Goal: Transaction & Acquisition: Subscribe to service/newsletter

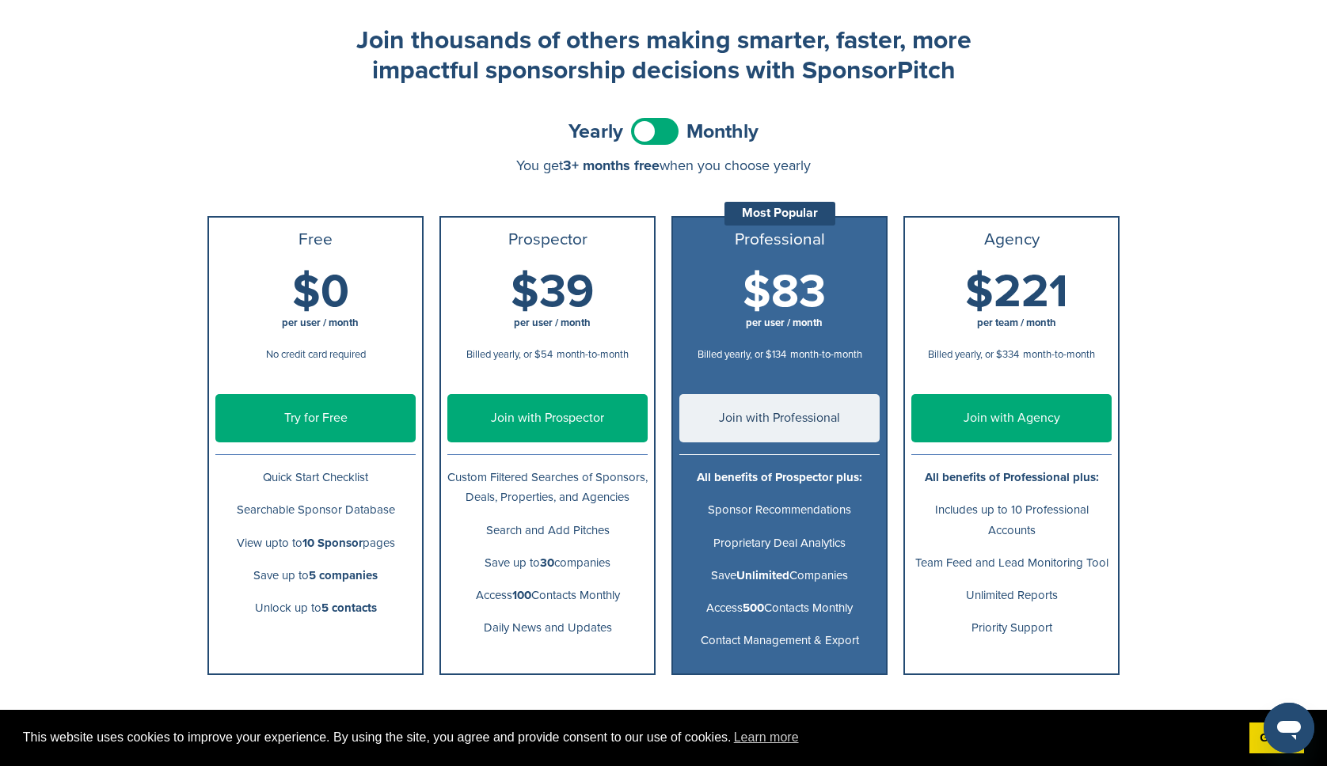
scroll to position [71, 0]
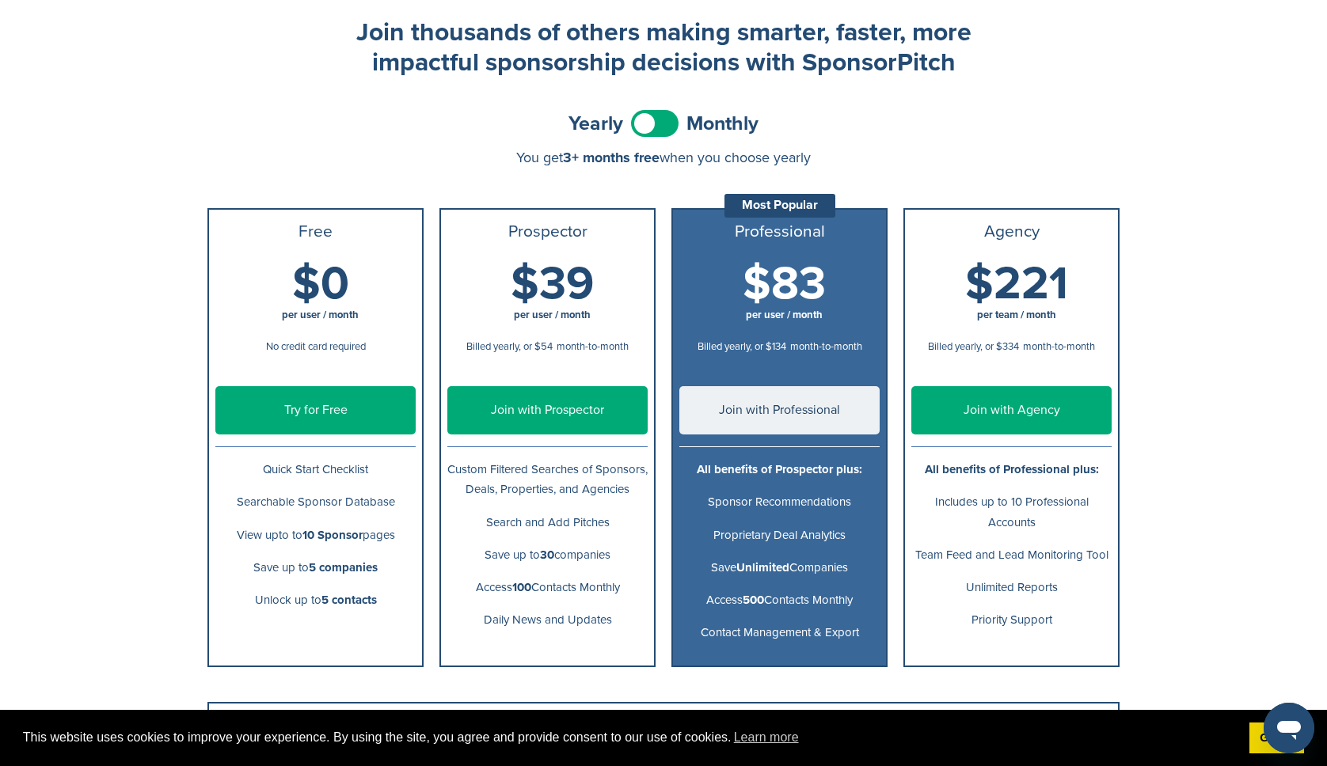
click at [668, 124] on span at bounding box center [655, 123] width 48 height 27
click at [641, 124] on span at bounding box center [655, 123] width 48 height 27
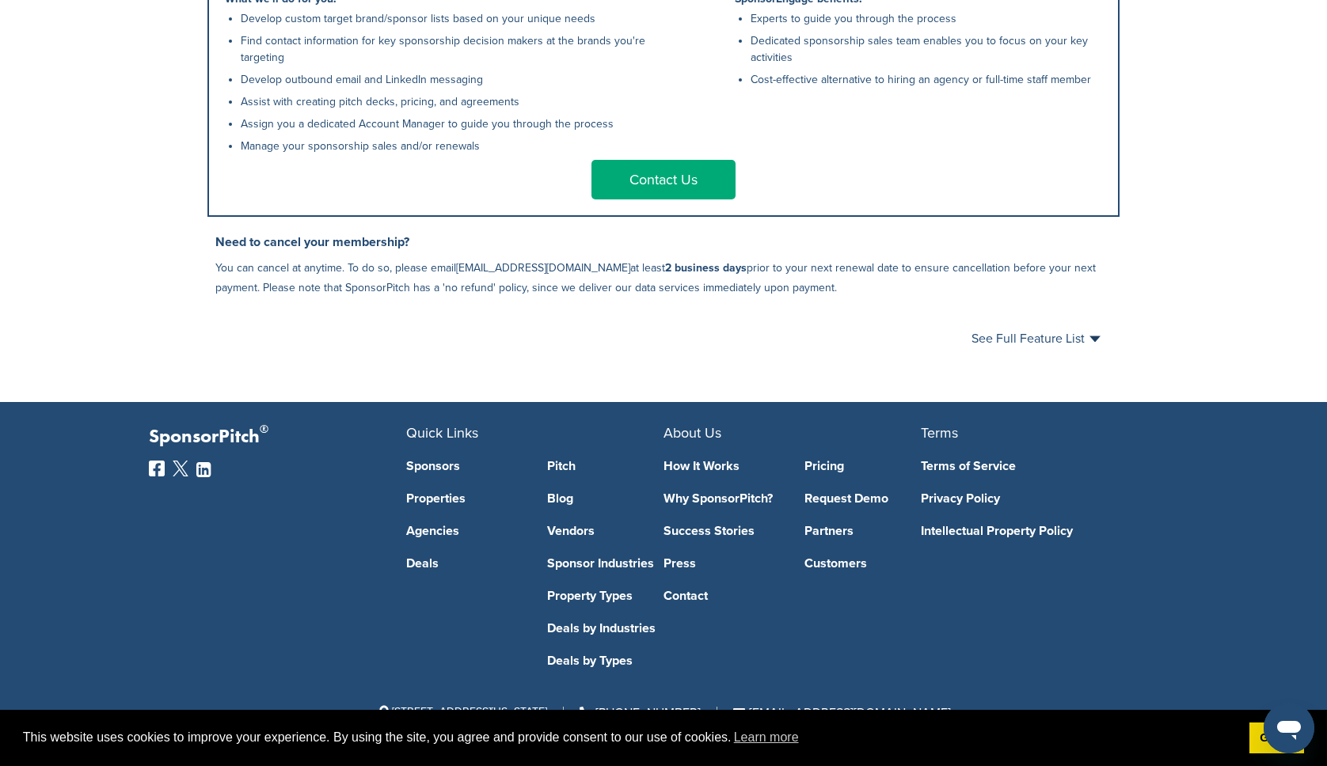
scroll to position [860, 0]
click at [205, 472] on icon at bounding box center [203, 470] width 14 height 13
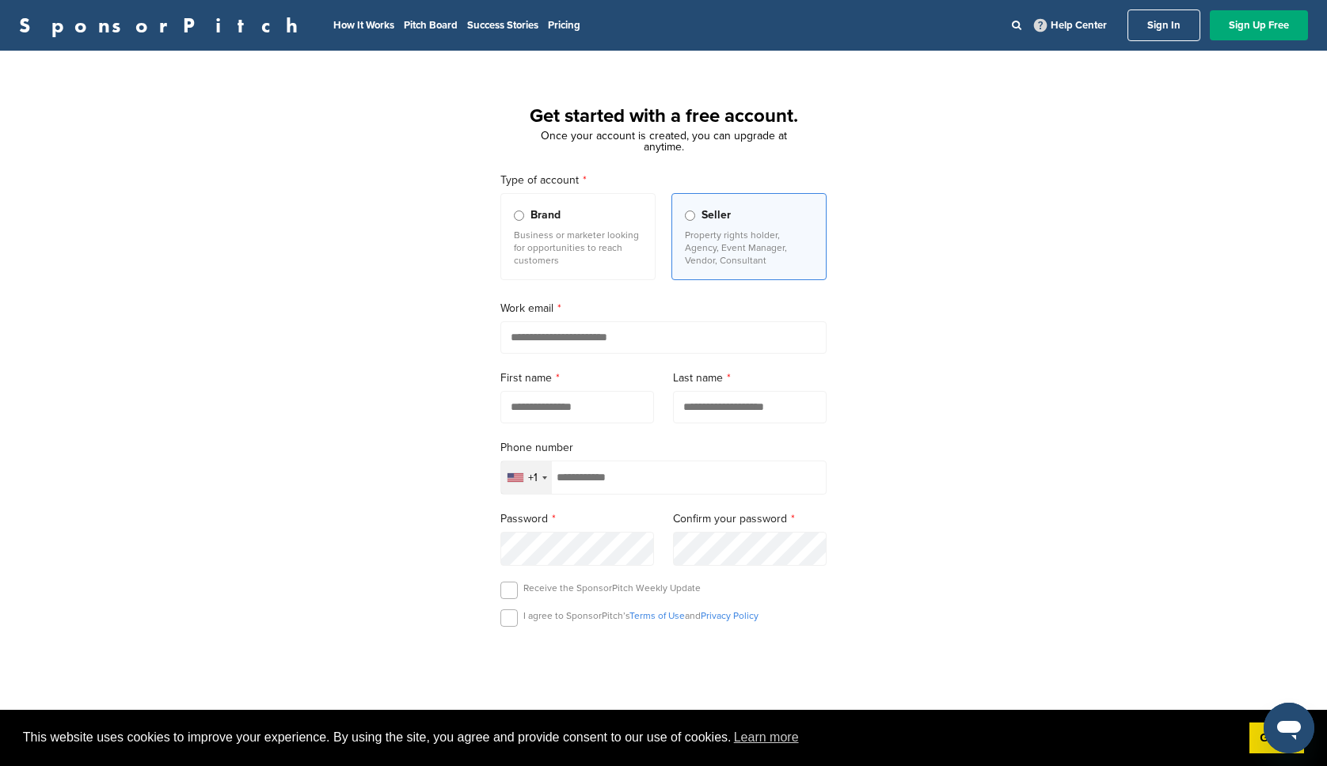
click at [1164, 28] on link "Sign In" at bounding box center [1163, 26] width 73 height 32
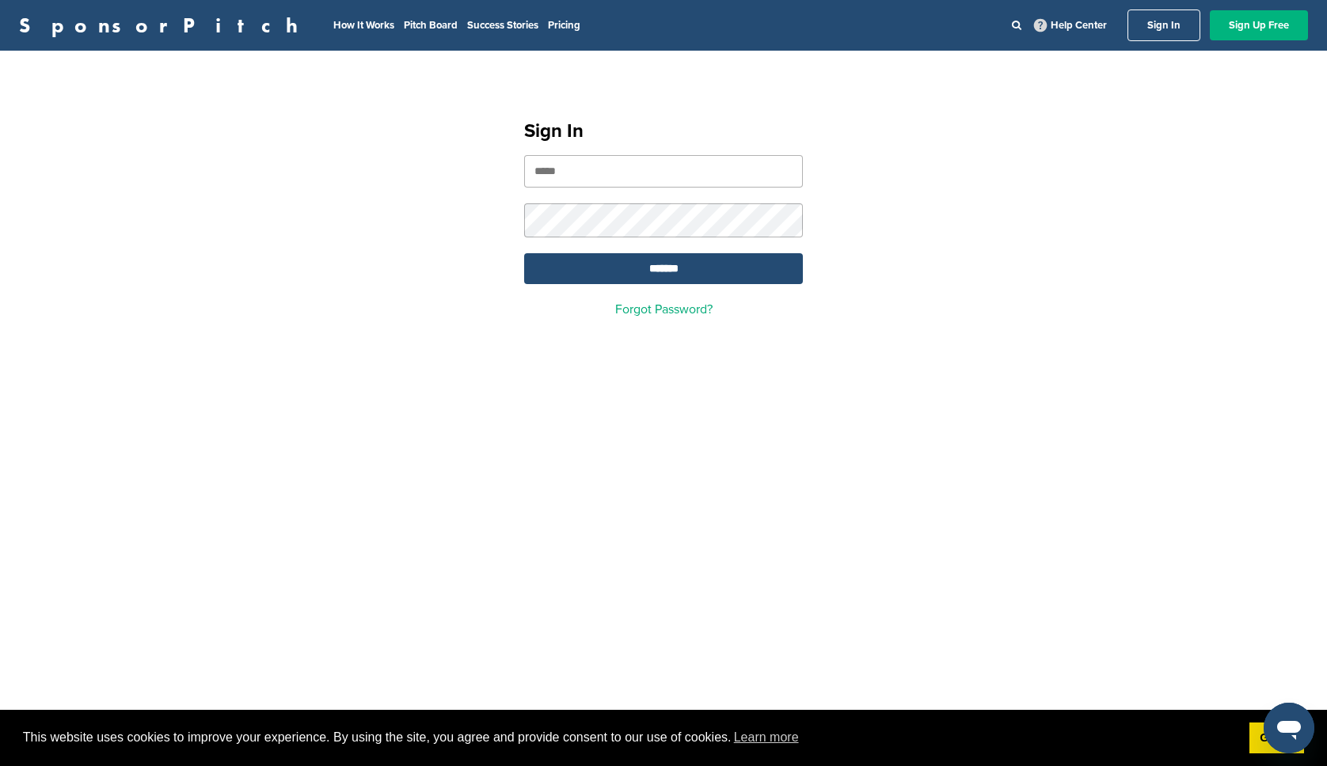
click at [1264, 19] on link "Sign Up Free" at bounding box center [1259, 25] width 98 height 30
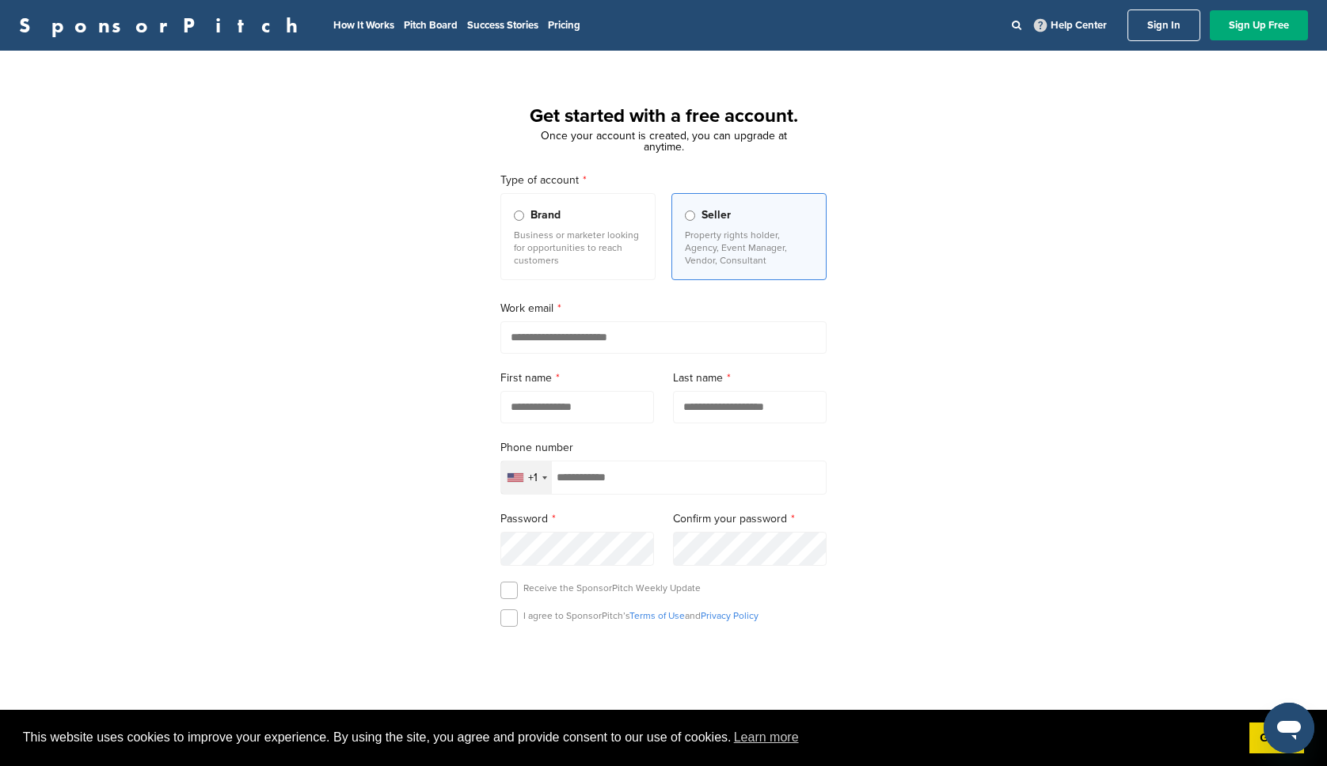
click at [569, 222] on div "Brand" at bounding box center [578, 215] width 128 height 17
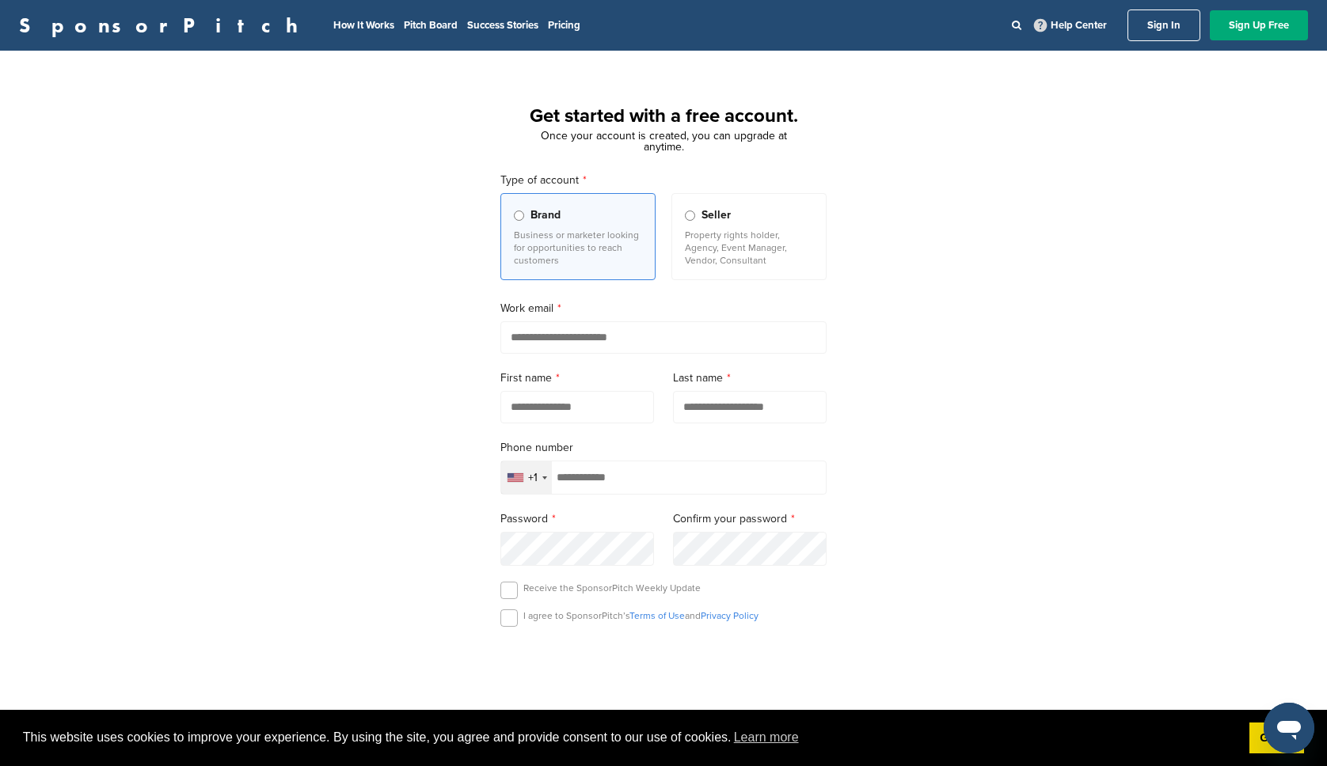
drag, startPoint x: 580, startPoint y: 260, endPoint x: 511, endPoint y: 234, distance: 73.7
click at [511, 234] on label "Brand Business or marketer looking for opportunities to reach customers" at bounding box center [577, 236] width 155 height 87
copy p "Business or marketer looking for opportunities to reach customers"
click at [623, 341] on input "email" at bounding box center [663, 337] width 326 height 32
type input "**********"
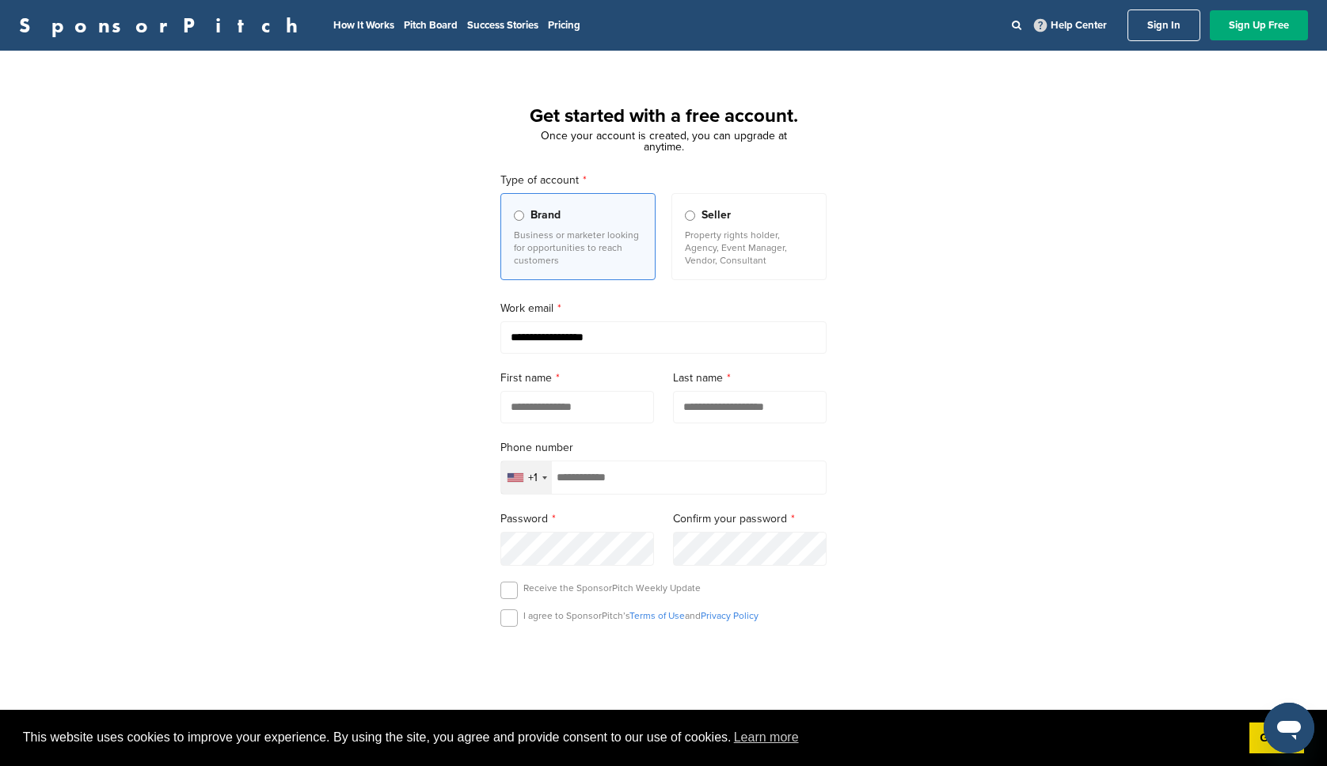
click at [529, 414] on input "text" at bounding box center [577, 407] width 154 height 32
type input "*******"
click at [707, 405] on input "text" at bounding box center [750, 407] width 154 height 32
type input "*********"
click at [643, 481] on input "tel" at bounding box center [663, 478] width 326 height 34
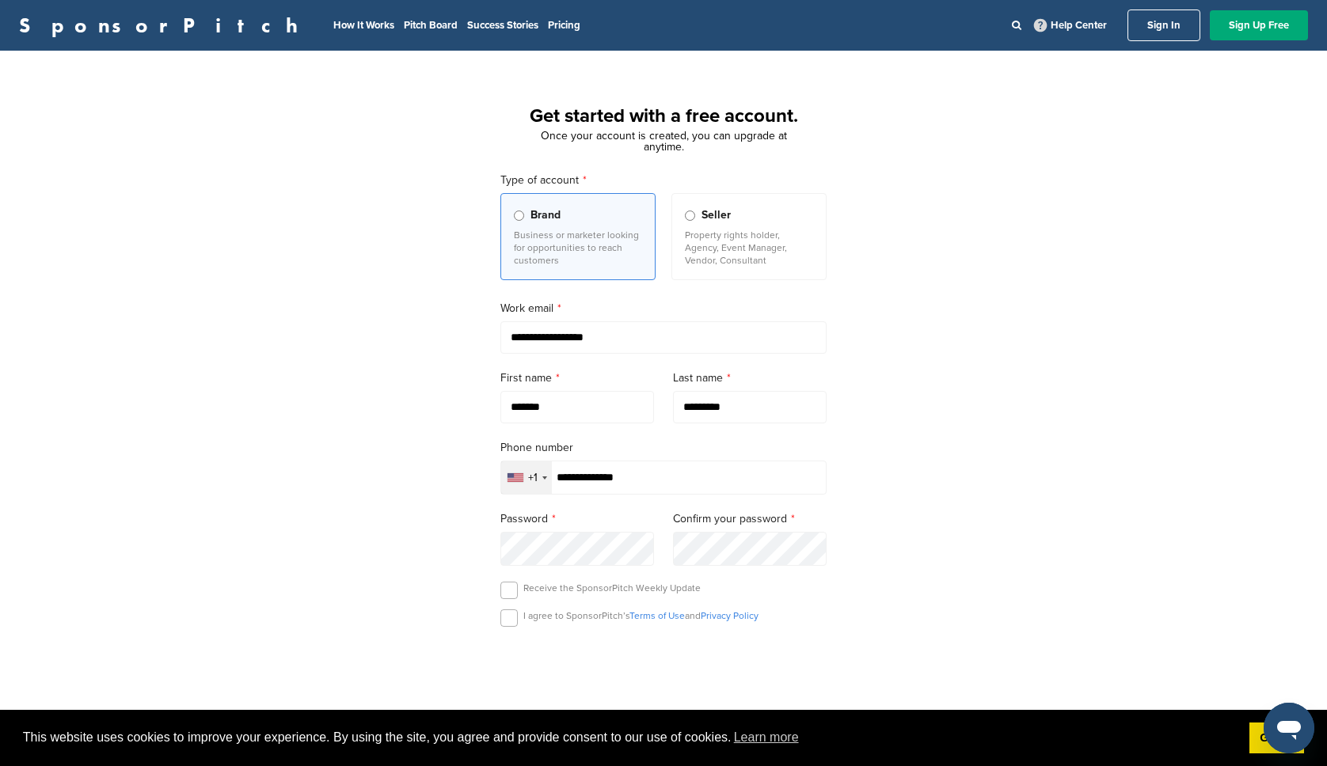
type input "**********"
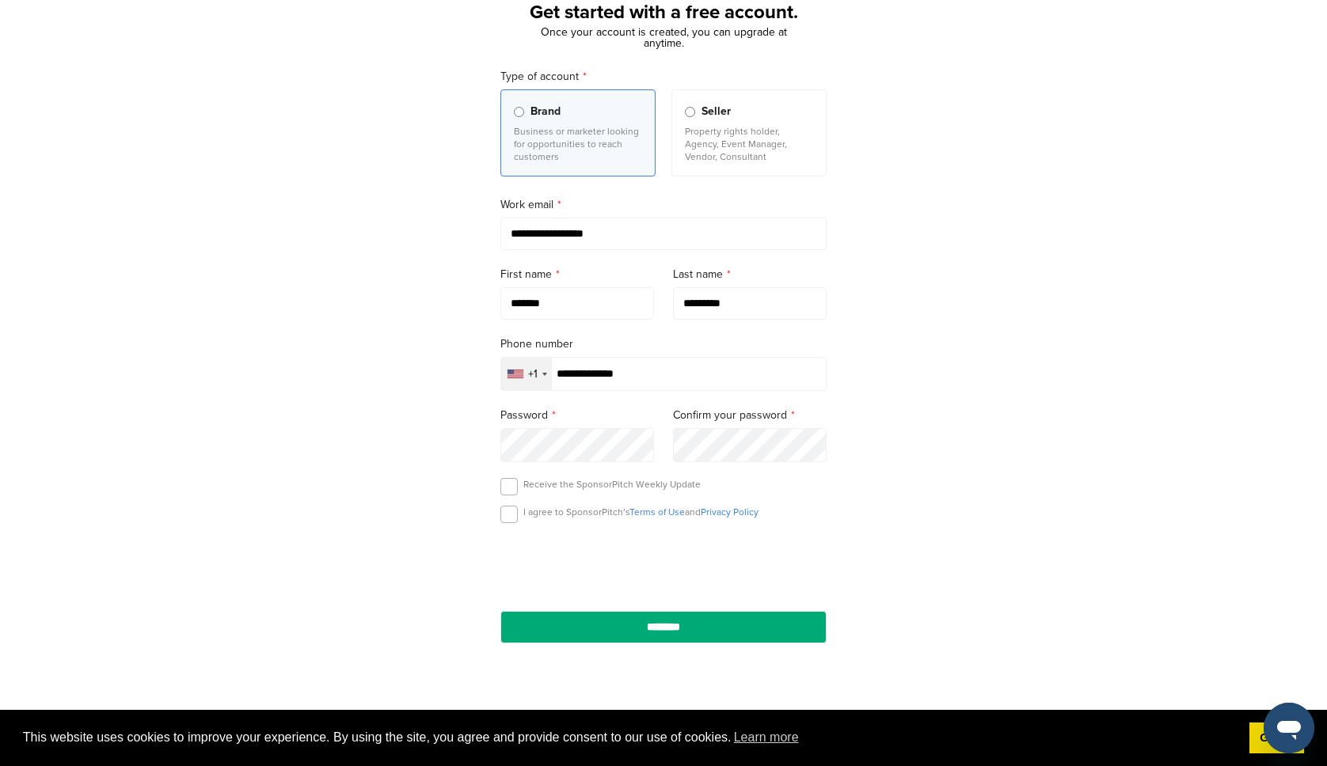
scroll to position [108, 0]
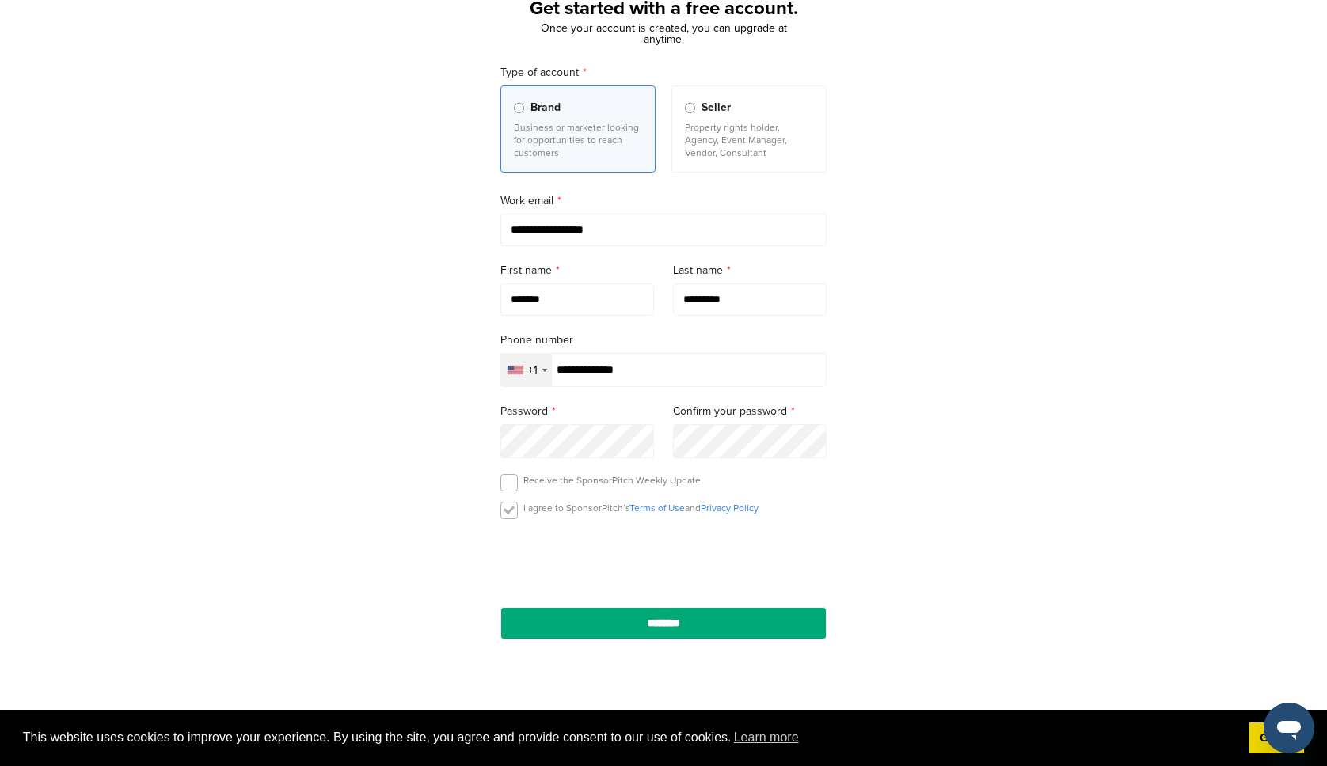
click at [513, 515] on label at bounding box center [508, 510] width 17 height 17
click at [675, 625] on input "********" at bounding box center [663, 623] width 326 height 32
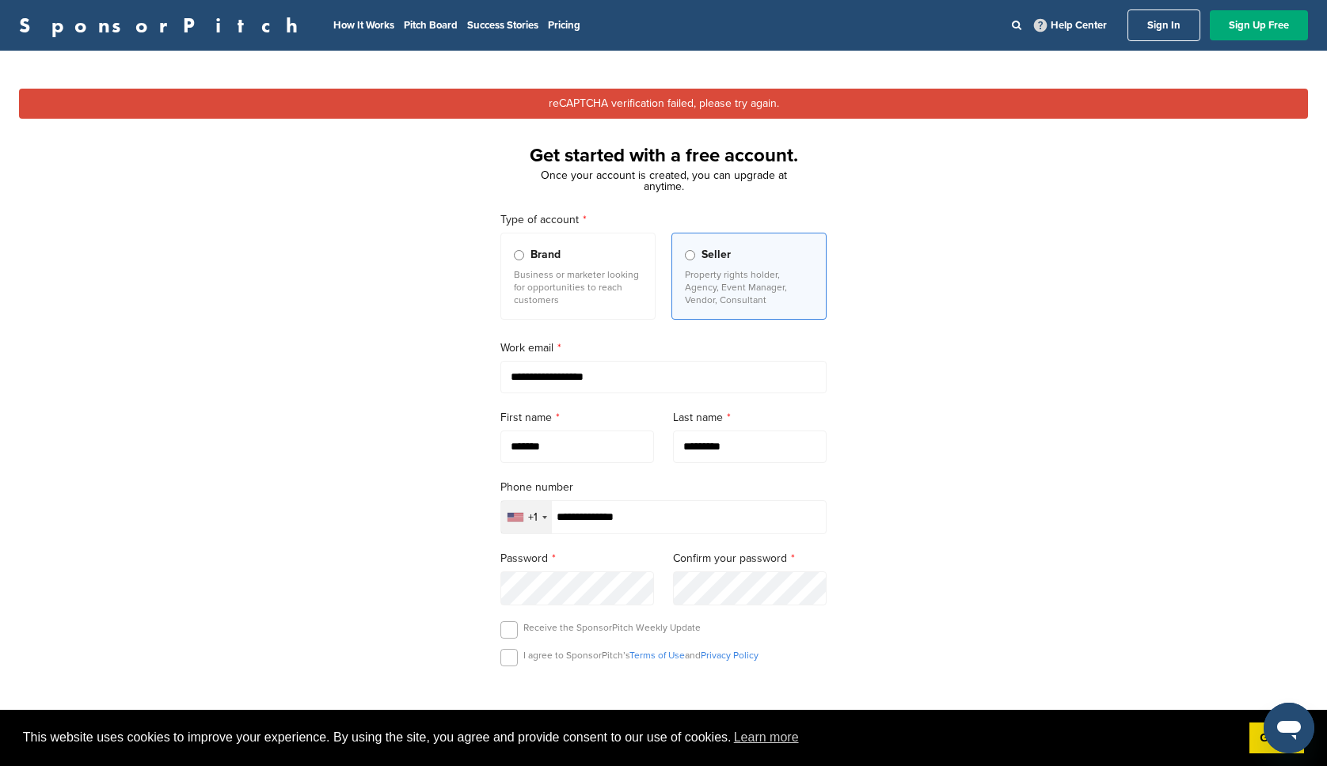
scroll to position [266, 0]
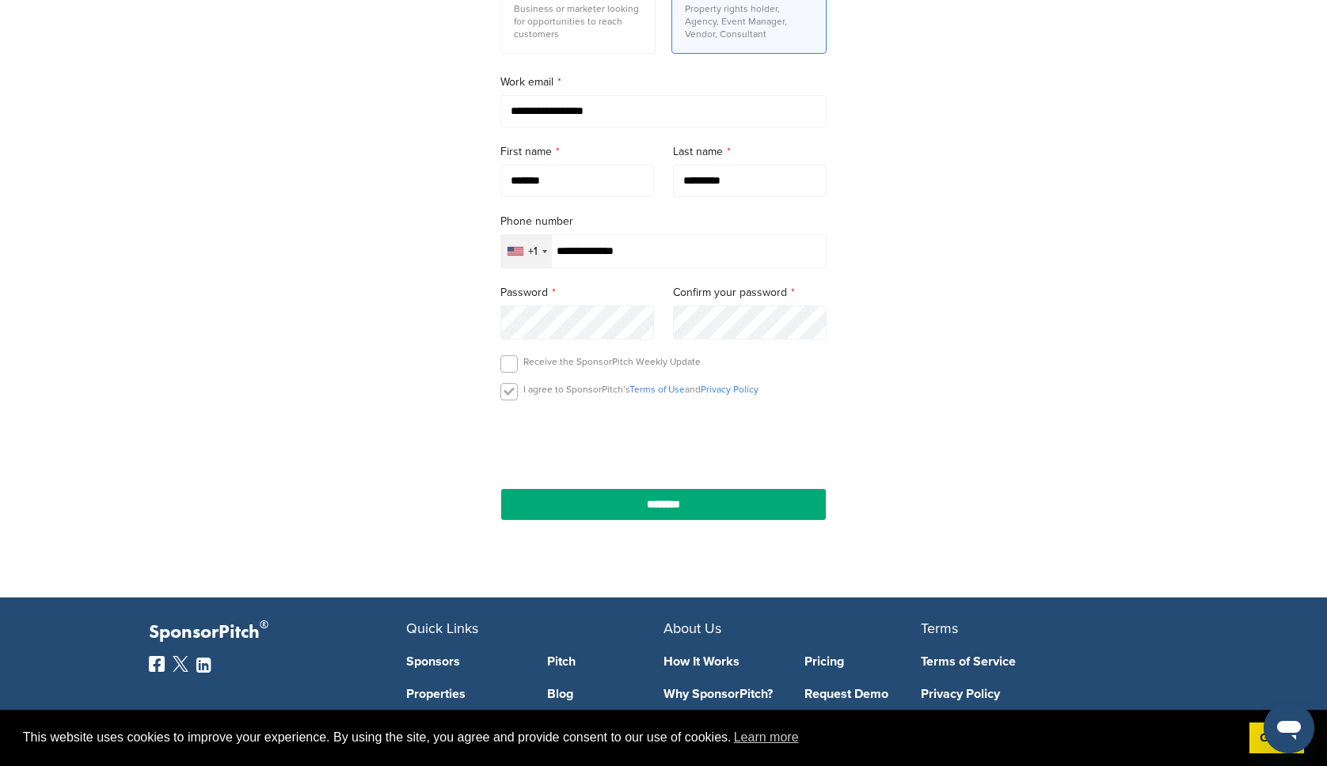
click at [517, 393] on label at bounding box center [508, 391] width 17 height 17
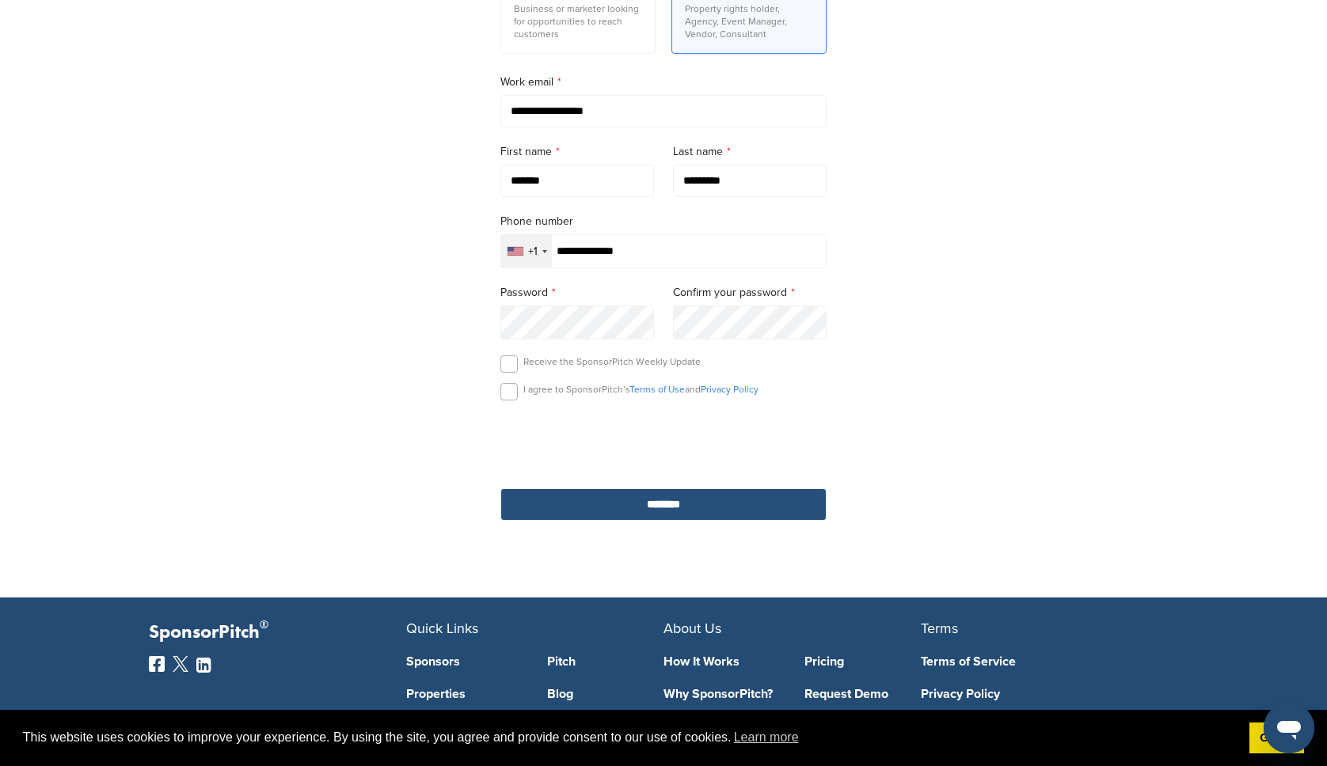
click at [662, 518] on input "********" at bounding box center [663, 504] width 326 height 32
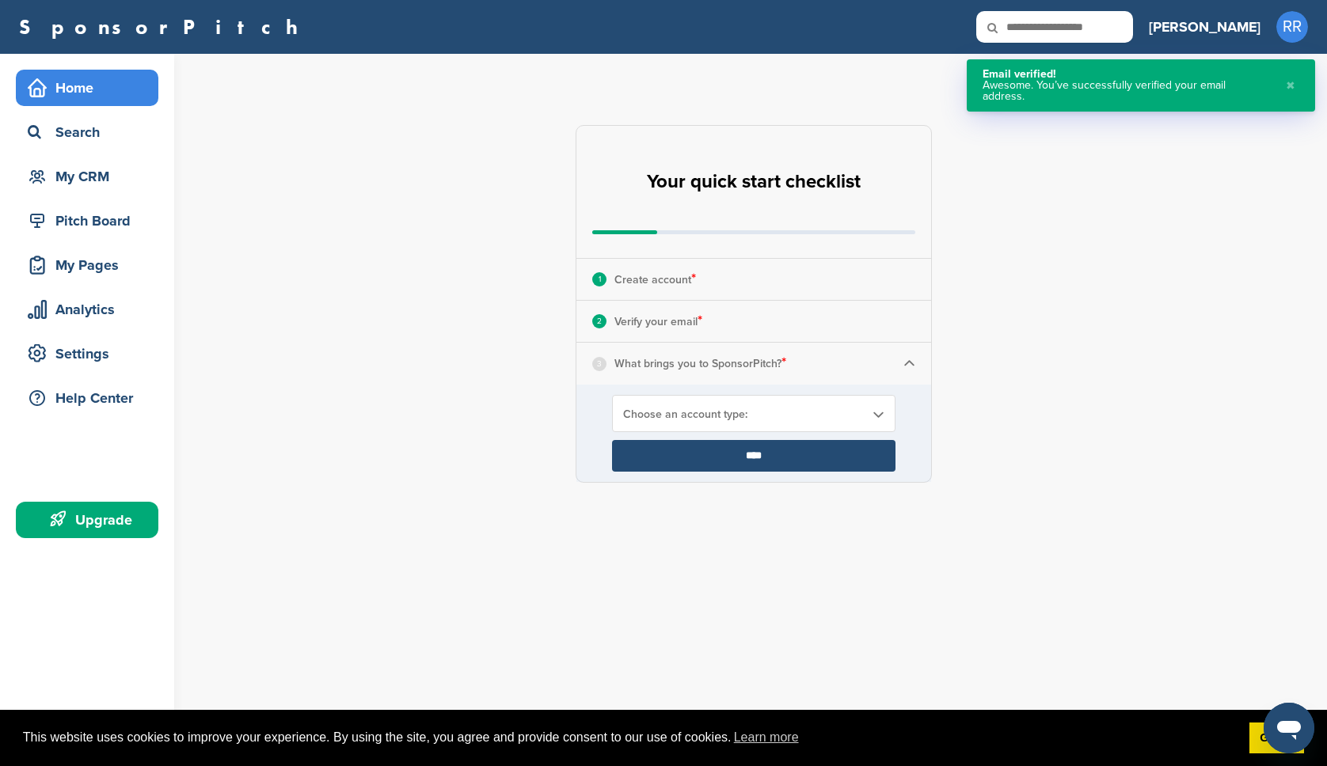
click at [1291, 77] on button "✖" at bounding box center [1290, 85] width 17 height 33
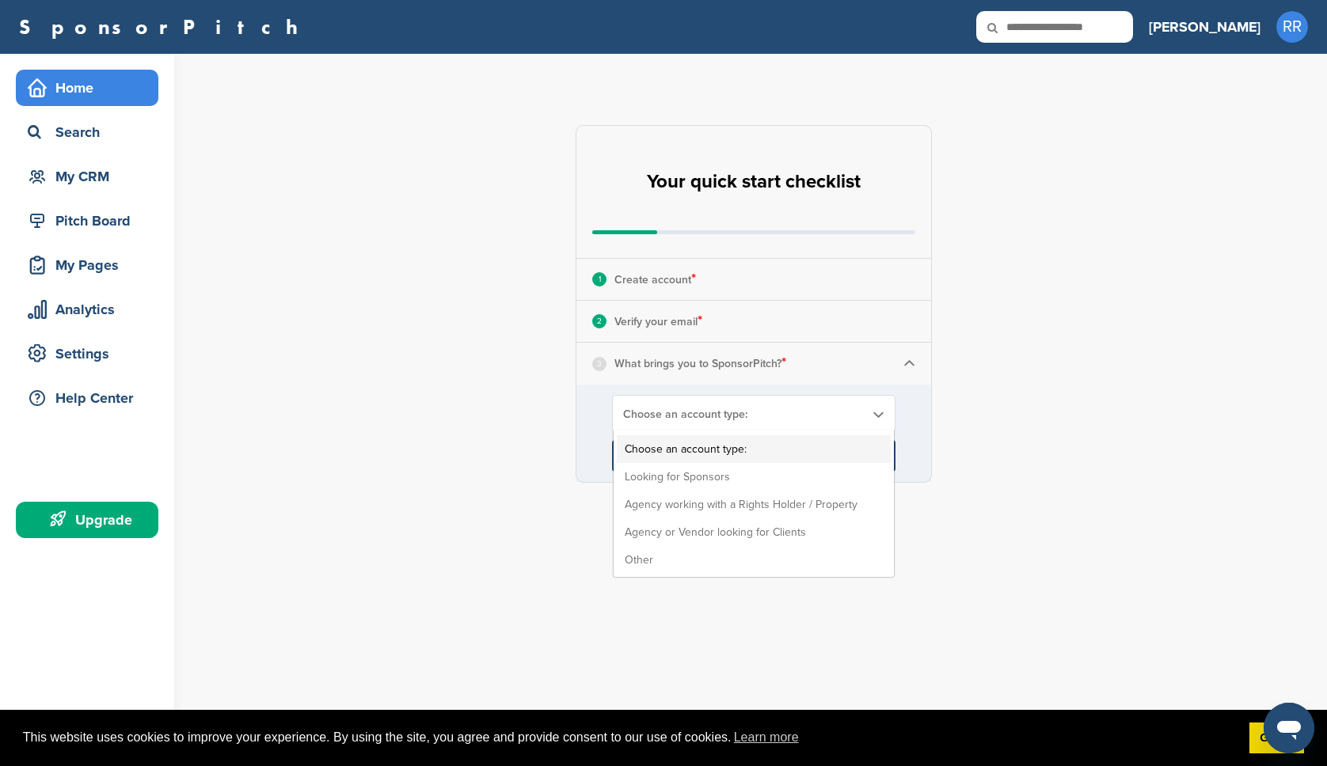
click at [682, 417] on span "Choose an account type:" at bounding box center [743, 414] width 241 height 13
click at [716, 537] on li "Agency or Vendor looking for Clients" at bounding box center [754, 533] width 274 height 28
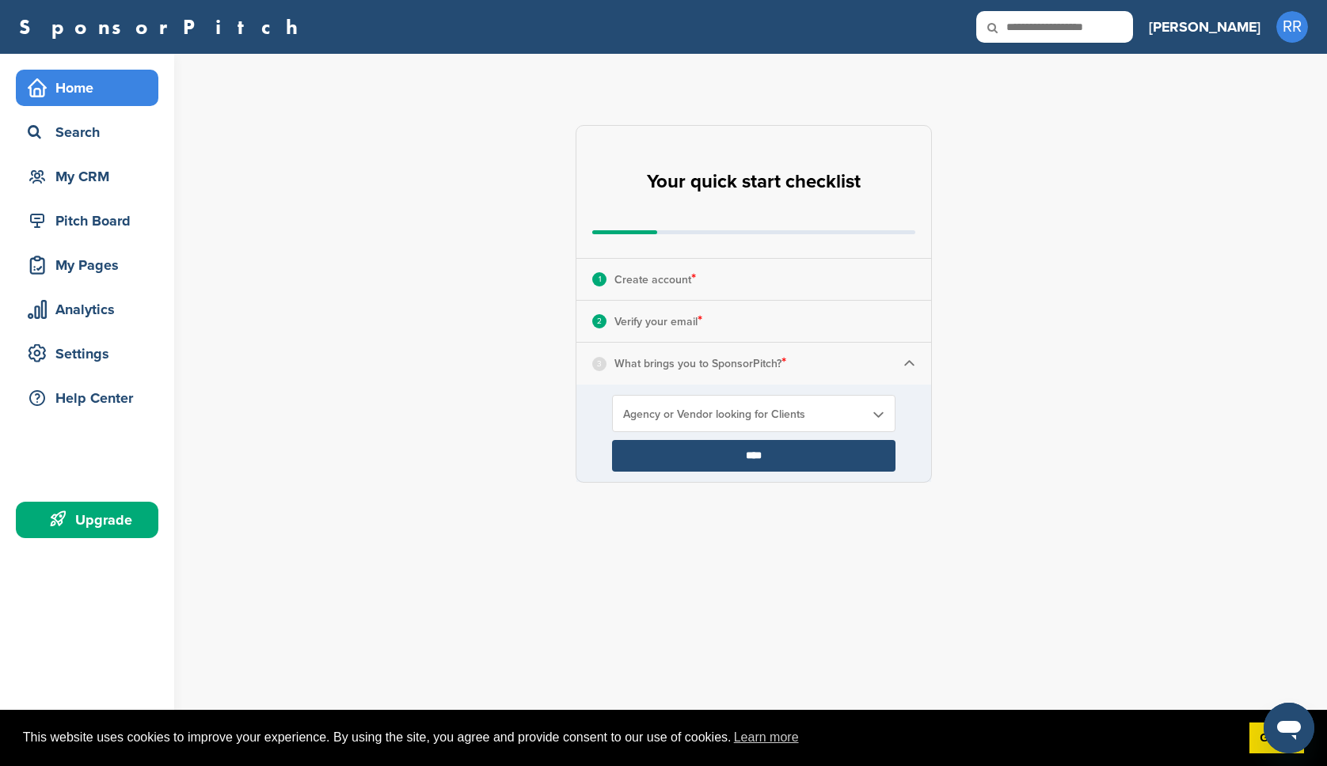
click at [767, 451] on input "****" at bounding box center [753, 456] width 283 height 32
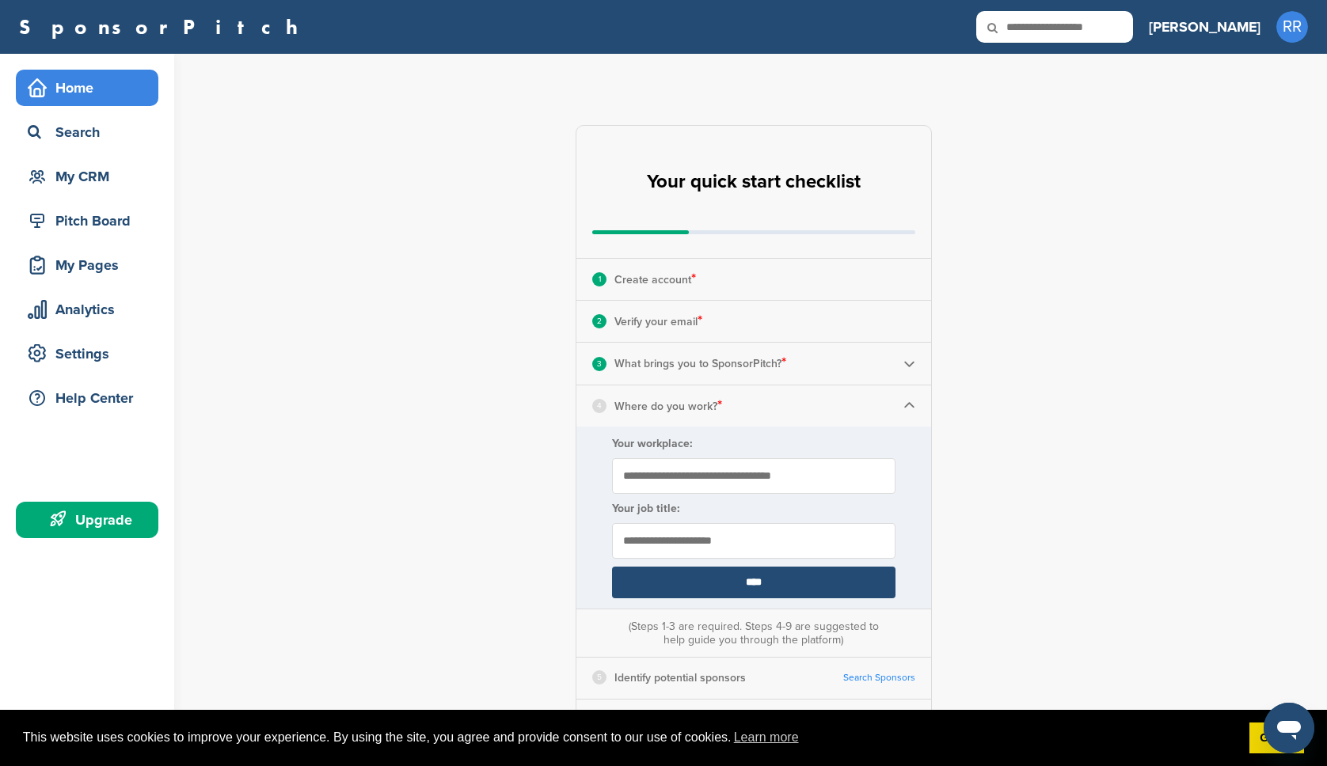
click at [766, 472] on input "Your workplace:" at bounding box center [753, 476] width 283 height 36
click at [763, 549] on input "text" at bounding box center [753, 541] width 283 height 36
click at [717, 472] on input "*******" at bounding box center [753, 476] width 283 height 36
type input "**********"
click at [718, 547] on input "text" at bounding box center [753, 541] width 283 height 36
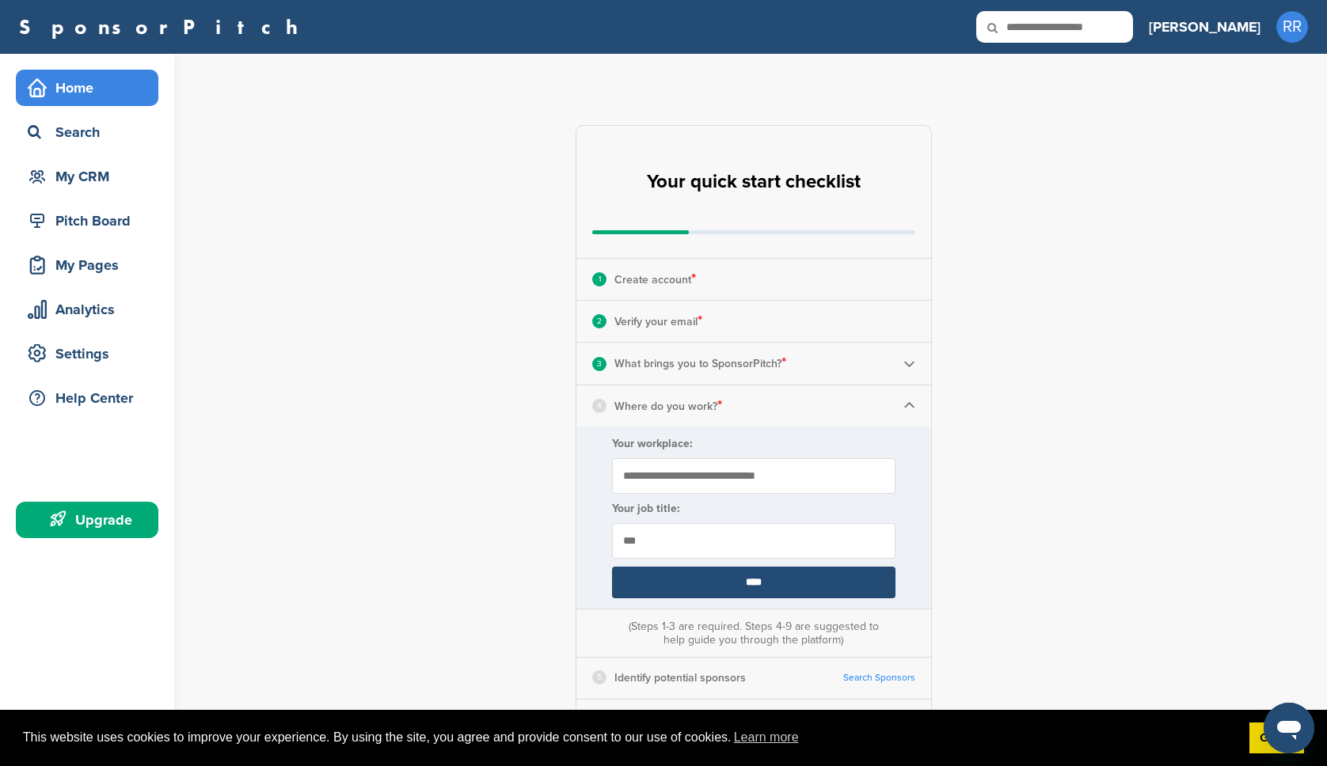
type input "***"
click at [766, 579] on input "****" at bounding box center [753, 583] width 283 height 32
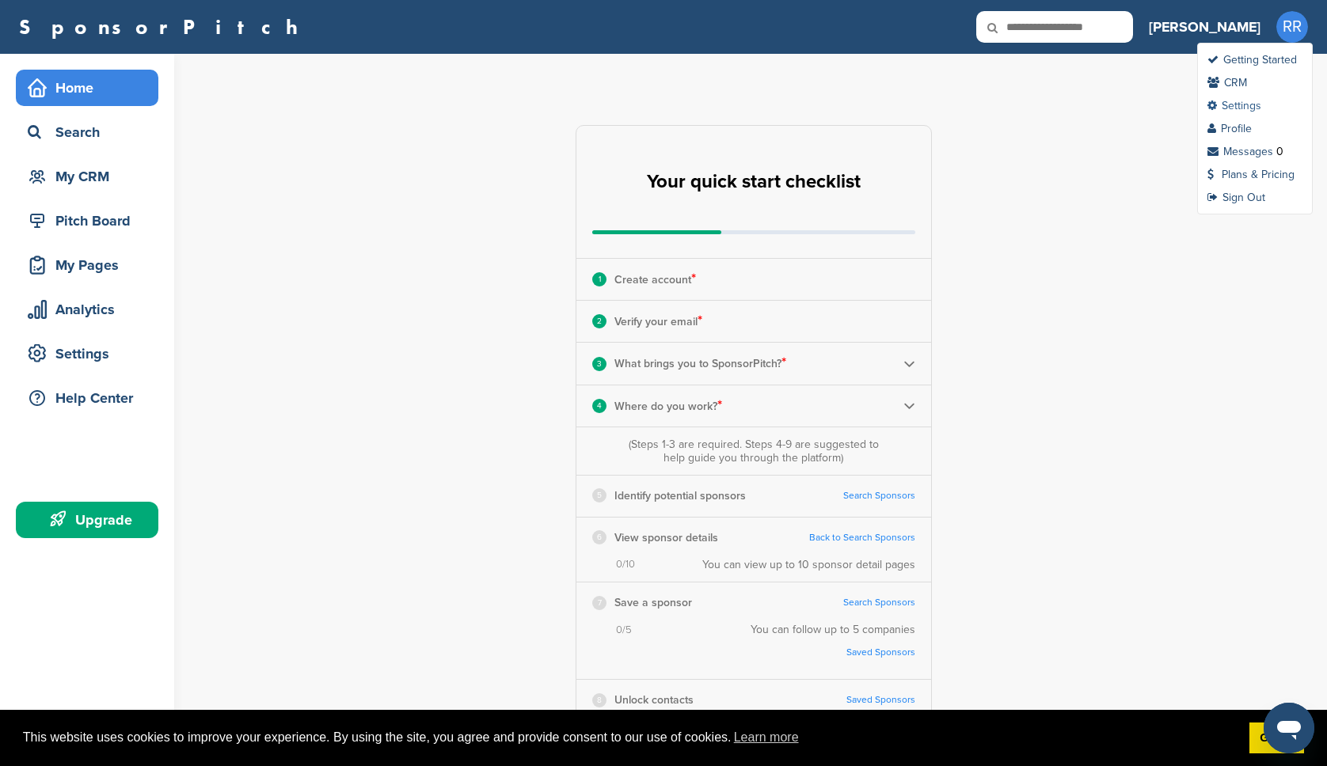
click at [1260, 108] on link "Settings" at bounding box center [1234, 105] width 54 height 13
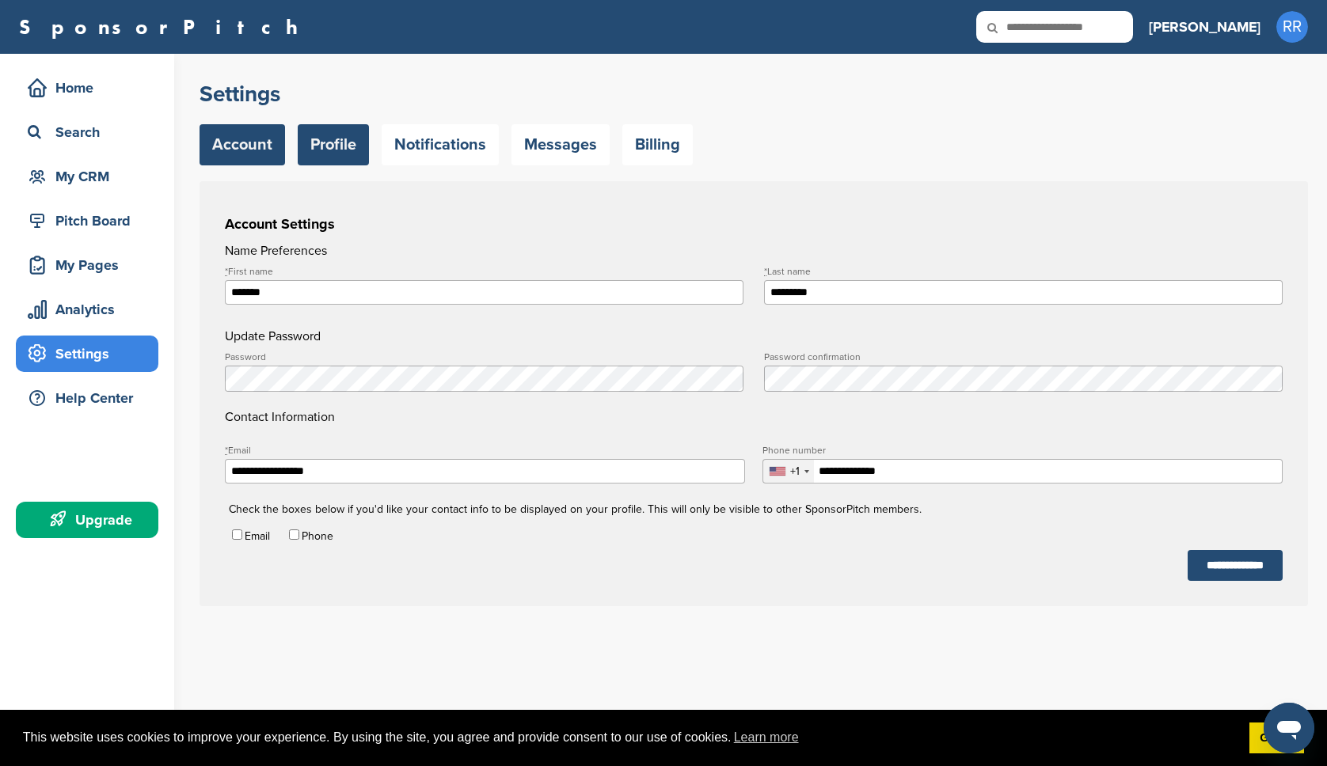
click at [333, 146] on link "Profile" at bounding box center [333, 144] width 71 height 41
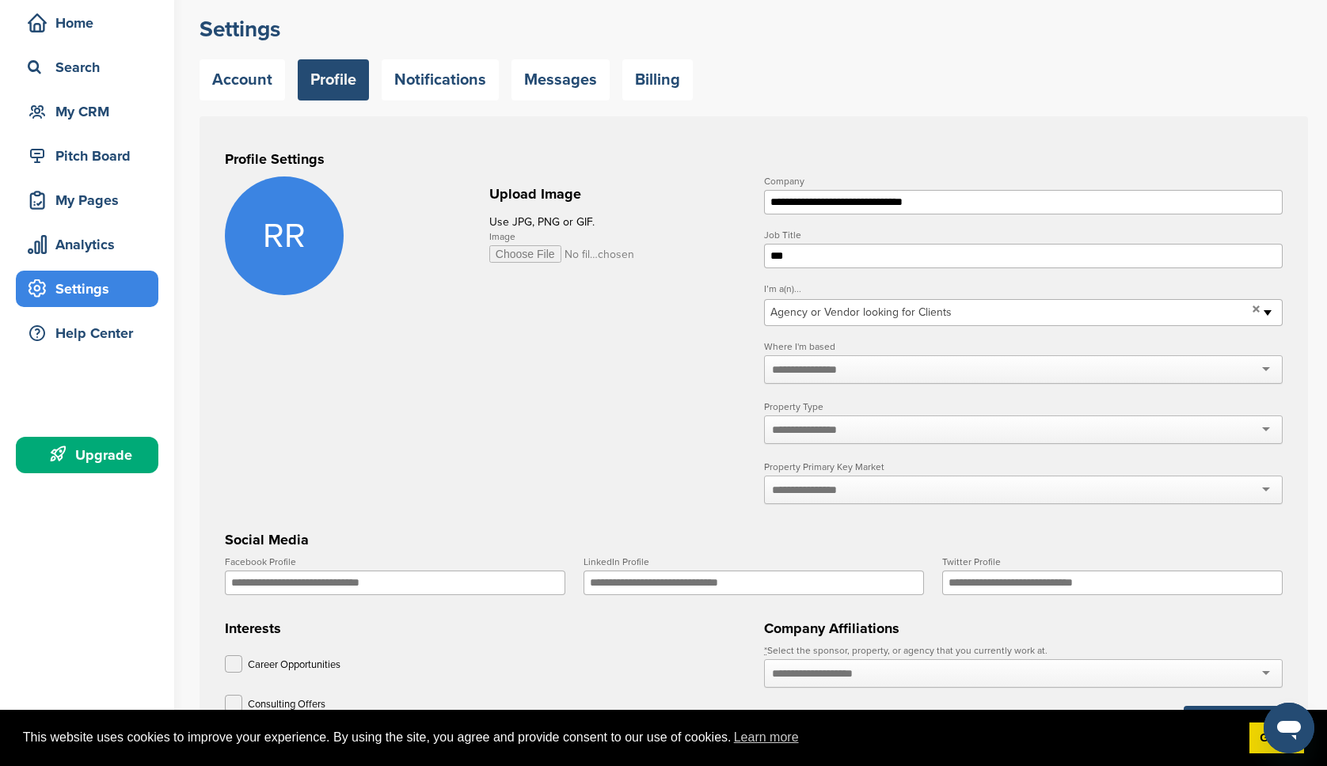
scroll to position [40, 0]
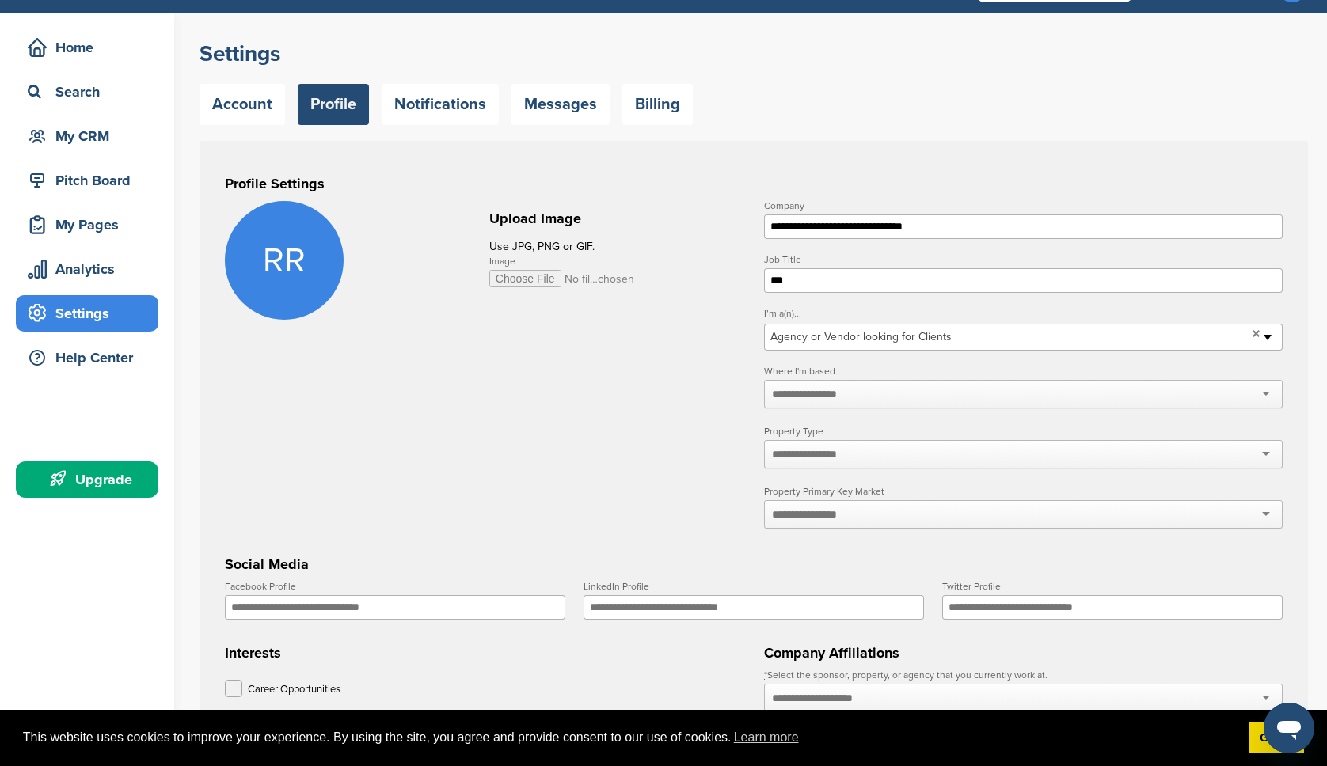
click at [865, 397] on div at bounding box center [1023, 394] width 519 height 29
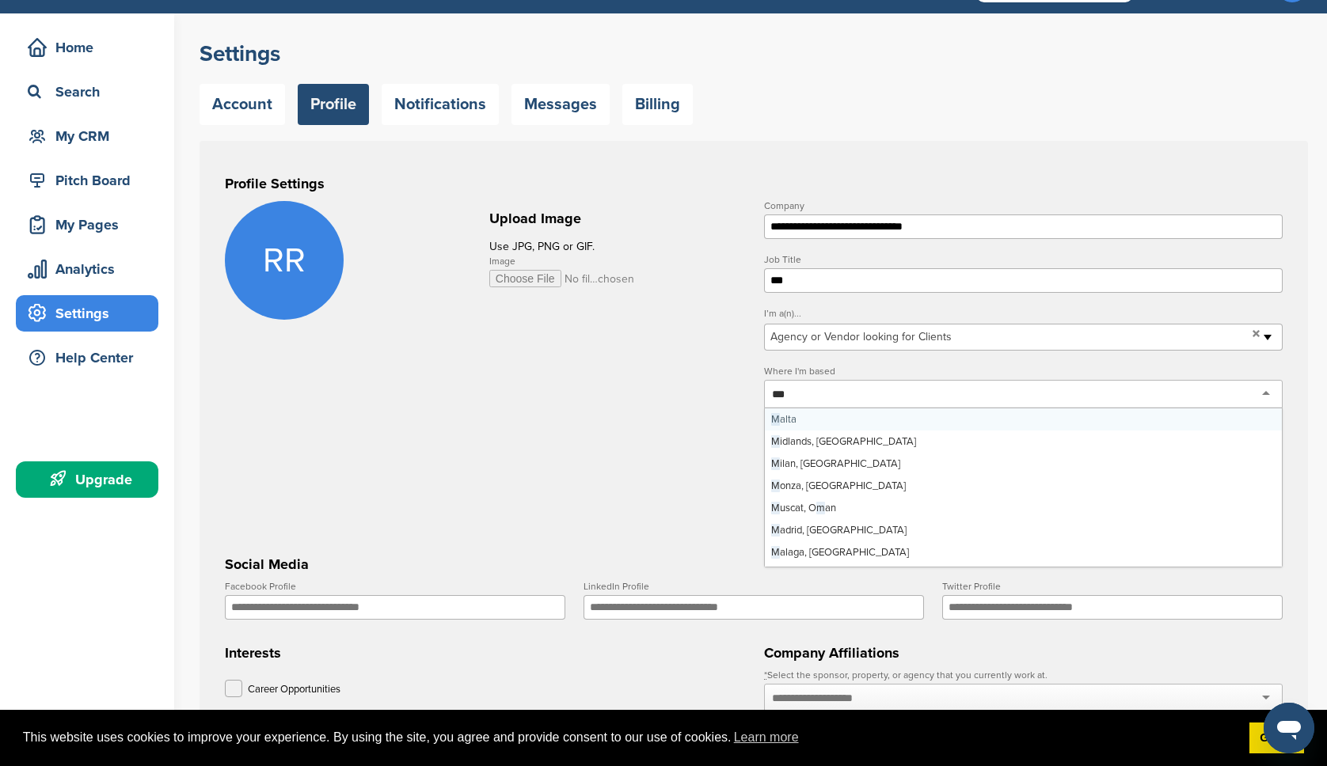
type input "****"
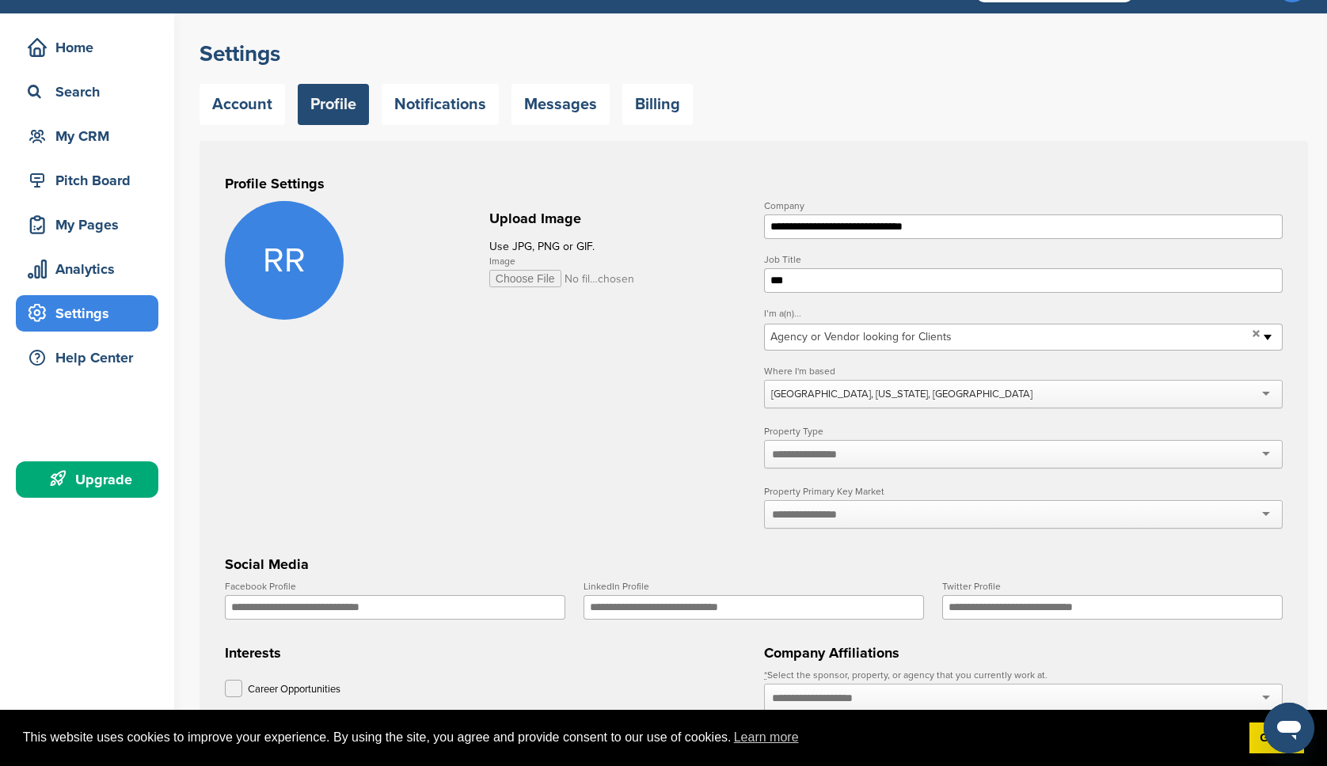
scroll to position [0, 0]
click at [812, 460] on input "text" at bounding box center [814, 454] width 84 height 14
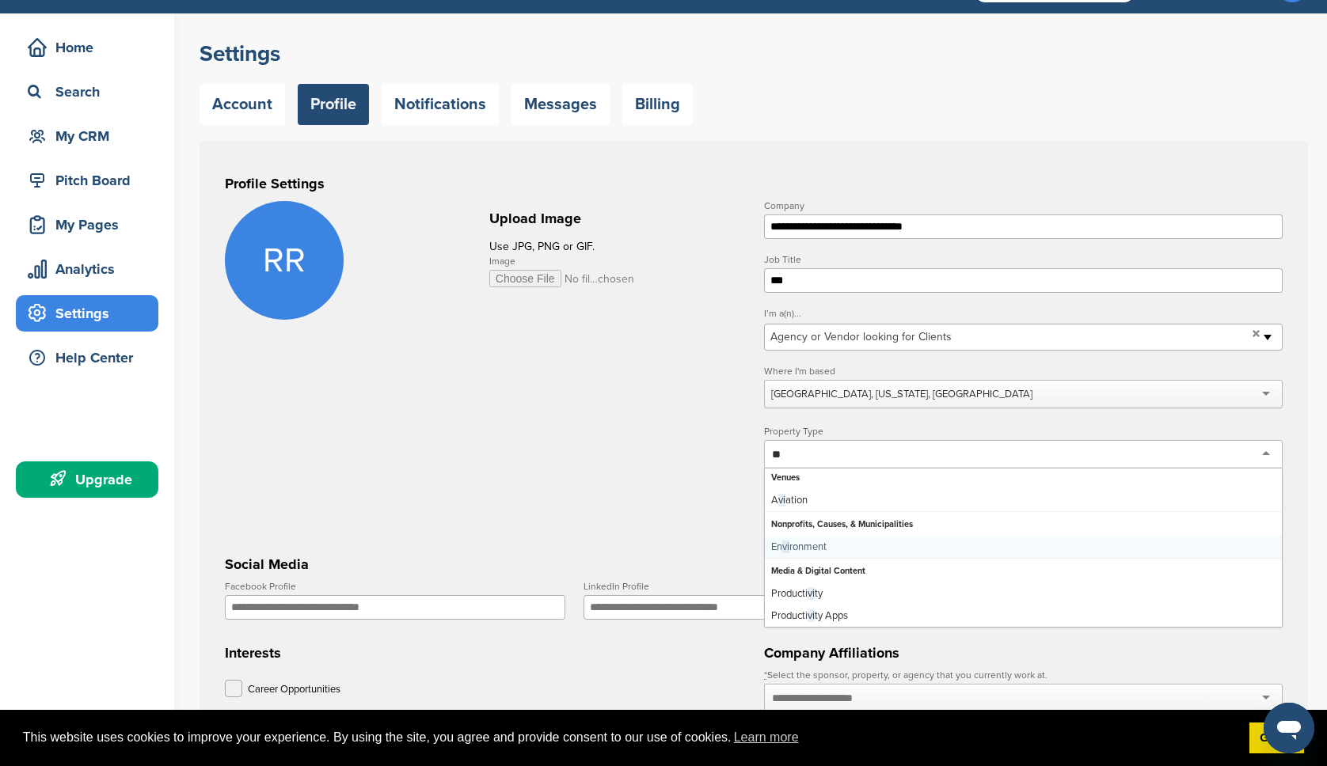
scroll to position [72, 0]
type input "*"
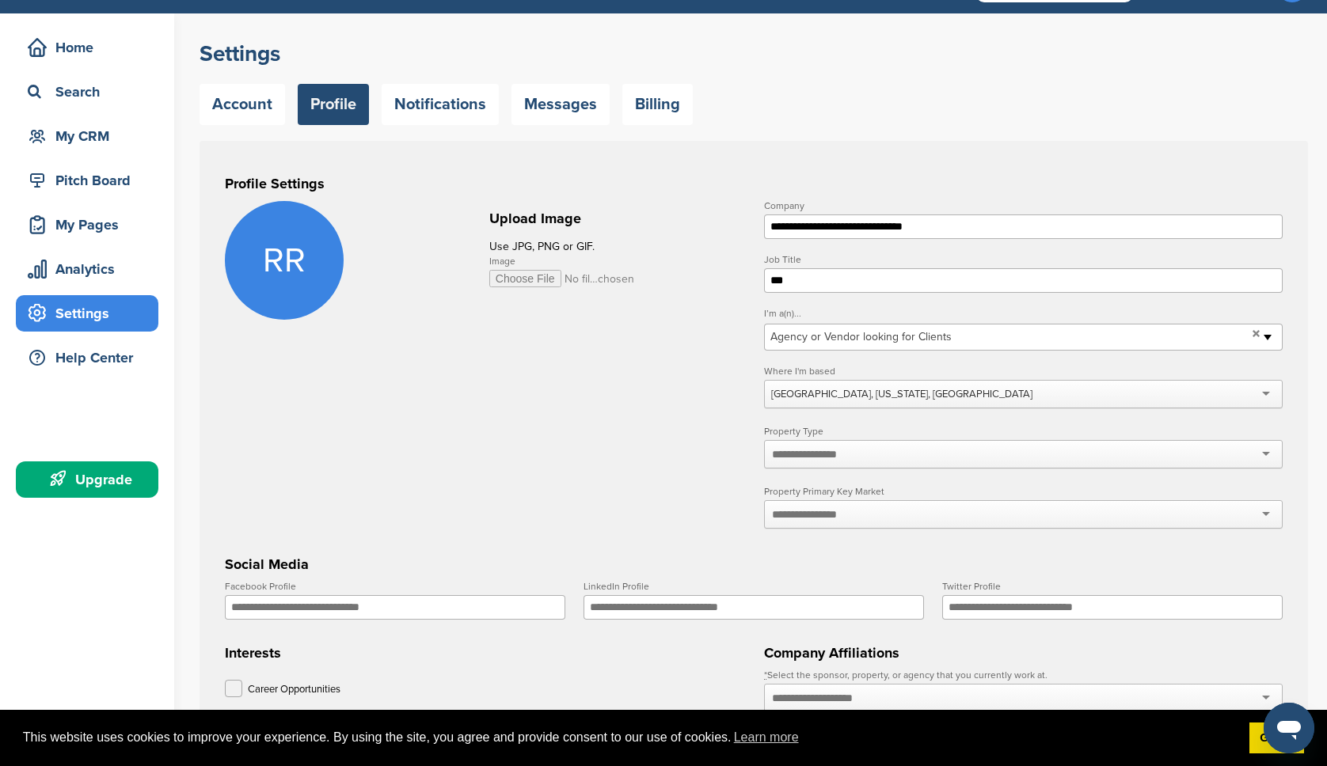
click at [673, 492] on form "**********" at bounding box center [754, 599] width 1058 height 796
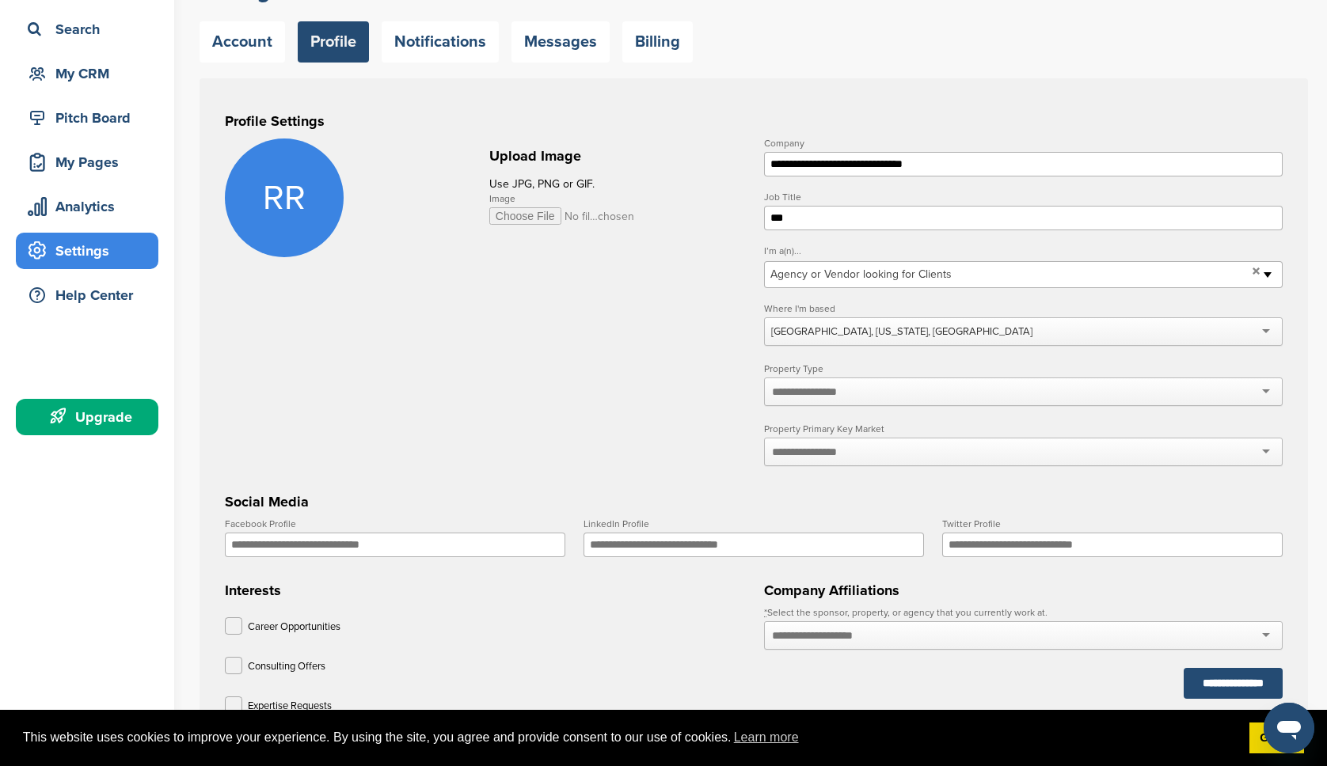
scroll to position [124, 0]
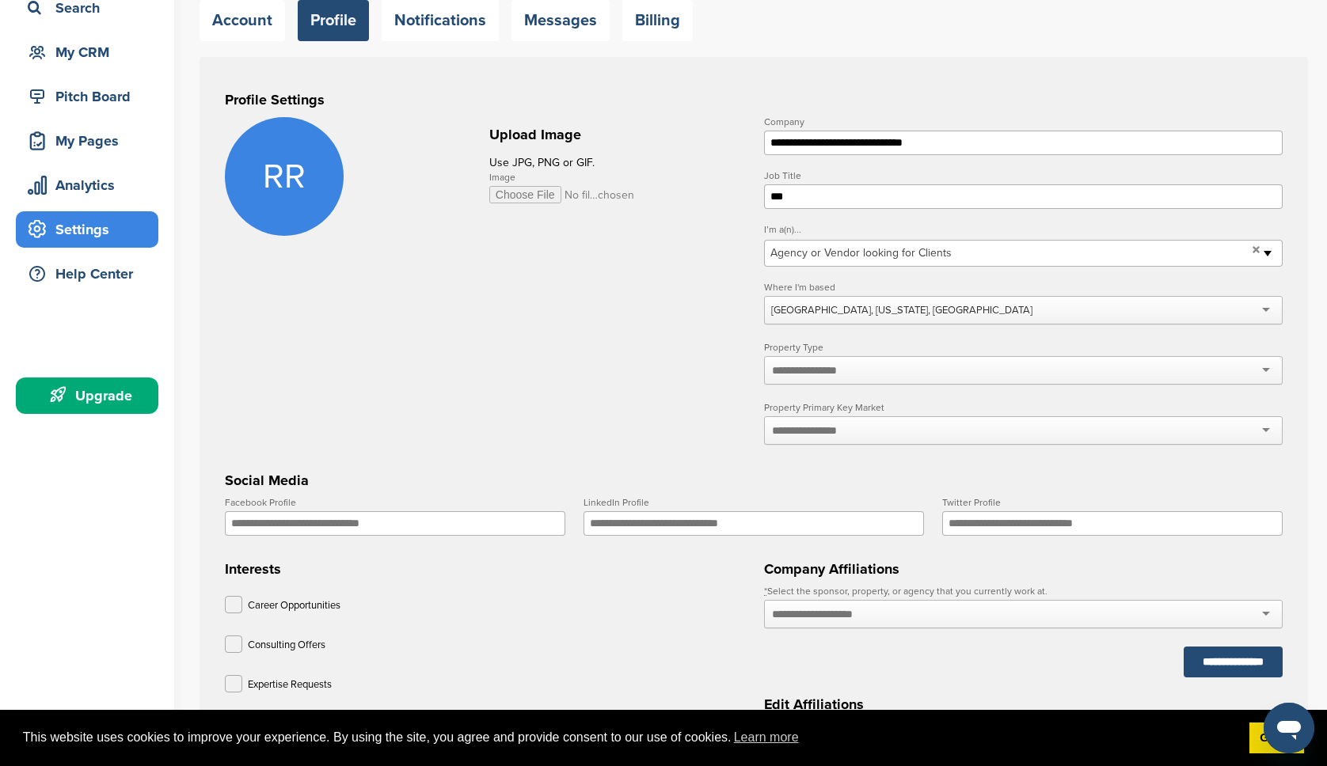
click at [825, 444] on div at bounding box center [1023, 430] width 519 height 29
click at [692, 412] on form "**********" at bounding box center [754, 515] width 1058 height 796
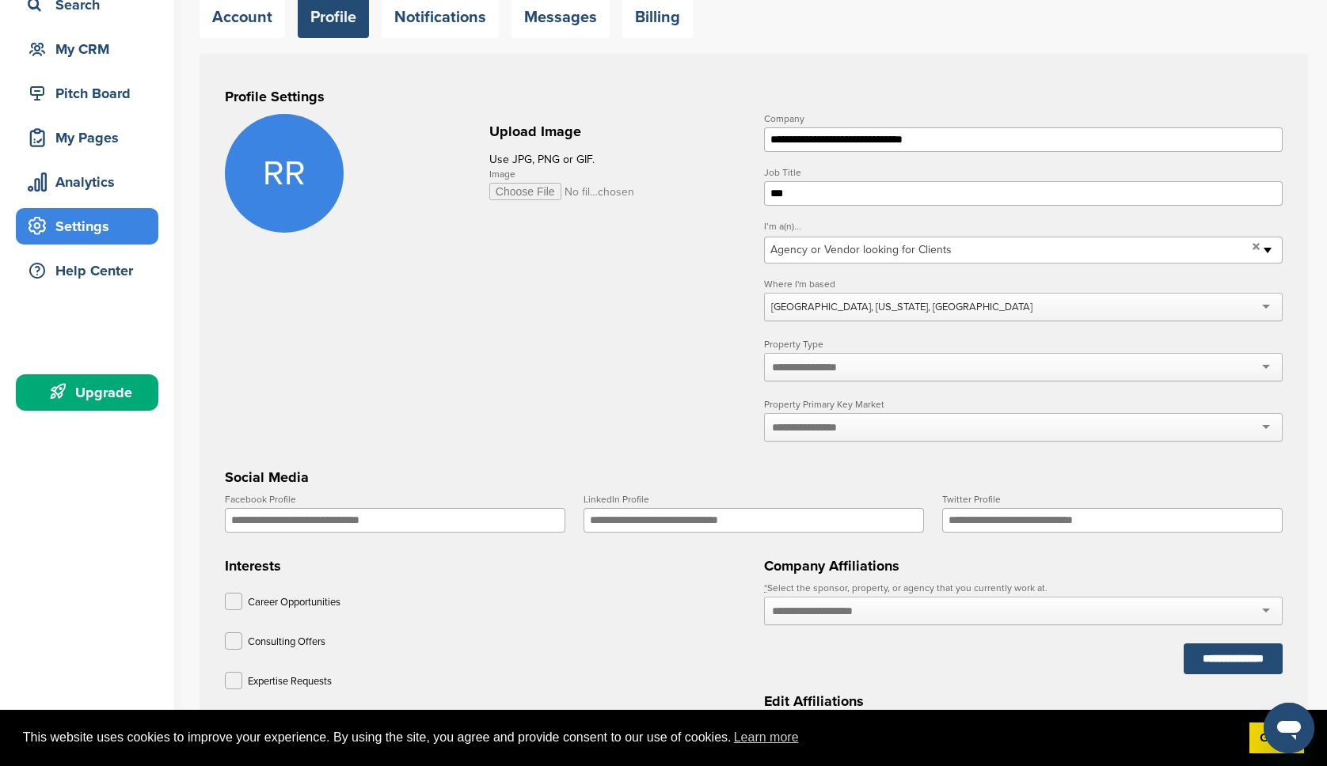
click at [667, 524] on input "LinkedIn Profile" at bounding box center [754, 520] width 340 height 25
type input "*"
type input "*********"
click at [661, 617] on div "Career Opportunities" at bounding box center [484, 605] width 519 height 24
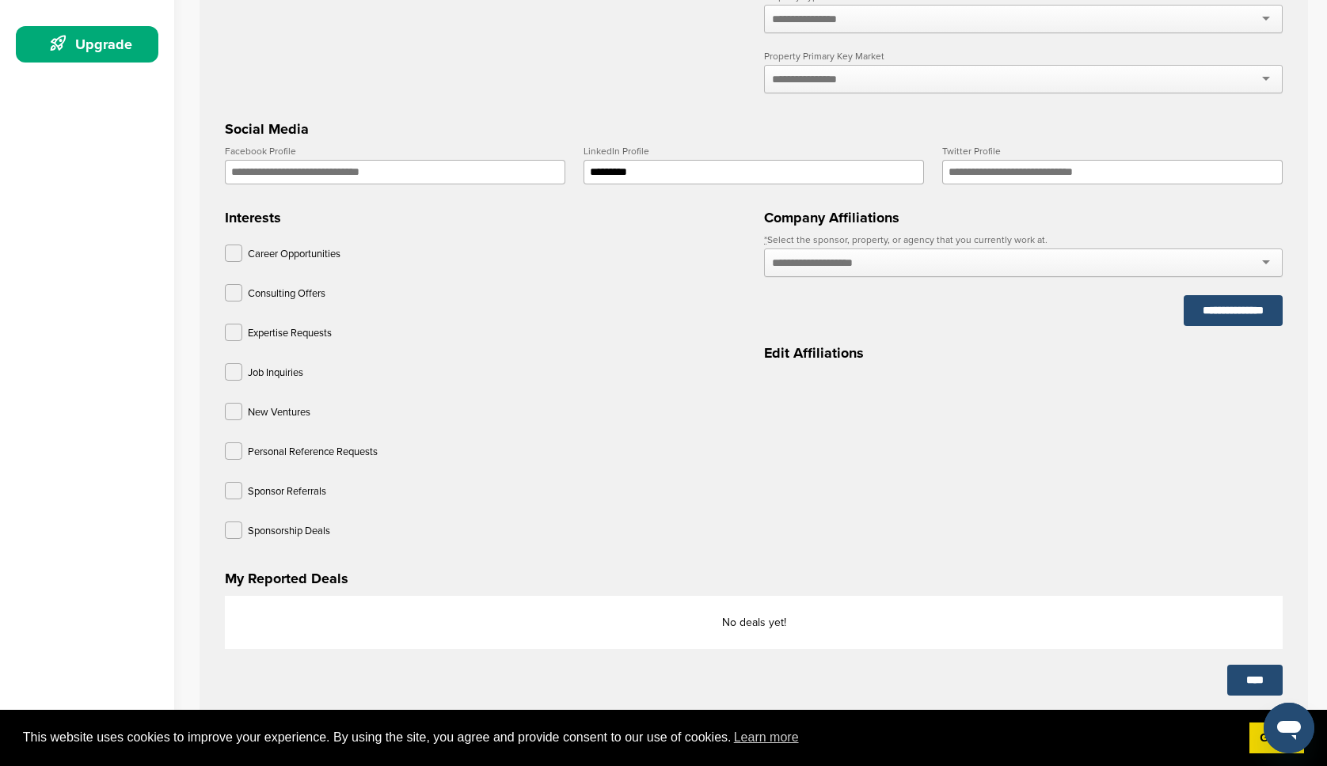
scroll to position [489, 0]
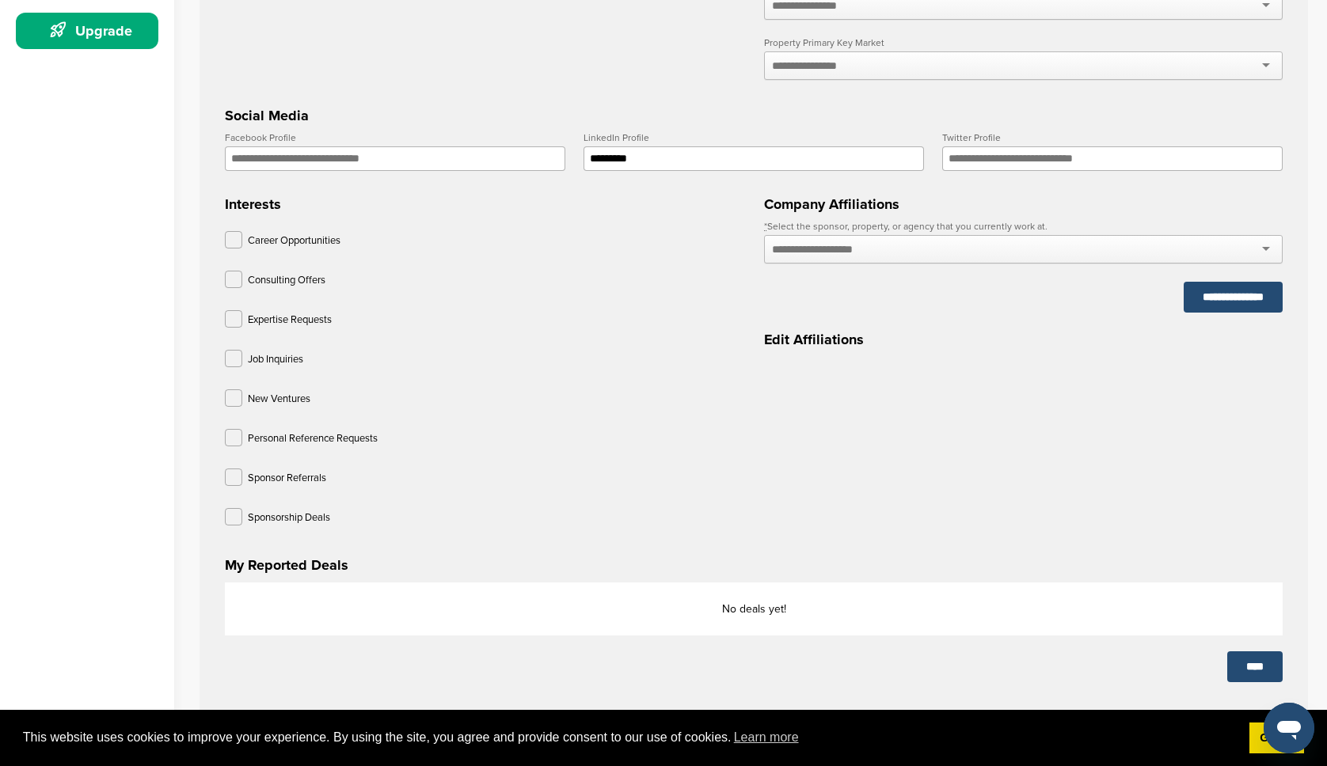
click at [886, 257] on input "text" at bounding box center [830, 249] width 116 height 14
click at [1249, 659] on input "****" at bounding box center [1254, 667] width 55 height 31
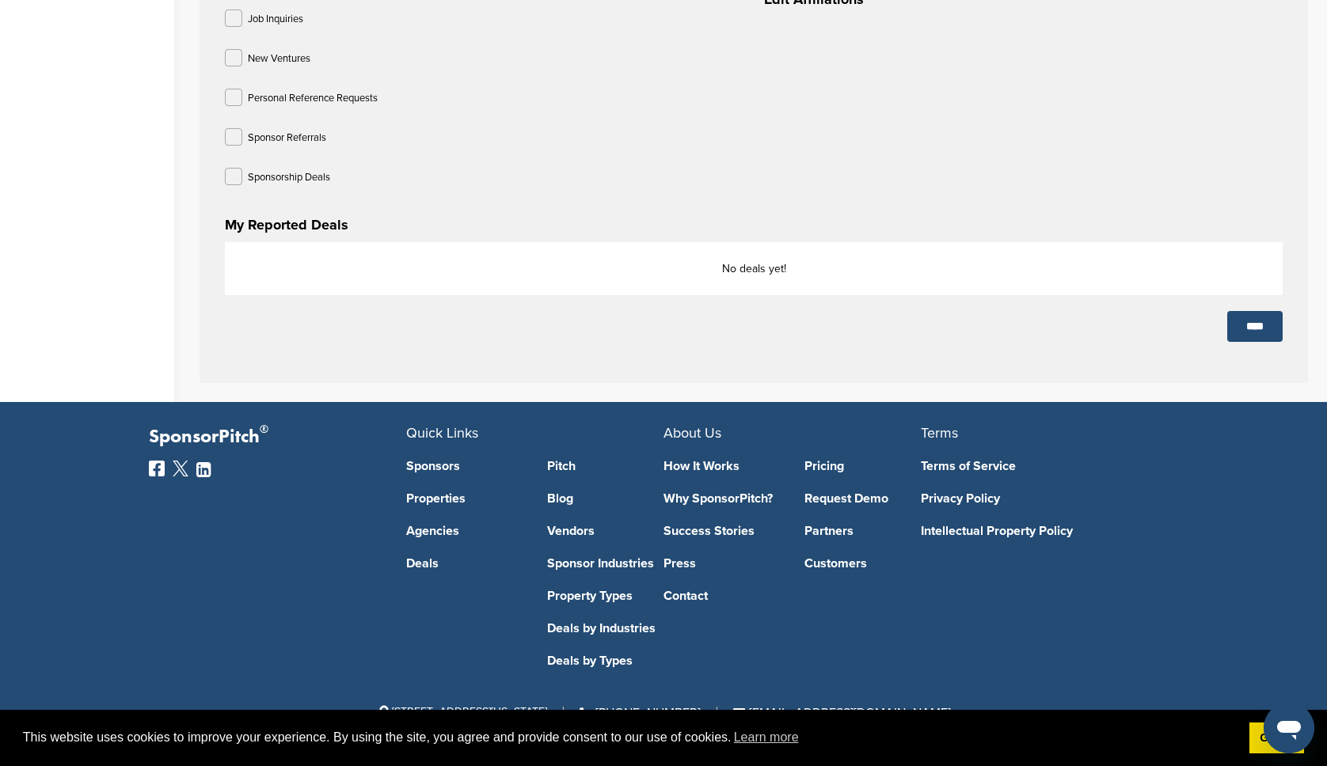
scroll to position [181, 0]
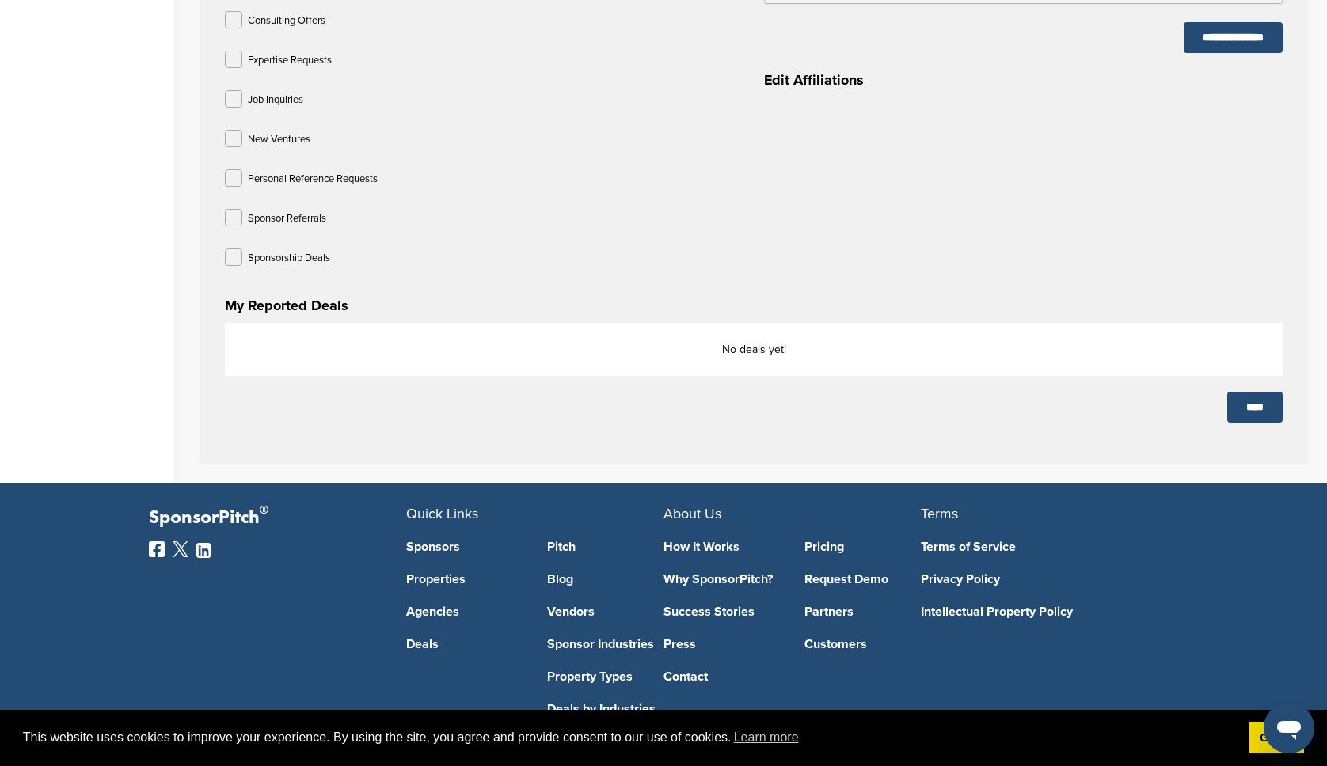
scroll to position [795, 0]
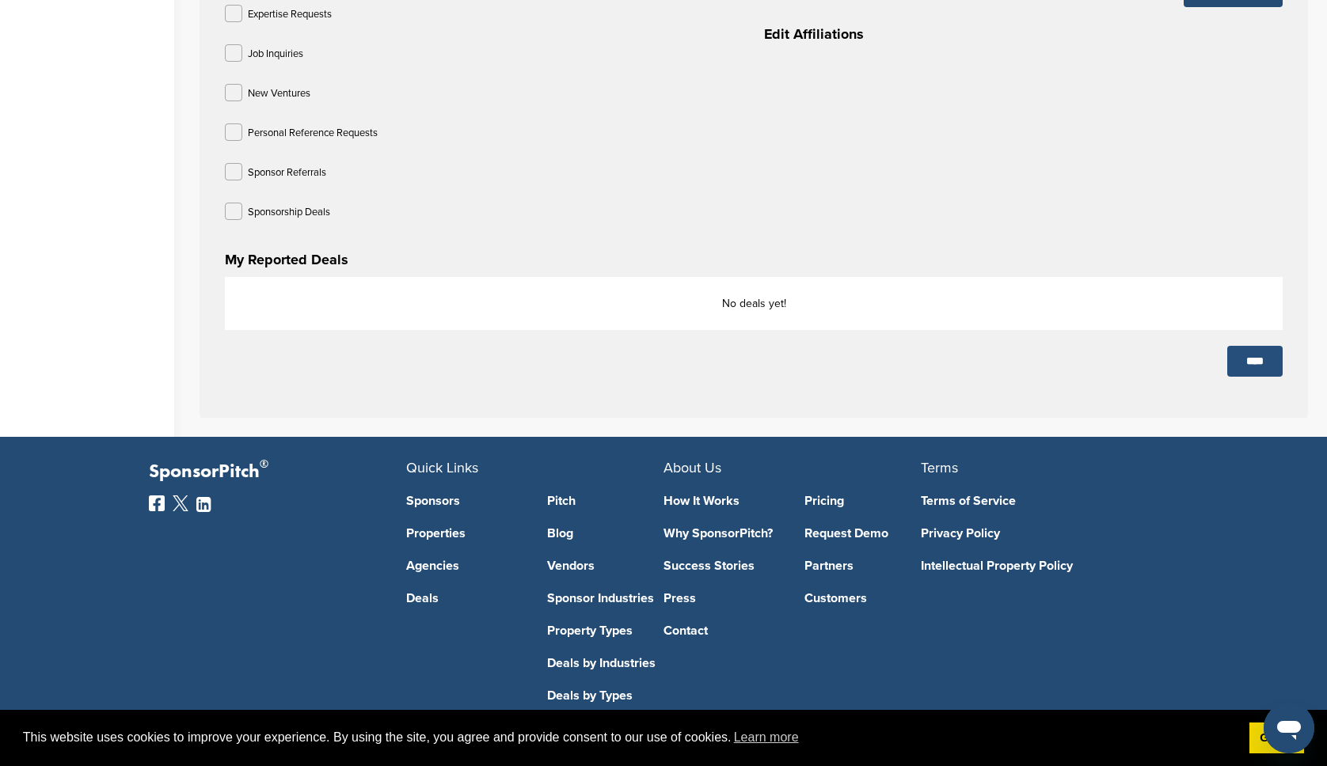
click at [1261, 368] on input "****" at bounding box center [1254, 361] width 55 height 31
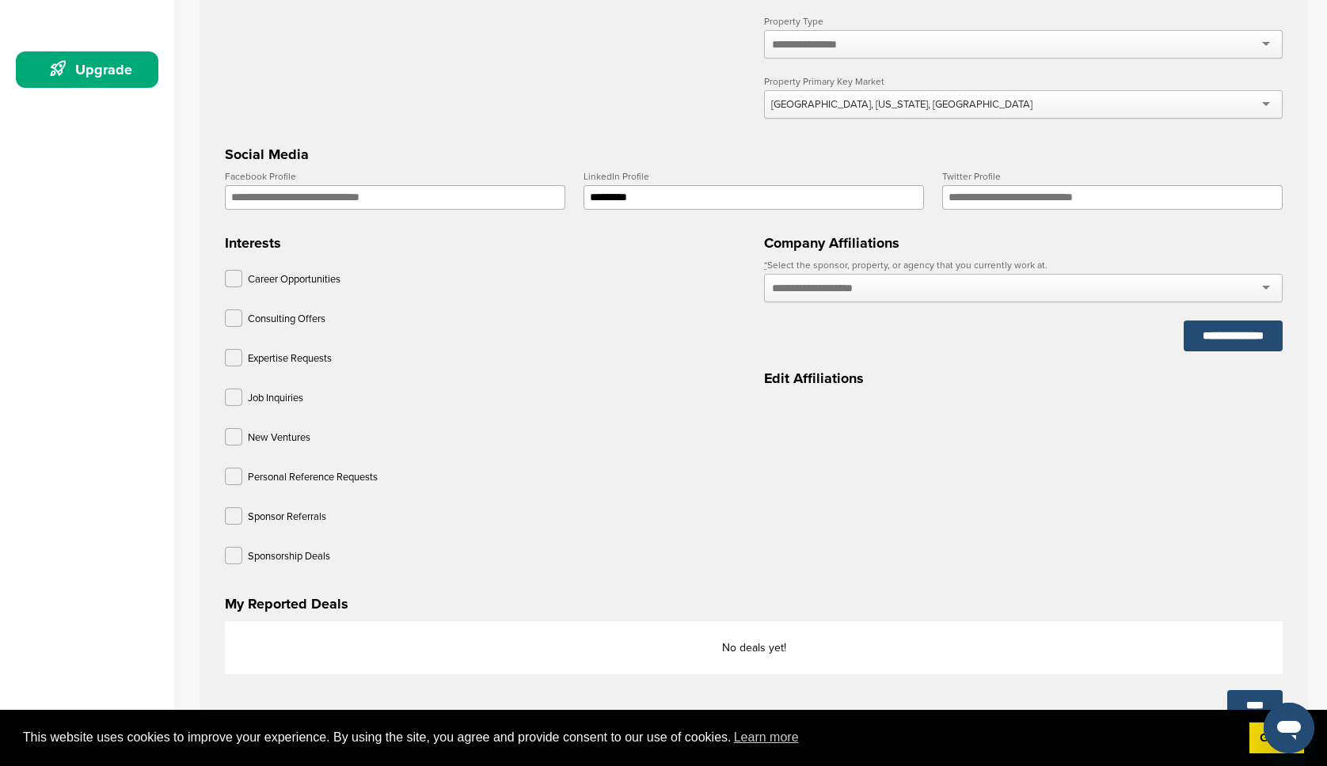
scroll to position [399, 0]
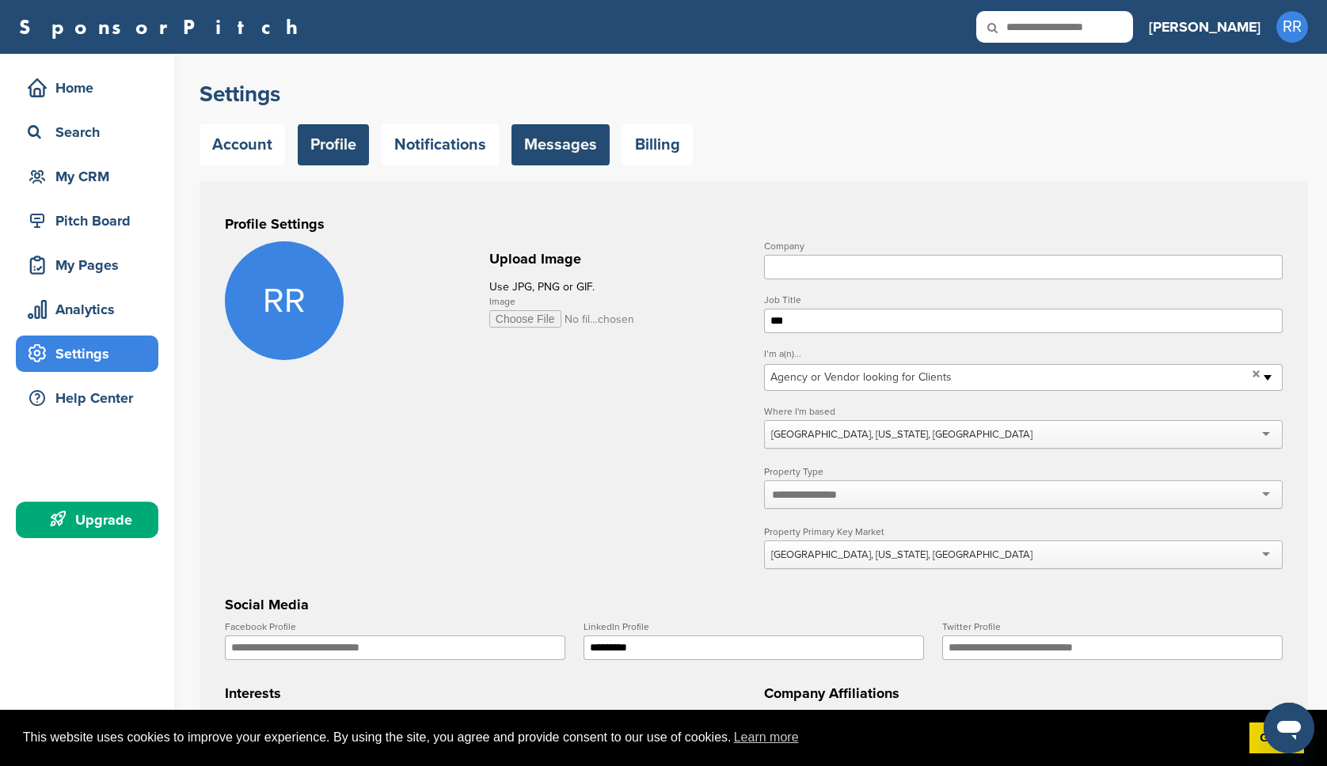
click at [576, 138] on link "Messages" at bounding box center [560, 144] width 98 height 41
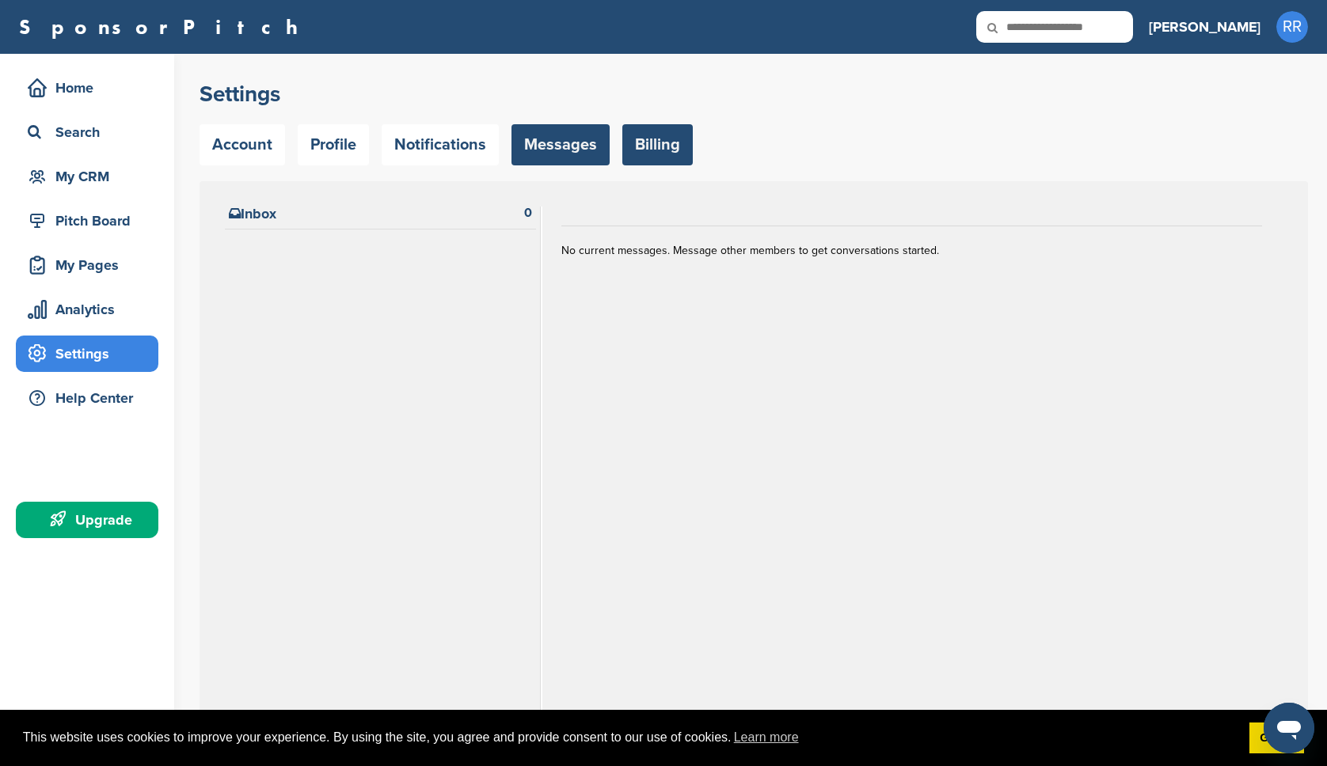
click at [639, 143] on link "Billing" at bounding box center [657, 144] width 70 height 41
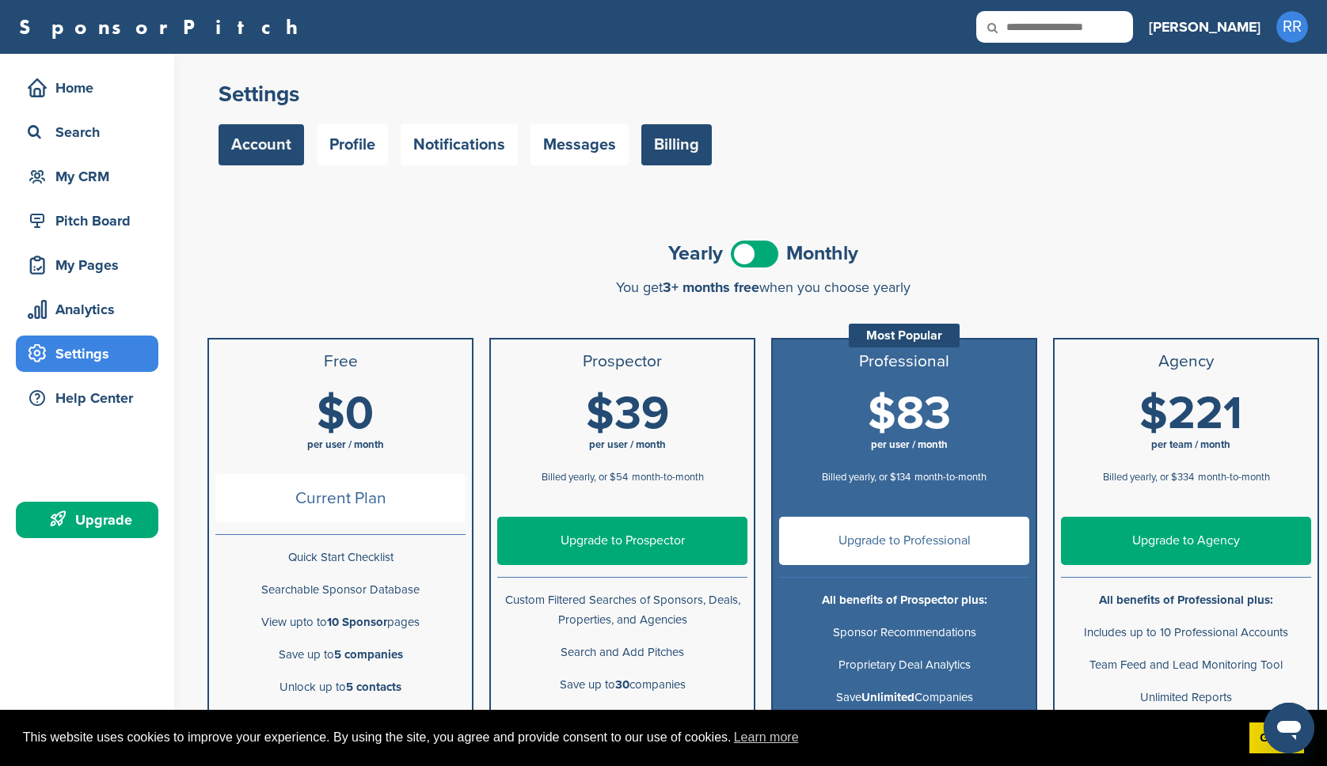
click at [265, 140] on link "Account" at bounding box center [262, 144] width 86 height 41
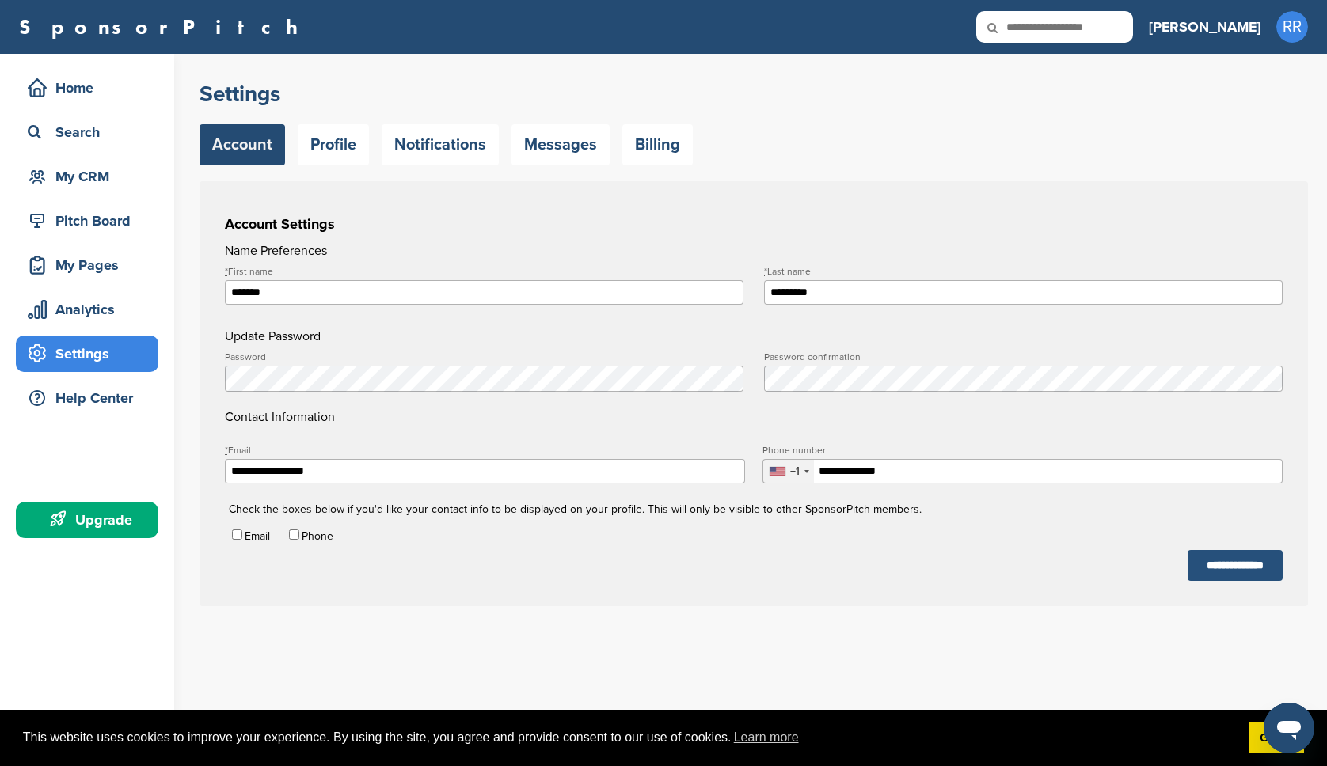
click at [1236, 568] on input "**********" at bounding box center [1235, 565] width 95 height 31
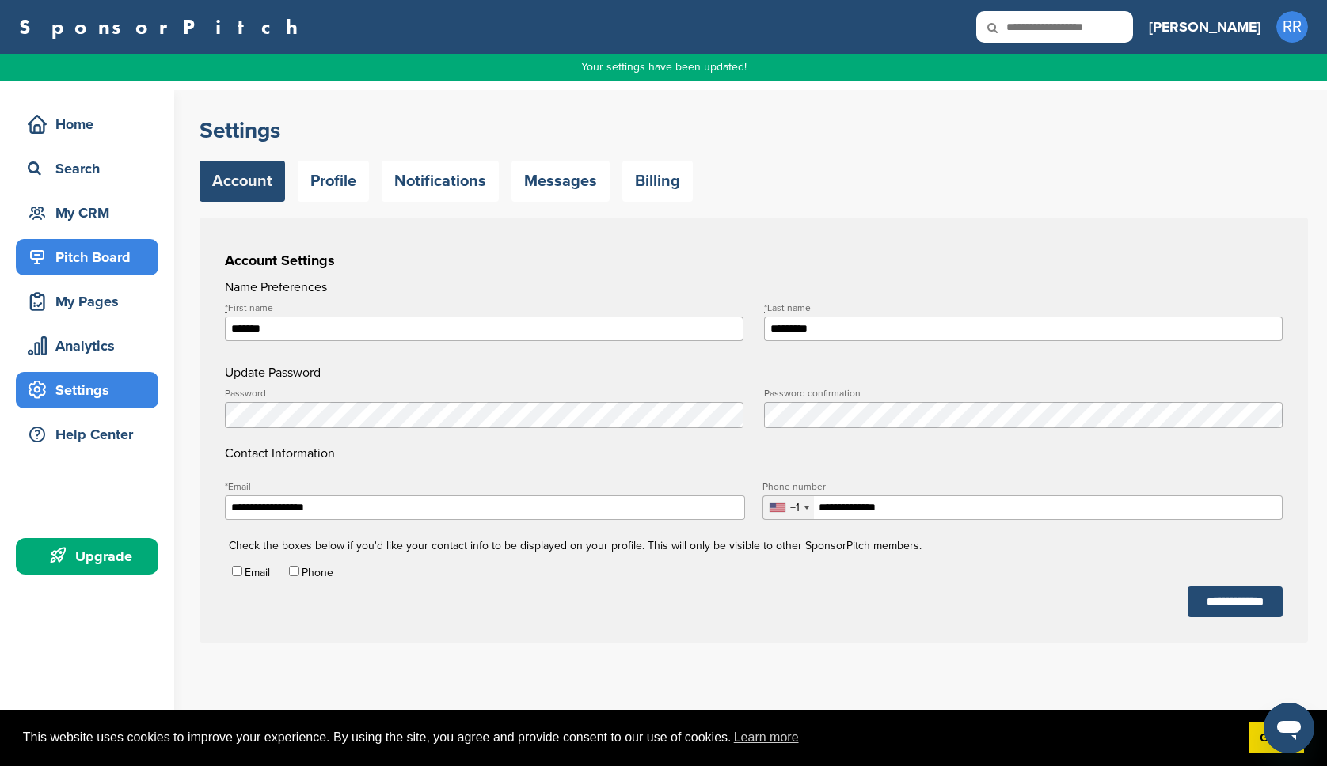
click at [118, 263] on div "Pitch Board" at bounding box center [91, 257] width 135 height 29
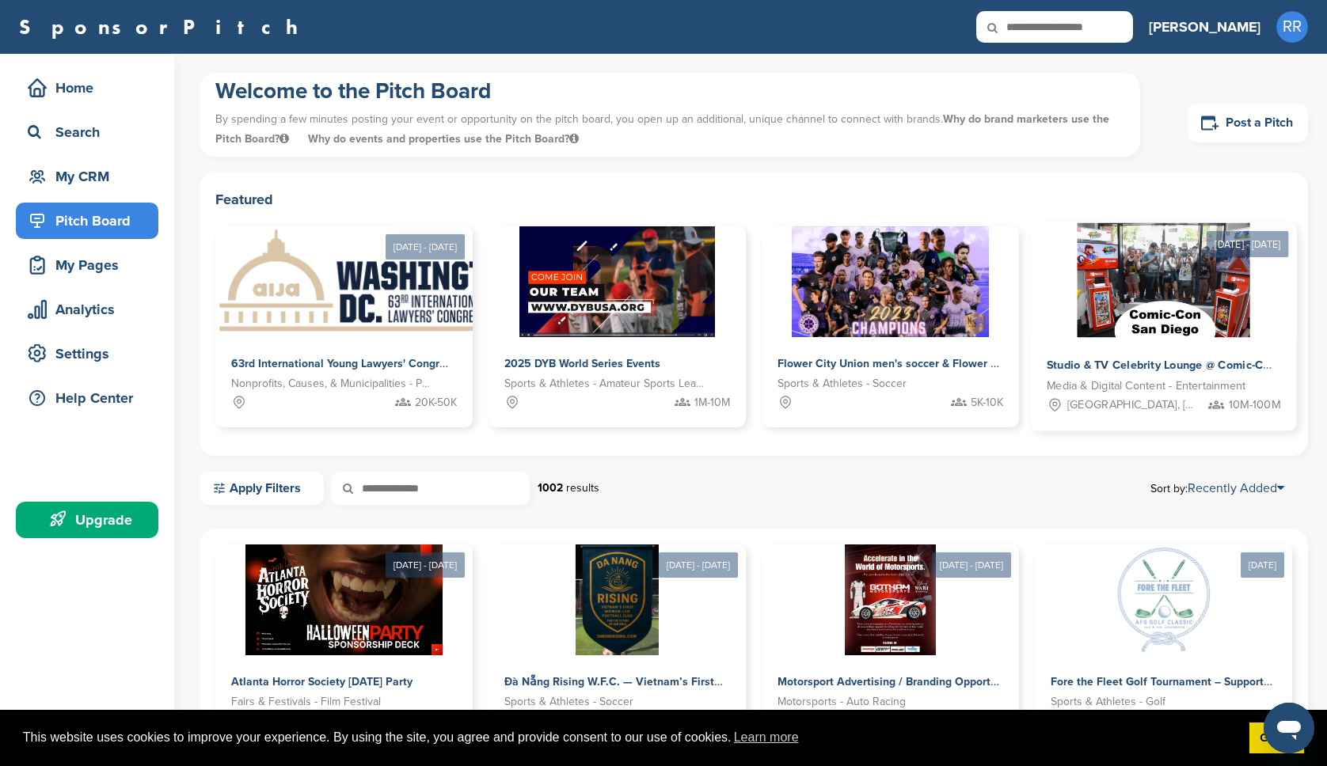
click at [1174, 283] on img at bounding box center [1164, 280] width 173 height 115
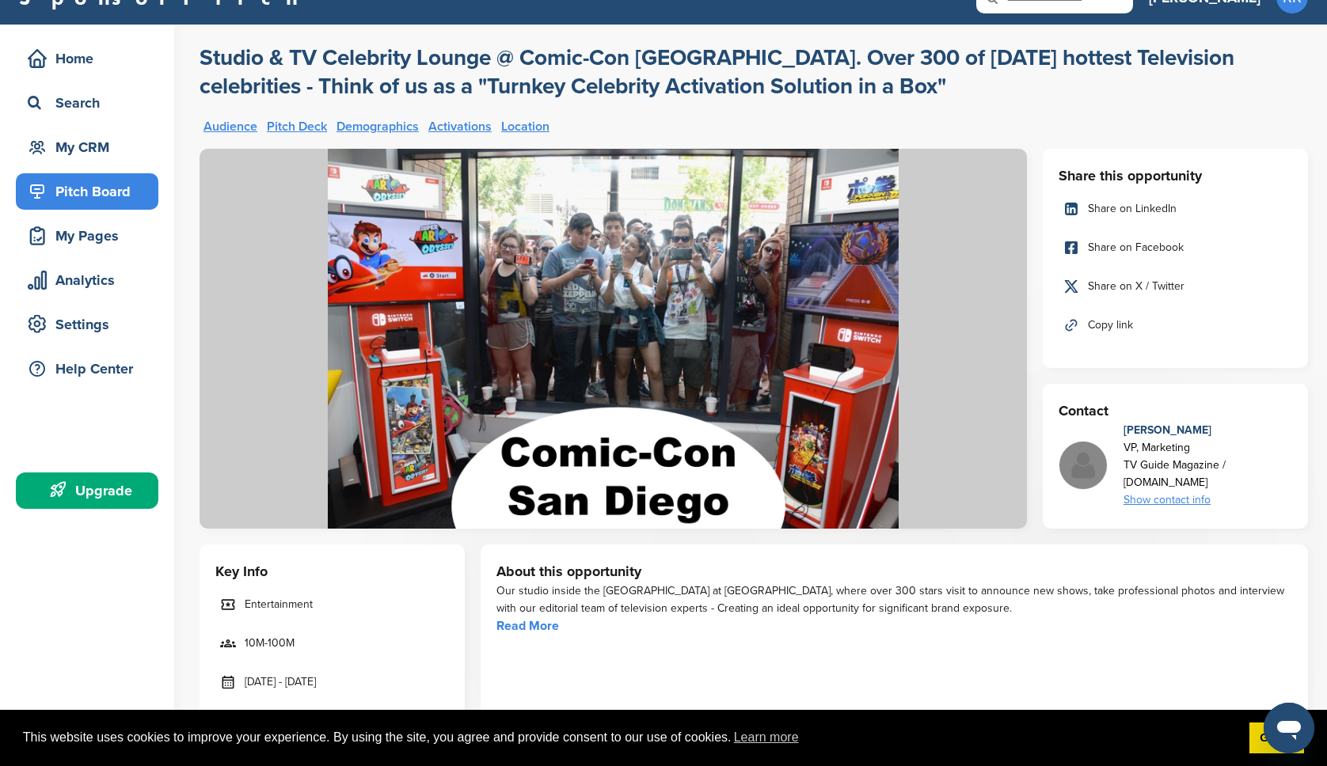
scroll to position [86, 0]
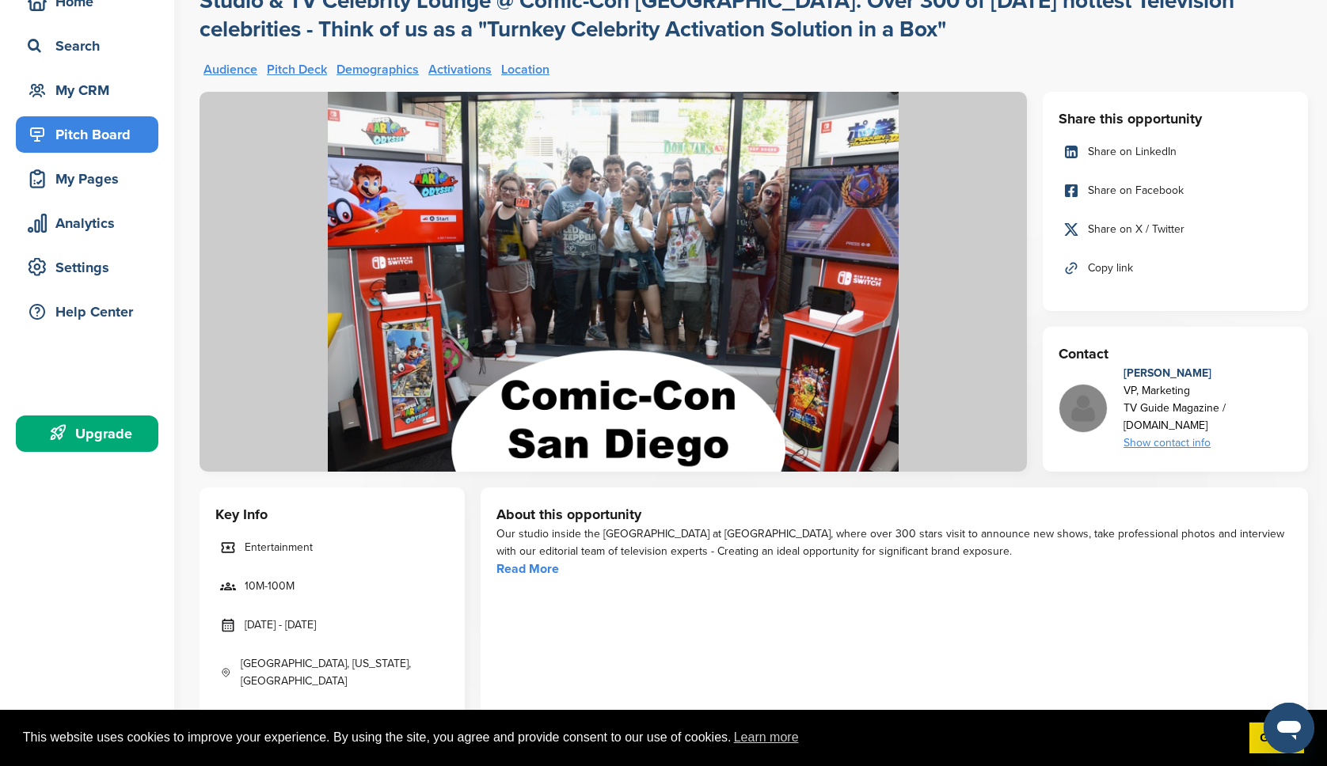
click at [542, 572] on link "Read More" at bounding box center [527, 569] width 63 height 16
drag, startPoint x: 986, startPoint y: 552, endPoint x: 550, endPoint y: 524, distance: 437.1
click at [547, 526] on div "Our studio inside the Hard Rock Hotel at Comic-Con San Diego, where over 300 st…" at bounding box center [894, 543] width 796 height 35
click at [495, 513] on div "About this opportunity Our studio inside the Hard Rock Hotel at Comic-Con San D…" at bounding box center [894, 604] width 827 height 232
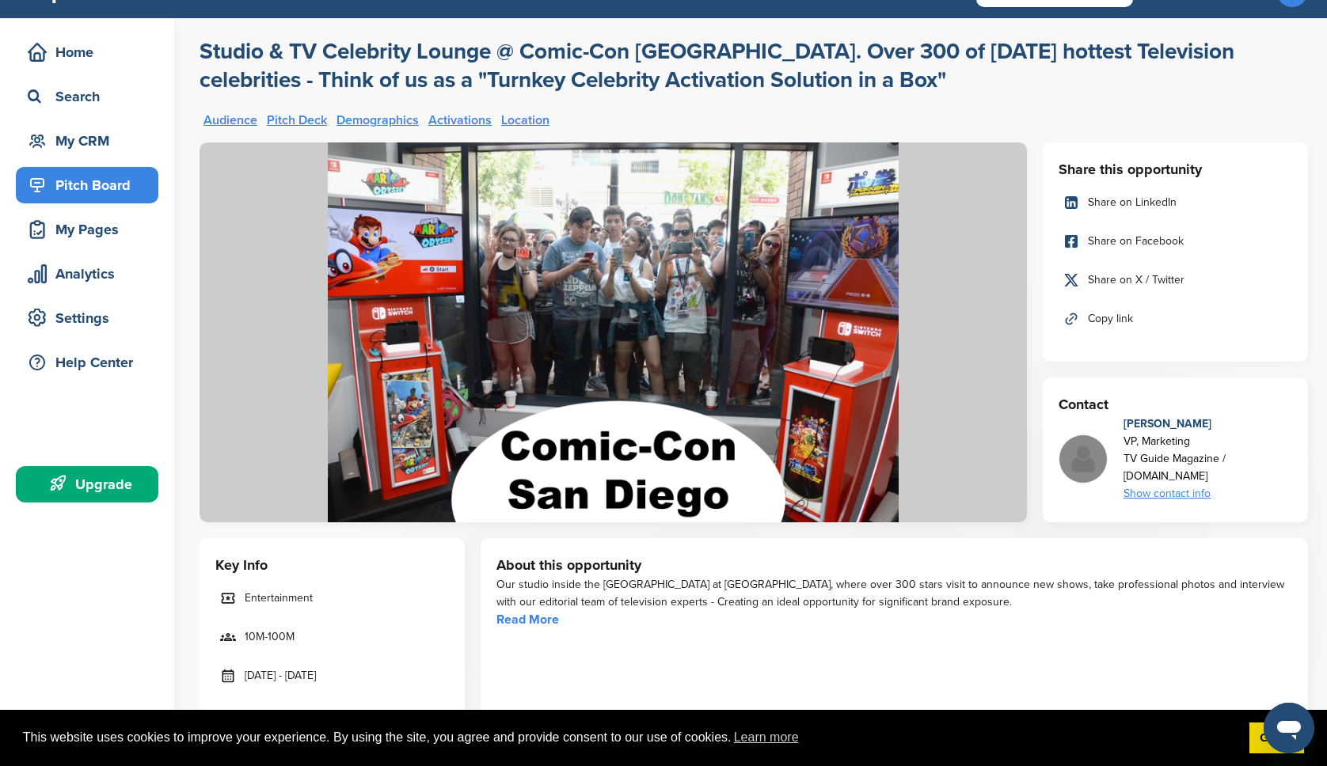
scroll to position [71, 0]
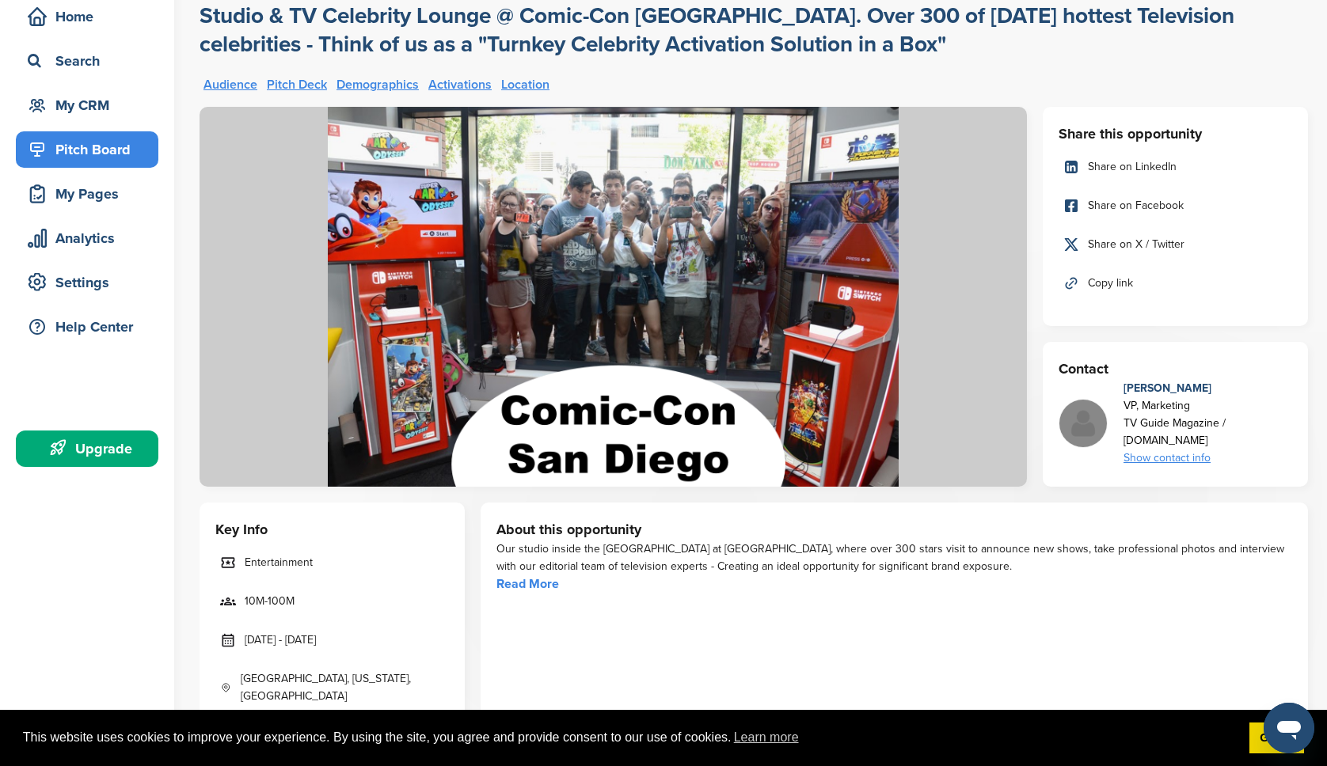
drag, startPoint x: 977, startPoint y: 563, endPoint x: 482, endPoint y: 551, distance: 495.0
click at [482, 552] on div "About this opportunity Our studio inside the Hard Rock Hotel at Comic-Con San D…" at bounding box center [894, 619] width 827 height 232
copy div "Our studio inside the Hard Rock Hotel at Comic-Con San Diego, where over 300 st…"
click at [86, 151] on div "Pitch Board" at bounding box center [91, 149] width 135 height 29
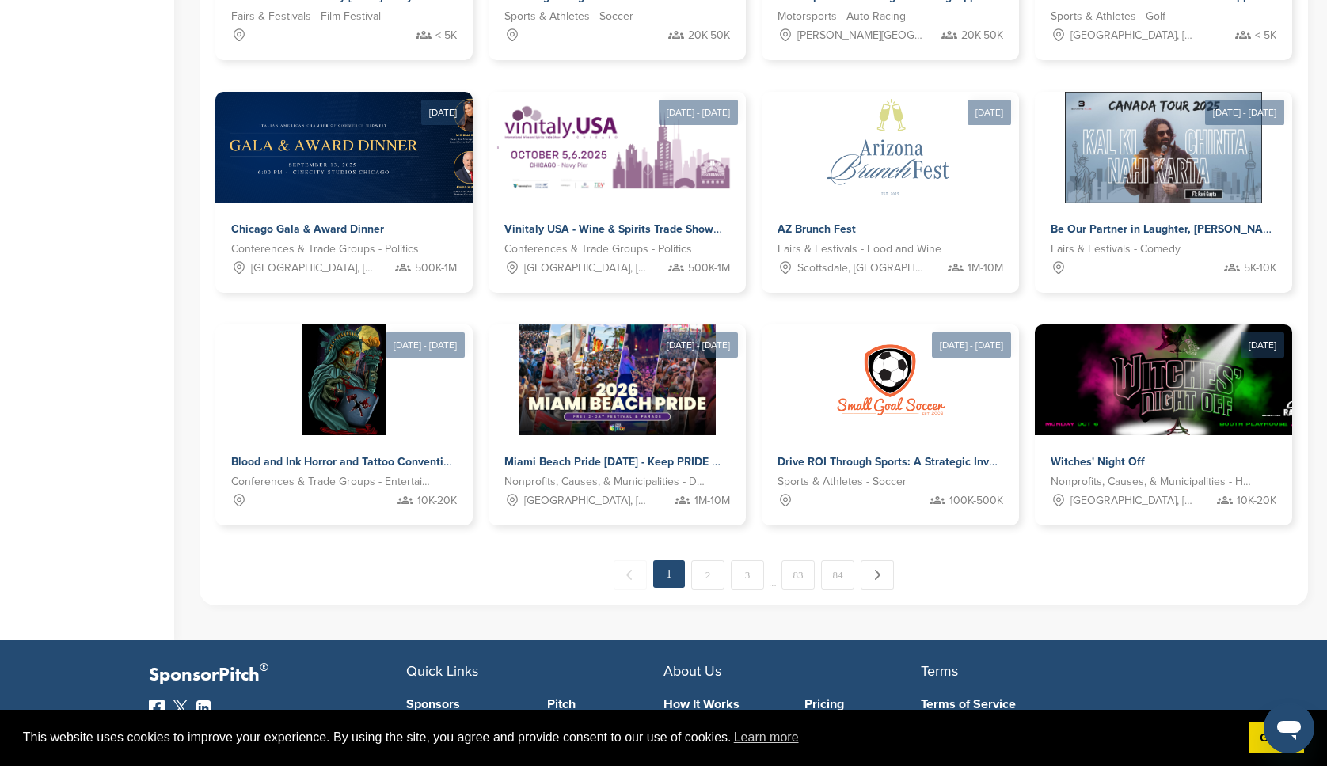
scroll to position [690, 0]
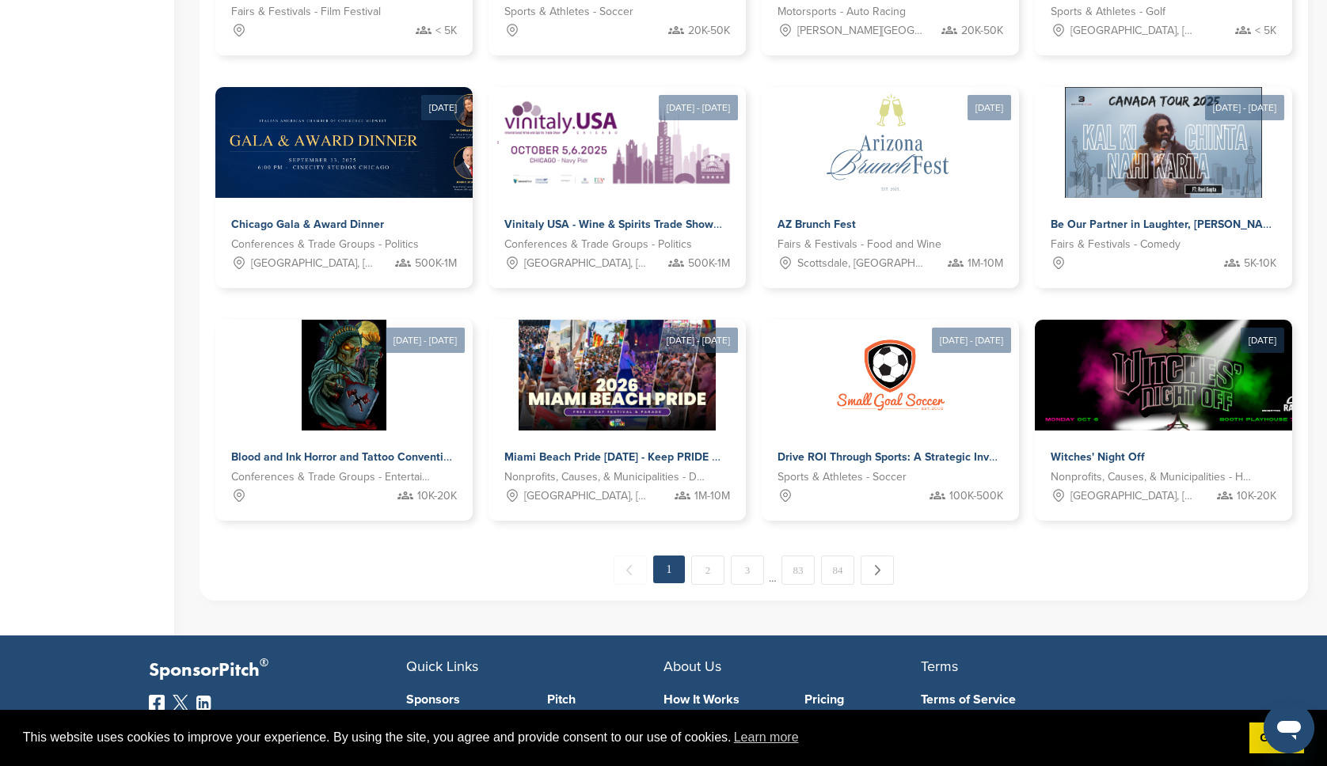
click at [715, 565] on link "2" at bounding box center [707, 570] width 33 height 29
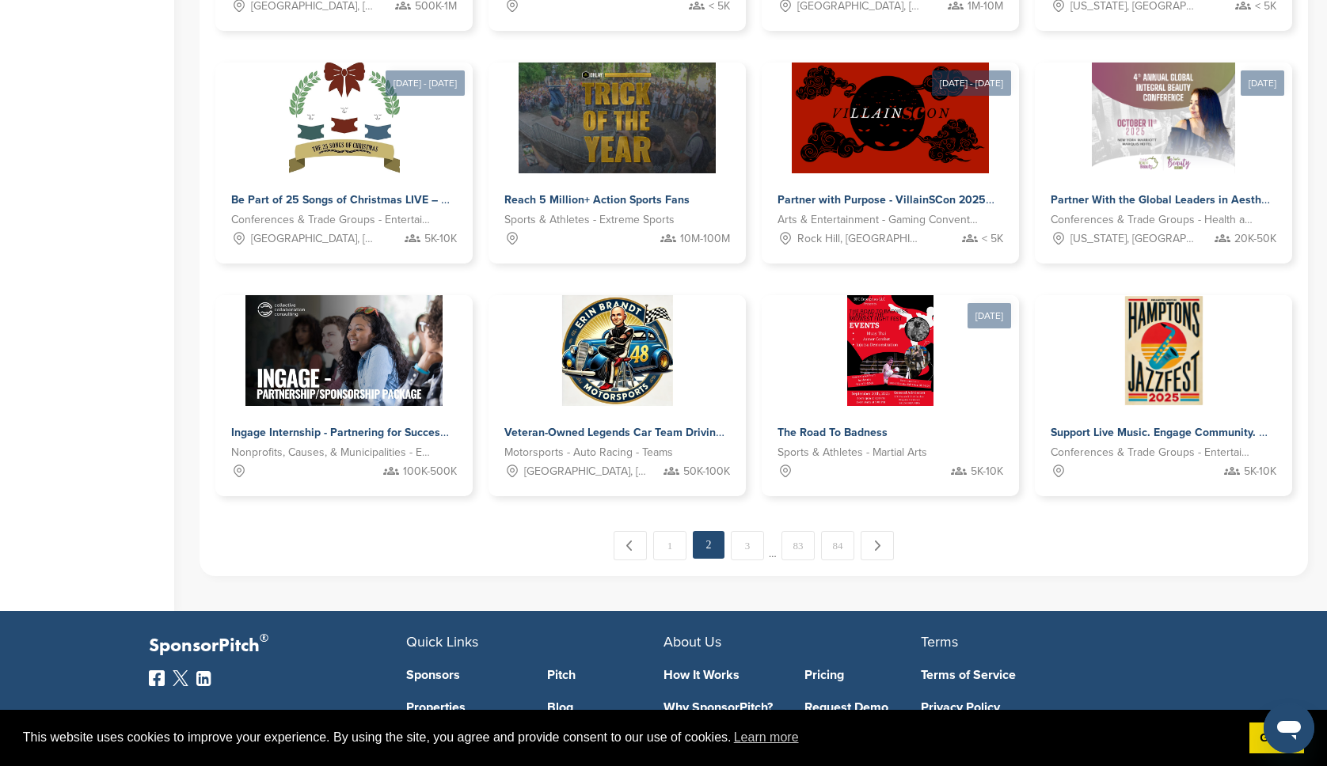
scroll to position [777, 0]
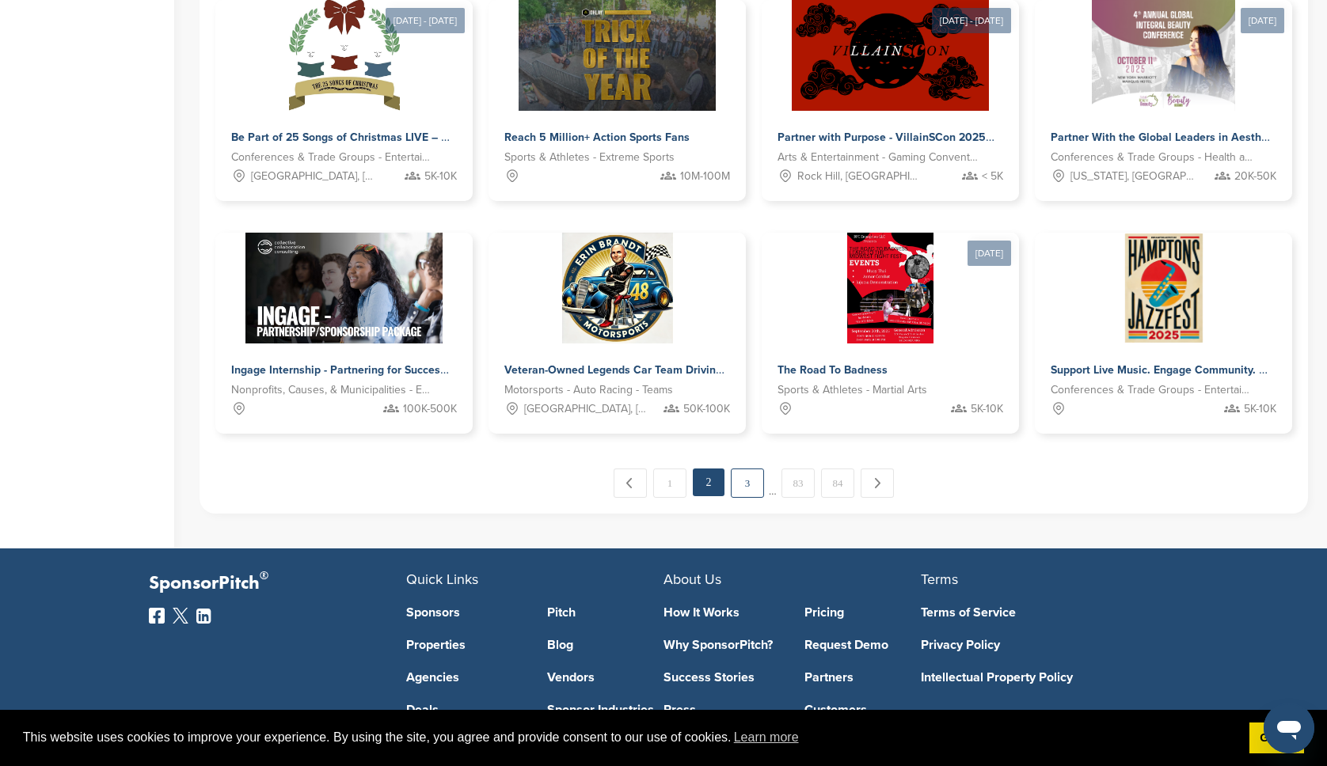
click at [743, 493] on link "3" at bounding box center [747, 483] width 33 height 29
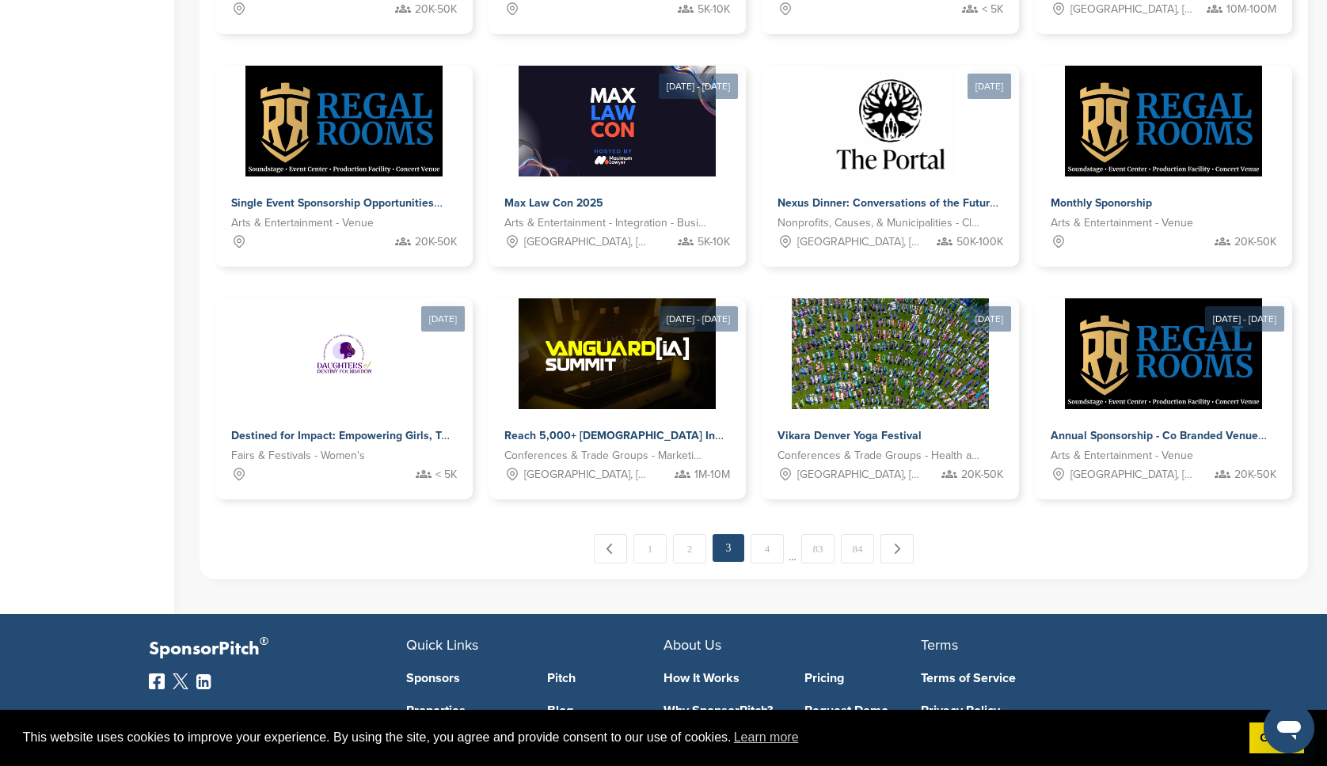
scroll to position [715, 0]
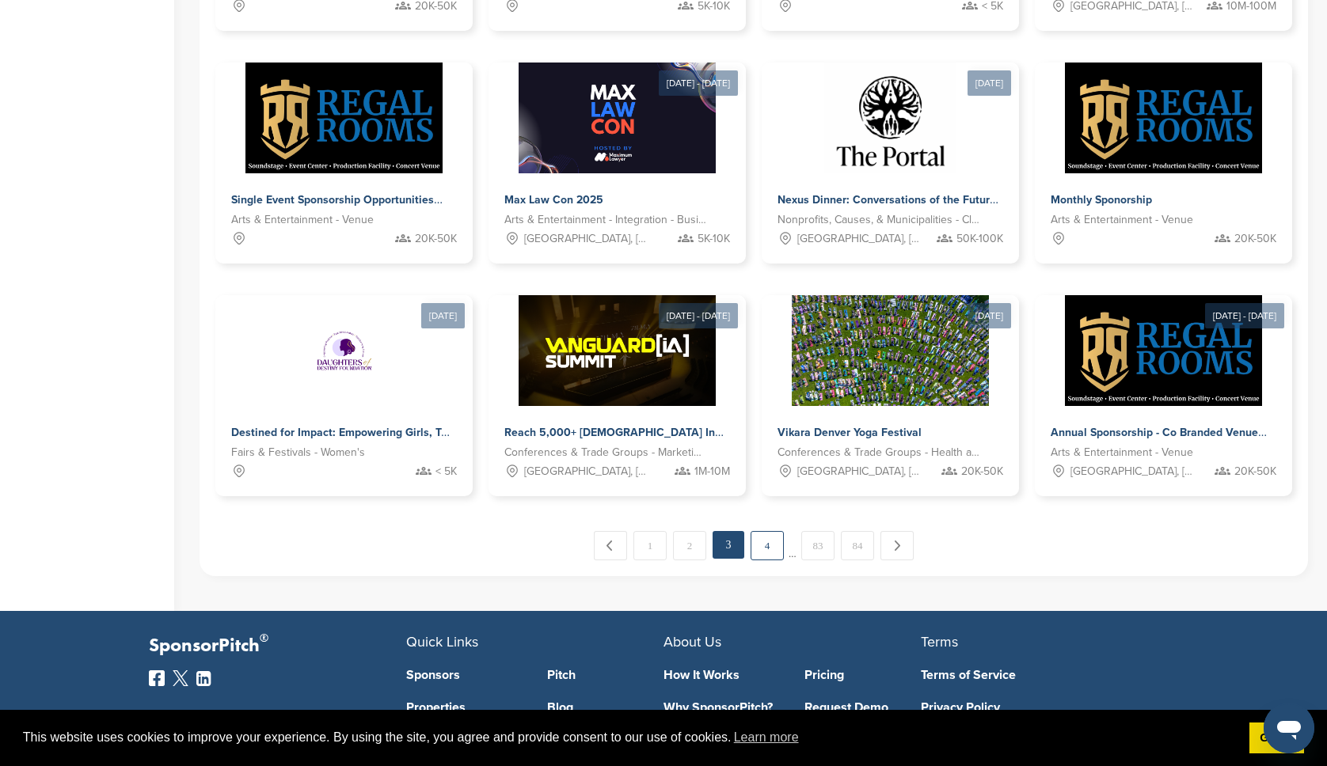
click at [766, 546] on link "4" at bounding box center [767, 545] width 33 height 29
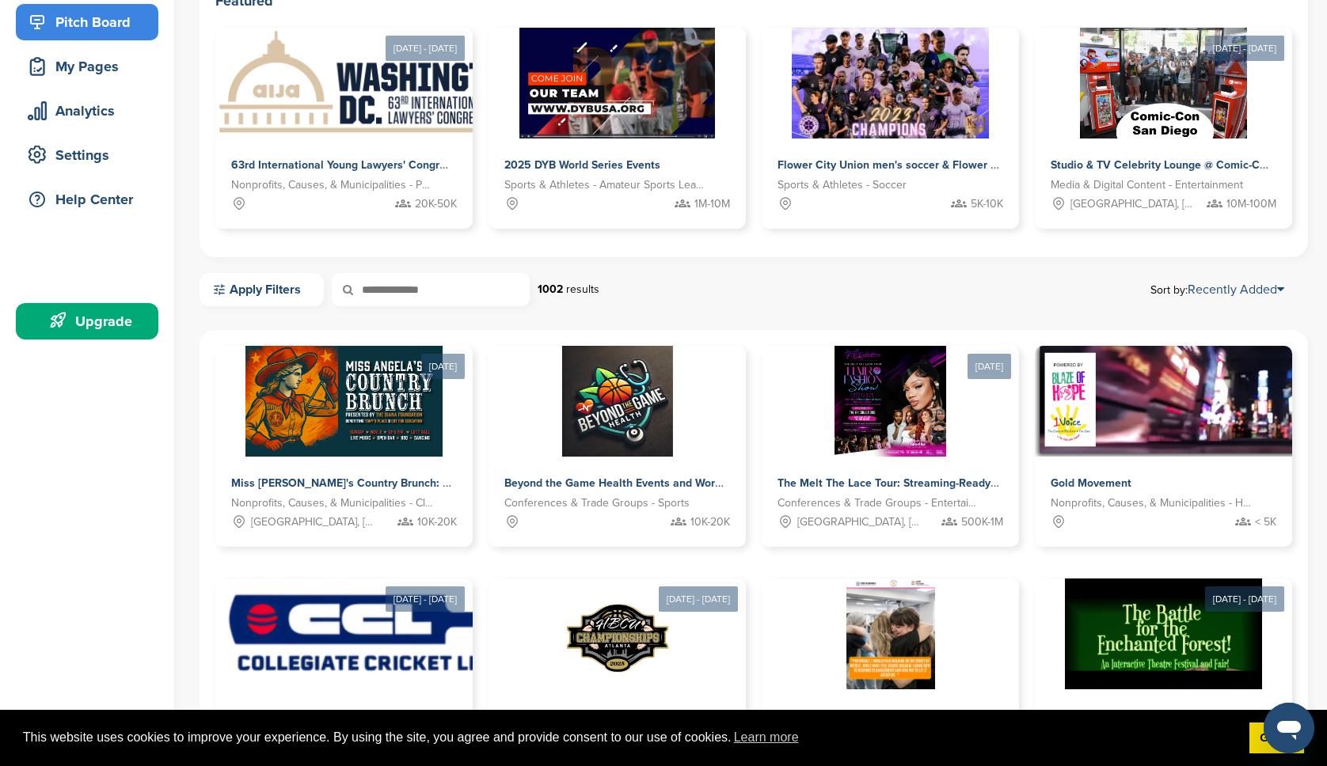
scroll to position [169, 0]
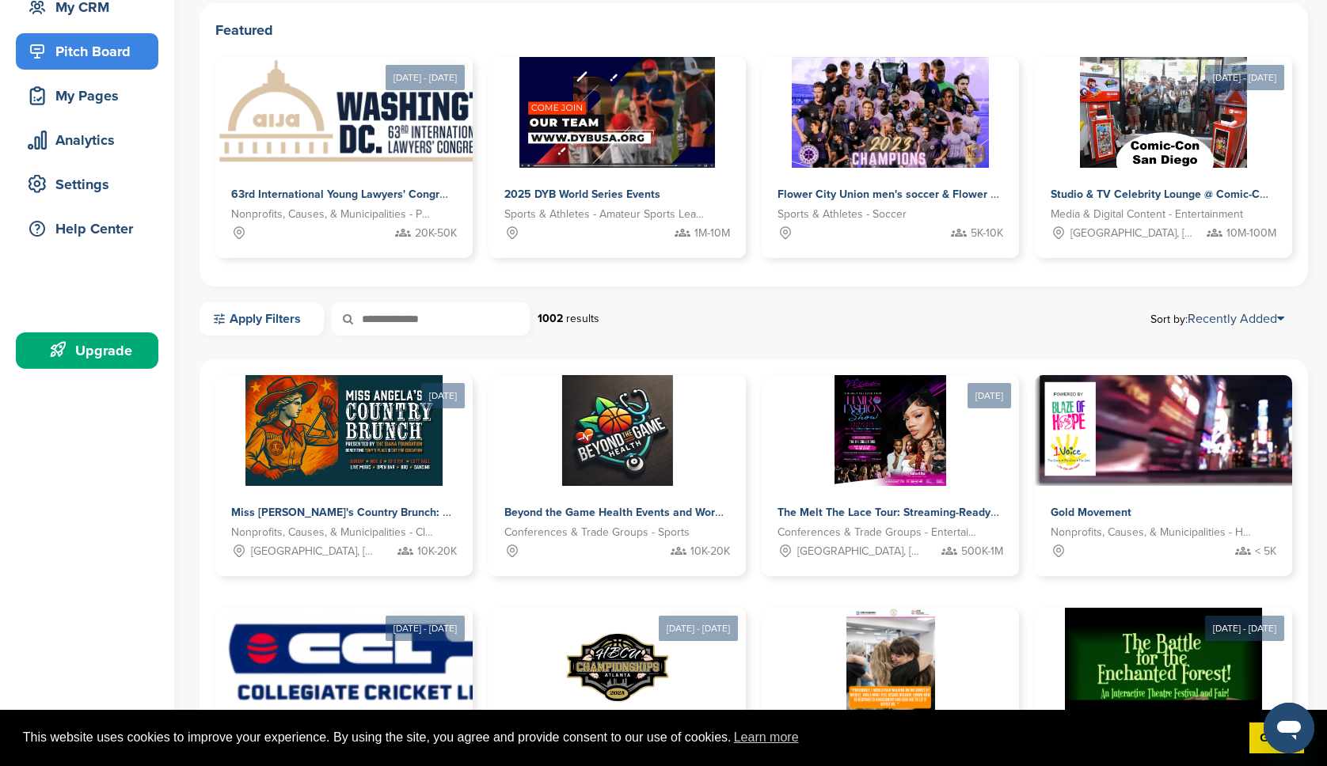
click at [263, 318] on link "Apply Filters" at bounding box center [262, 318] width 124 height 33
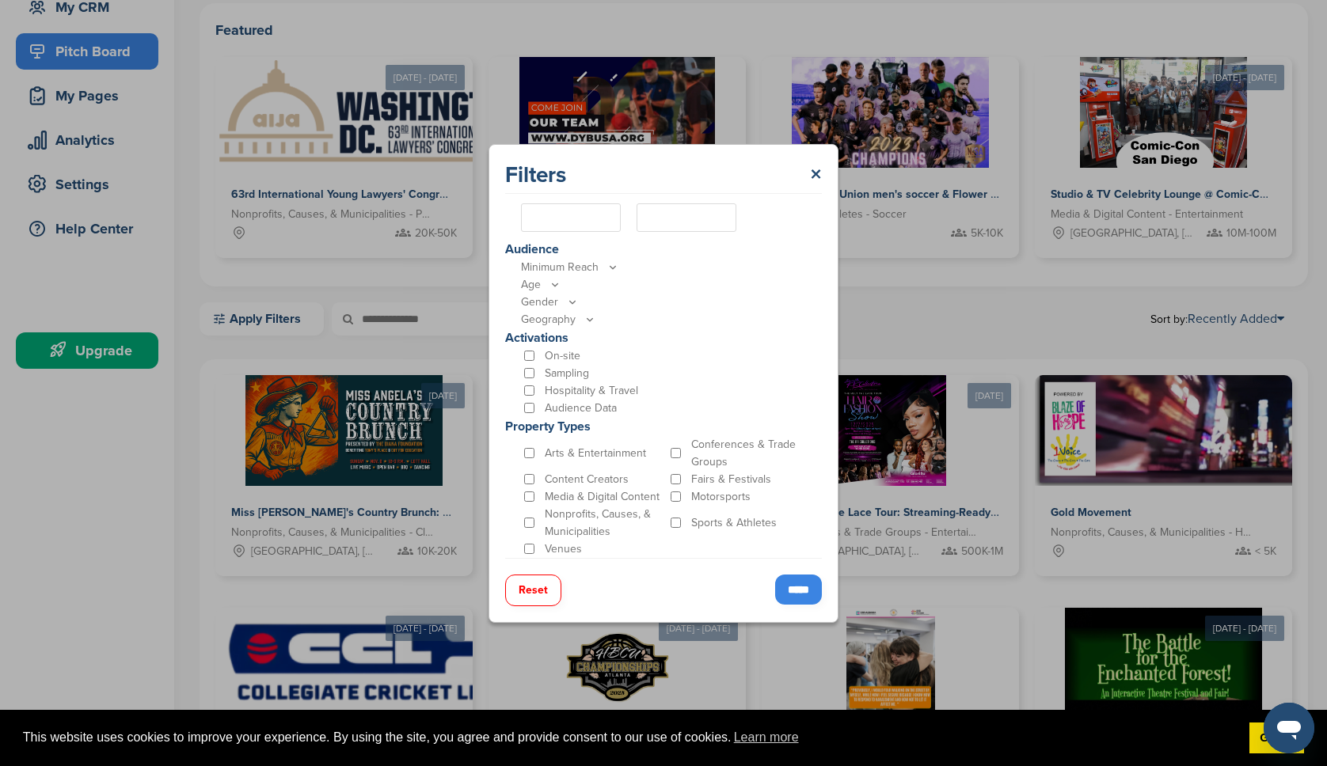
scroll to position [0, 0]
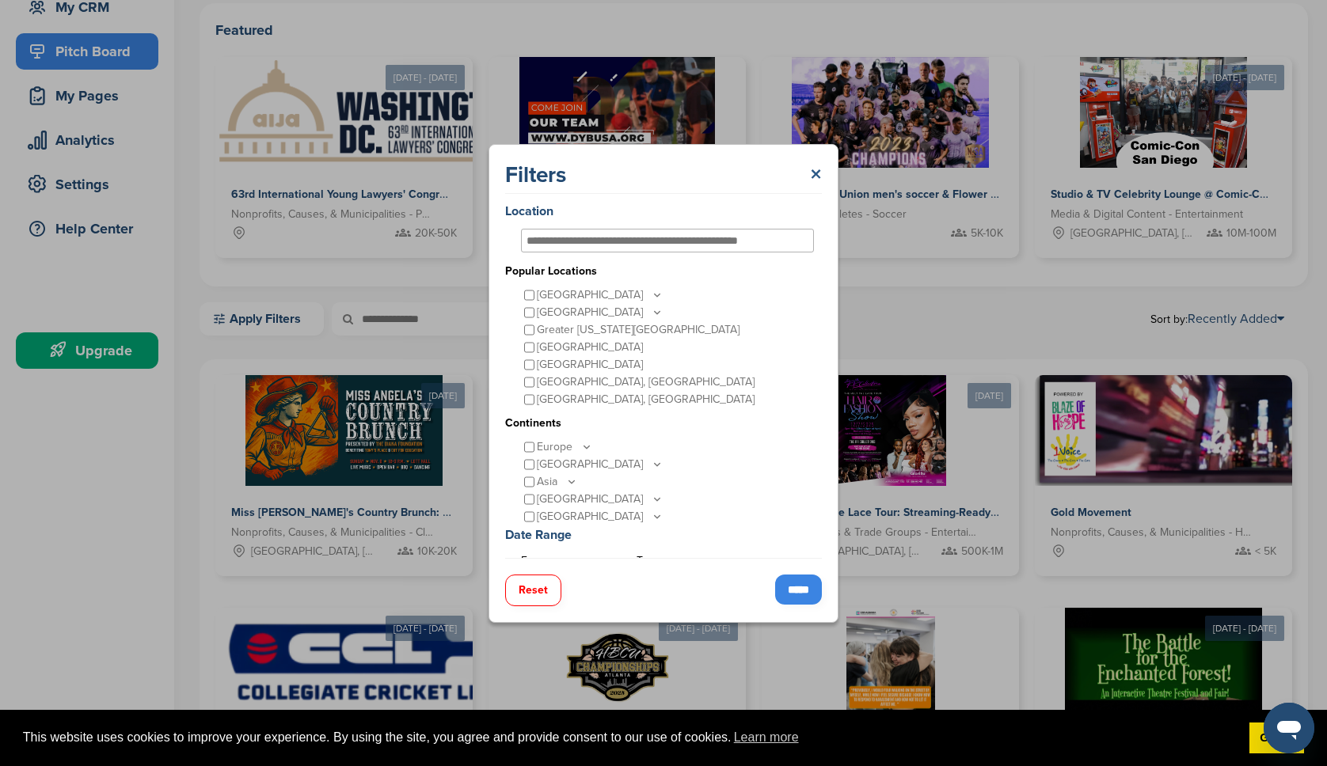
click at [815, 174] on link "×" at bounding box center [816, 175] width 12 height 29
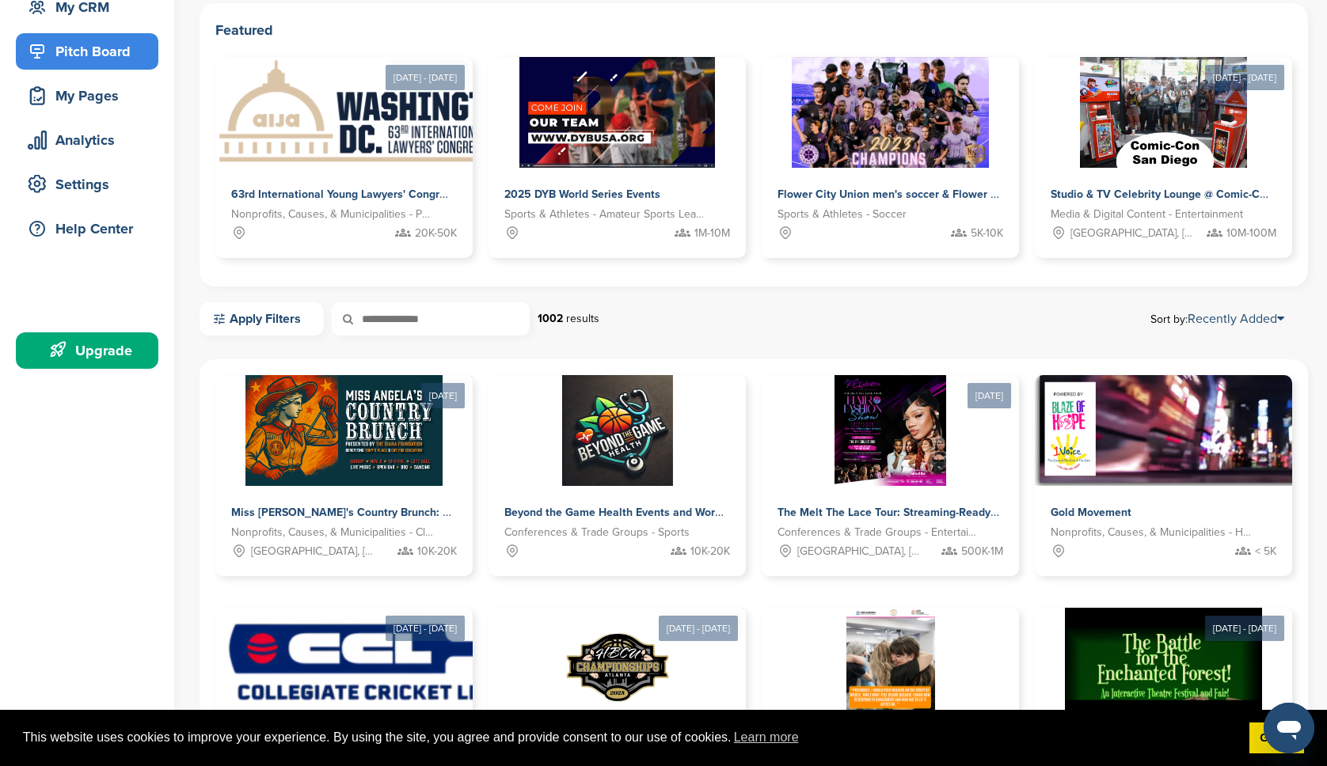
click at [459, 316] on input "text" at bounding box center [431, 318] width 198 height 33
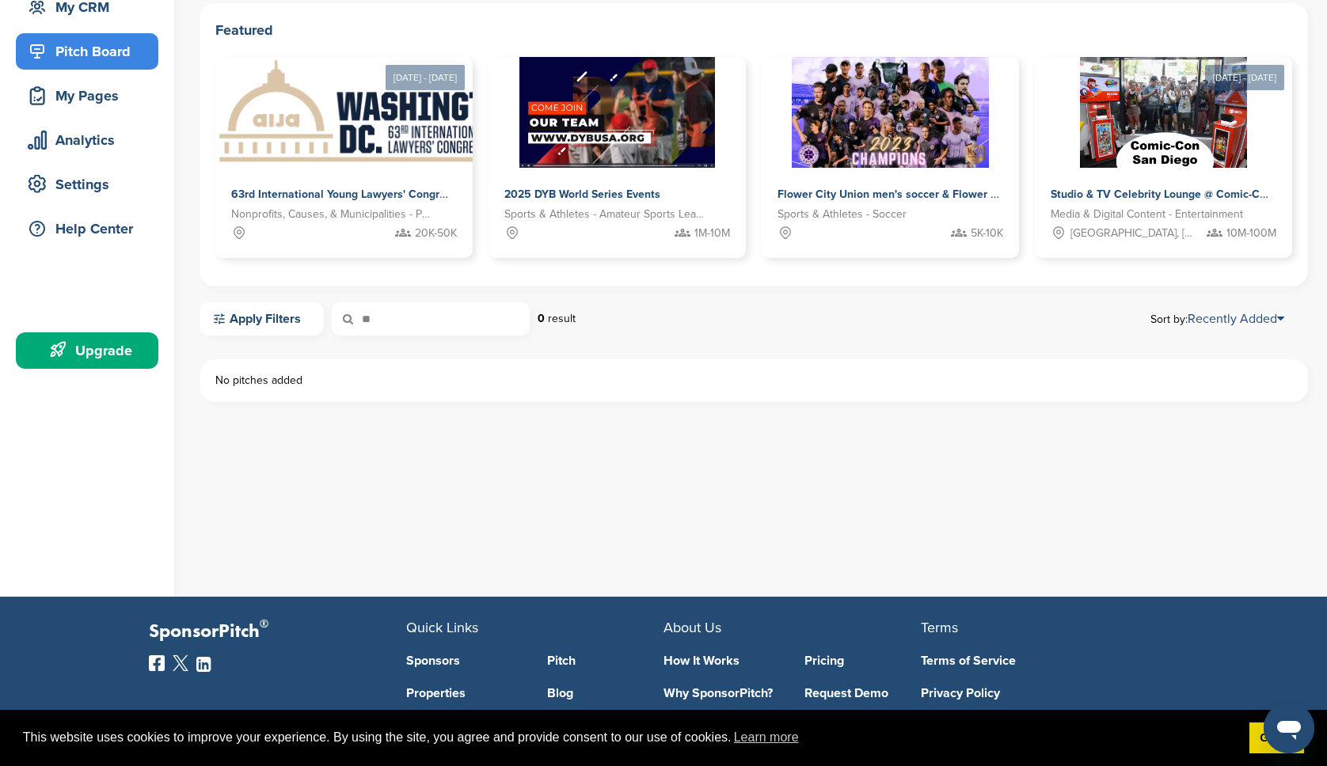
type input "*"
click at [253, 333] on link "Apply Filters" at bounding box center [262, 318] width 124 height 33
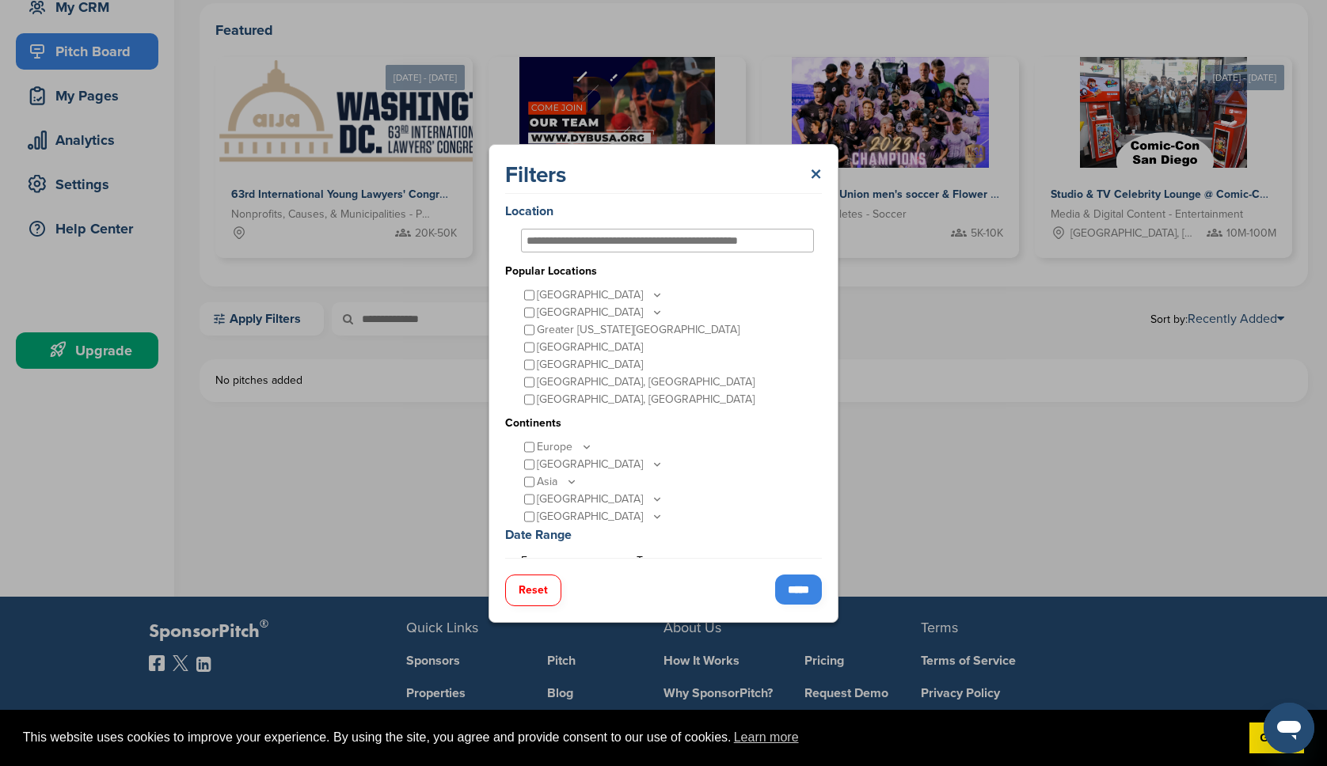
click at [820, 167] on link "×" at bounding box center [816, 175] width 12 height 29
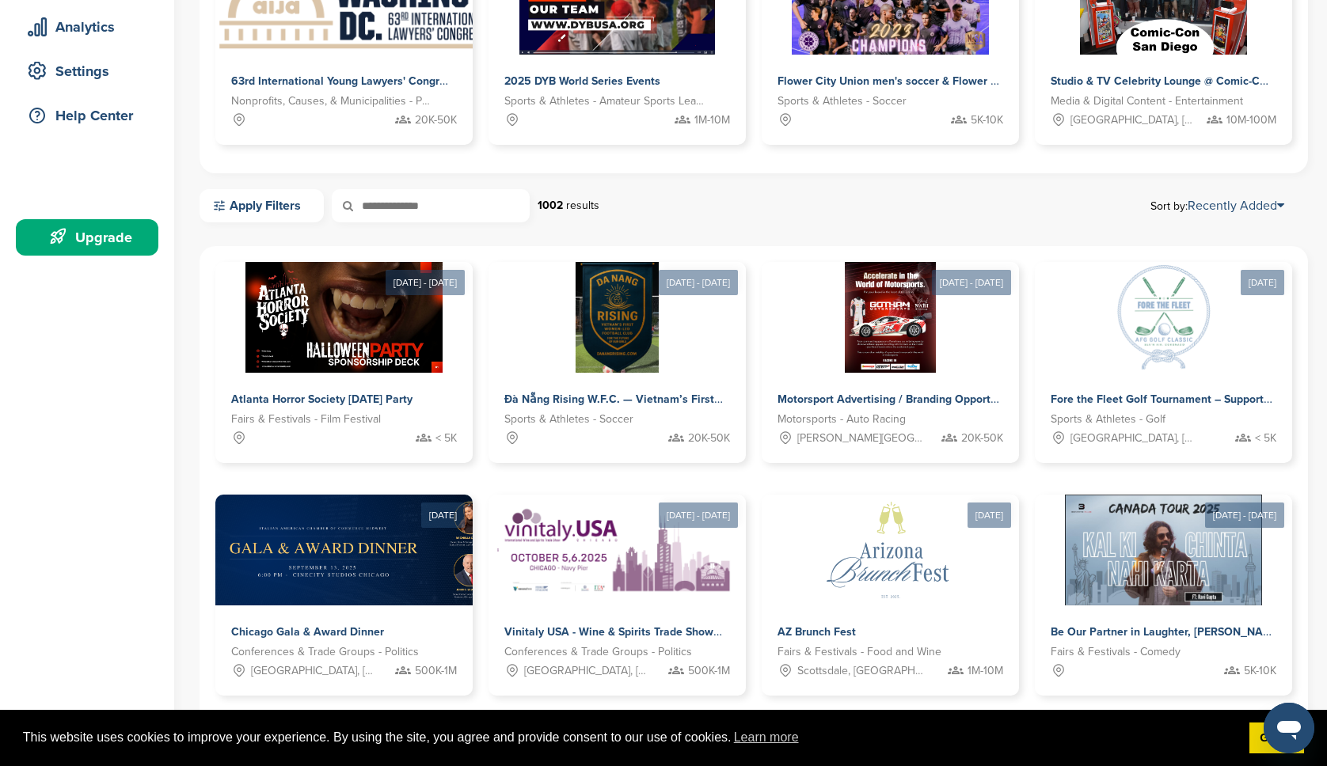
scroll to position [388, 0]
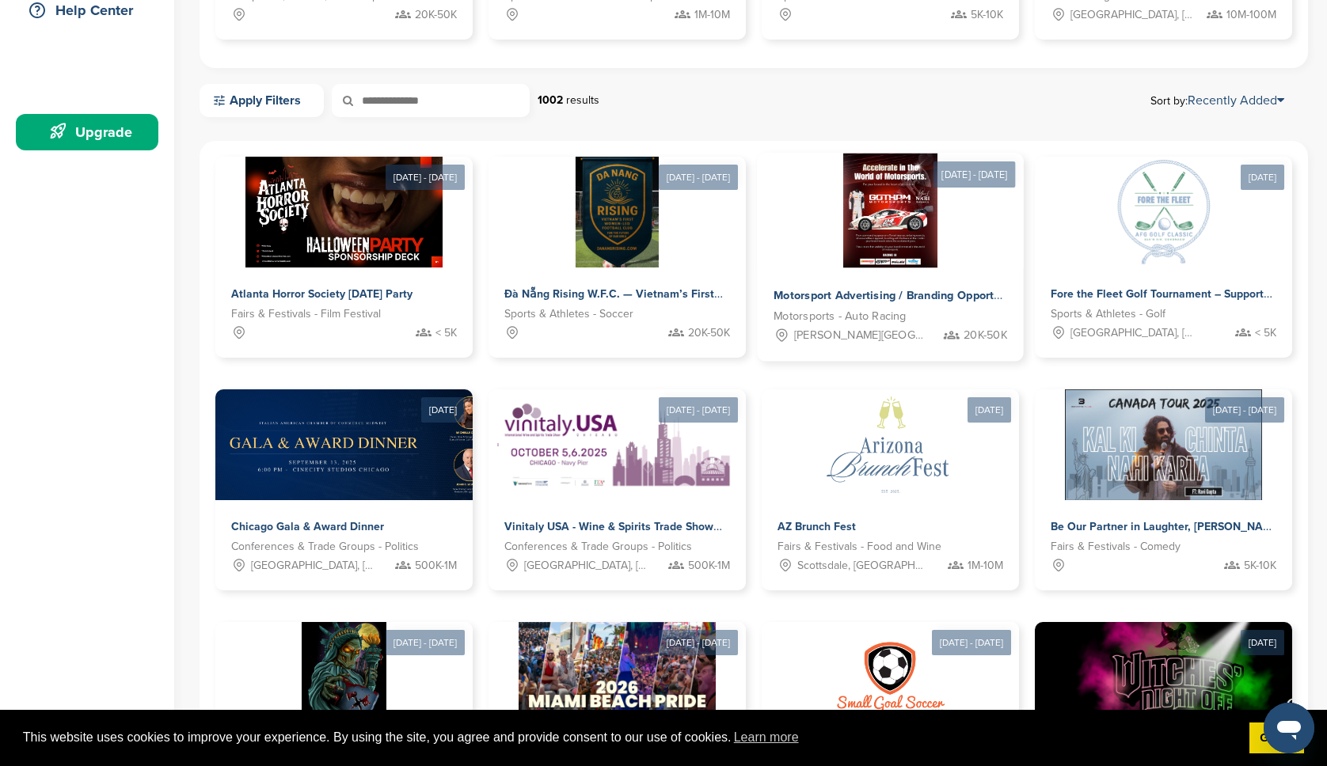
click at [891, 244] on img at bounding box center [890, 211] width 95 height 115
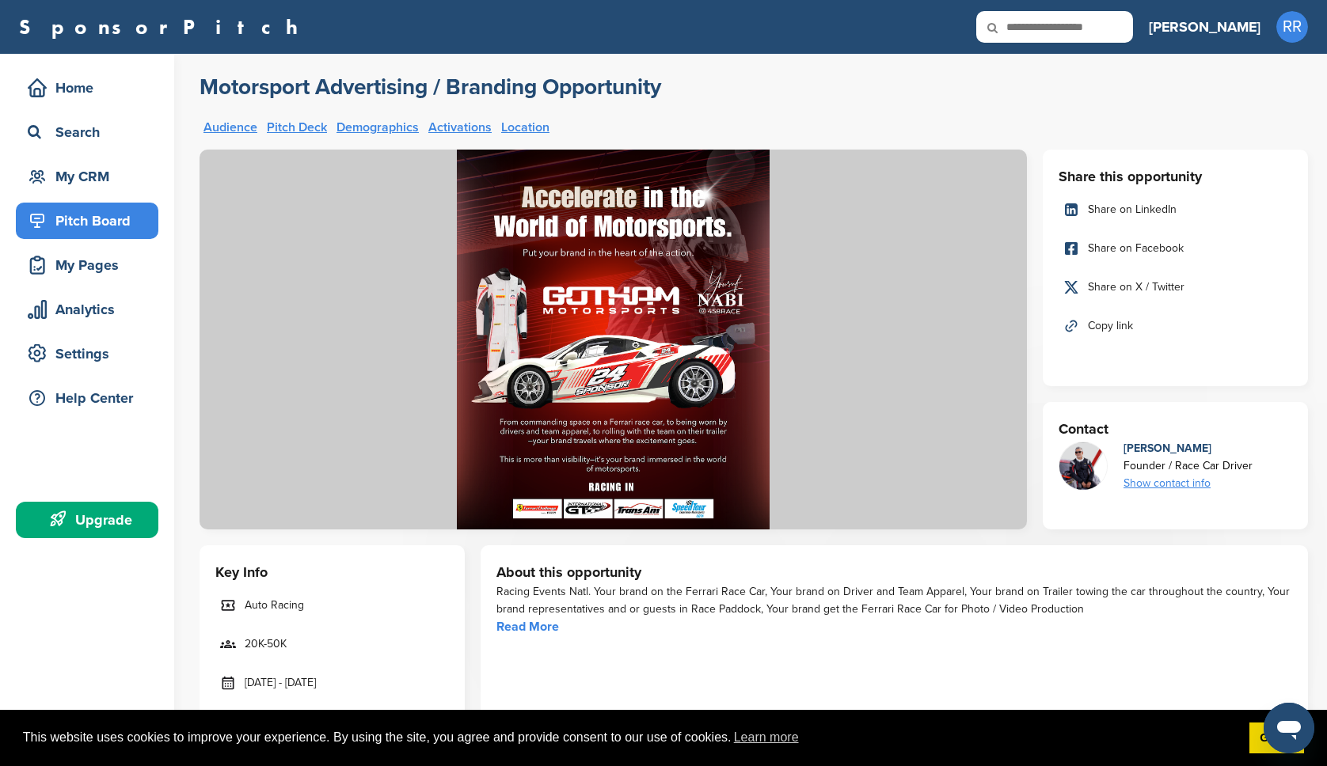
drag, startPoint x: 1075, startPoint y: 610, endPoint x: 527, endPoint y: 599, distance: 548.0
click at [527, 599] on div "Racing Events Natl. Your brand on the Ferrari Race Car, Your brand on Driver an…" at bounding box center [894, 601] width 796 height 35
drag, startPoint x: 497, startPoint y: 590, endPoint x: 1089, endPoint y: 606, distance: 592.4
click at [1089, 606] on div "Racing Events Natl. Your brand on the Ferrari Race Car, Your brand on Driver an…" at bounding box center [894, 601] width 796 height 35
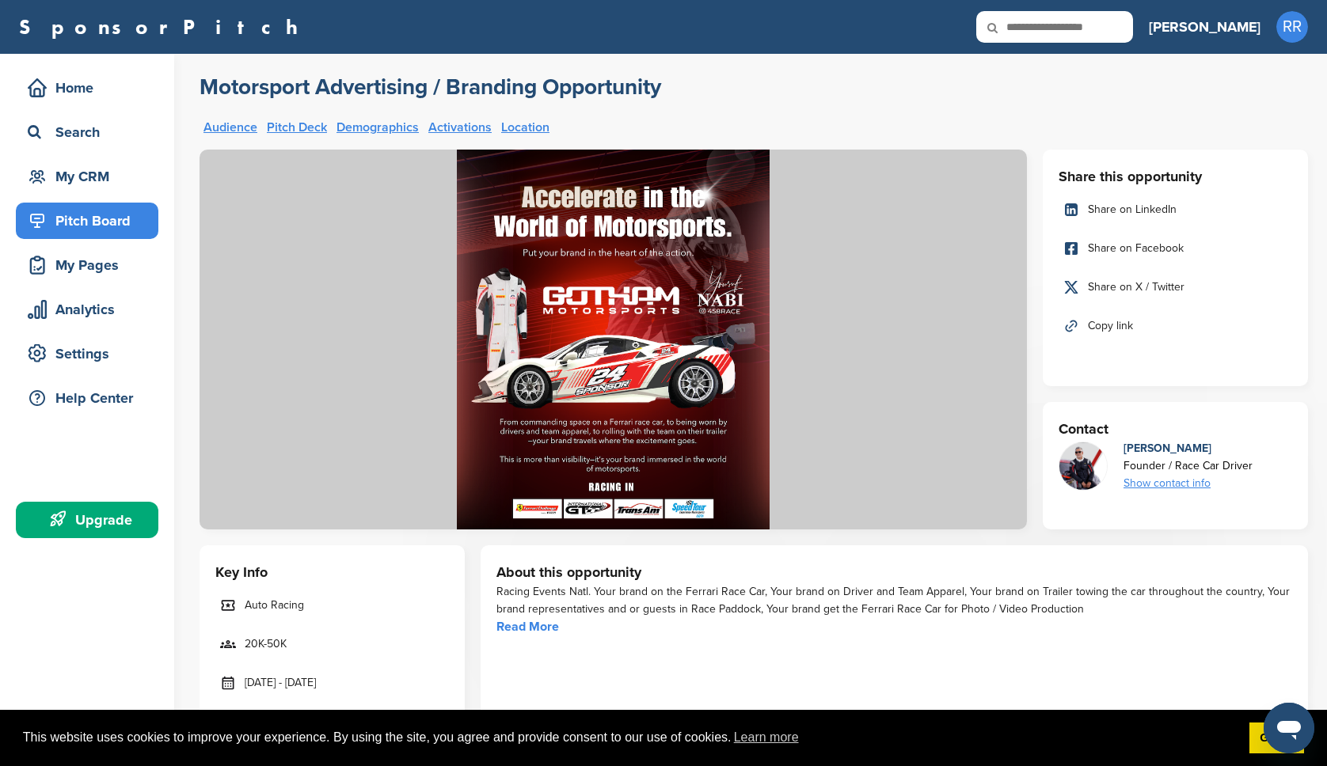
click at [855, 584] on div "Racing Events Natl. Your brand on the Ferrari Race Car, Your brand on Driver an…" at bounding box center [894, 601] width 796 height 35
click at [527, 628] on link "Read More" at bounding box center [527, 627] width 63 height 16
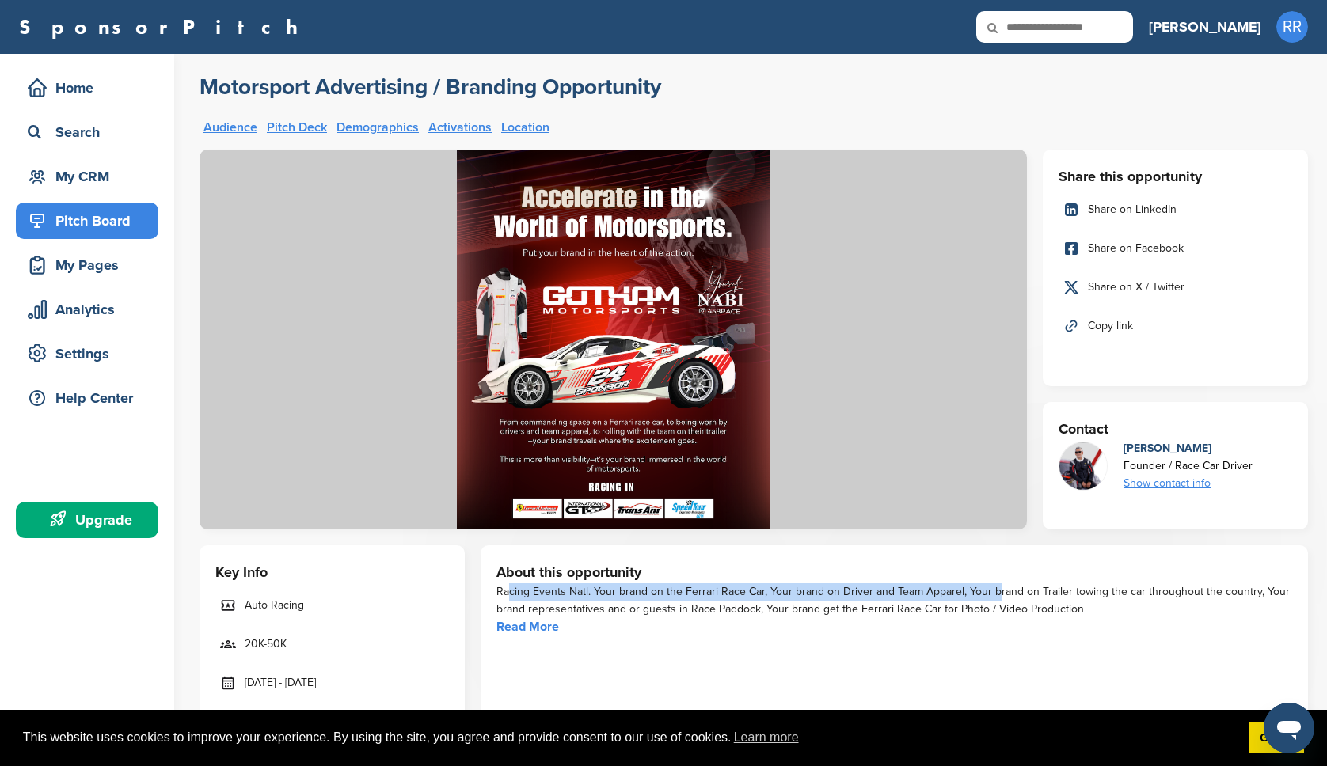
drag, startPoint x: 500, startPoint y: 593, endPoint x: 987, endPoint y: 578, distance: 487.9
click at [987, 580] on div "About this opportunity Racing Events Natl. Your brand on the Ferrari Race Car, …" at bounding box center [894, 634] width 827 height 176
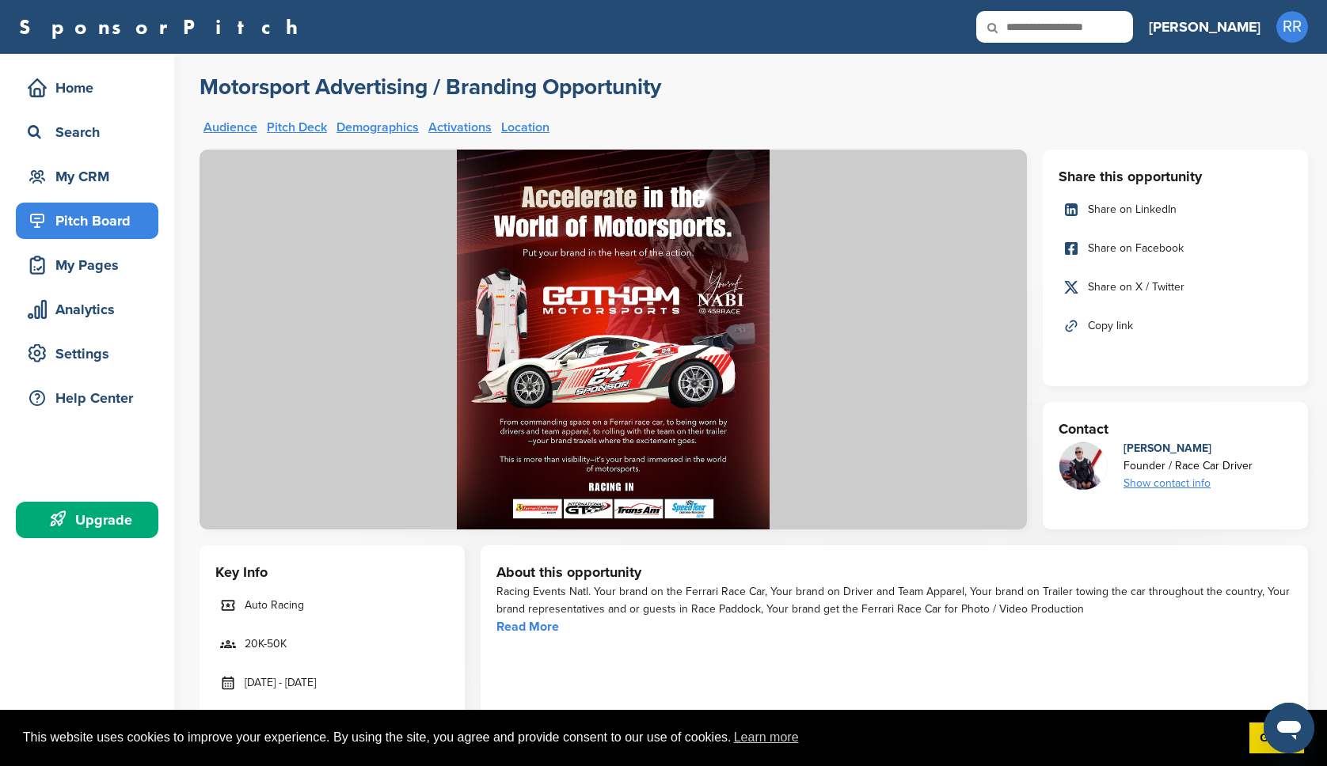
click at [536, 603] on div "Racing Events Natl. Your brand on the Ferrari Race Car, Your brand on Driver an…" at bounding box center [894, 601] width 796 height 35
drag, startPoint x: 499, startPoint y: 595, endPoint x: 1075, endPoint y: 612, distance: 576.6
click at [1075, 612] on div "Racing Events Natl. Your brand on the Ferrari Race Car, Your brand on Driver an…" at bounding box center [894, 601] width 796 height 35
copy div "Racing Events Natl. Your brand on the Ferrari Race Car, Your brand on Driver an…"
click at [900, 649] on div "About this opportunity Racing Events Natl. Your brand on the Ferrari Race Car, …" at bounding box center [894, 634] width 827 height 176
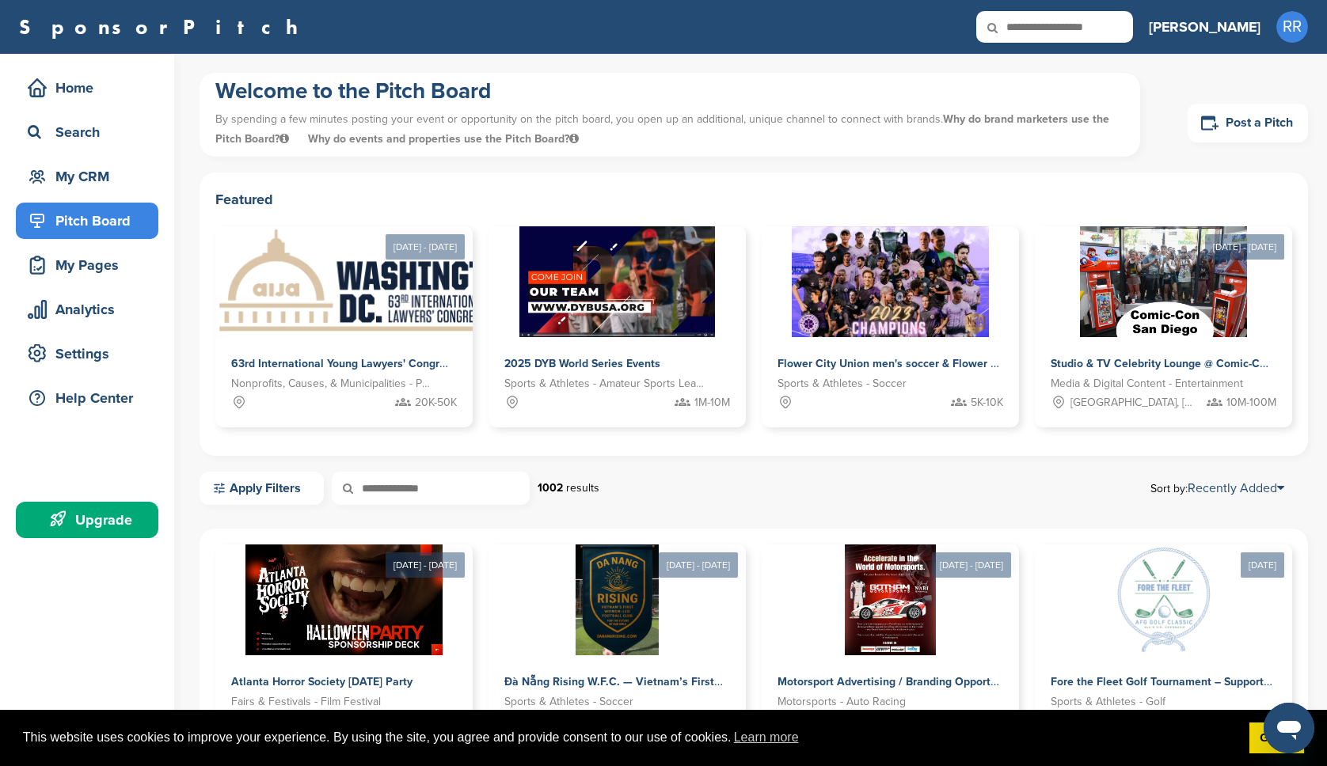
click at [421, 492] on input "text" at bounding box center [431, 488] width 198 height 33
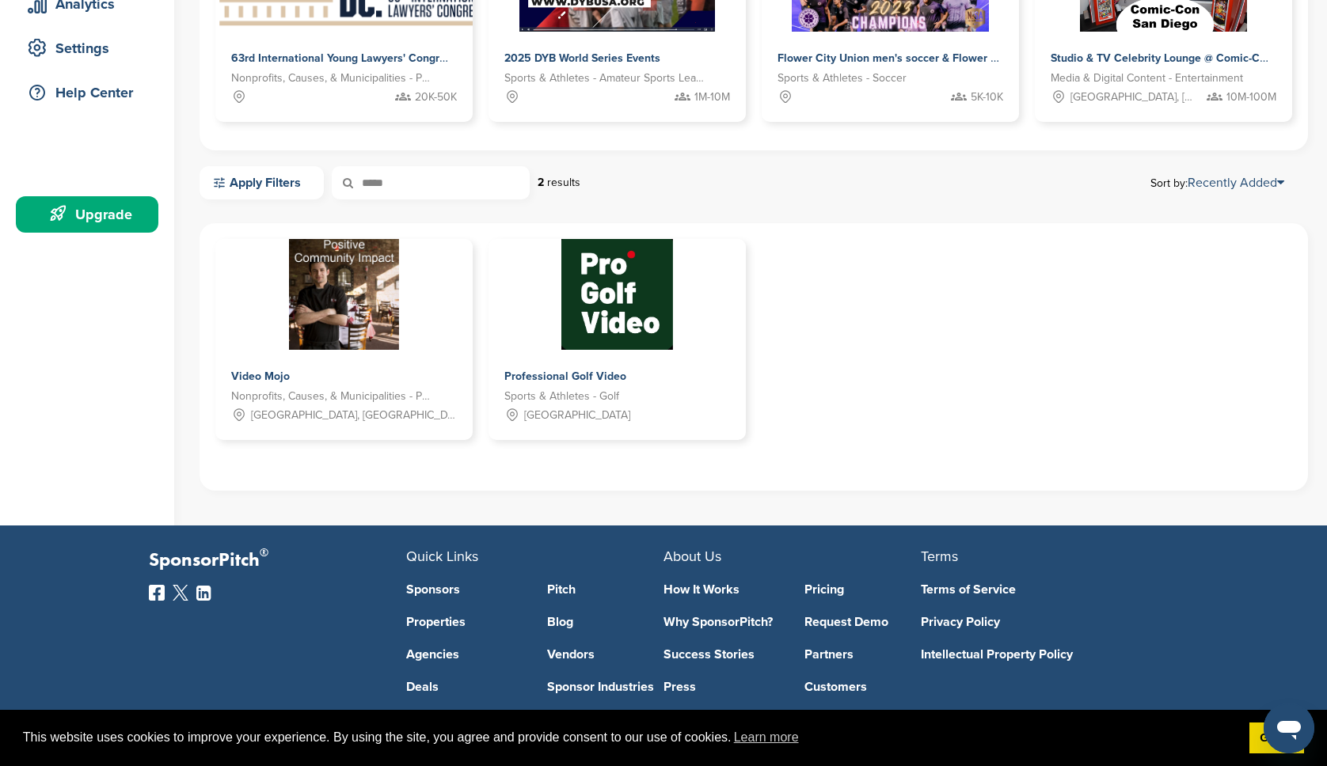
scroll to position [310, 0]
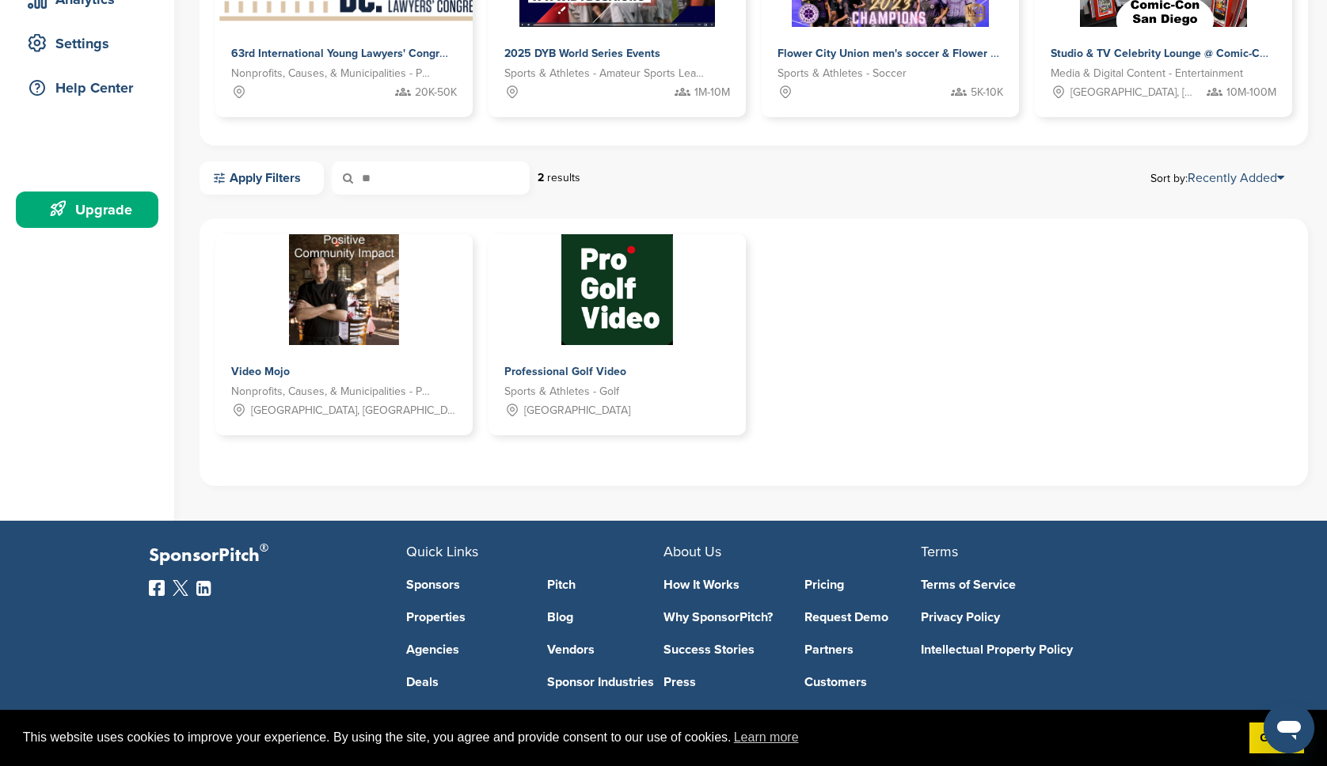
type input "*"
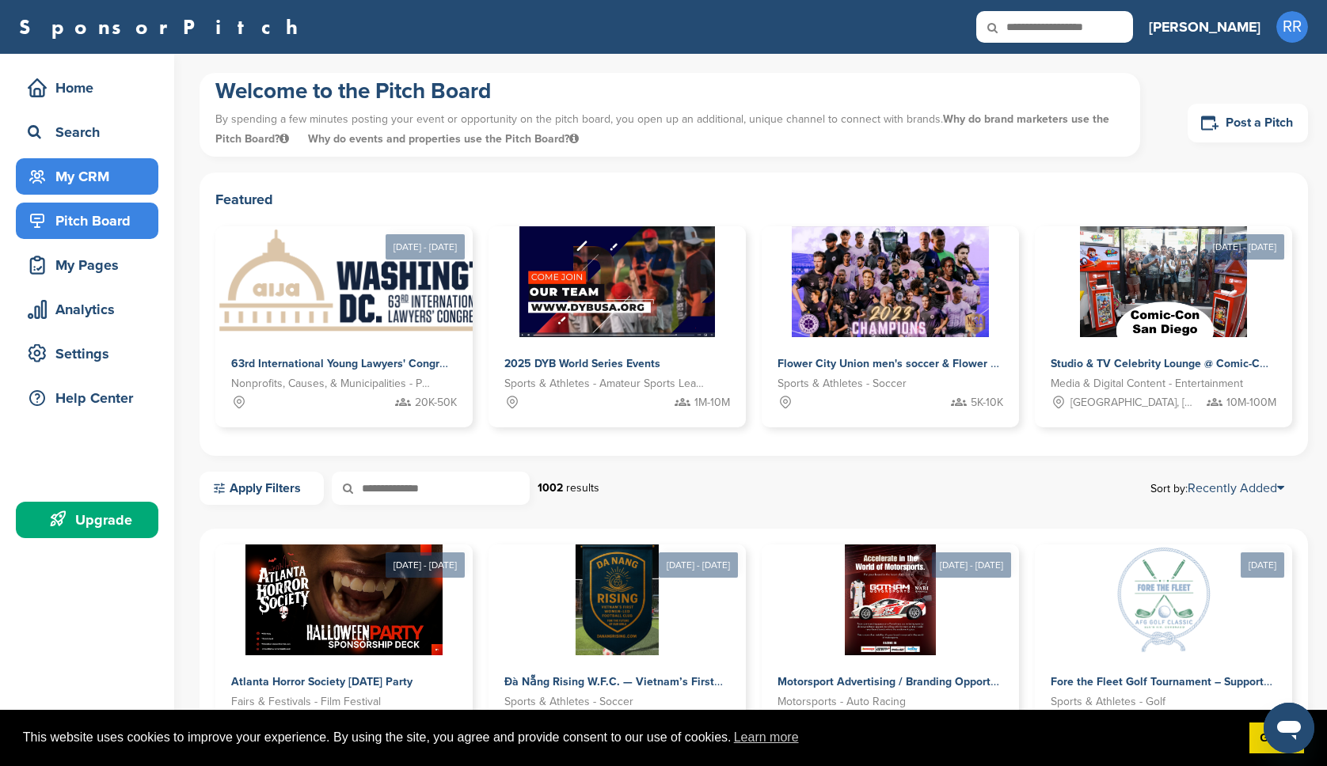
click at [80, 171] on div "My CRM" at bounding box center [91, 176] width 135 height 29
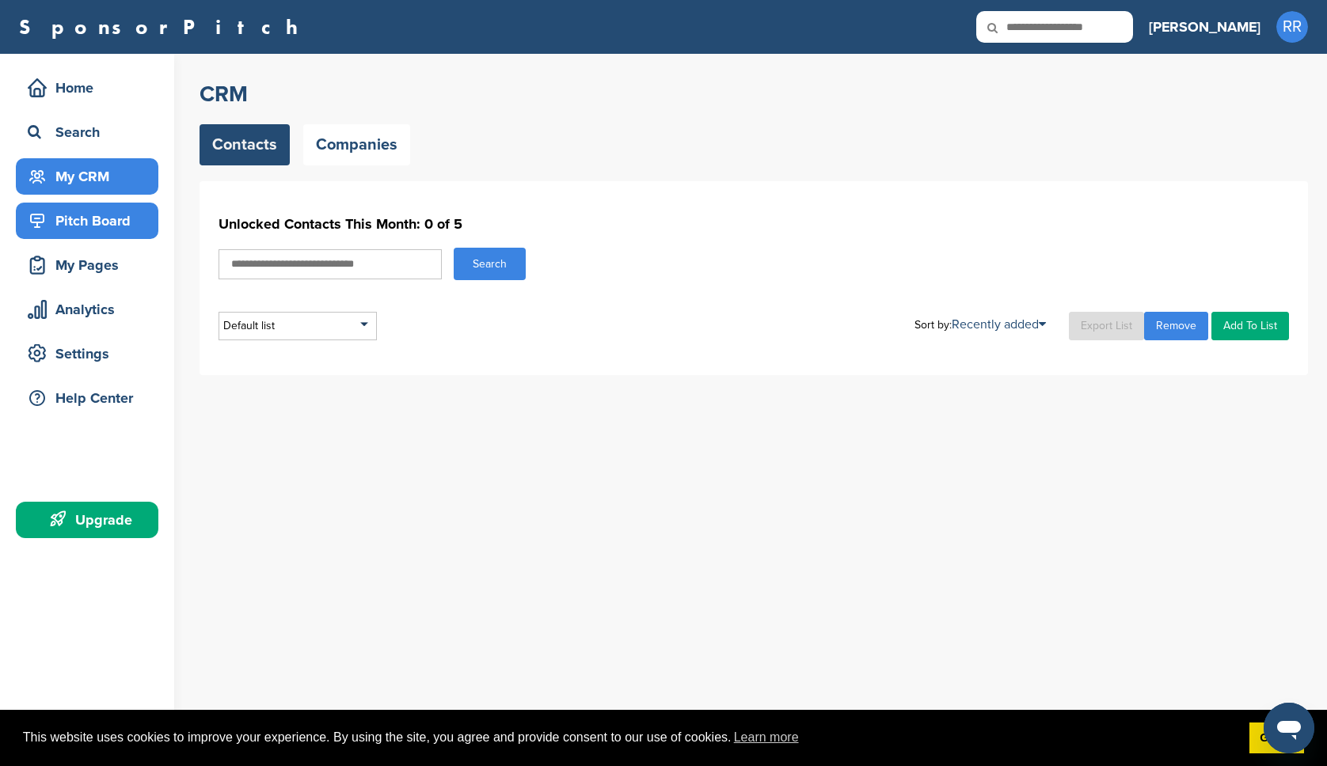
click at [83, 230] on div "Pitch Board" at bounding box center [91, 221] width 135 height 29
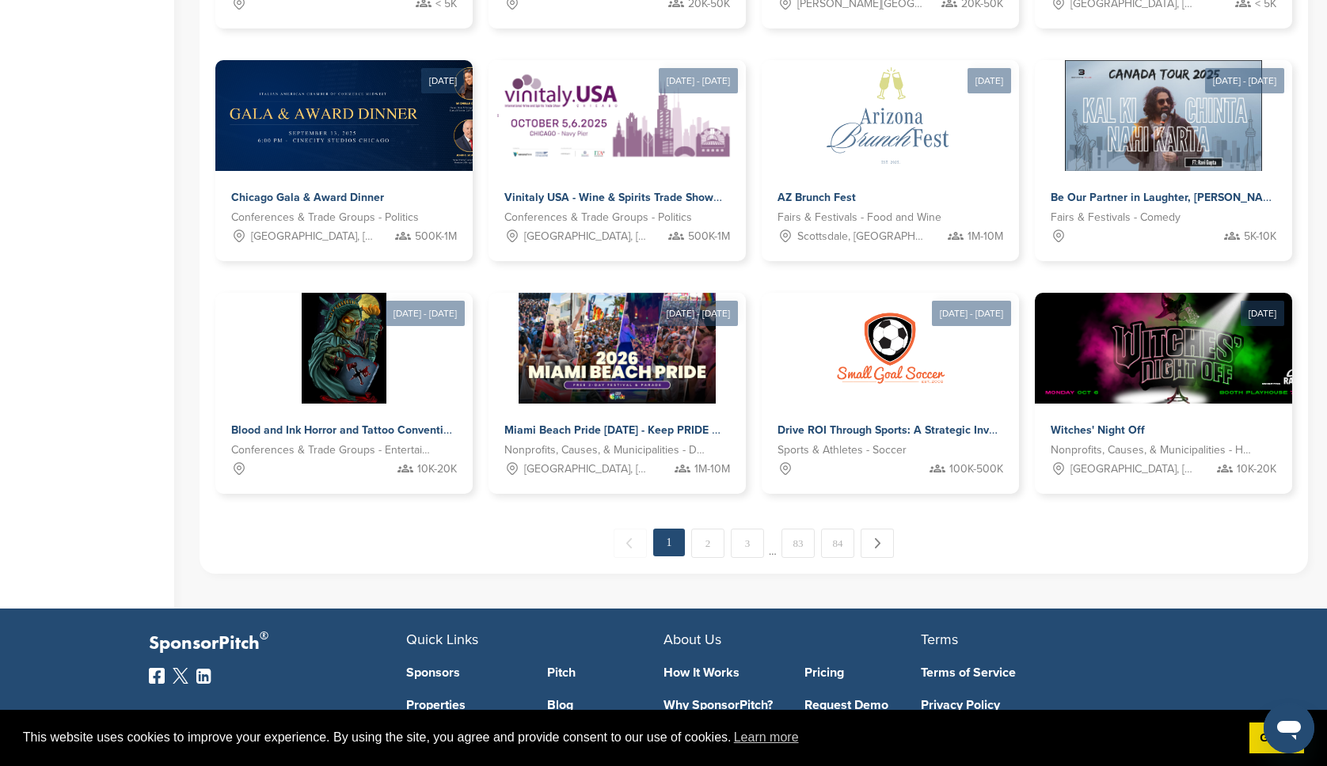
scroll to position [751, 0]
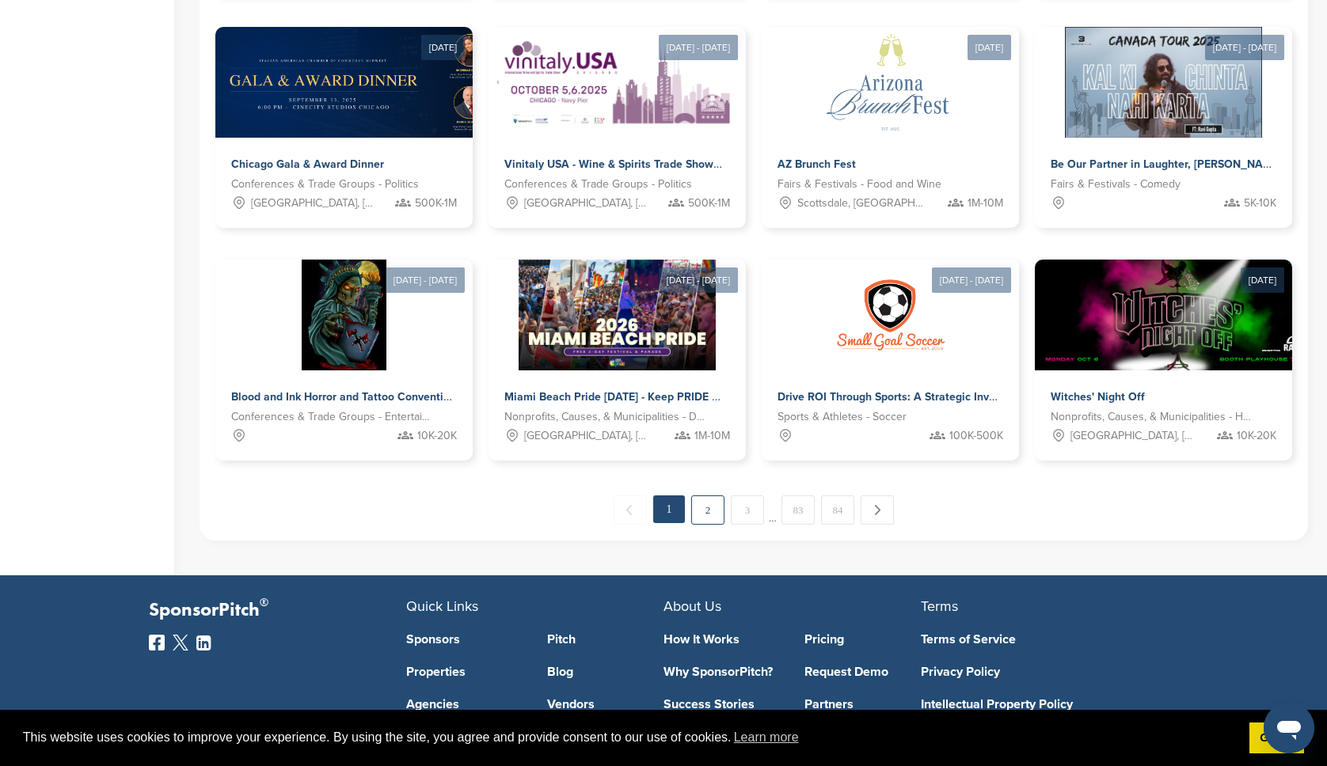
click at [703, 515] on link "2" at bounding box center [707, 510] width 33 height 29
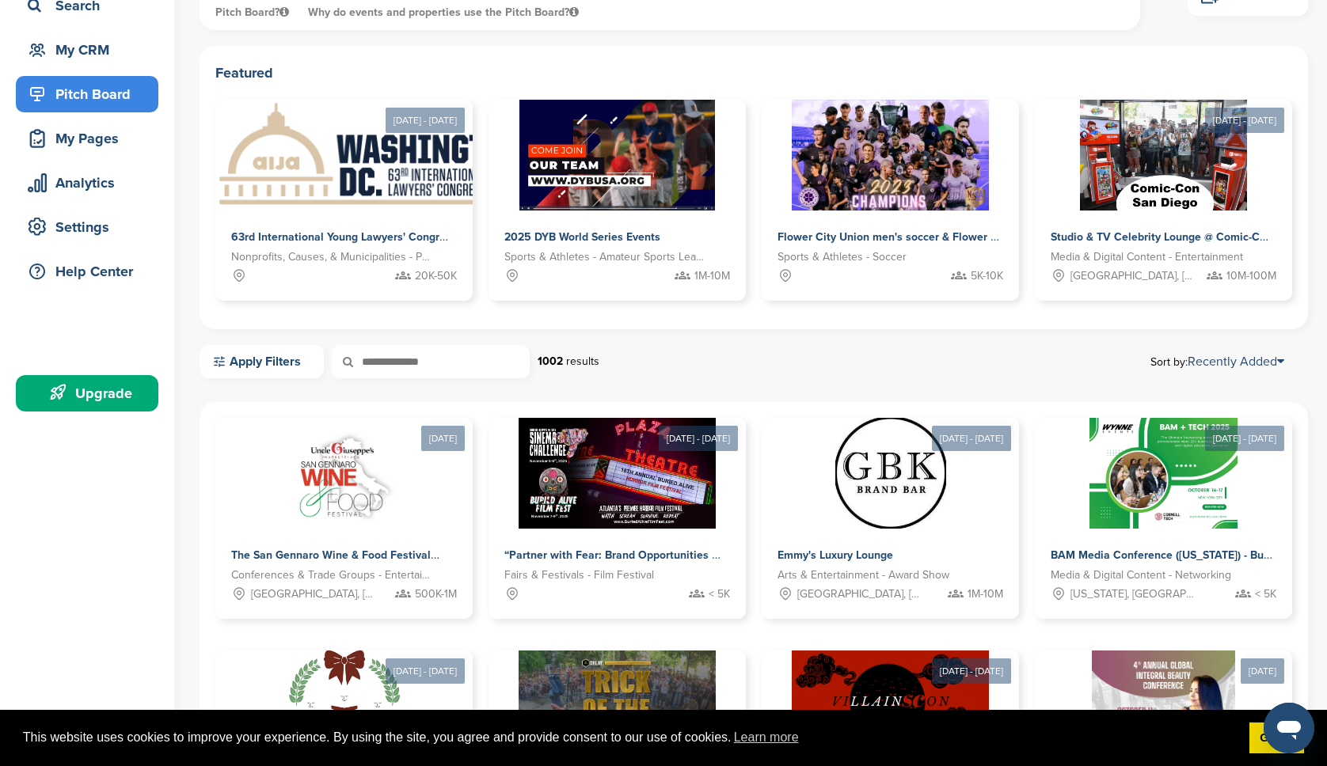
scroll to position [200, 0]
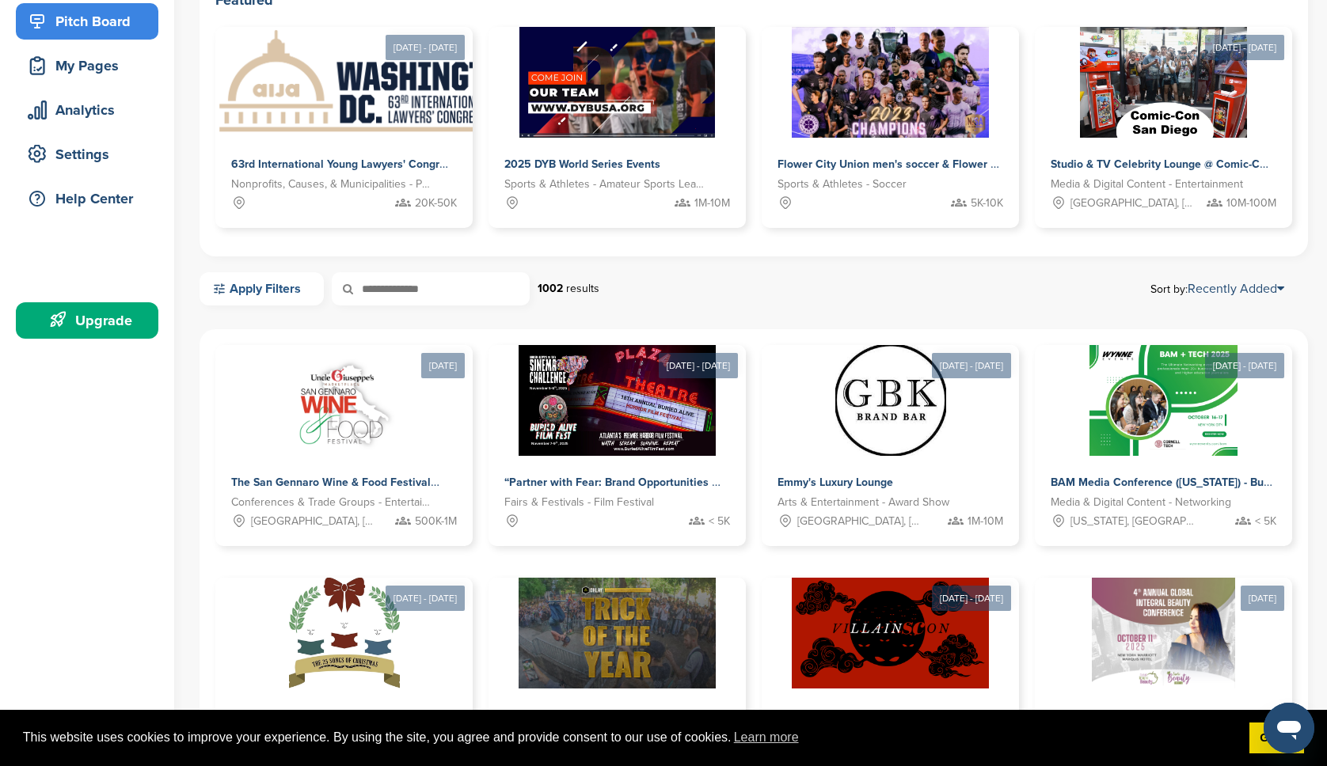
click at [292, 292] on link "Apply Filters" at bounding box center [262, 288] width 124 height 33
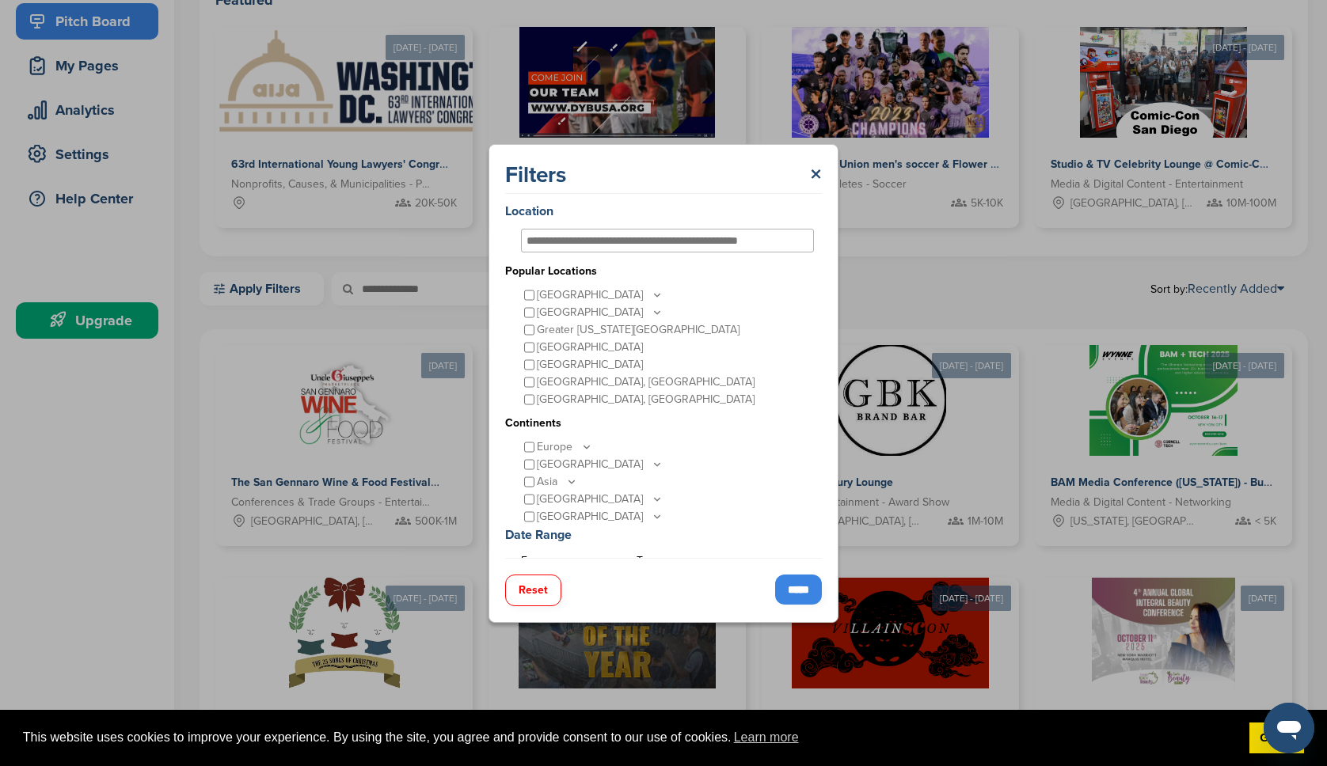
click at [651, 295] on icon at bounding box center [657, 294] width 13 height 13
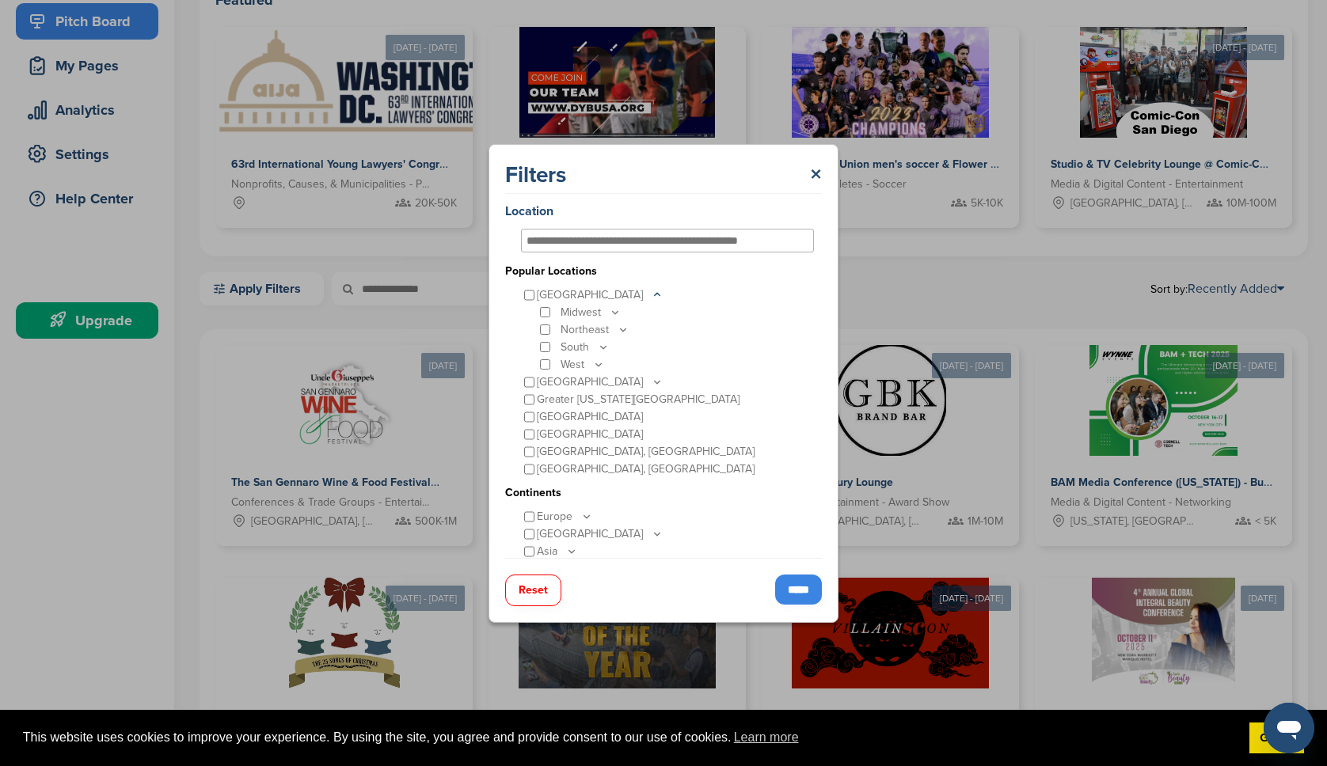
click at [655, 295] on icon at bounding box center [658, 294] width 6 height 2
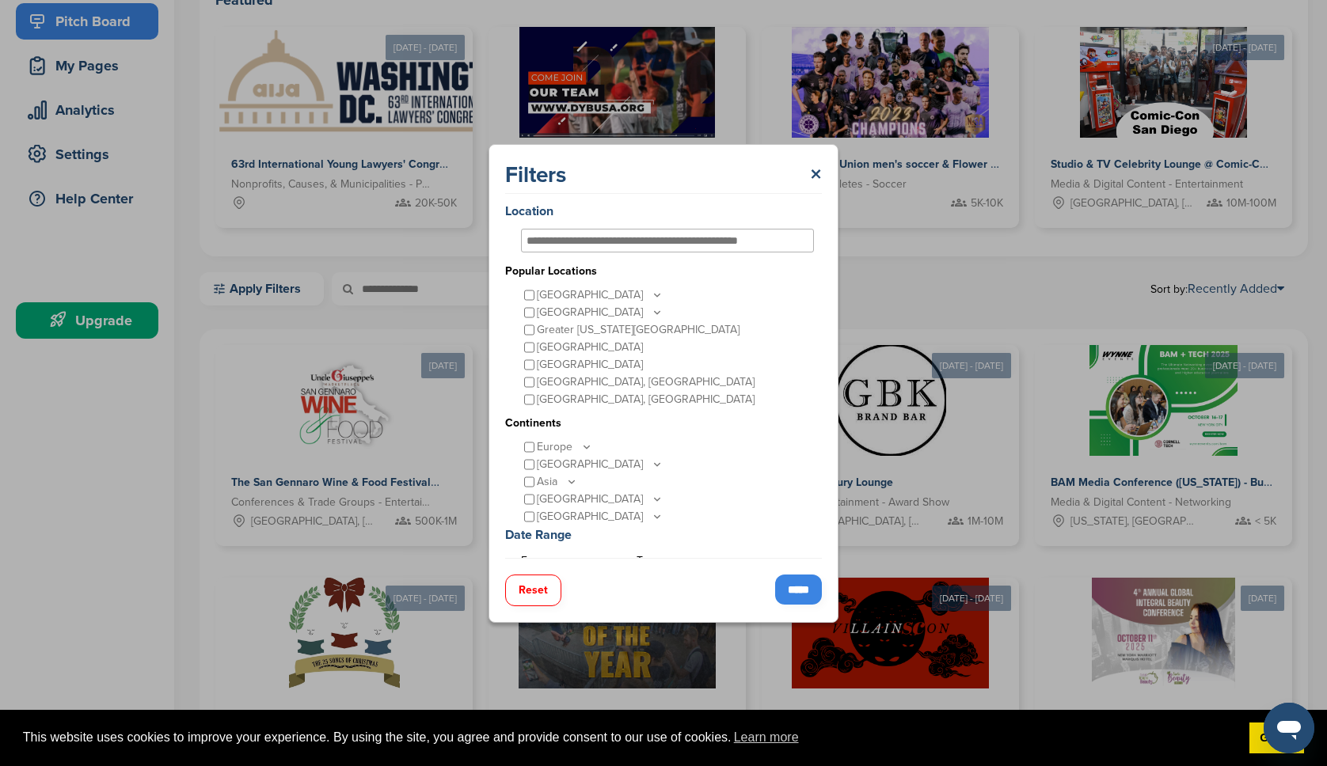
click at [799, 587] on input "*****" at bounding box center [798, 590] width 47 height 30
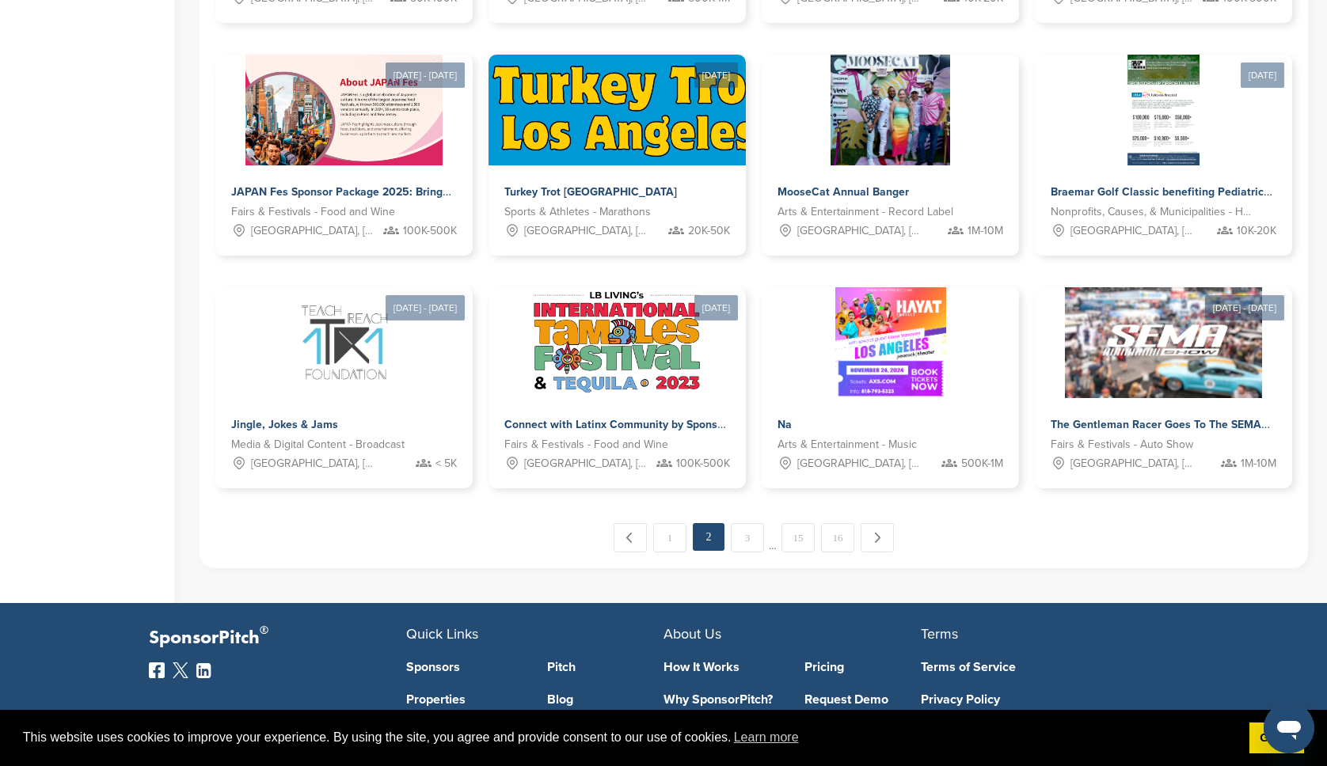
scroll to position [746, 0]
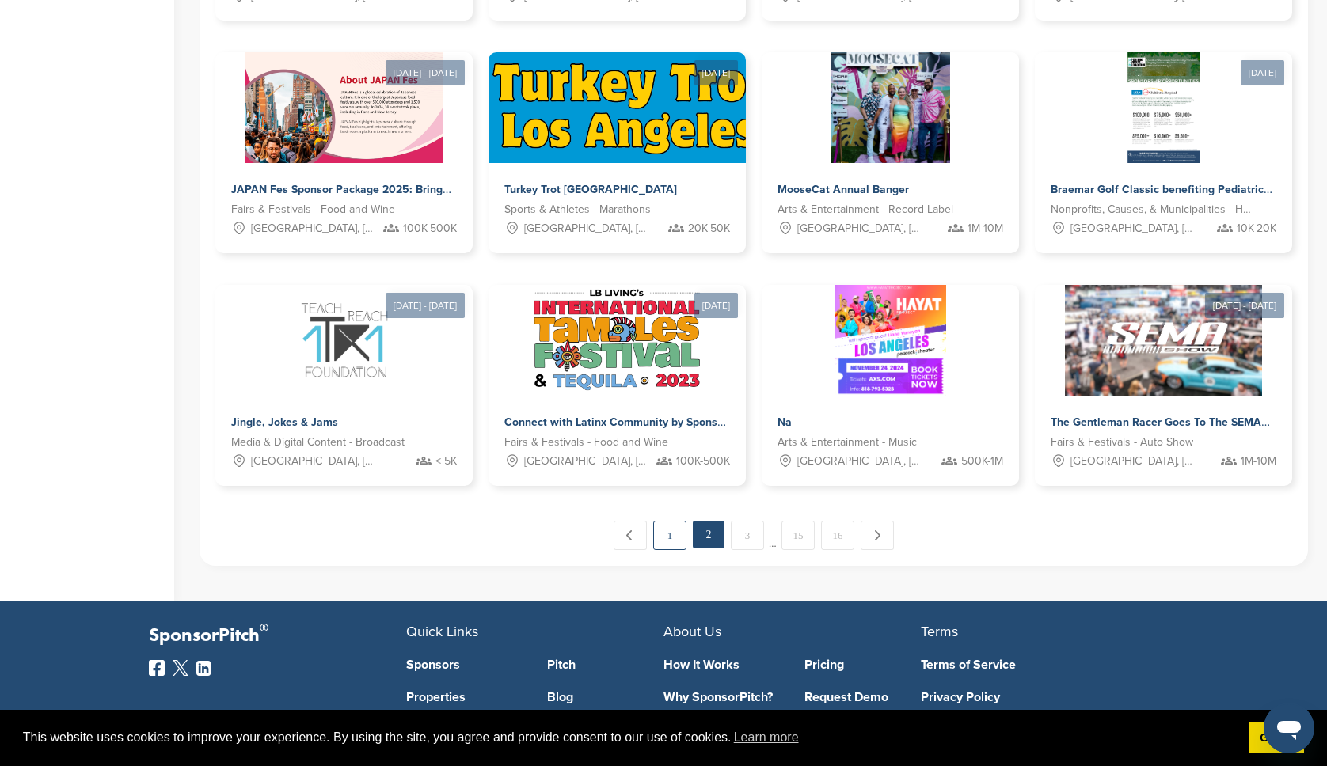
click at [672, 538] on link "1" at bounding box center [669, 535] width 33 height 29
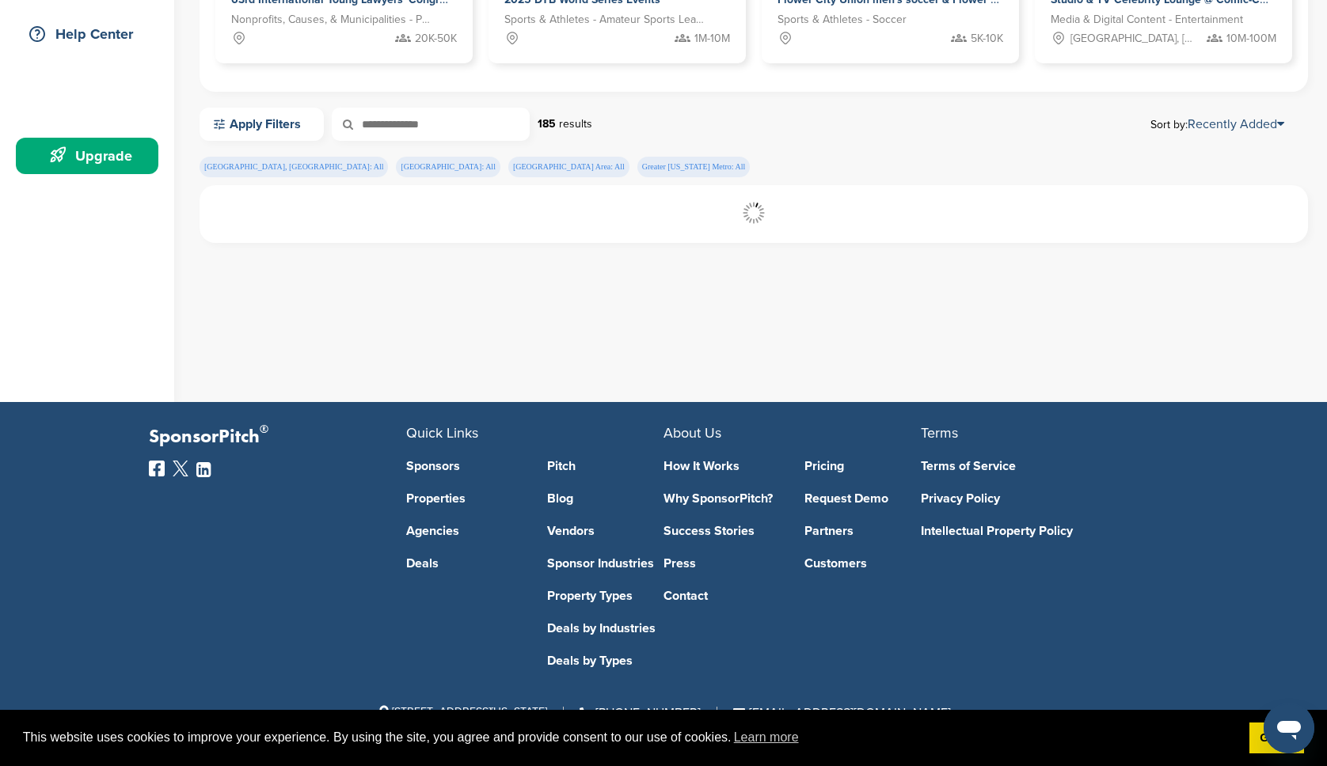
scroll to position [364, 0]
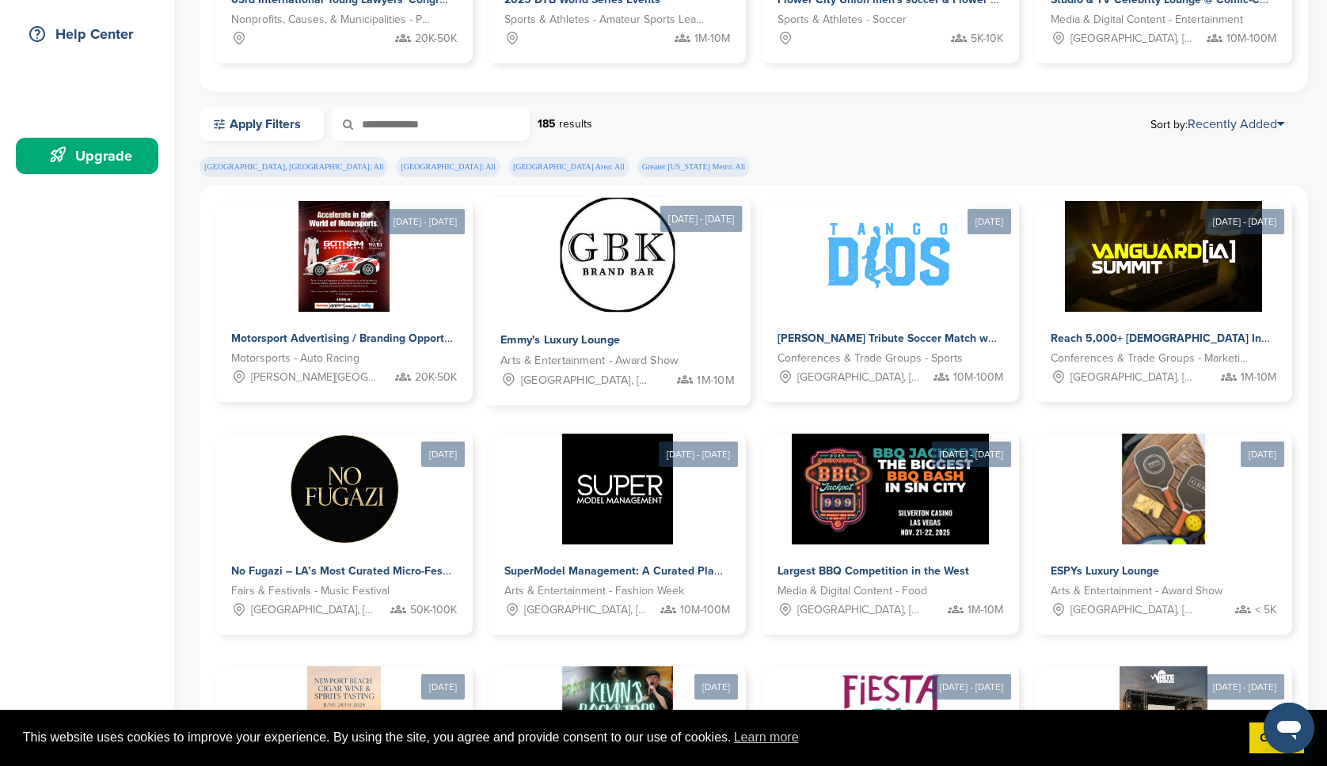
click at [626, 302] on img at bounding box center [617, 255] width 115 height 115
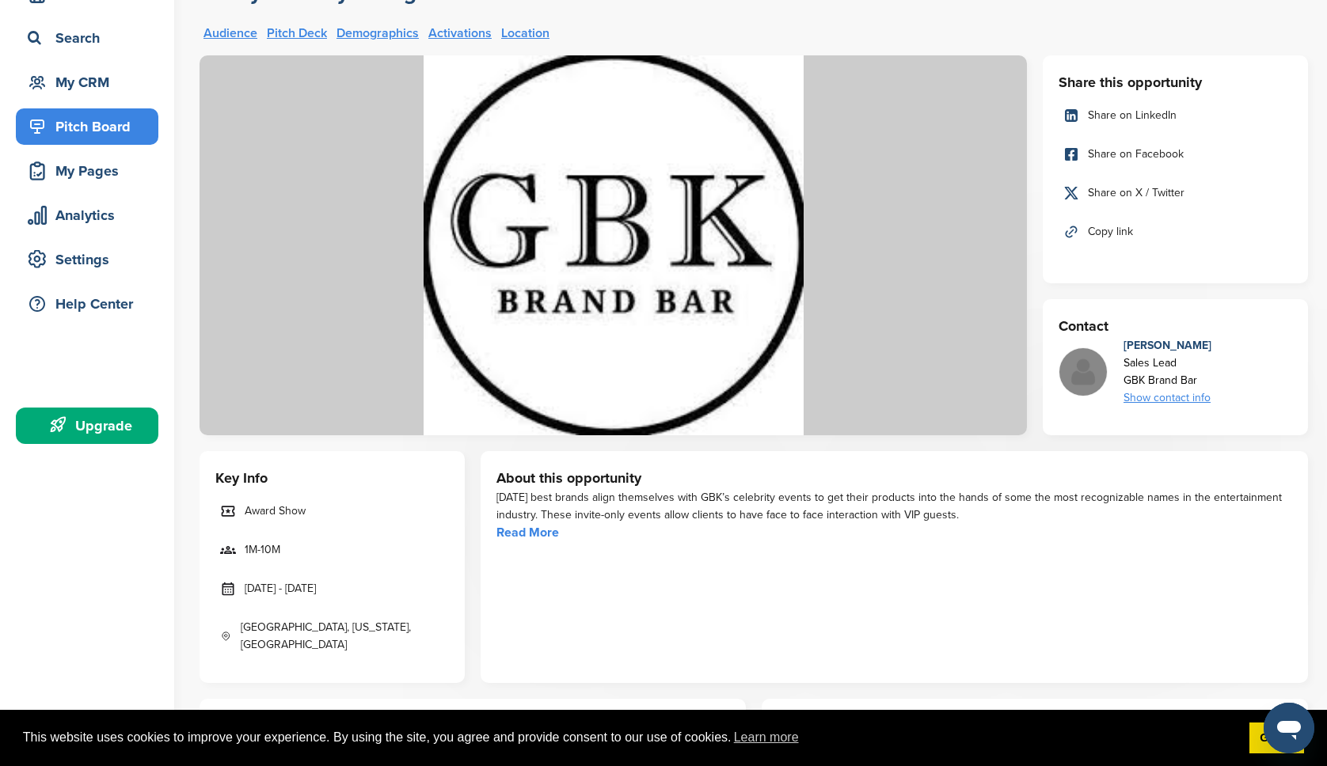
scroll to position [70, 0]
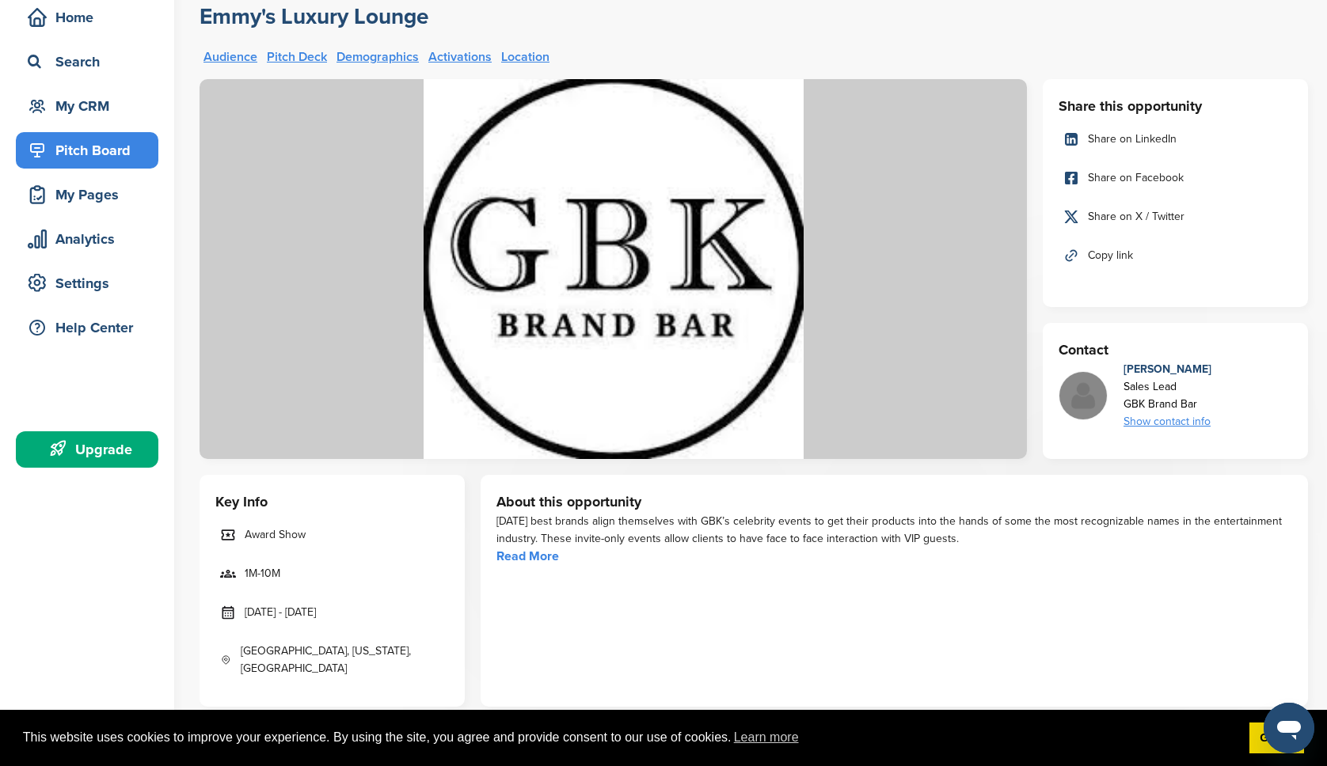
drag, startPoint x: 952, startPoint y: 538, endPoint x: 530, endPoint y: 521, distance: 421.6
click at [530, 521] on div "Today’s best brands align themselves with GBK’s celebrity events to get their p…" at bounding box center [894, 530] width 796 height 35
click at [504, 519] on div "Today’s best brands align themselves with GBK’s celebrity events to get their p…" at bounding box center [894, 530] width 796 height 35
drag, startPoint x: 496, startPoint y: 520, endPoint x: 957, endPoint y: 539, distance: 461.2
click at [957, 539] on div "Today’s best brands align themselves with GBK’s celebrity events to get their p…" at bounding box center [894, 530] width 796 height 35
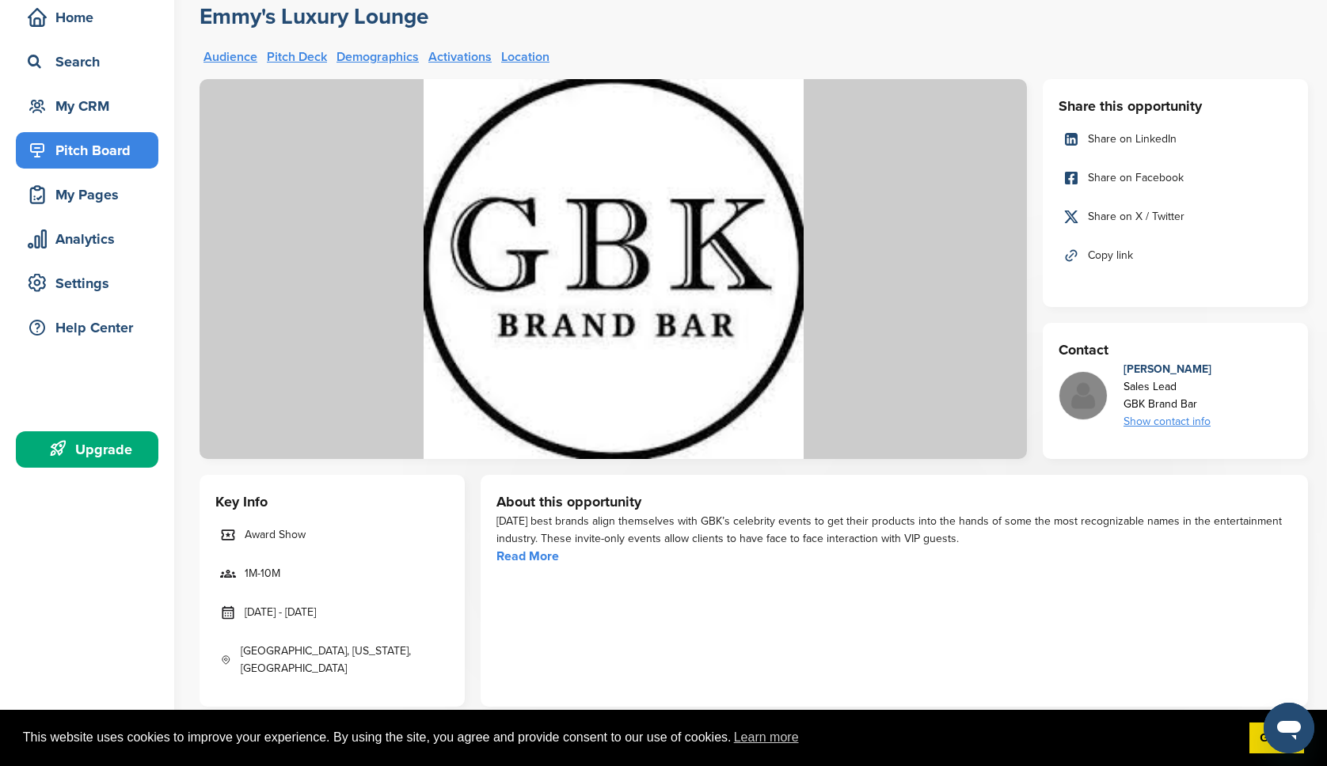
copy div "Today’s best brands align themselves with GBK’s celebrity events to get their p…"
click at [736, 567] on div "About this opportunity Today’s best brands align themselves with GBK’s celebrit…" at bounding box center [894, 591] width 827 height 232
click at [542, 557] on link "Read More" at bounding box center [527, 557] width 63 height 16
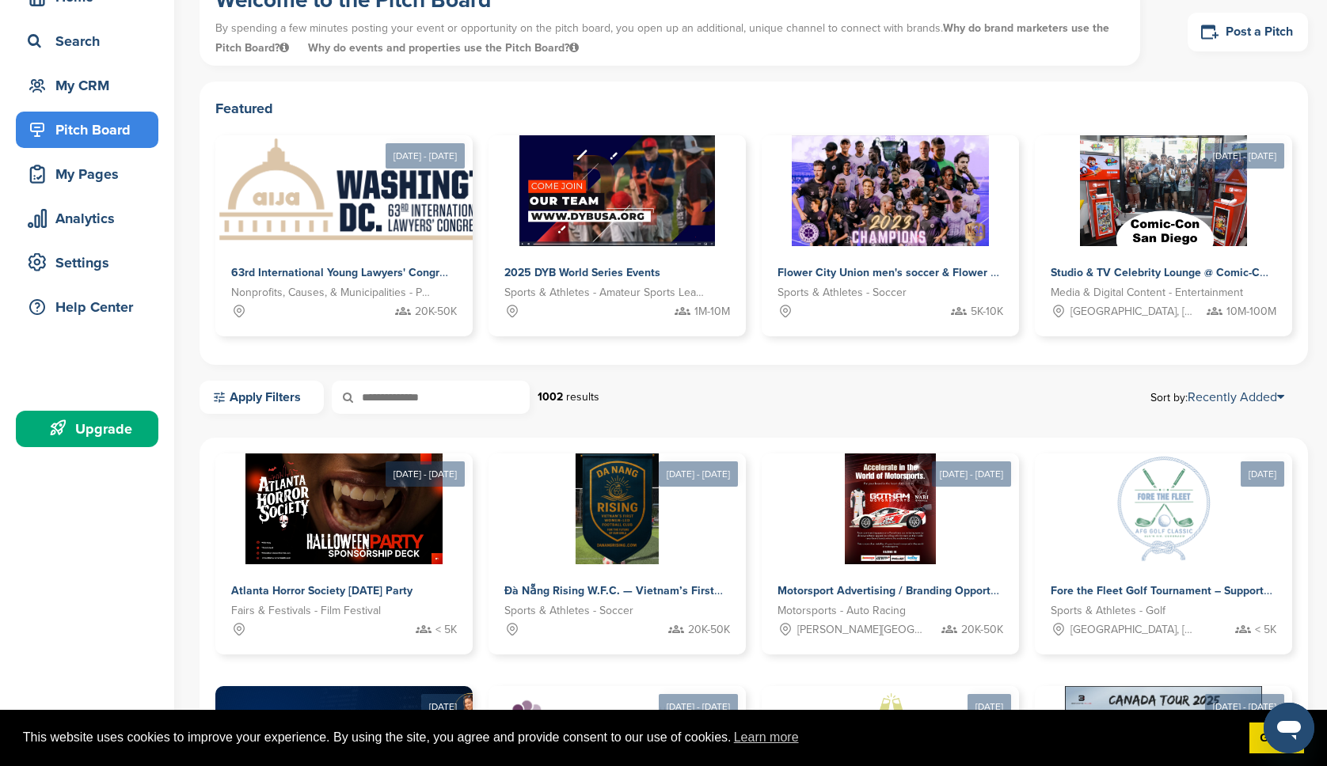
scroll to position [155, 0]
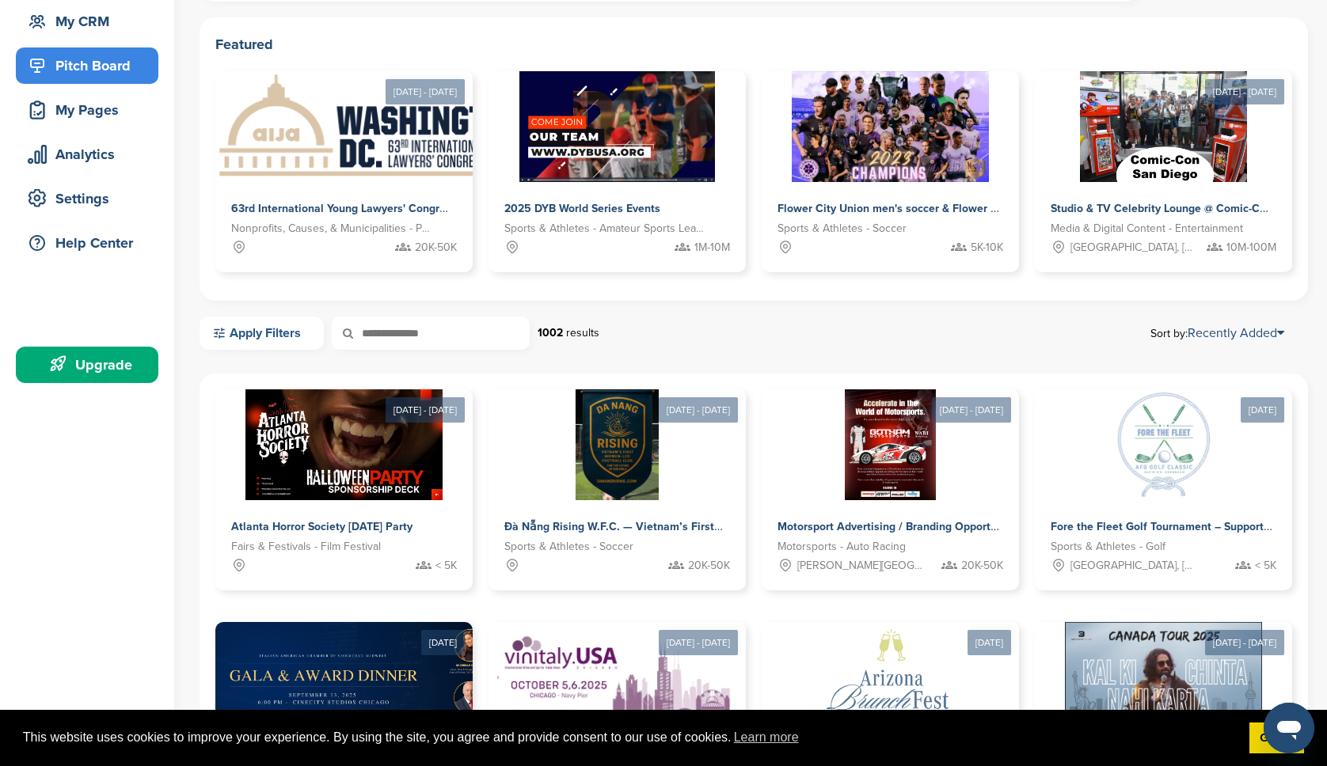
click at [287, 340] on link "Apply Filters" at bounding box center [262, 333] width 124 height 33
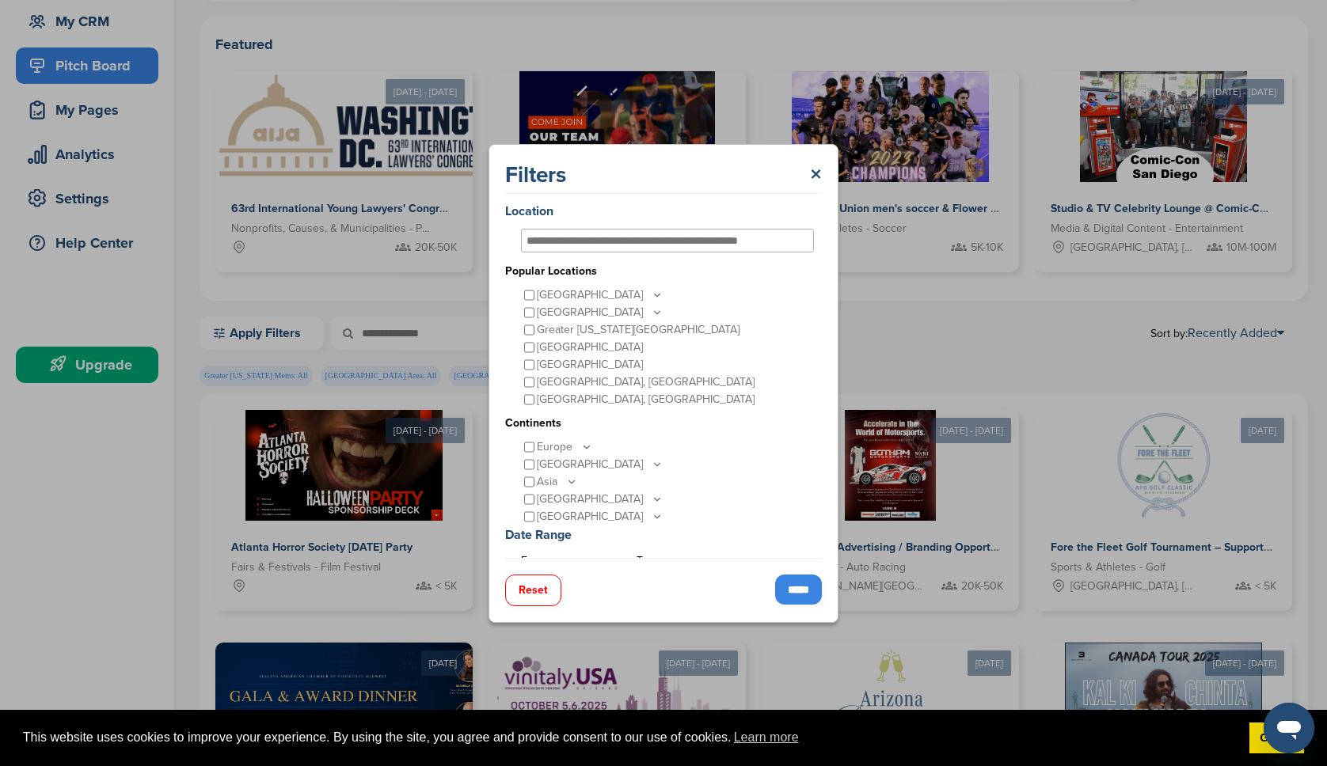
click at [781, 599] on input "*****" at bounding box center [798, 590] width 47 height 30
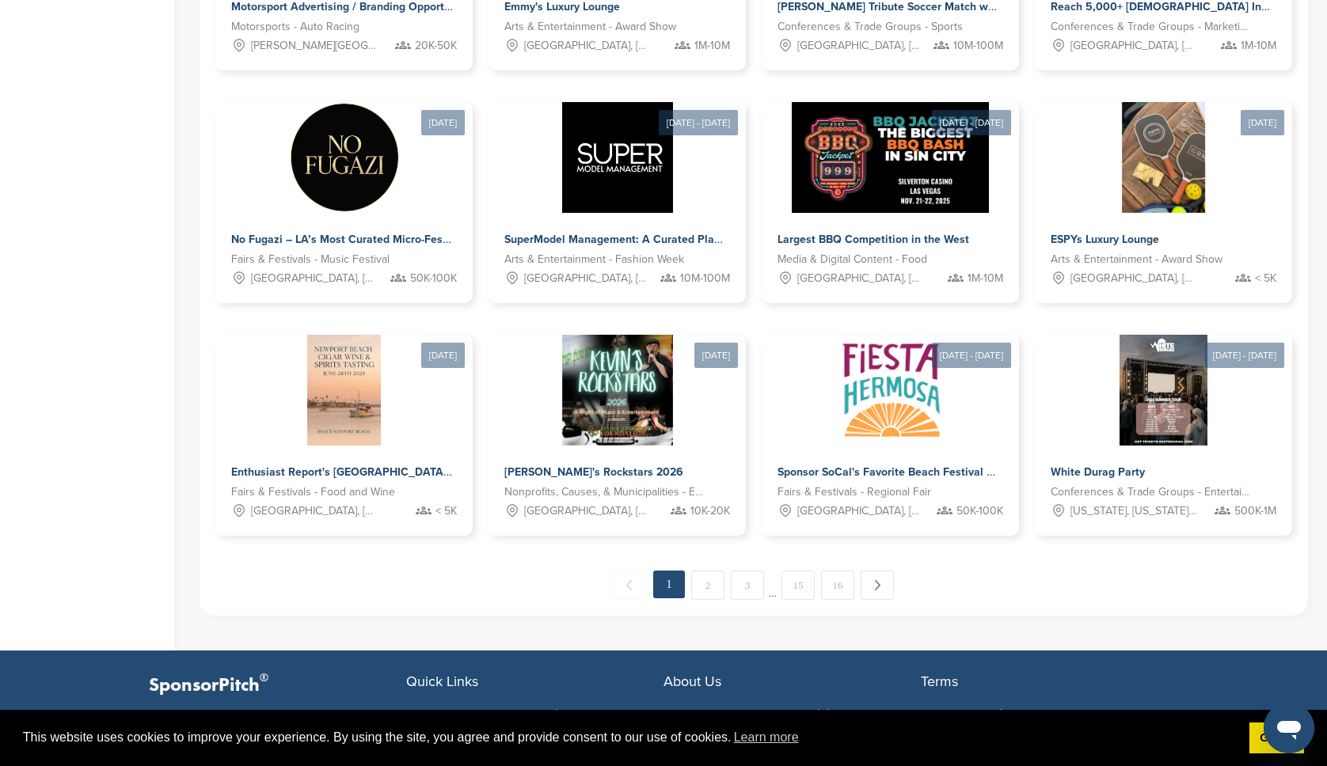
scroll to position [700, 0]
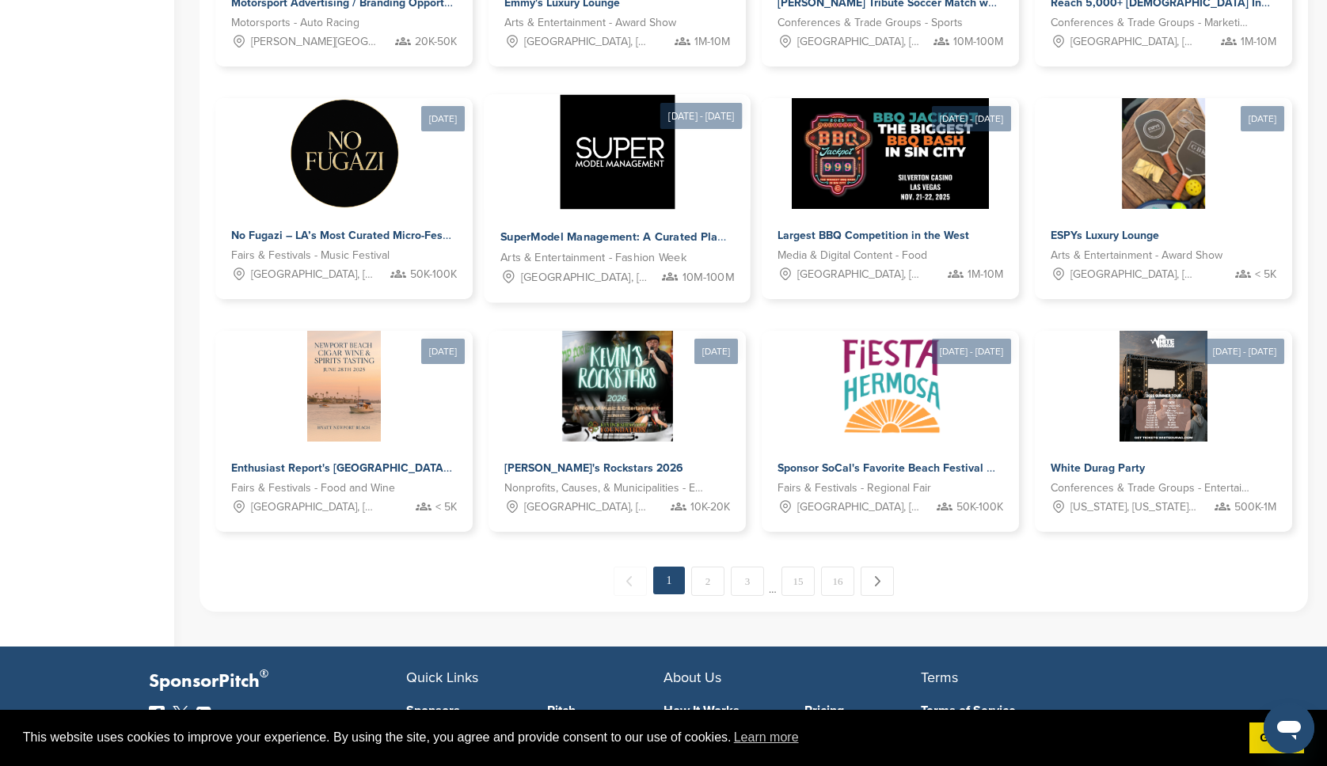
click at [662, 165] on img at bounding box center [617, 152] width 115 height 115
click at [658, 185] on img at bounding box center [617, 152] width 115 height 115
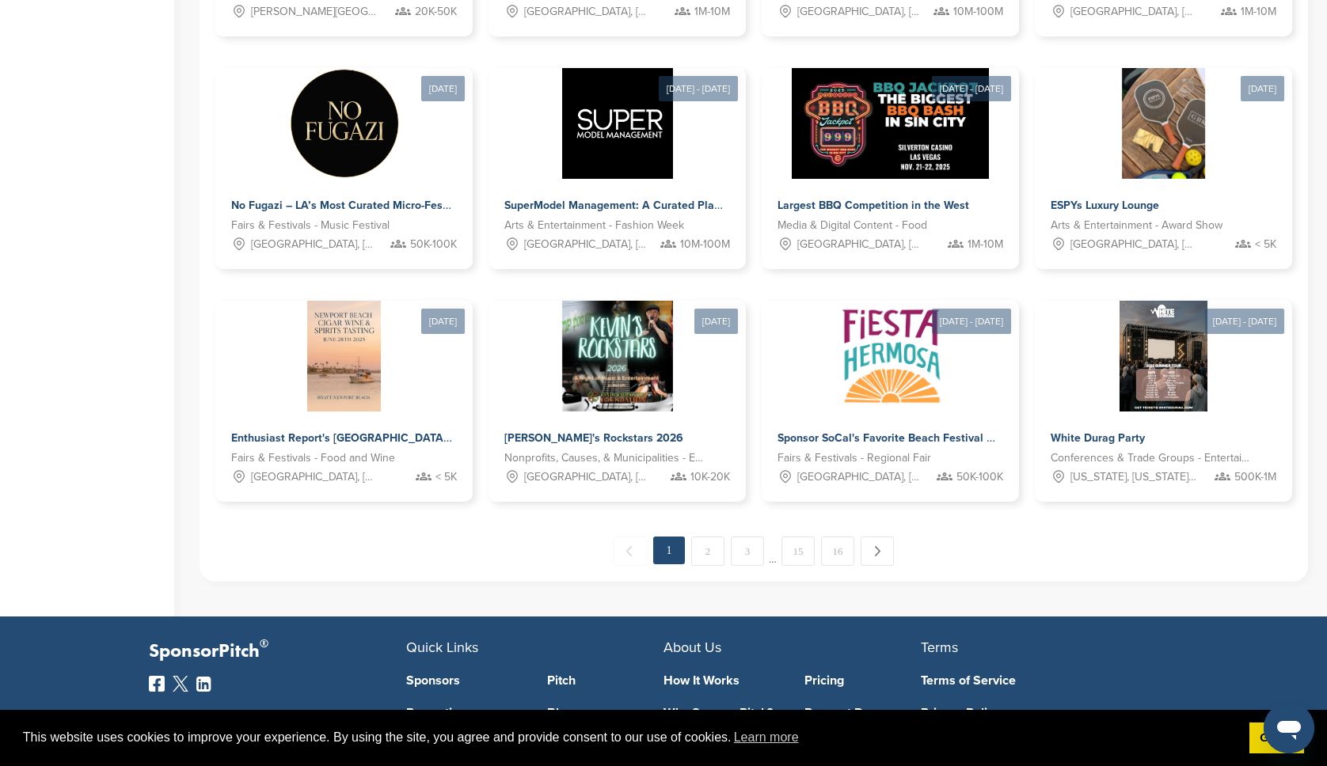
scroll to position [734, 0]
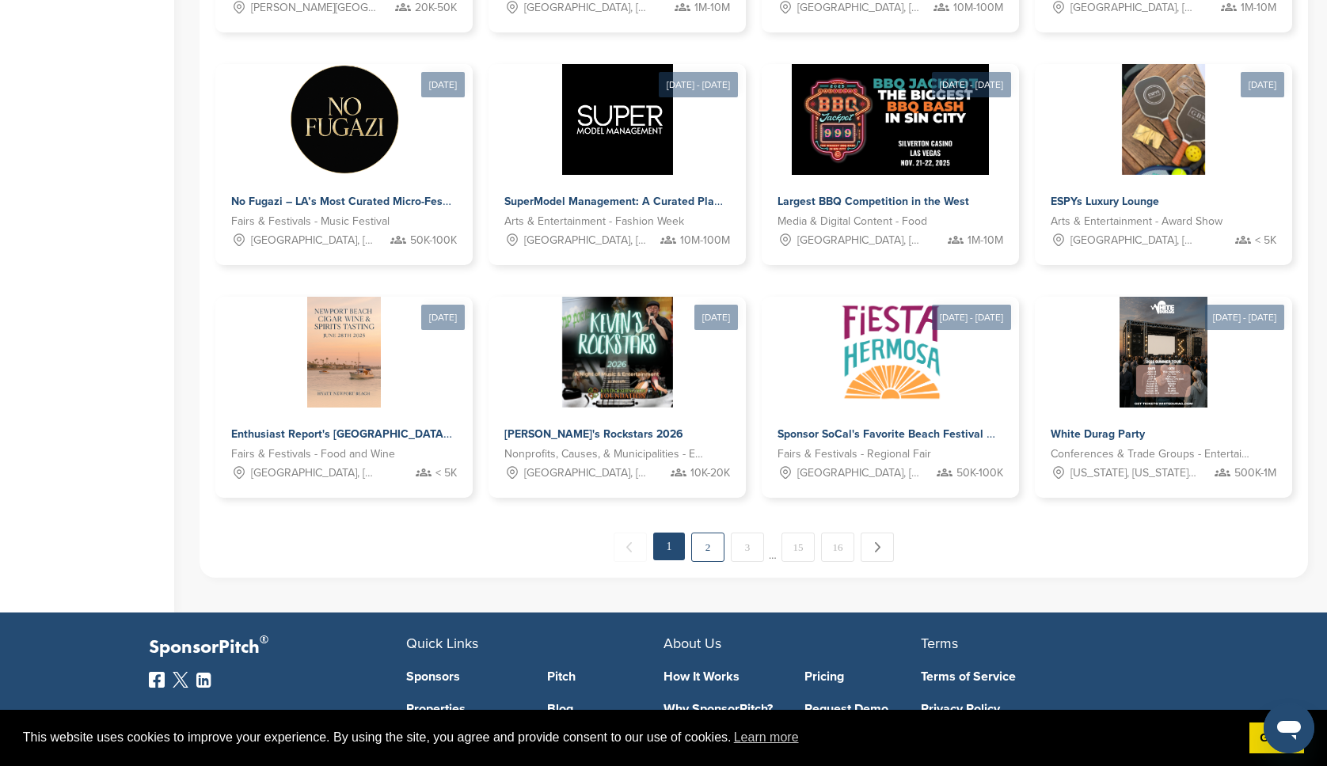
click at [709, 547] on link "2" at bounding box center [707, 547] width 33 height 29
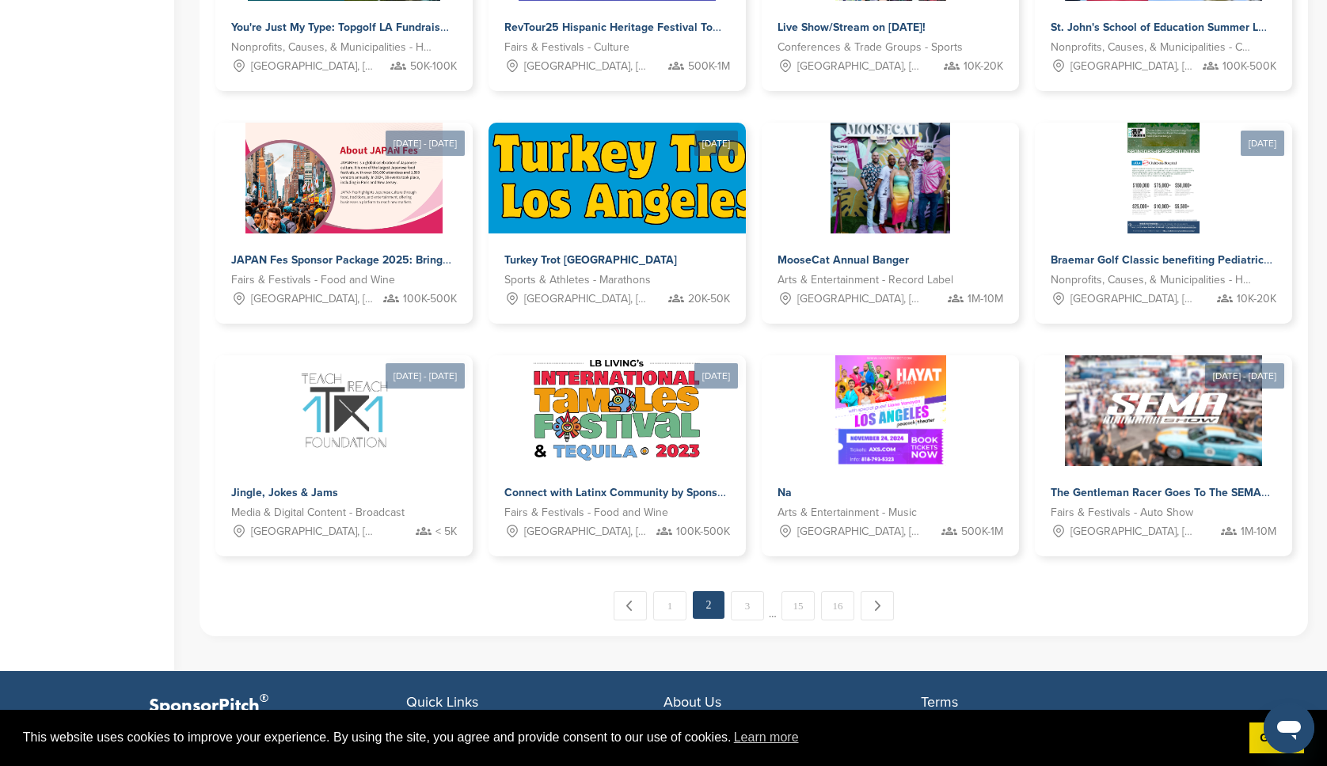
scroll to position [679, 0]
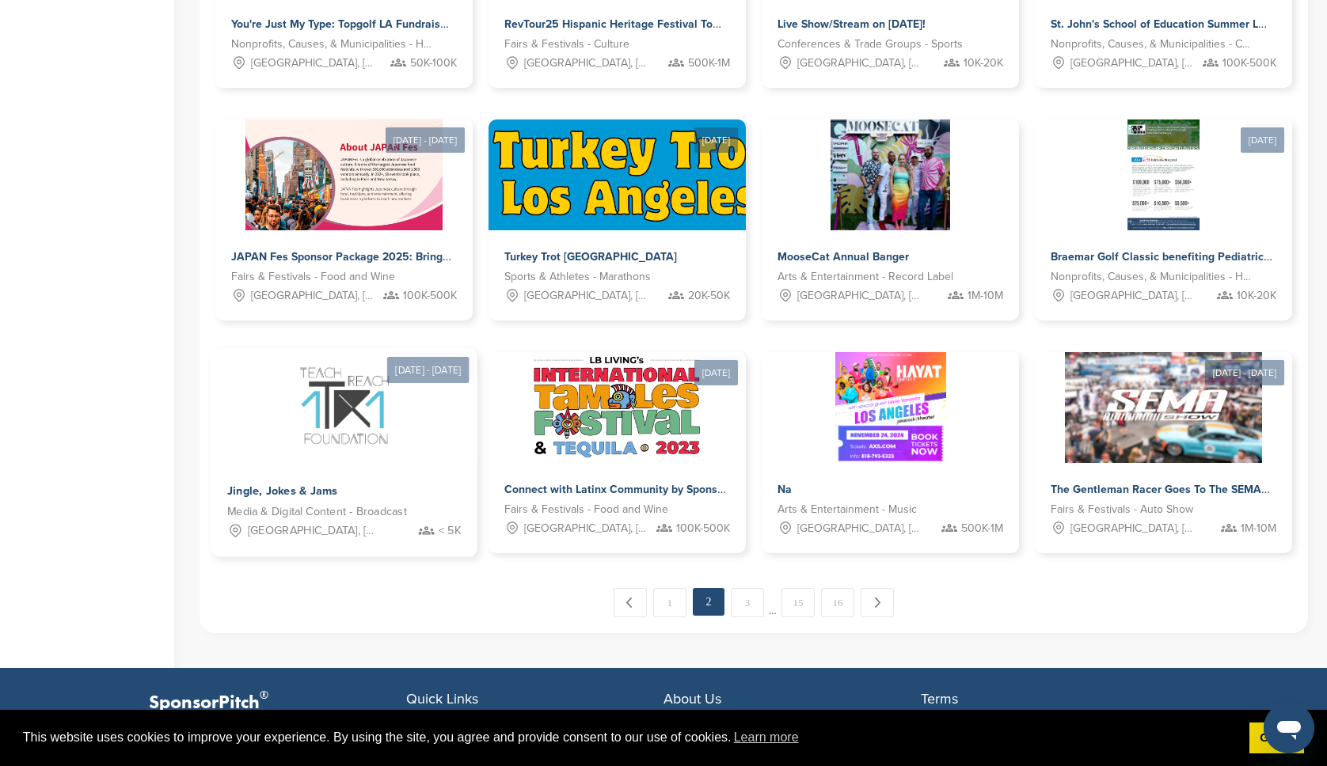
click at [405, 452] on div at bounding box center [344, 406] width 266 height 115
click at [1167, 436] on img at bounding box center [1164, 406] width 204 height 115
click at [1130, 462] on img at bounding box center [1164, 406] width 204 height 115
click at [748, 606] on link "3" at bounding box center [747, 602] width 33 height 29
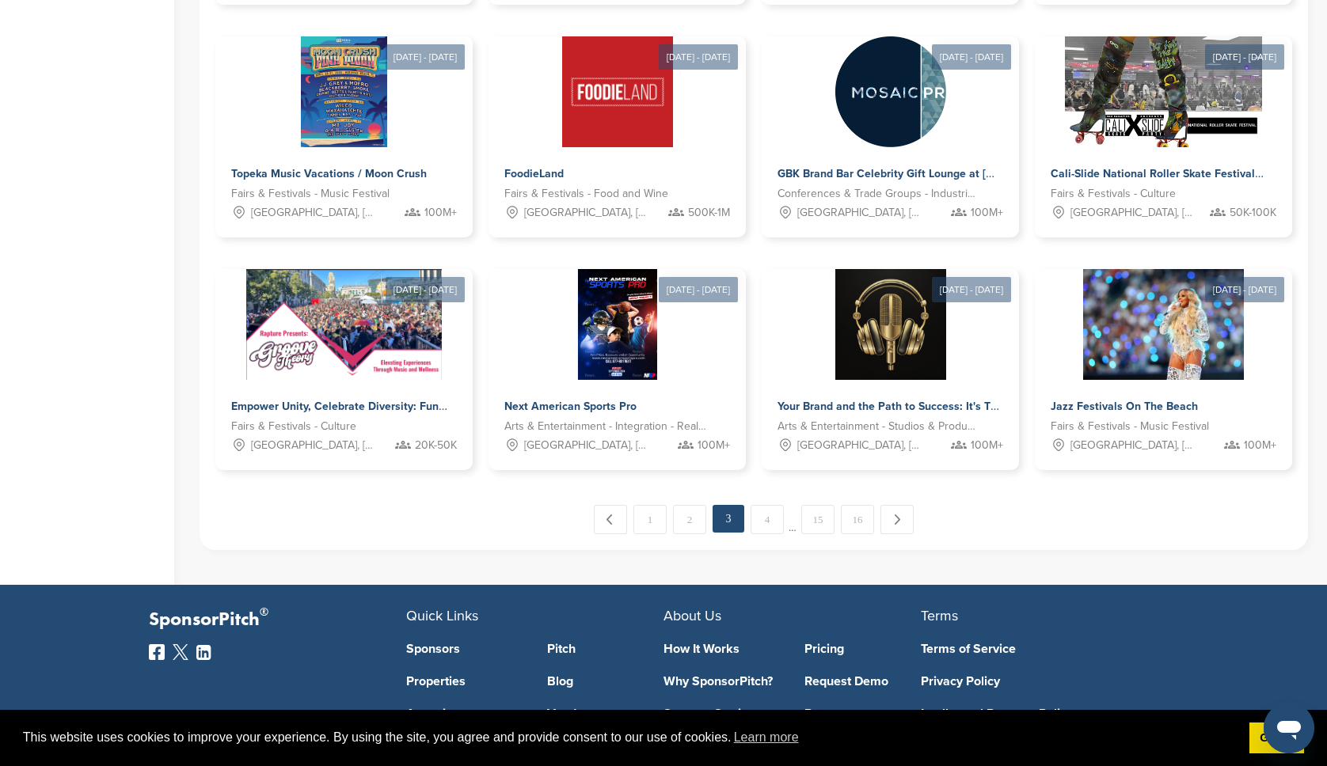
scroll to position [732, 0]
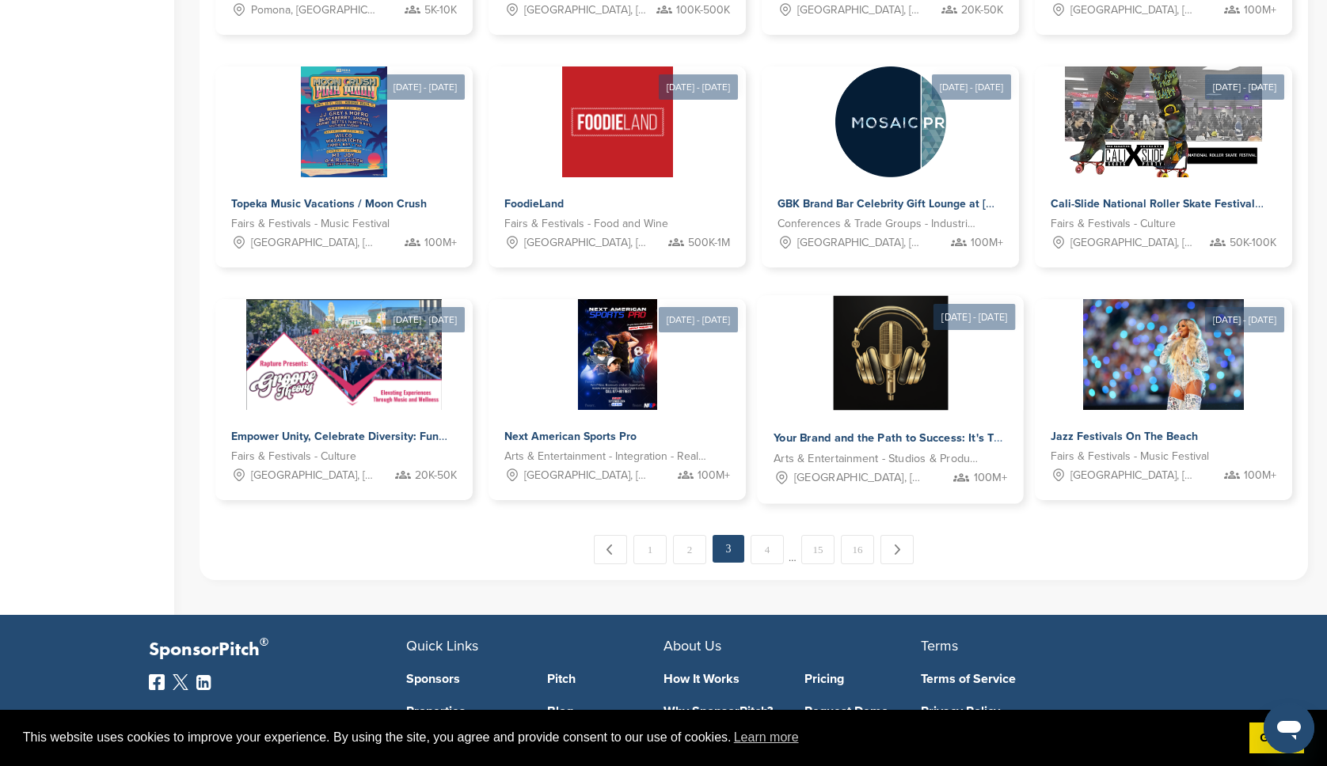
click at [927, 374] on img at bounding box center [890, 353] width 115 height 115
click at [766, 552] on link "4" at bounding box center [767, 549] width 33 height 29
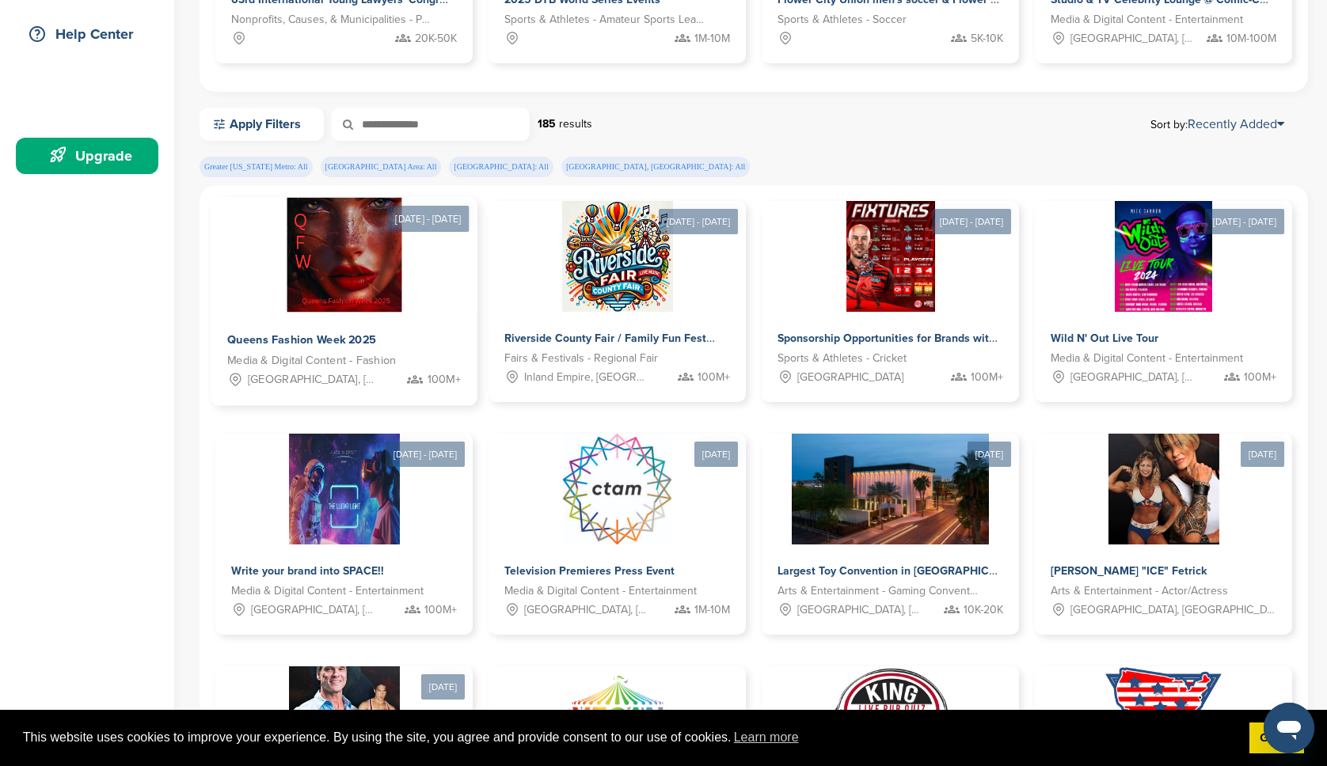
click at [397, 283] on img at bounding box center [344, 255] width 115 height 115
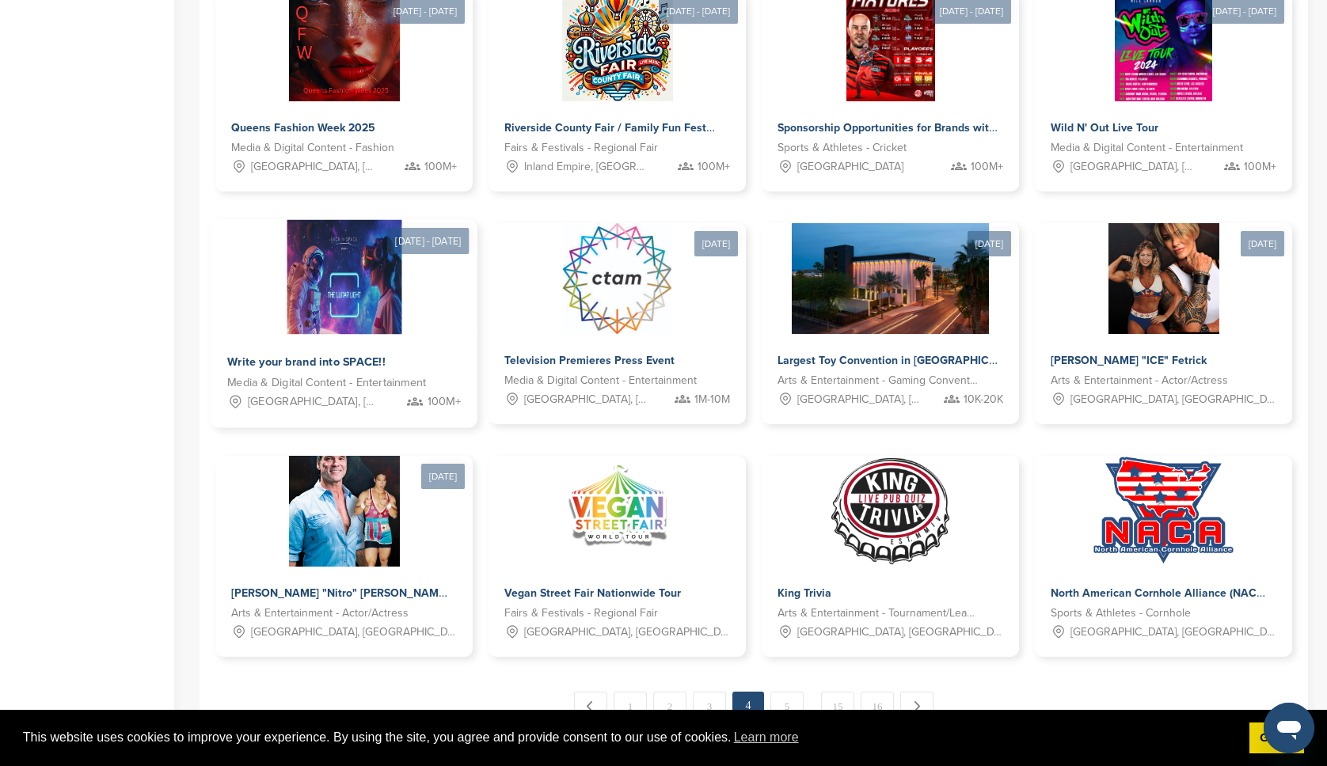
scroll to position [578, 0]
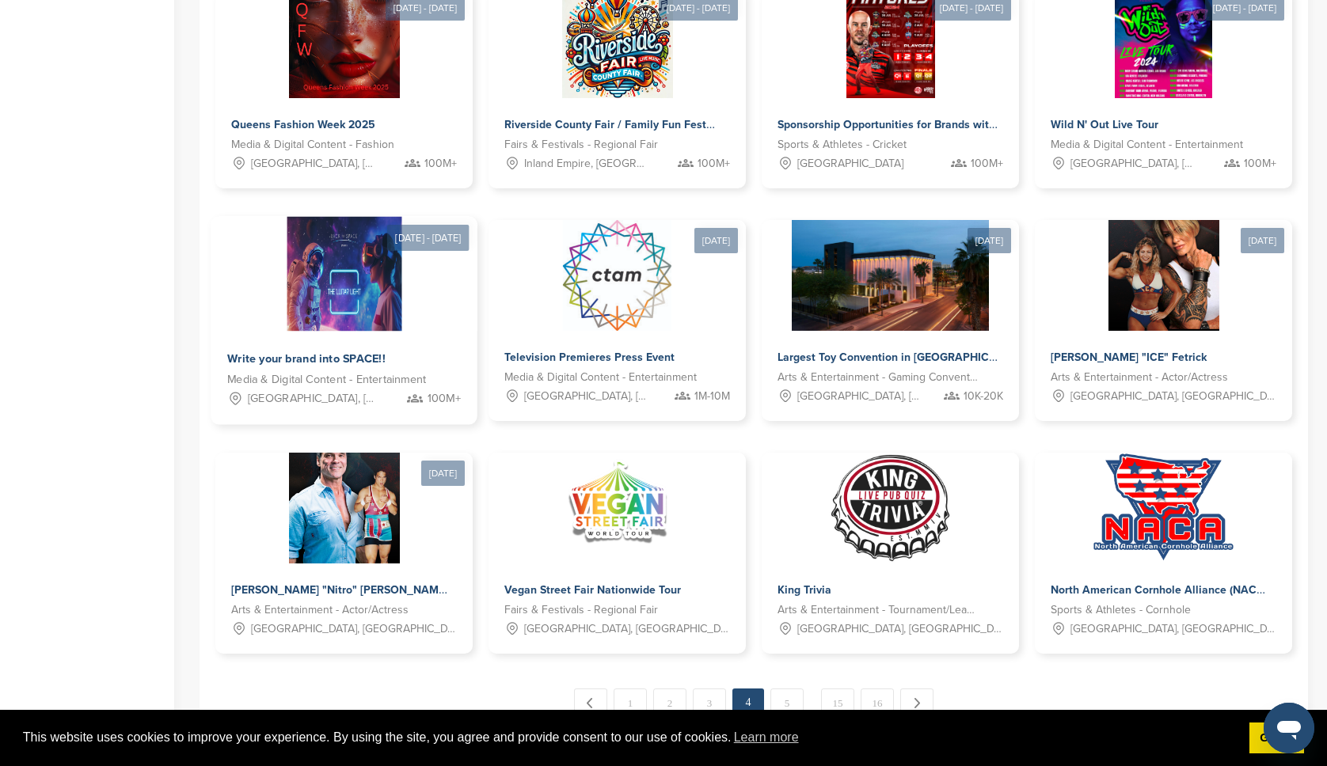
click at [393, 264] on img at bounding box center [344, 274] width 115 height 115
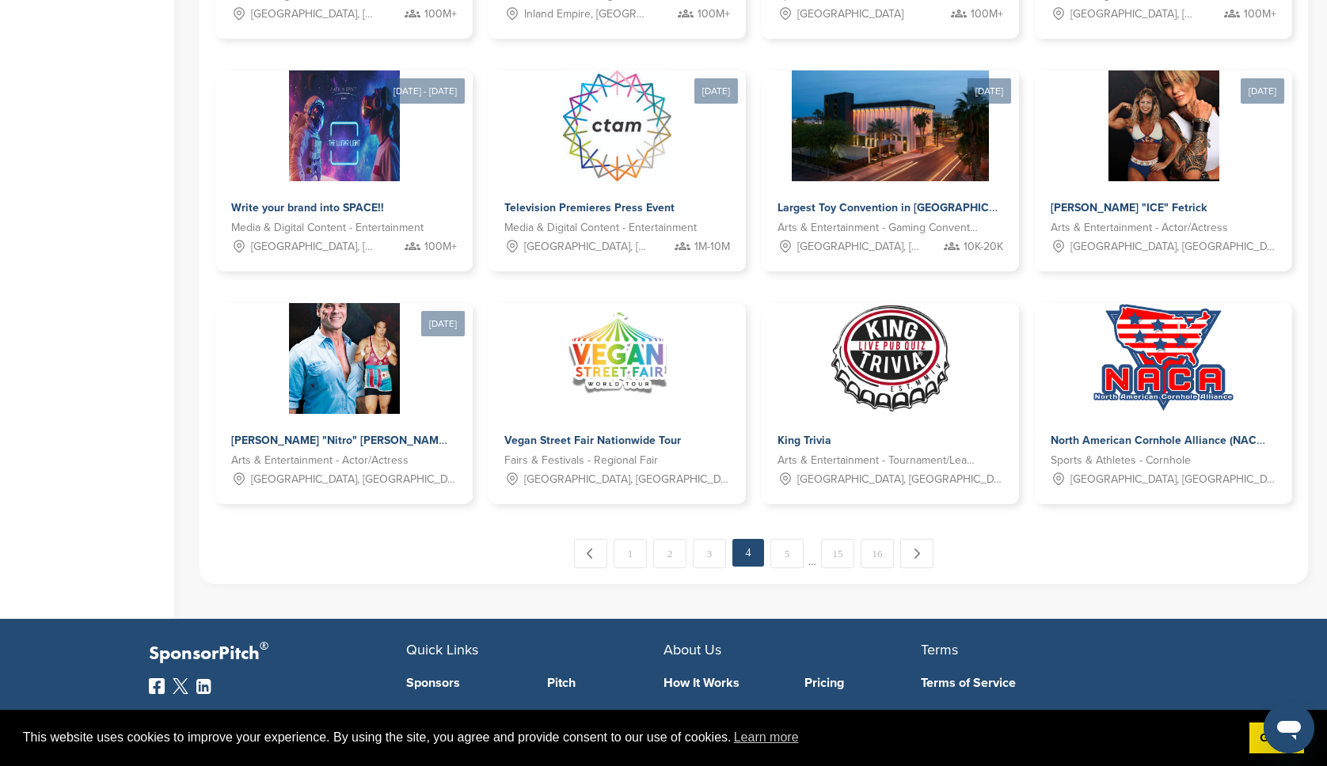
scroll to position [802, 0]
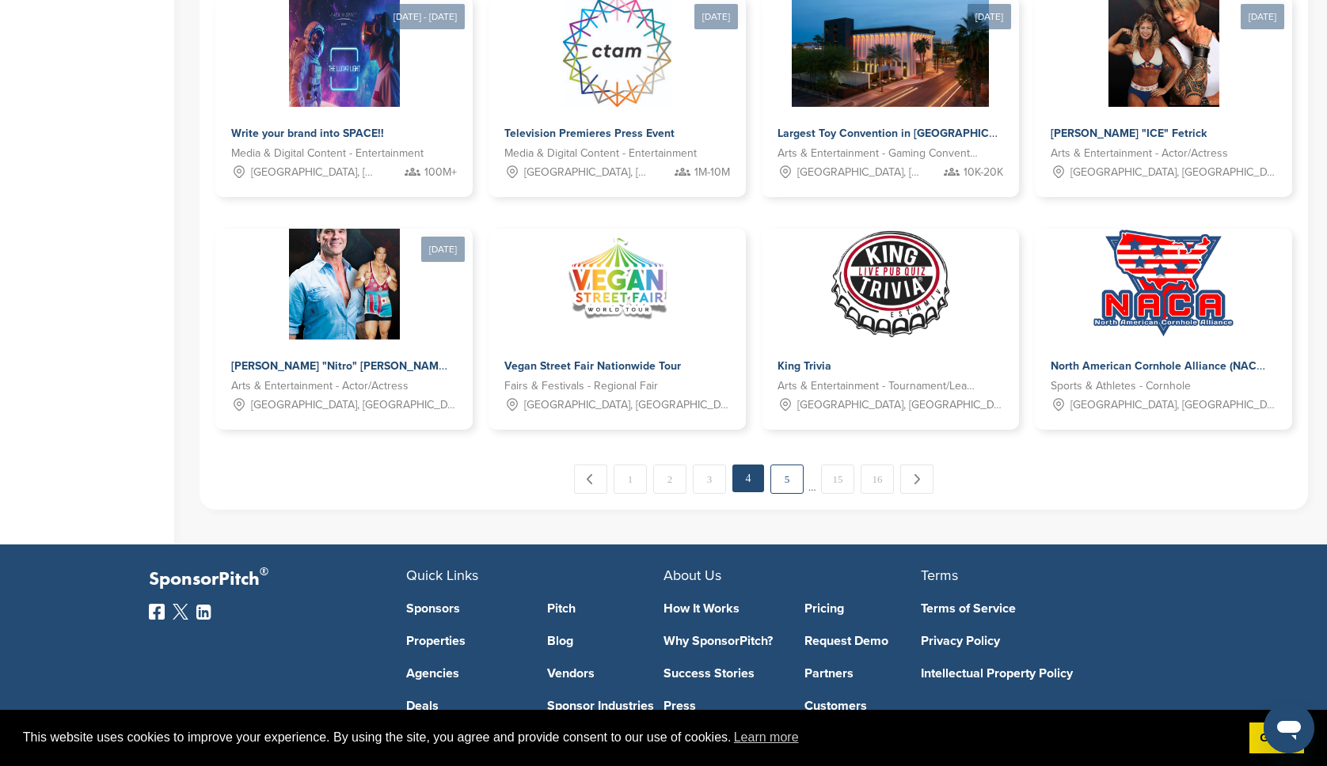
click at [780, 482] on link "5" at bounding box center [786, 479] width 33 height 29
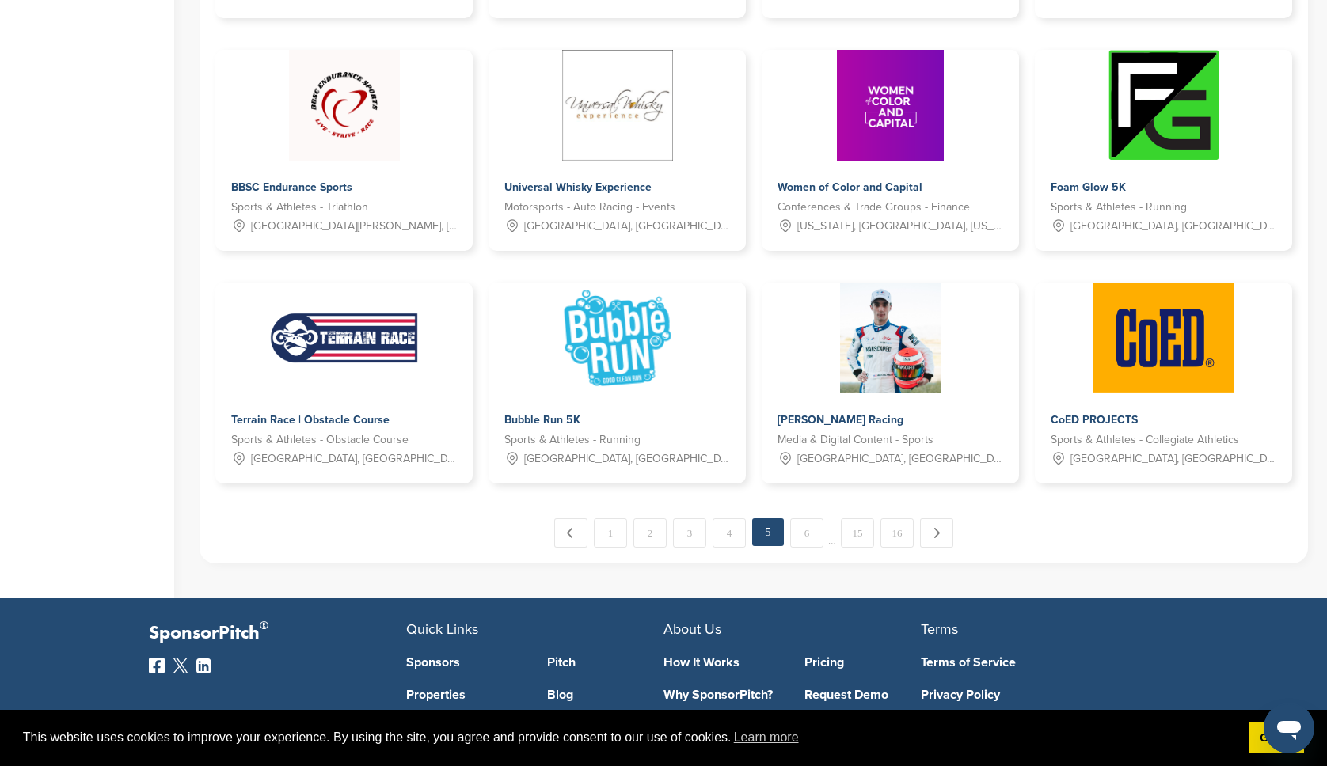
scroll to position [753, 0]
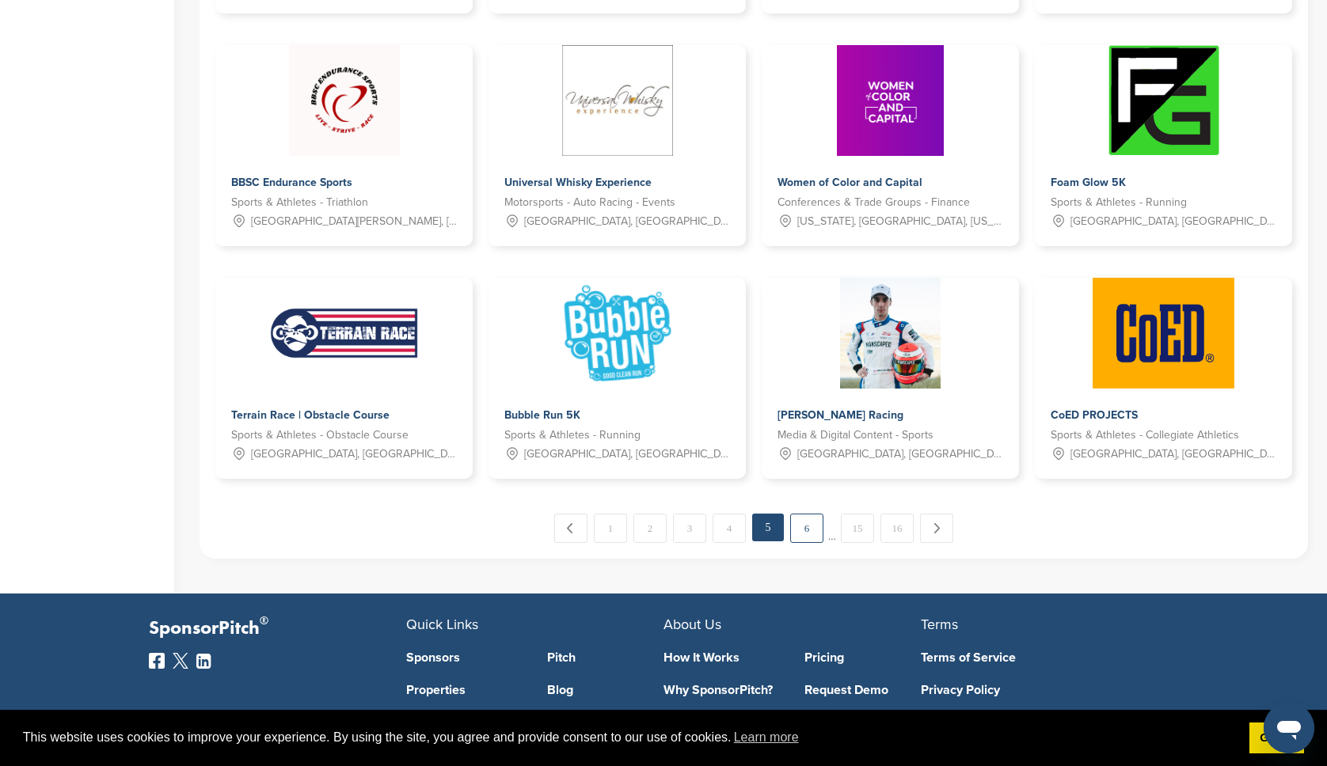
click at [812, 529] on link "6" at bounding box center [806, 528] width 33 height 29
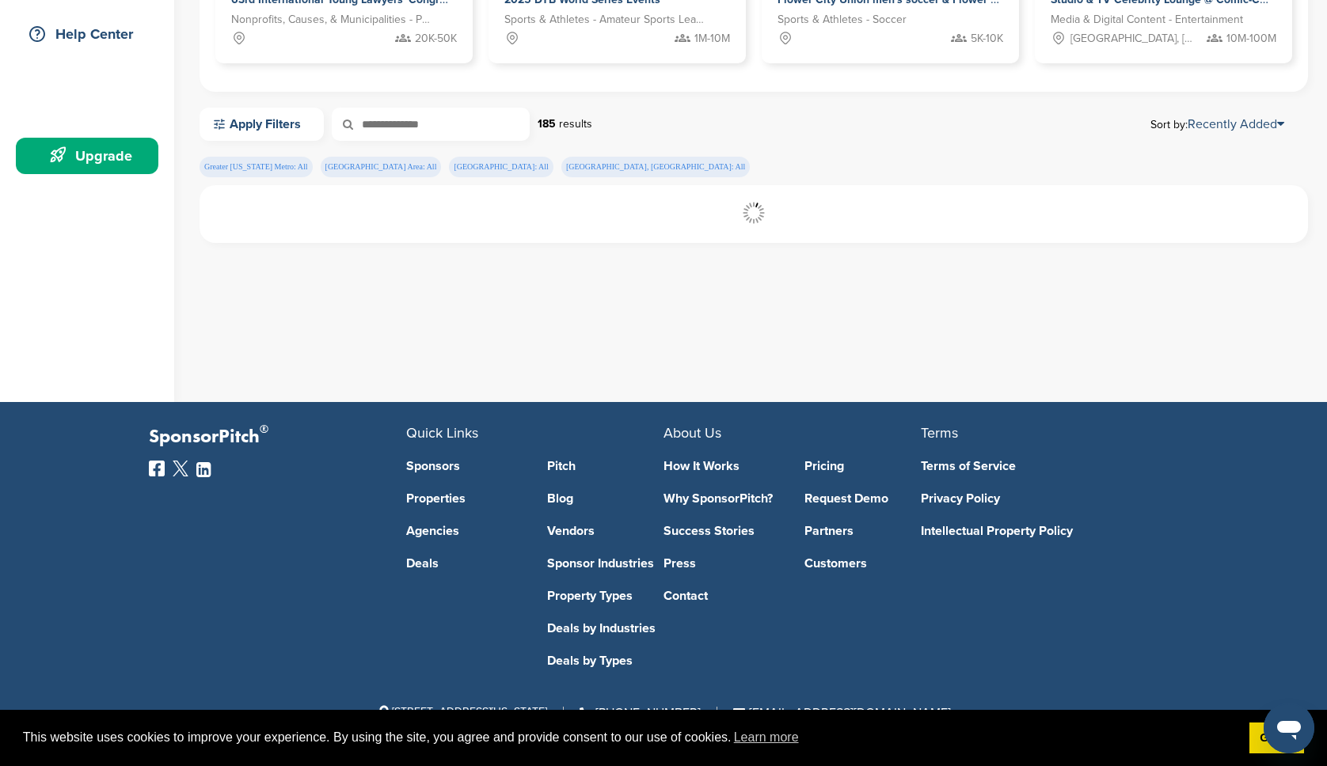
scroll to position [364, 0]
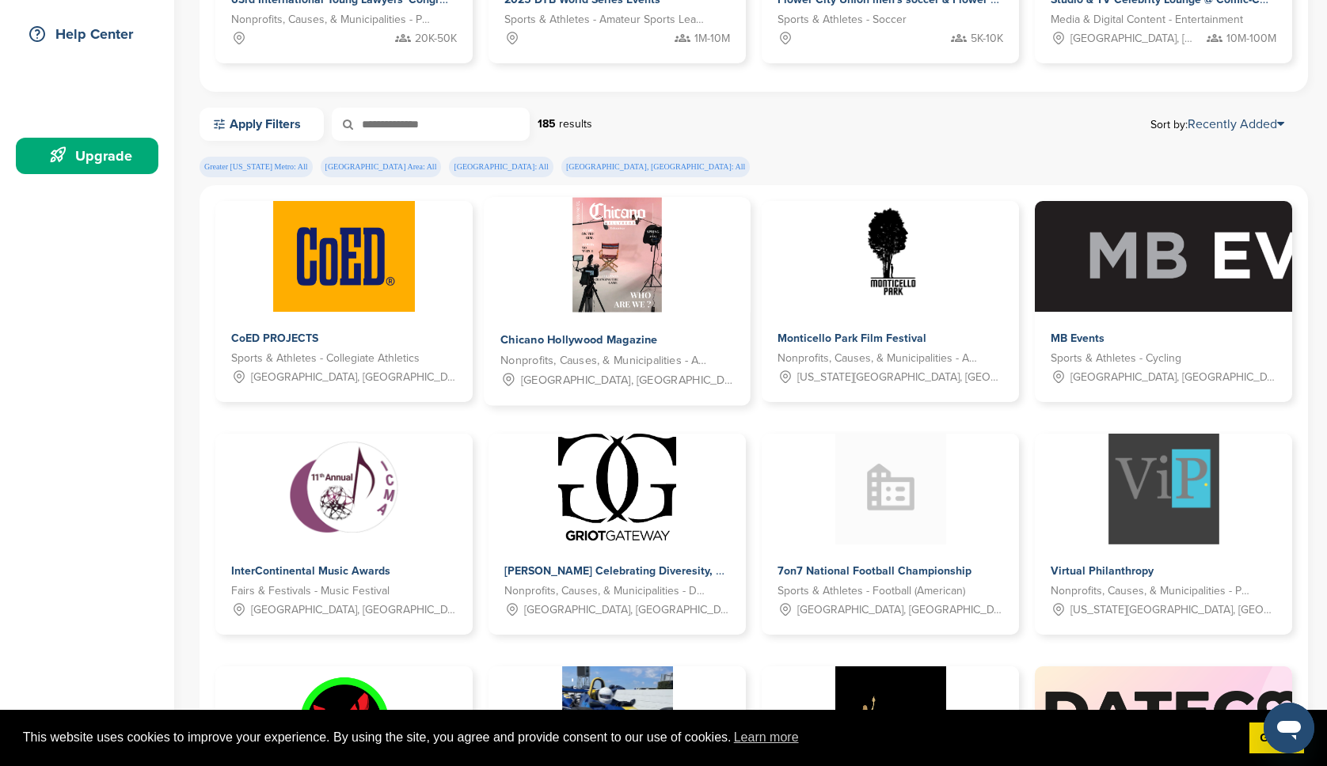
click at [652, 295] on img at bounding box center [617, 255] width 89 height 115
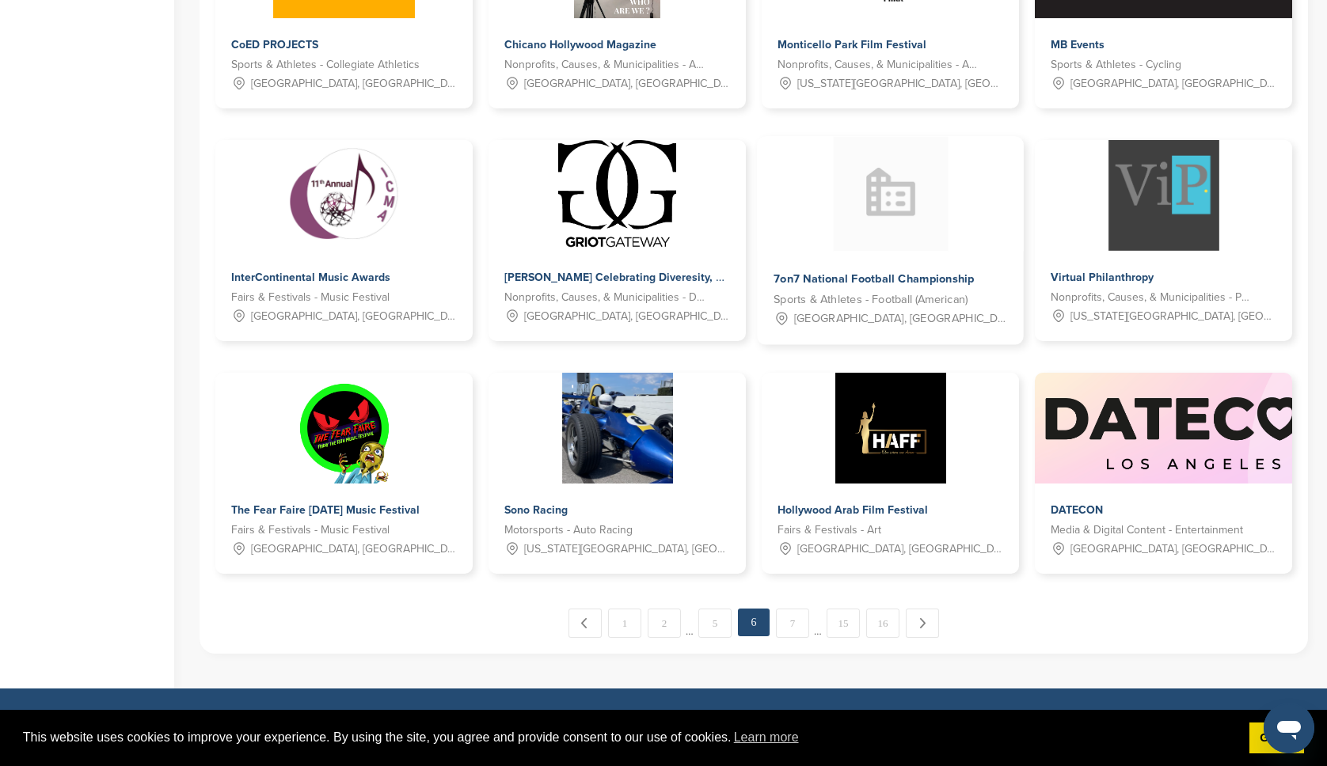
scroll to position [661, 0]
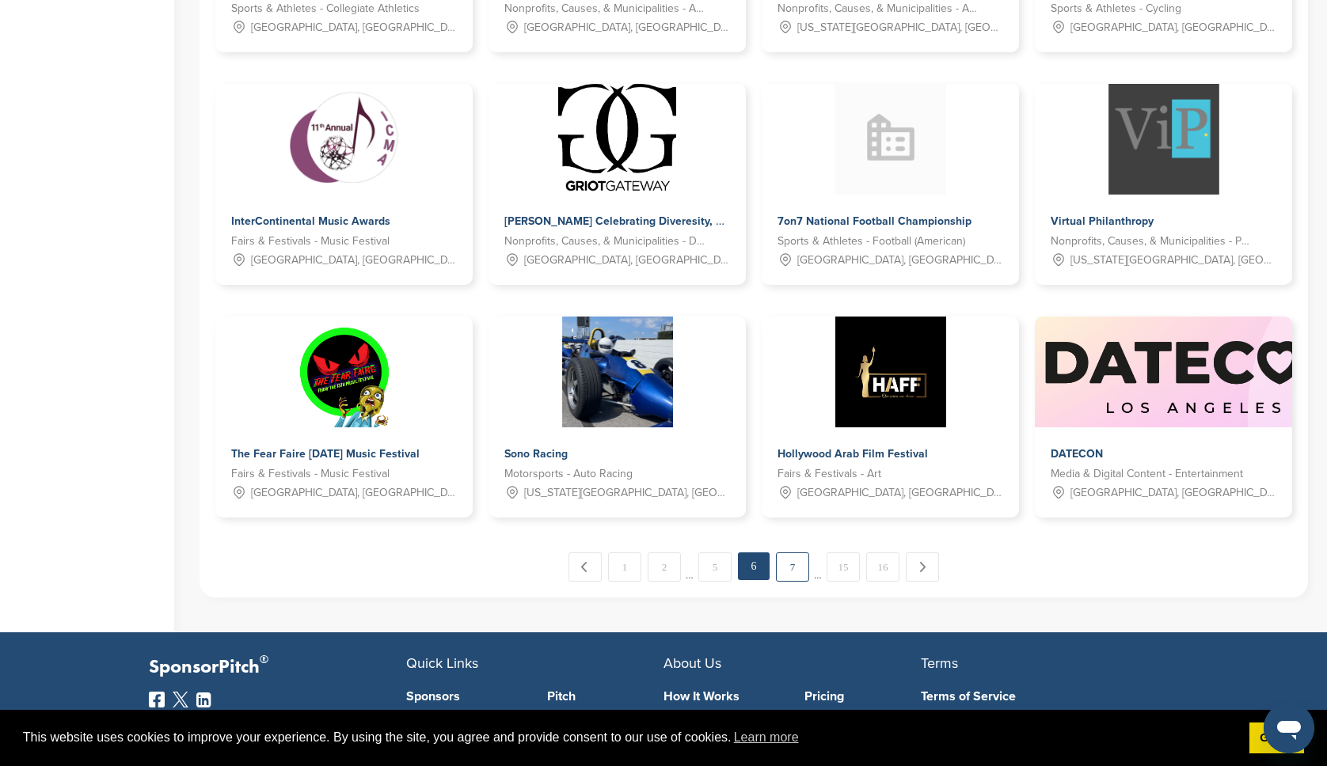
click at [786, 568] on link "7" at bounding box center [792, 567] width 33 height 29
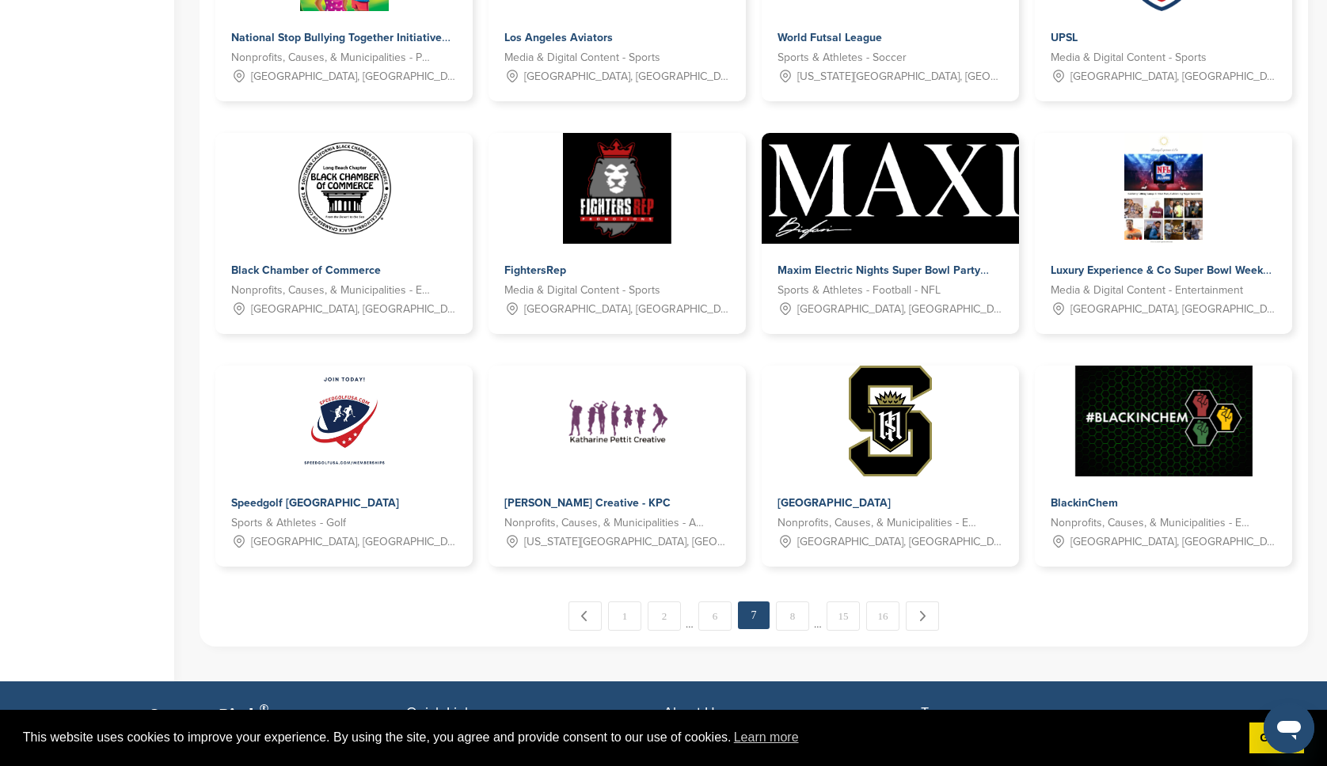
scroll to position [669, 0]
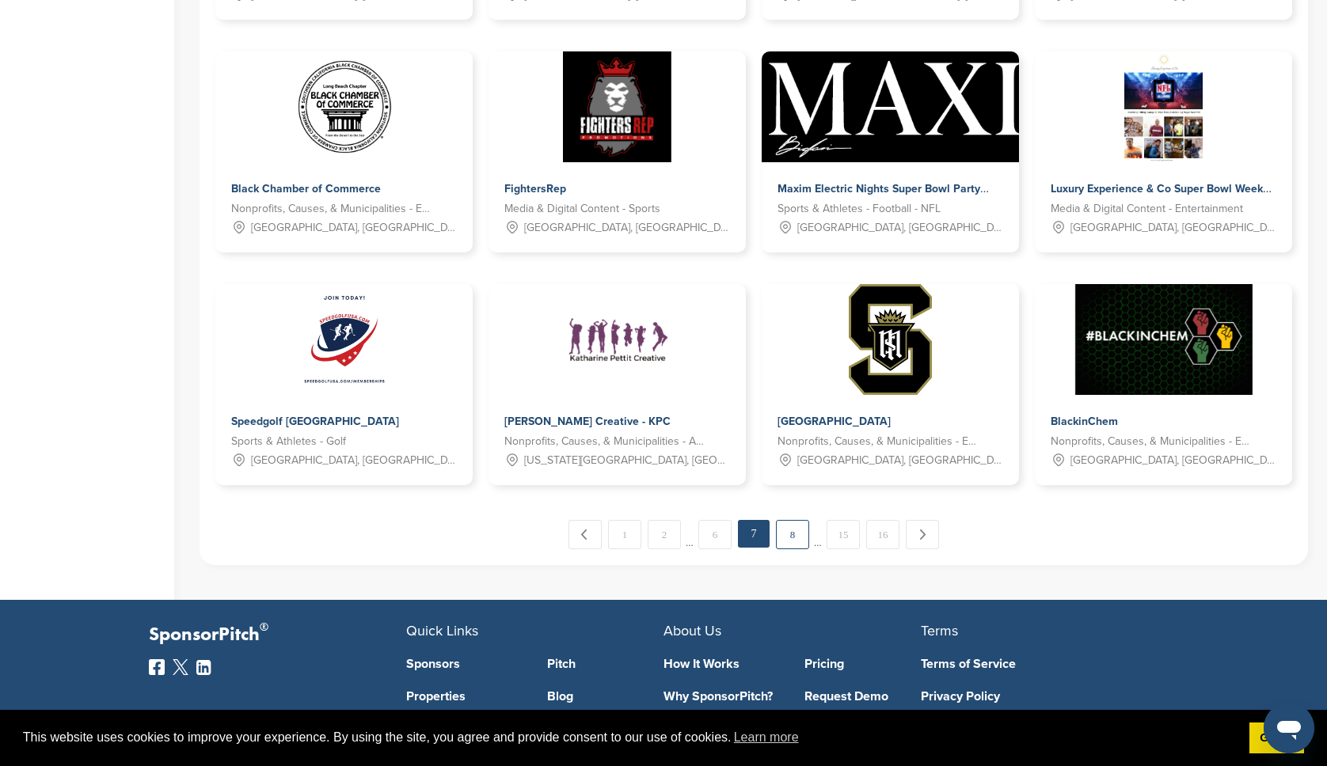
click at [798, 537] on link "8" at bounding box center [792, 534] width 33 height 29
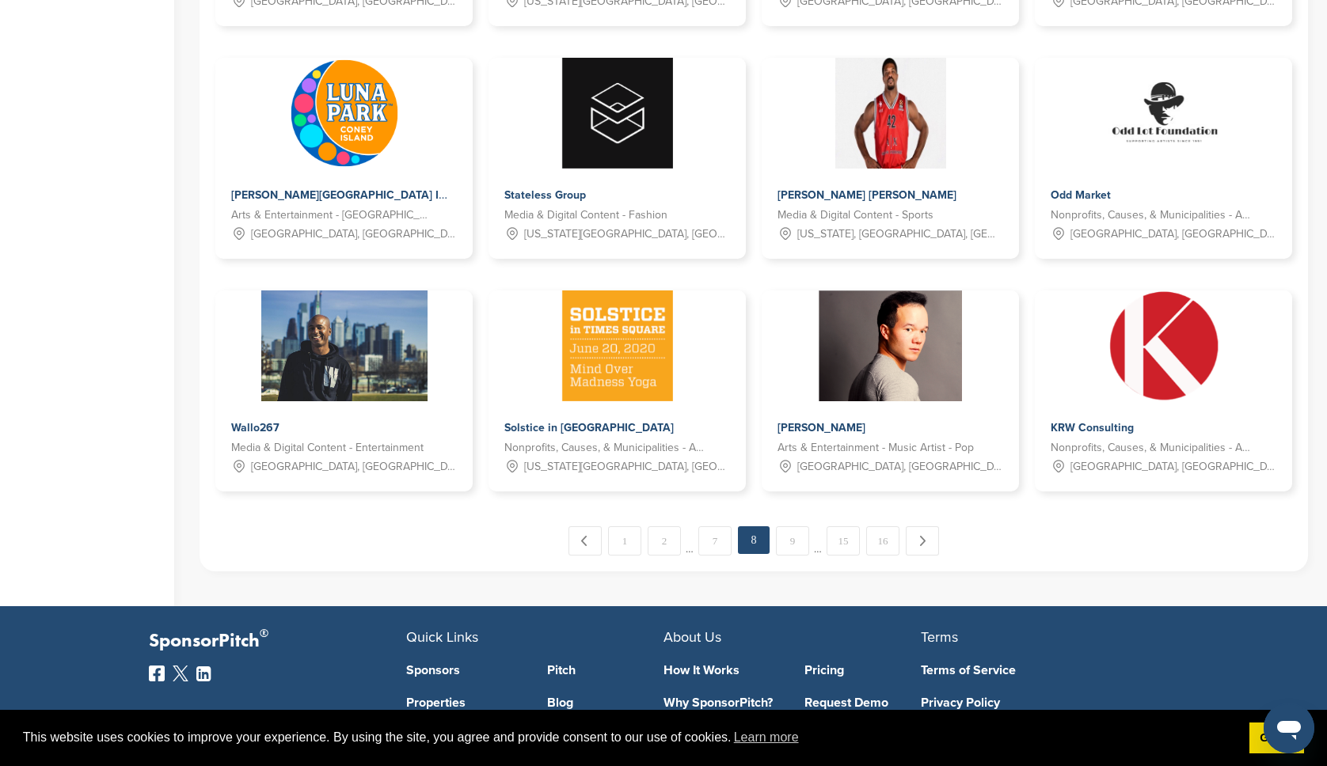
scroll to position [739, 0]
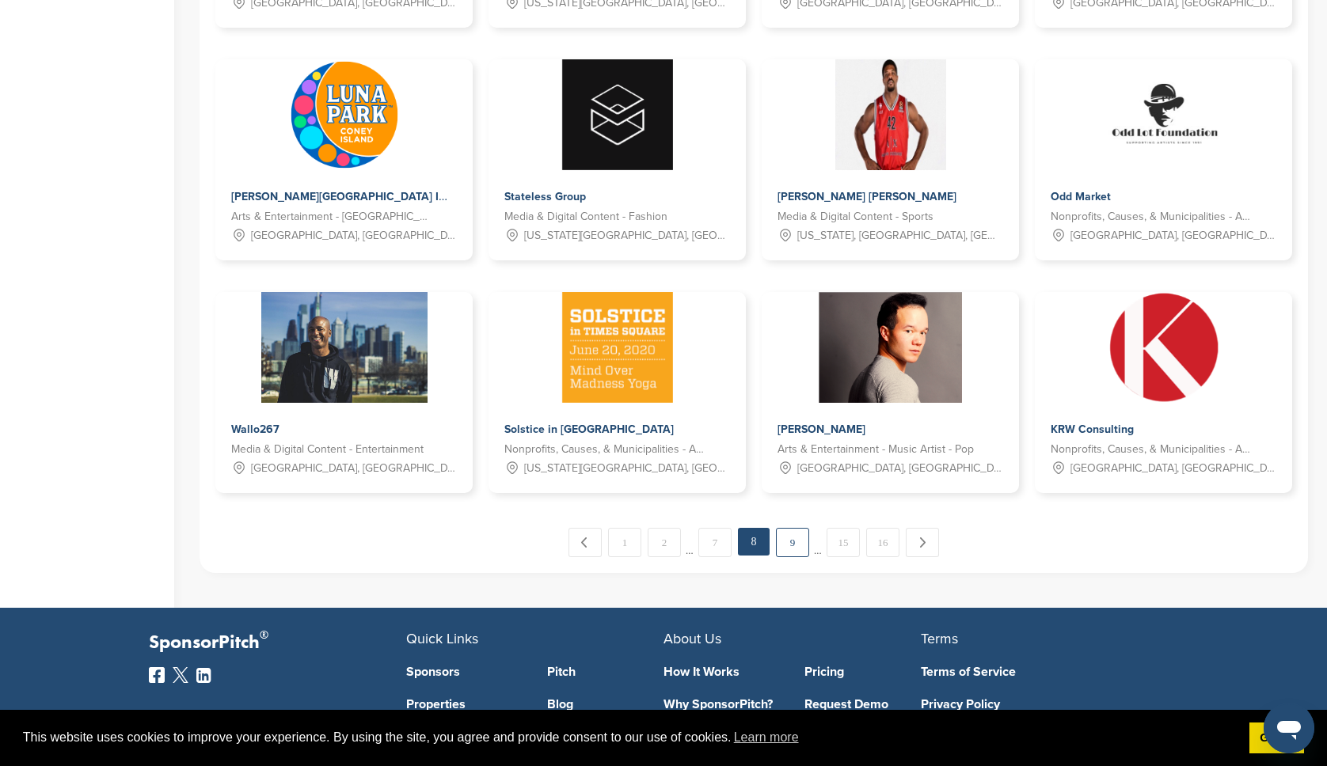
click at [786, 538] on link "9" at bounding box center [792, 542] width 33 height 29
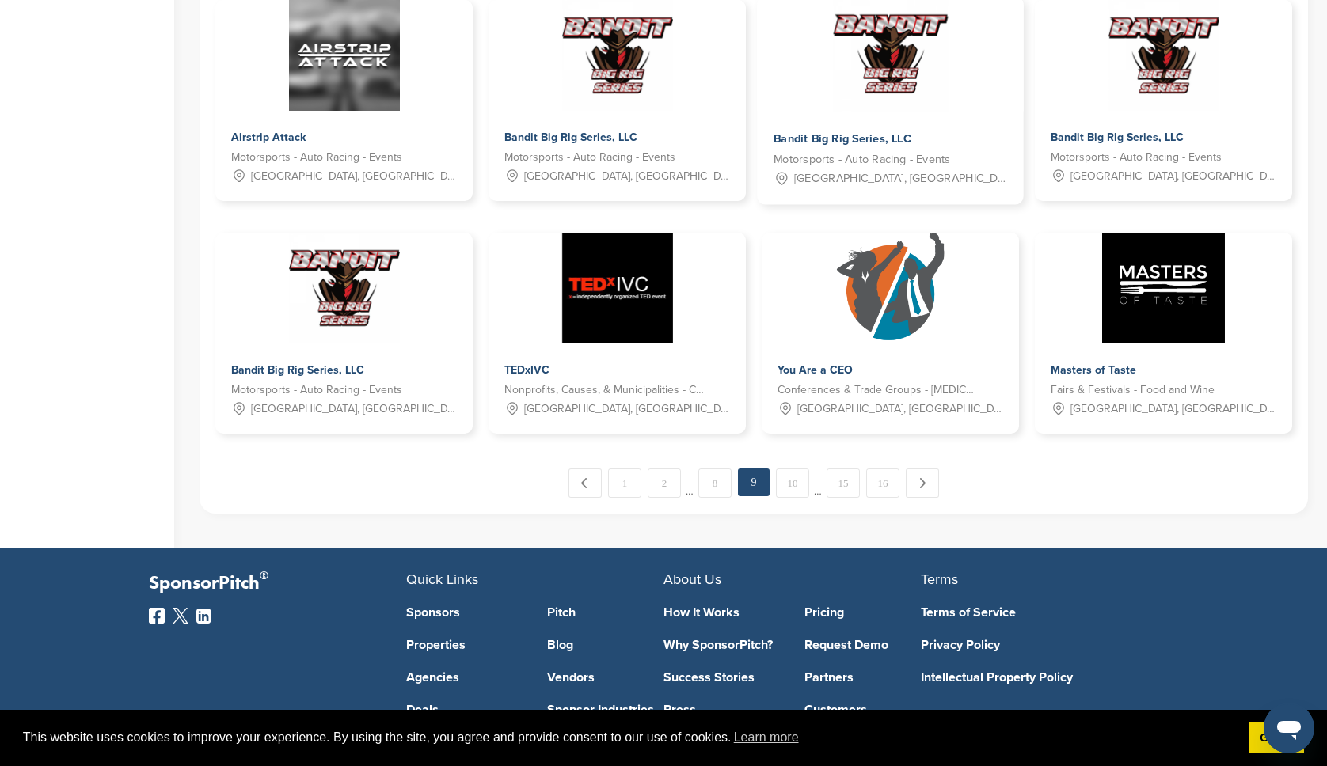
scroll to position [799, 0]
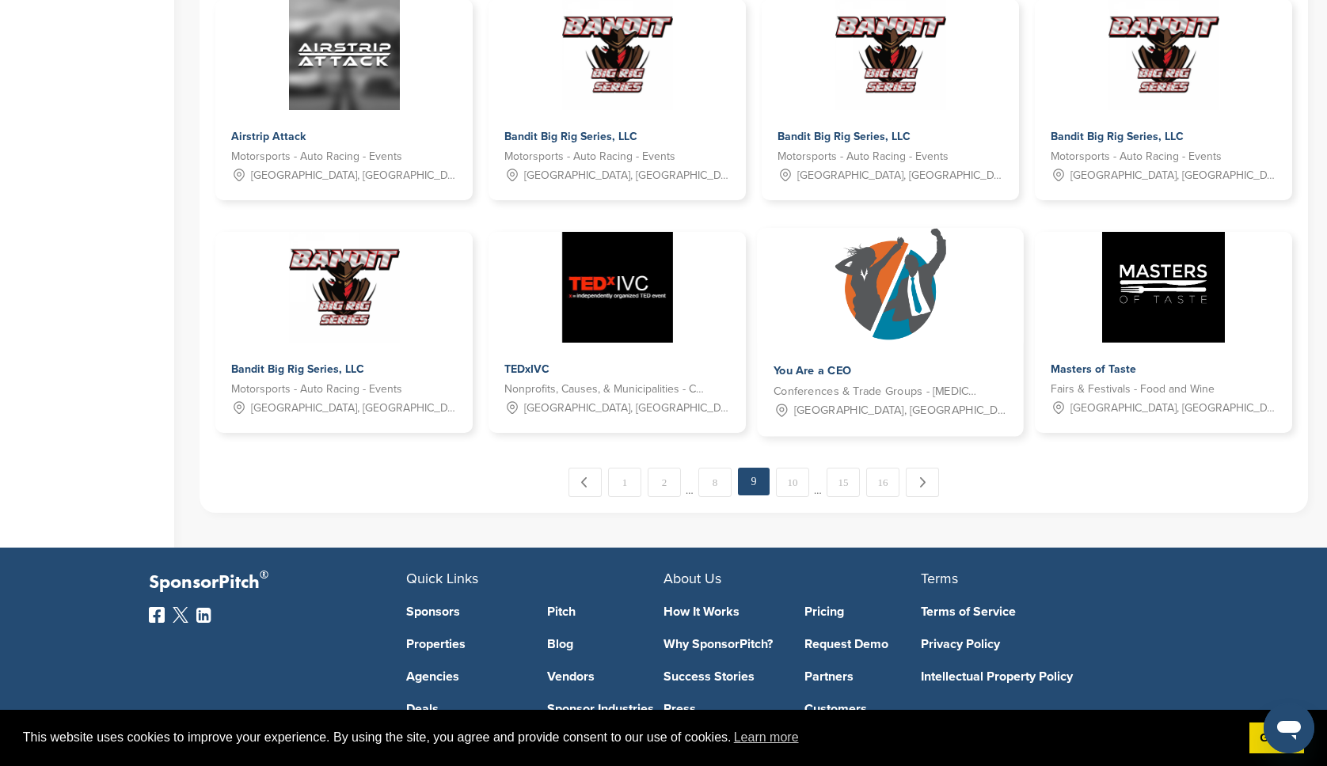
click at [928, 329] on img at bounding box center [890, 286] width 115 height 115
click at [789, 488] on link "10" at bounding box center [792, 482] width 33 height 29
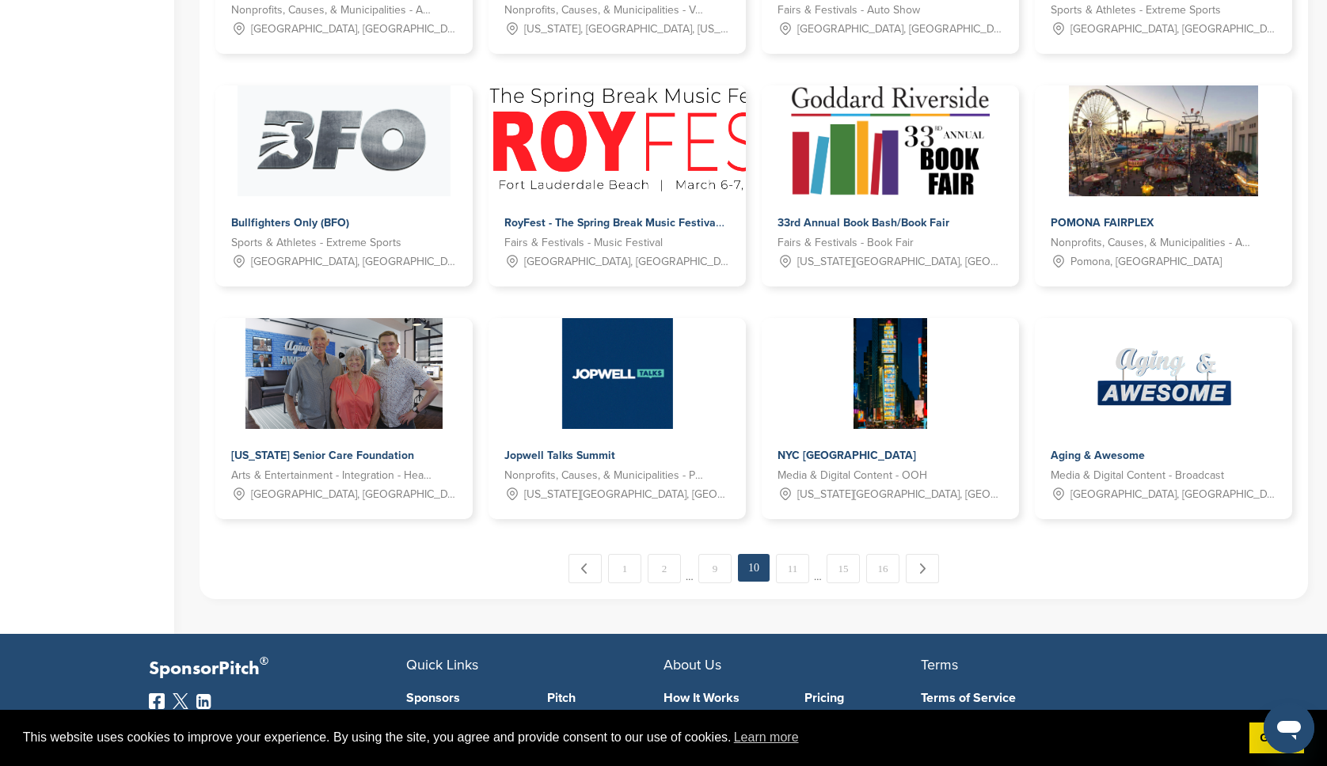
scroll to position [728, 0]
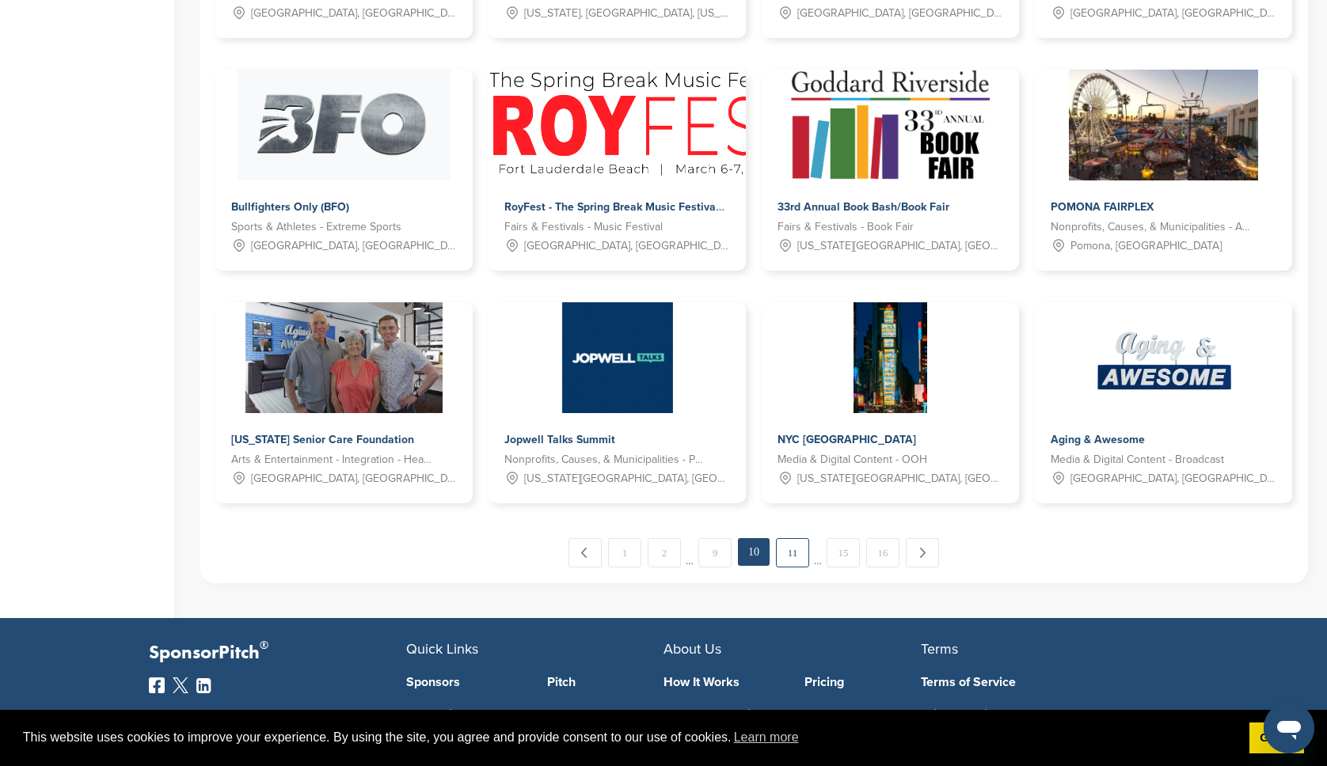
click at [787, 554] on link "11" at bounding box center [792, 552] width 33 height 29
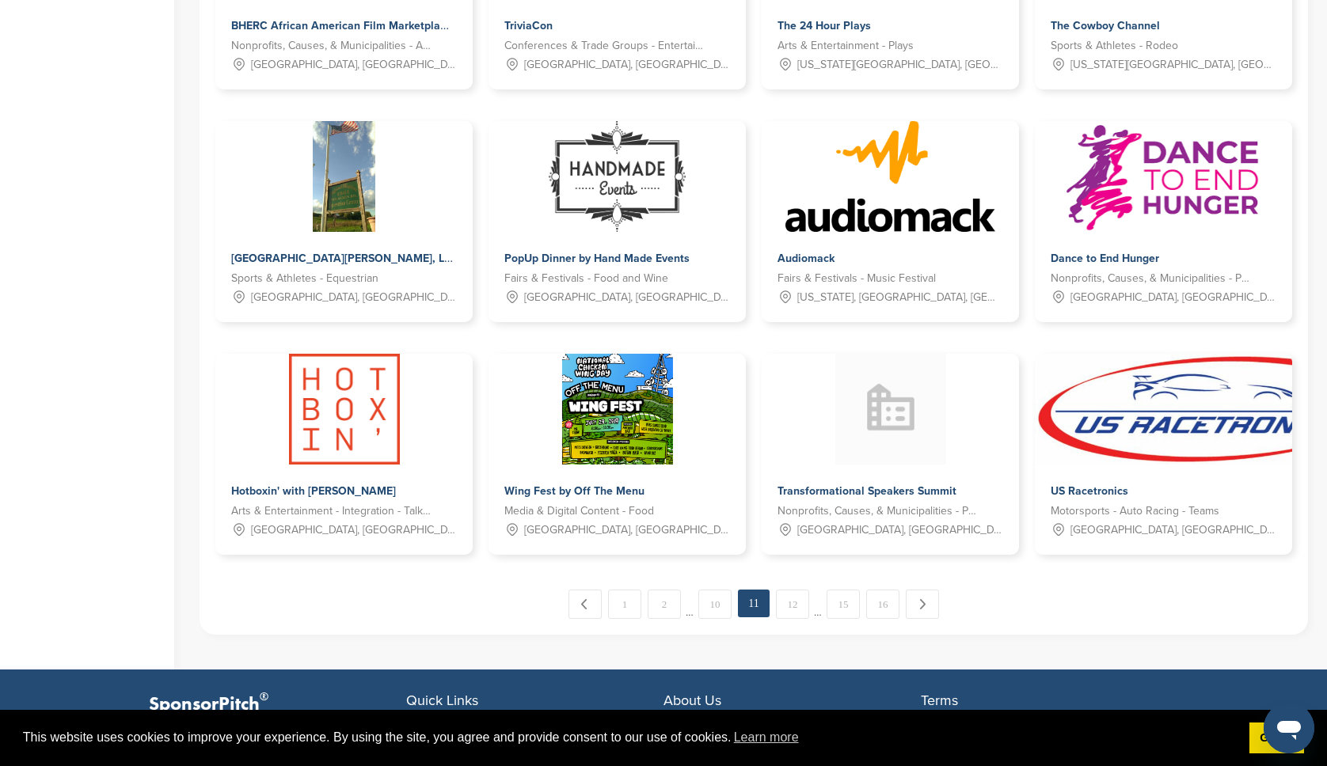
scroll to position [681, 0]
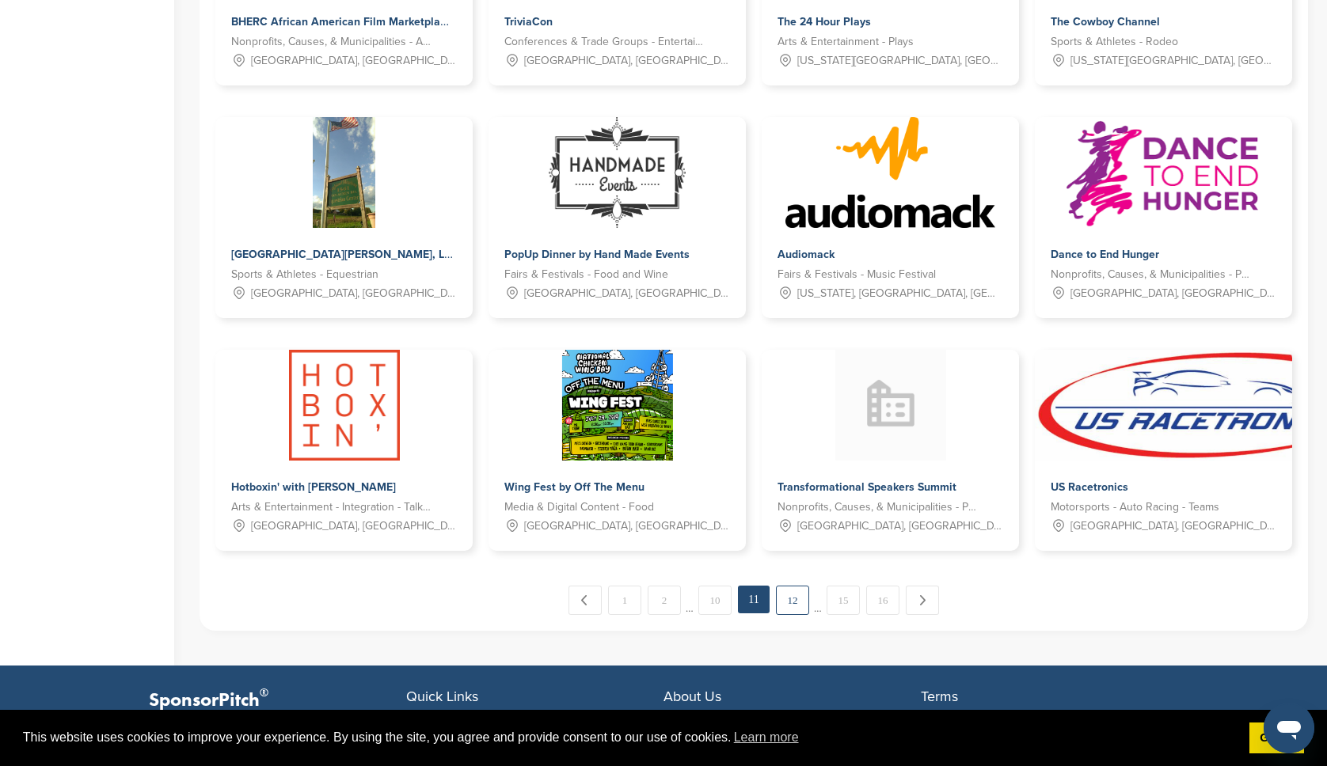
click at [792, 603] on link "12" at bounding box center [792, 600] width 33 height 29
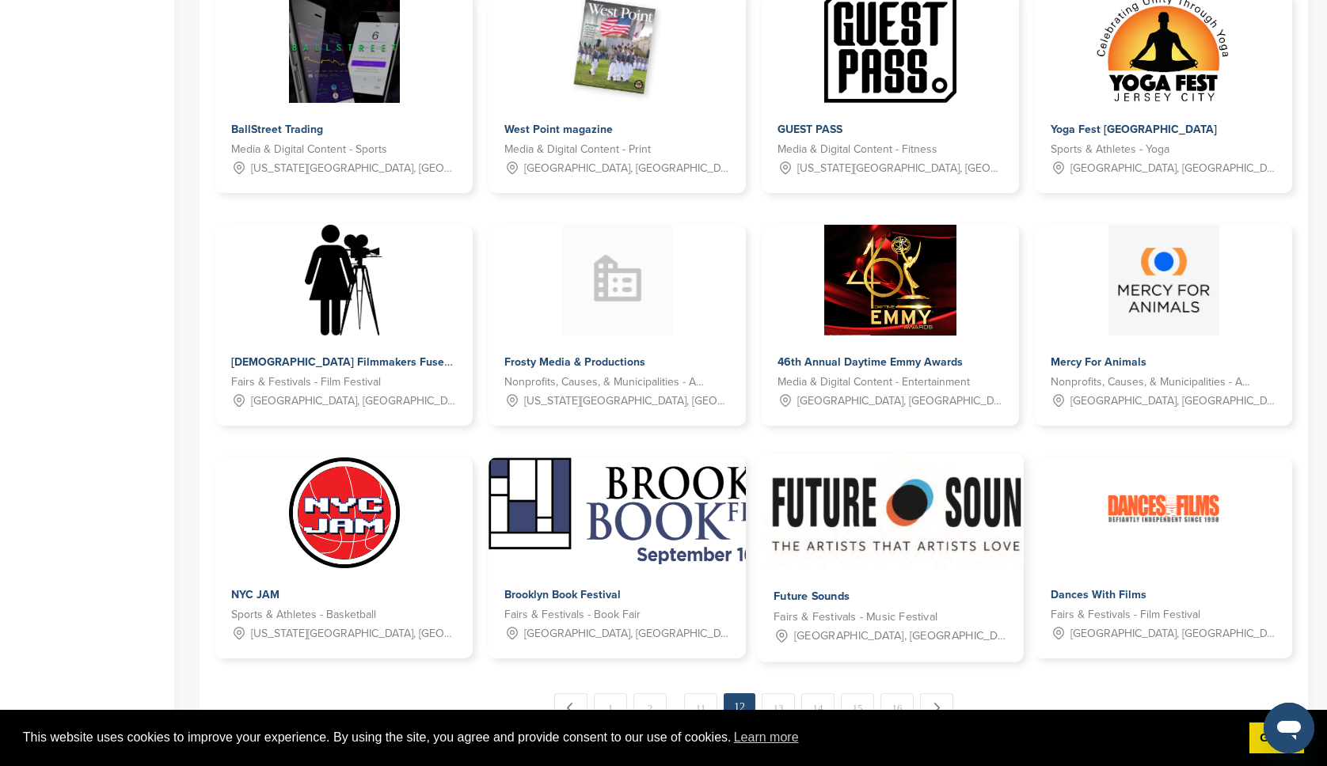
scroll to position [574, 0]
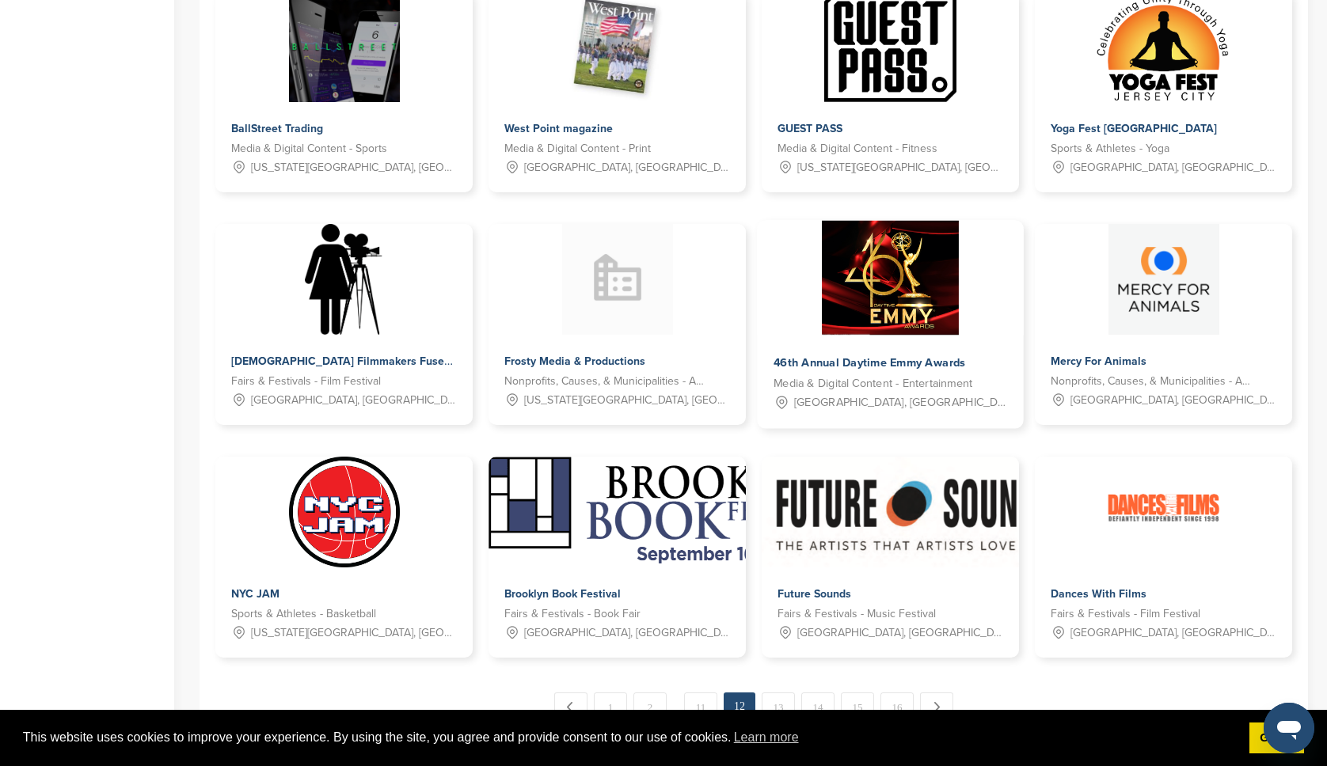
click at [926, 315] on img at bounding box center [890, 278] width 136 height 115
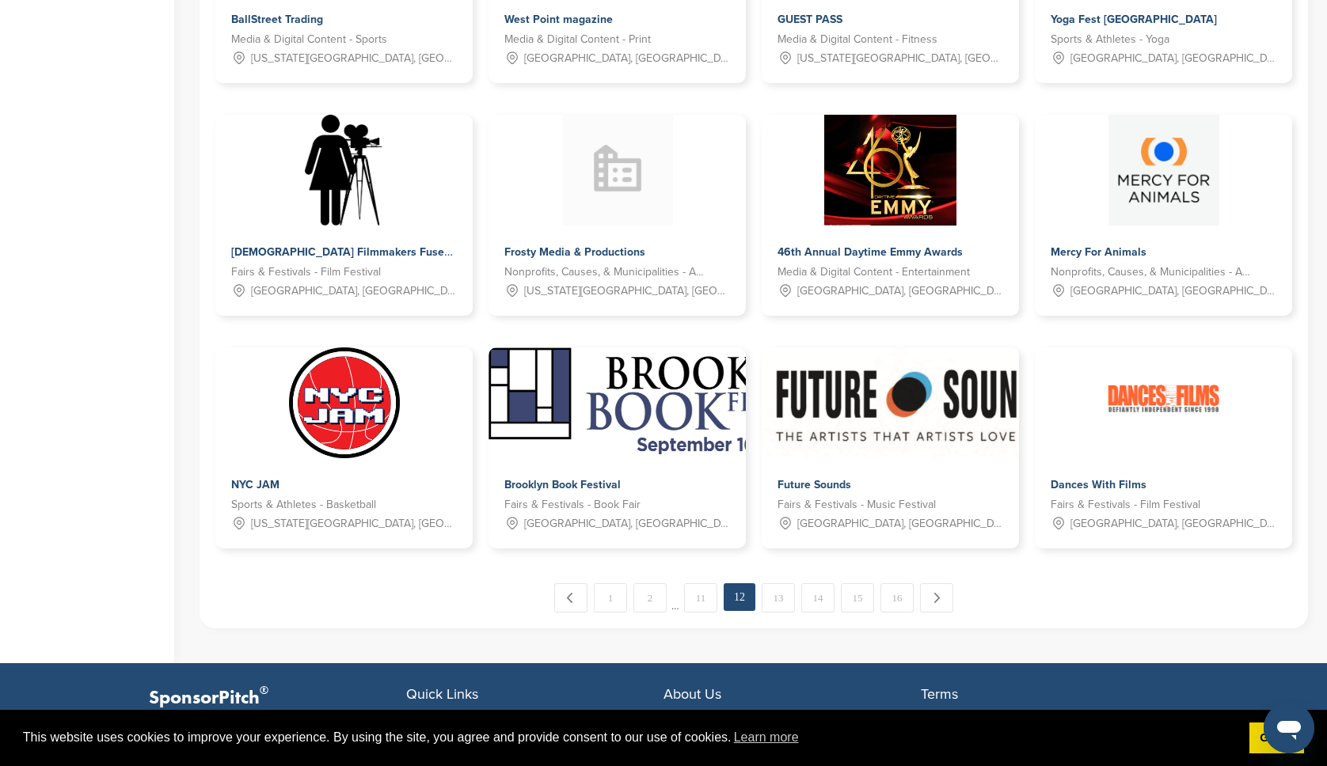
scroll to position [791, 0]
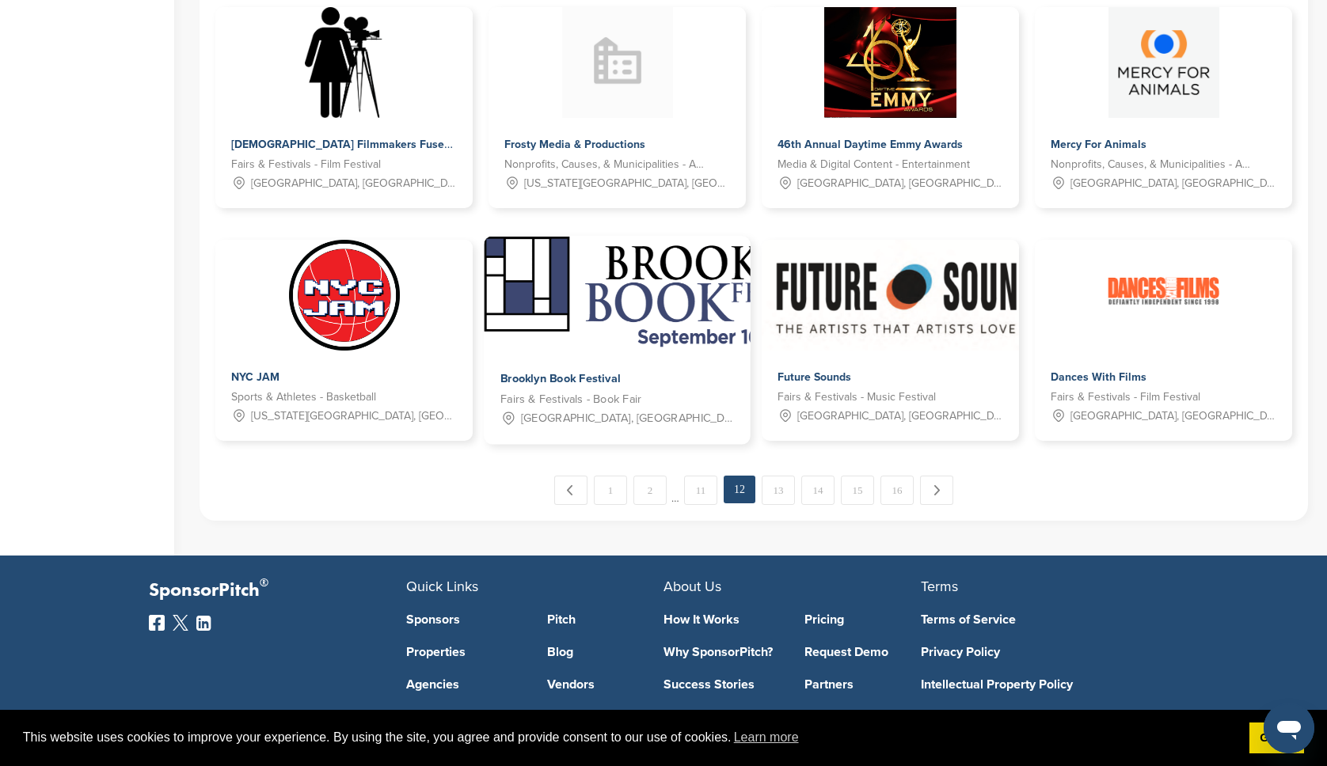
click at [655, 318] on img at bounding box center [662, 294] width 357 height 115
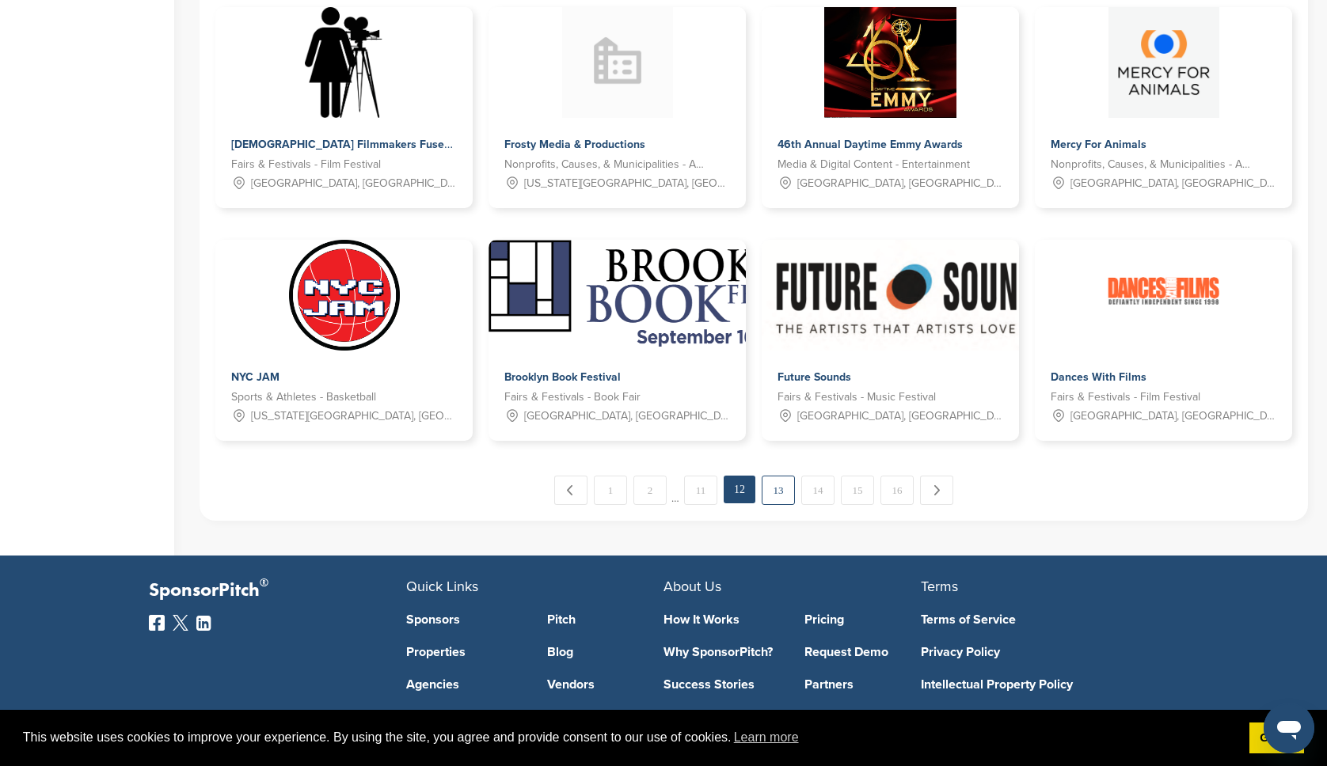
click at [772, 492] on link "13" at bounding box center [778, 490] width 33 height 29
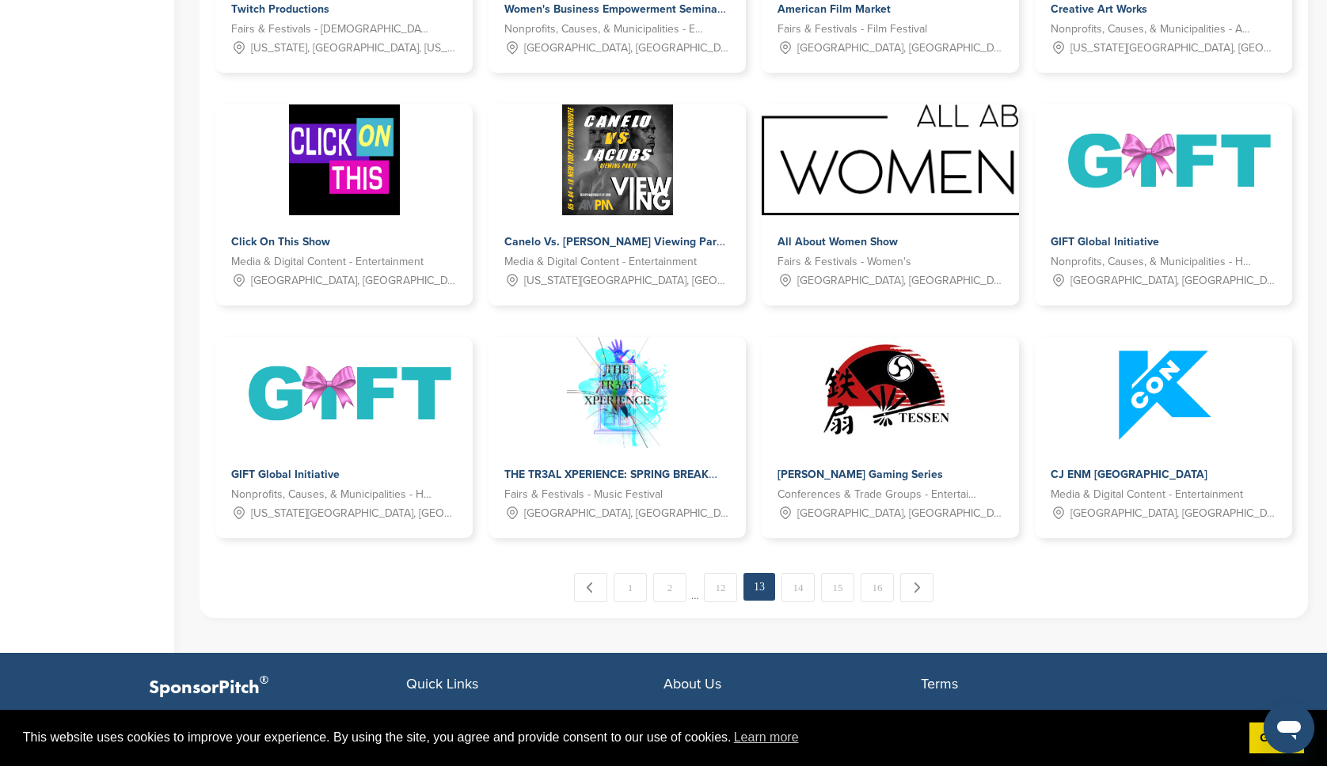
scroll to position [711, 0]
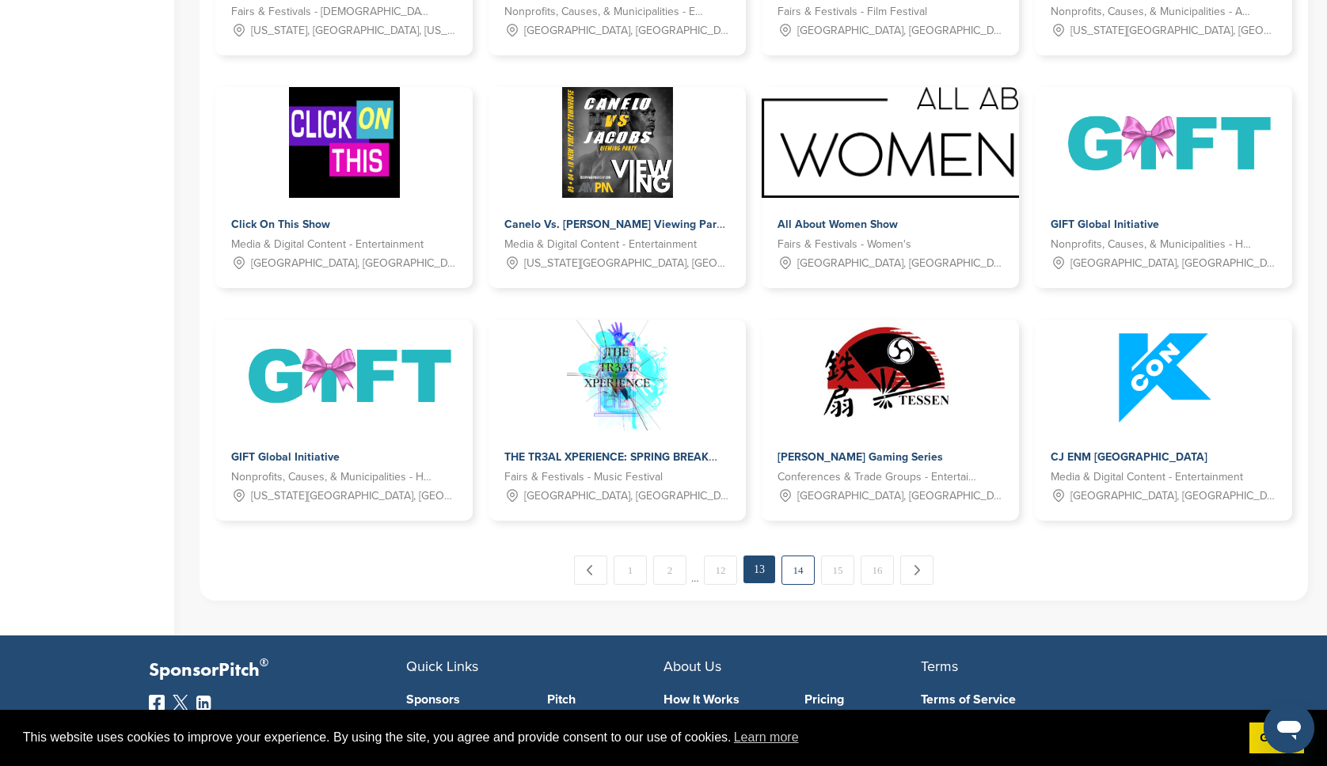
click at [803, 568] on link "14" at bounding box center [797, 570] width 33 height 29
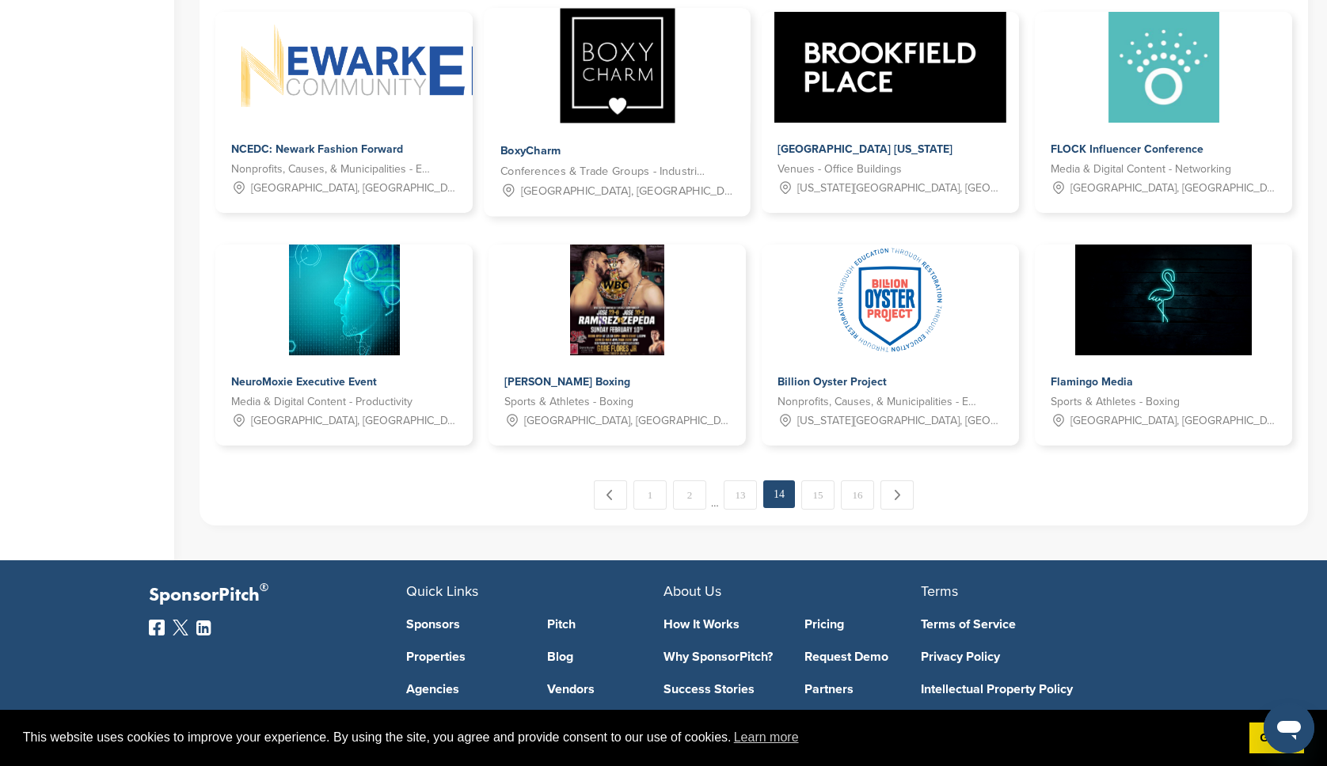
scroll to position [792, 0]
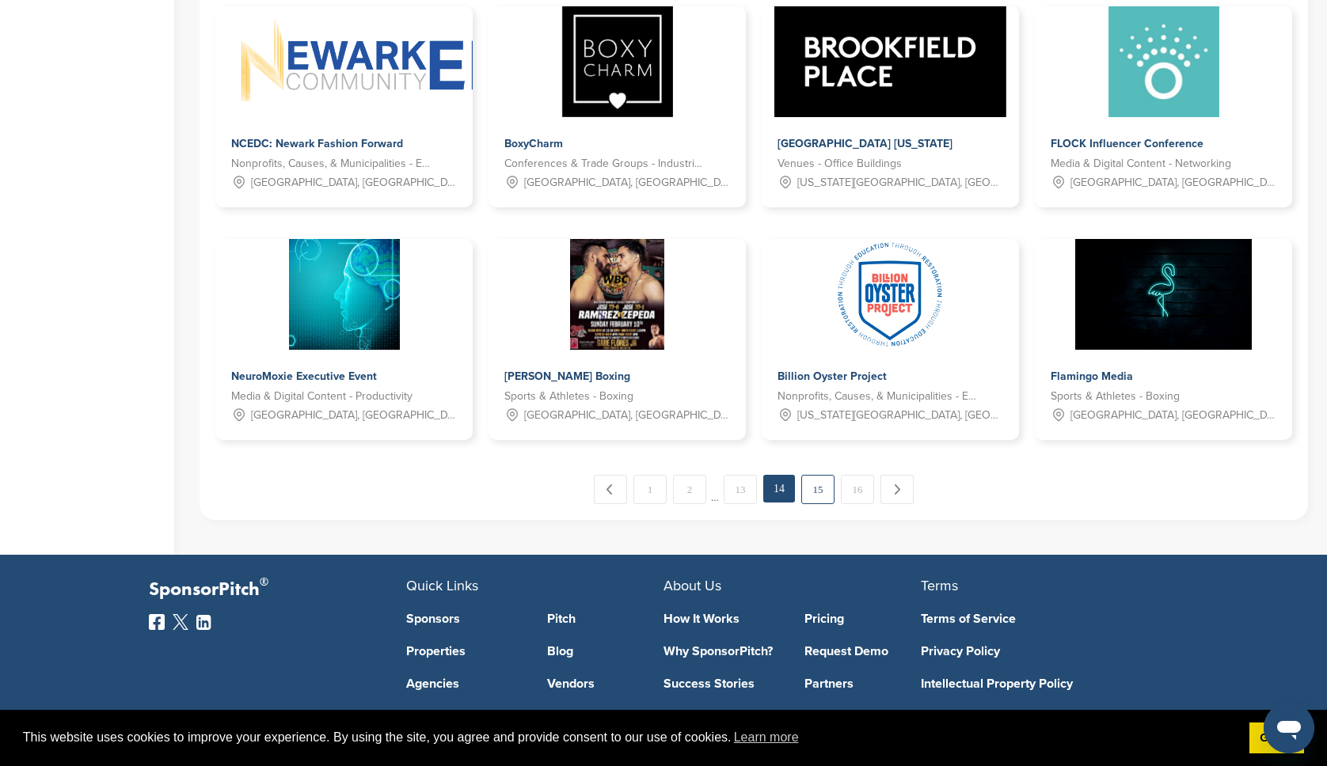
click at [819, 488] on link "15" at bounding box center [817, 489] width 33 height 29
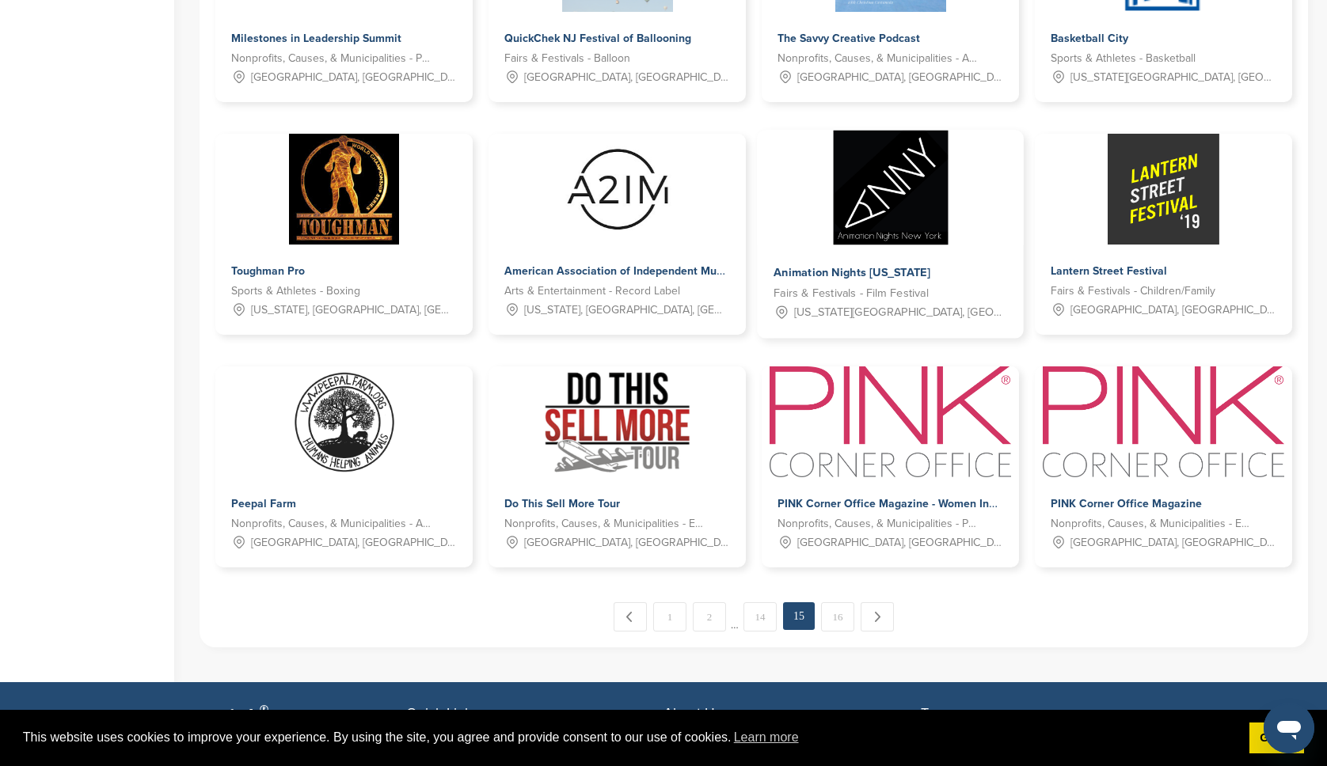
scroll to position [673, 0]
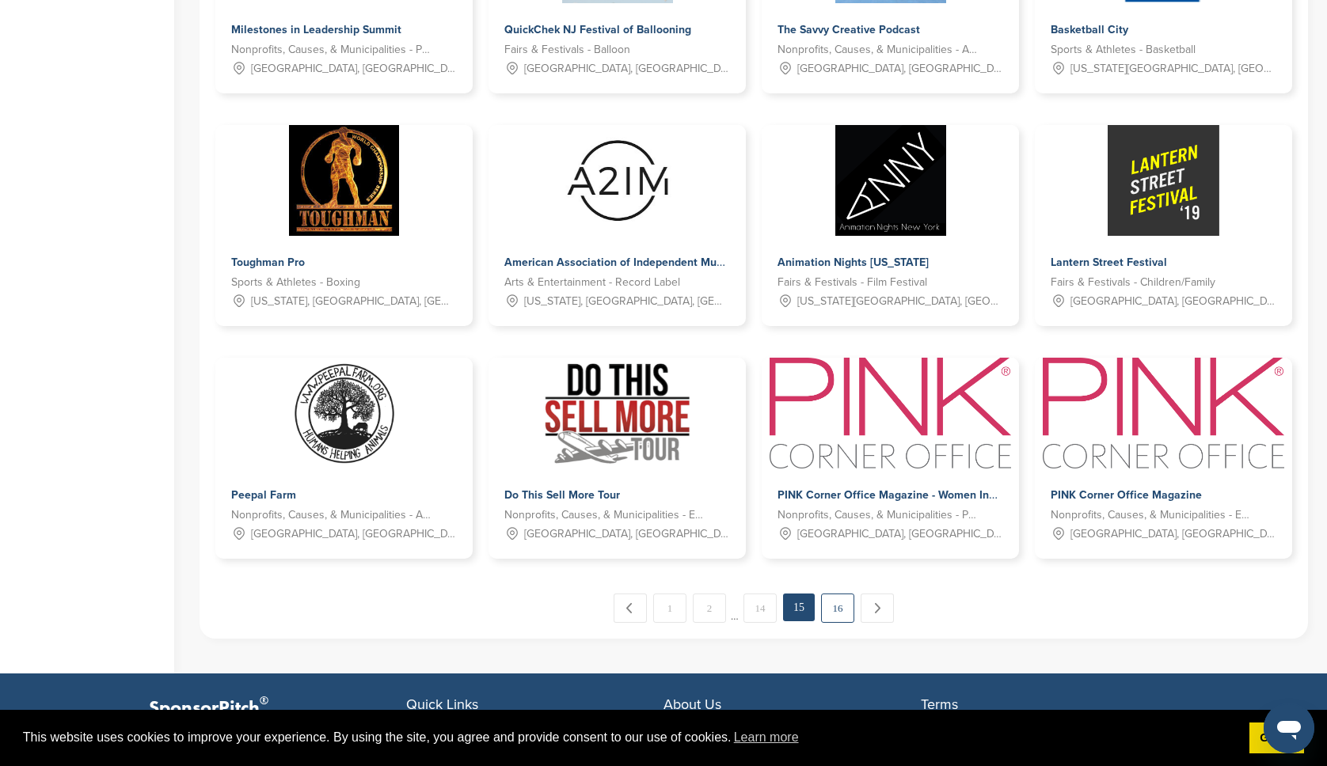
click at [829, 614] on link "16" at bounding box center [837, 608] width 33 height 29
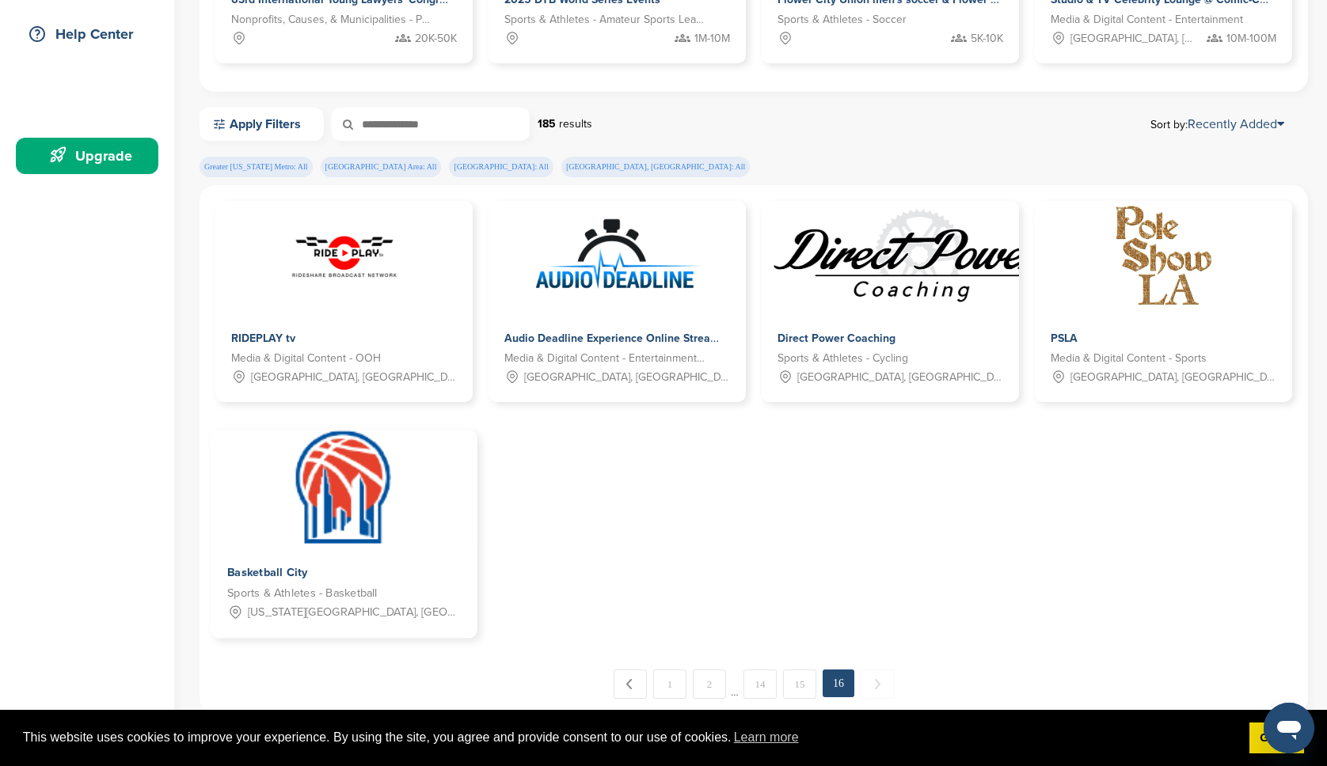
scroll to position [0, 0]
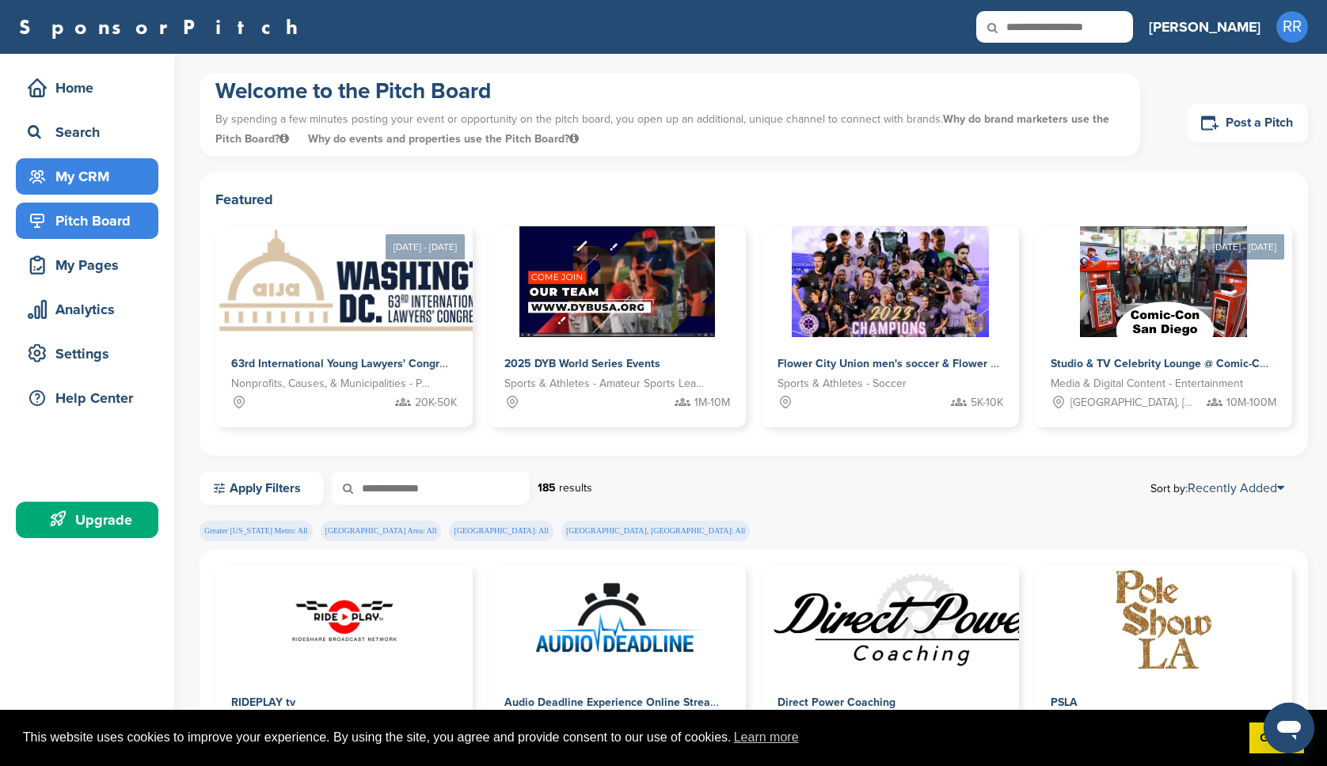
click at [92, 176] on div "My CRM" at bounding box center [91, 176] width 135 height 29
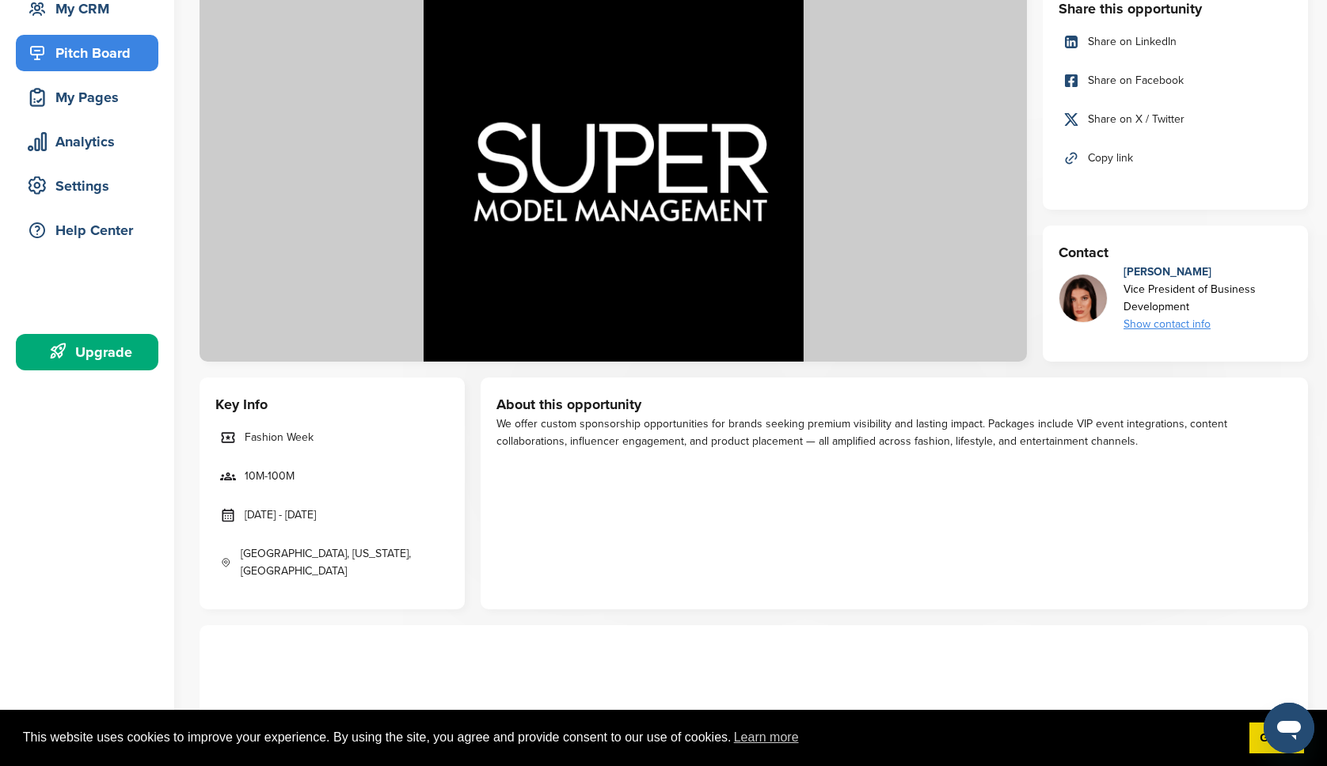
scroll to position [167, 0]
drag, startPoint x: 1062, startPoint y: 438, endPoint x: 645, endPoint y: 437, distance: 416.5
click at [645, 437] on div "We offer custom sponsorship opportunities for brands seeking premium visibility…" at bounding box center [894, 433] width 796 height 35
drag, startPoint x: 500, startPoint y: 425, endPoint x: 1079, endPoint y: 440, distance: 579.7
click at [1079, 440] on div "We offer custom sponsorship opportunities for brands seeking premium visibility…" at bounding box center [894, 433] width 796 height 35
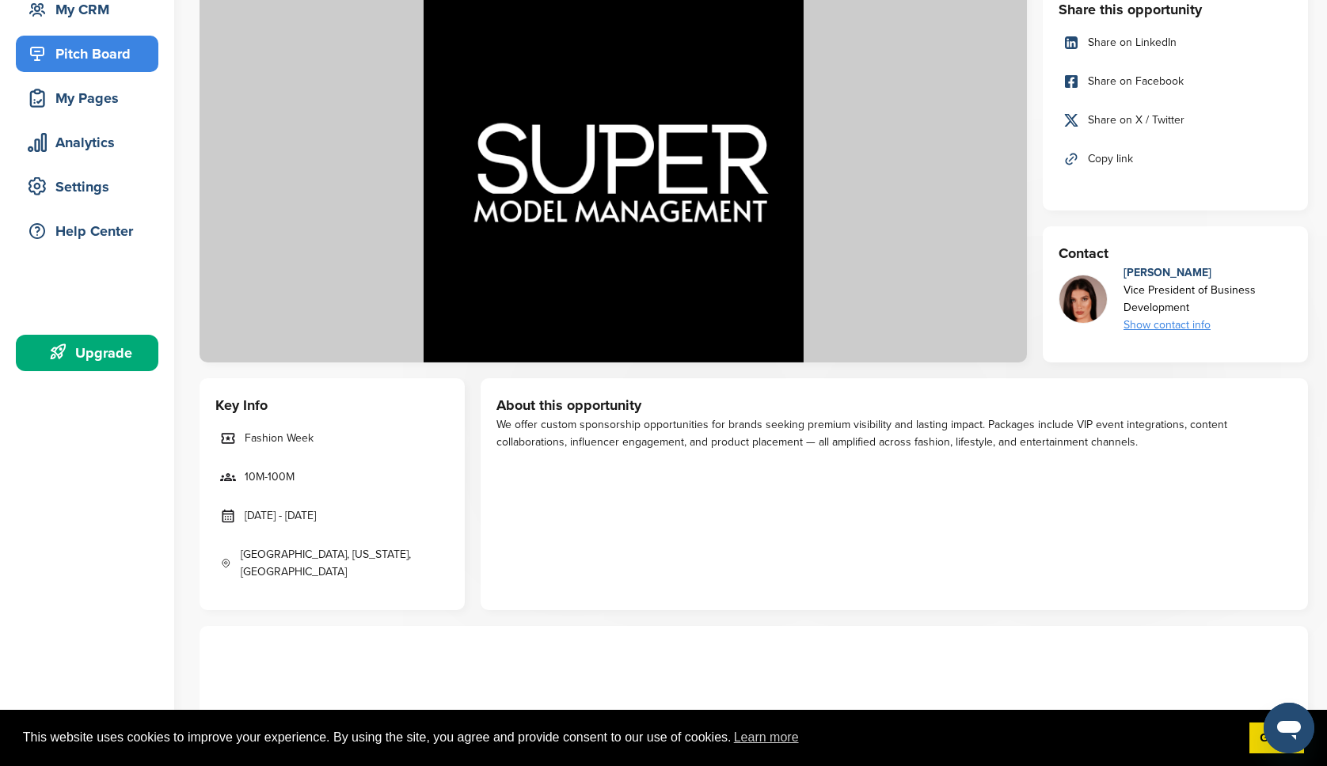
copy div "We offer custom sponsorship opportunities for brands seeking premium visibility…"
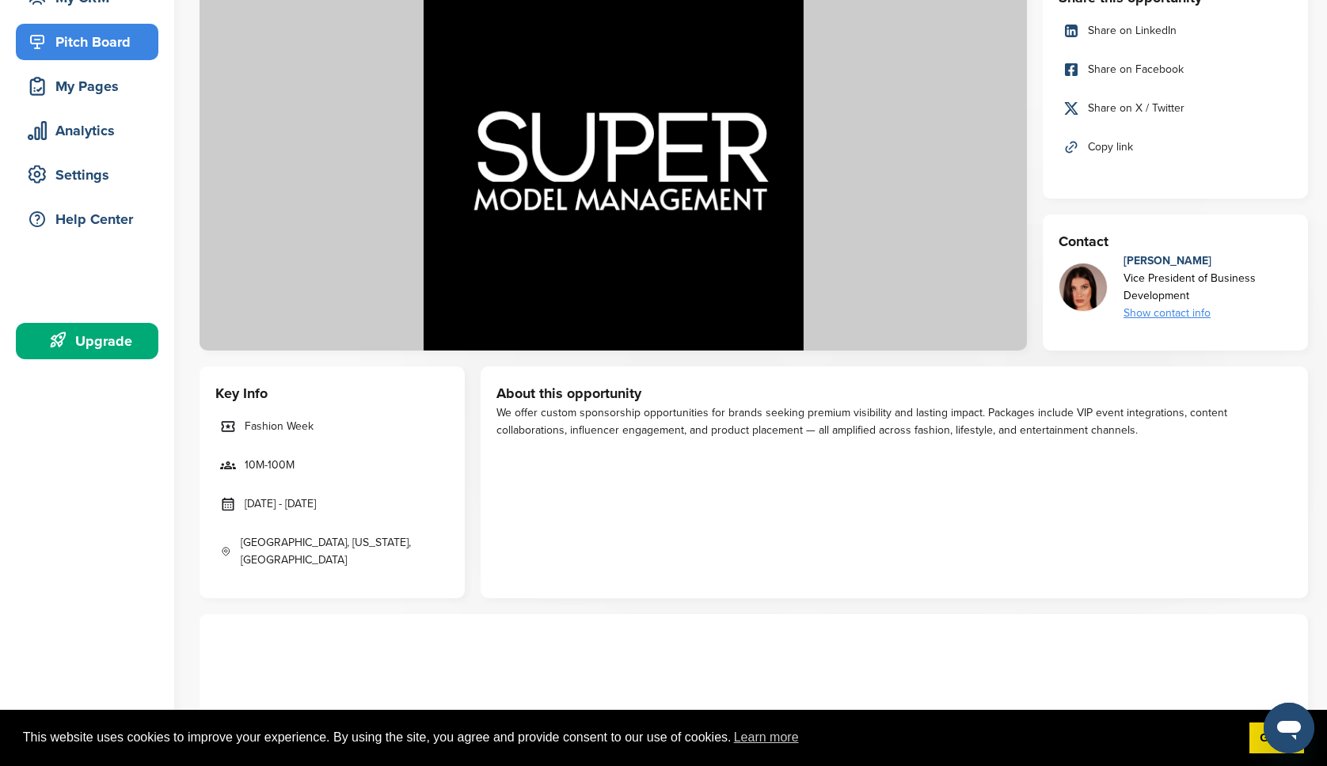
scroll to position [180, 0]
click at [643, 512] on div "About this opportunity We offer custom sponsorship opportunities for brands see…" at bounding box center [894, 482] width 827 height 232
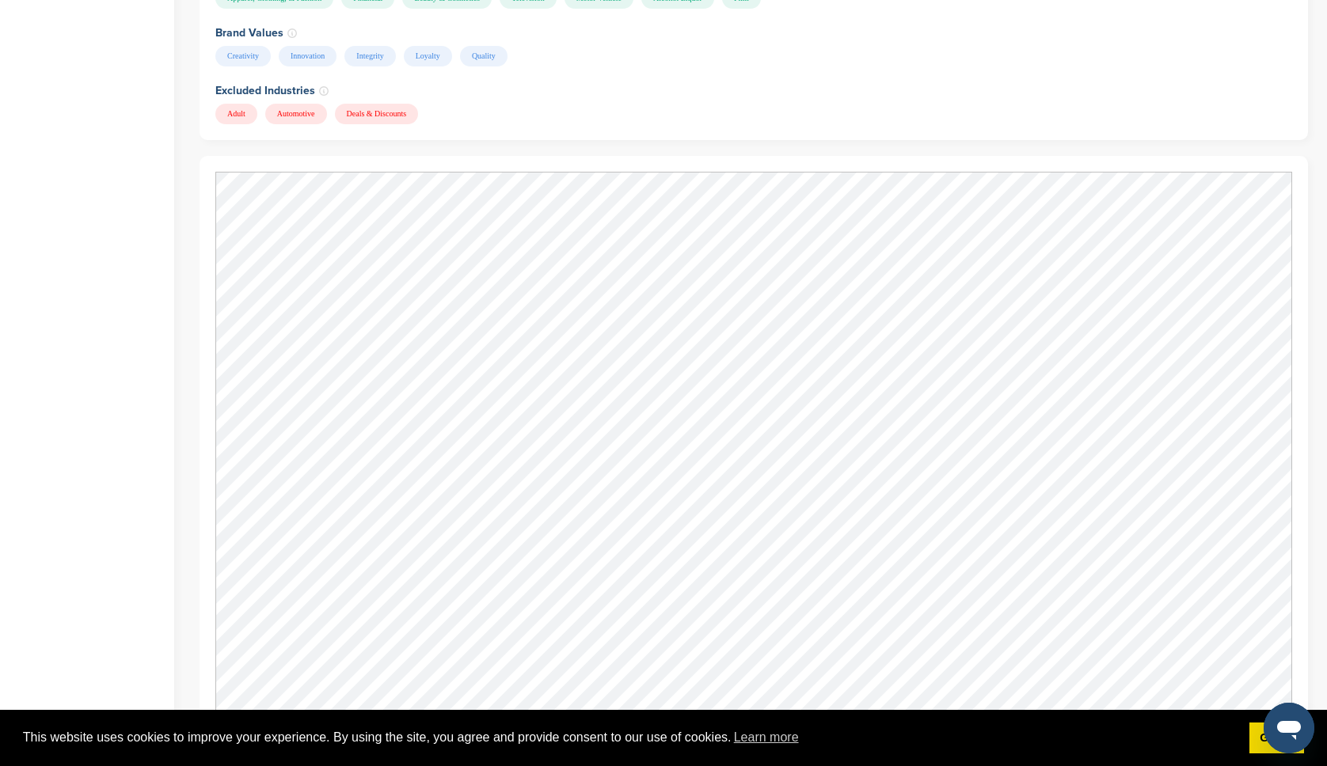
scroll to position [1933, 0]
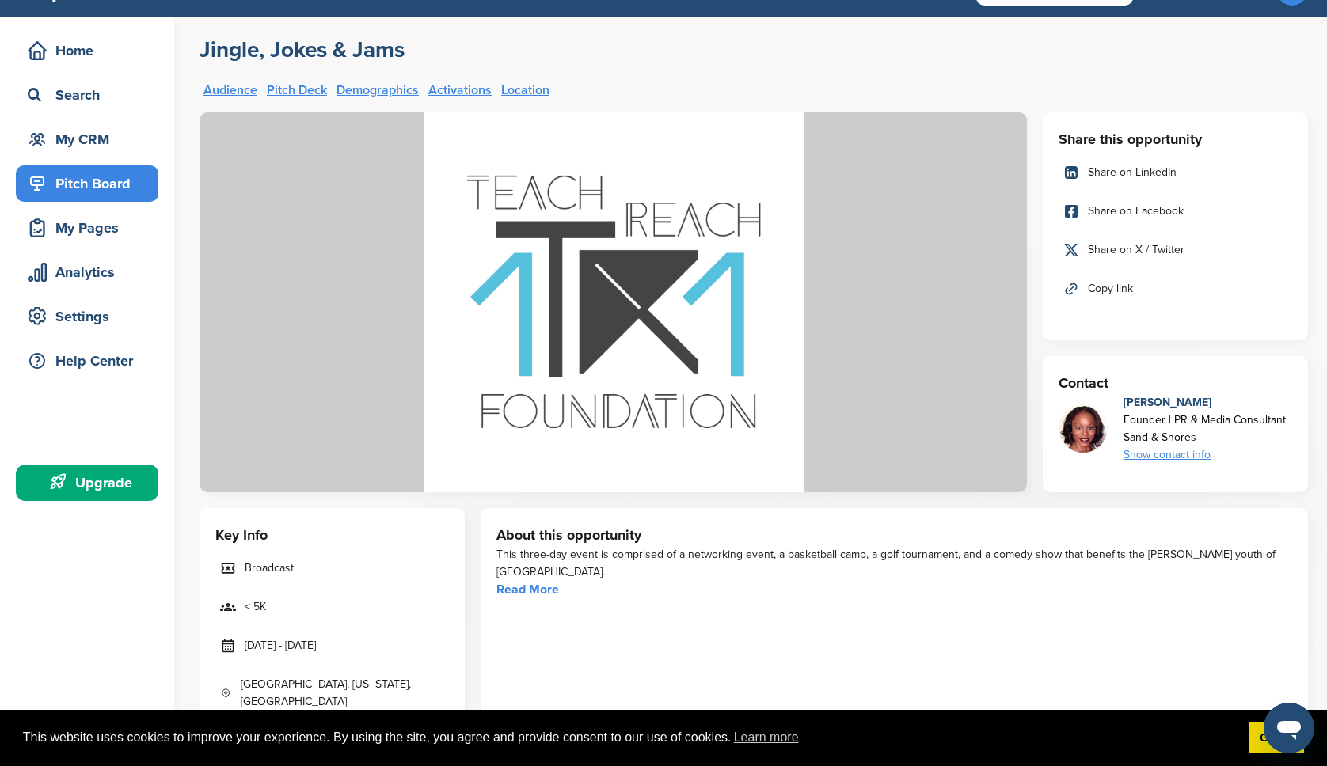
scroll to position [45, 0]
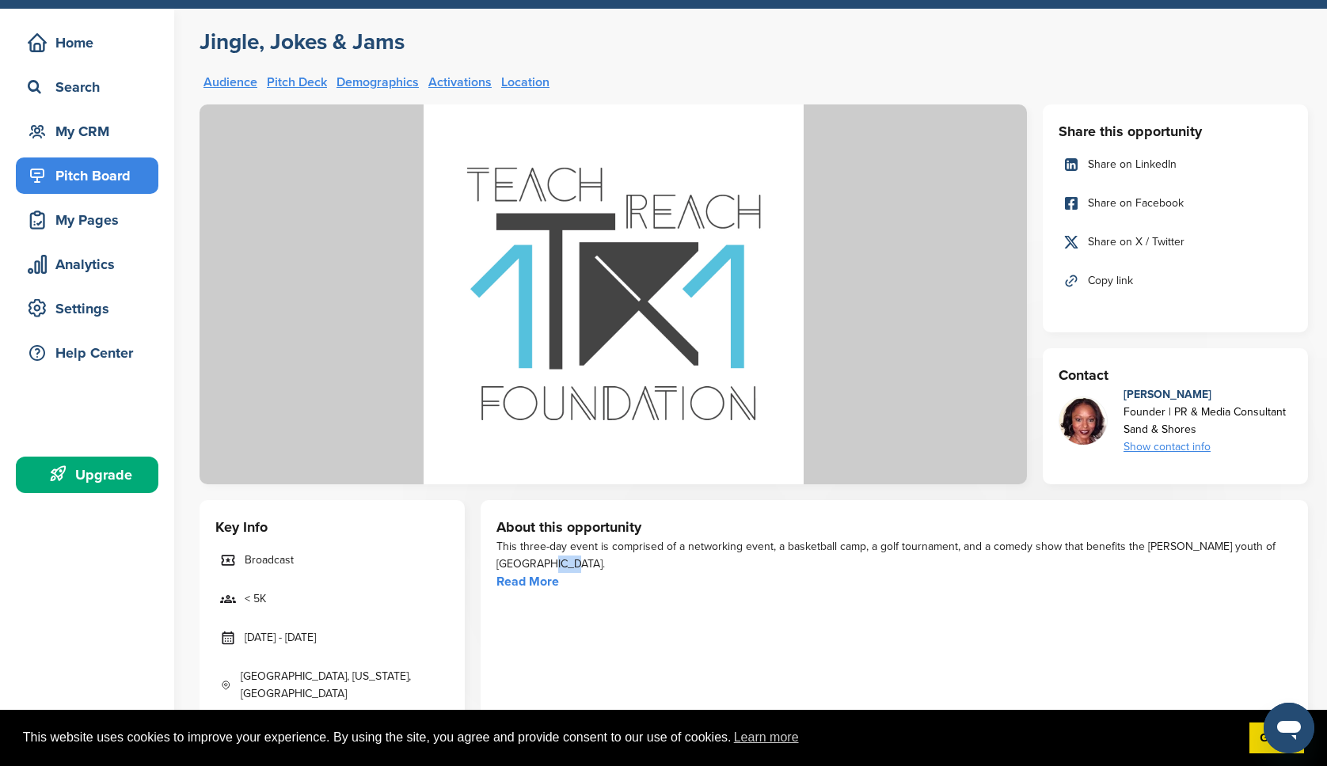
drag, startPoint x: 546, startPoint y: 558, endPoint x: 489, endPoint y: 552, distance: 57.4
click at [489, 552] on div "About this opportunity This three-day event is comprised of a networking event,…" at bounding box center [894, 616] width 827 height 232
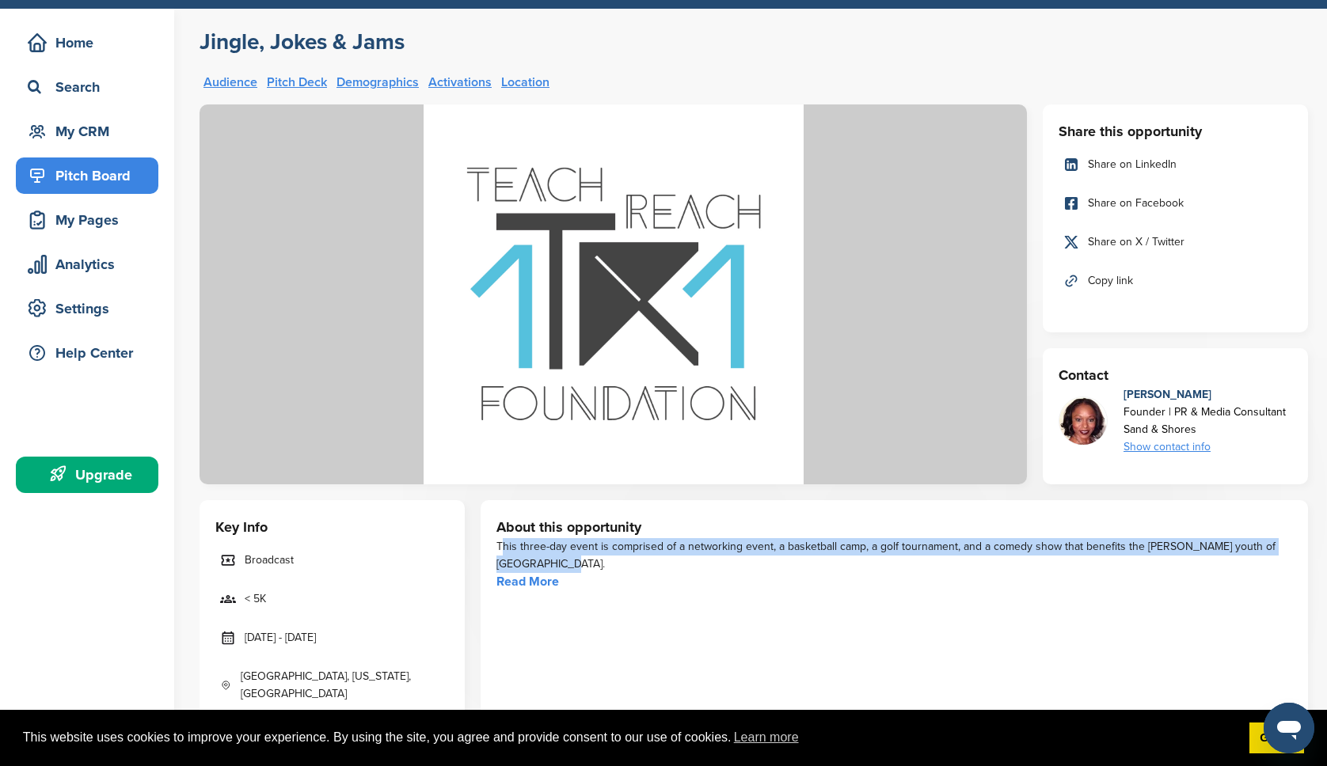
click at [496, 552] on div "This three-day event is comprised of a networking event, a basketball camp, a g…" at bounding box center [894, 555] width 796 height 35
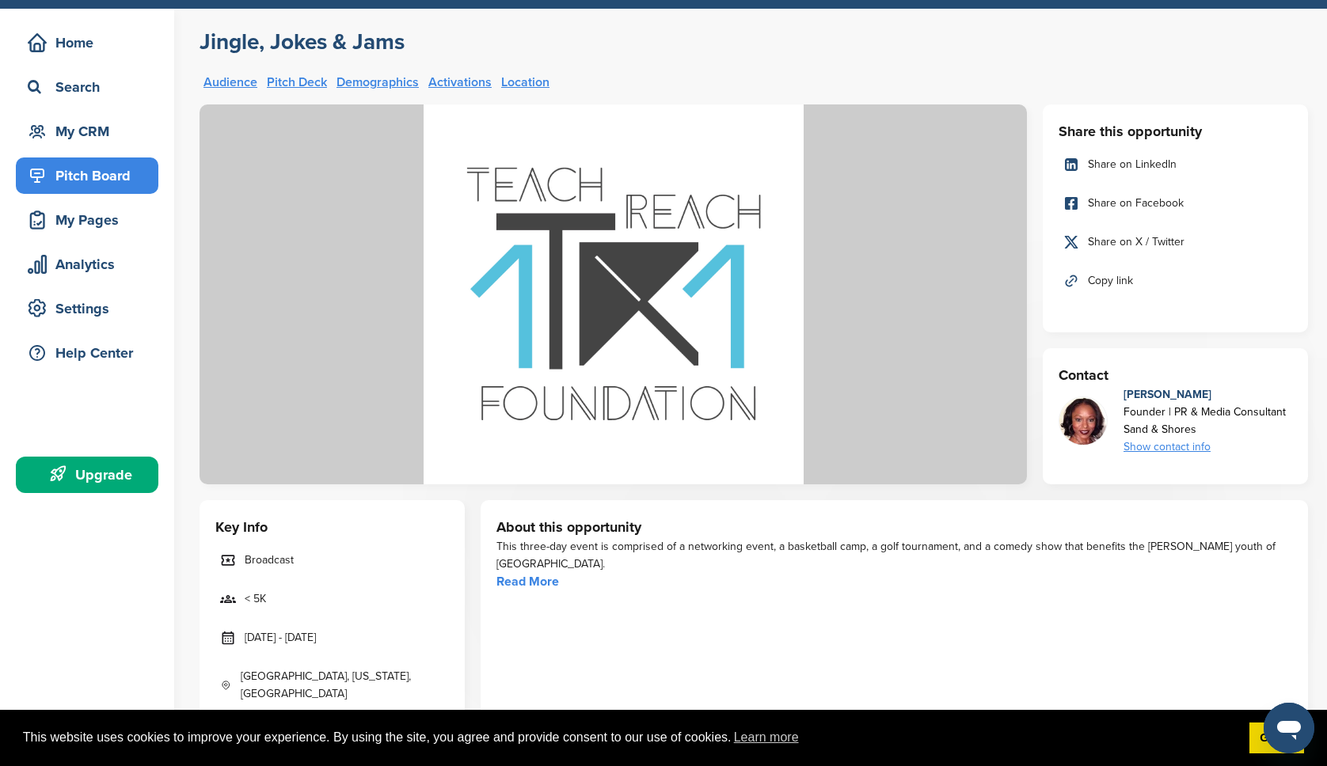
click at [543, 565] on div "This three-day event is comprised of a networking event, a basketball camp, a g…" at bounding box center [894, 555] width 796 height 35
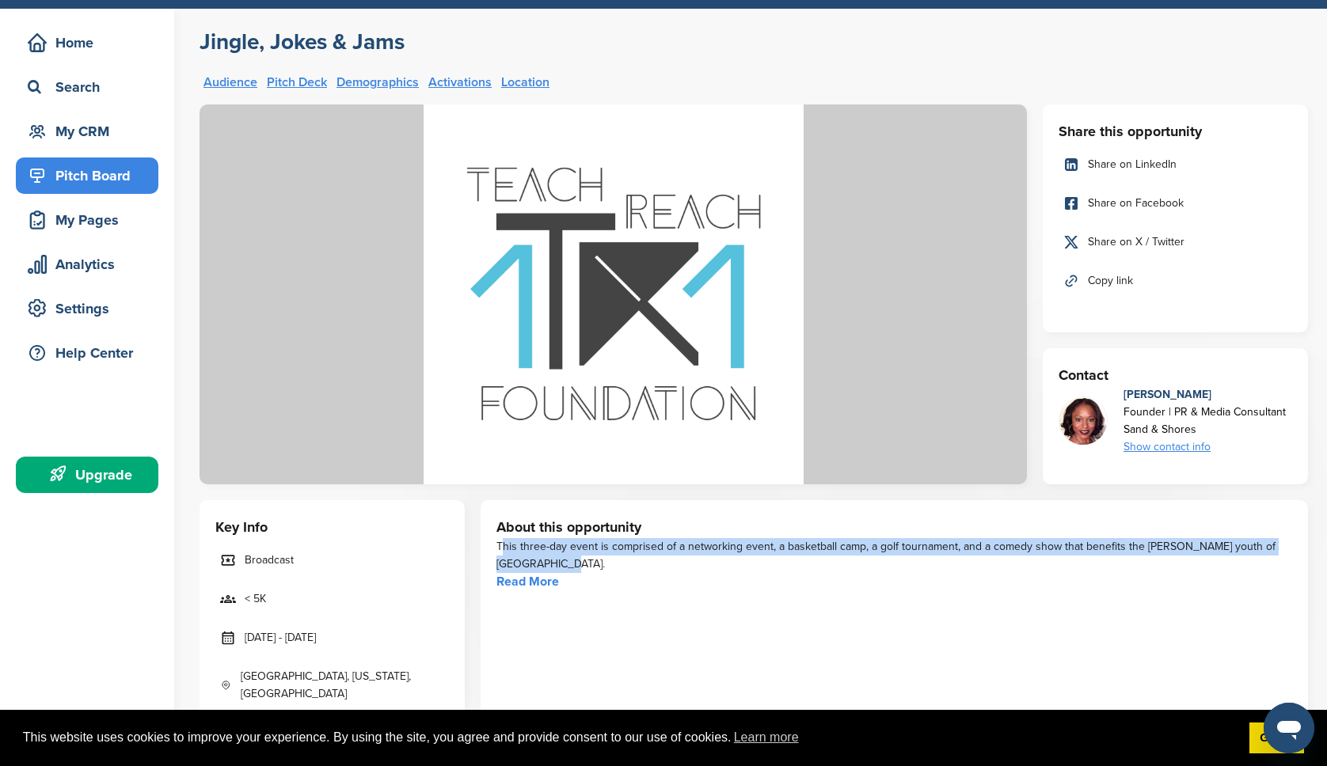
drag, startPoint x: 536, startPoint y: 565, endPoint x: 496, endPoint y: 549, distance: 42.3
click at [496, 549] on div "This three-day event is comprised of a networking event, a basketball camp, a g…" at bounding box center [894, 555] width 796 height 35
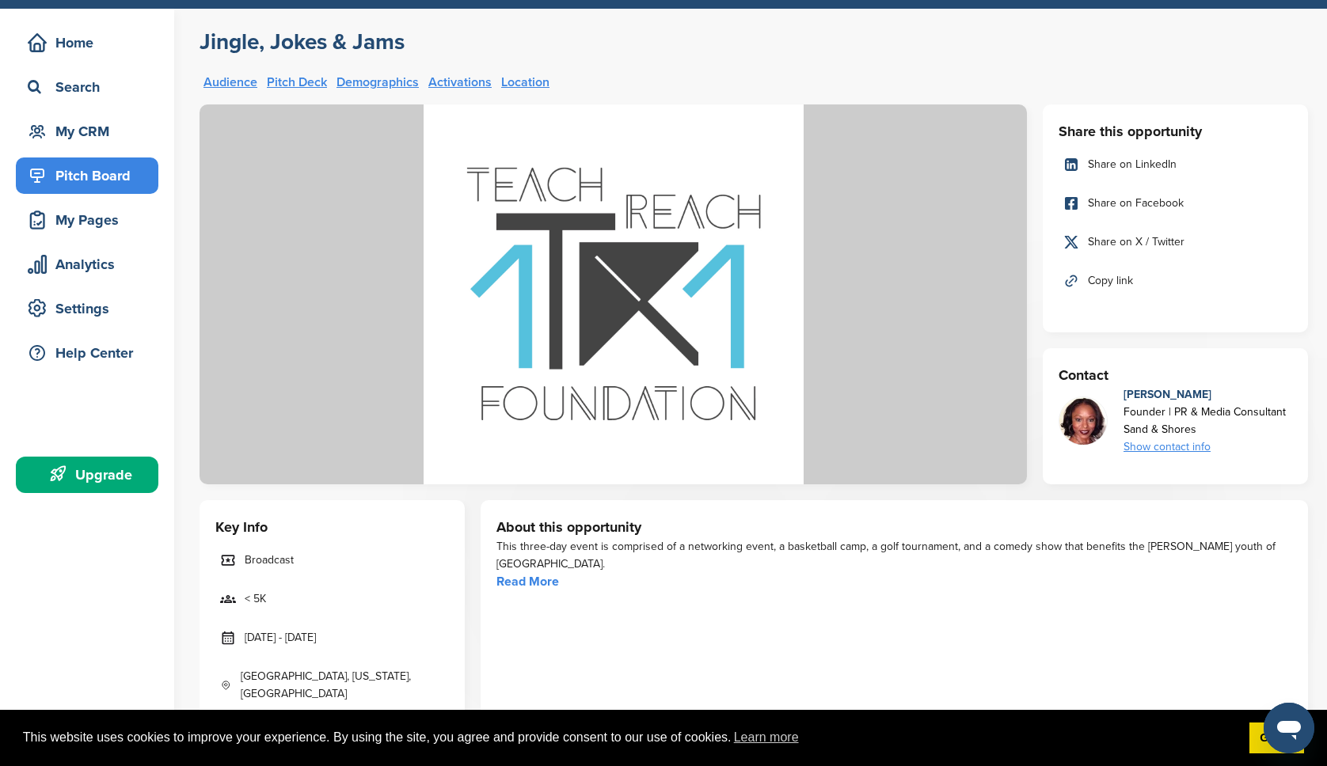
click at [721, 623] on div "About this opportunity This three-day event is comprised of a networking event,…" at bounding box center [894, 616] width 827 height 232
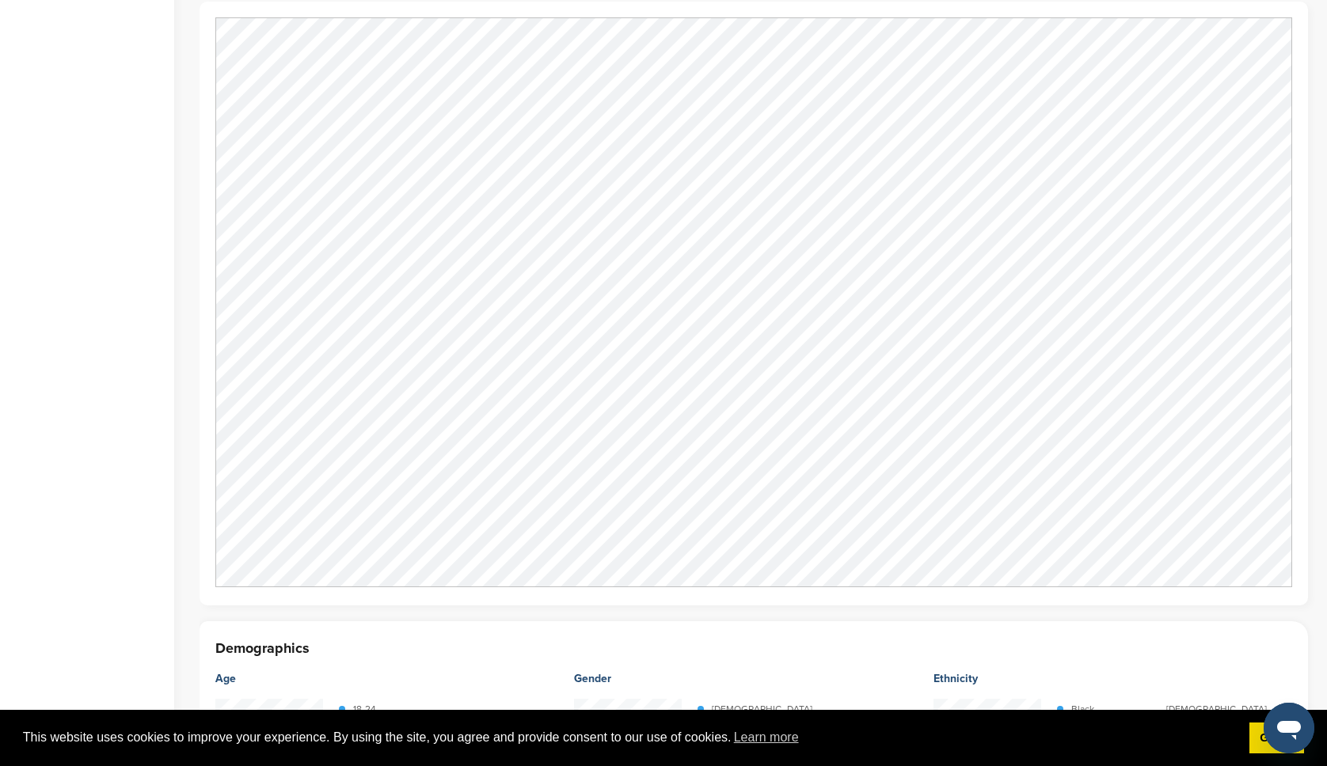
scroll to position [1521, 0]
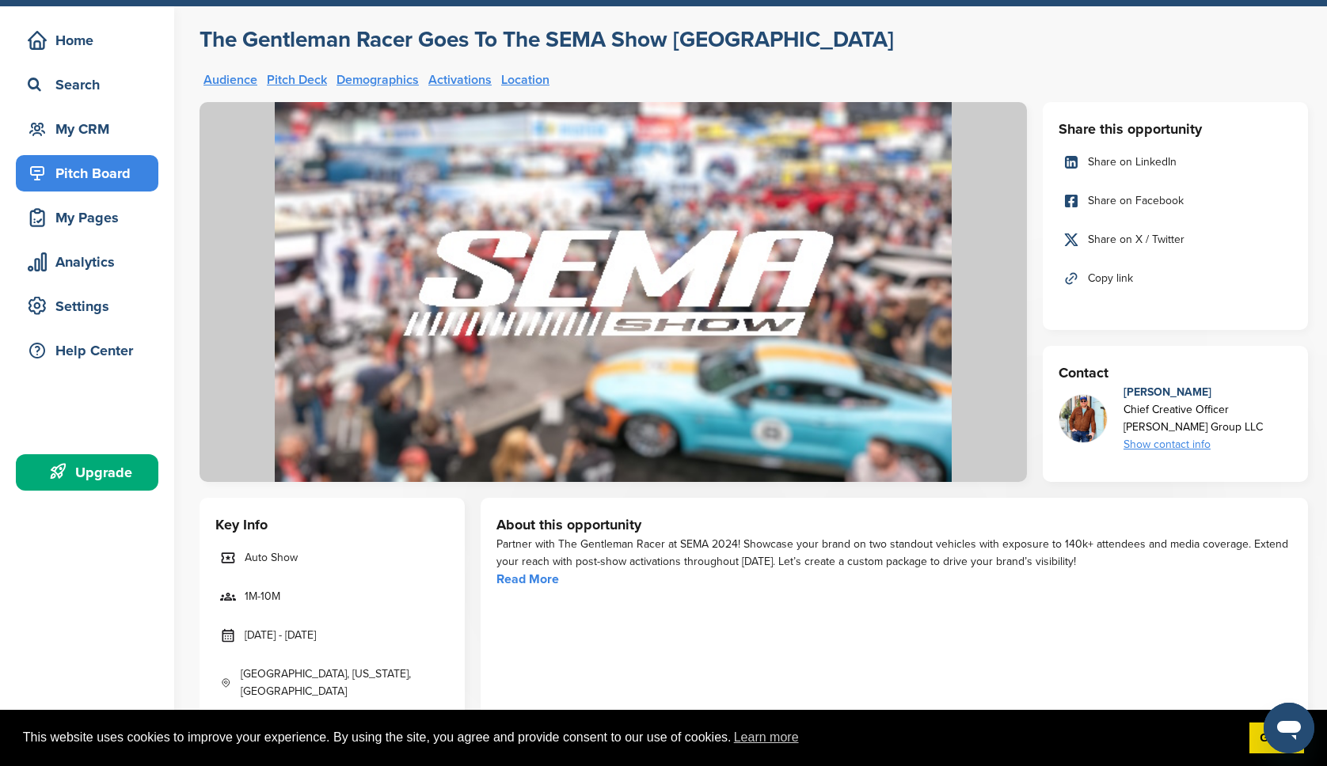
scroll to position [87, 0]
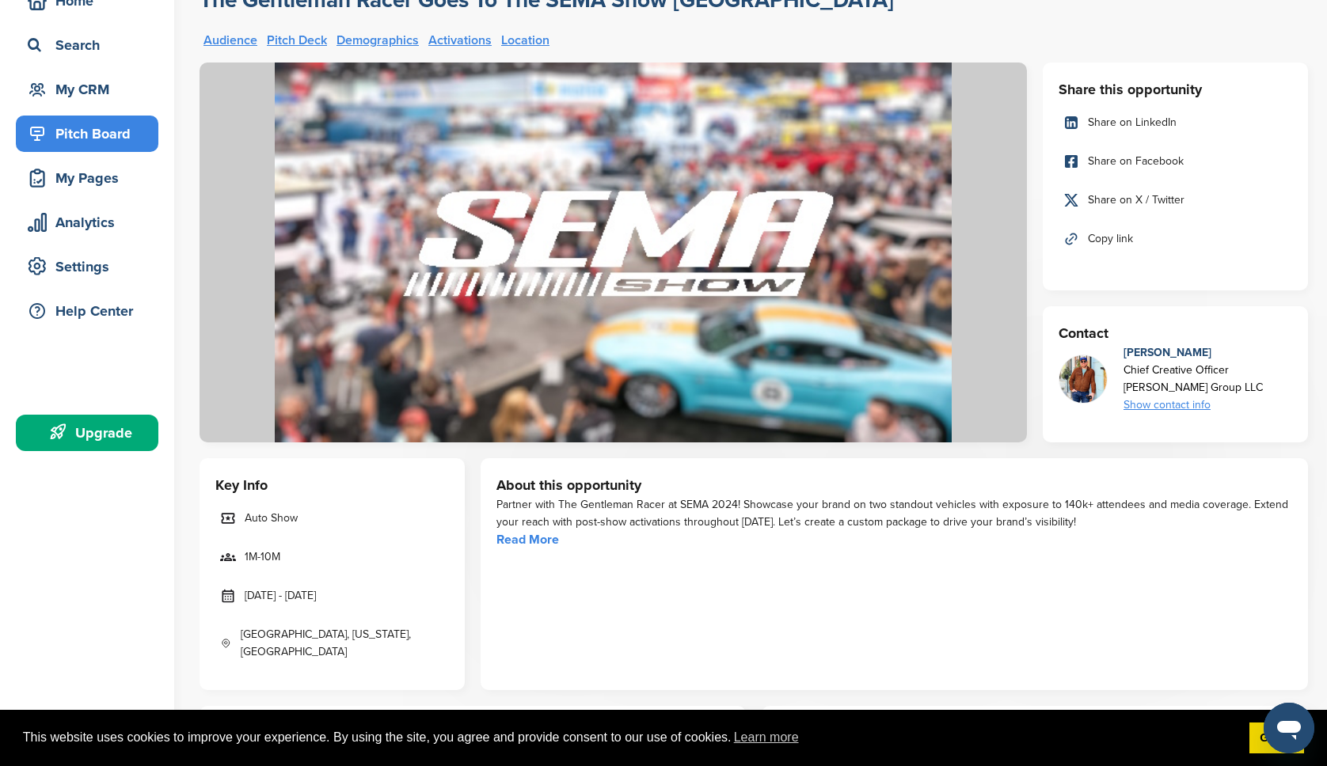
click at [1192, 406] on div "Show contact info" at bounding box center [1192, 405] width 139 height 17
click at [821, 517] on div "Partner with The Gentleman Racer at SEMA 2024! Showcase your brand on two stand…" at bounding box center [894, 513] width 796 height 35
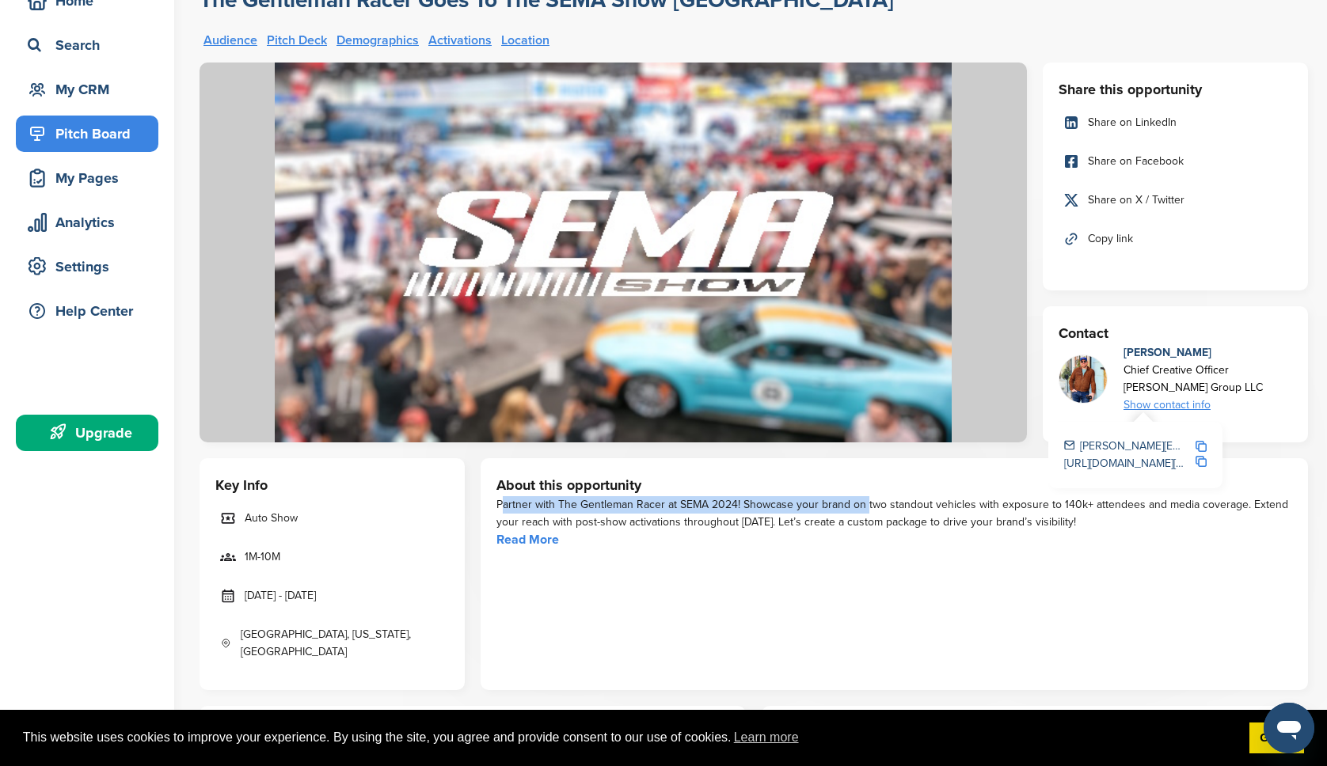
drag, startPoint x: 499, startPoint y: 507, endPoint x: 863, endPoint y: 503, distance: 364.2
click at [862, 506] on div "Partner with The Gentleman Racer at SEMA 2024! Showcase your brand on two stand…" at bounding box center [894, 513] width 796 height 35
click at [1065, 527] on div "Partner with The Gentleman Racer at SEMA 2024! Showcase your brand on two stand…" at bounding box center [894, 513] width 796 height 35
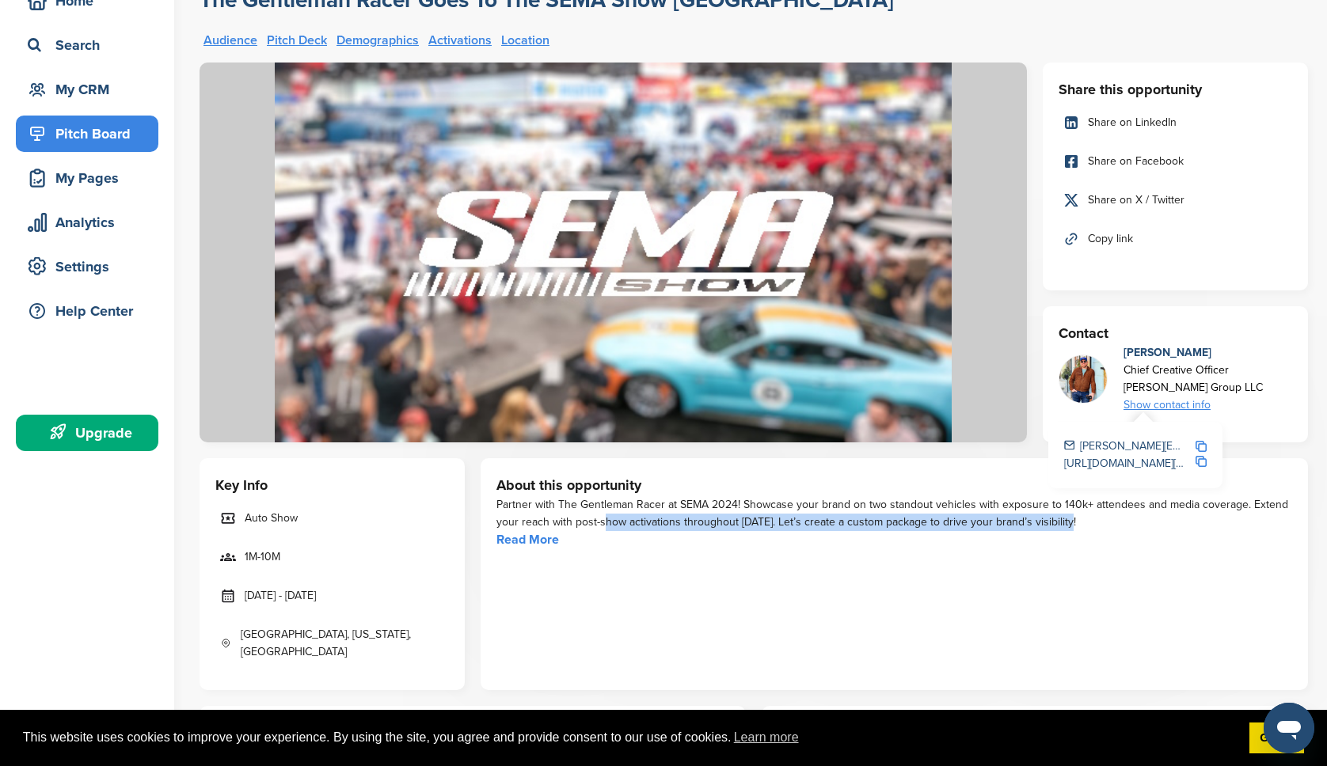
drag, startPoint x: 1067, startPoint y: 523, endPoint x: 598, endPoint y: 527, distance: 469.5
click at [598, 527] on div "Partner with The Gentleman Racer at SEMA 2024! Showcase your brand on two stand…" at bounding box center [894, 513] width 796 height 35
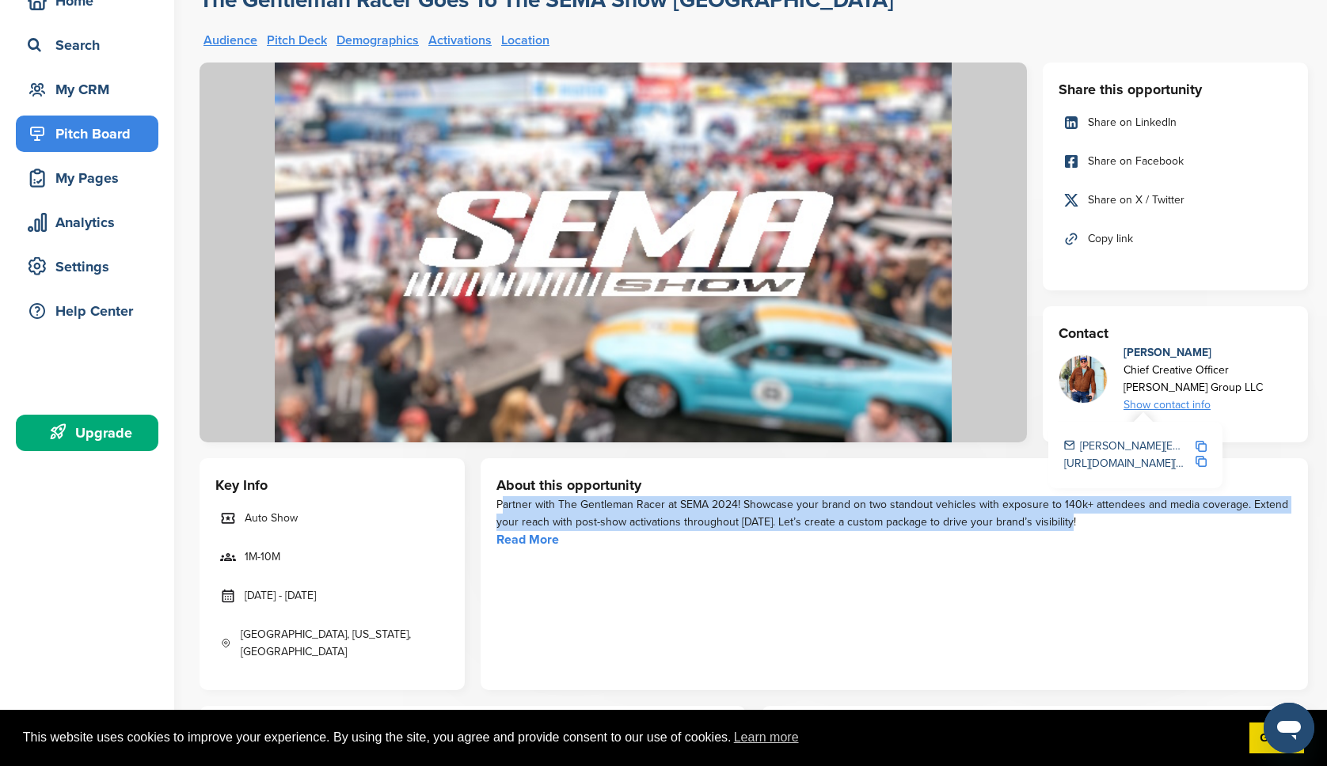
drag, startPoint x: 499, startPoint y: 507, endPoint x: 1080, endPoint y: 530, distance: 581.6
click at [1080, 530] on div "Partner with The Gentleman Racer at SEMA 2024! Showcase your brand on two stand…" at bounding box center [894, 513] width 796 height 35
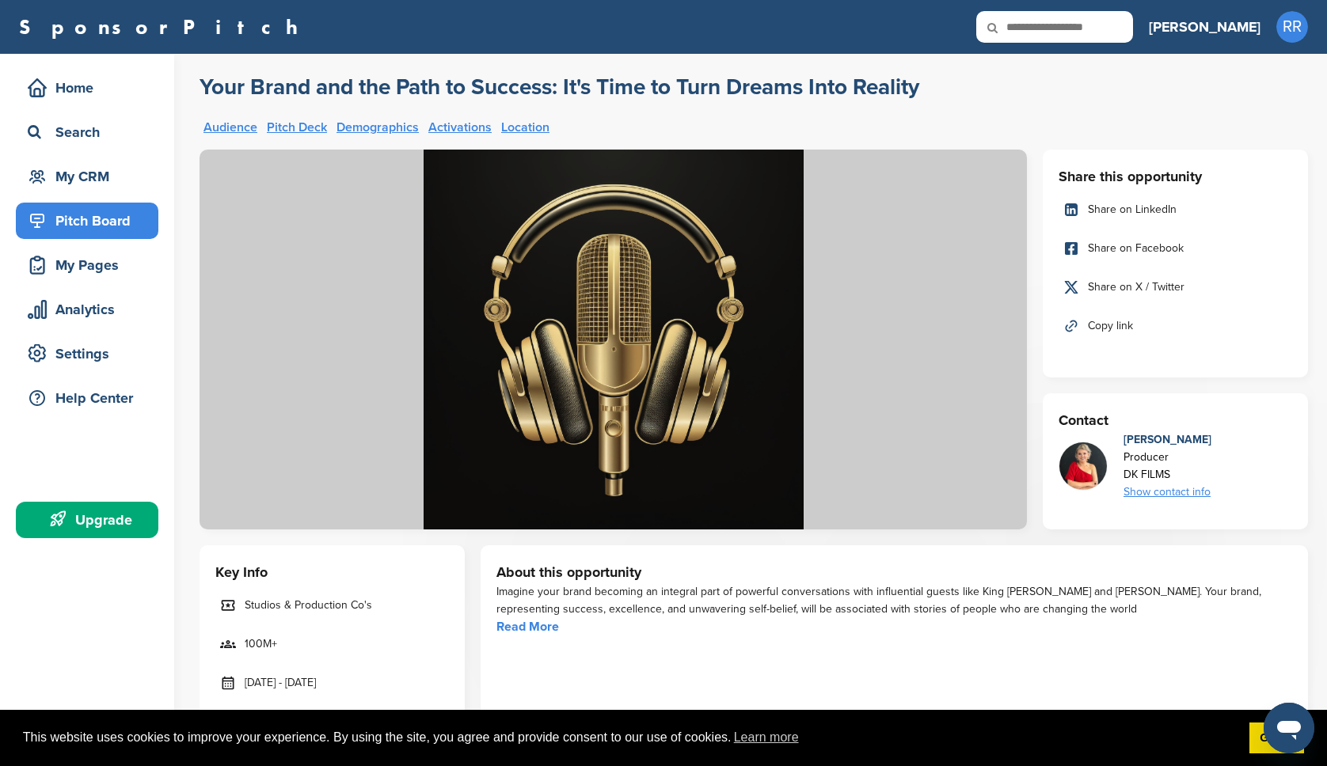
click at [681, 625] on div "Imagine your brand becoming an integral part of powerful conversations with inf…" at bounding box center [894, 610] width 796 height 53
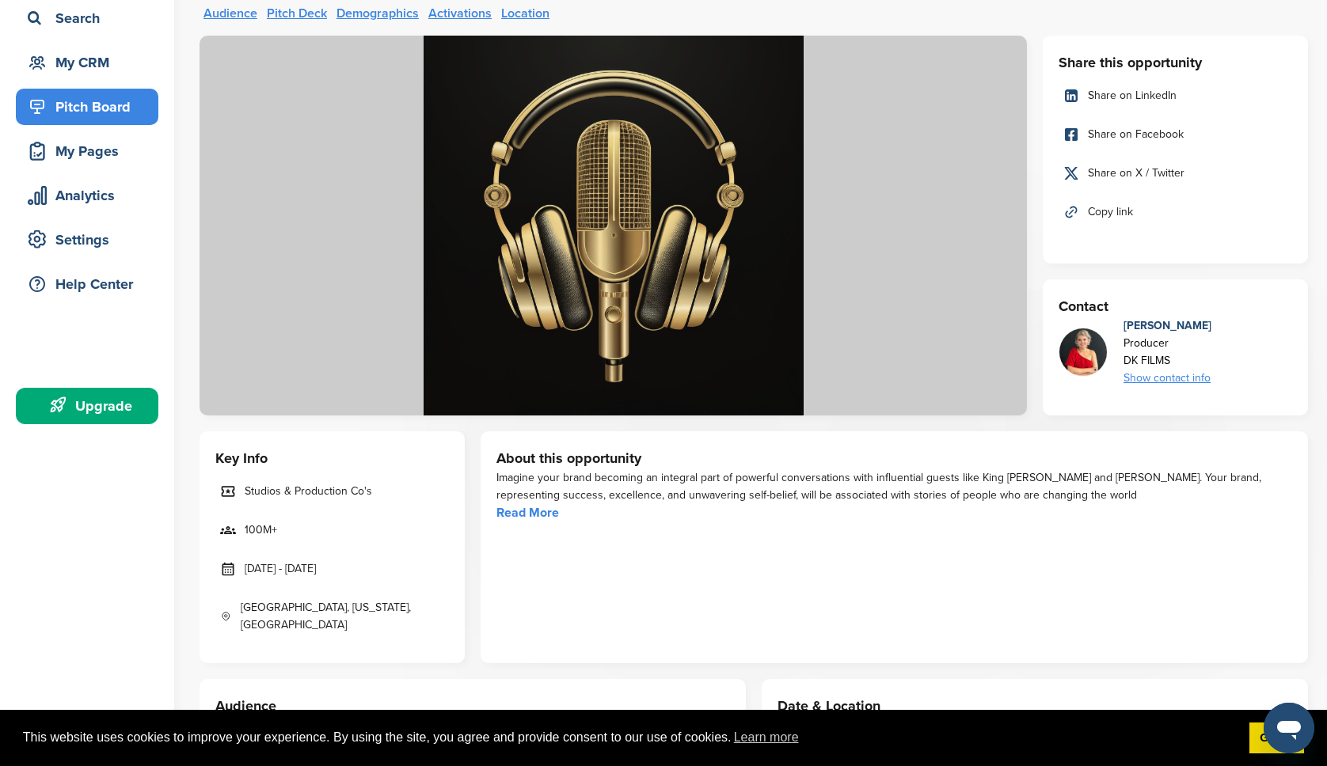
scroll to position [97, 0]
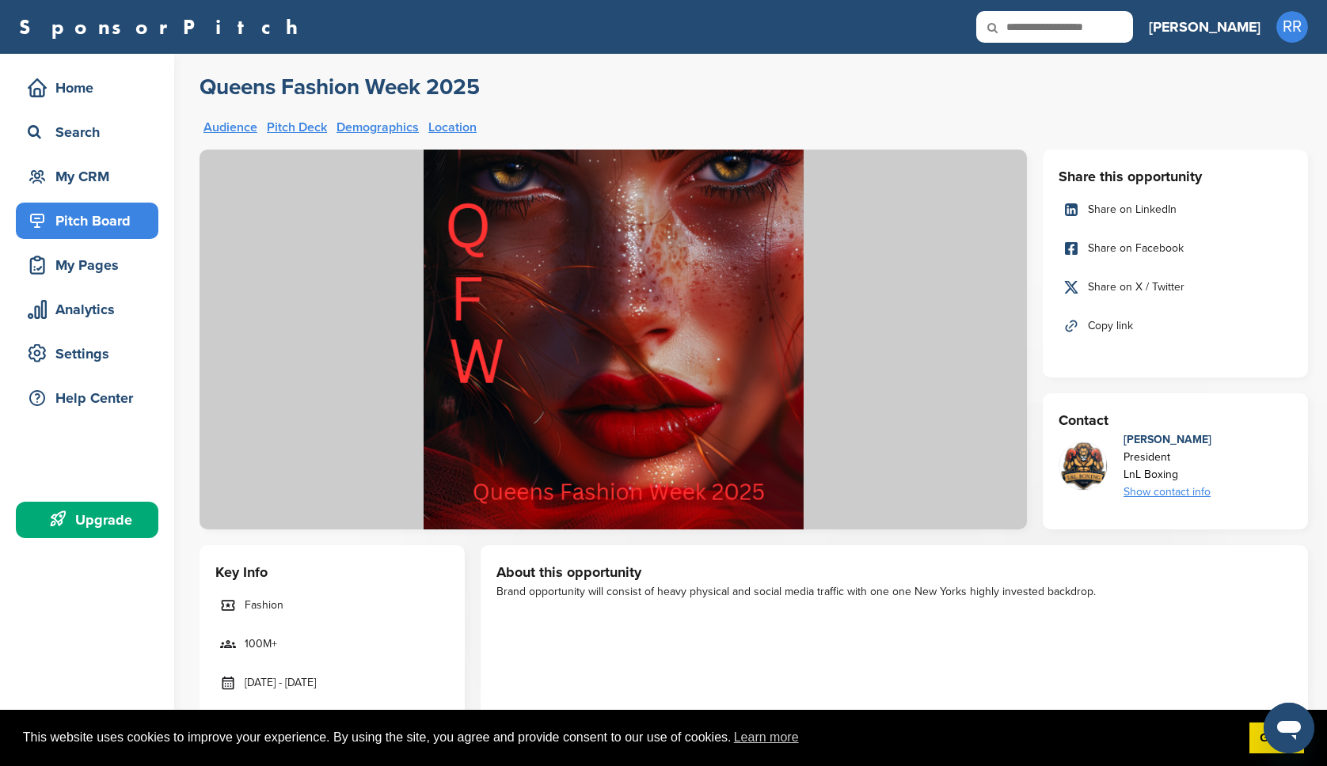
click at [699, 595] on div "Brand opportunity will consist of heavy physical and social media traffic with …" at bounding box center [894, 592] width 796 height 17
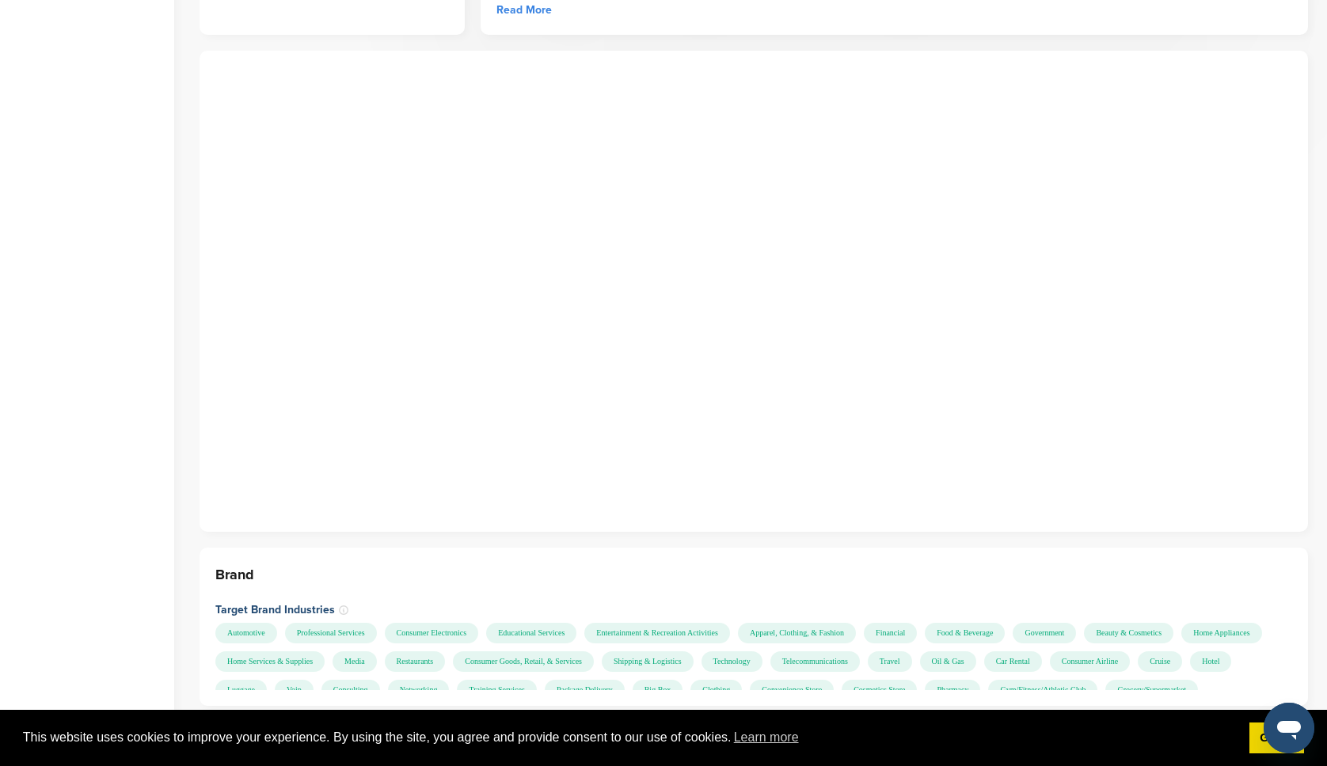
scroll to position [337, 0]
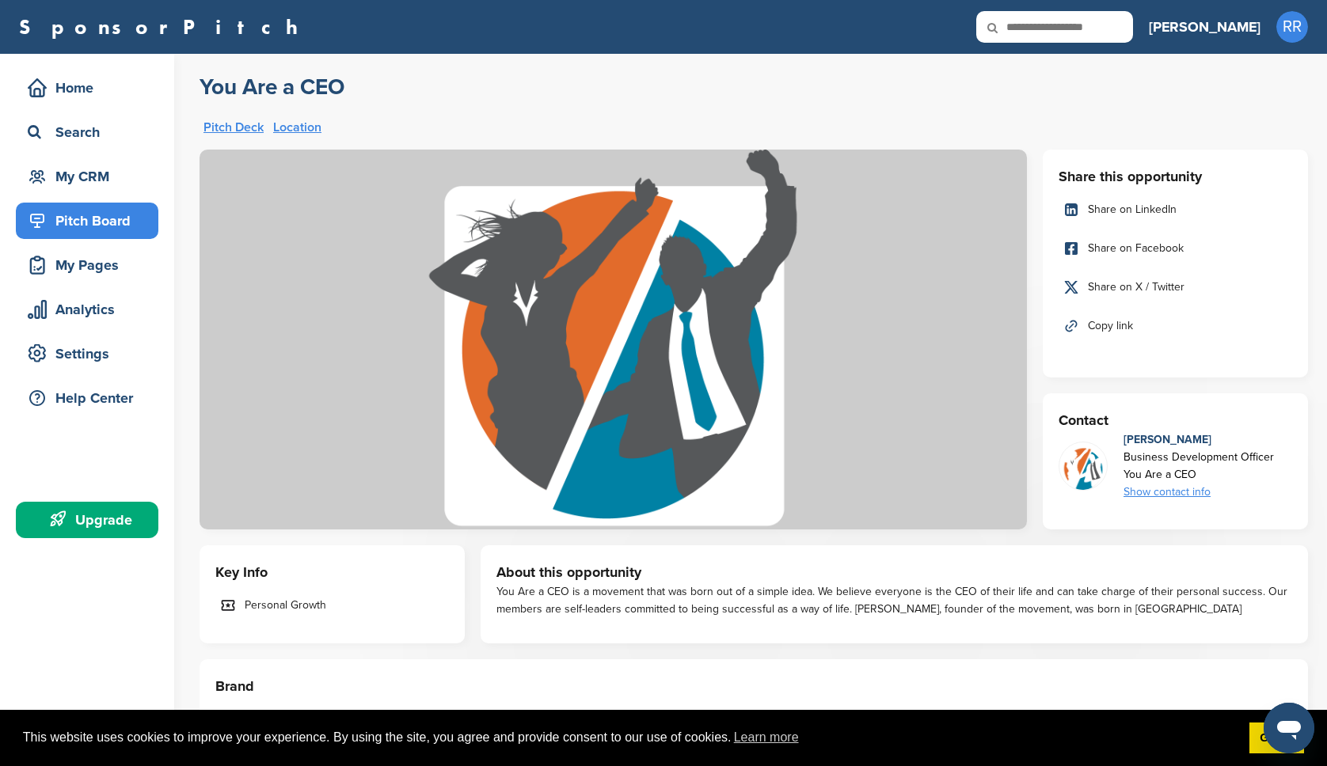
click at [753, 621] on div "About this opportunity You Are a CEO is a movement that was born out of a simpl…" at bounding box center [894, 595] width 827 height 98
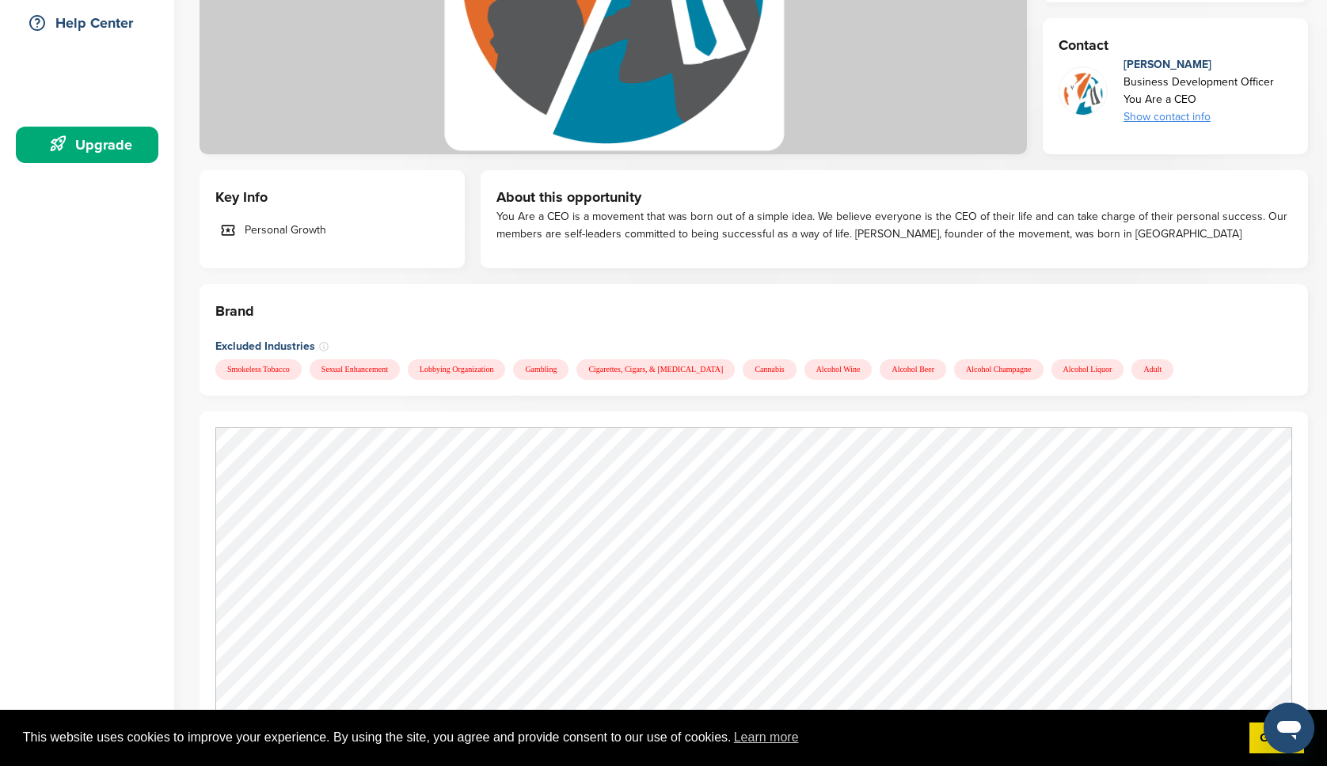
scroll to position [552, 0]
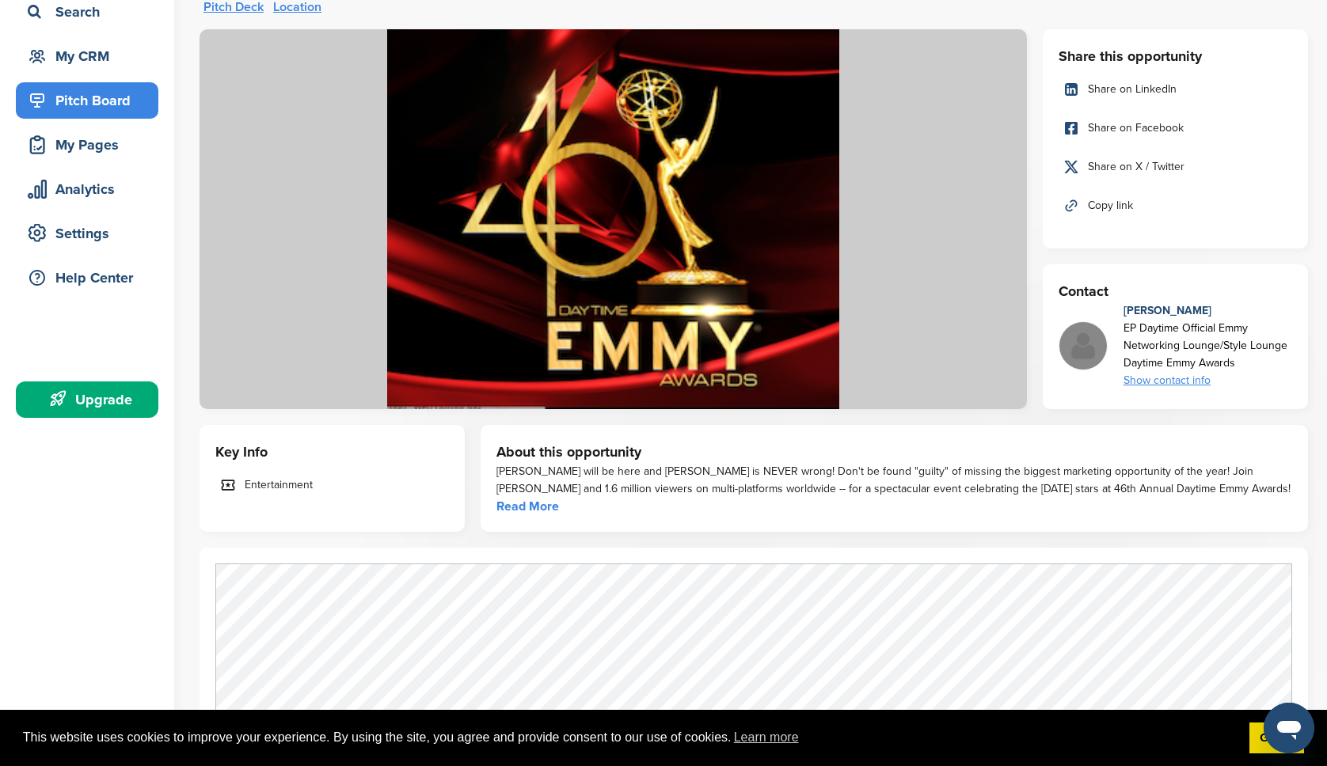
scroll to position [146, 0]
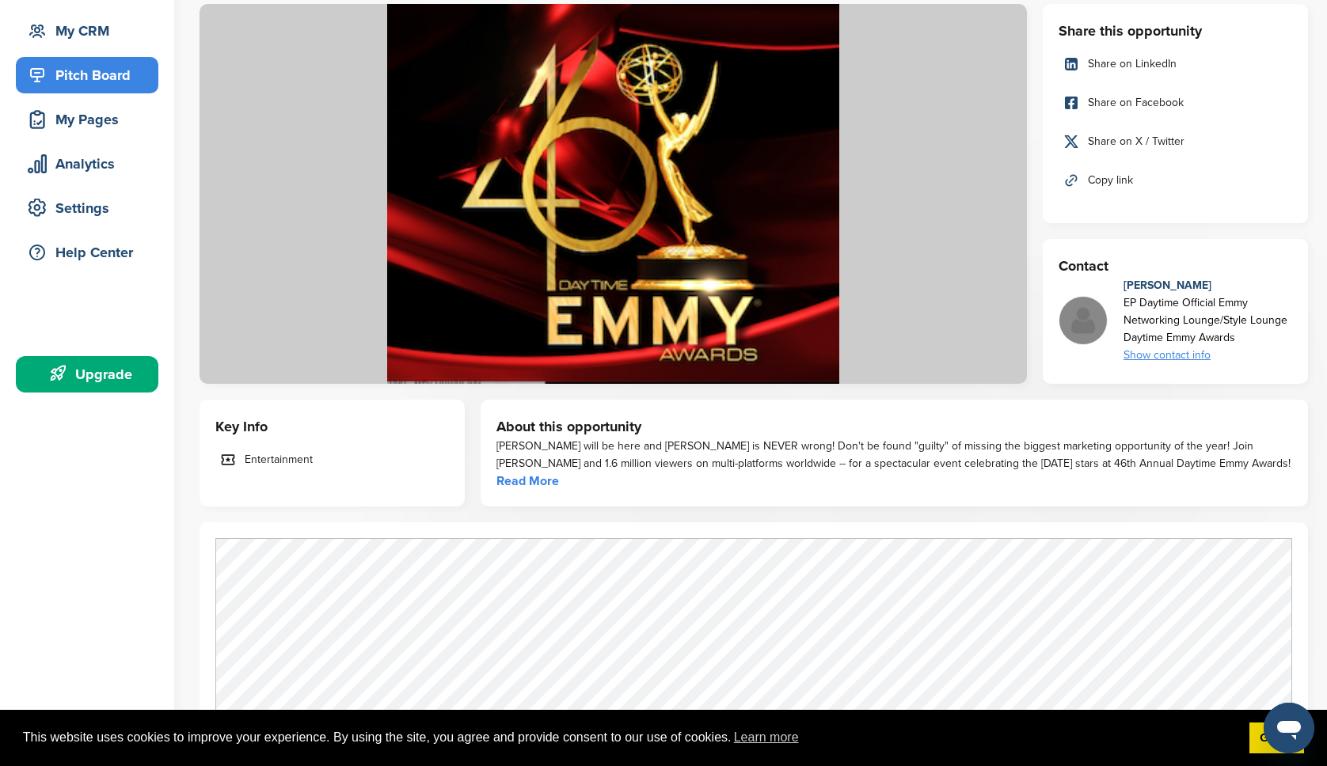
click at [524, 480] on link "Read More" at bounding box center [527, 481] width 63 height 16
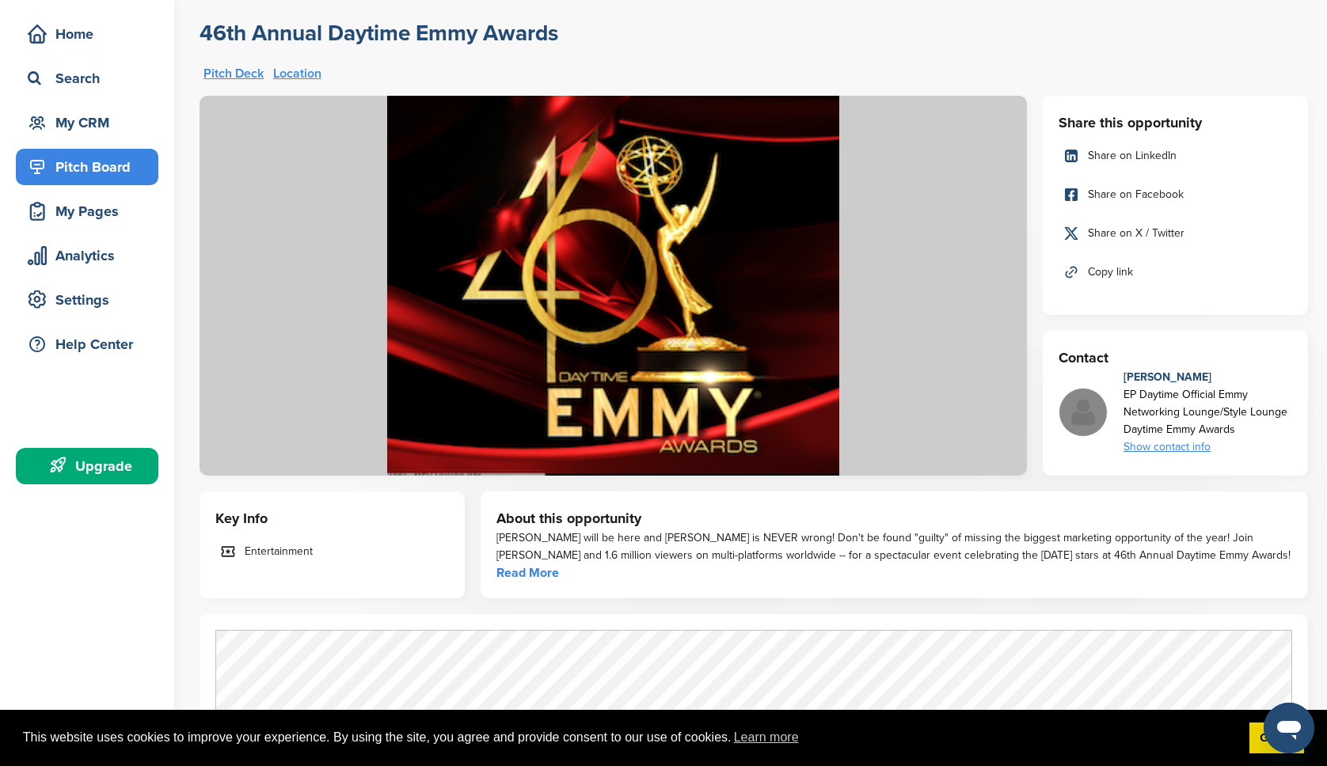
scroll to position [129, 0]
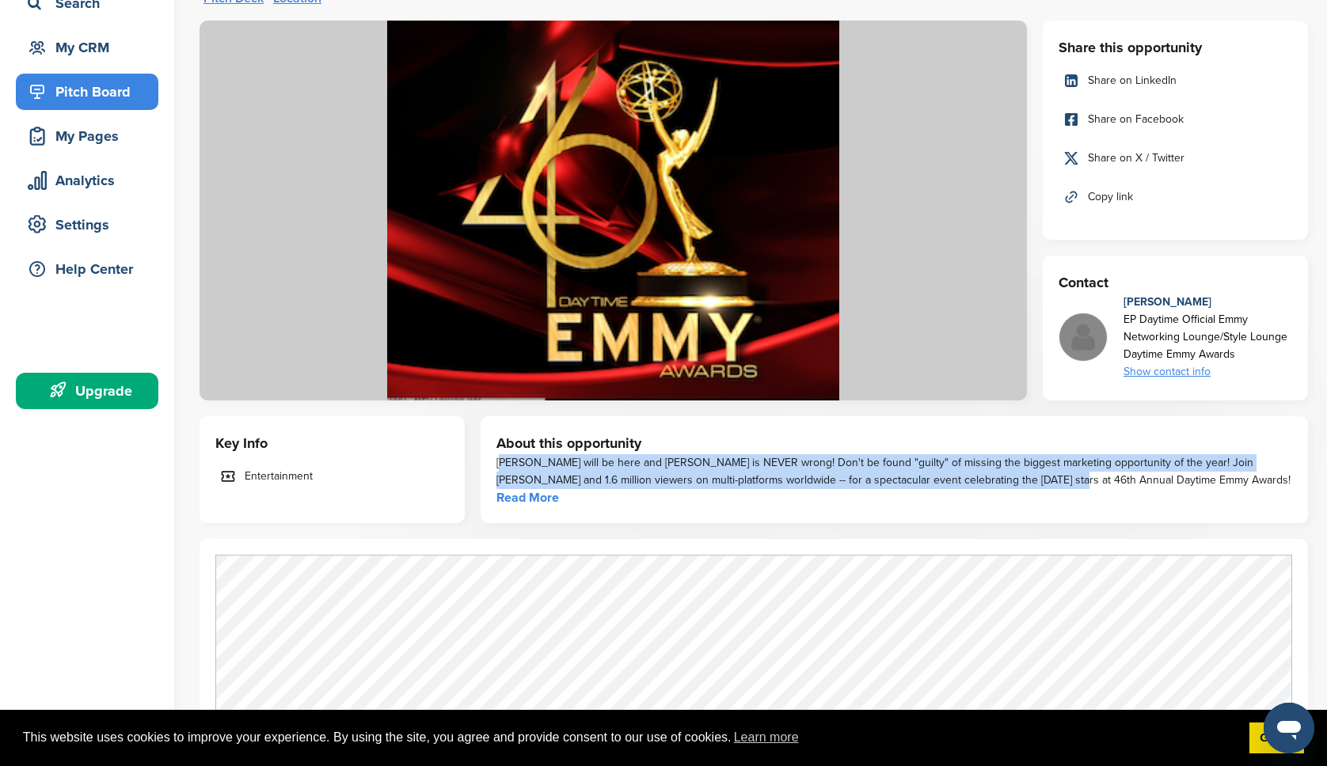
drag, startPoint x: 497, startPoint y: 466, endPoint x: 1009, endPoint y: 477, distance: 511.6
click at [1009, 477] on div "JUDGE JUDY will be here and Judge Judy is NEVER wrong! Don't be found "guilty" …" at bounding box center [894, 471] width 796 height 35
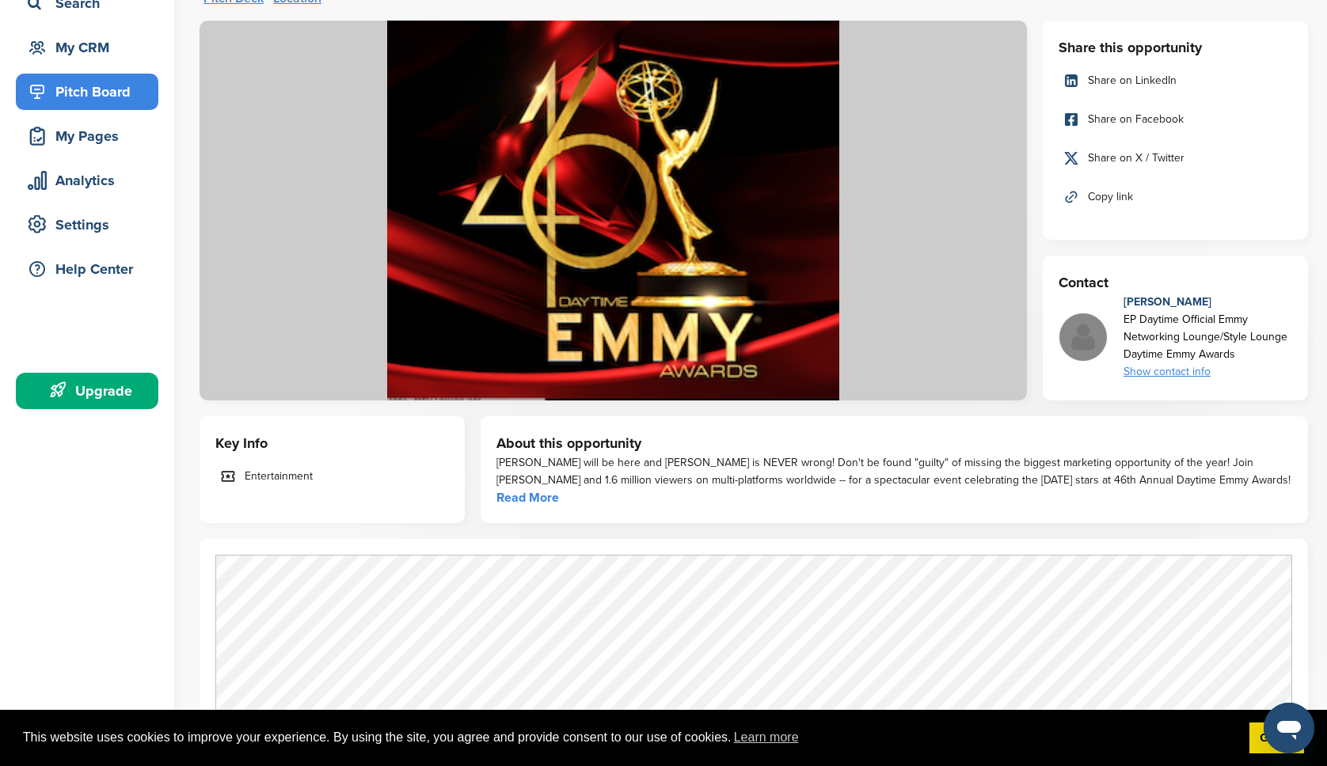
click at [1196, 481] on div "JUDGE JUDY will be here and Judge Judy is NEVER wrong! Don't be found "guilty" …" at bounding box center [894, 471] width 796 height 35
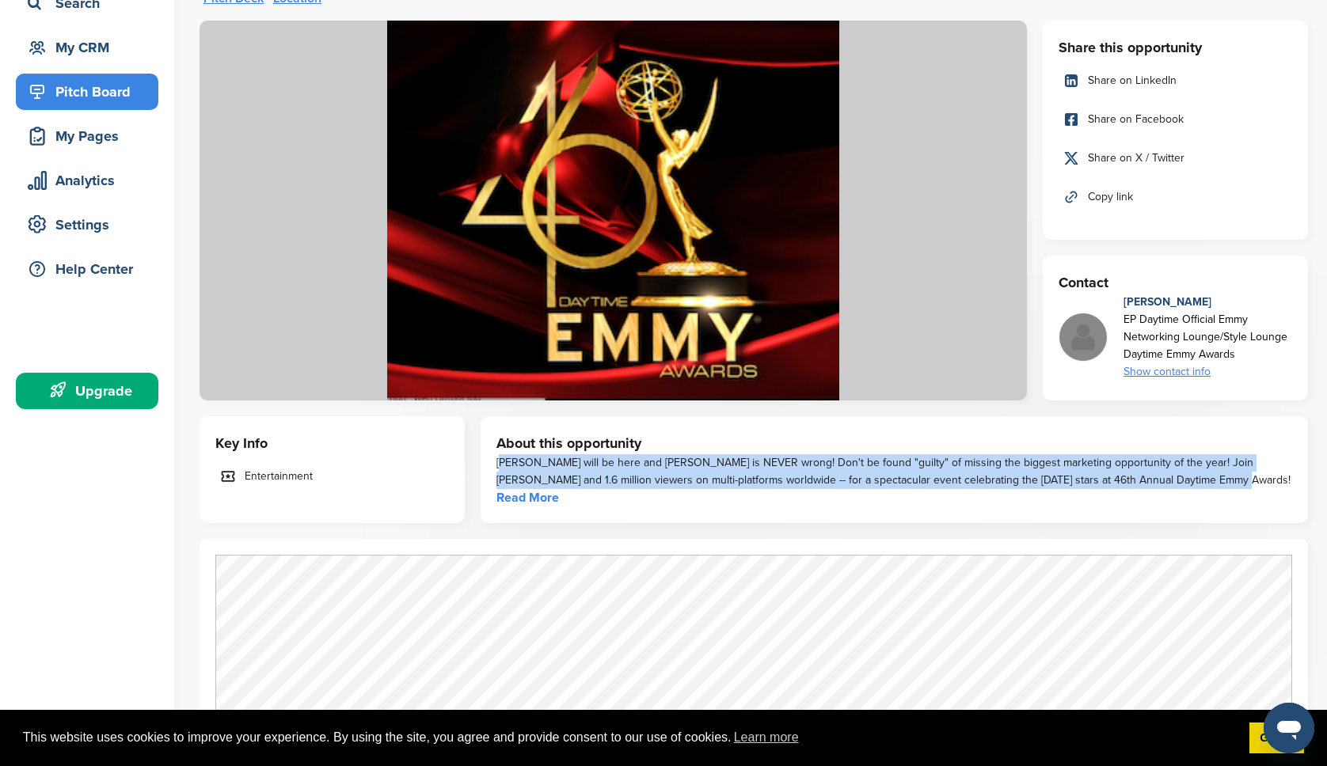
drag, startPoint x: 1182, startPoint y: 480, endPoint x: 496, endPoint y: 469, distance: 686.5
click at [496, 469] on div "About this opportunity JUDGE JUDY will be here and Judge Judy is NEVER wrong! D…" at bounding box center [894, 469] width 827 height 107
copy div "JUDGE JUDY will be here and Judge Judy is NEVER wrong! Don't be found "guilty" …"
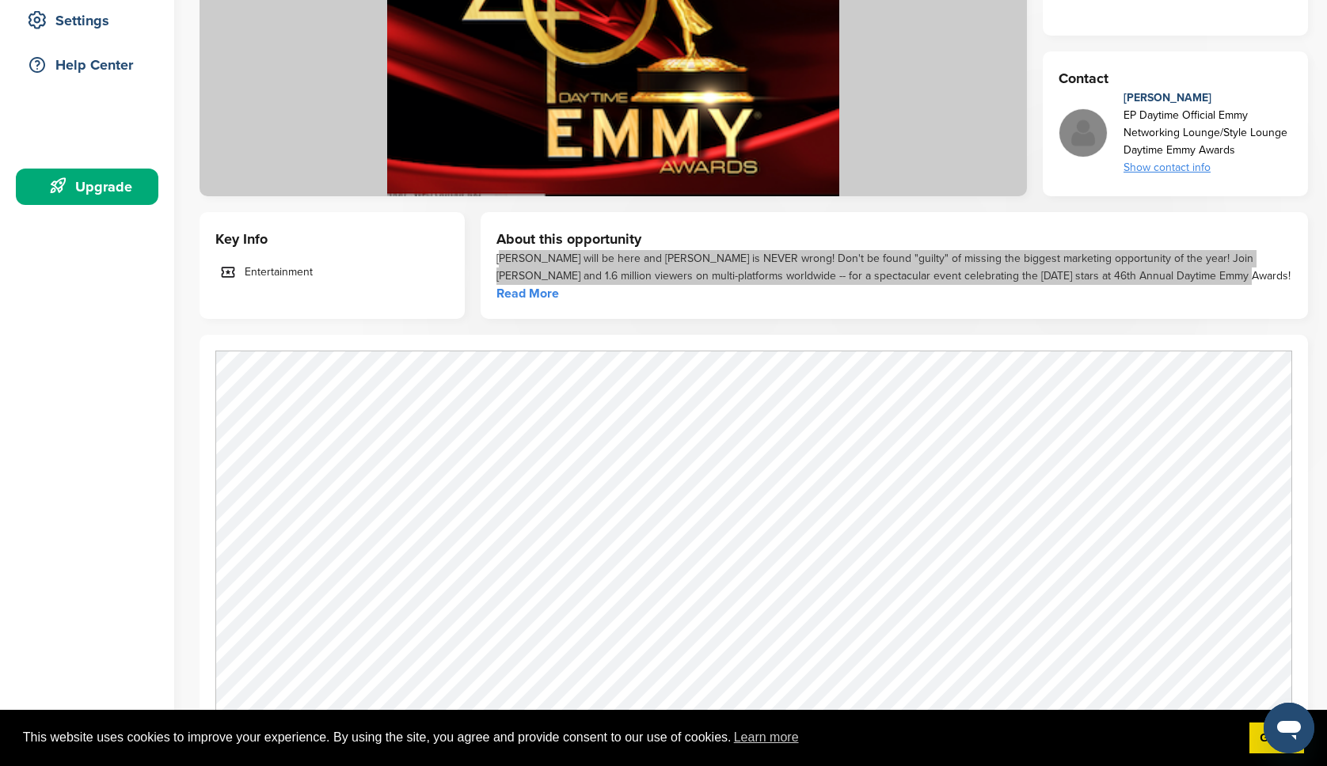
scroll to position [0, 0]
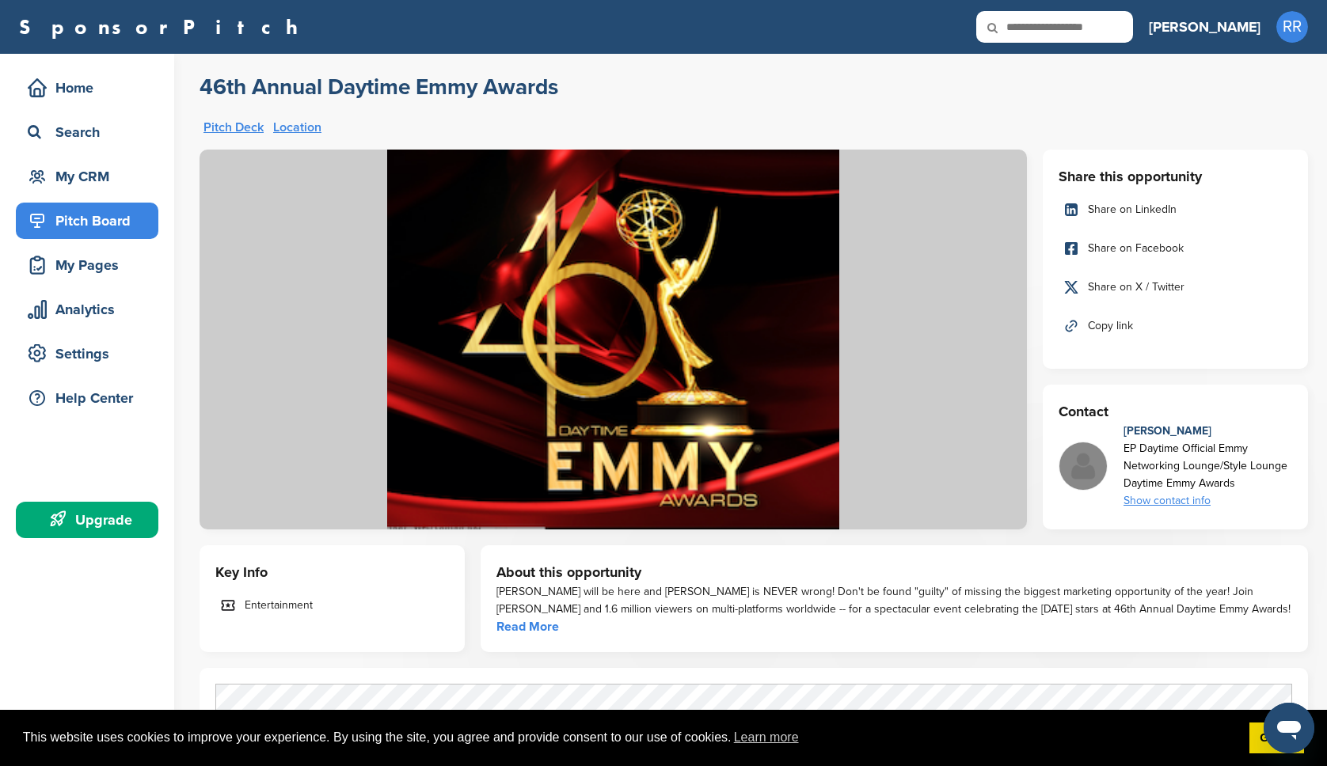
click at [964, 560] on div "About this opportunity JUDGE JUDY will be here and Judge Judy is NEVER wrong! D…" at bounding box center [894, 599] width 827 height 107
click at [1008, 605] on div "JUDGE JUDY will be here and Judge Judy is NEVER wrong! Don't be found "guilty" …" at bounding box center [894, 601] width 796 height 35
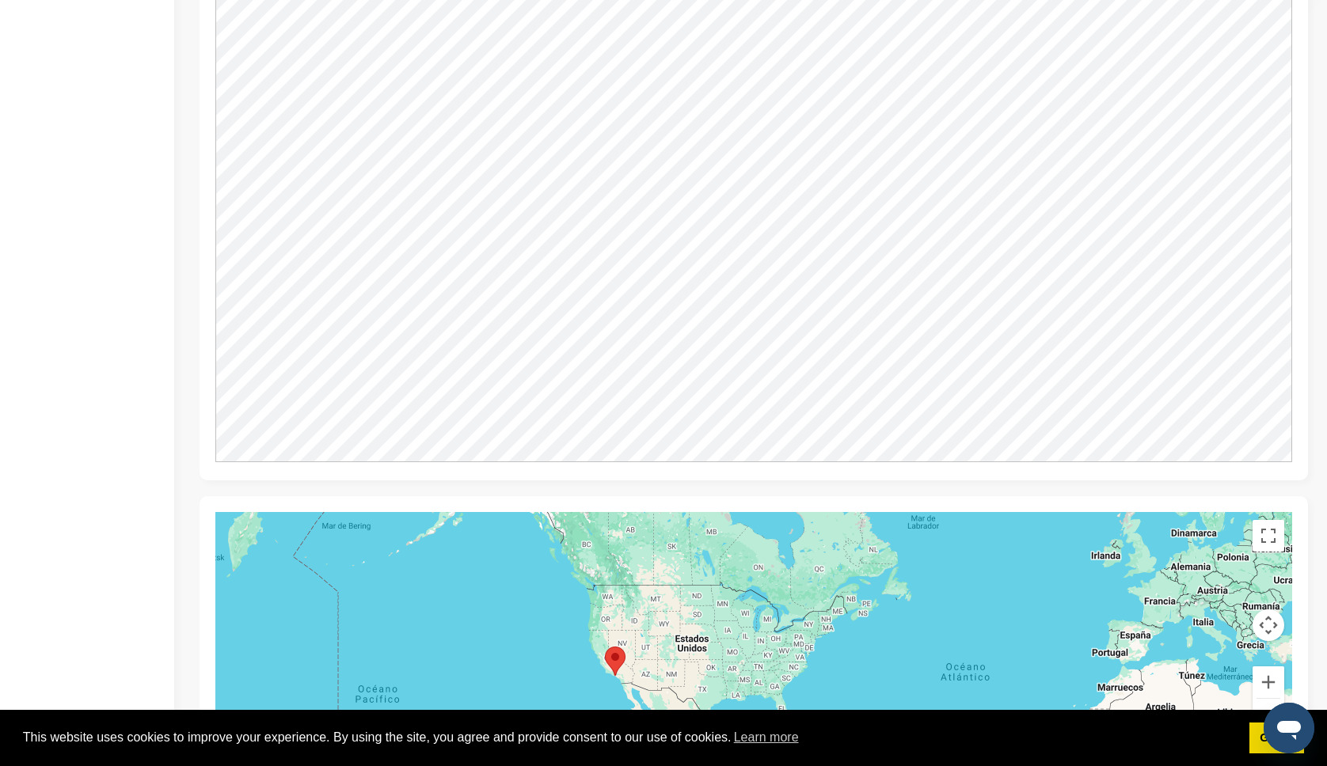
scroll to position [788, 0]
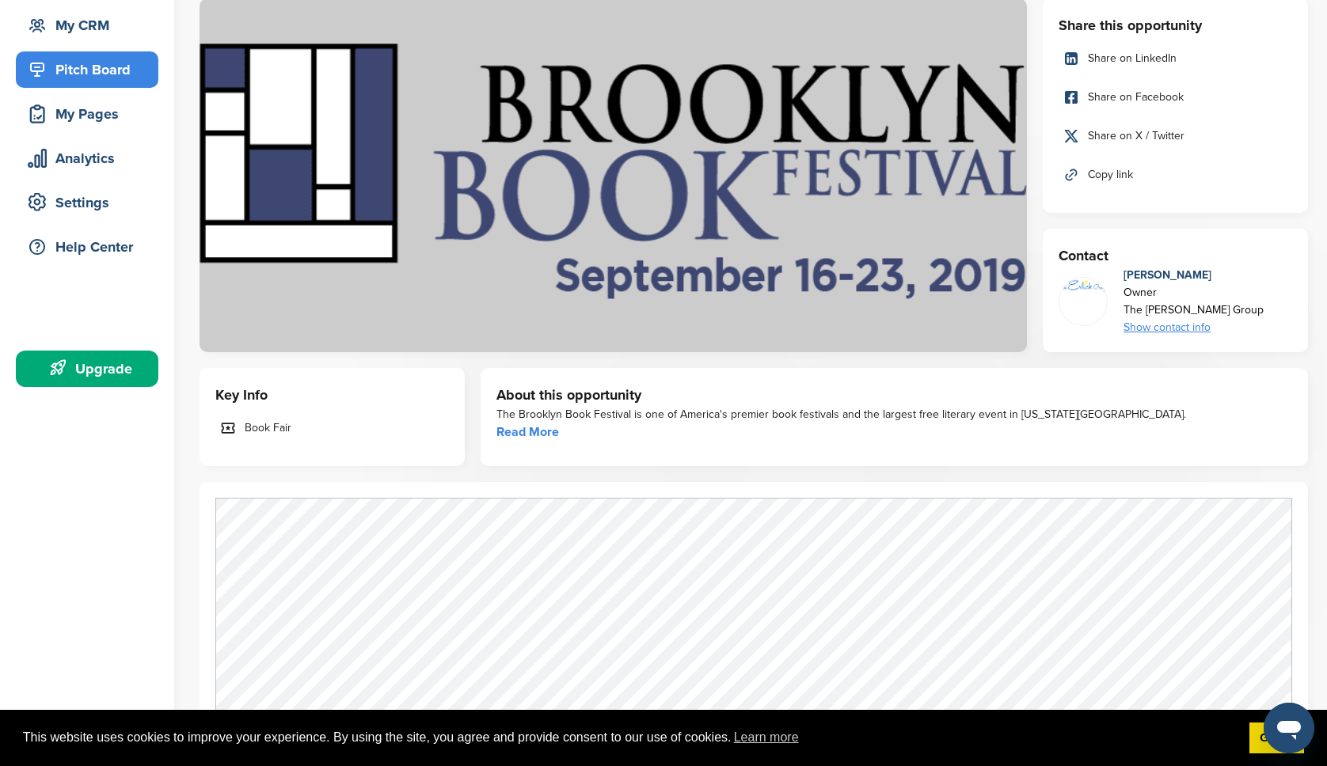
scroll to position [203, 0]
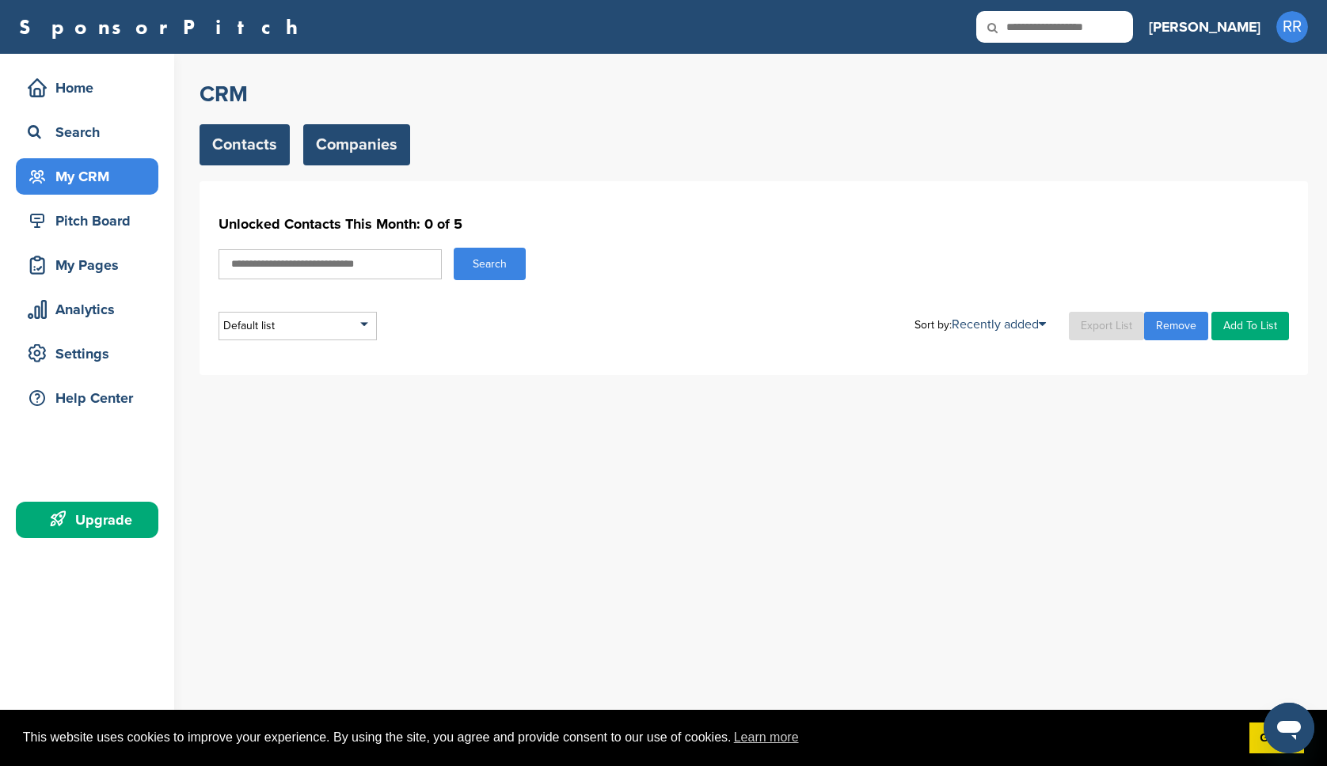
click at [370, 143] on link "Companies" at bounding box center [356, 144] width 107 height 41
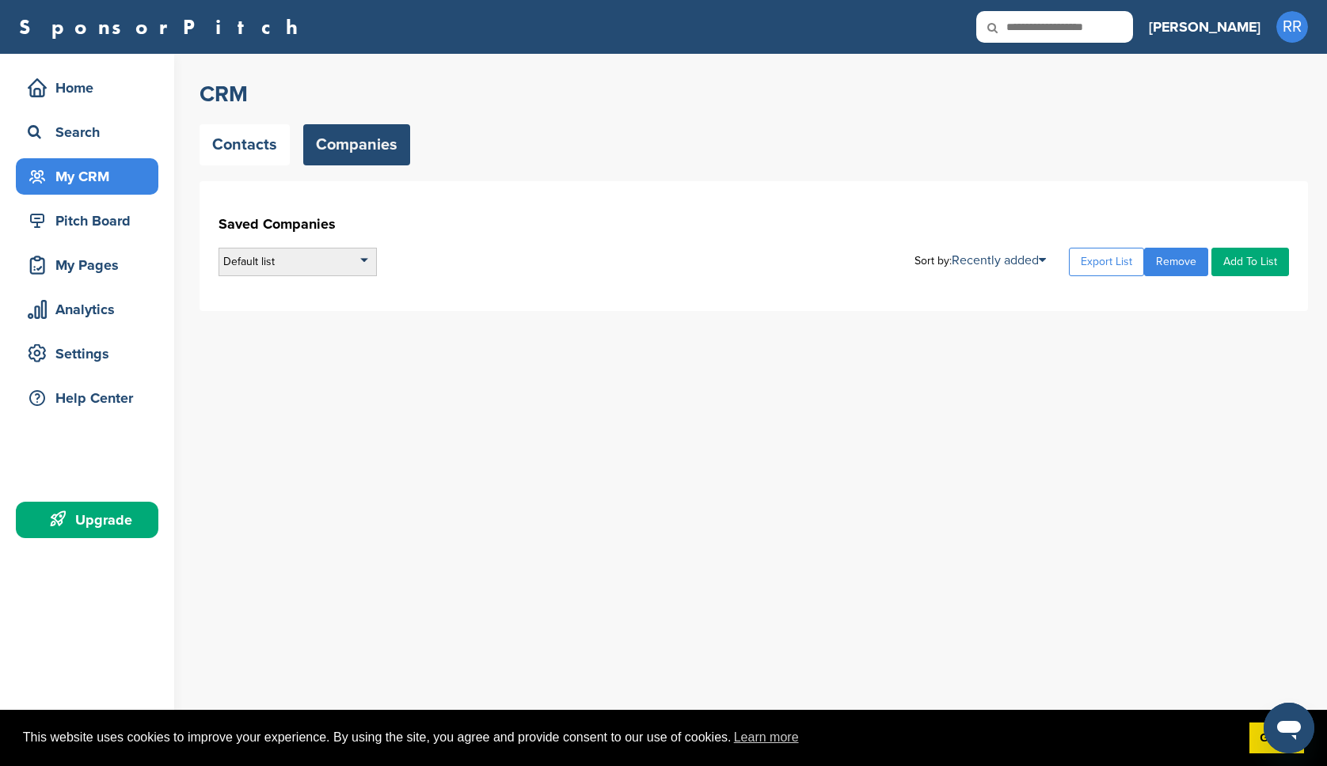
click at [345, 258] on div "Default list" at bounding box center [298, 262] width 158 height 29
click at [77, 206] on div "Pitch Board" at bounding box center [87, 221] width 143 height 36
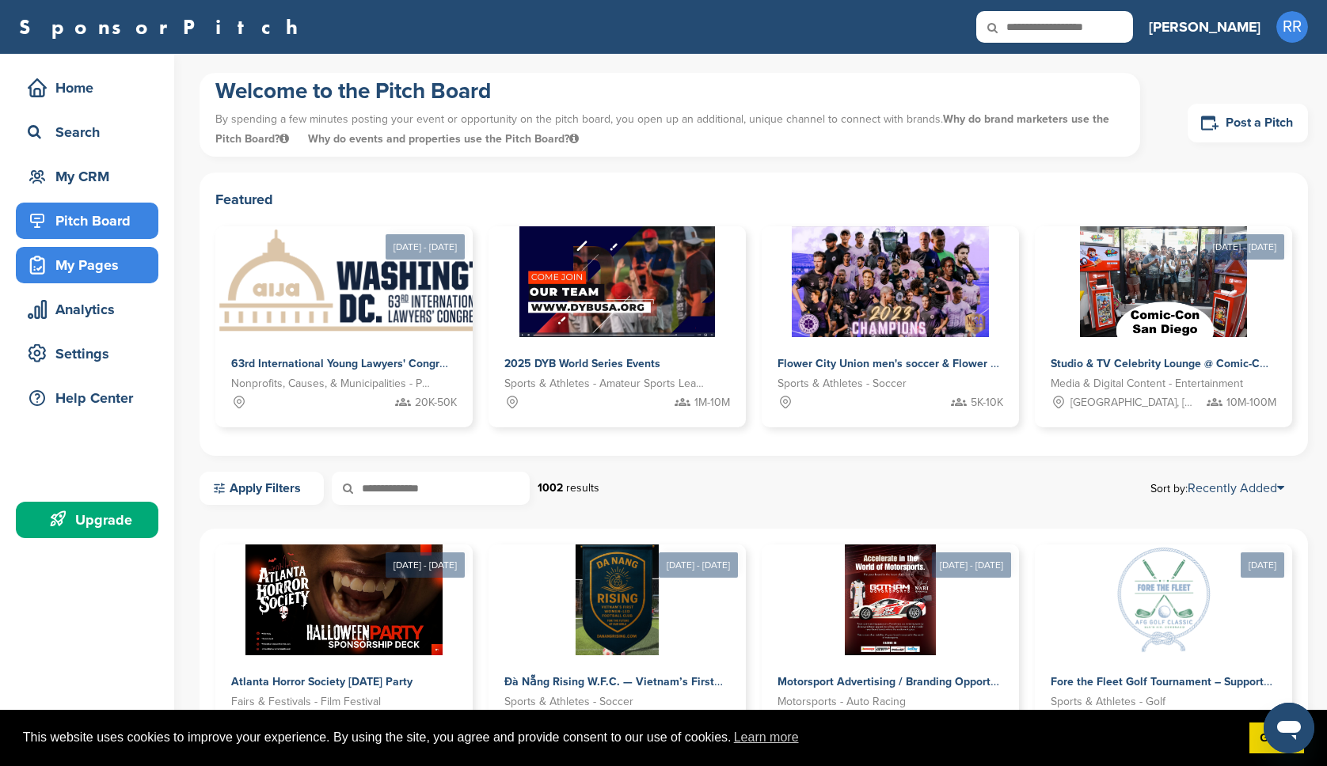
click at [80, 272] on div "My Pages" at bounding box center [91, 265] width 135 height 29
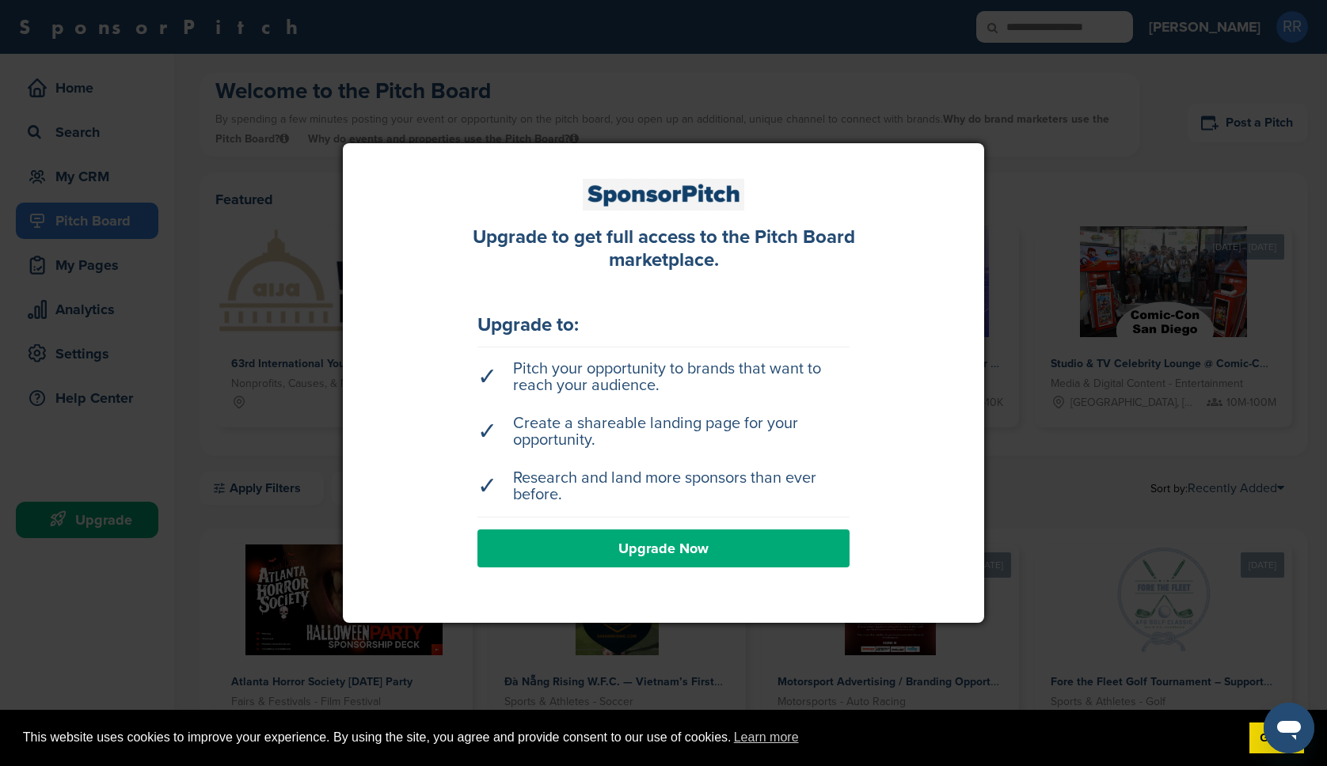
click at [1059, 464] on div at bounding box center [663, 383] width 1327 height 766
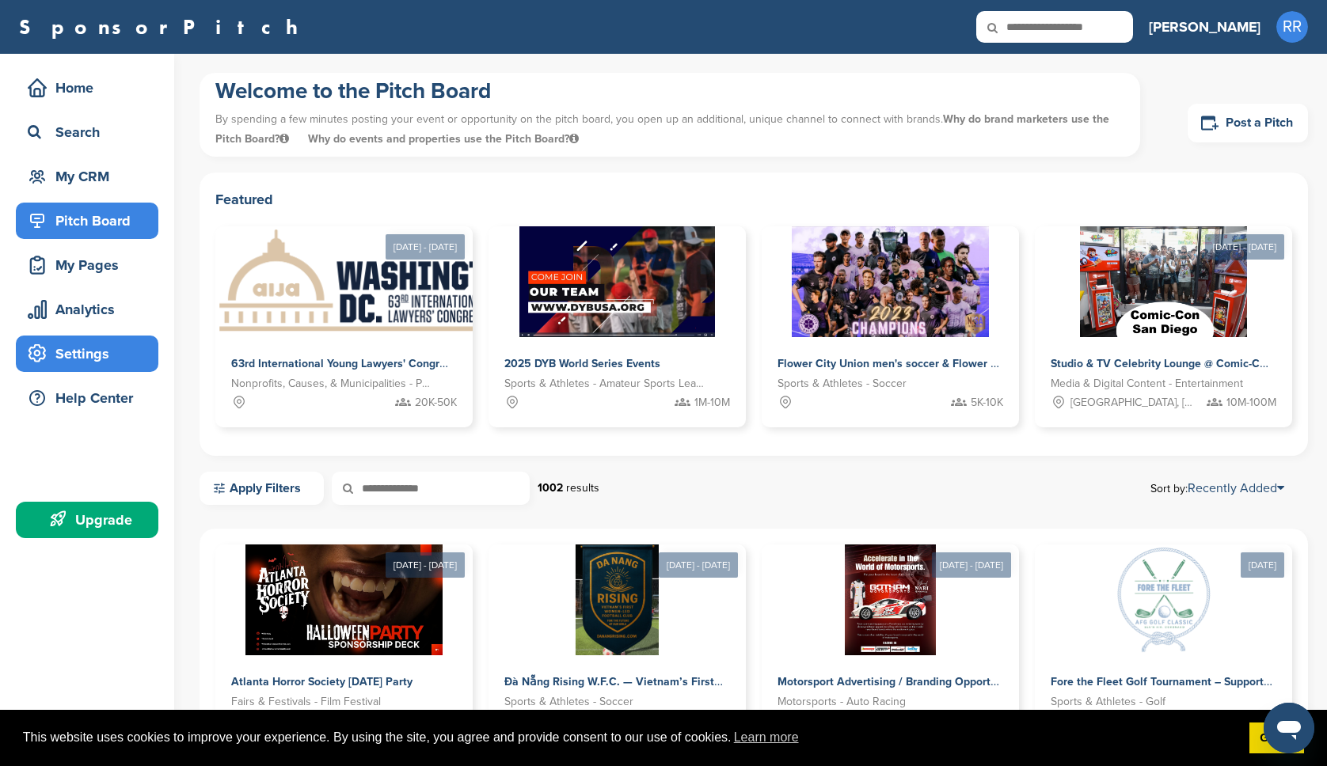
click at [85, 356] on div "Settings" at bounding box center [91, 354] width 135 height 29
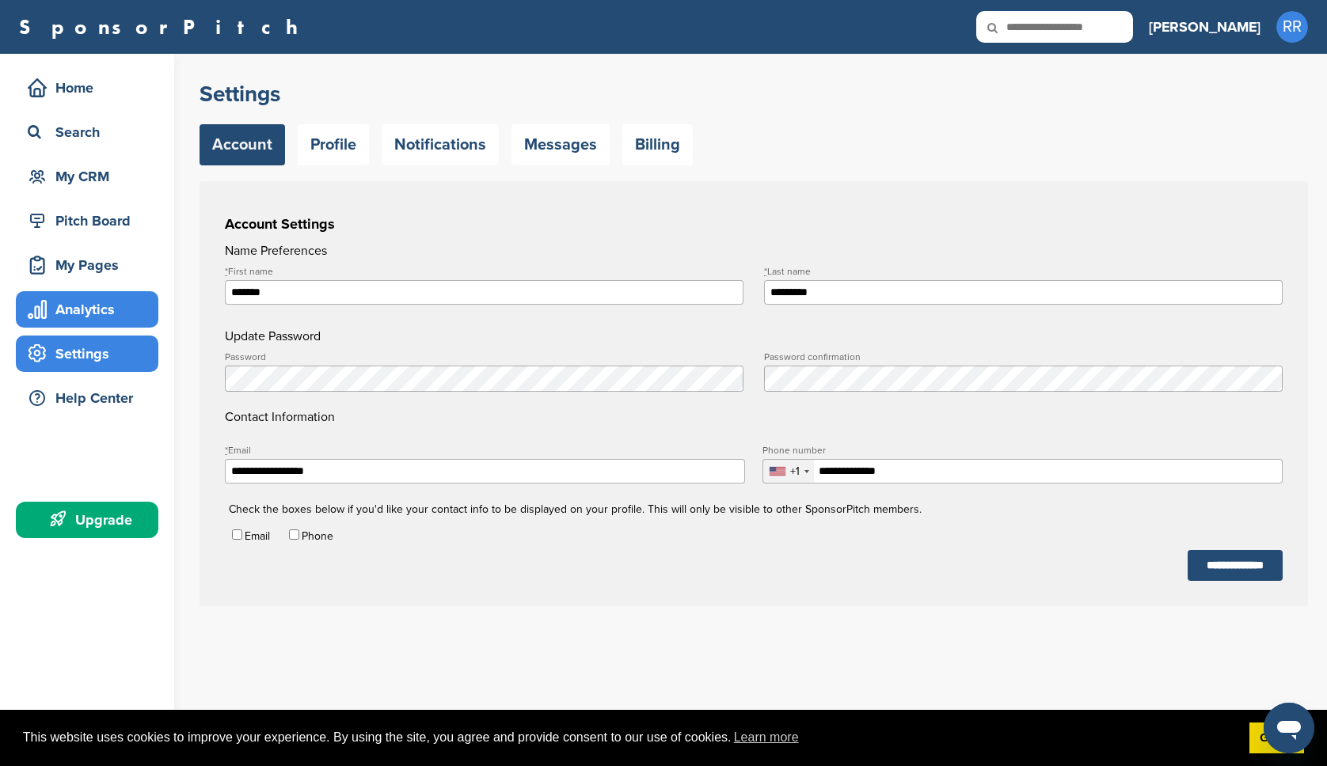
click at [64, 310] on div "Analytics" at bounding box center [91, 309] width 135 height 29
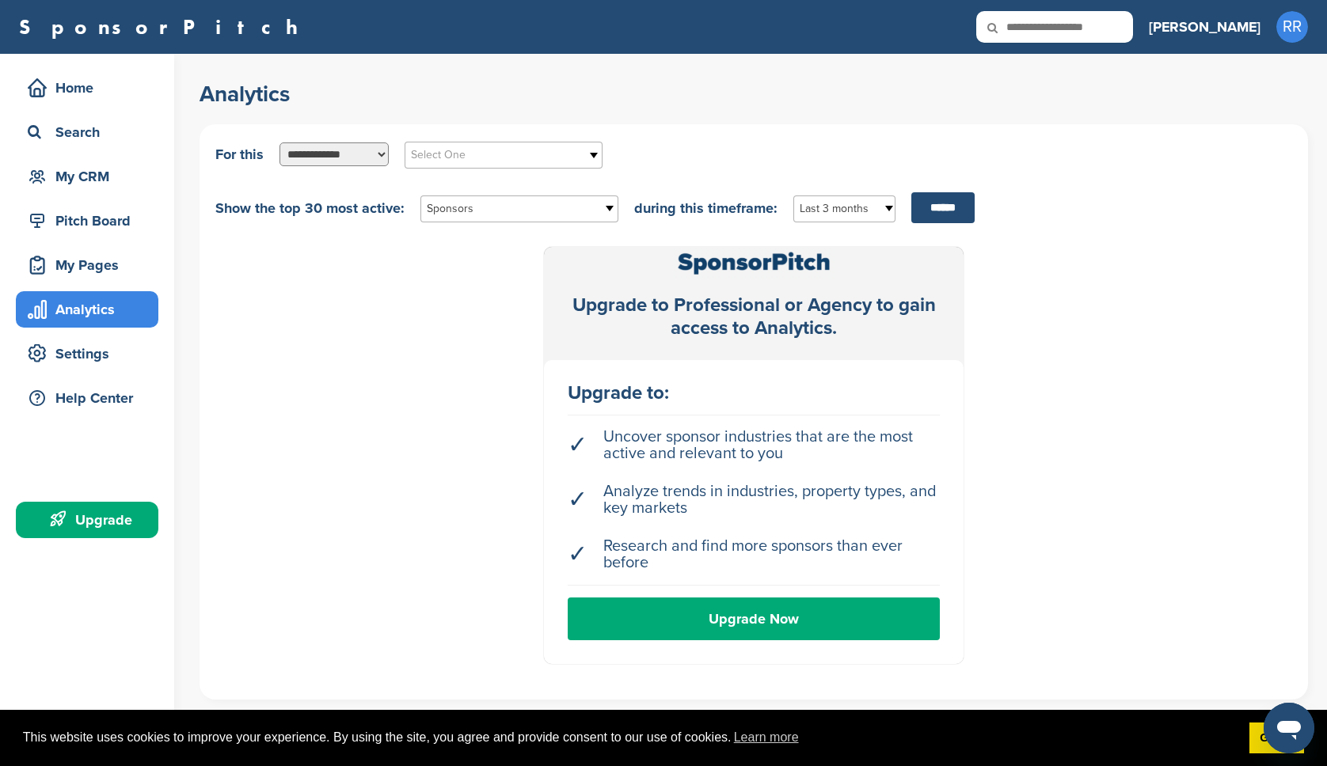
click at [338, 155] on select "**********" at bounding box center [333, 155] width 109 height 24
click at [496, 157] on span "Select One" at bounding box center [493, 155] width 165 height 19
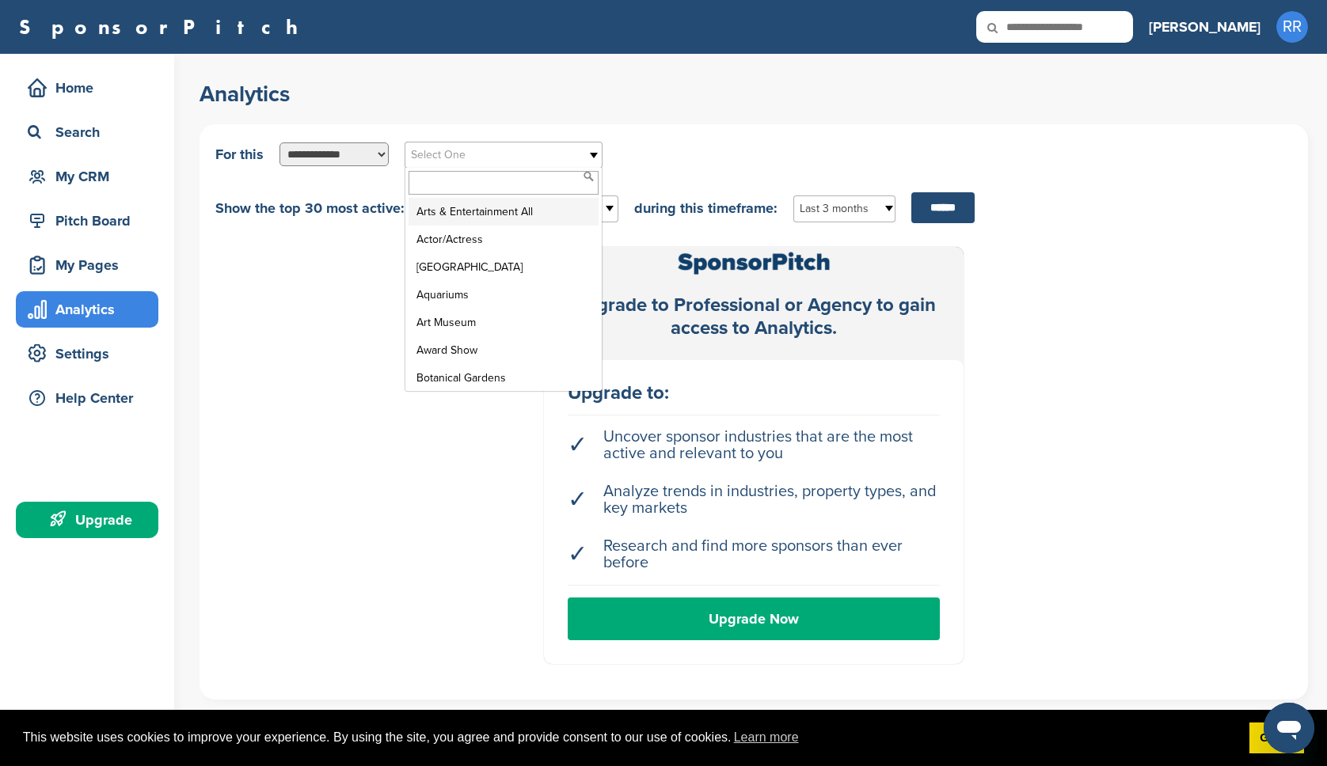
click at [496, 156] on span "Select One" at bounding box center [493, 155] width 165 height 19
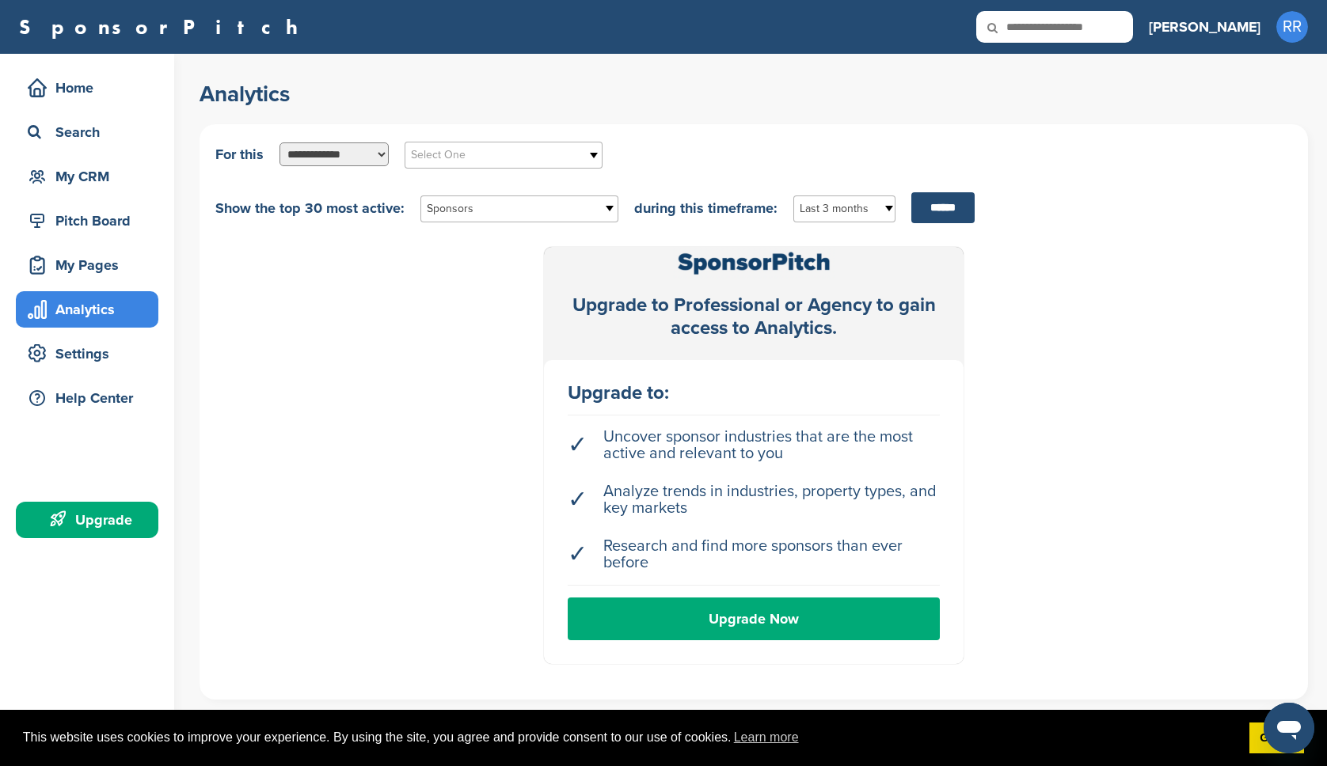
click at [479, 204] on span "Sponsors" at bounding box center [509, 209] width 165 height 19
click at [479, 321] on li "Key markets" at bounding box center [519, 321] width 190 height 28
click at [936, 202] on input "******" at bounding box center [942, 207] width 63 height 31
click at [842, 603] on link "Upgrade Now" at bounding box center [754, 619] width 372 height 43
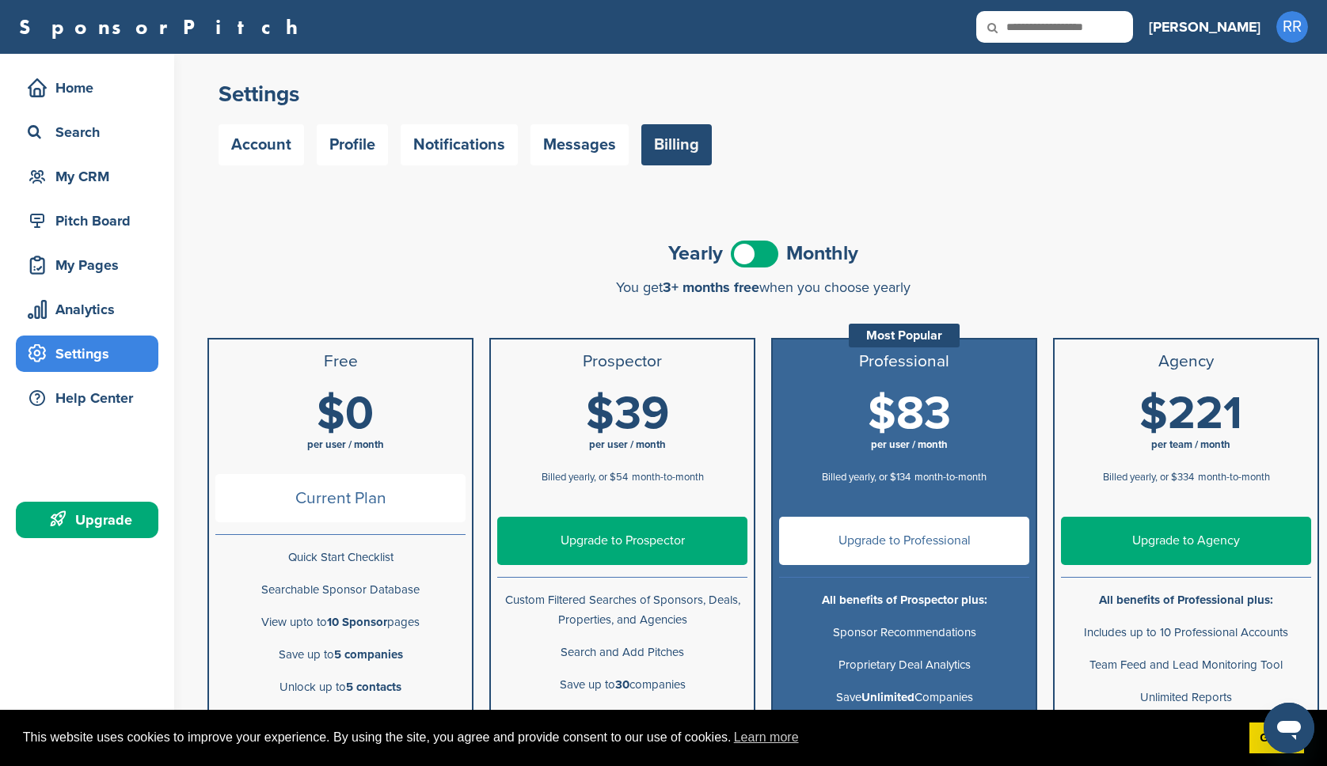
click at [757, 257] on span at bounding box center [755, 254] width 48 height 27
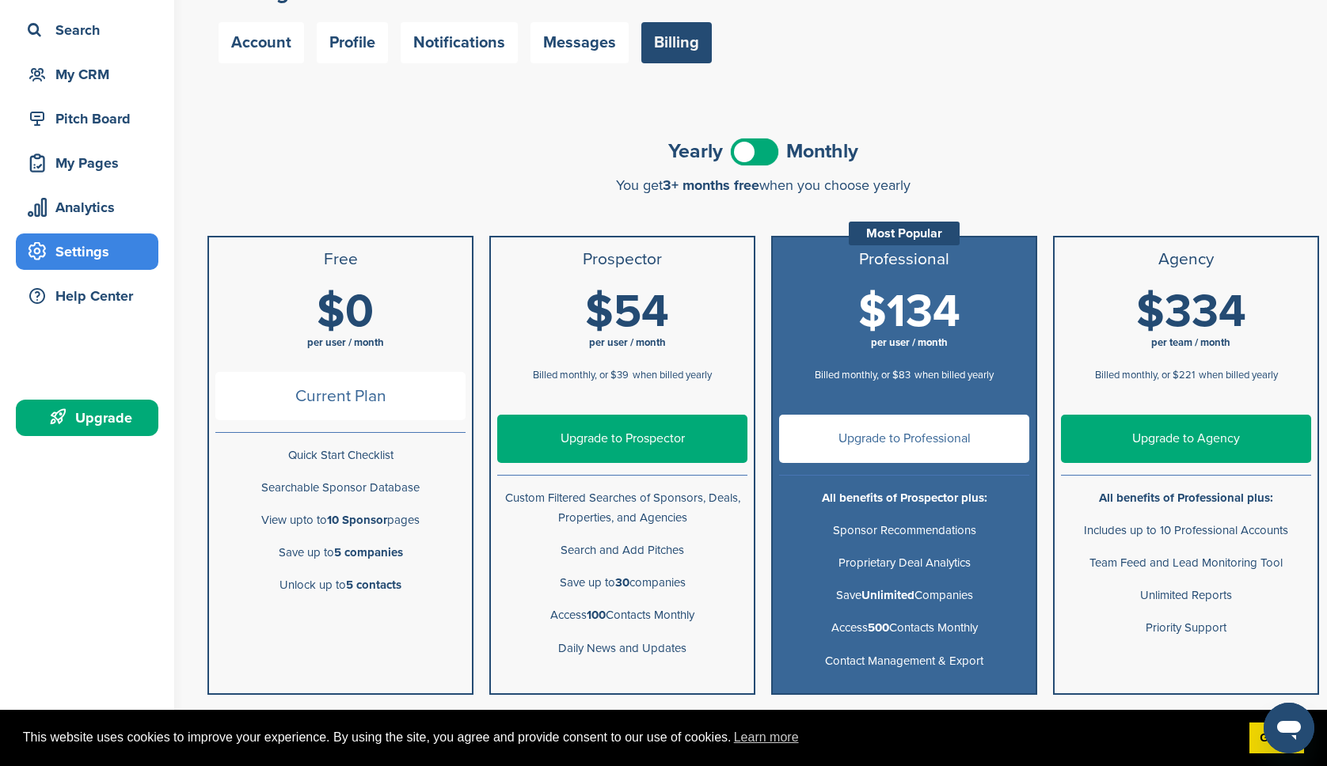
scroll to position [273, 0]
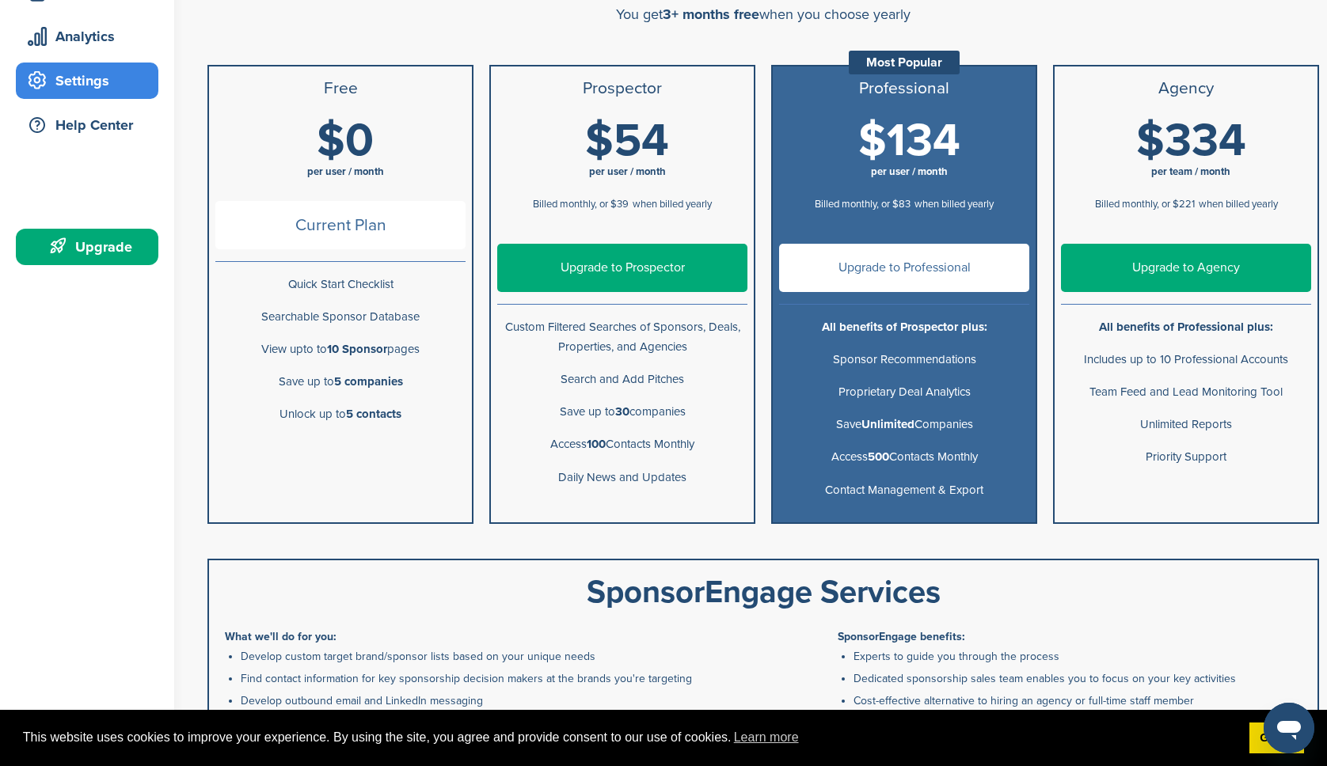
click at [660, 256] on link "Upgrade to Prospector" at bounding box center [622, 268] width 250 height 48
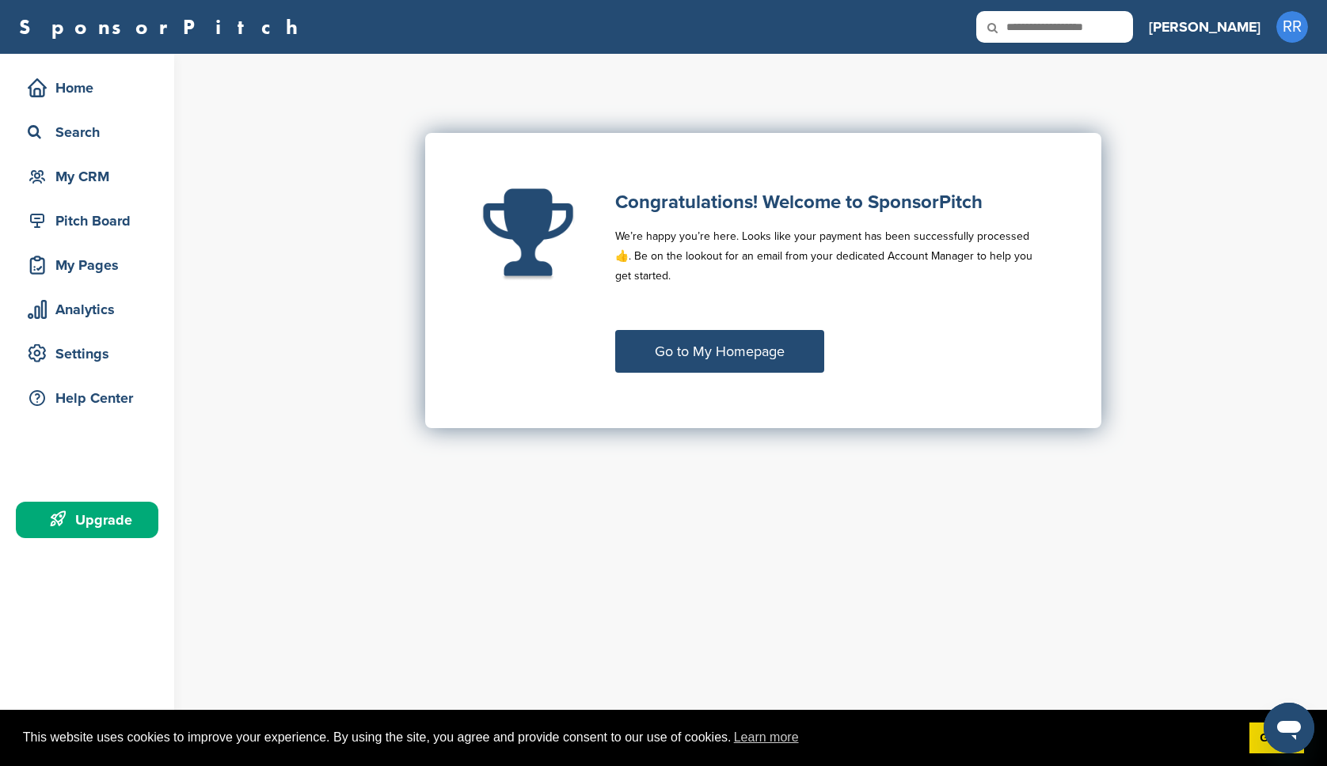
click at [714, 353] on link "Go to My Homepage" at bounding box center [719, 351] width 209 height 43
click at [728, 348] on link "Go to My Homepage" at bounding box center [719, 351] width 209 height 43
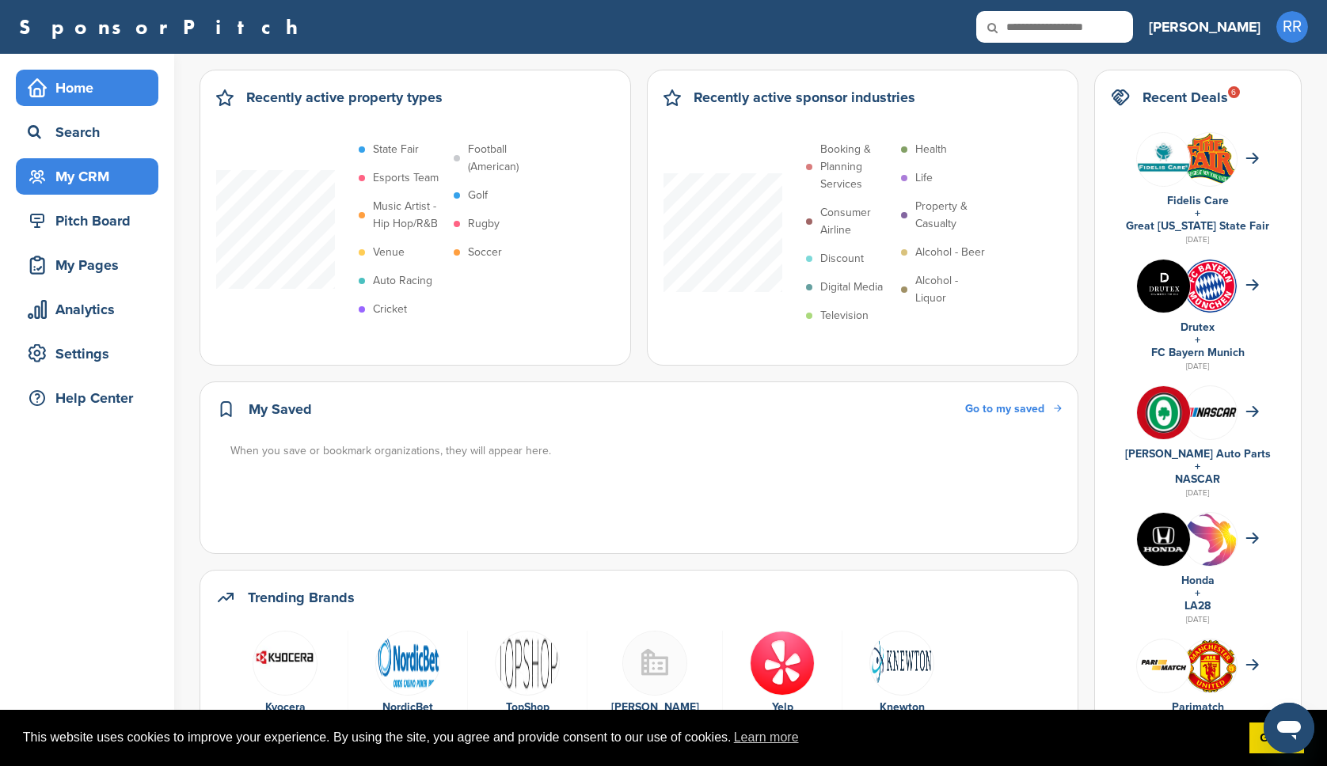
click at [75, 184] on div "My CRM" at bounding box center [91, 176] width 135 height 29
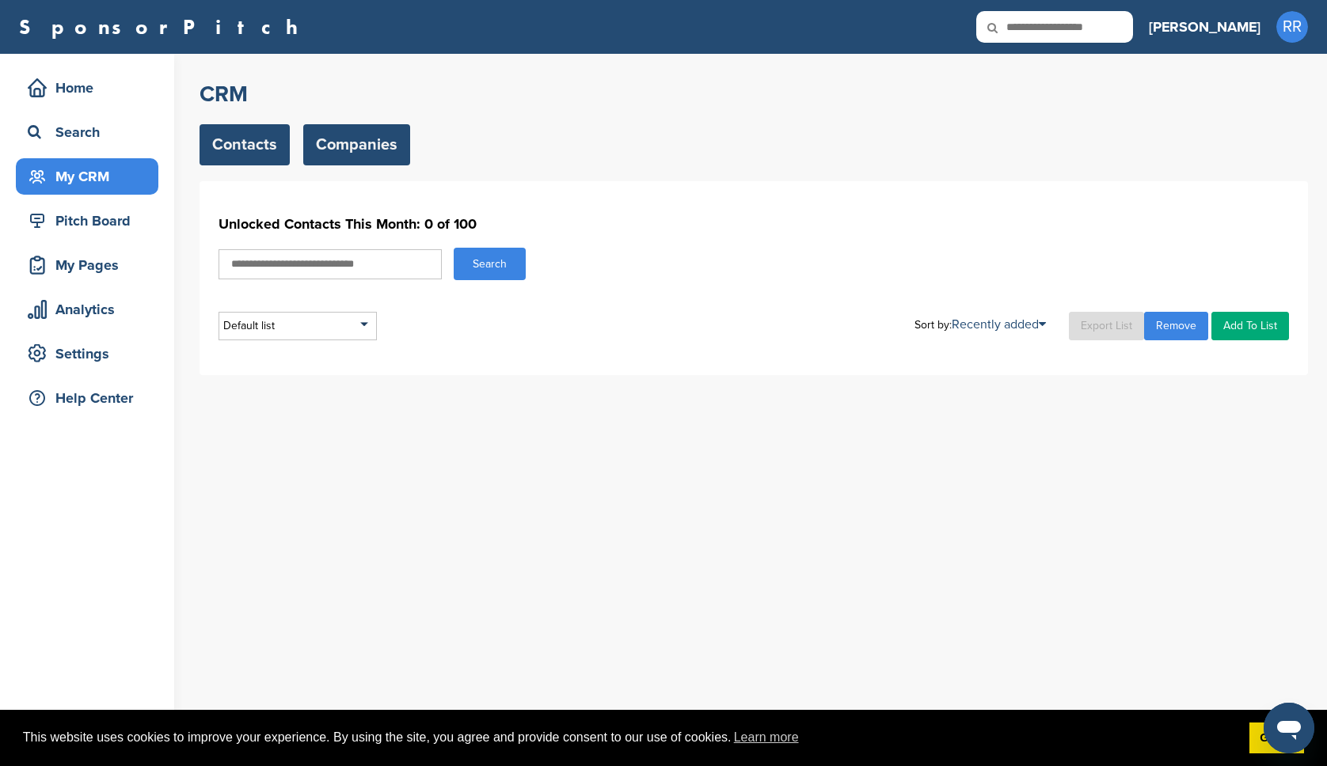
click at [349, 155] on link "Companies" at bounding box center [356, 144] width 107 height 41
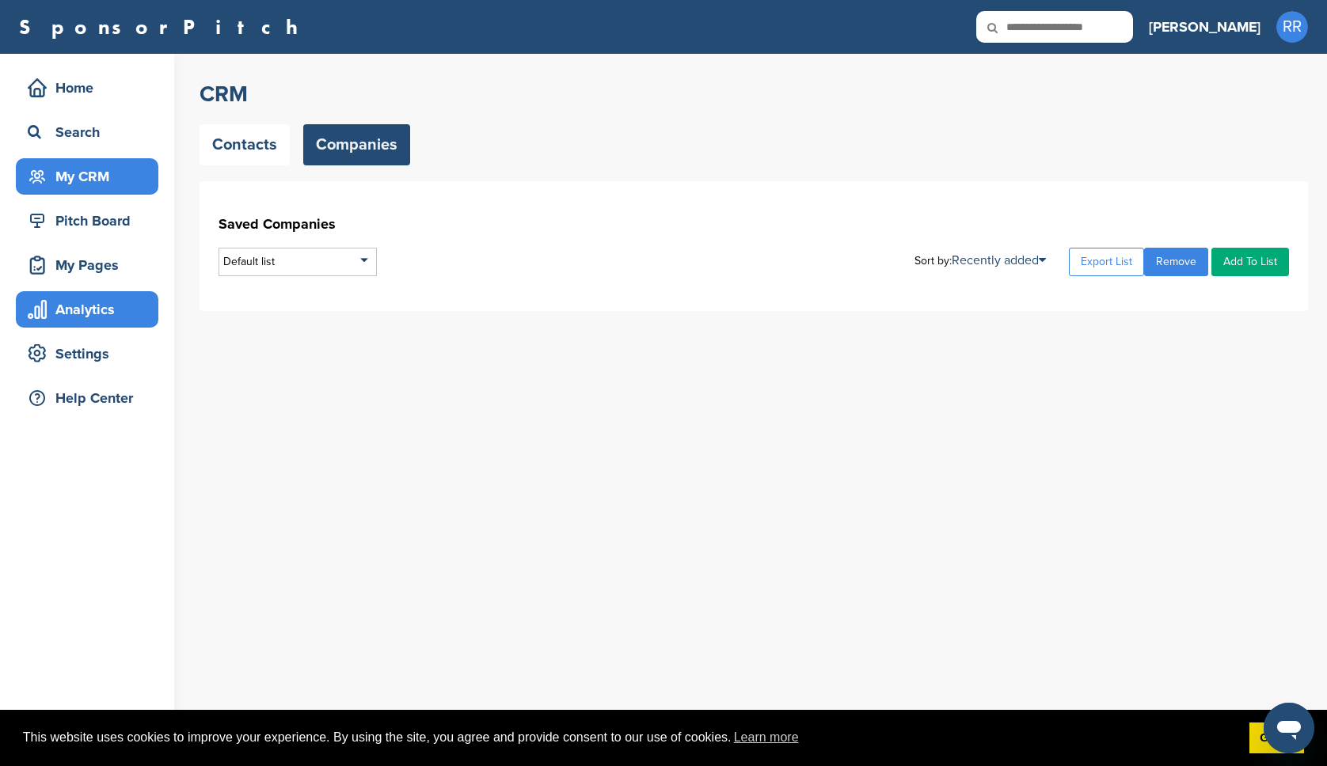
click at [74, 321] on div "Analytics" at bounding box center [91, 309] width 135 height 29
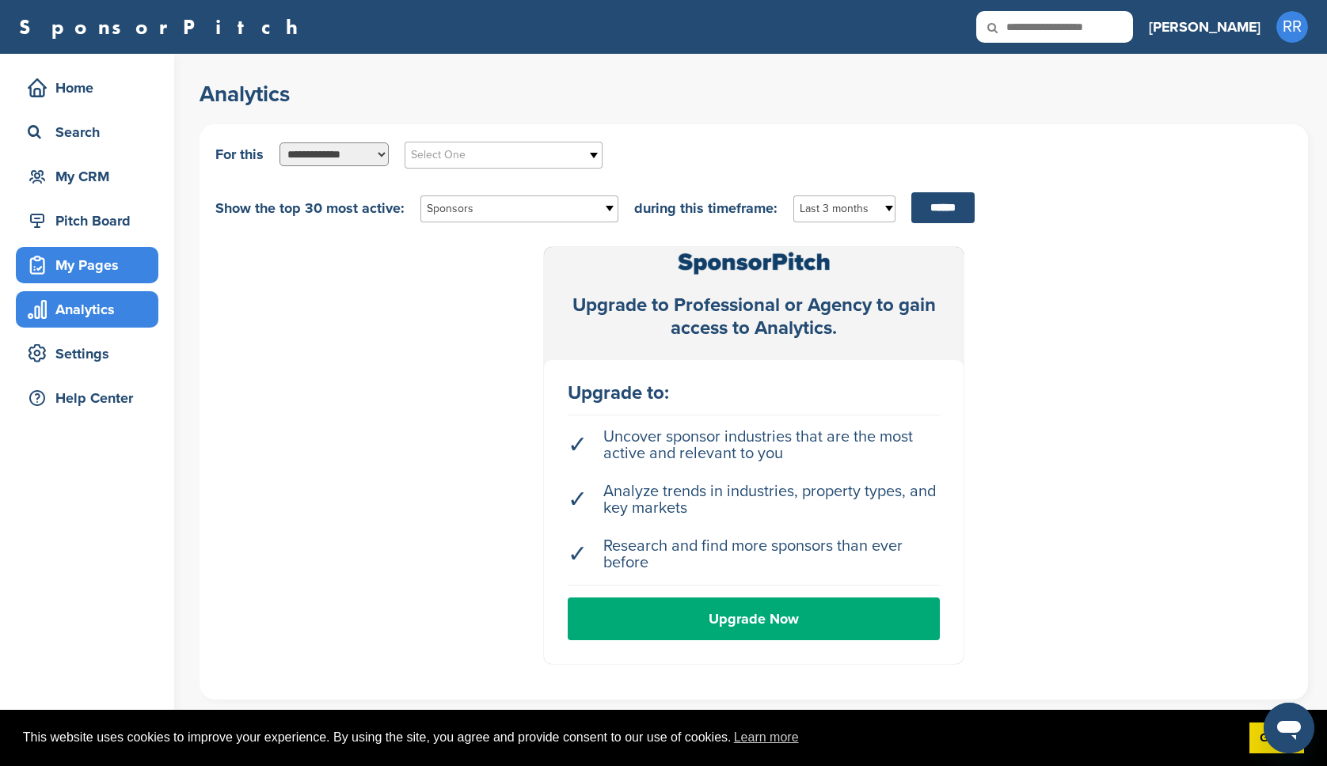
click at [82, 273] on div "My Pages" at bounding box center [91, 265] width 135 height 29
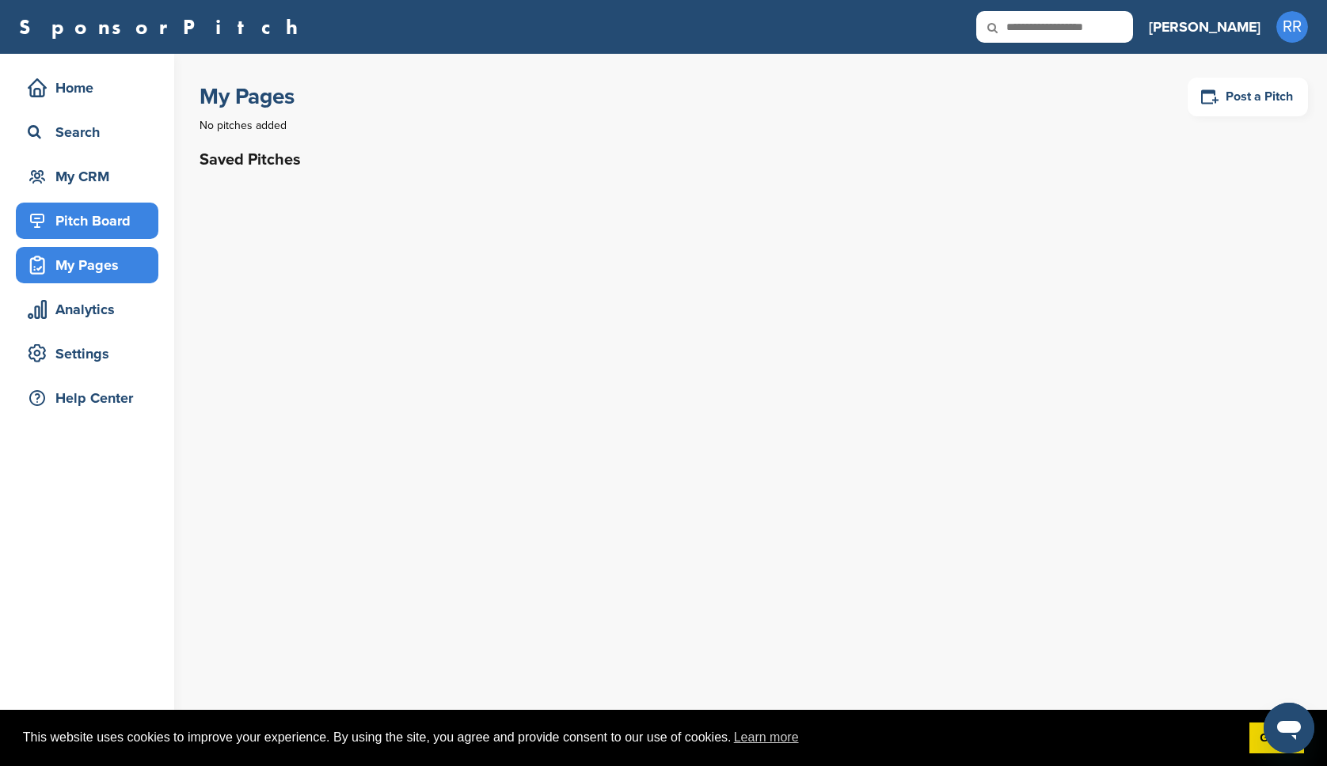
click at [93, 234] on div "Pitch Board" at bounding box center [91, 221] width 135 height 29
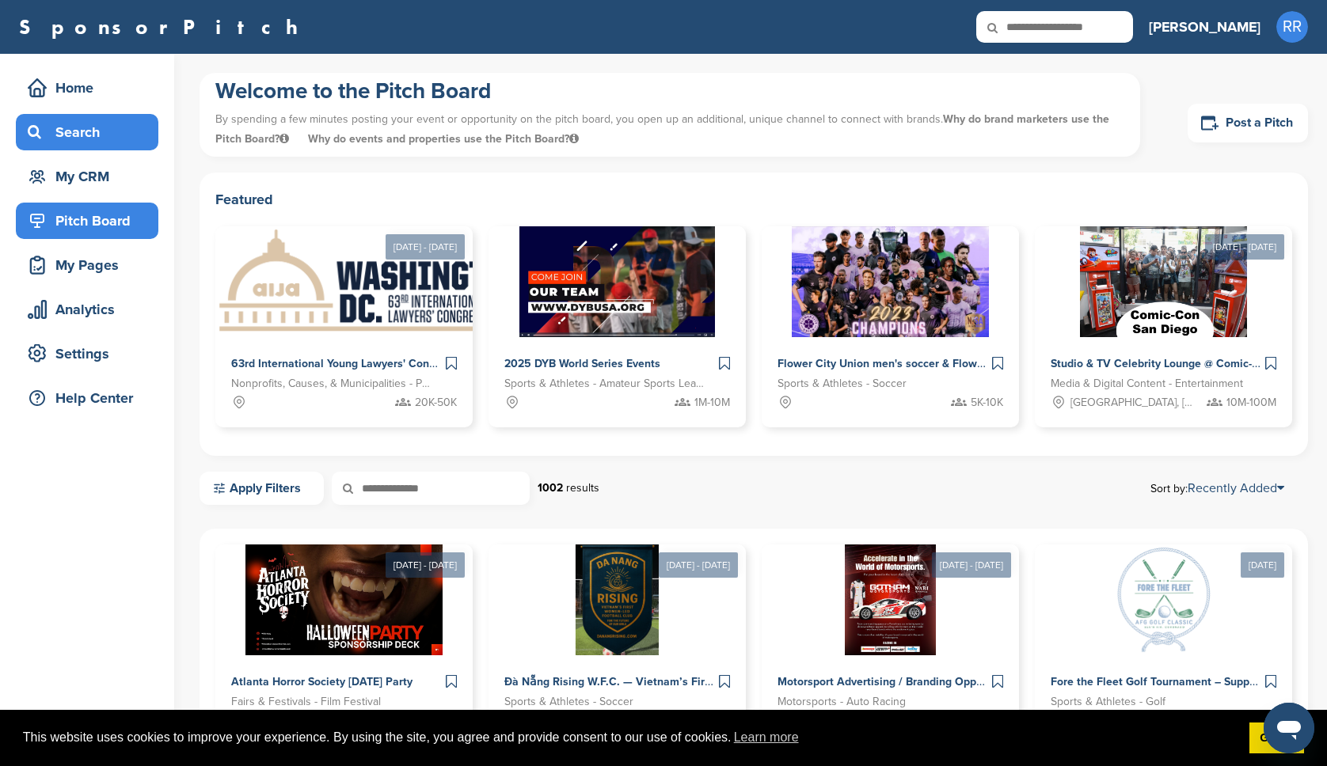
click at [77, 133] on div "Search" at bounding box center [91, 132] width 135 height 29
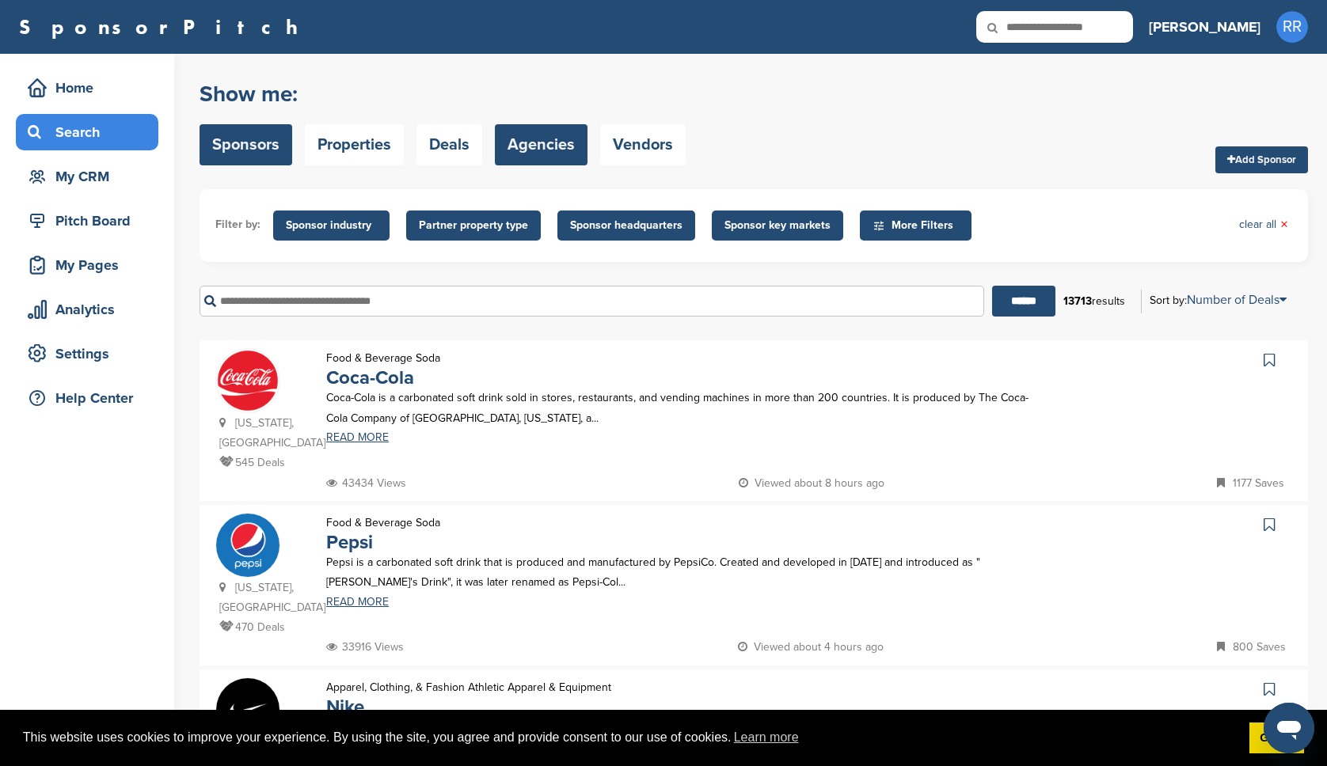
click at [563, 137] on link "Agencies" at bounding box center [541, 144] width 93 height 41
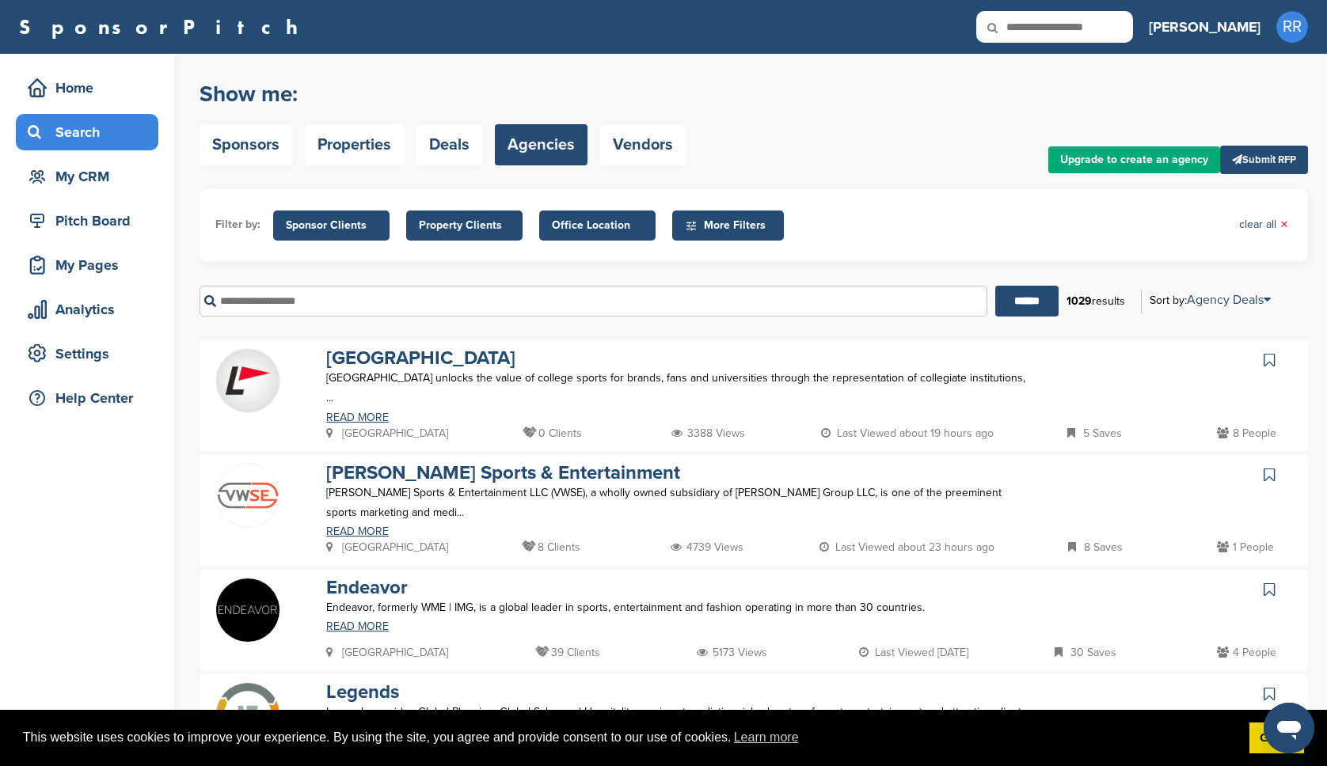
click at [241, 147] on link "Sponsors" at bounding box center [246, 144] width 93 height 41
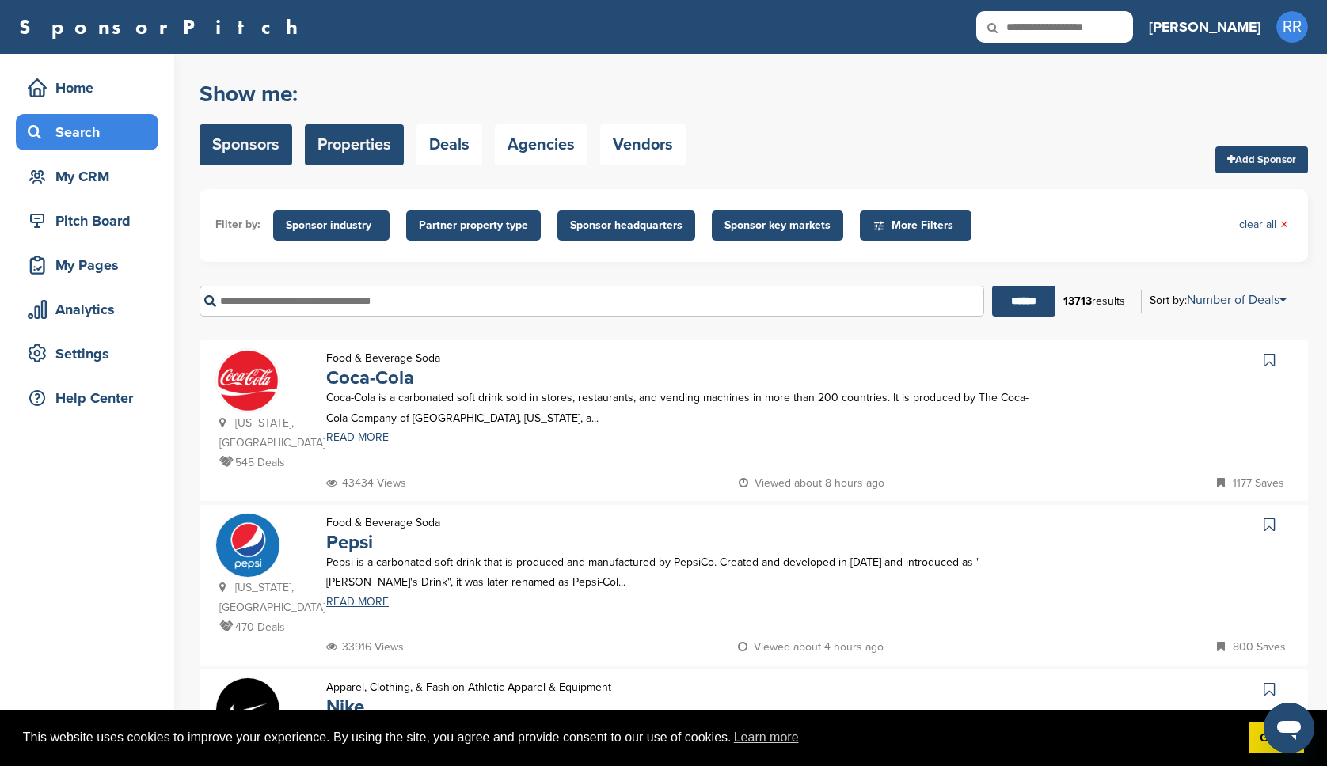
click at [364, 146] on link "Properties" at bounding box center [354, 144] width 99 height 41
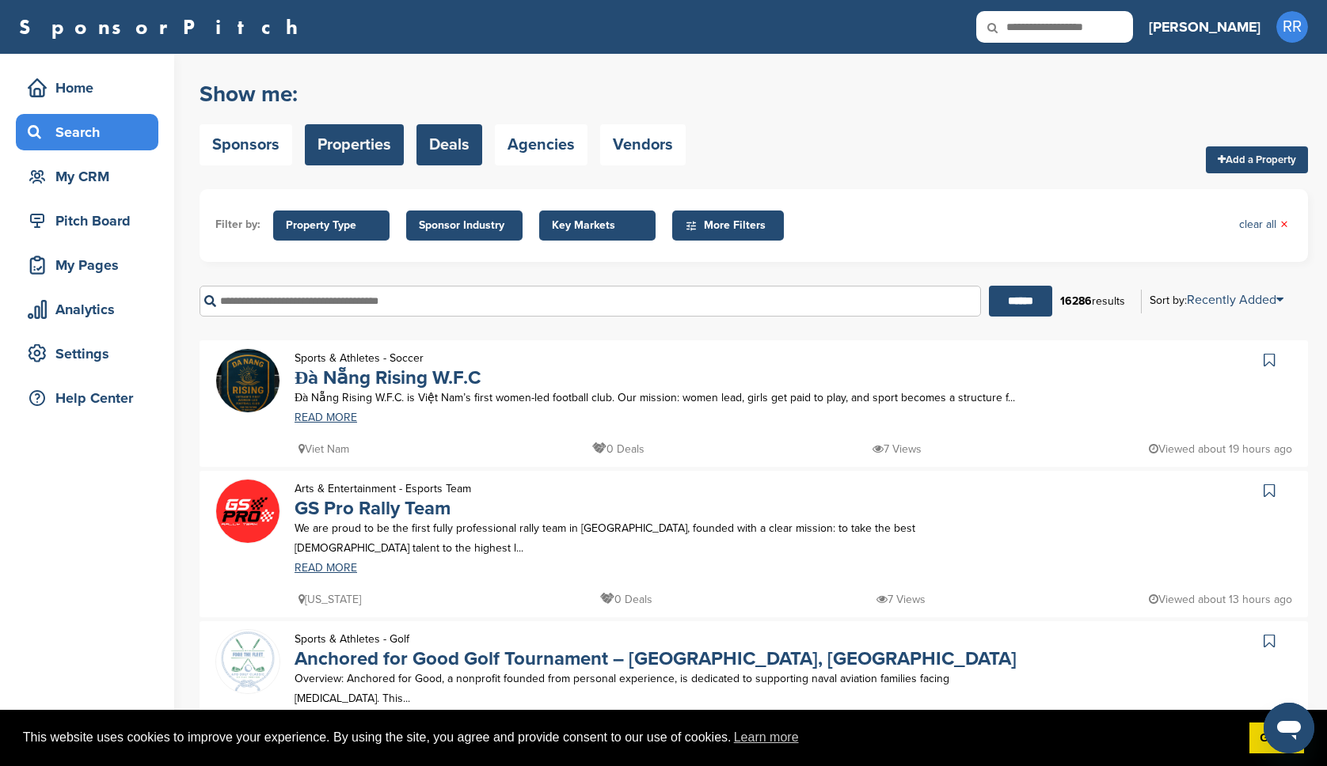
click at [454, 143] on link "Deals" at bounding box center [449, 144] width 66 height 41
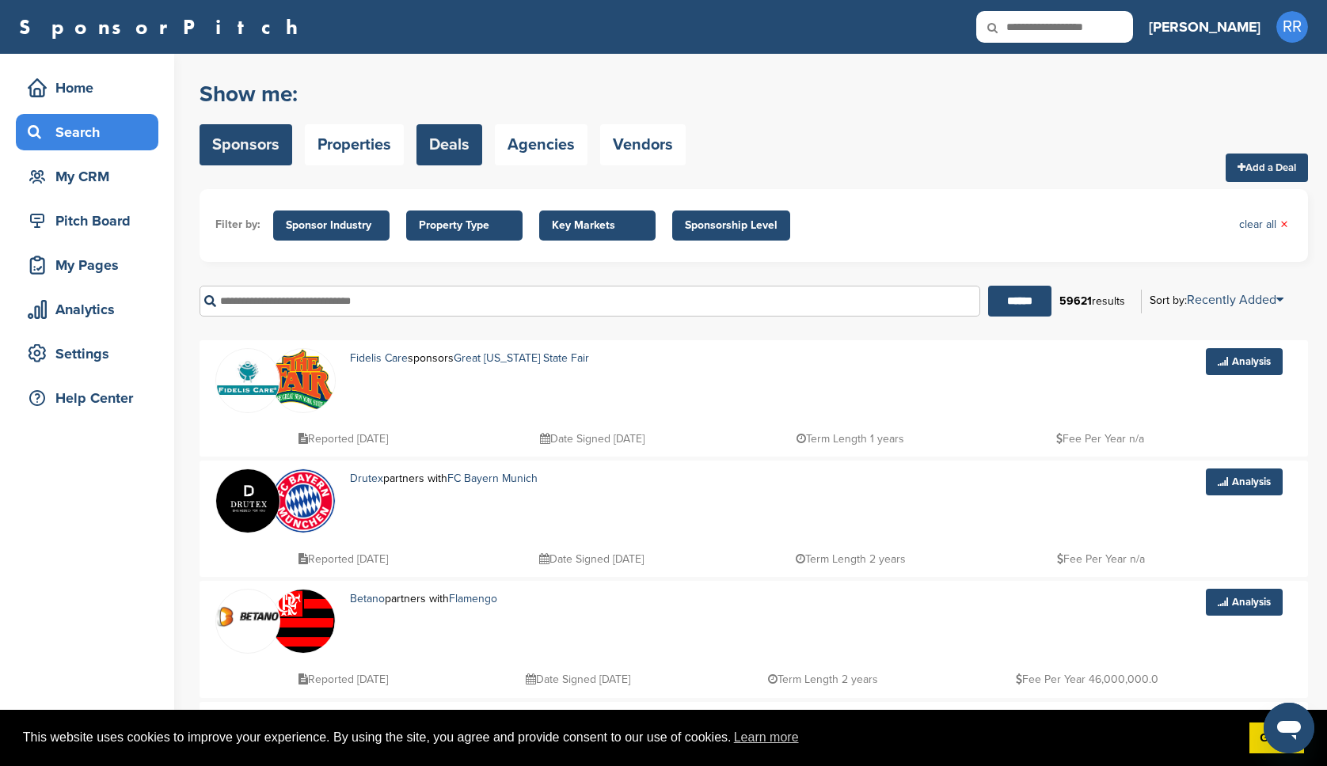
click at [247, 156] on link "Sponsors" at bounding box center [246, 144] width 93 height 41
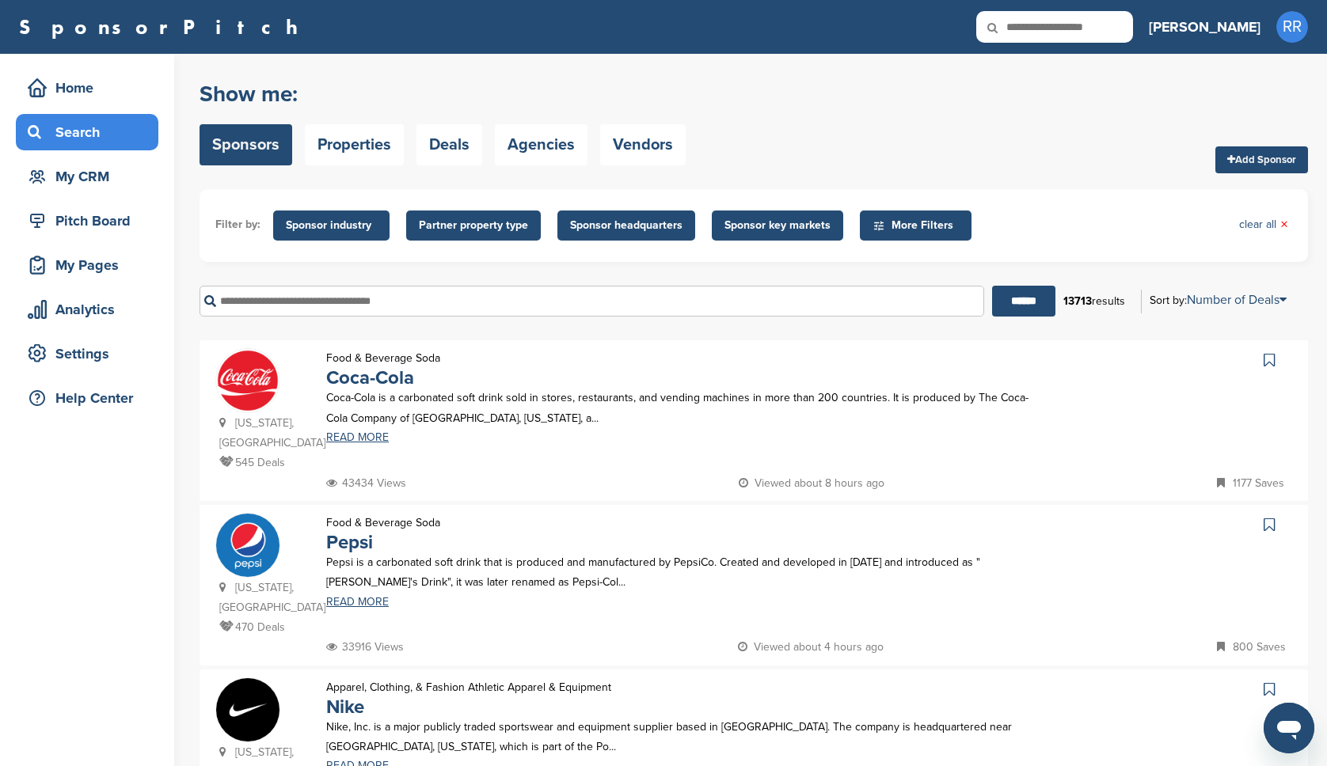
click at [416, 305] on input "text" at bounding box center [592, 301] width 785 height 31
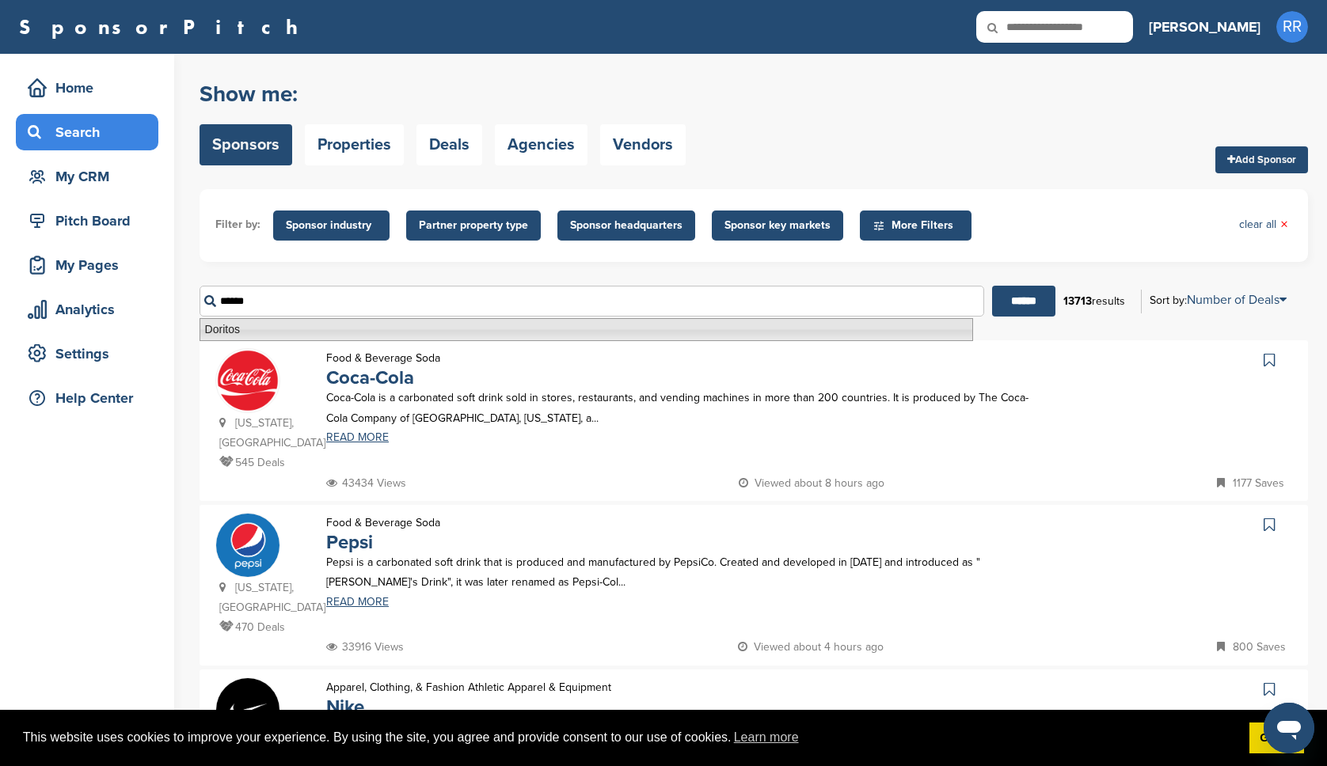
click at [288, 332] on li "Doritos" at bounding box center [587, 329] width 774 height 23
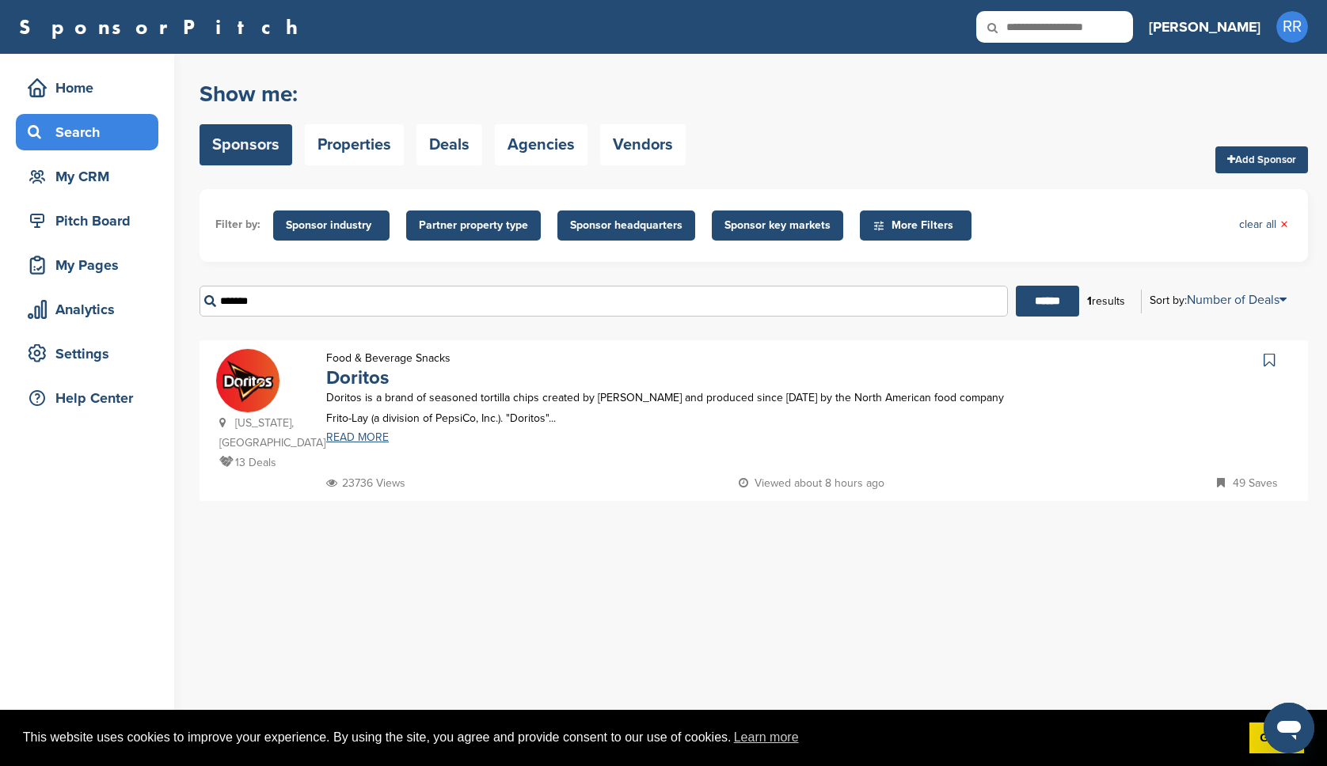
type input "*******"
click at [374, 443] on link "READ MORE" at bounding box center [678, 437] width 705 height 11
click at [261, 381] on img at bounding box center [247, 380] width 63 height 63
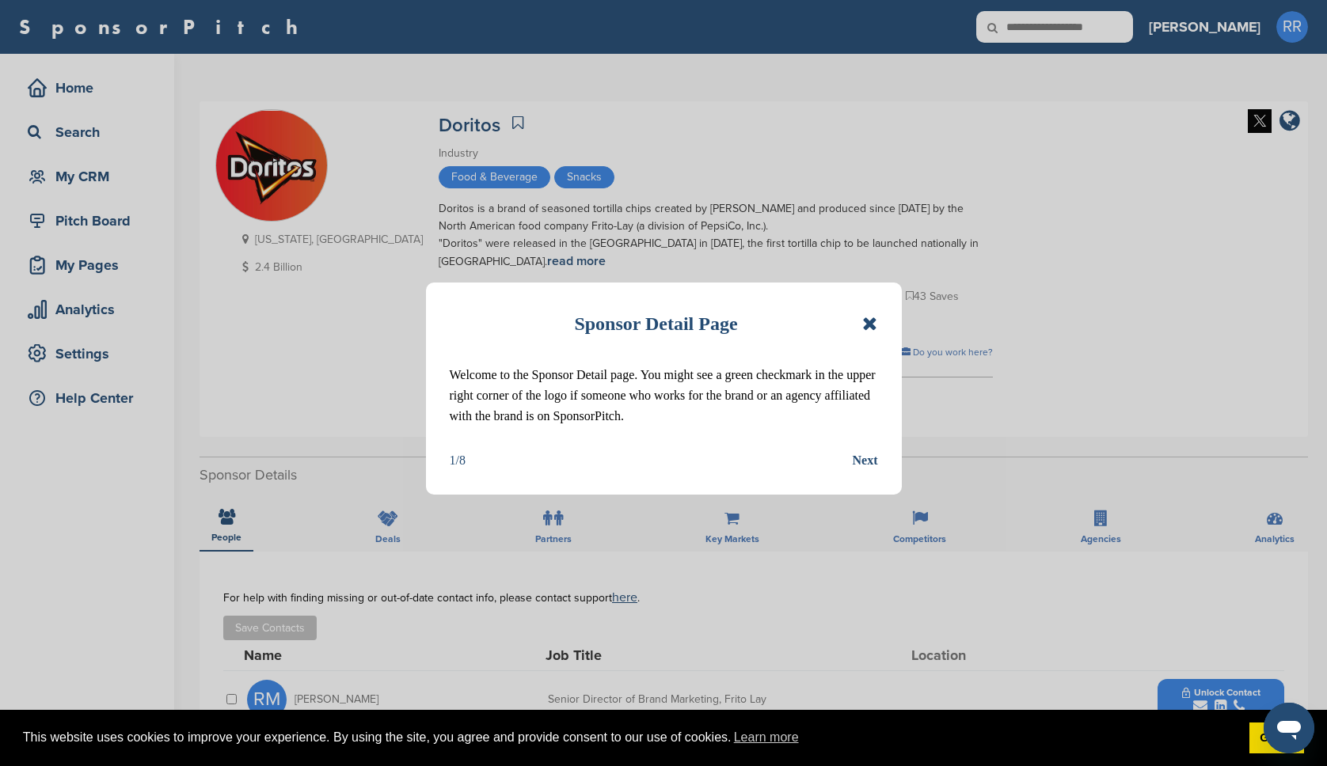
click at [856, 467] on div "Next" at bounding box center [865, 460] width 25 height 21
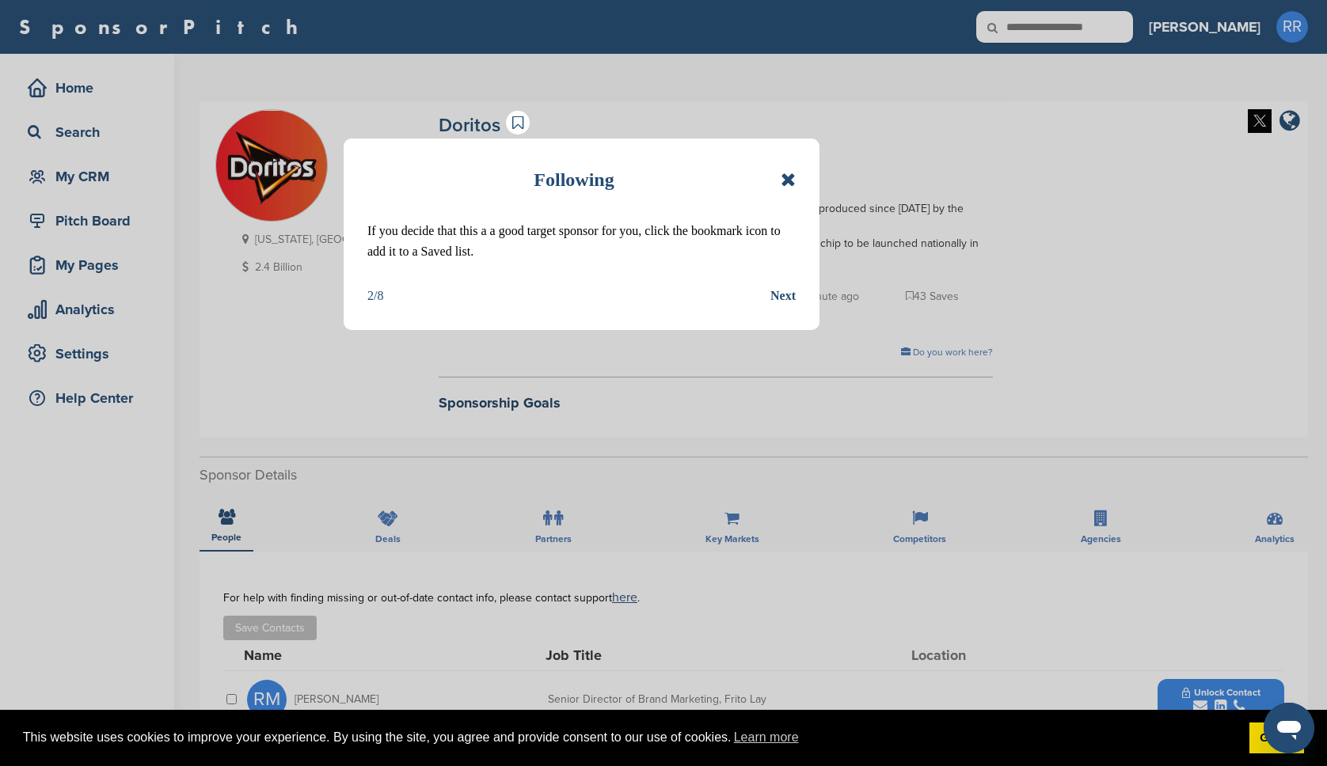
click at [783, 304] on div "Next" at bounding box center [782, 296] width 25 height 21
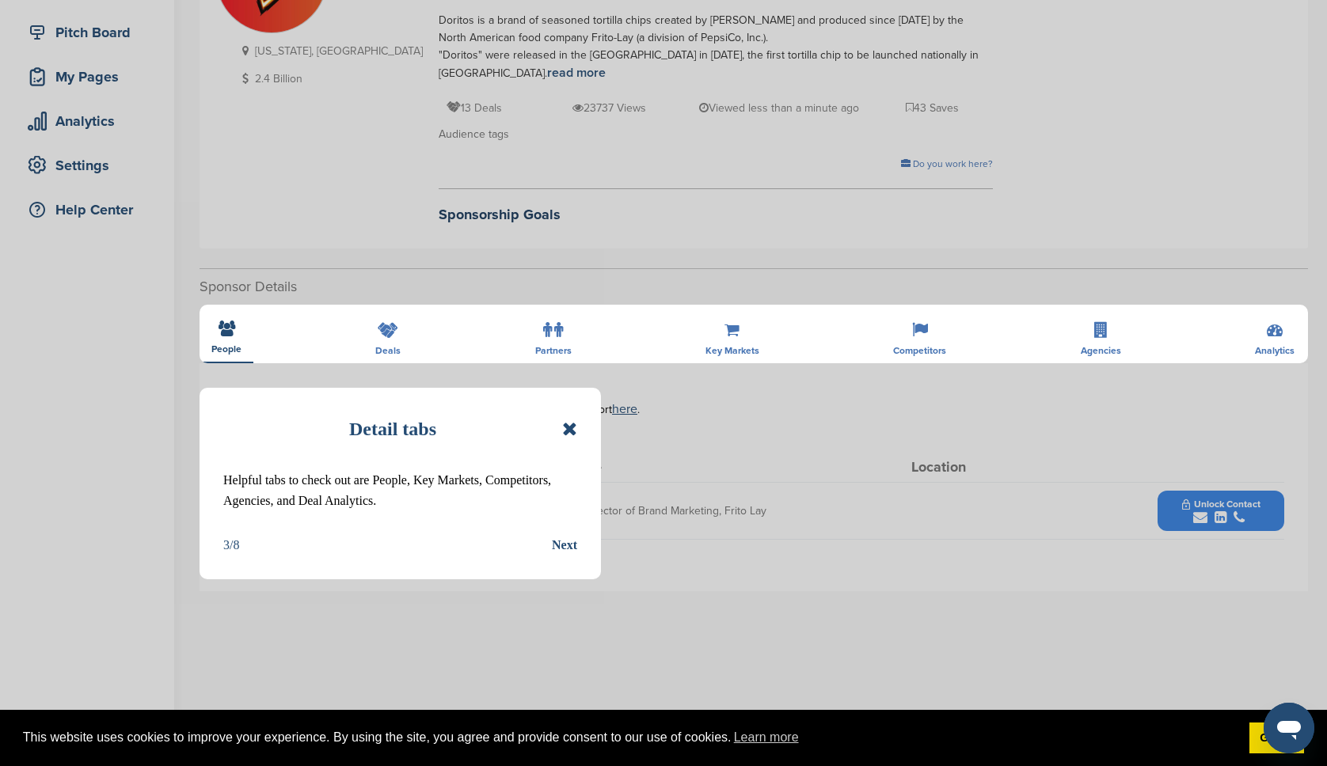
scroll to position [231, 0]
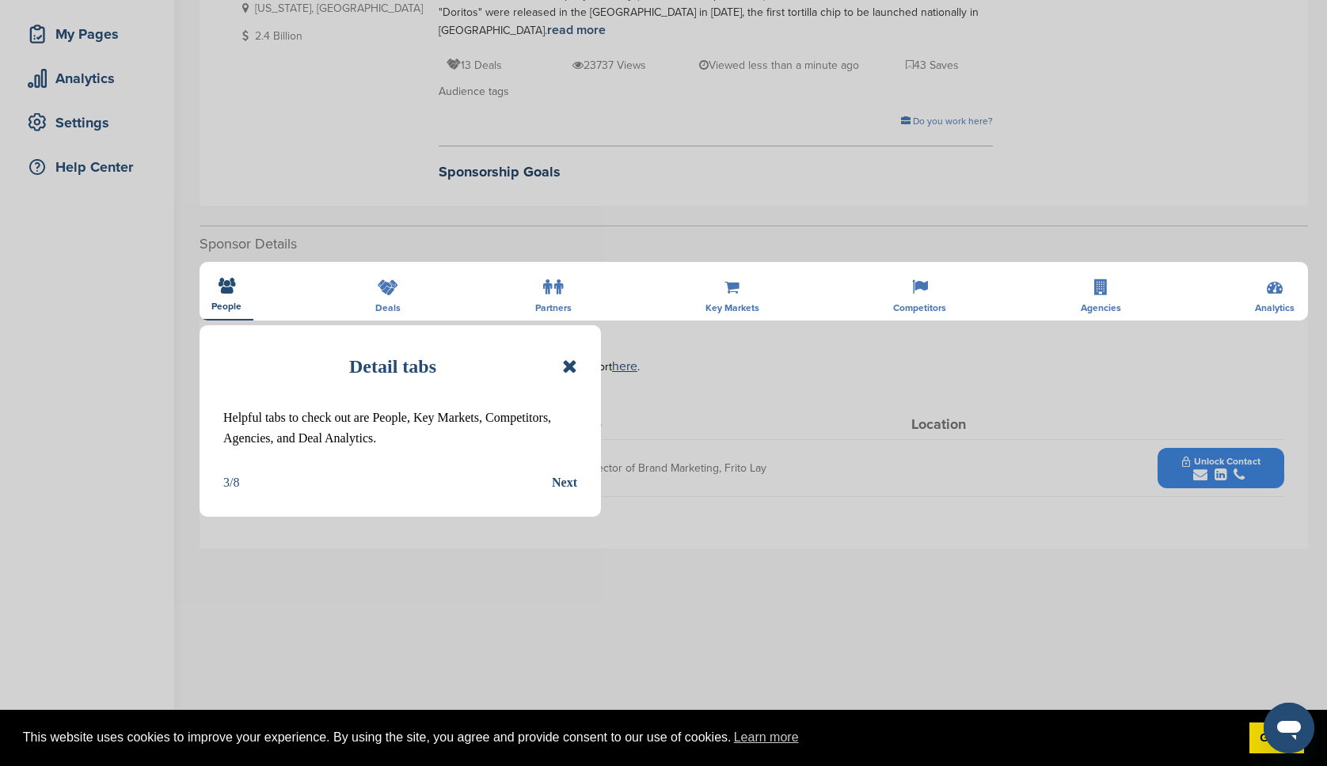
click at [561, 480] on div "Next" at bounding box center [564, 483] width 25 height 21
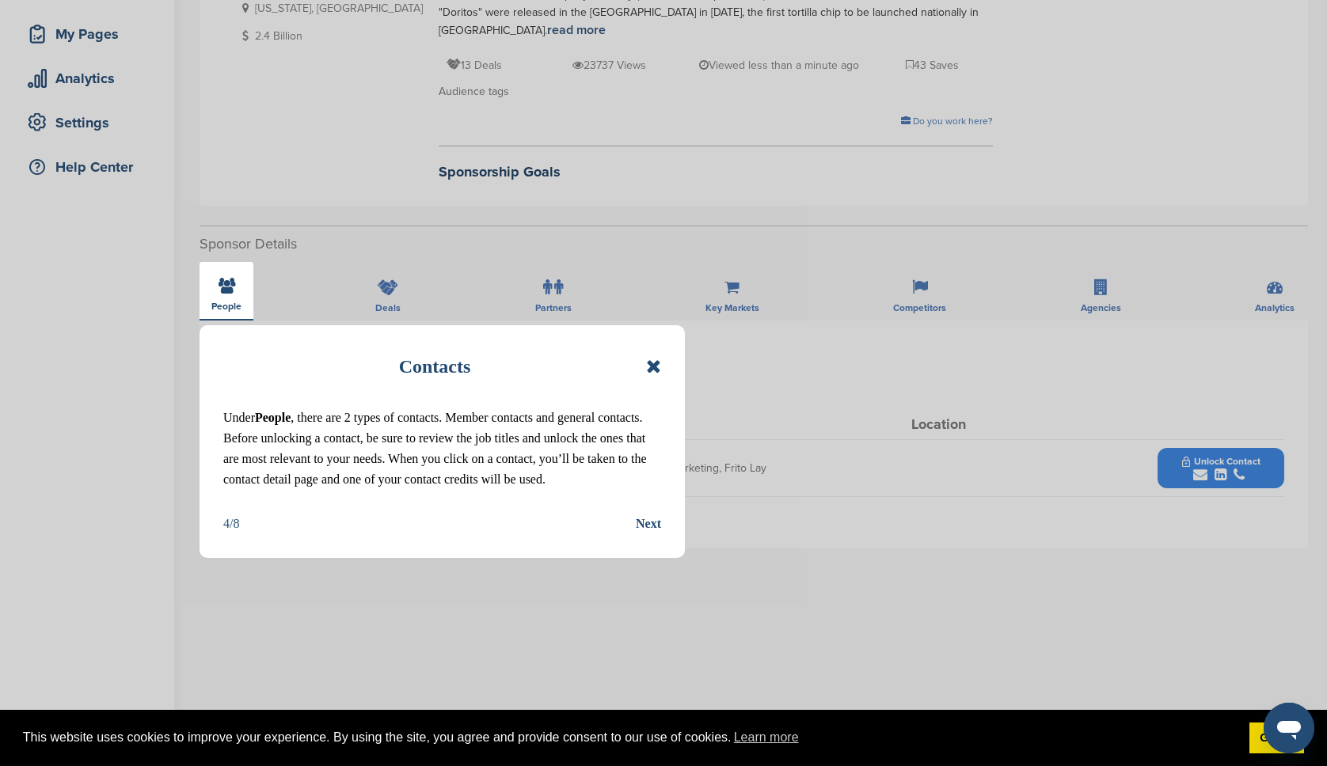
click at [648, 519] on div "Next" at bounding box center [648, 524] width 25 height 21
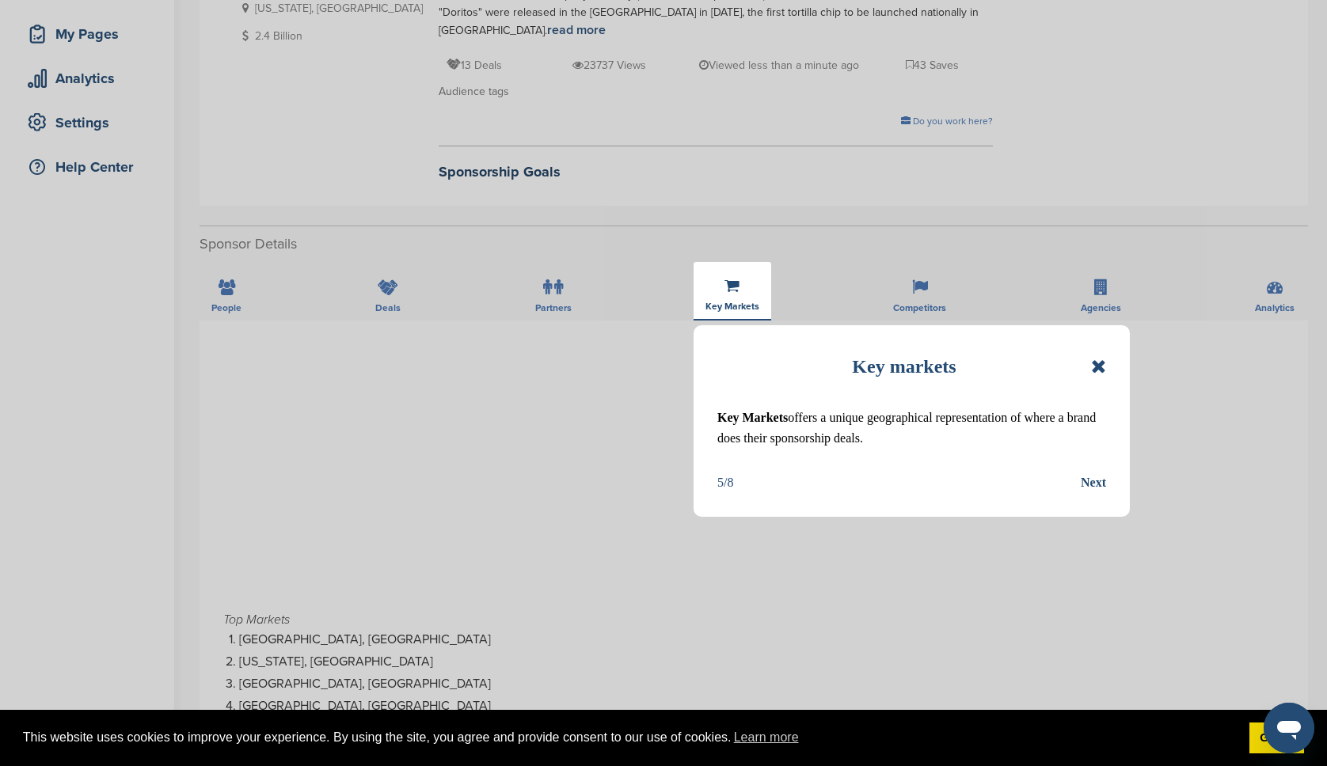
click at [1085, 483] on div "Next" at bounding box center [1093, 483] width 25 height 21
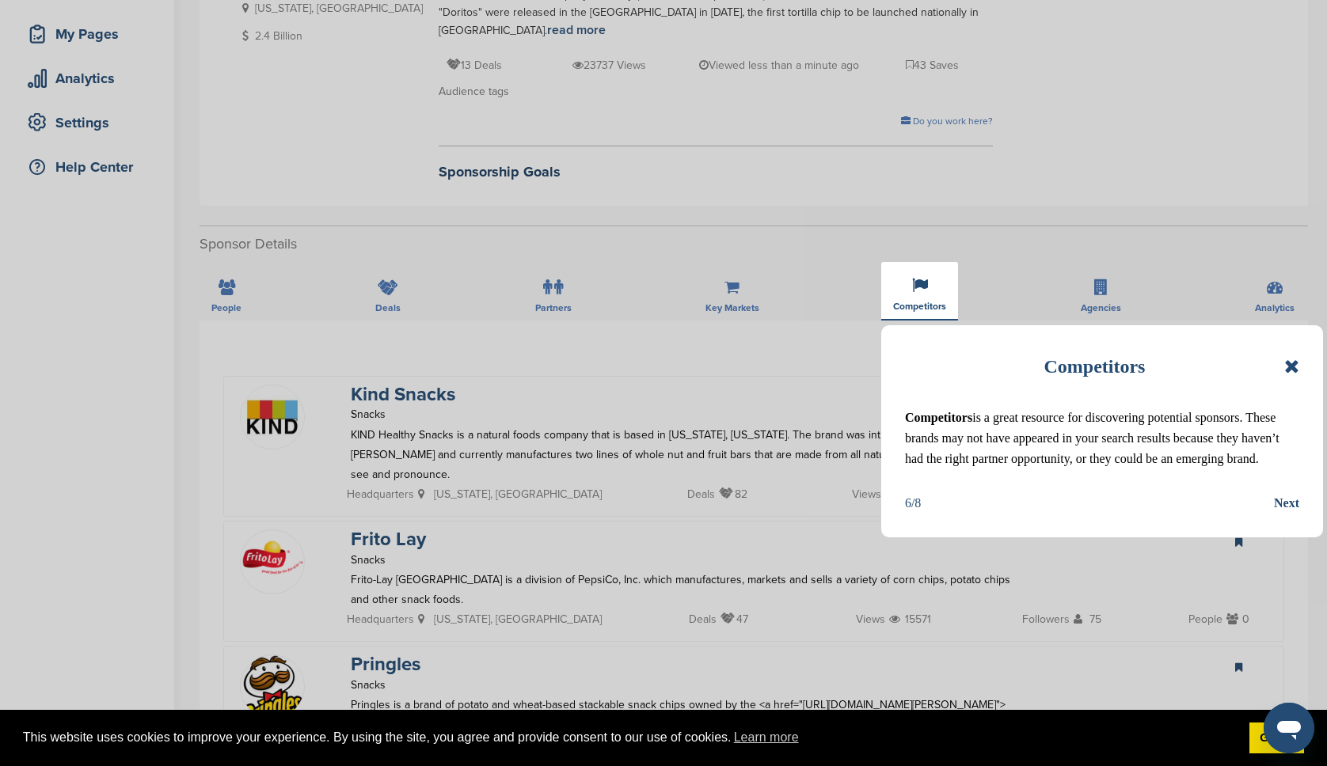
click at [1298, 502] on div "Next" at bounding box center [1286, 503] width 25 height 21
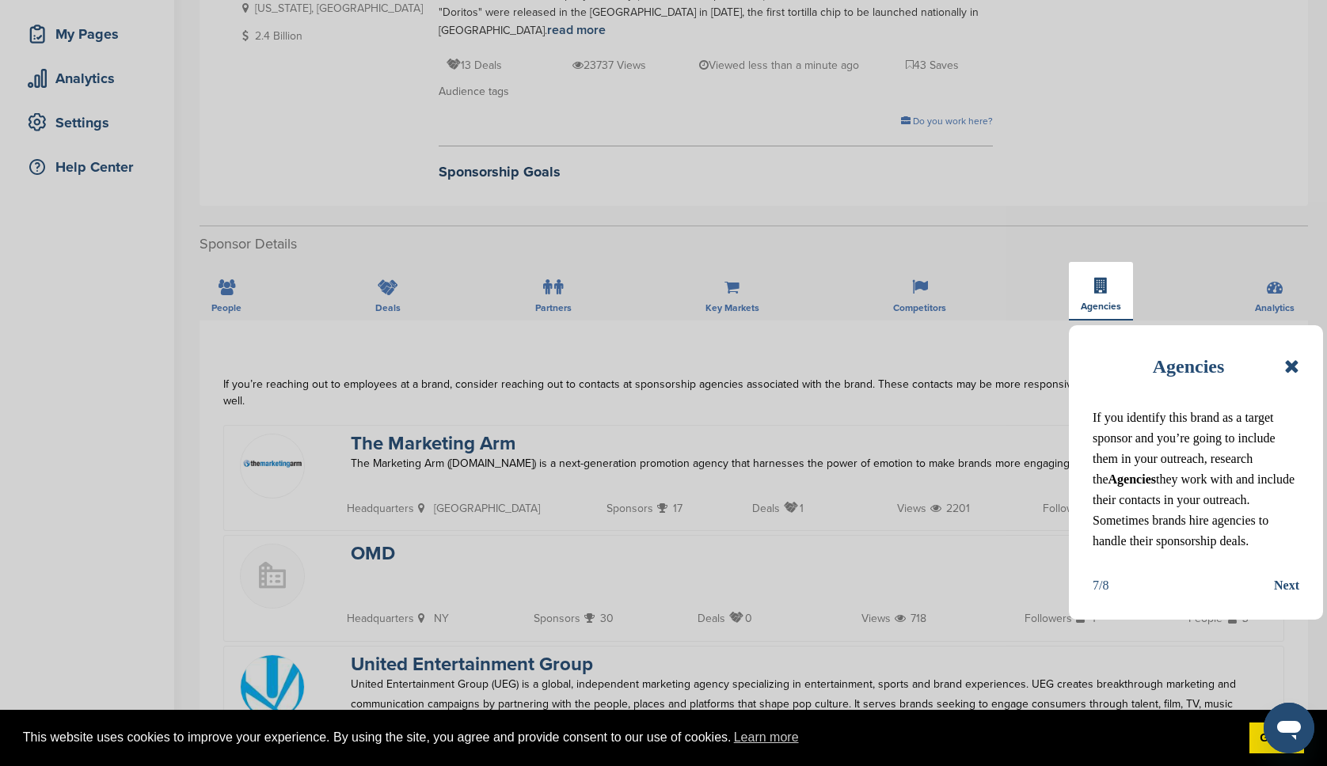
click at [1285, 590] on div "Next" at bounding box center [1286, 586] width 25 height 21
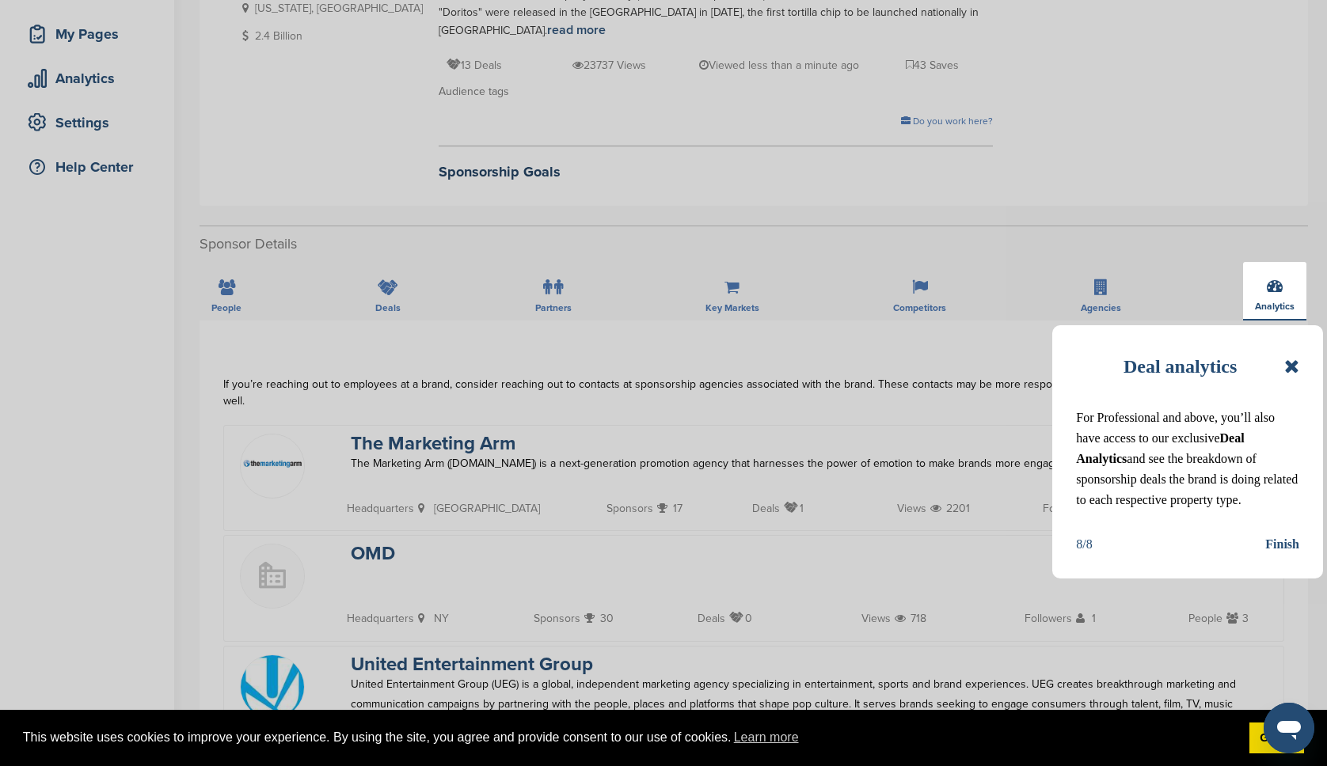
click at [1297, 542] on div "Finish" at bounding box center [1282, 544] width 34 height 21
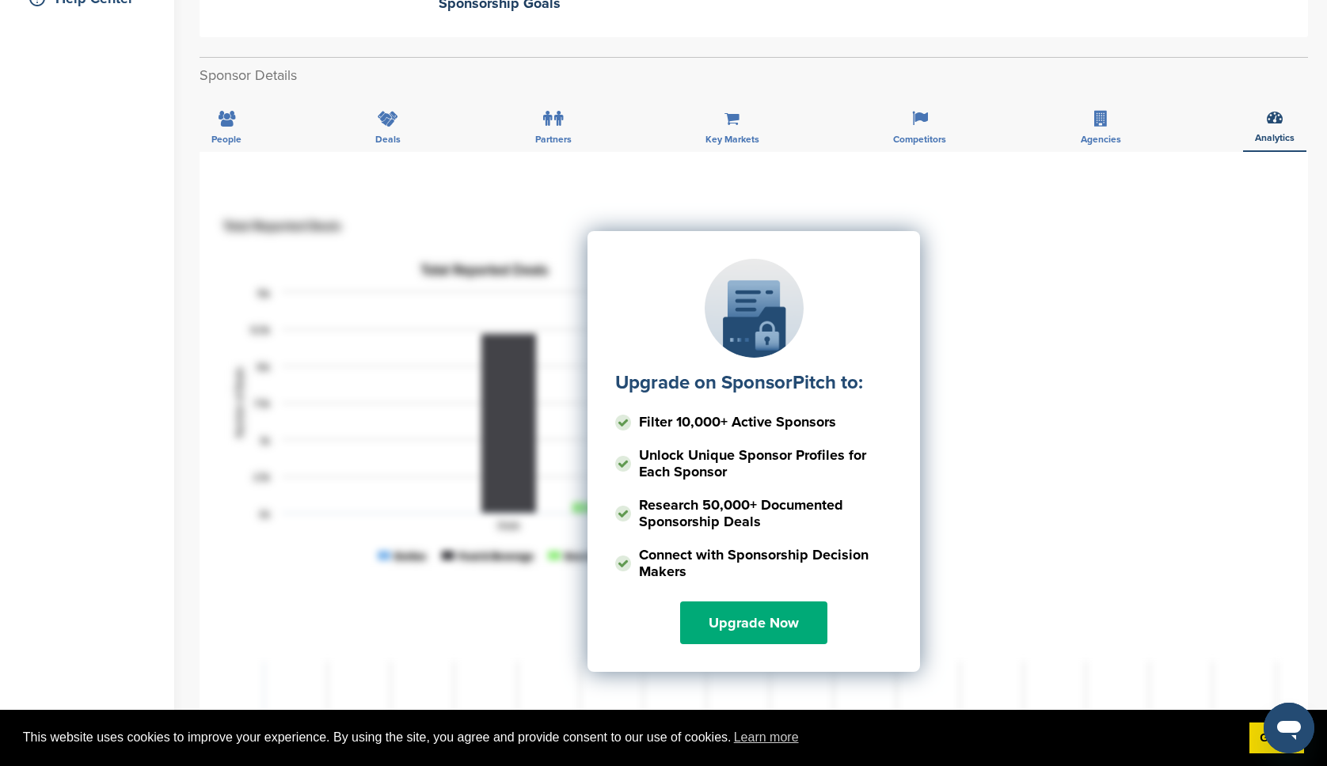
scroll to position [130, 0]
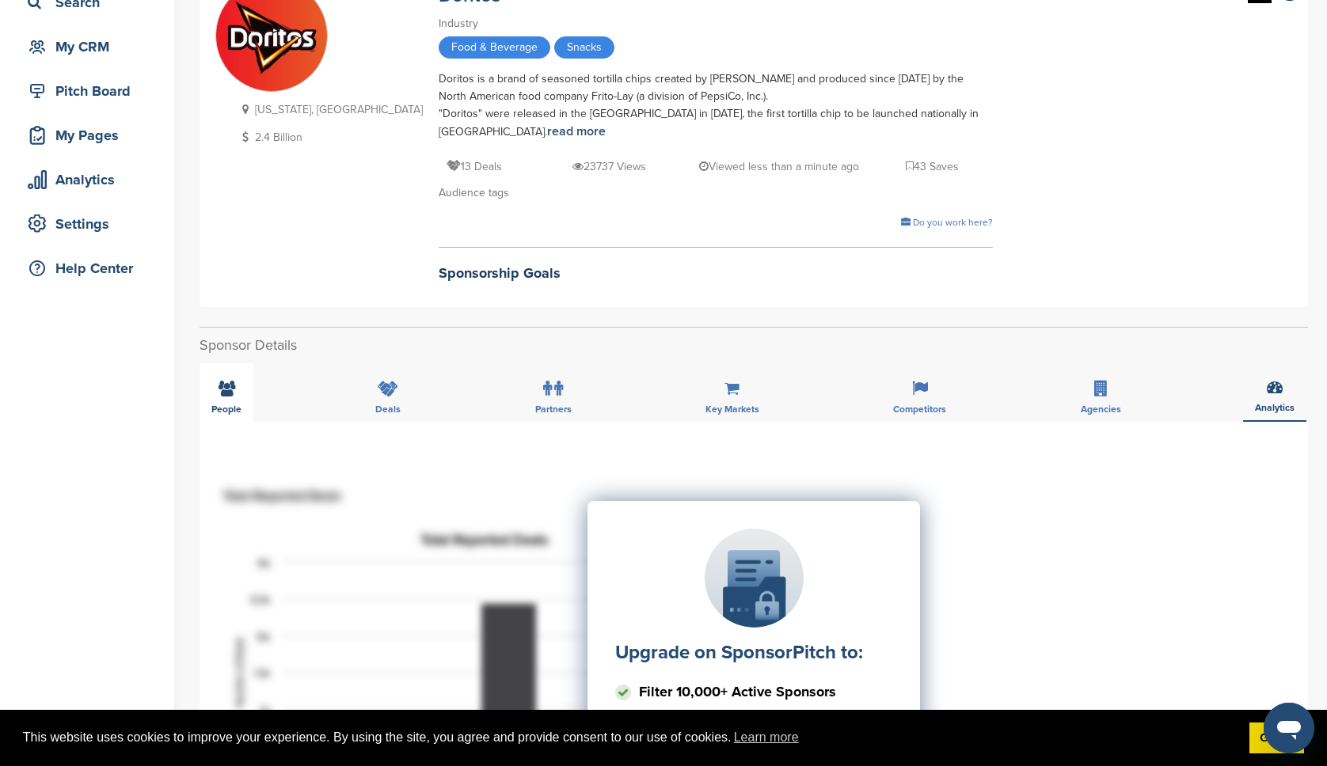
click at [228, 393] on icon at bounding box center [227, 389] width 17 height 16
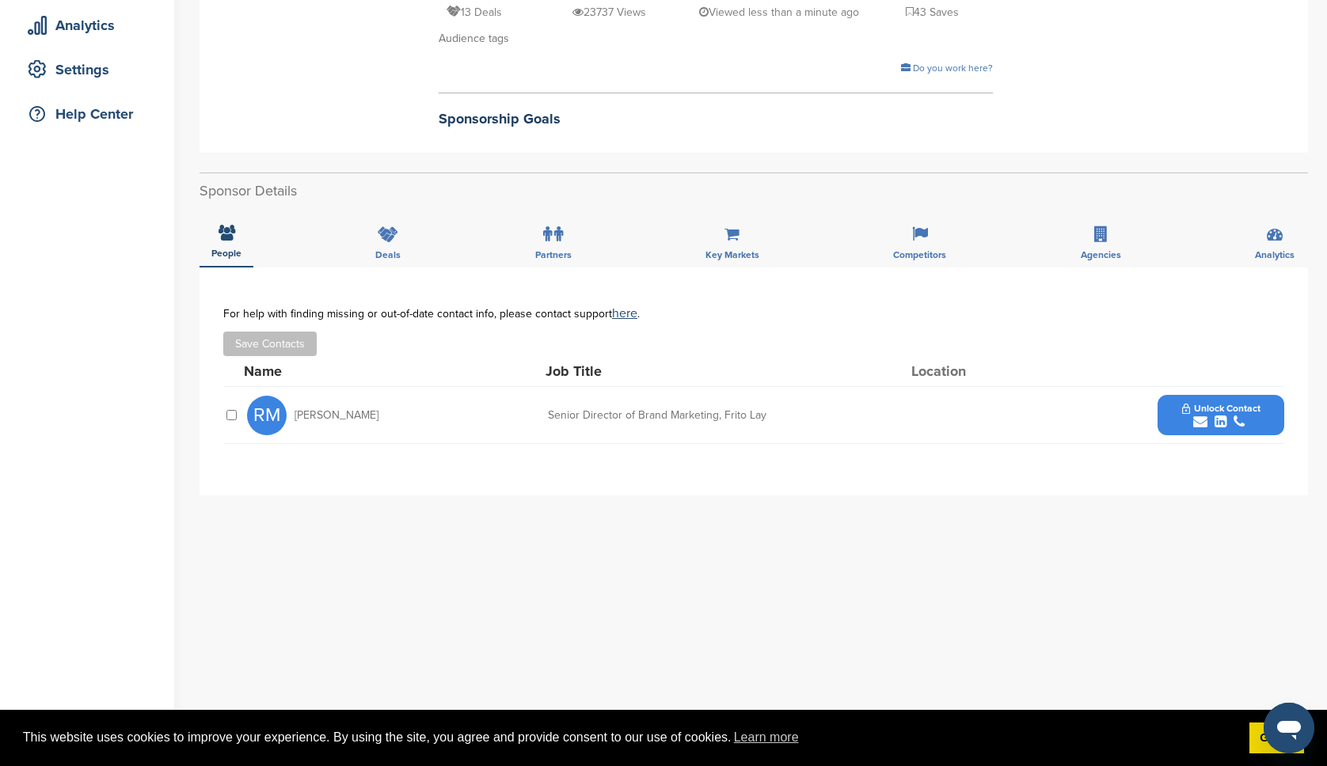
scroll to position [242, 0]
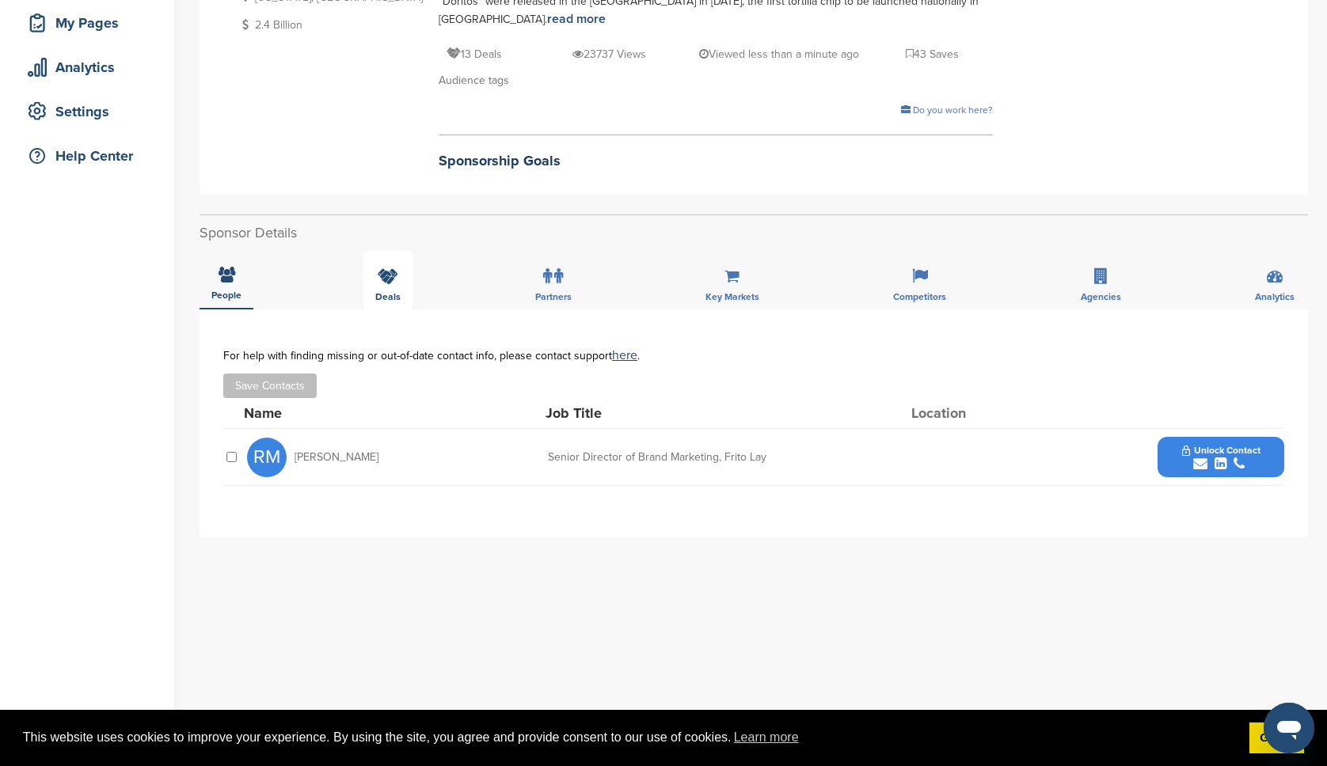
click at [383, 285] on div "Deals" at bounding box center [387, 280] width 49 height 59
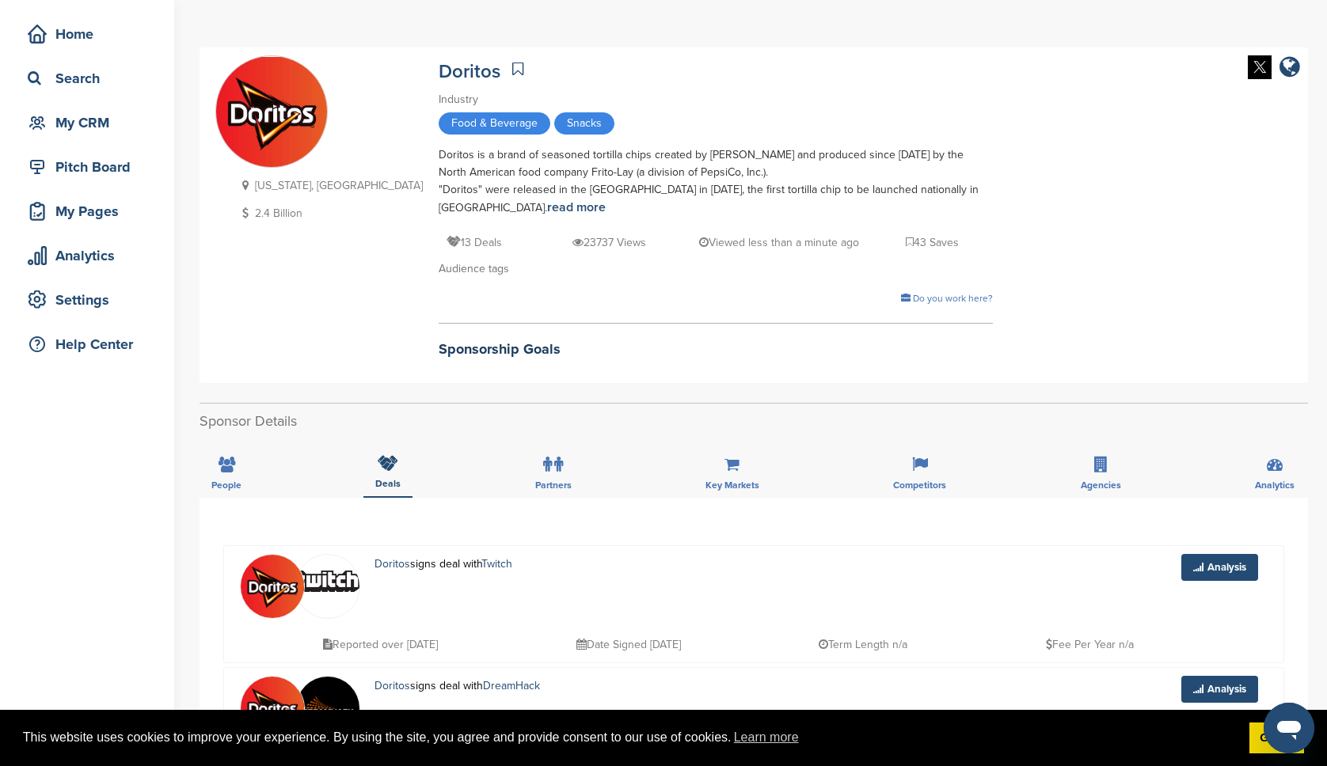
scroll to position [133, 0]
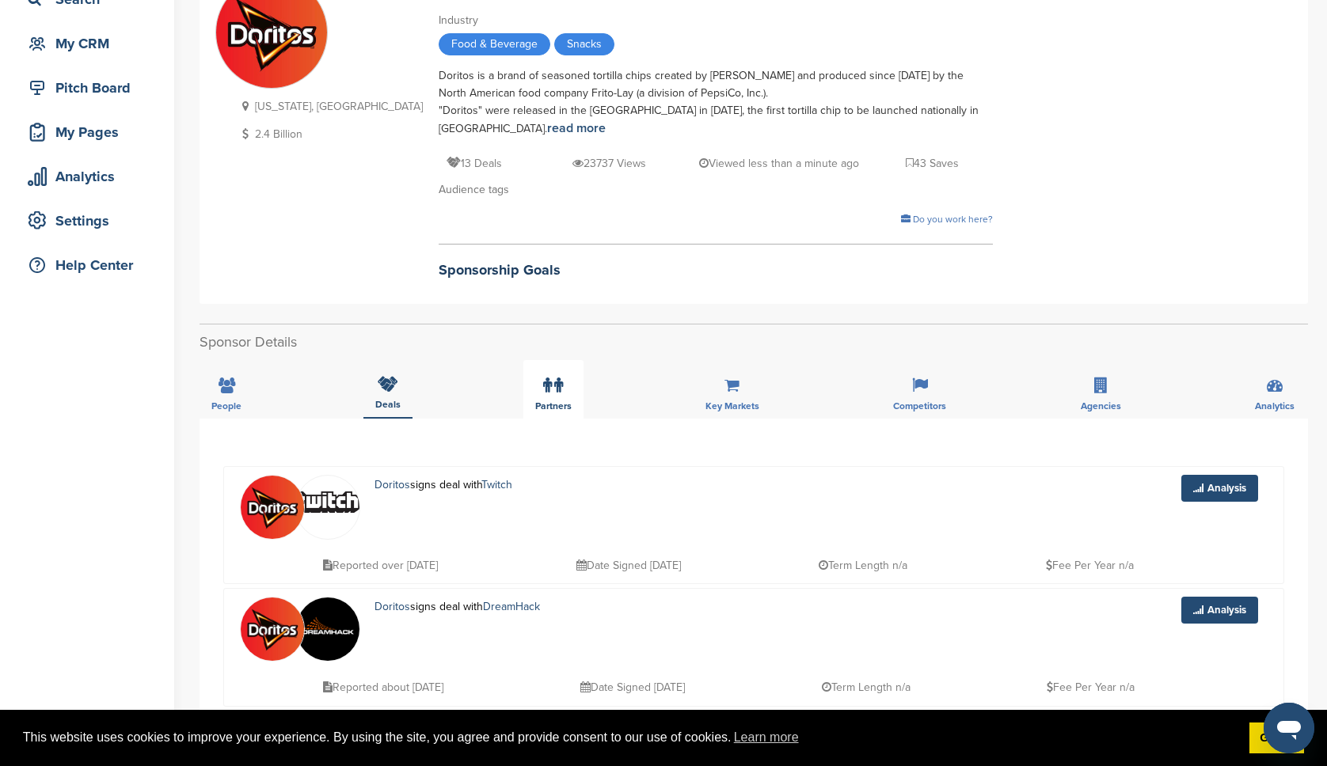
click at [241, 401] on span "Partners" at bounding box center [226, 406] width 30 height 10
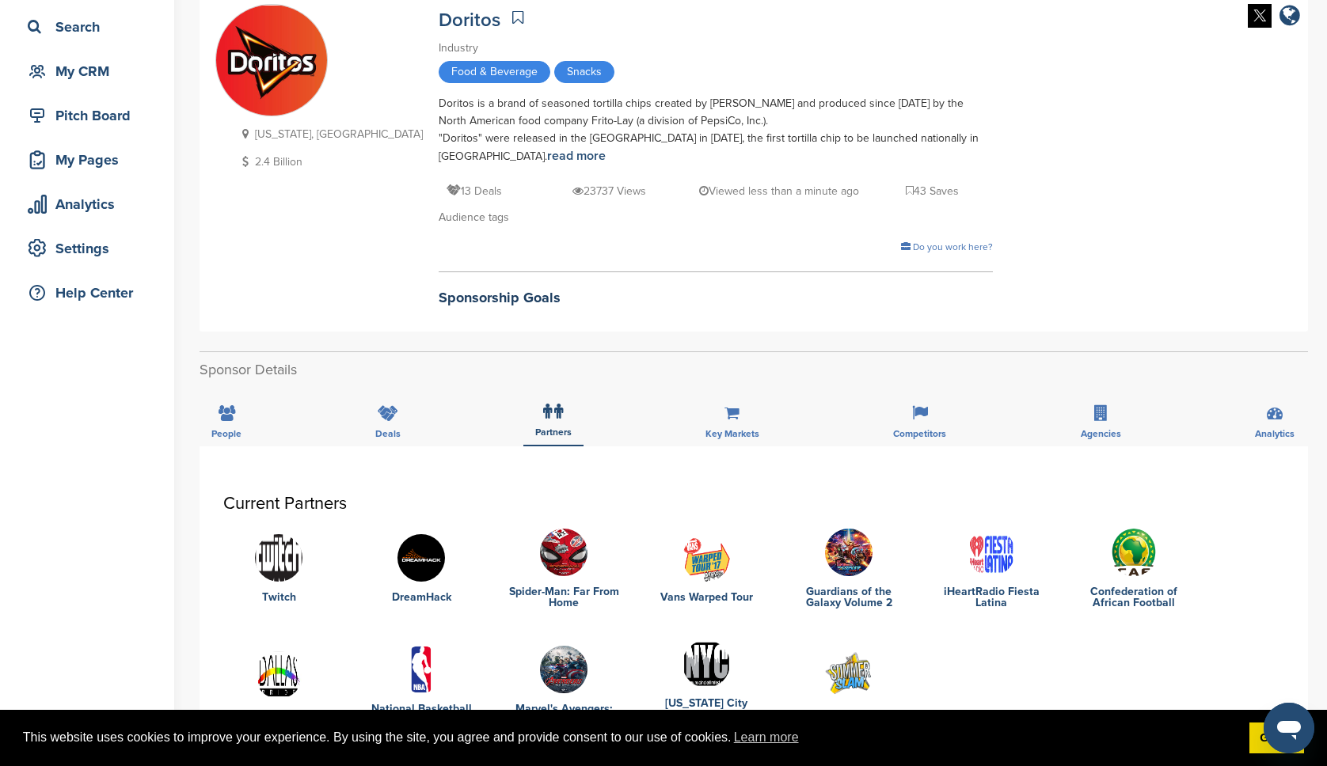
scroll to position [122, 0]
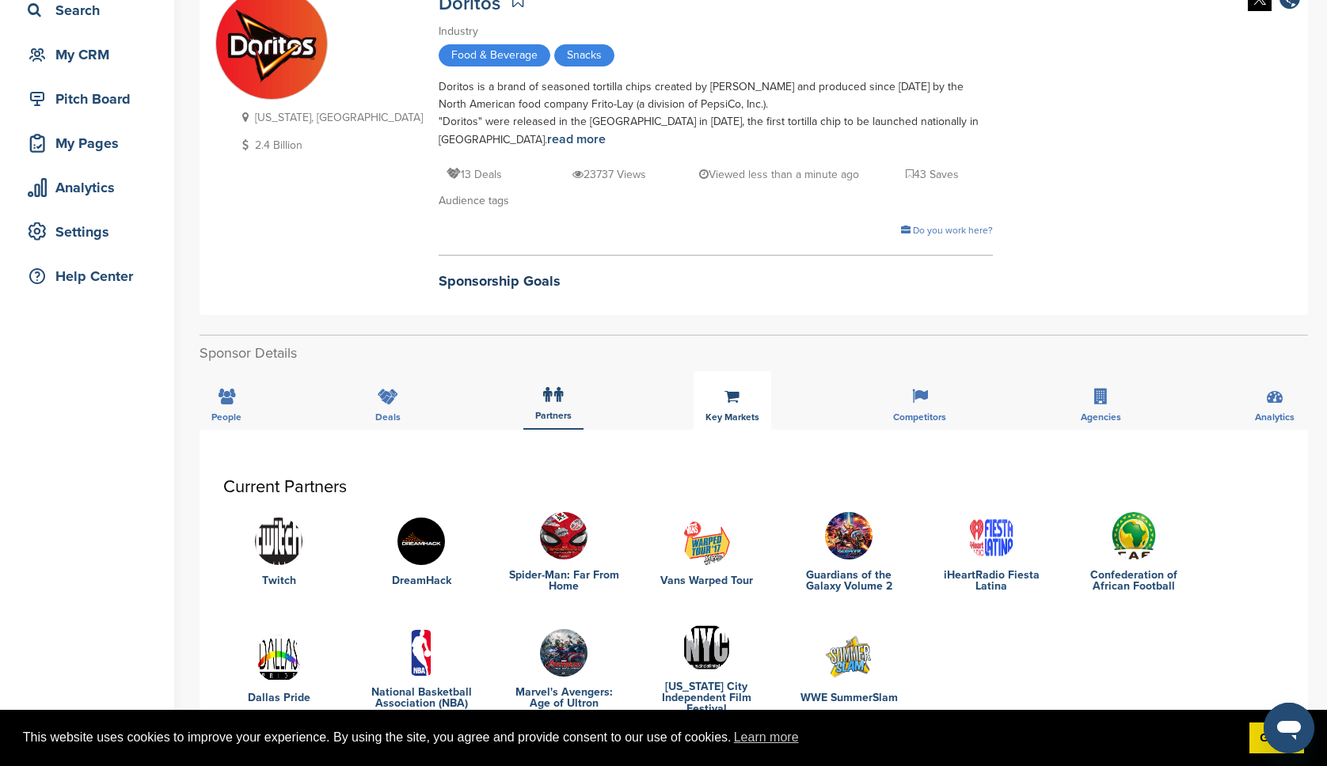
click at [727, 400] on icon at bounding box center [731, 397] width 15 height 16
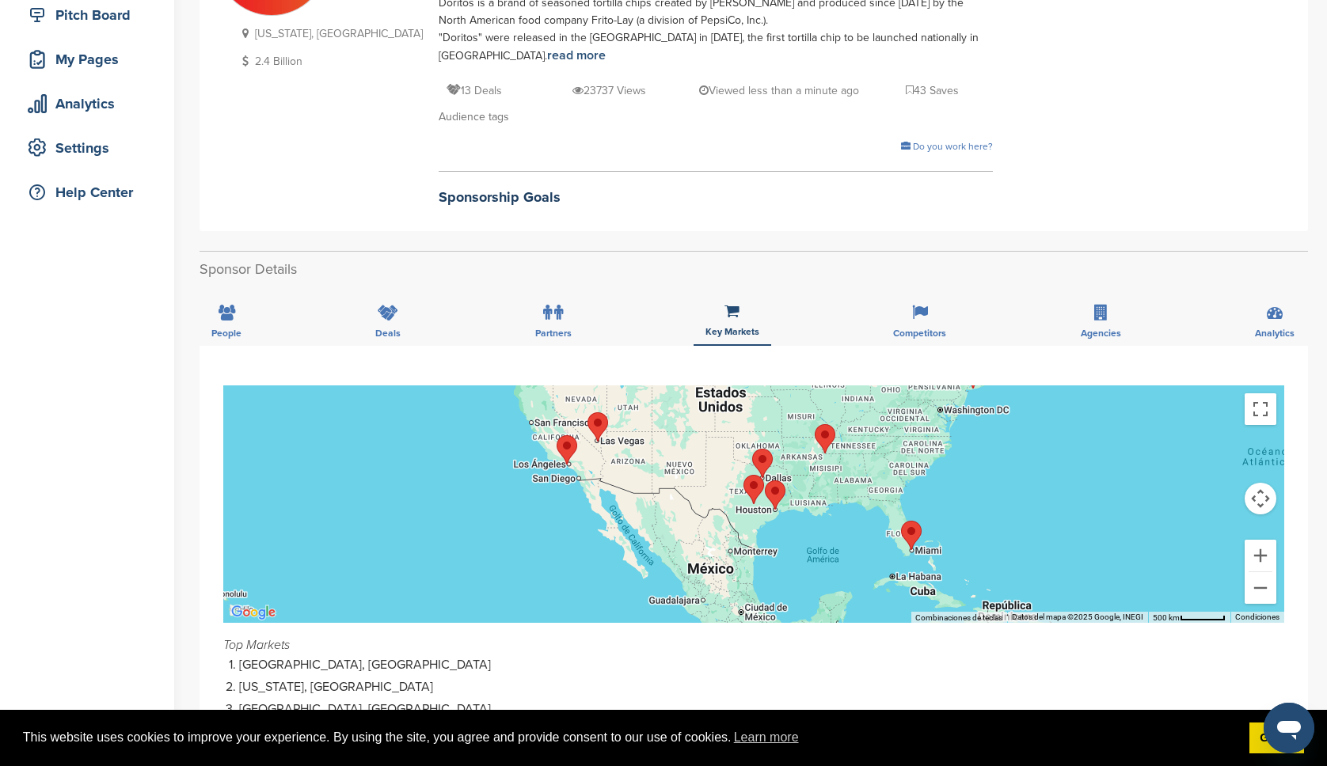
scroll to position [321, 0]
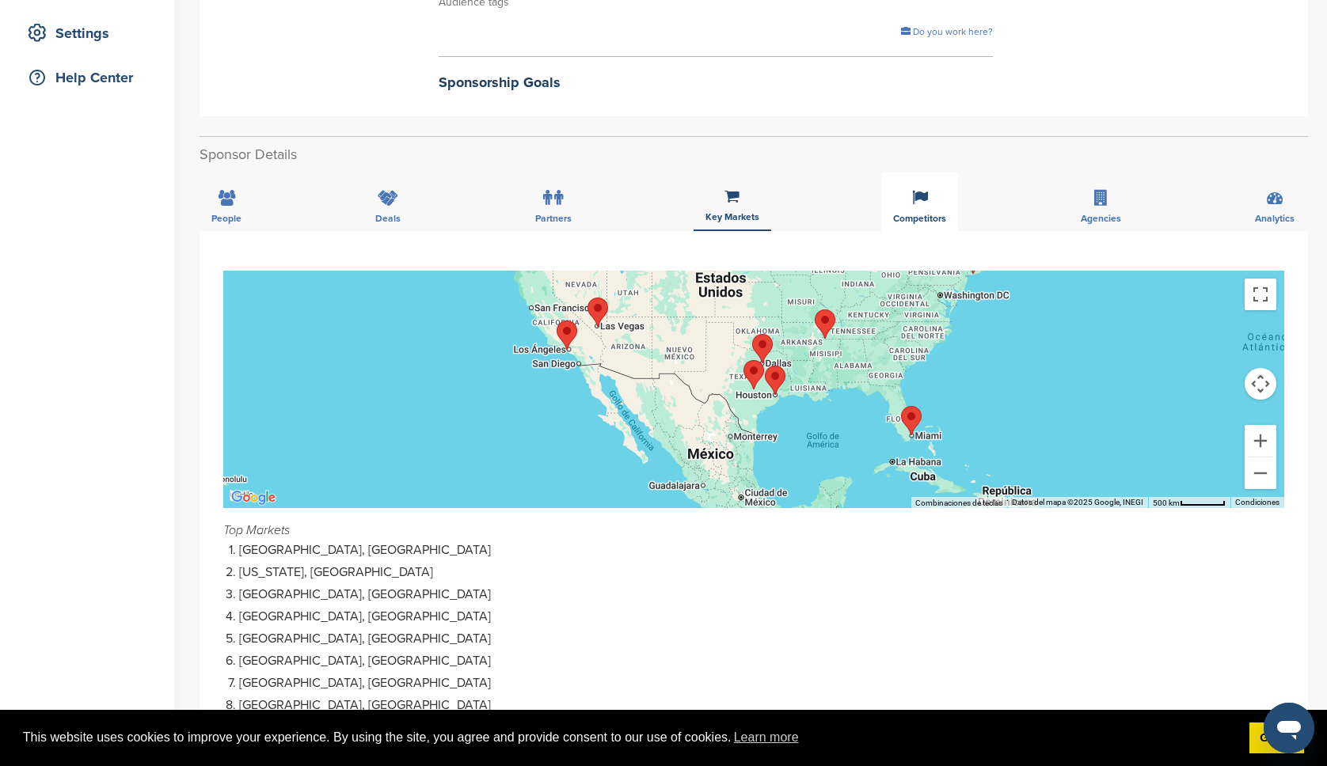
click at [924, 192] on icon at bounding box center [920, 198] width 16 height 16
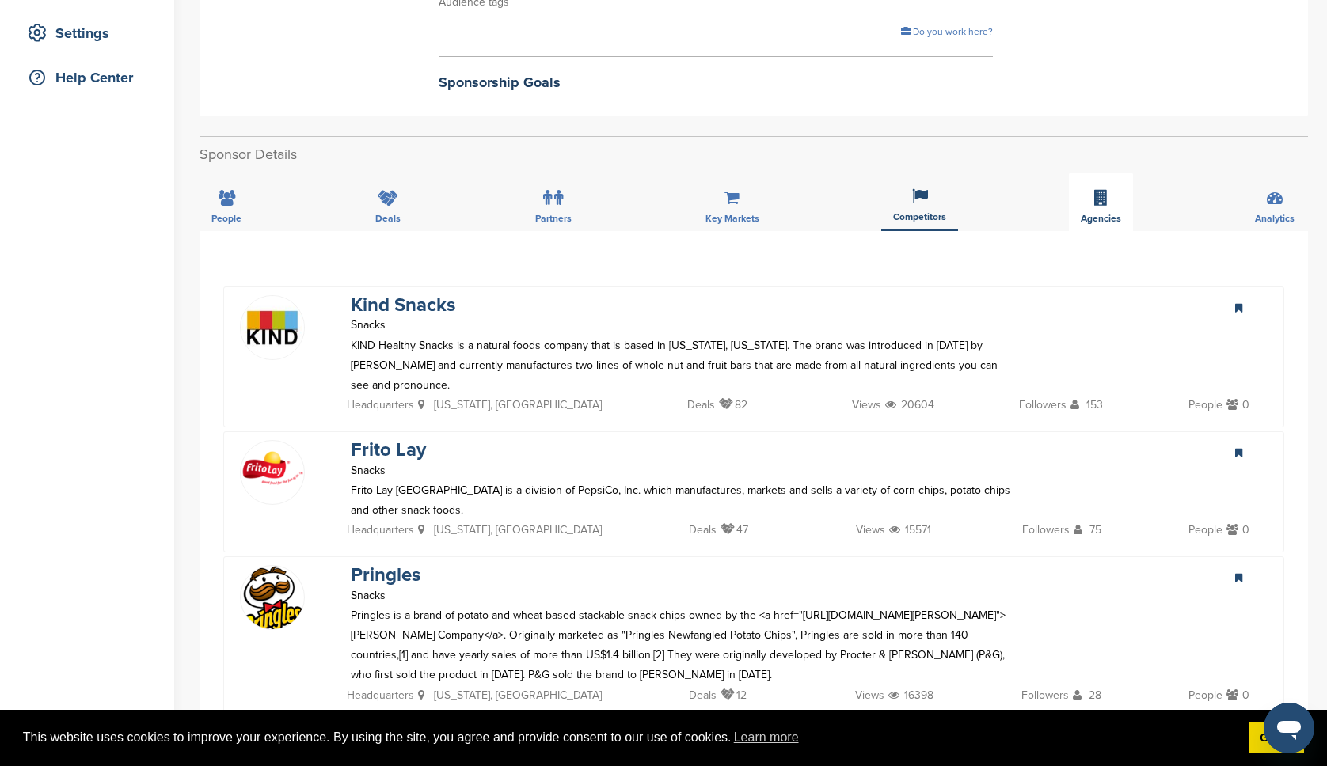
click at [1107, 211] on div "Agencies" at bounding box center [1101, 202] width 64 height 59
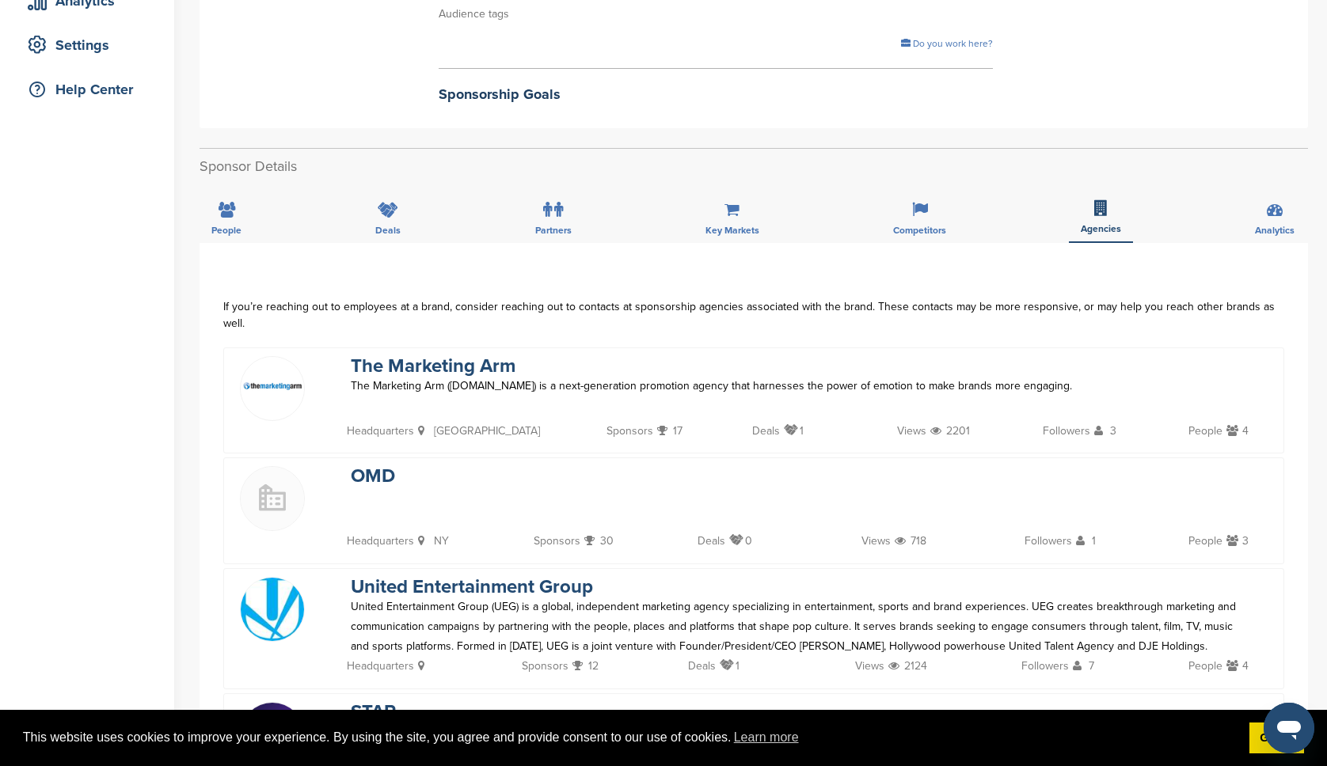
scroll to position [329, 0]
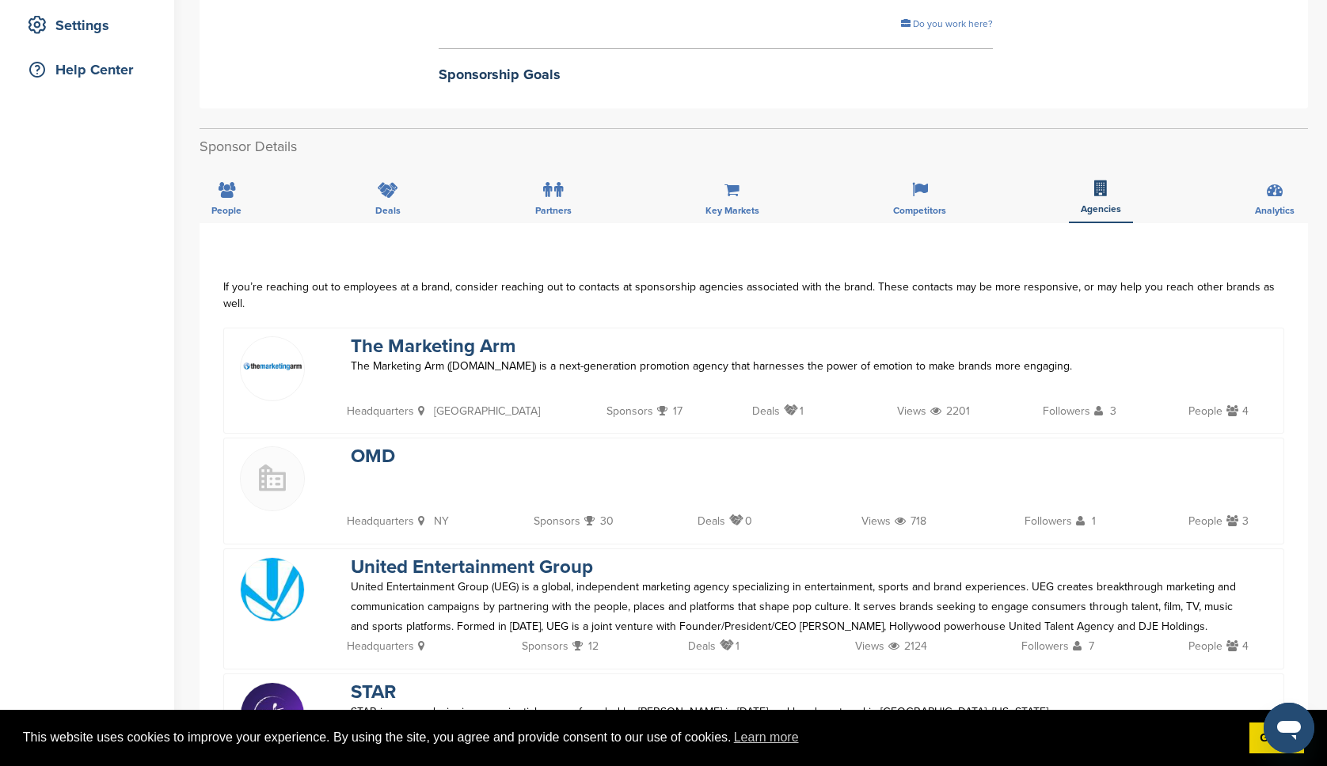
drag, startPoint x: 1285, startPoint y: 287, endPoint x: 265, endPoint y: 270, distance: 1019.9
click at [265, 270] on div "If you’re reaching out to employees at a brand, consider reaching out to contac…" at bounding box center [754, 529] width 1108 height 612
copy div "If you’re reaching out to employees at a brand, consider reaching out to contac…"
click at [184, 329] on div "Home Search My CRM Pitch Board My Pages Analytics Settings Help Center Deal ana…" at bounding box center [663, 362] width 1327 height 1274
click at [224, 199] on div "People" at bounding box center [227, 194] width 54 height 59
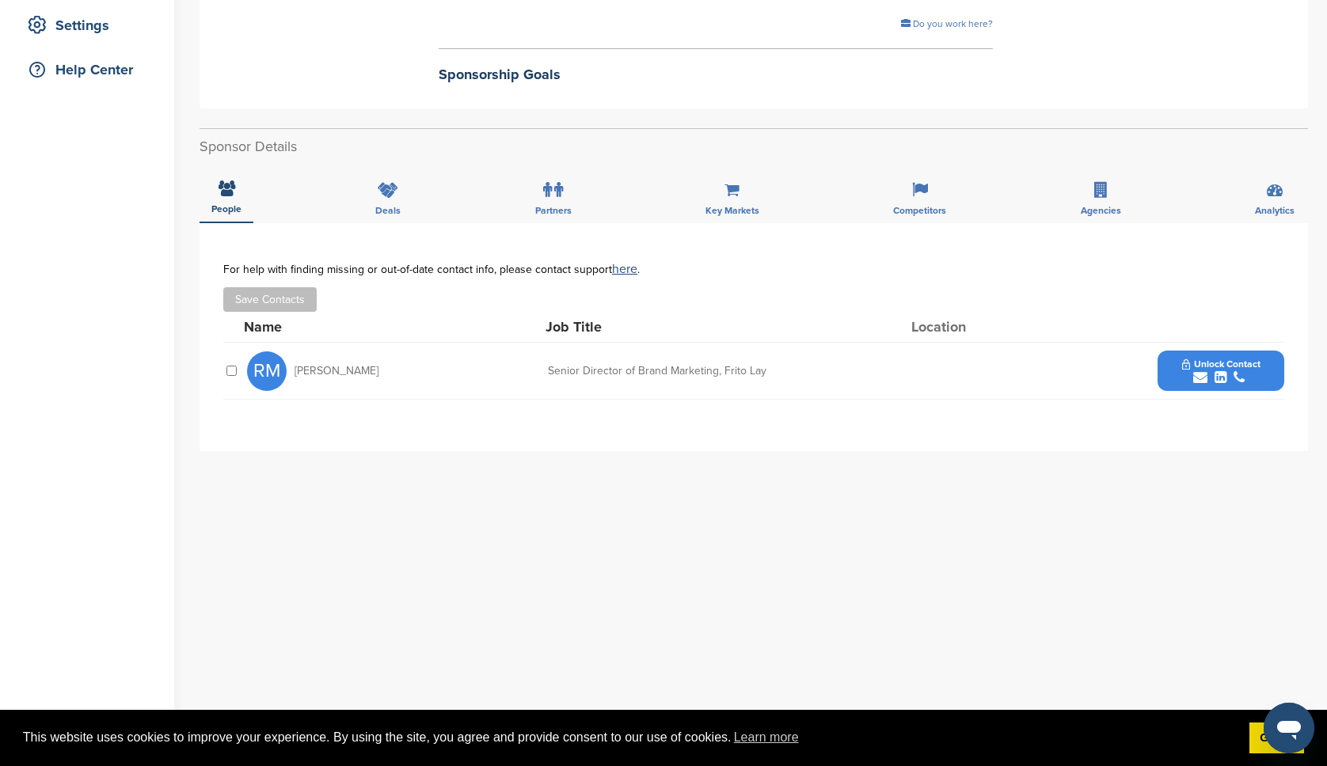
click at [1227, 373] on div "submit" at bounding box center [1221, 378] width 78 height 15
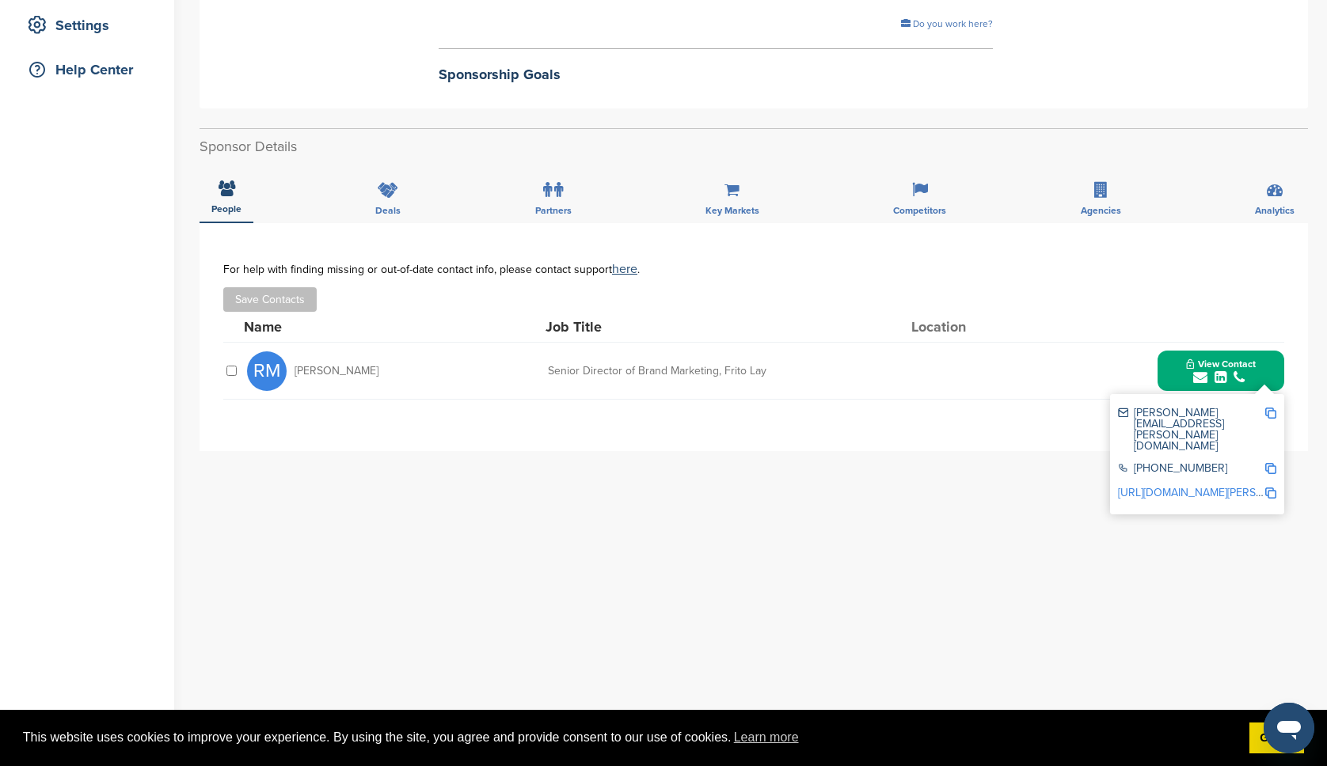
click at [1180, 486] on link "https://www.linkedin.com/in/ryan-matiyow-9345941" at bounding box center [1214, 492] width 193 height 13
click at [414, 559] on div "**********" at bounding box center [754, 539] width 1108 height 633
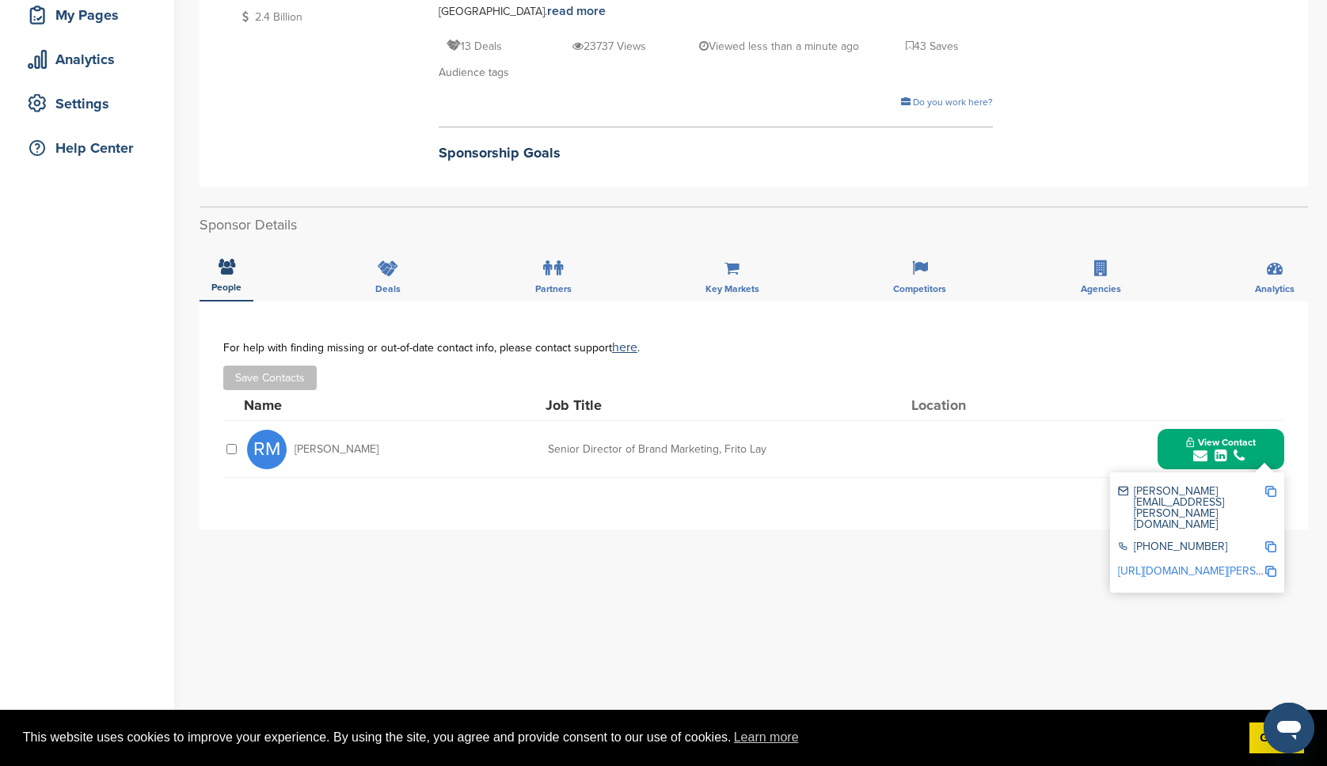
scroll to position [212, 0]
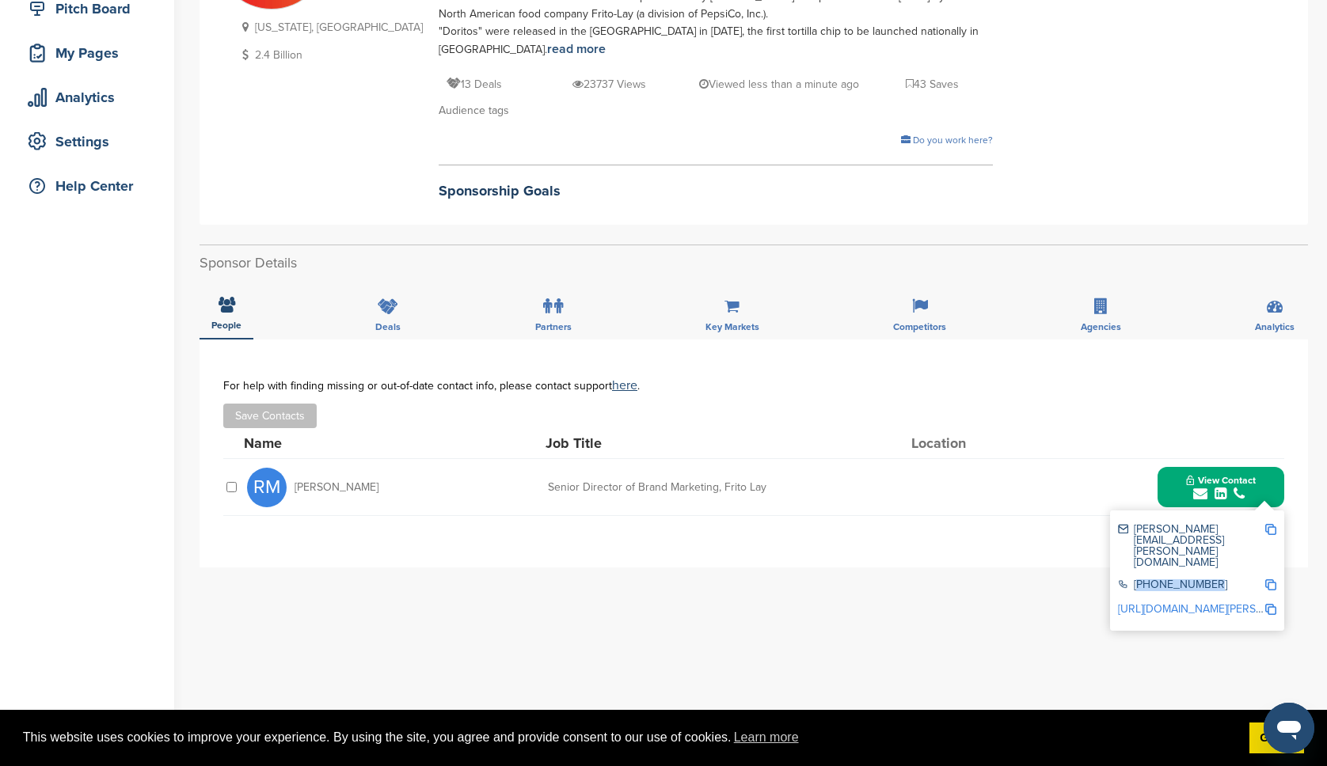
drag, startPoint x: 1135, startPoint y: 553, endPoint x: 1206, endPoint y: 555, distance: 71.3
click at [1206, 580] on div "972-334-7000" at bounding box center [1191, 586] width 146 height 13
click at [1218, 580] on div "972-334-7000" at bounding box center [1191, 586] width 146 height 13
click at [931, 607] on div "**********" at bounding box center [754, 656] width 1108 height 633
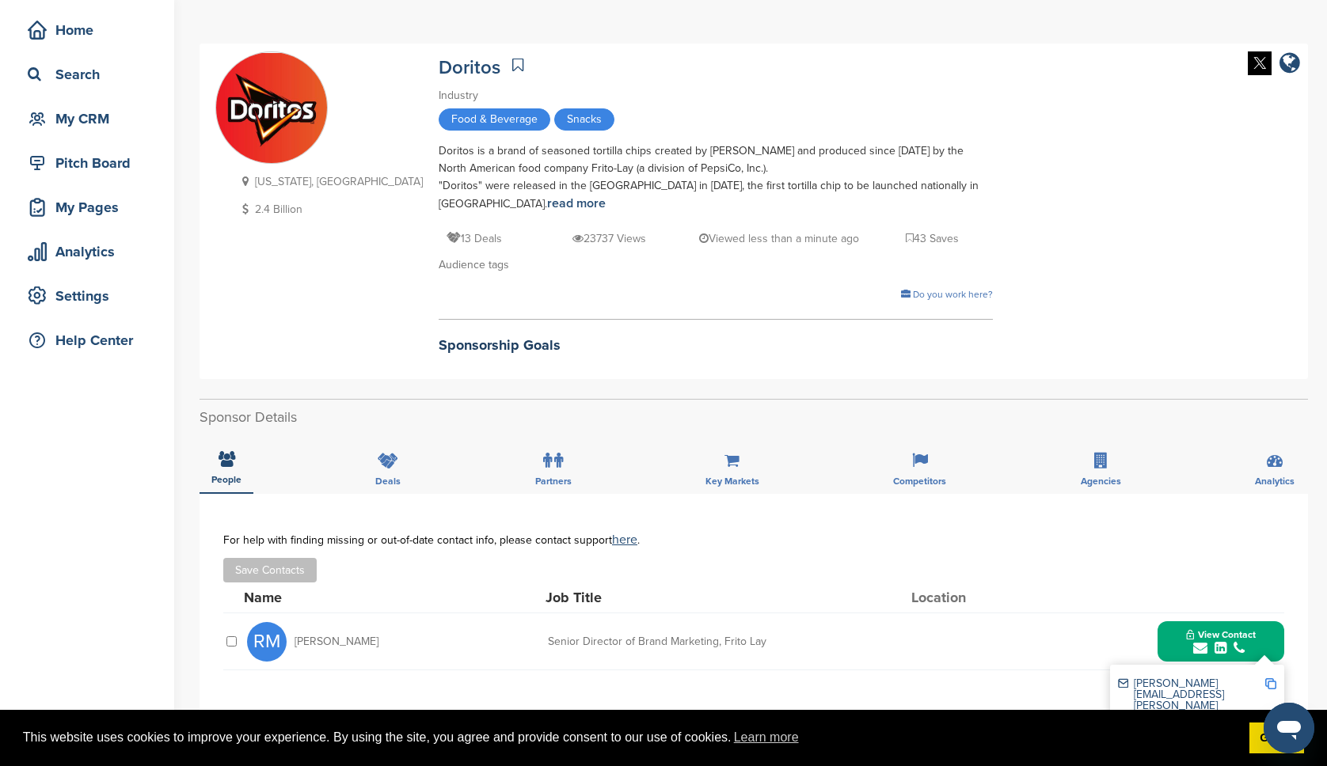
scroll to position [67, 0]
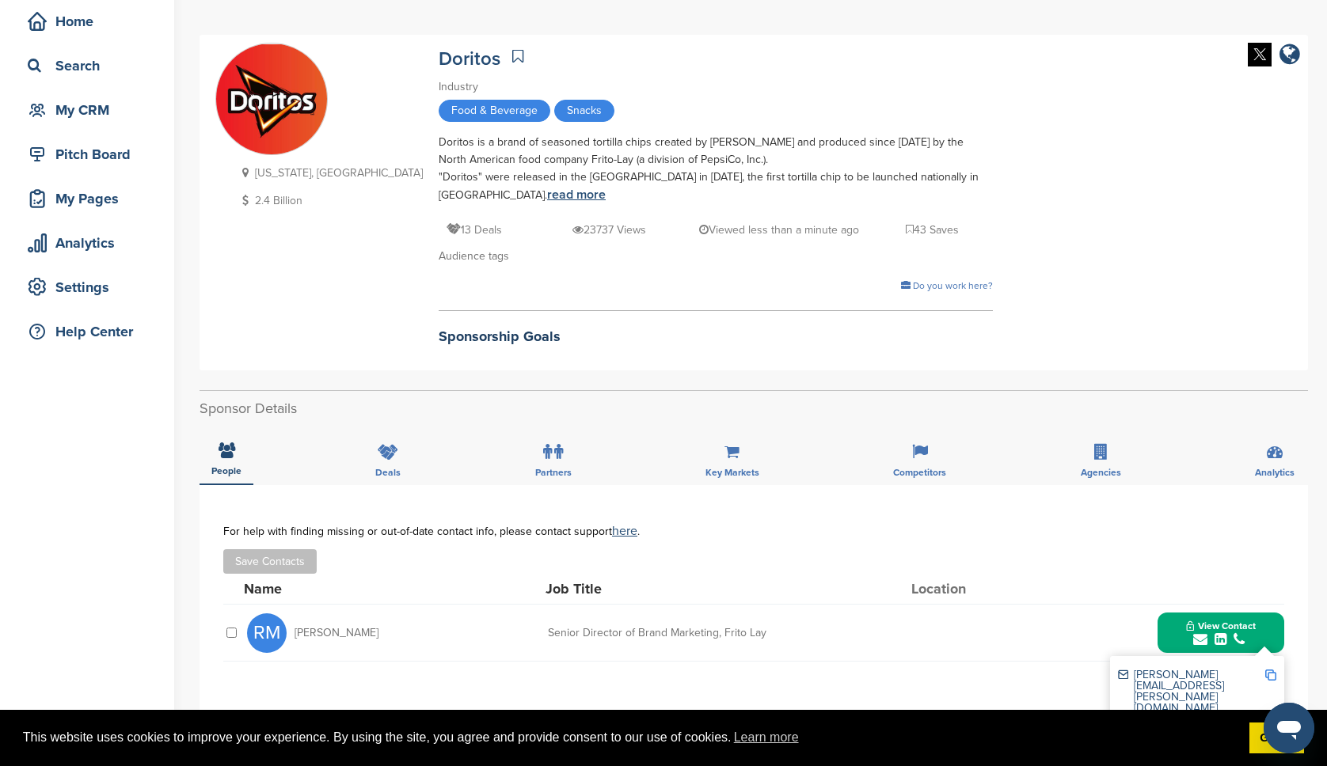
click at [547, 191] on link "read more" at bounding box center [576, 195] width 59 height 16
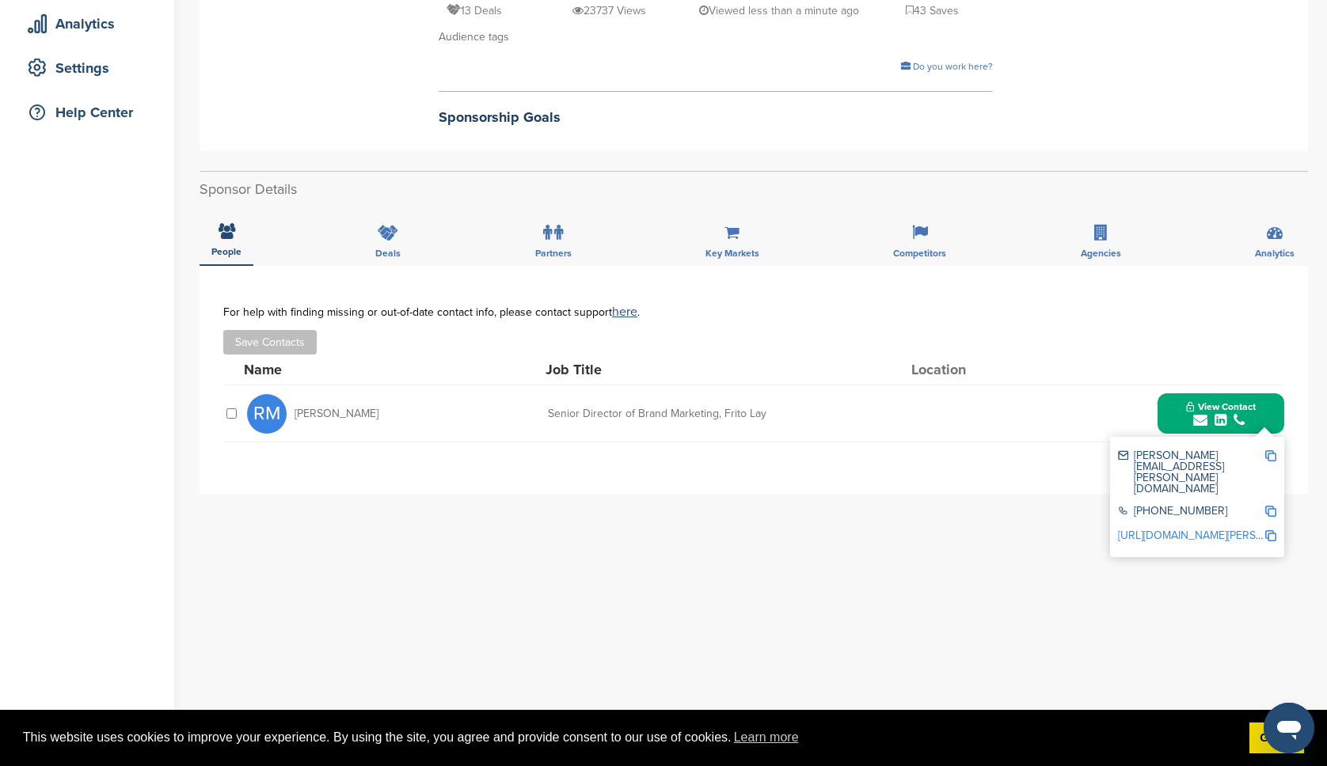
scroll to position [295, 0]
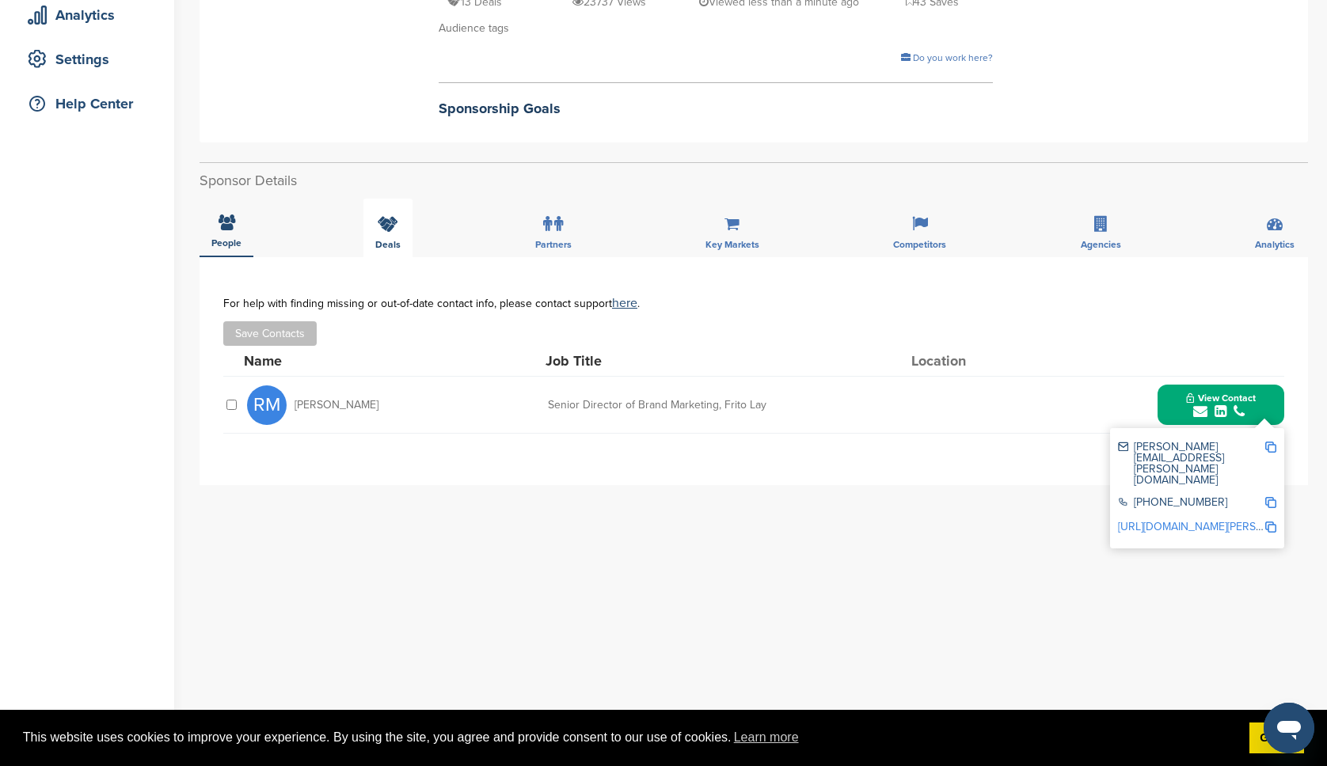
click at [379, 236] on div "Deals" at bounding box center [387, 228] width 49 height 59
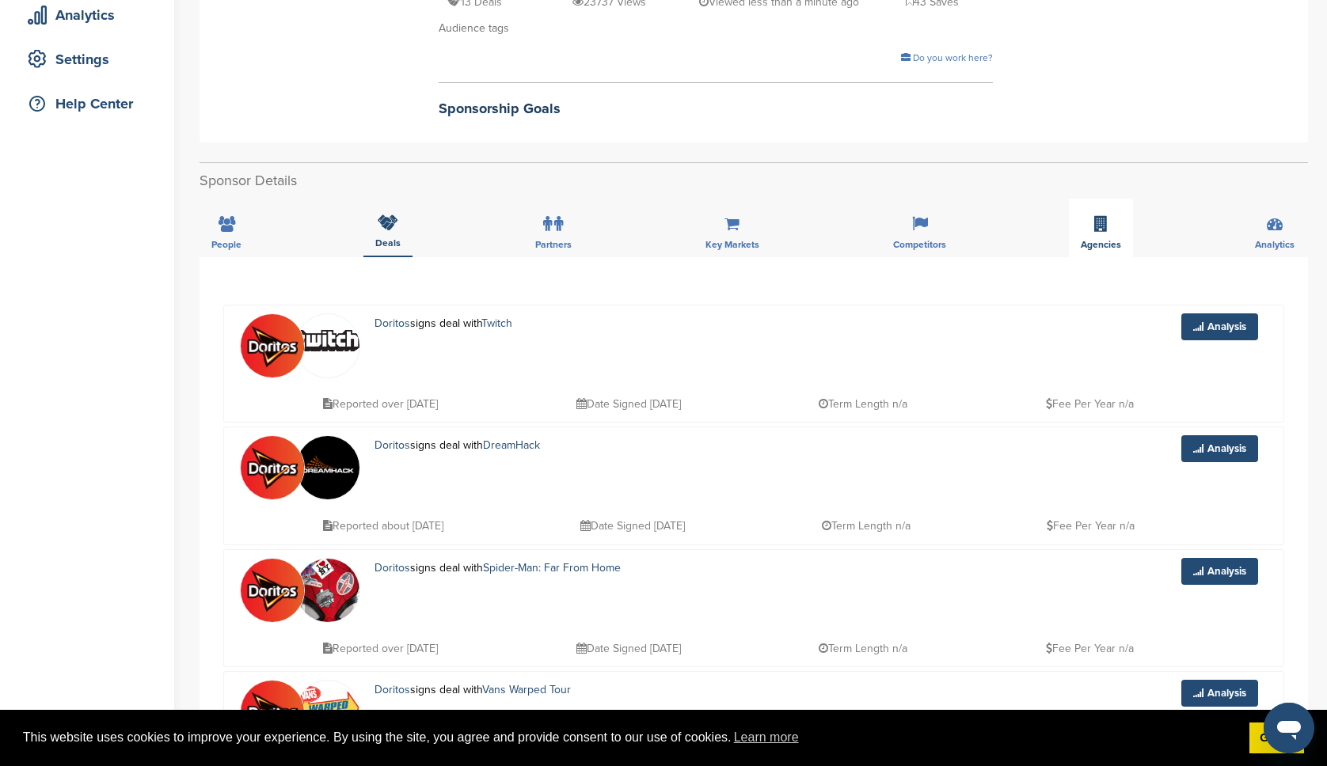
click at [1101, 231] on icon at bounding box center [1100, 224] width 13 height 16
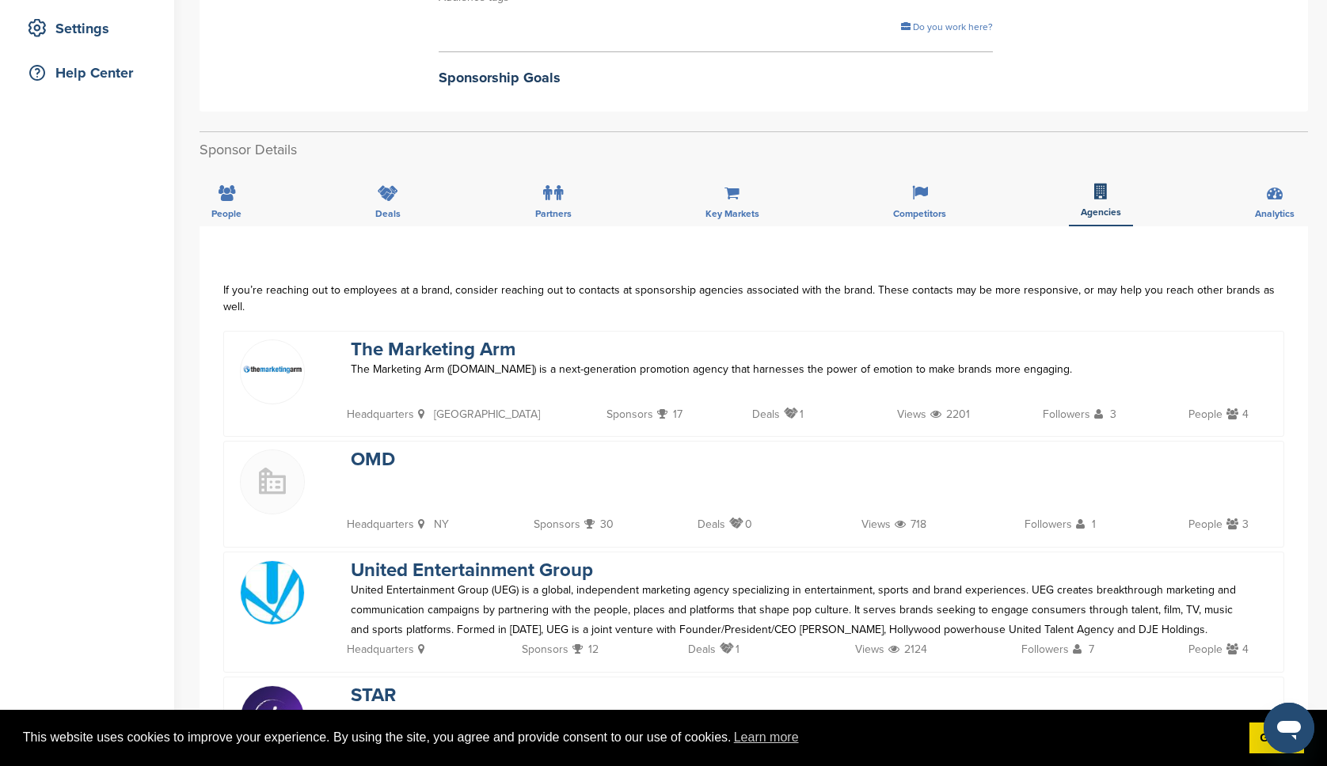
scroll to position [221, 0]
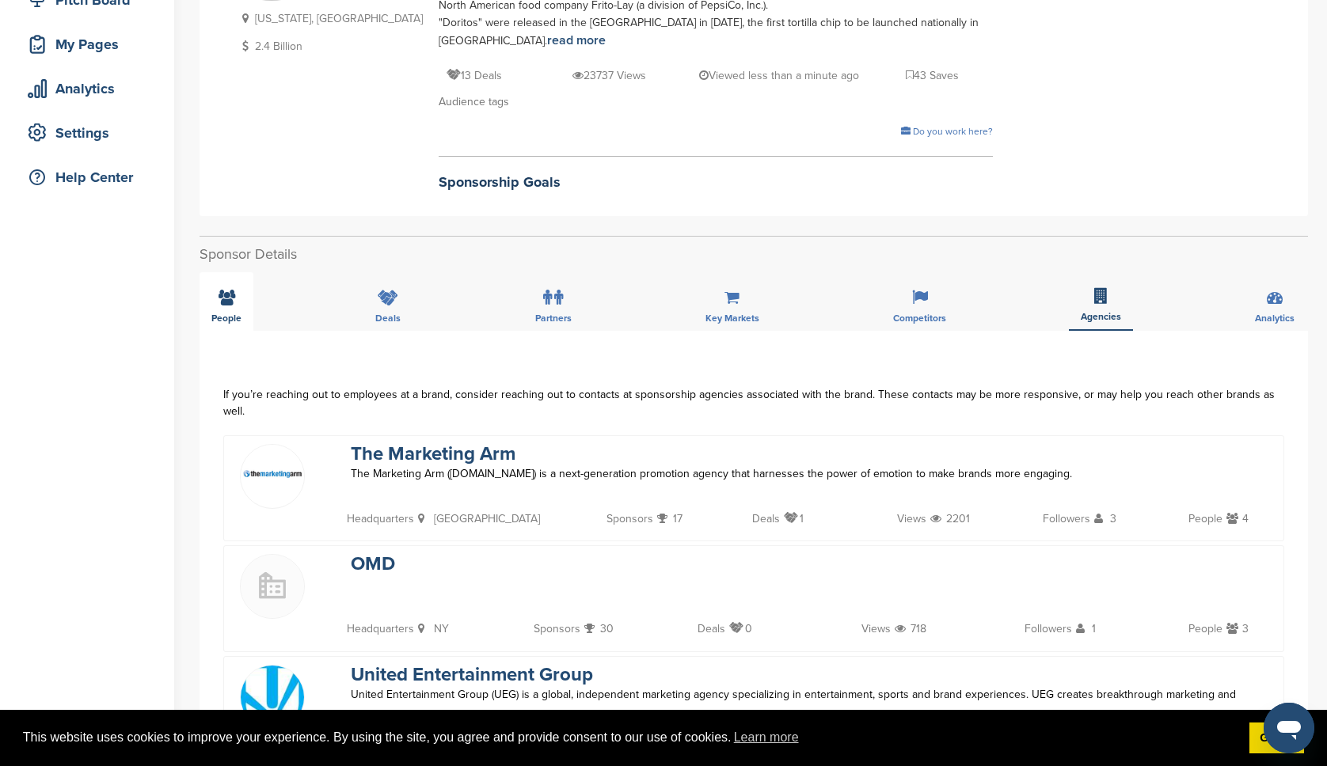
click at [229, 304] on icon at bounding box center [227, 298] width 17 height 16
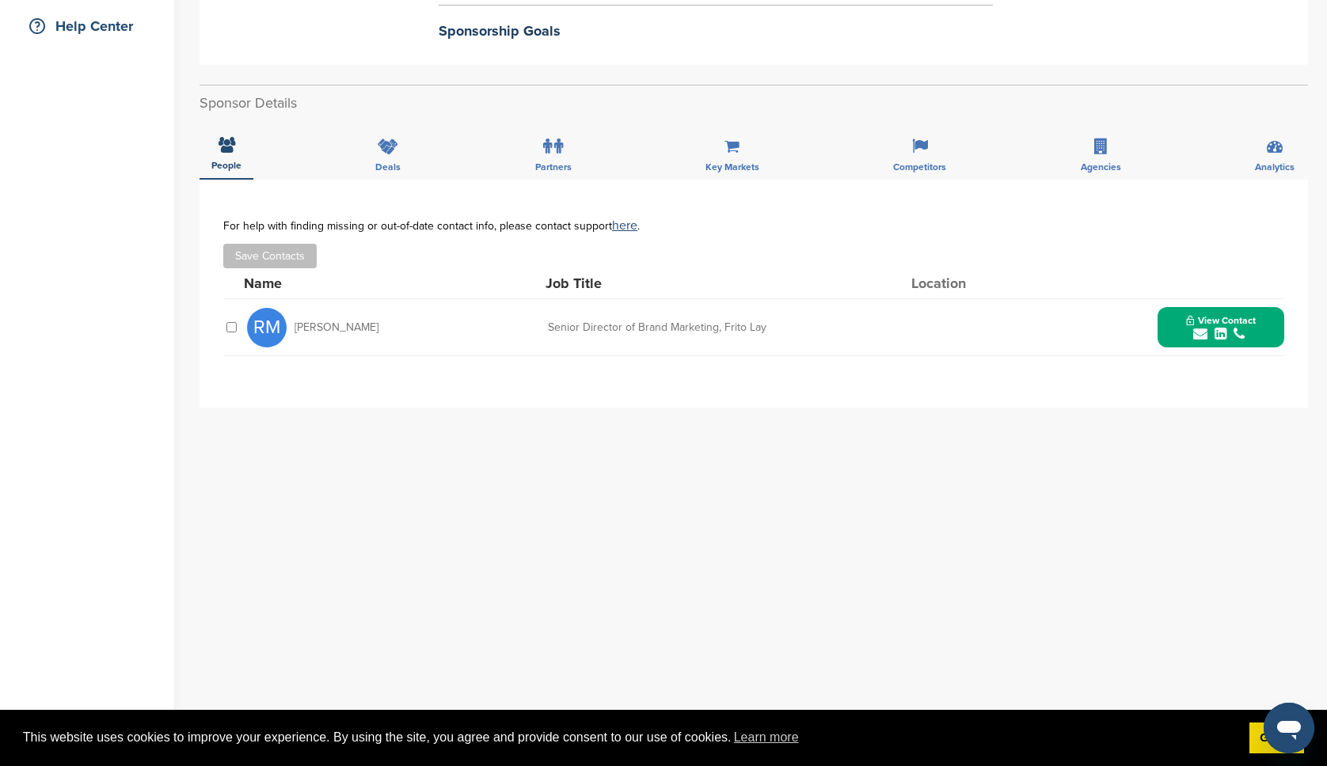
scroll to position [411, 0]
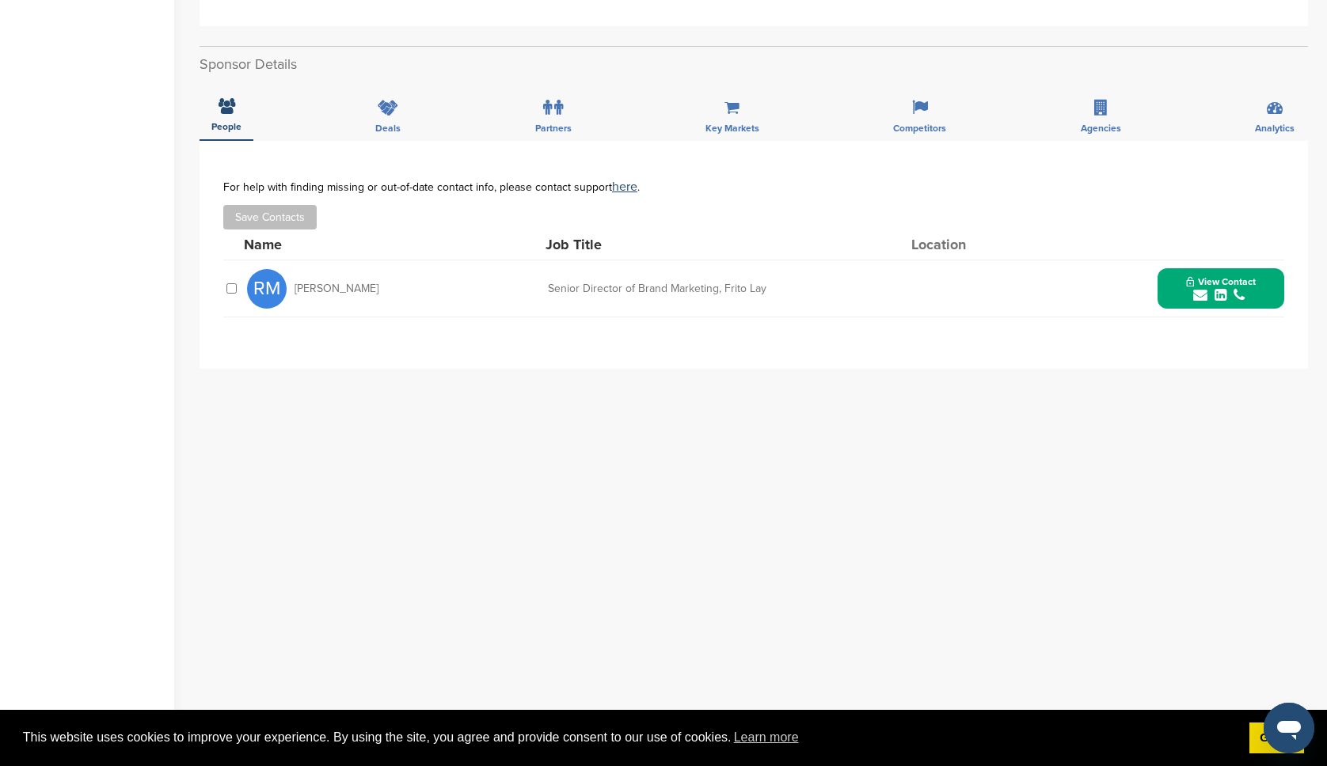
click at [1225, 292] on icon "submit" at bounding box center [1221, 295] width 12 height 14
click at [1002, 472] on div "**********" at bounding box center [754, 457] width 1108 height 633
click at [815, 378] on div "**********" at bounding box center [754, 457] width 1108 height 633
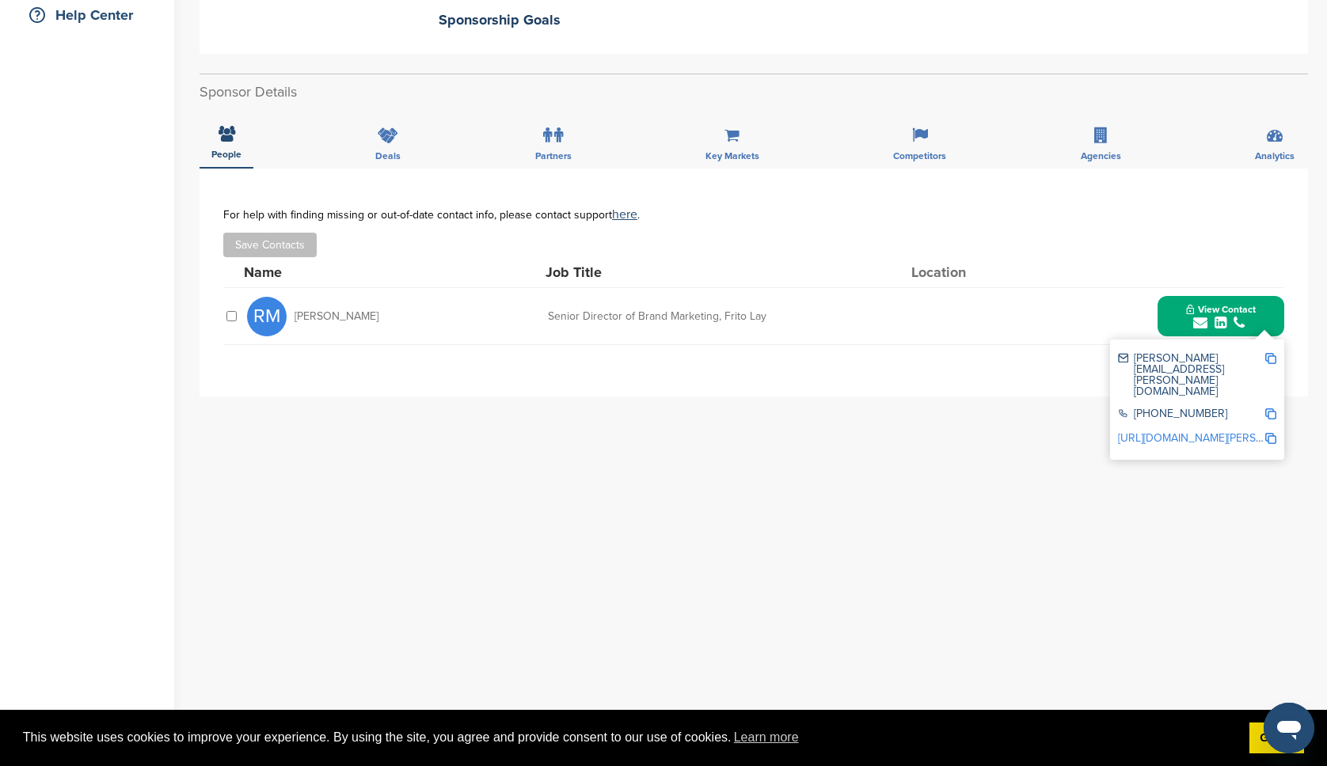
click at [496, 477] on div "**********" at bounding box center [754, 485] width 1108 height 633
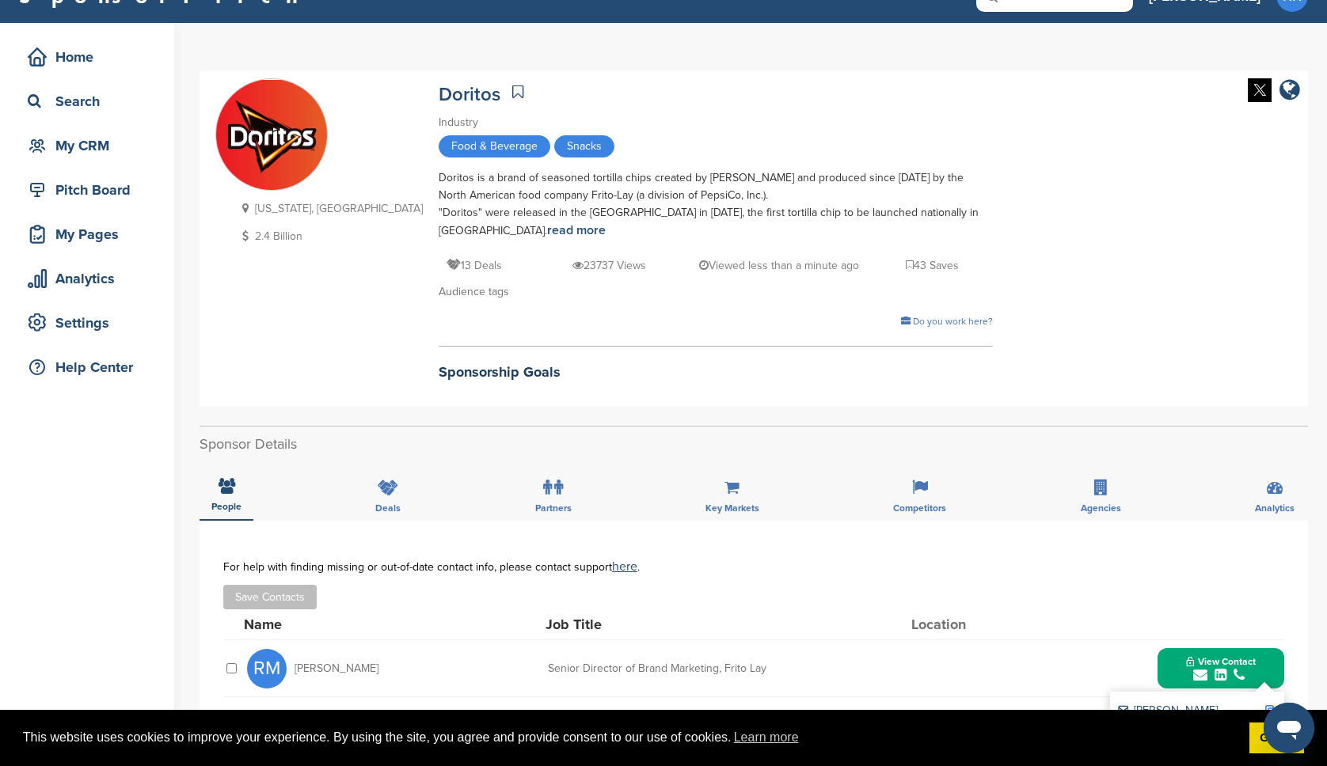
scroll to position [0, 0]
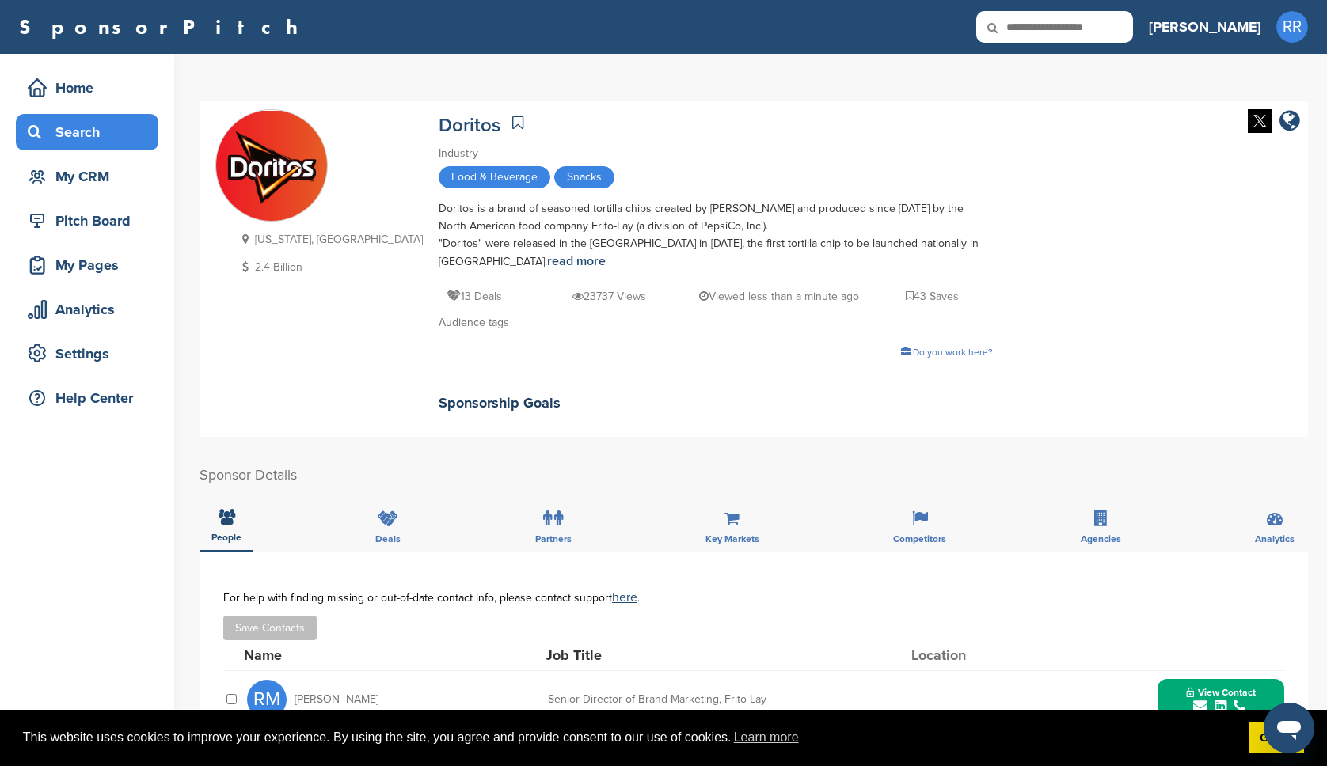
click at [82, 124] on div "Search" at bounding box center [91, 132] width 135 height 29
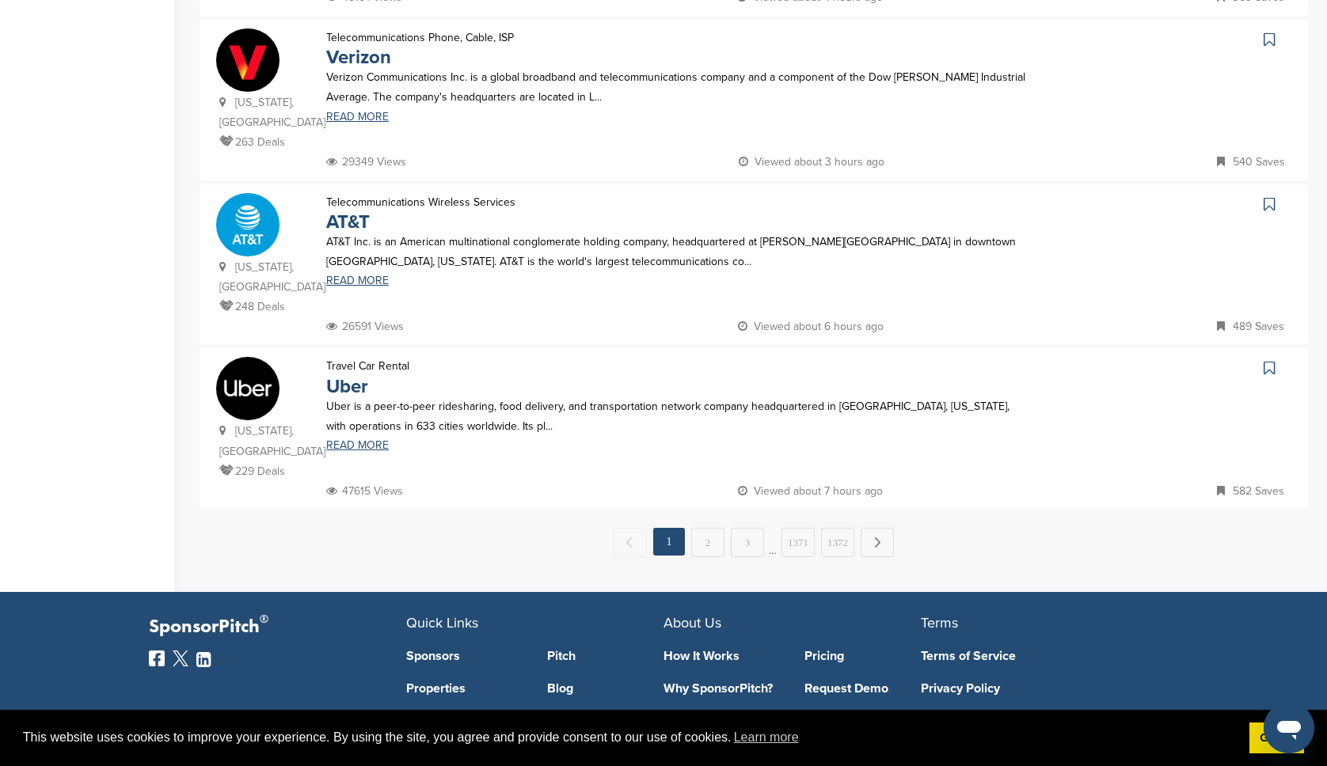
scroll to position [1476, 0]
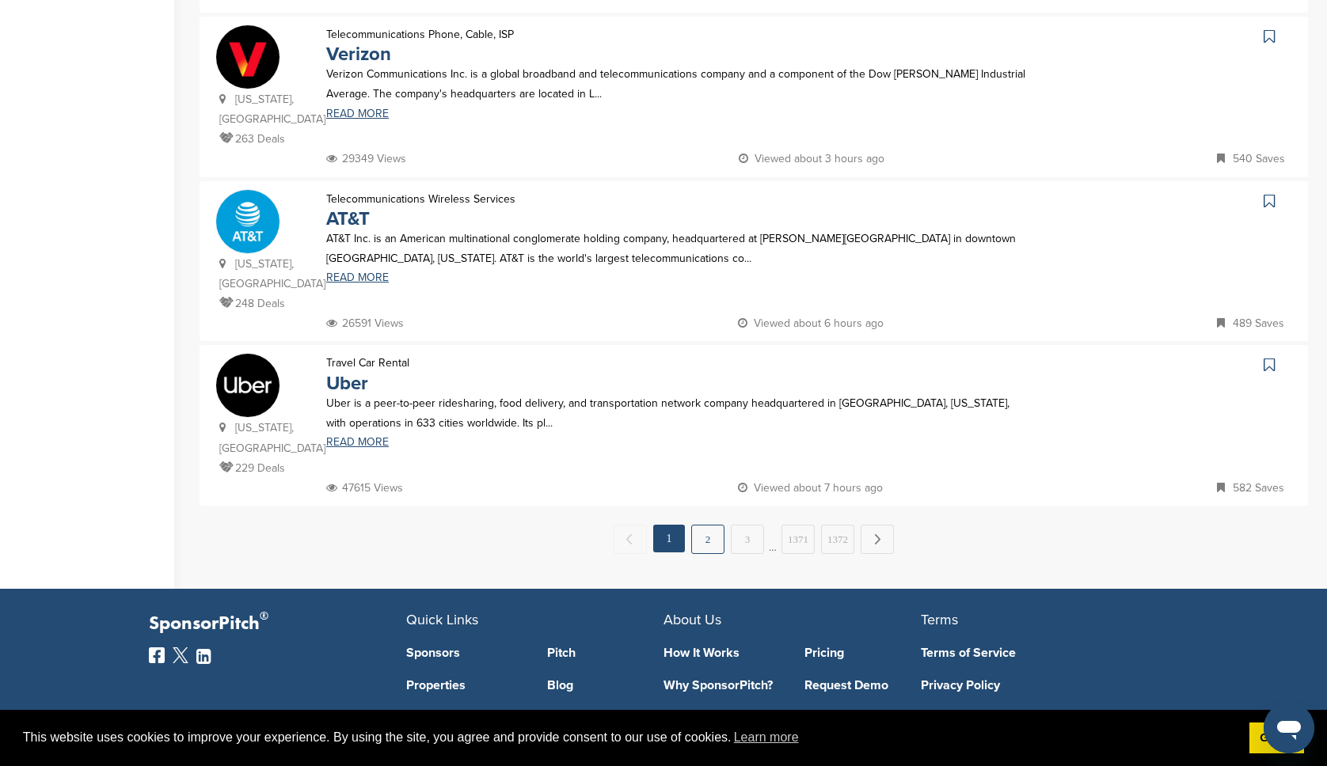
click at [705, 525] on link "2" at bounding box center [707, 539] width 33 height 29
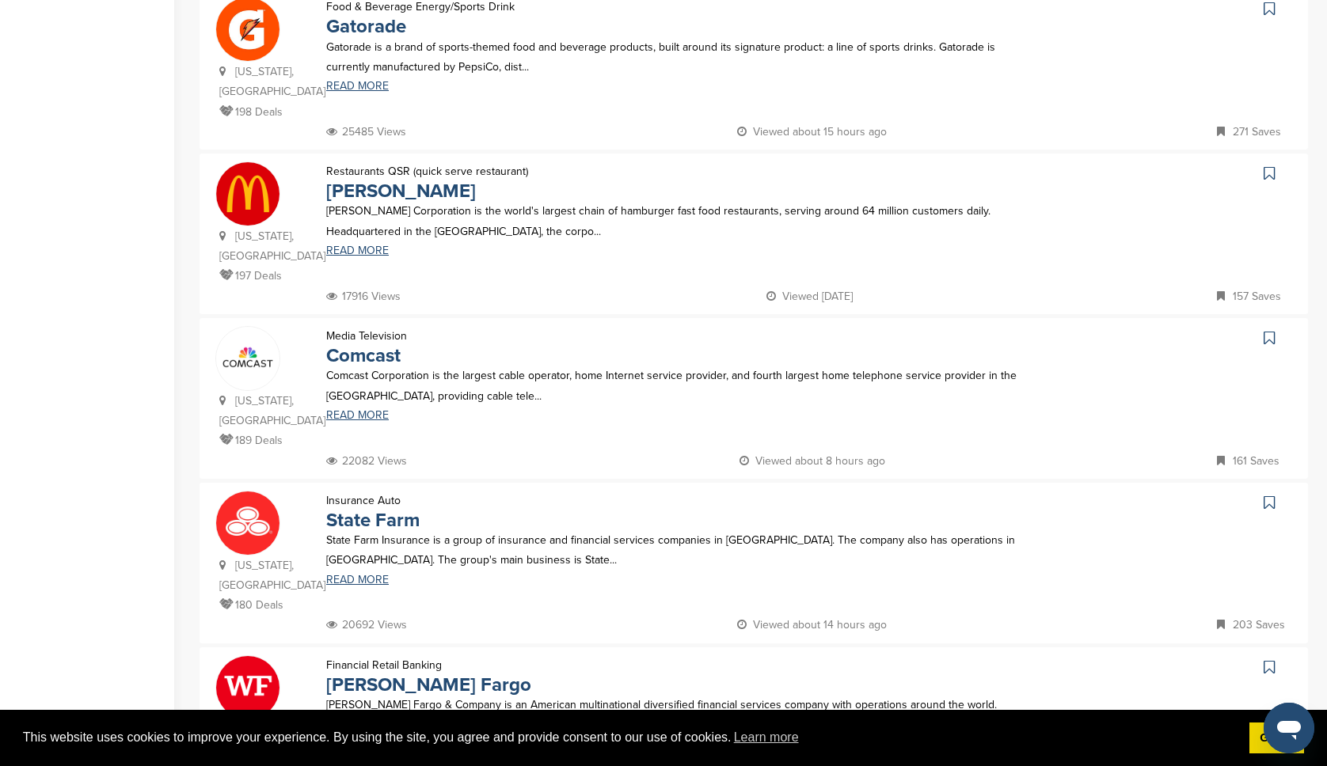
scroll to position [1318, 0]
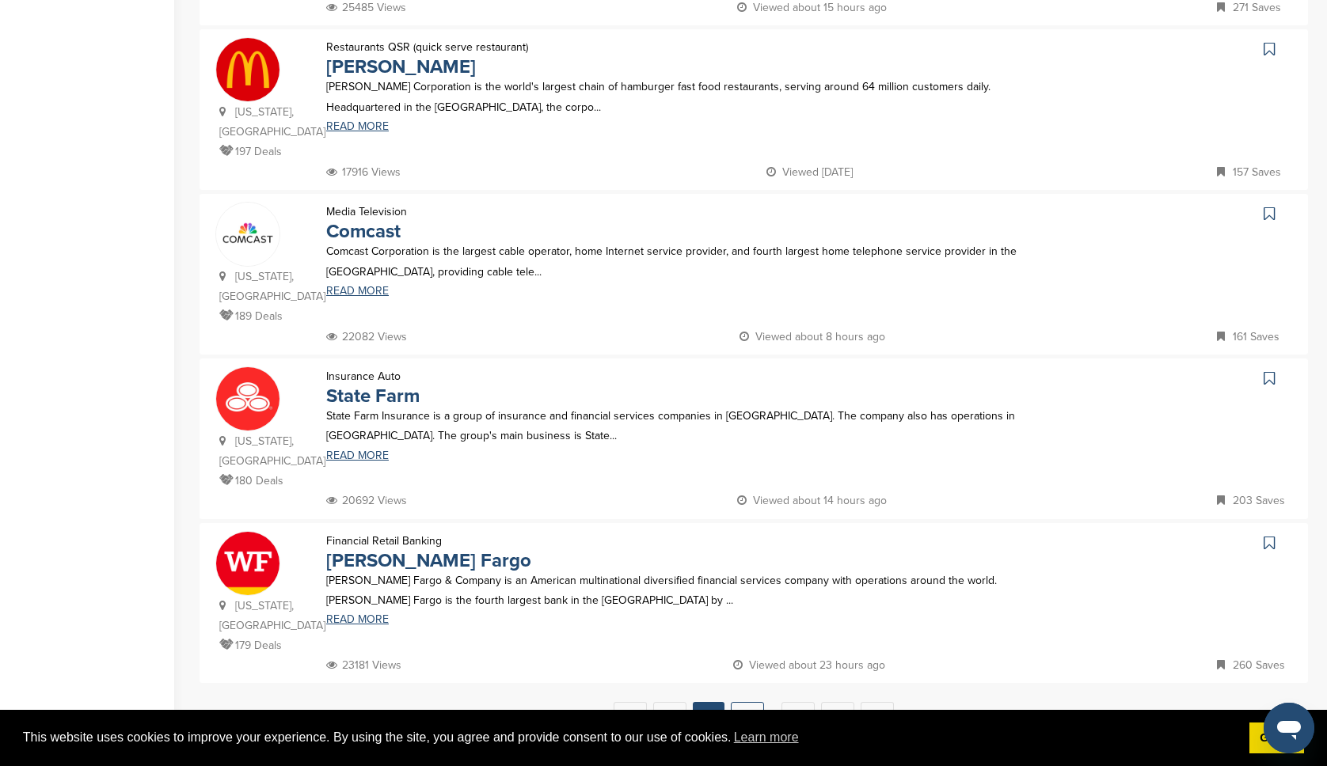
click at [741, 702] on link "3" at bounding box center [747, 716] width 33 height 29
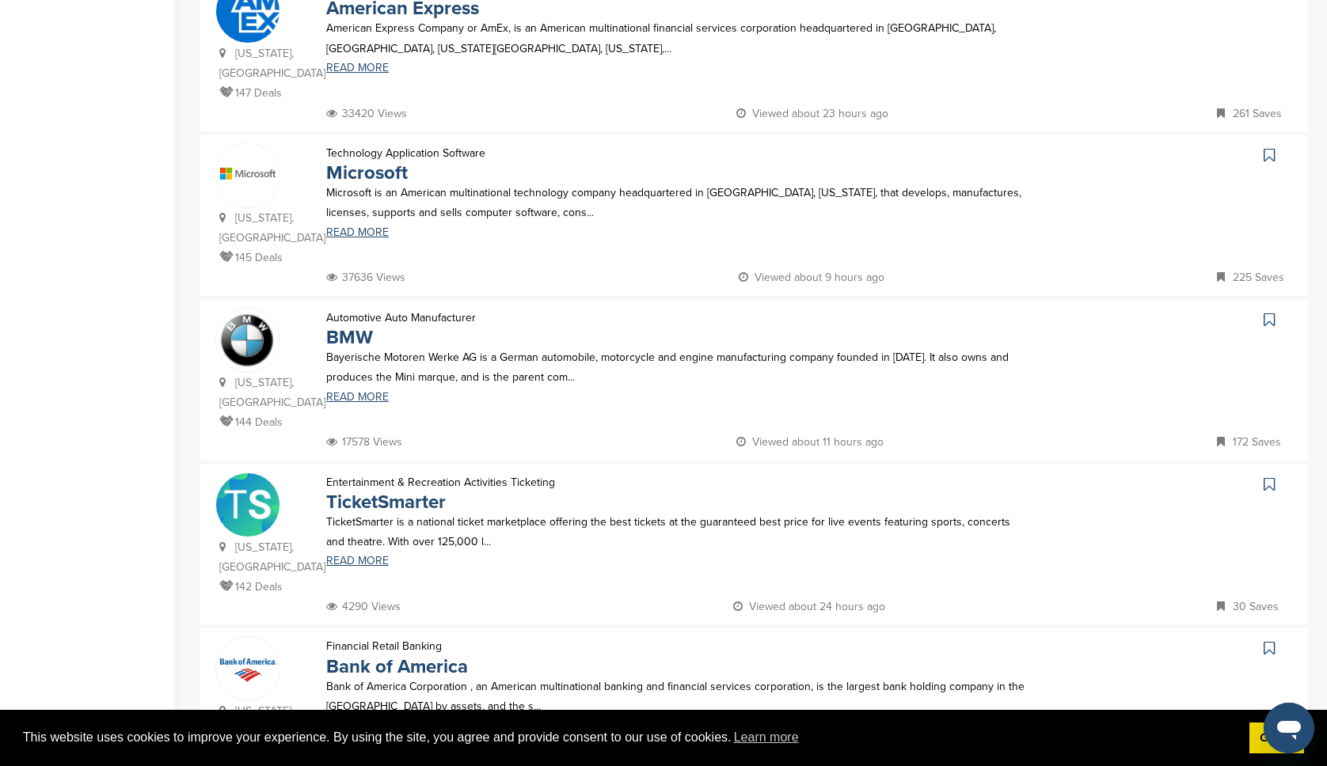
scroll to position [1319, 0]
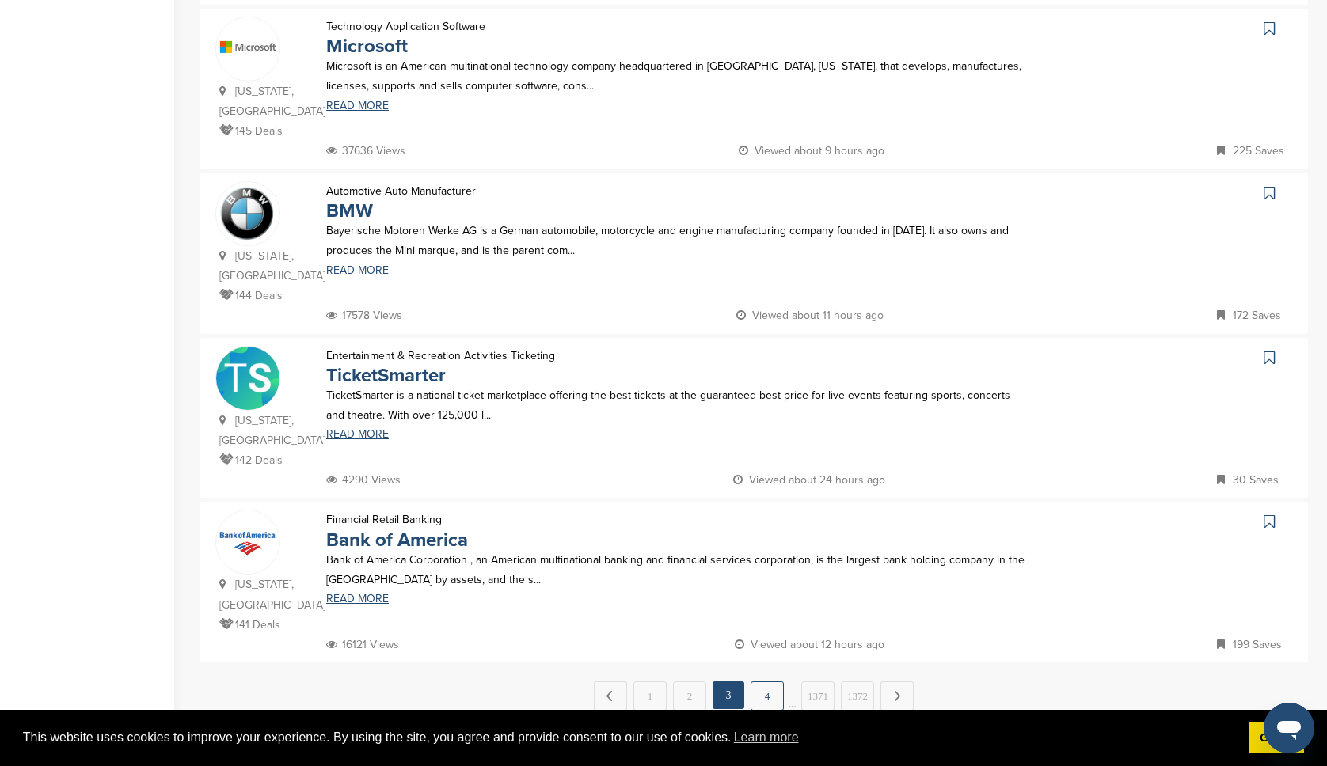
click at [770, 682] on link "4" at bounding box center [767, 696] width 33 height 29
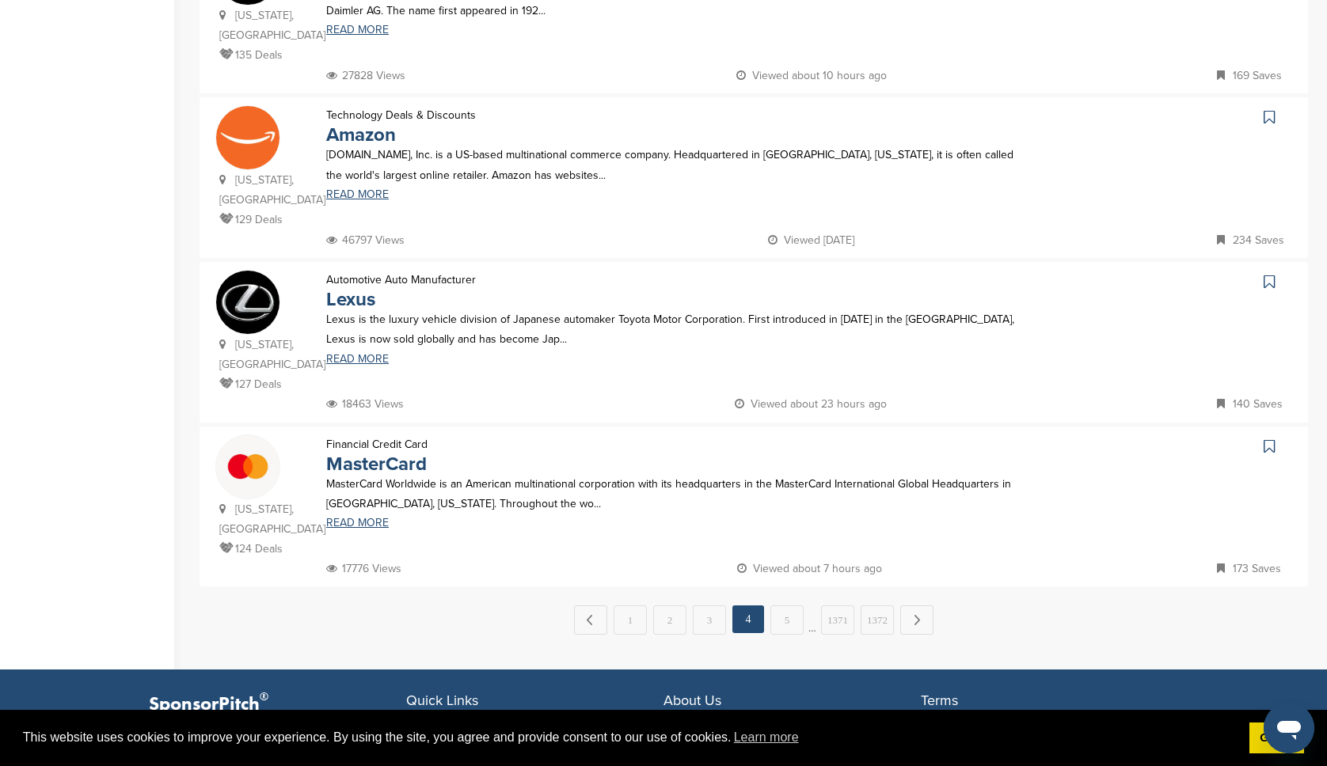
scroll to position [1460, 0]
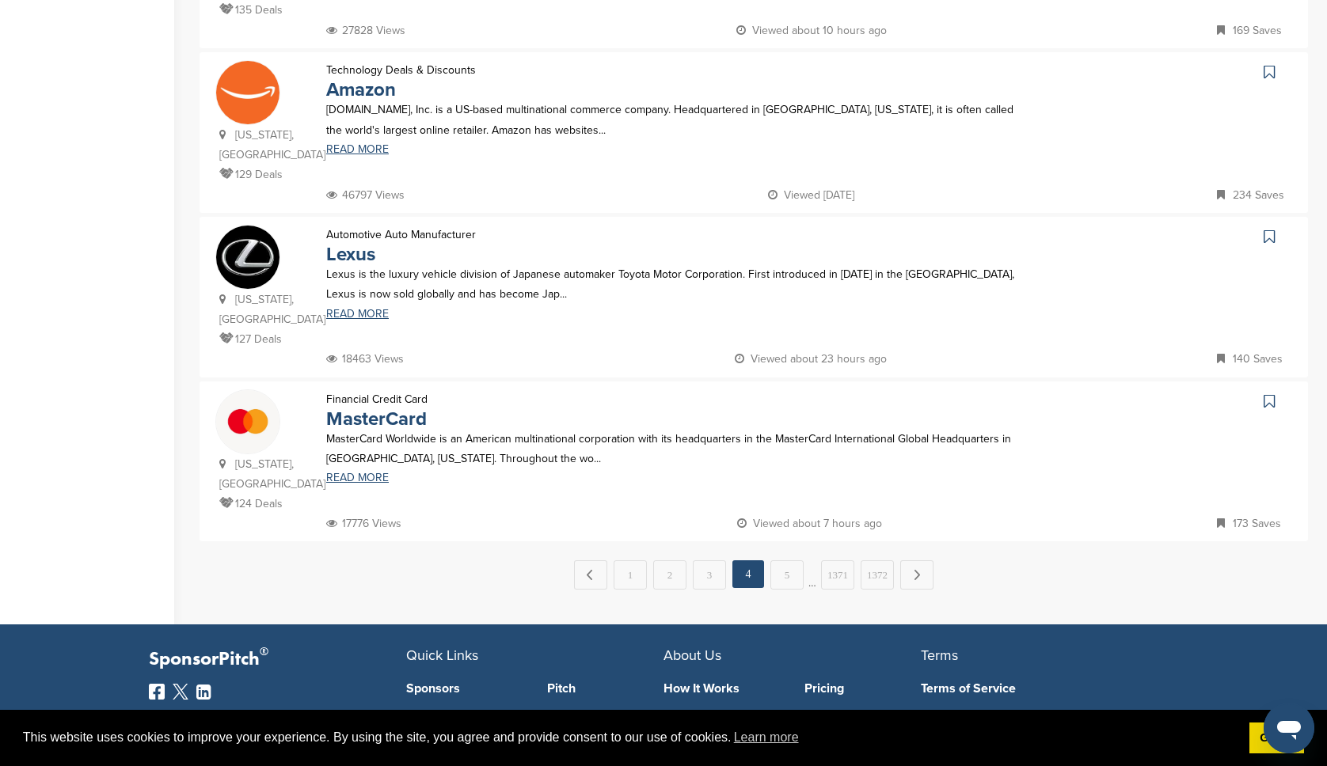
click at [789, 561] on link "5" at bounding box center [786, 575] width 33 height 29
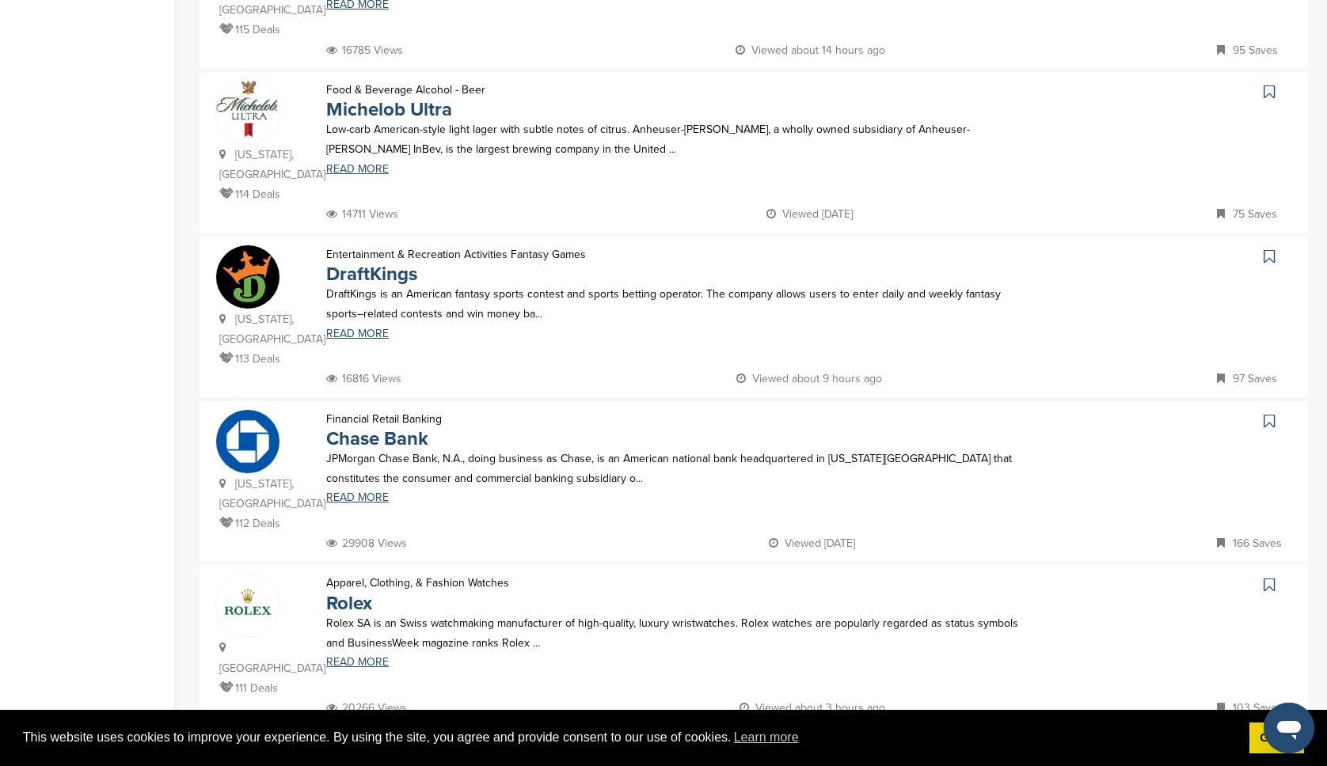
scroll to position [1408, 0]
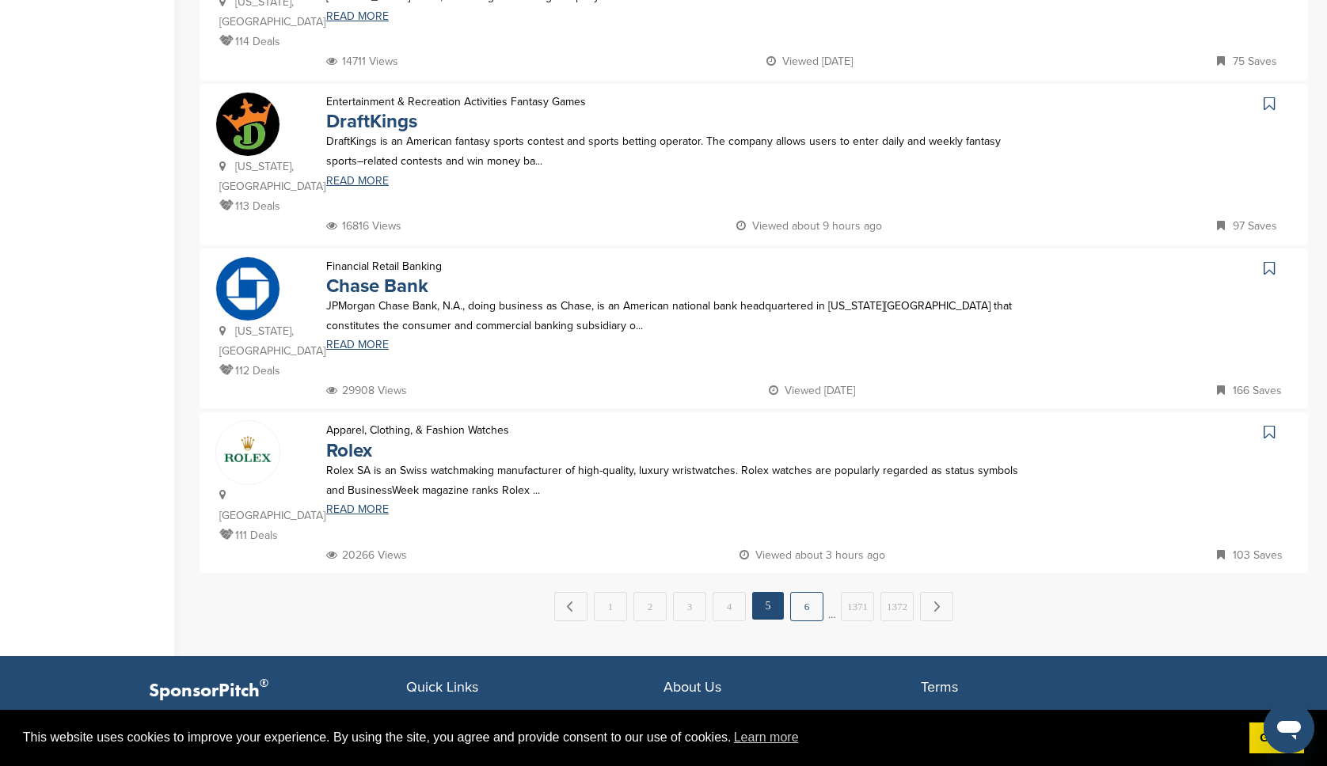
click at [808, 592] on link "6" at bounding box center [806, 606] width 33 height 29
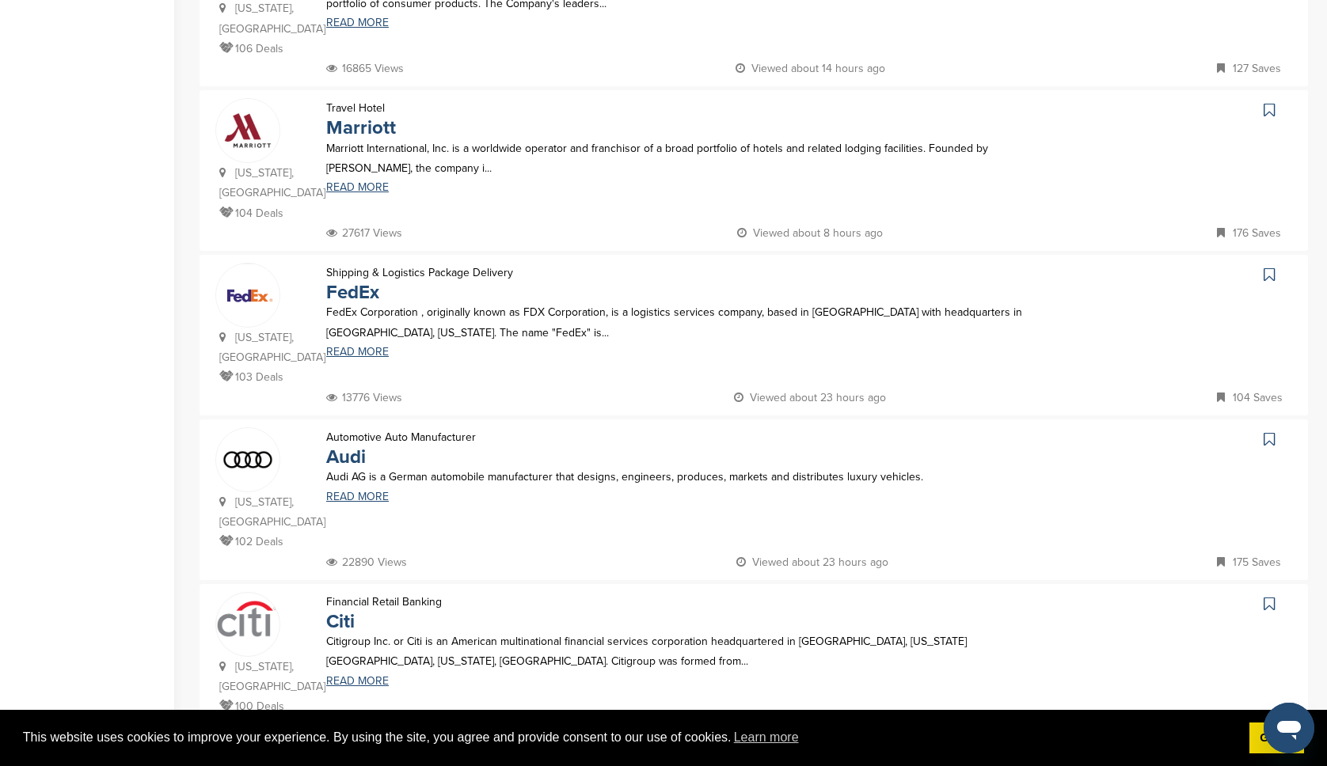
scroll to position [0, 0]
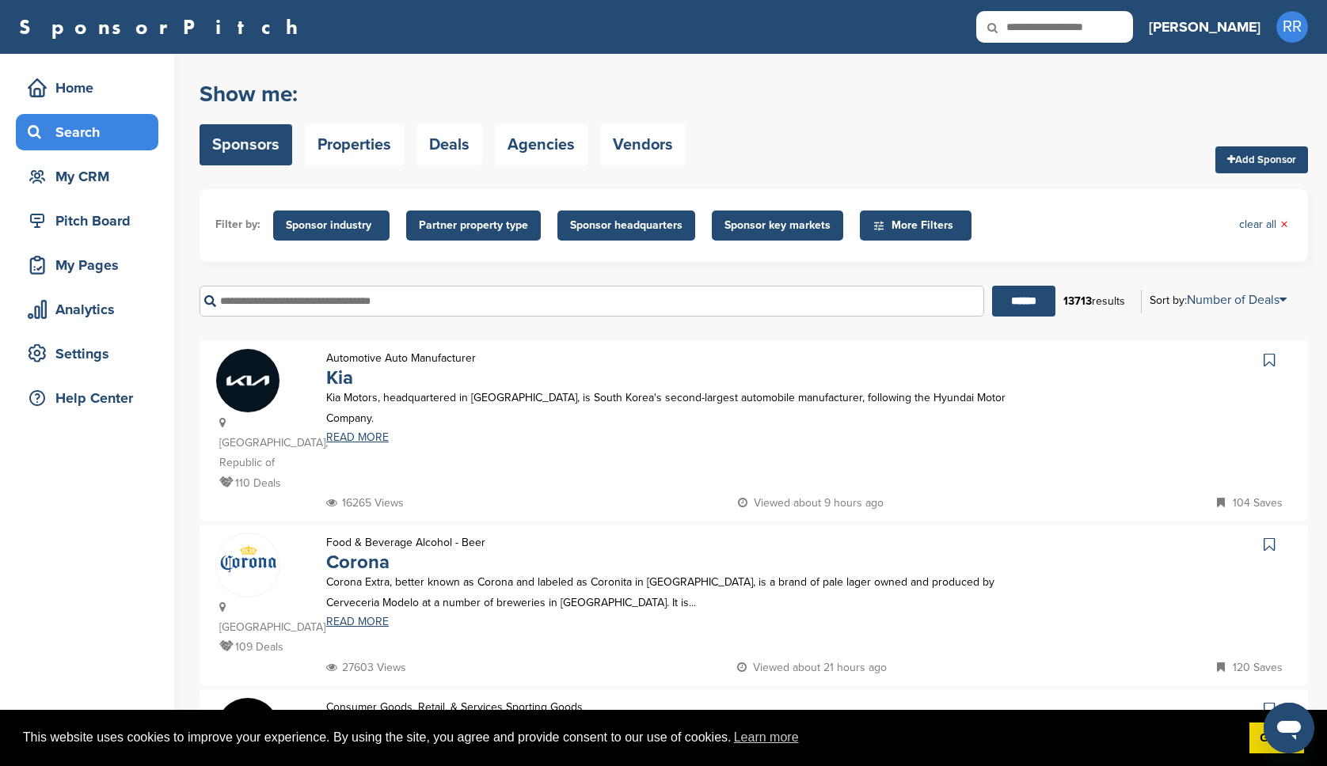
click at [922, 237] on span "More Filters" at bounding box center [916, 226] width 112 height 30
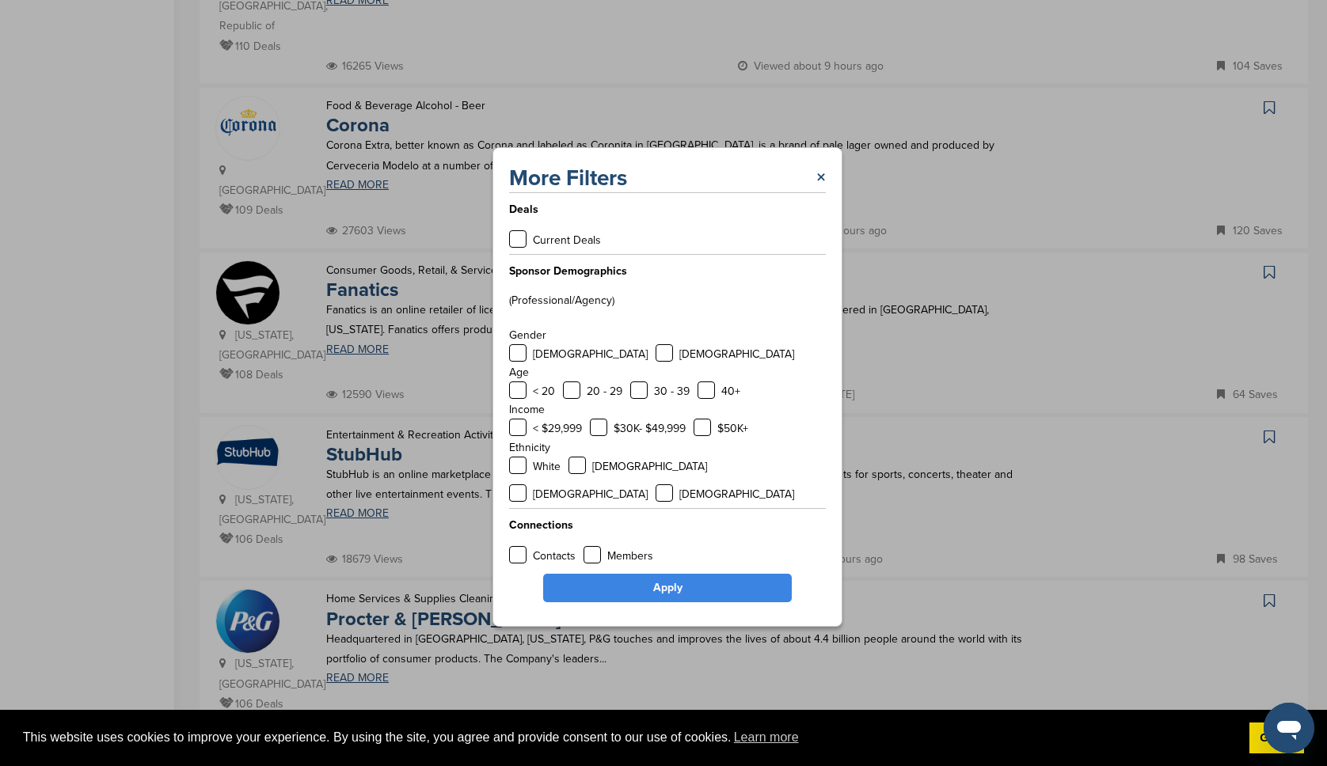
scroll to position [492, 0]
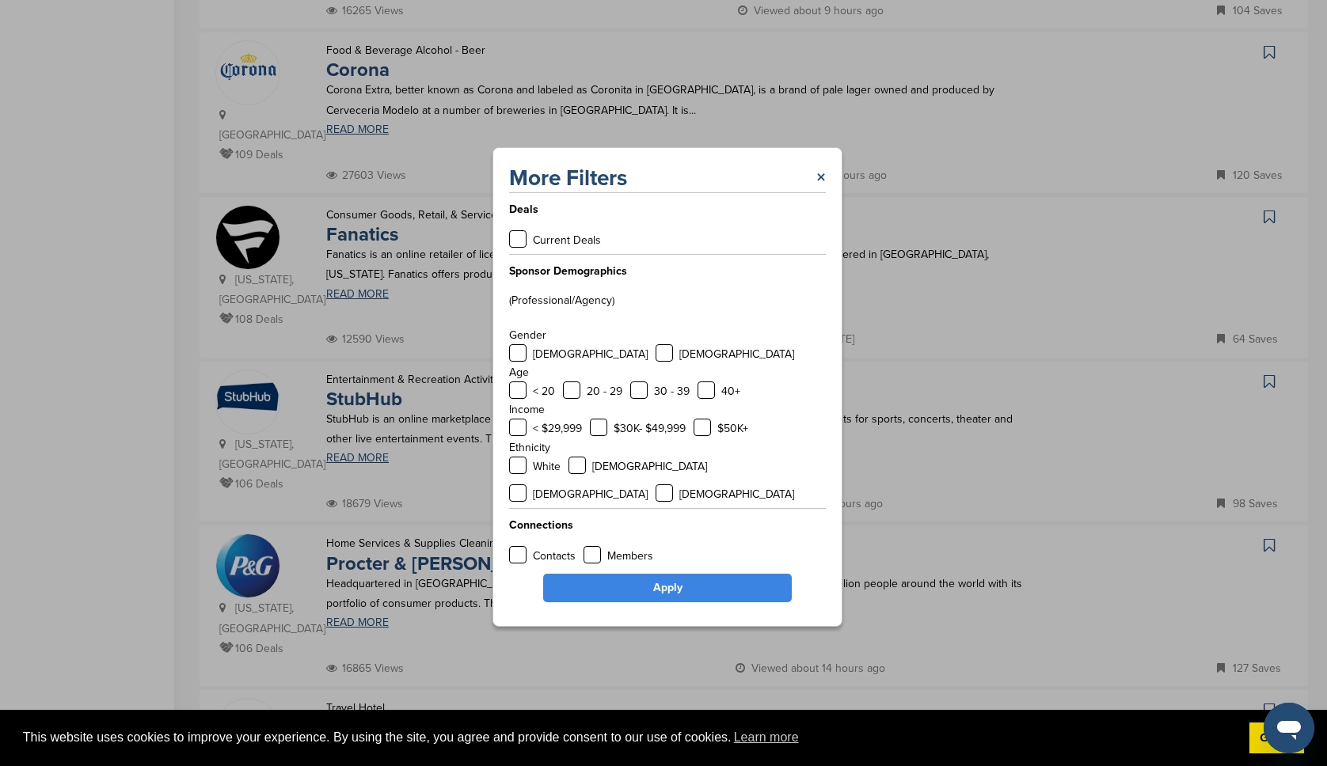
click at [577, 250] on p "Current Deals" at bounding box center [567, 240] width 68 height 20
click at [510, 248] on label at bounding box center [517, 238] width 17 height 17
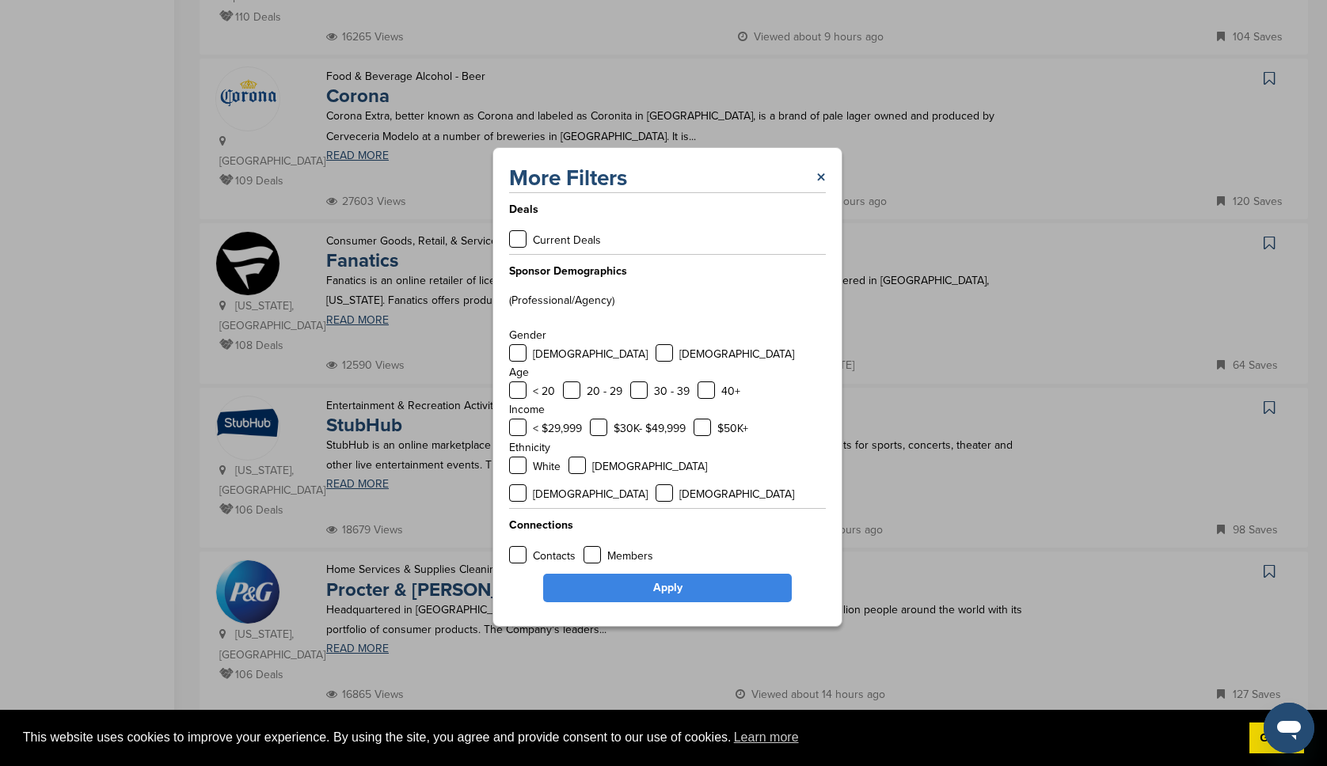
click at [681, 574] on link "Apply" at bounding box center [667, 588] width 249 height 29
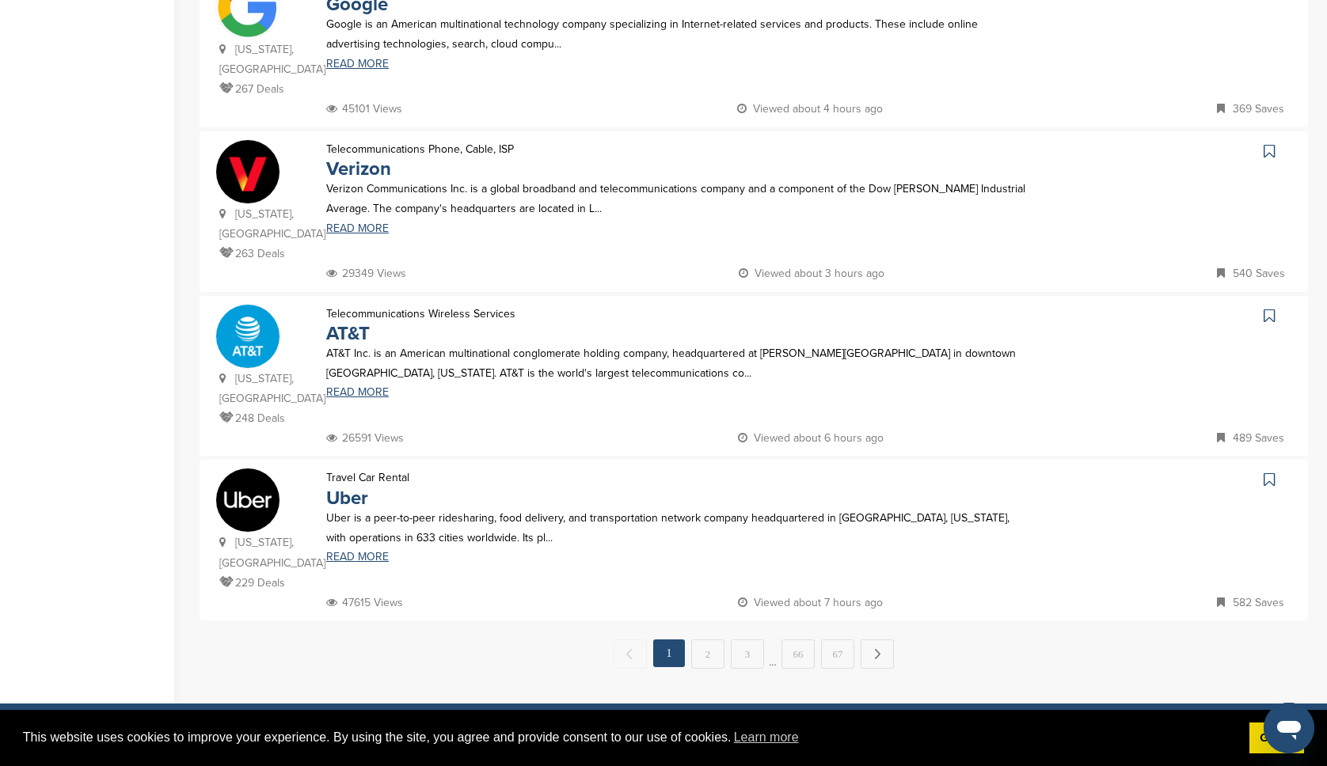
scroll to position [1564, 0]
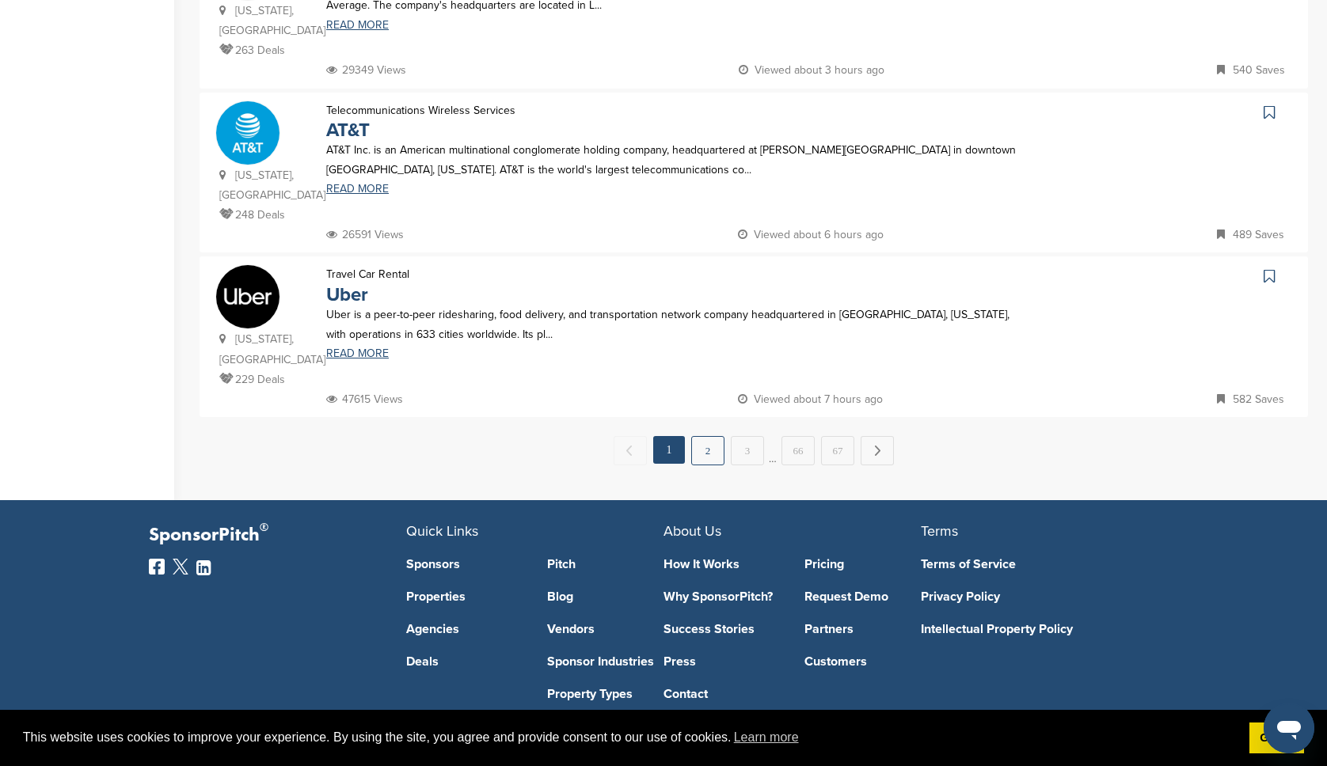
click at [705, 436] on link "2" at bounding box center [707, 450] width 33 height 29
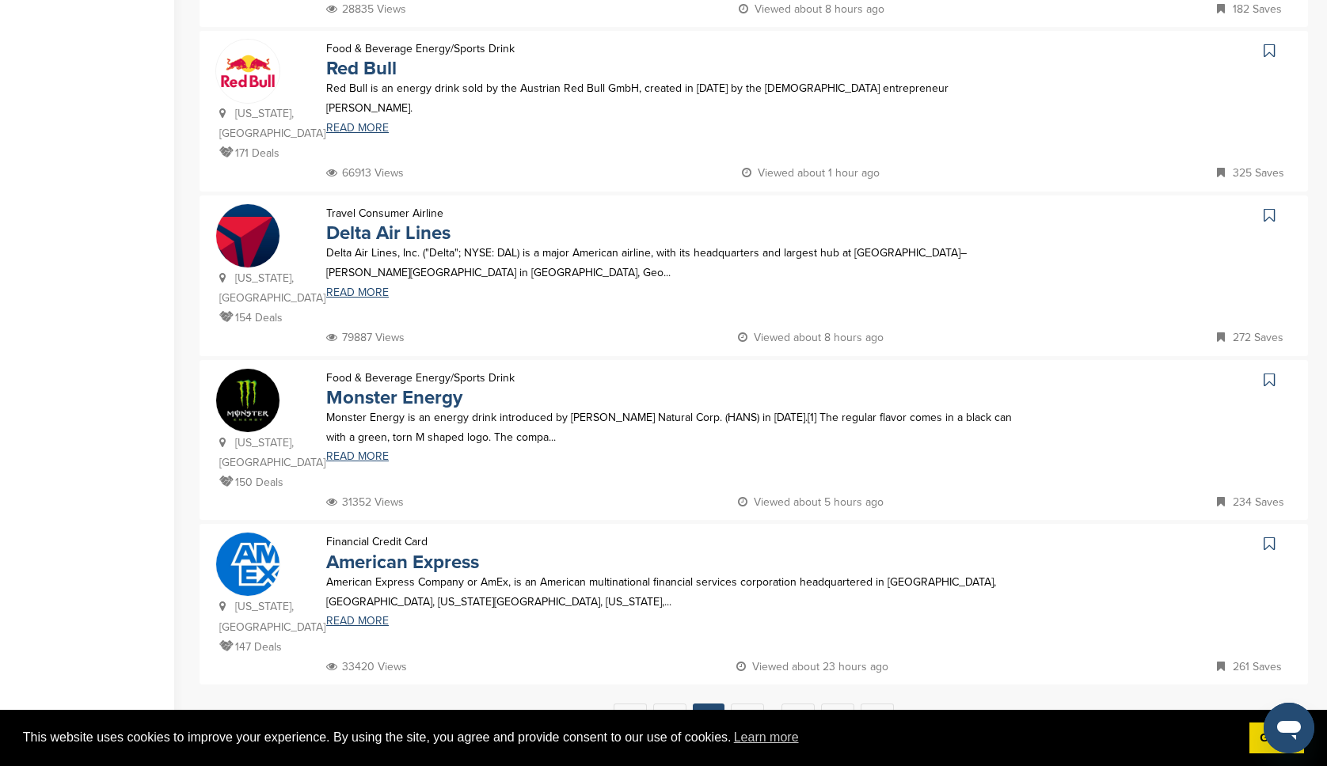
scroll to position [1324, 0]
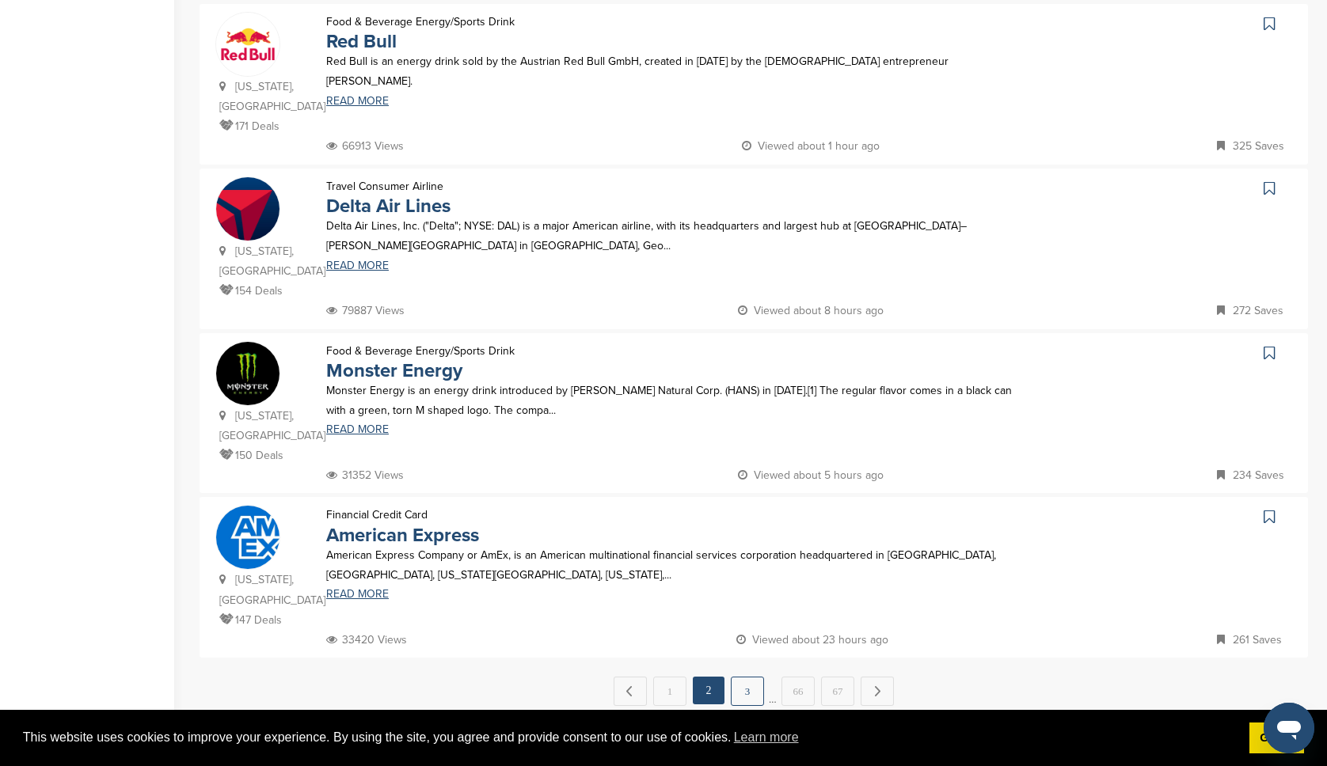
click at [749, 677] on link "3" at bounding box center [747, 691] width 33 height 29
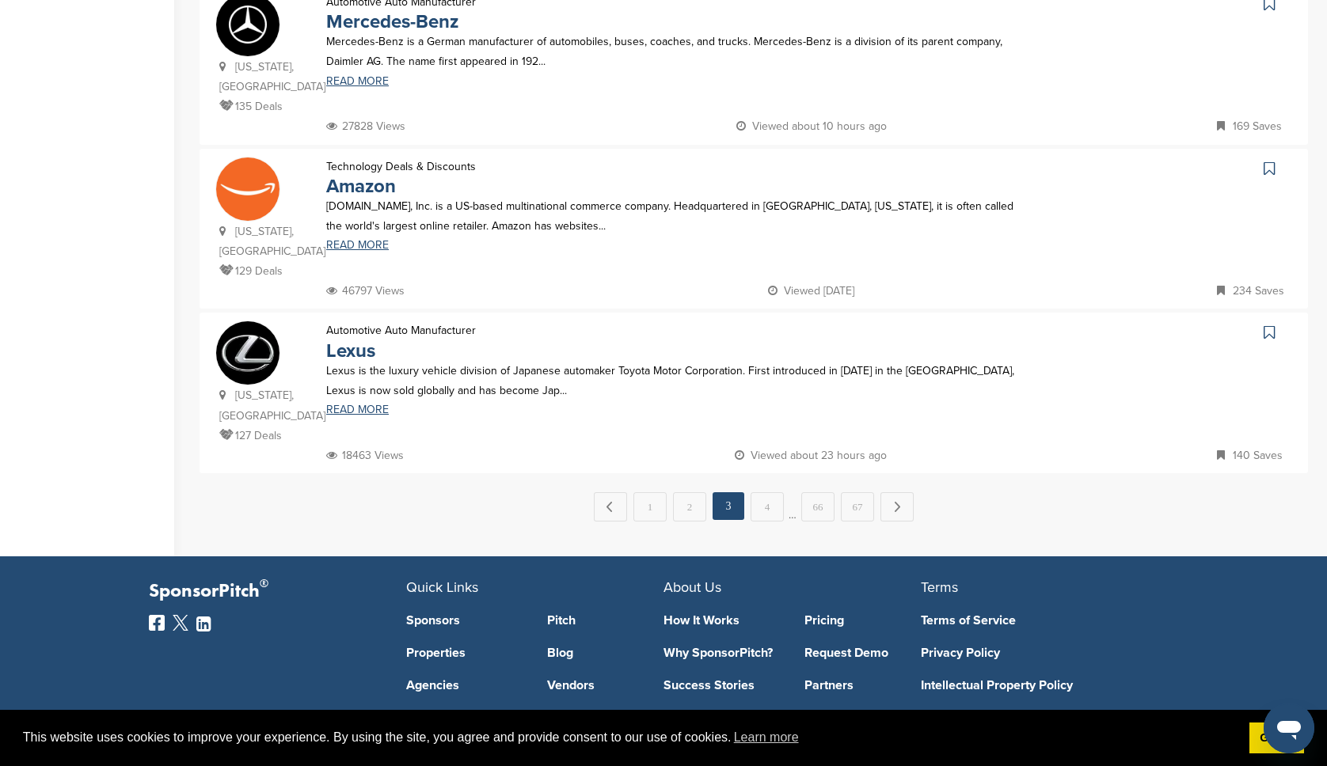
scroll to position [1498, 0]
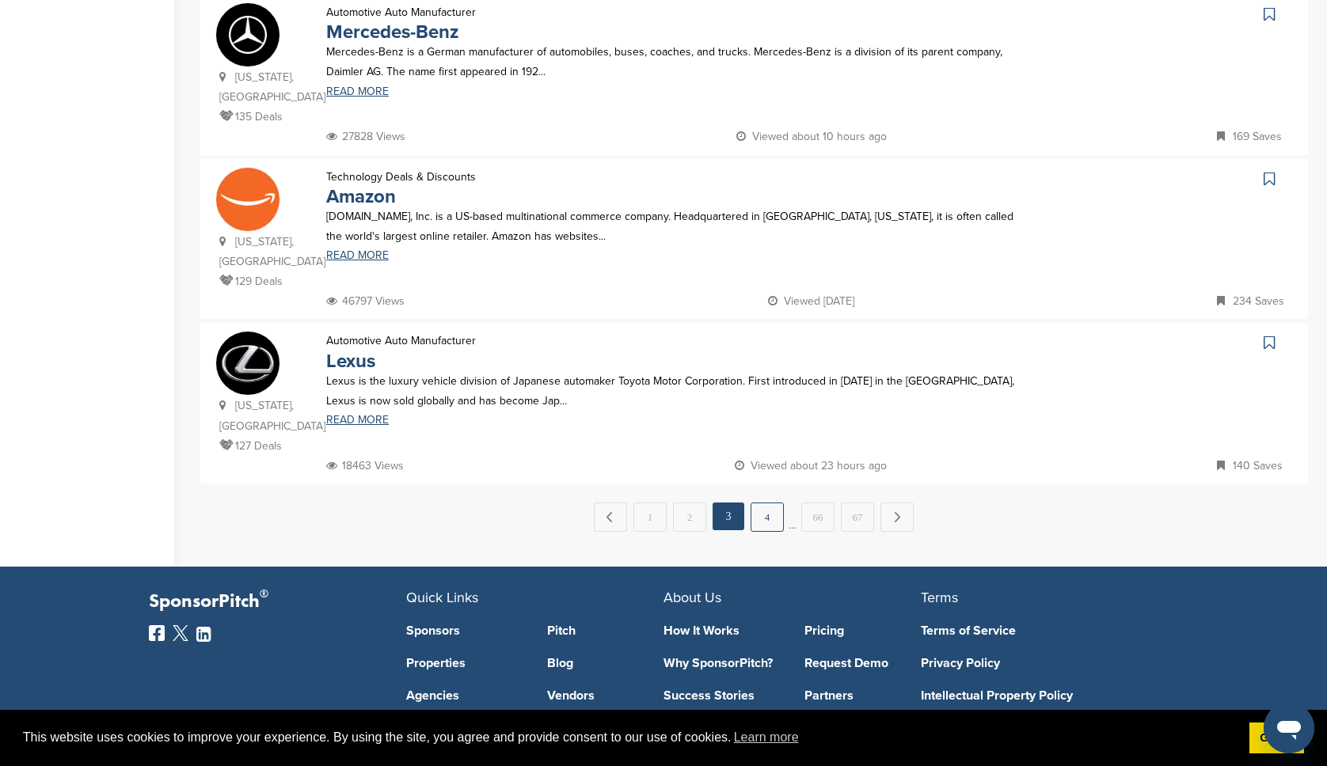
click at [770, 503] on link "4" at bounding box center [767, 517] width 33 height 29
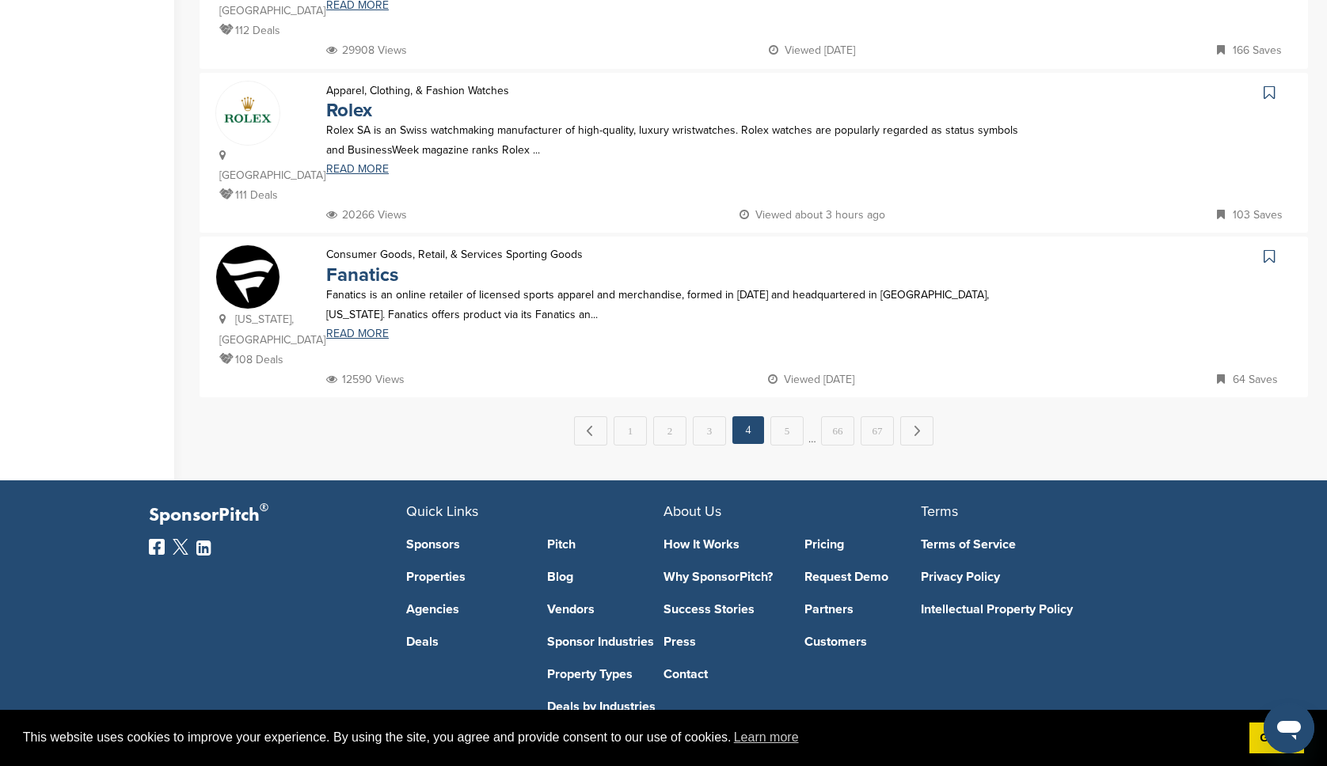
scroll to position [1188, 0]
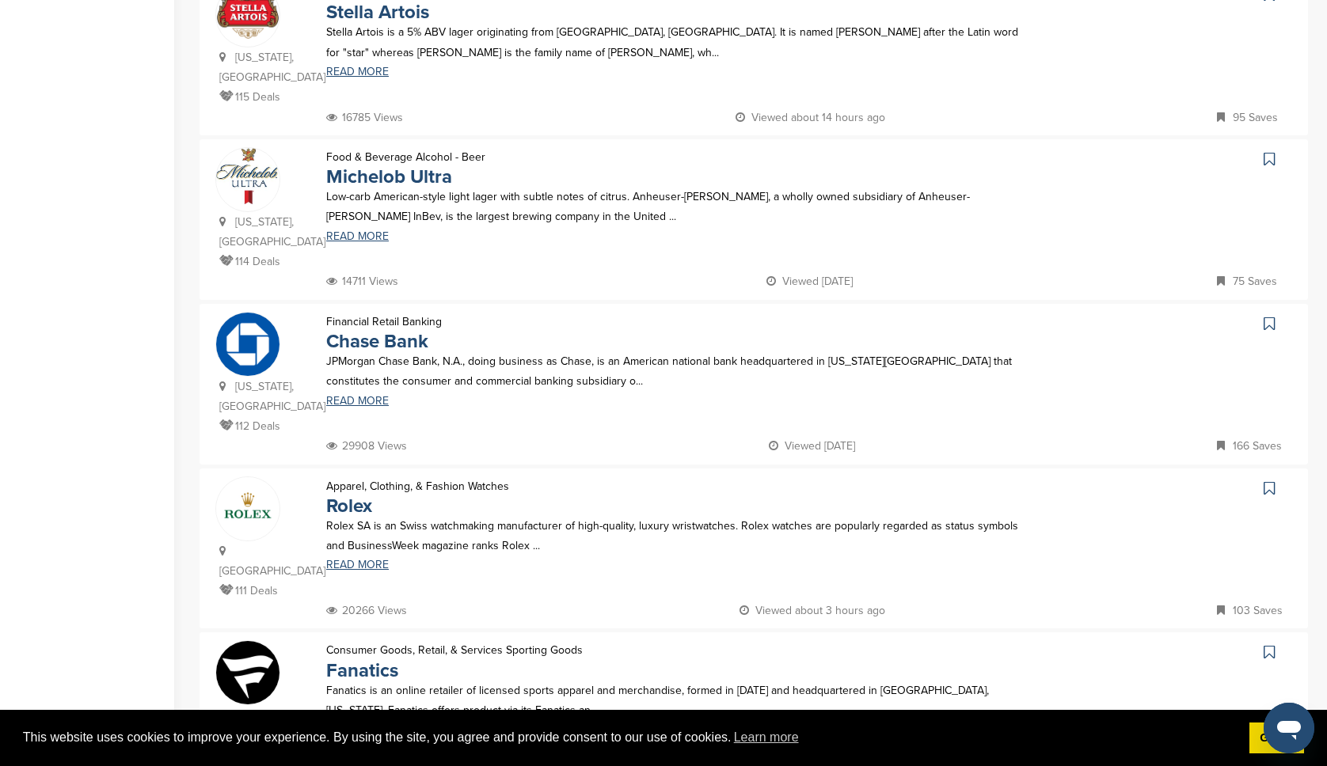
click at [273, 313] on img at bounding box center [247, 344] width 63 height 63
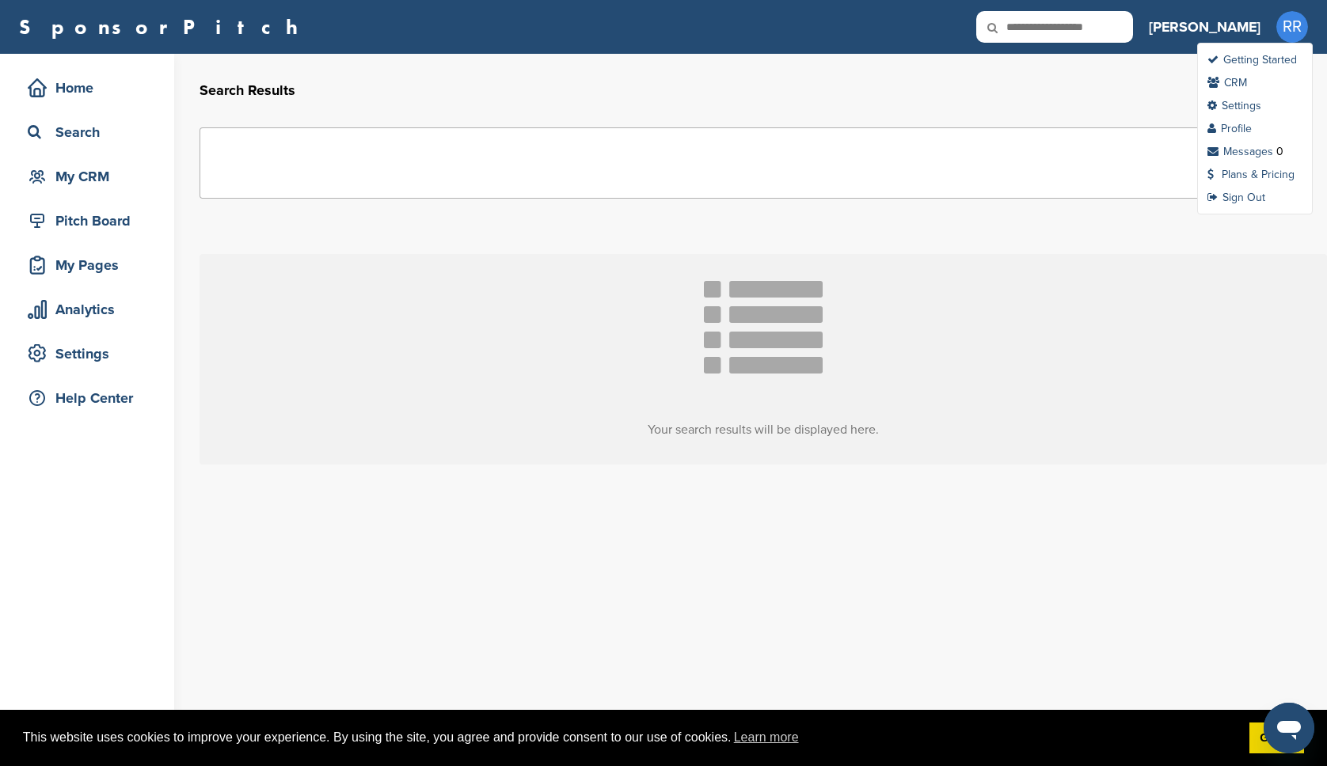
click at [1300, 26] on span "RR" at bounding box center [1292, 27] width 32 height 32
click at [1243, 131] on link "Profile" at bounding box center [1229, 128] width 44 height 13
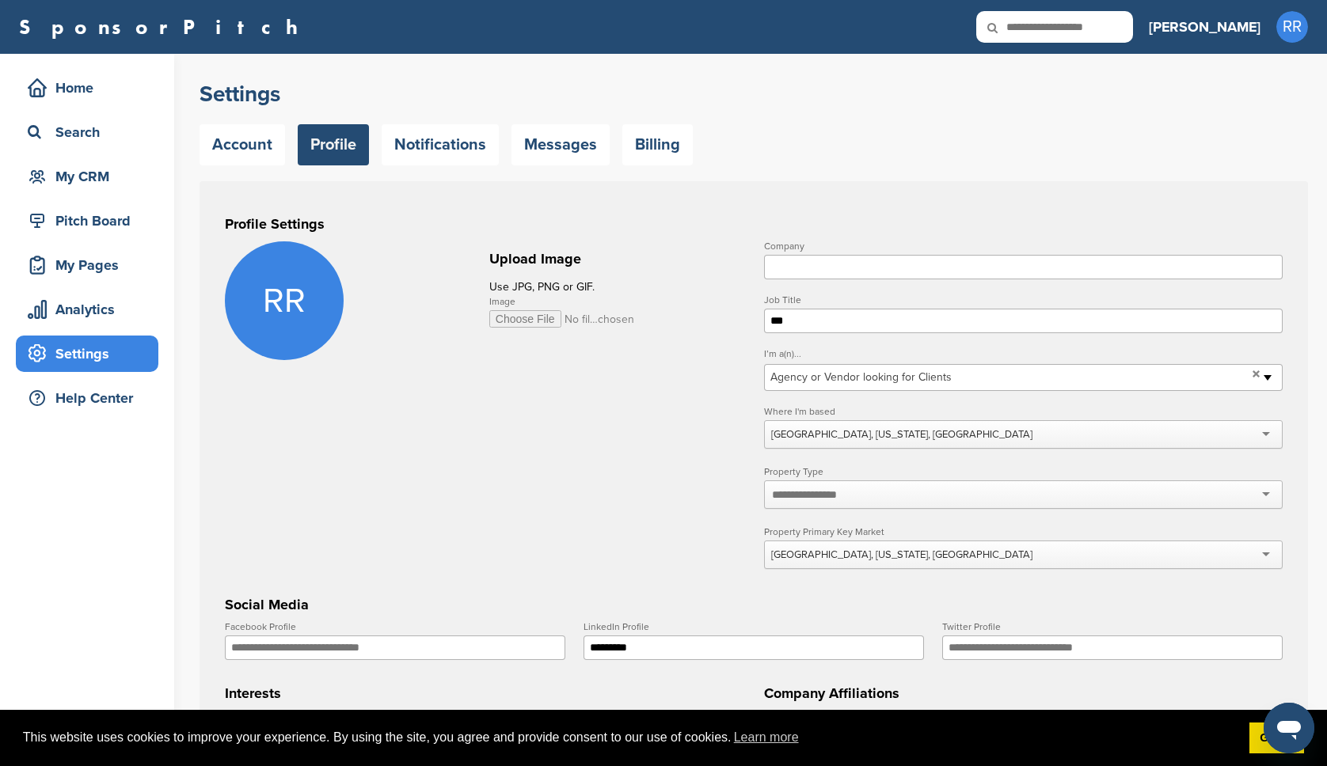
click at [855, 272] on input "Company" at bounding box center [1023, 267] width 519 height 25
type input "**********"
click at [675, 445] on form "**********" at bounding box center [754, 639] width 1058 height 796
click at [530, 322] on input "Image" at bounding box center [562, 318] width 146 height 17
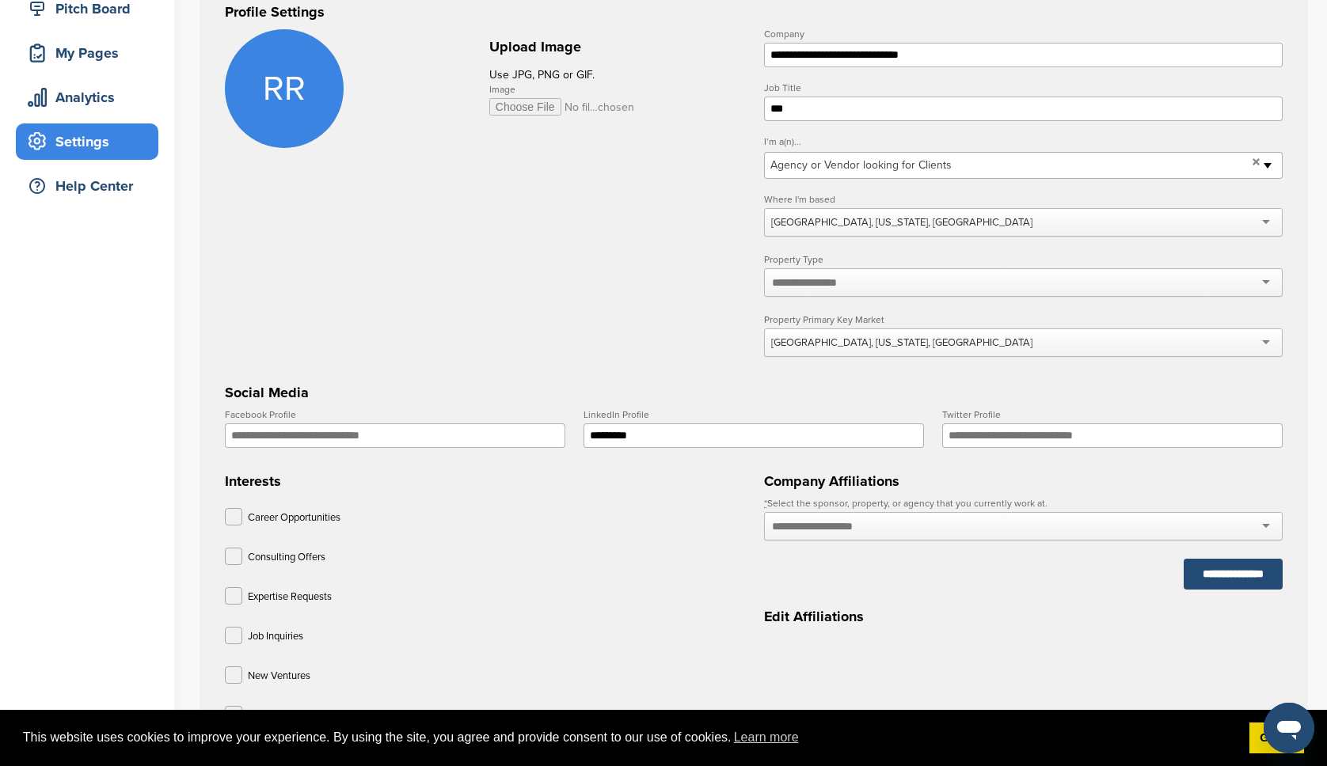
scroll to position [203, 0]
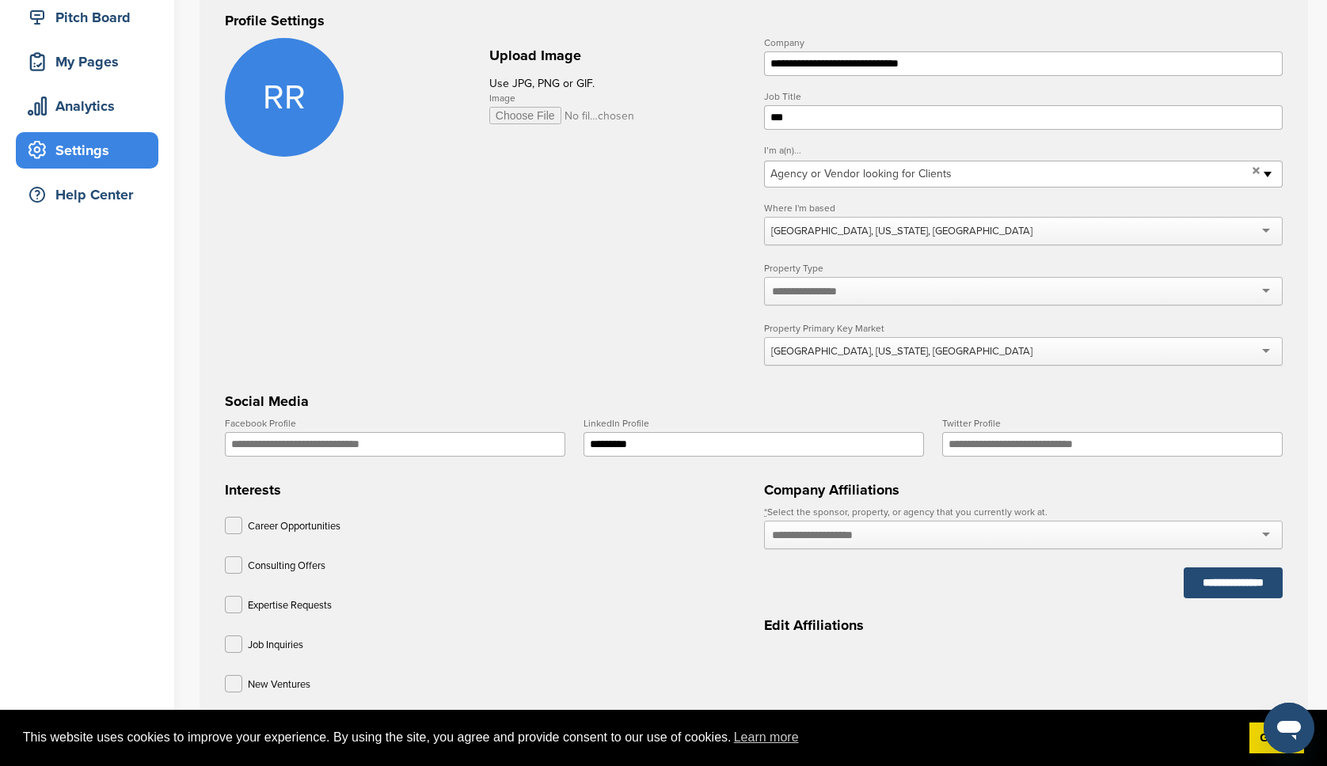
drag, startPoint x: 685, startPoint y: 453, endPoint x: 505, endPoint y: 443, distance: 180.0
click at [506, 419] on div "Facebook Profile LinkedIn Profile ********* Twitter Profile" at bounding box center [753, 419] width 1075 height 0
paste input "**********"
type input "**********"
click at [1023, 450] on input "Twitter Profile" at bounding box center [1112, 444] width 340 height 25
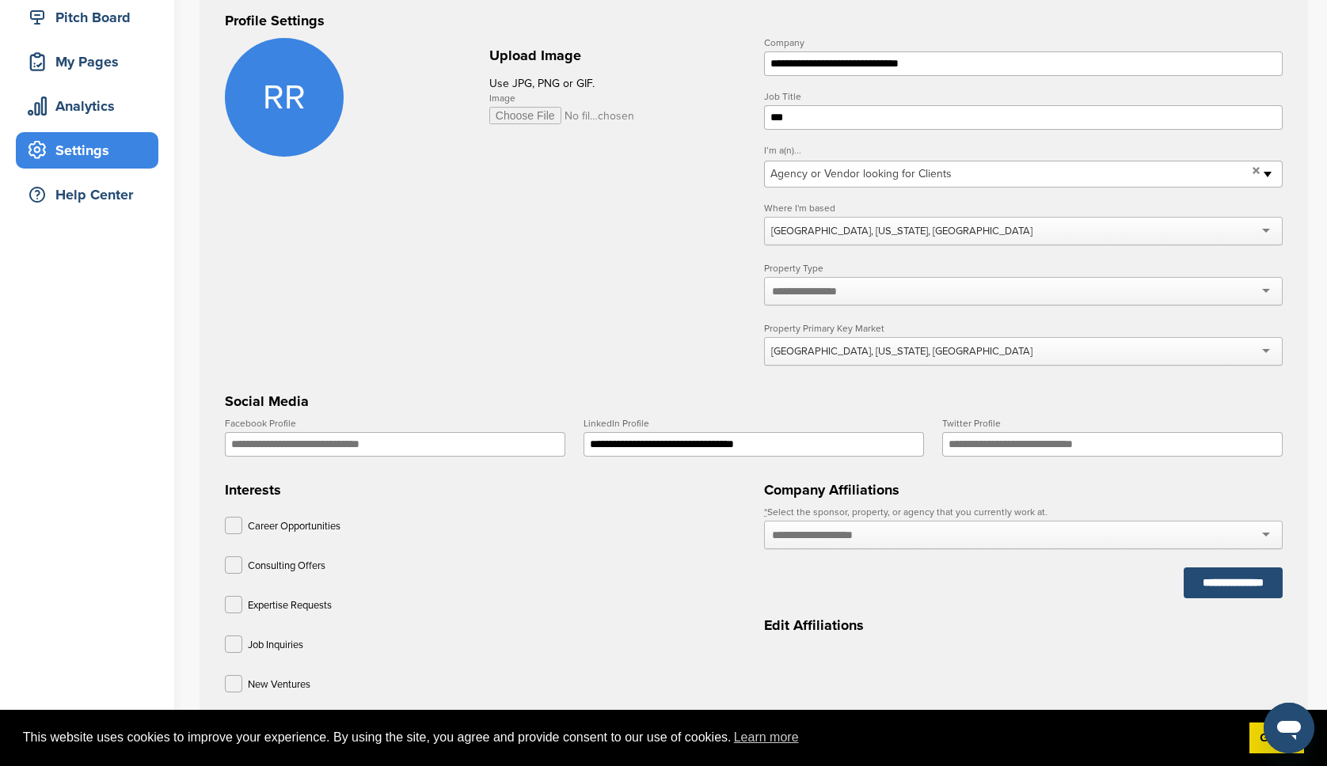
paste input "**********"
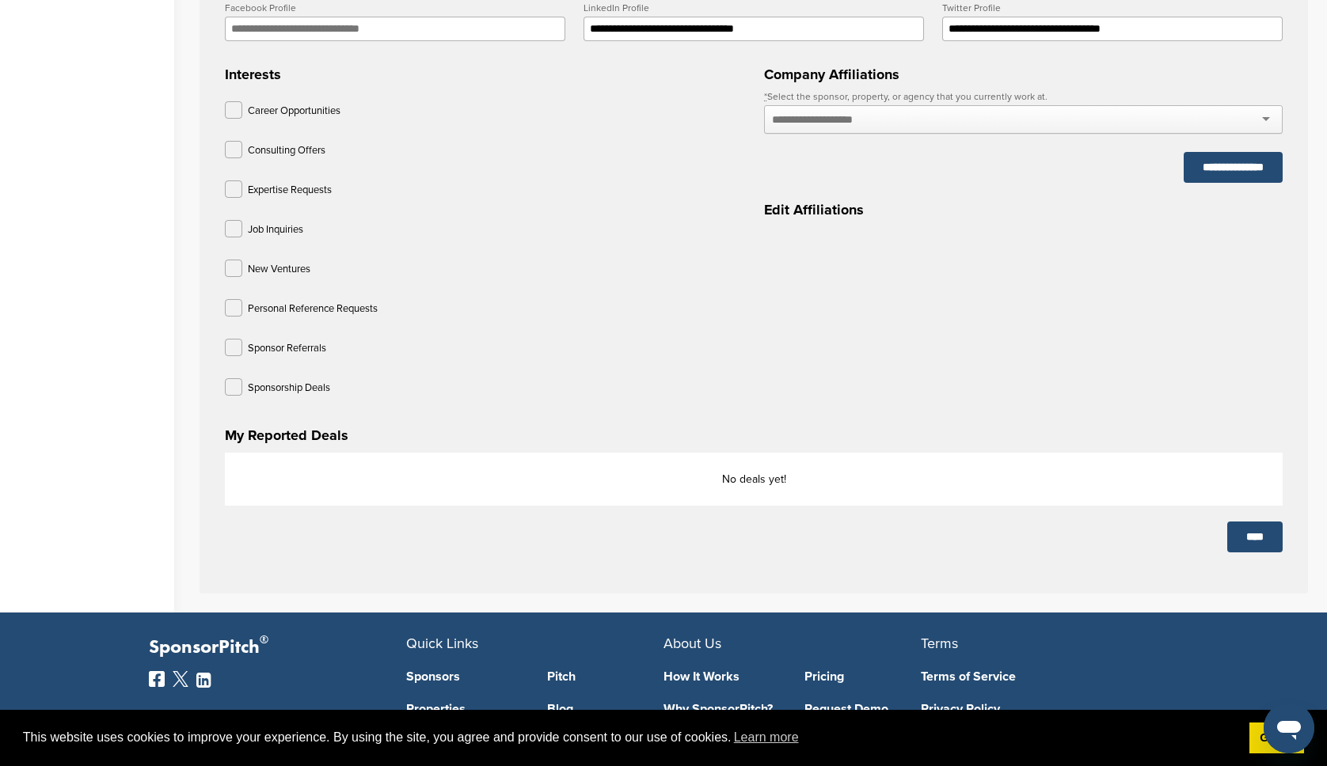
scroll to position [745, 0]
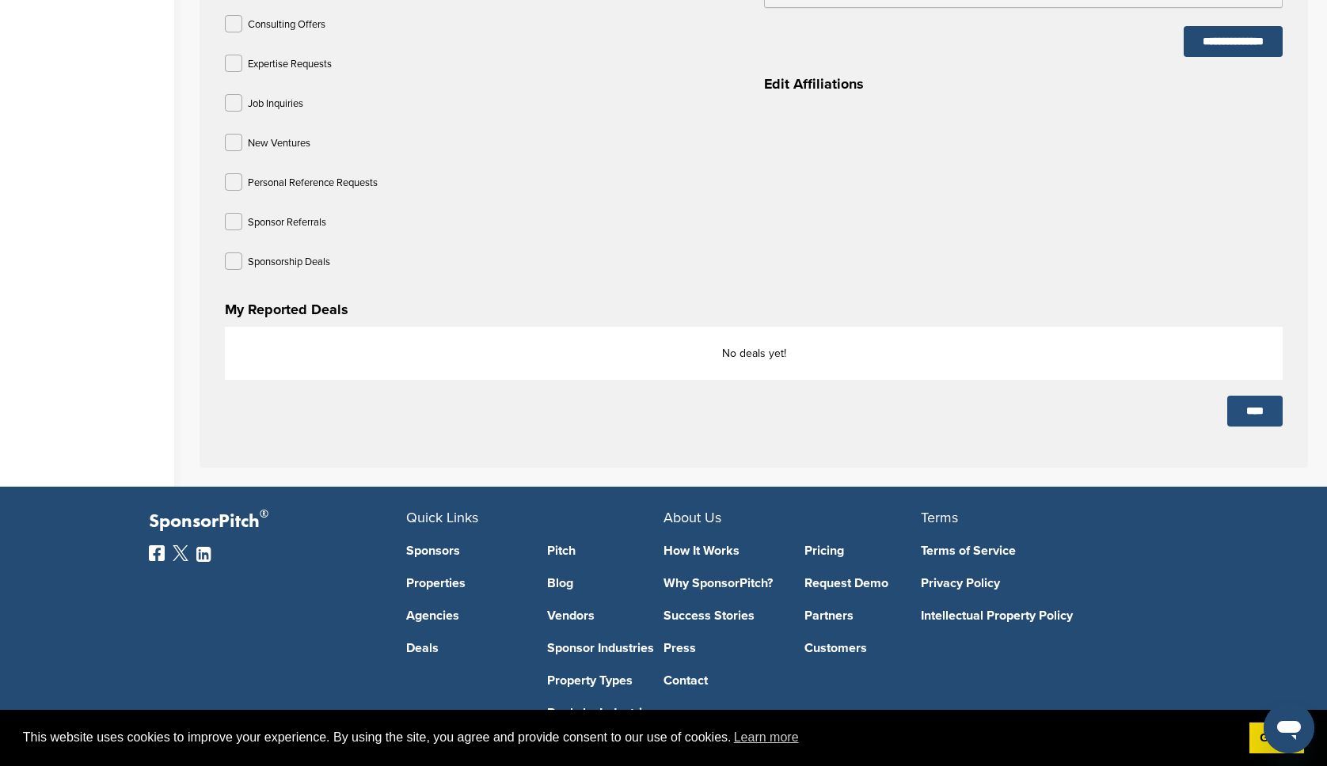
type input "**********"
click at [1257, 415] on input "****" at bounding box center [1254, 411] width 55 height 31
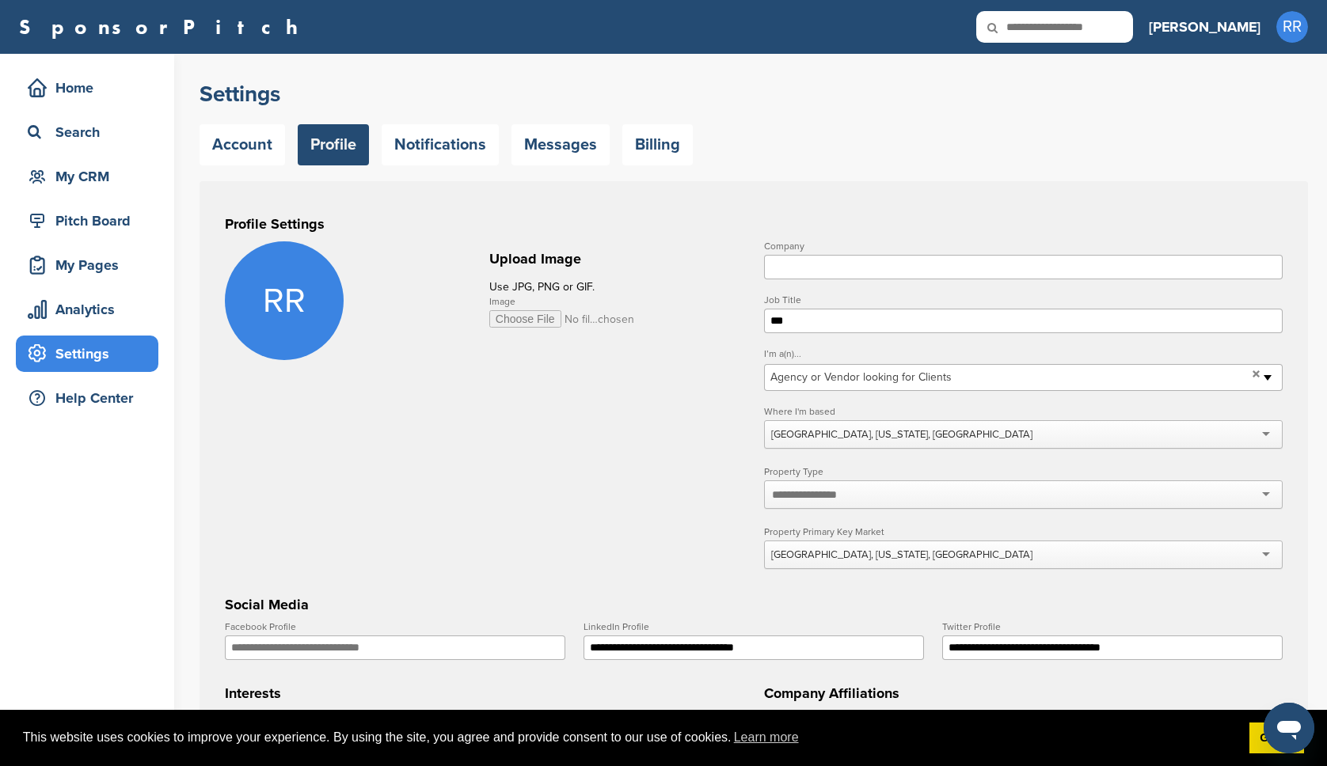
click at [542, 318] on input "Image" at bounding box center [562, 318] width 146 height 17
click at [516, 321] on input "Image" at bounding box center [562, 318] width 146 height 17
type input "**********"
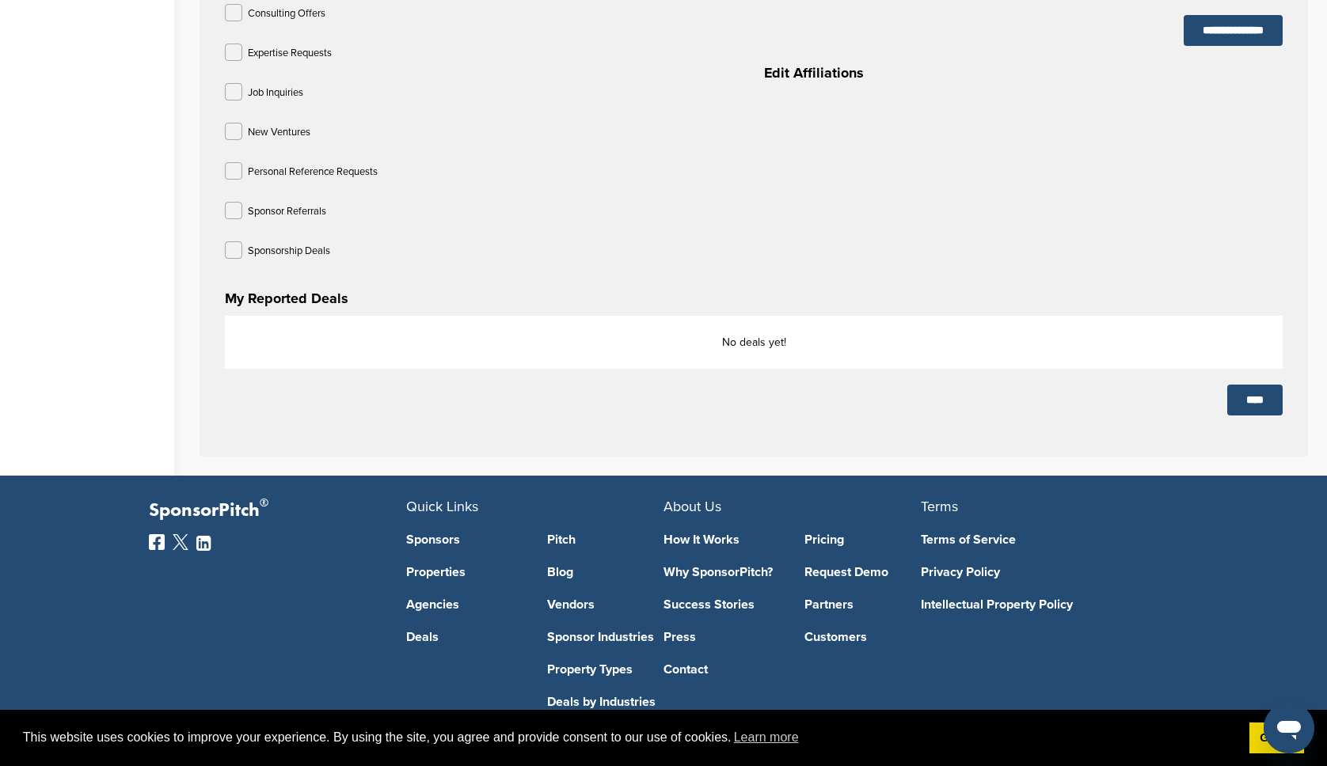
scroll to position [833, 0]
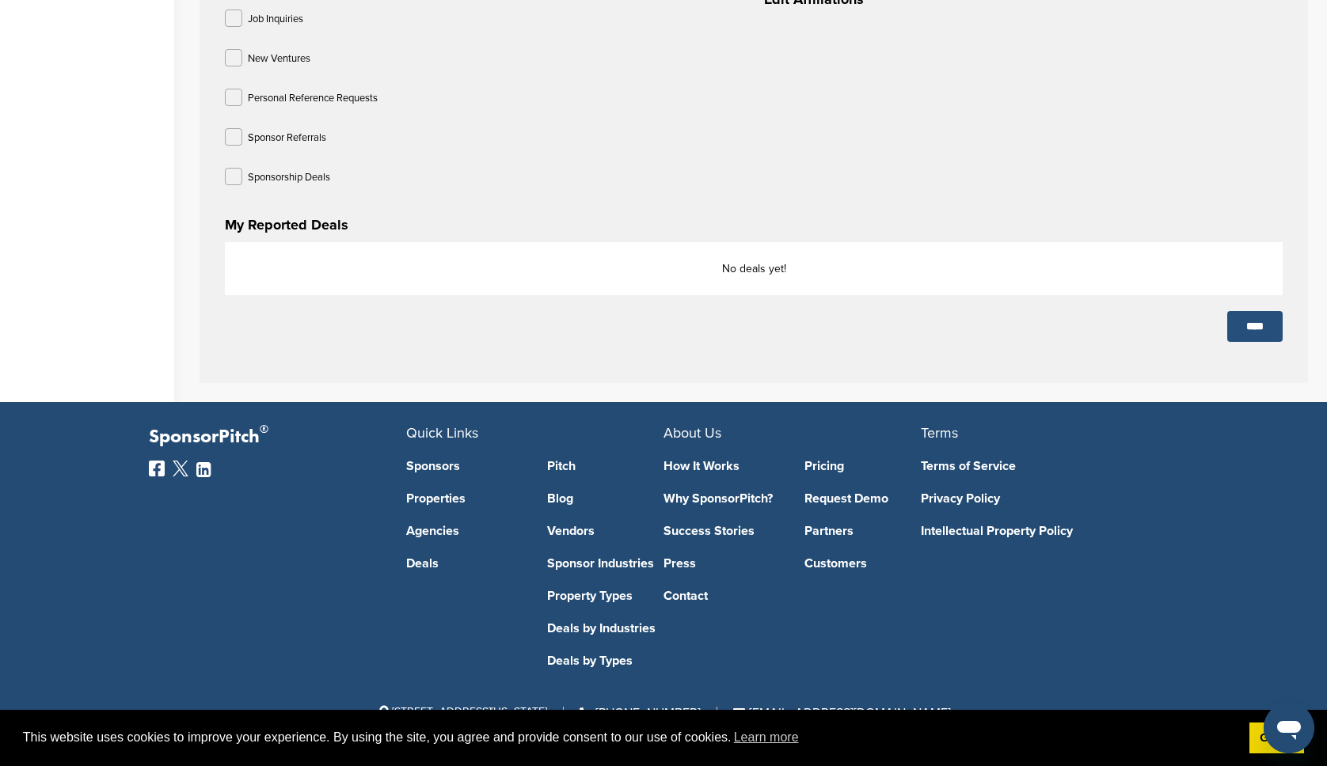
click at [1256, 325] on input "****" at bounding box center [1254, 326] width 55 height 31
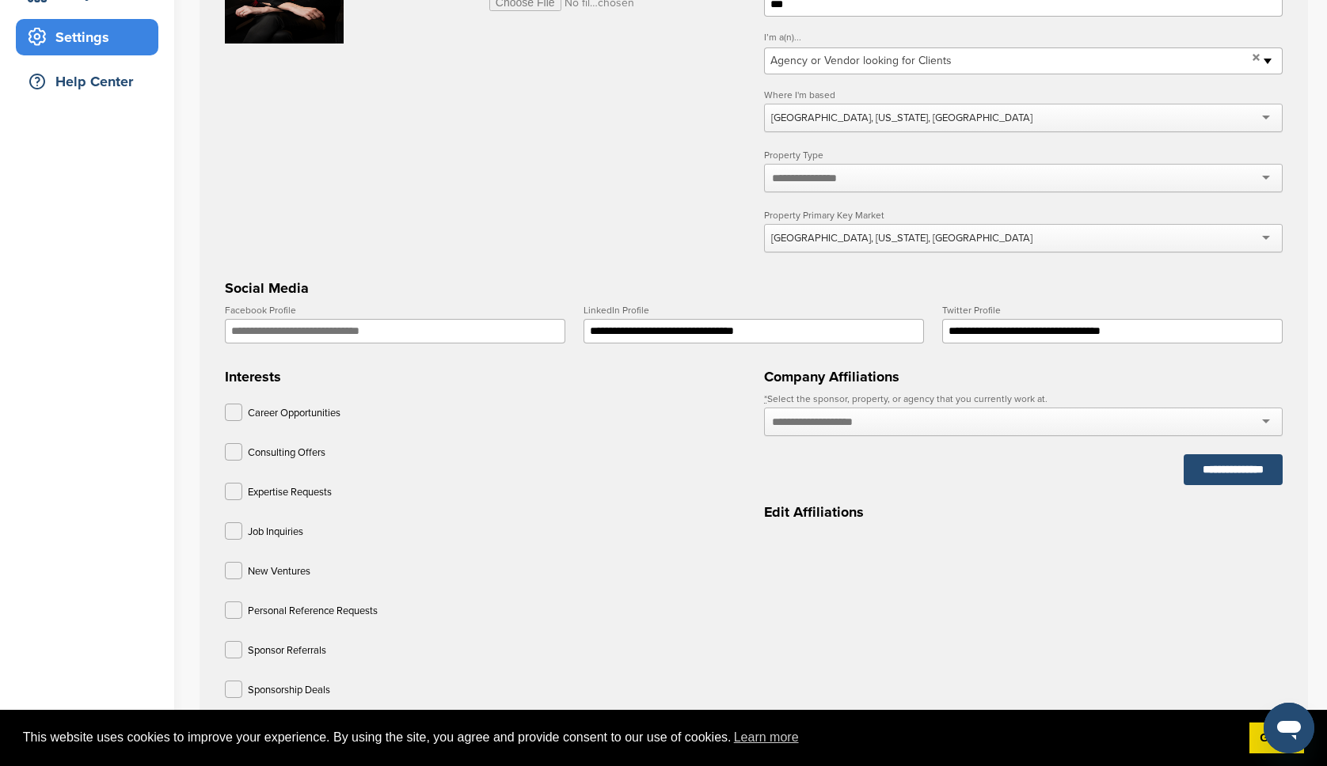
scroll to position [0, 0]
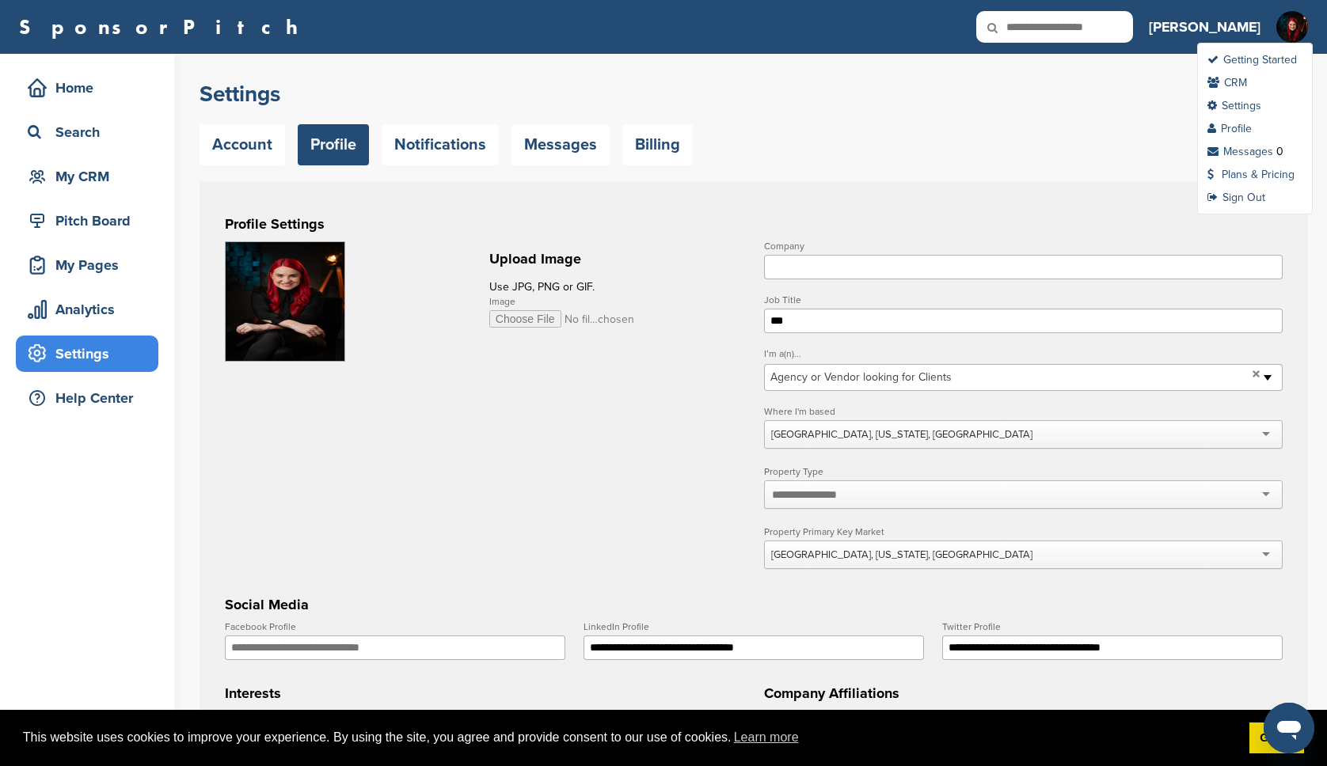
click at [1298, 30] on img at bounding box center [1292, 35] width 32 height 48
click at [1241, 132] on link "Profile" at bounding box center [1229, 128] width 44 height 13
click at [817, 274] on input "Company" at bounding box center [1023, 267] width 519 height 25
type input "**********"
click at [674, 440] on form "**********" at bounding box center [754, 639] width 1058 height 796
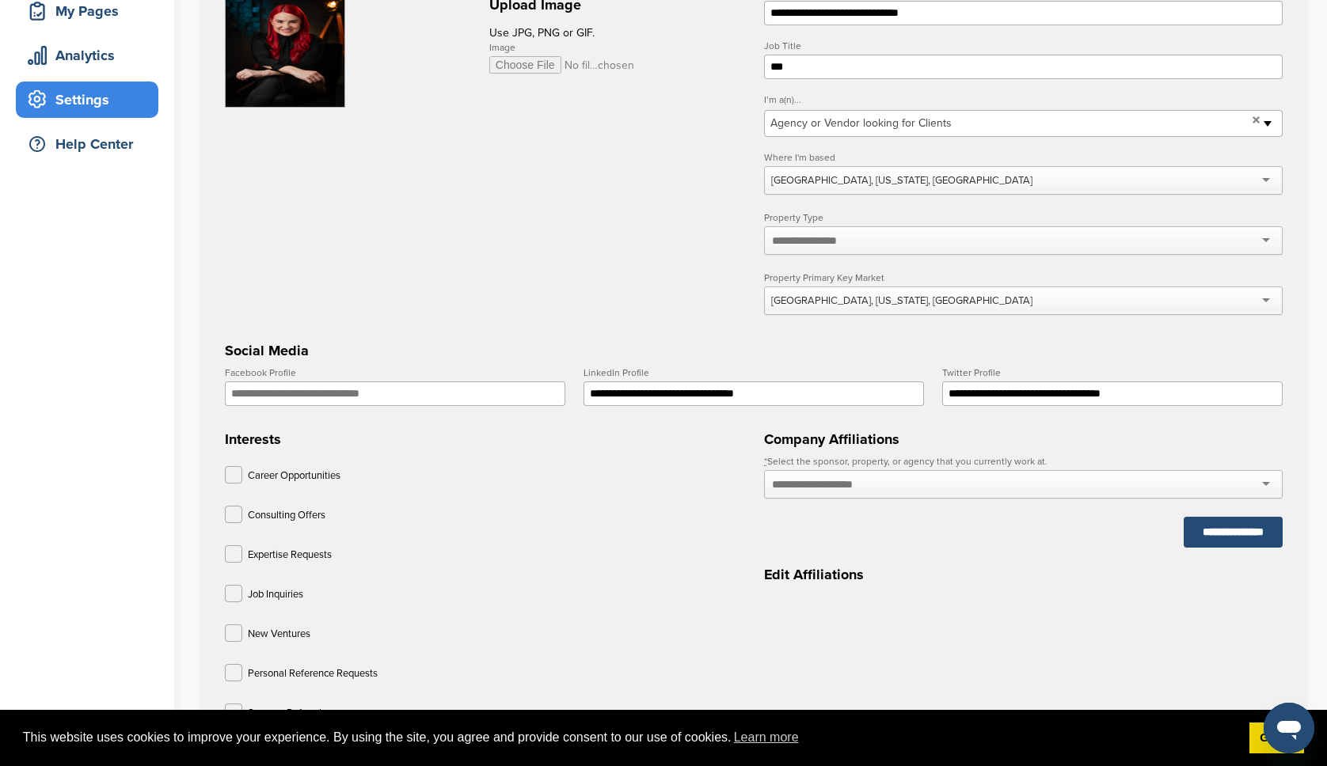
scroll to position [565, 0]
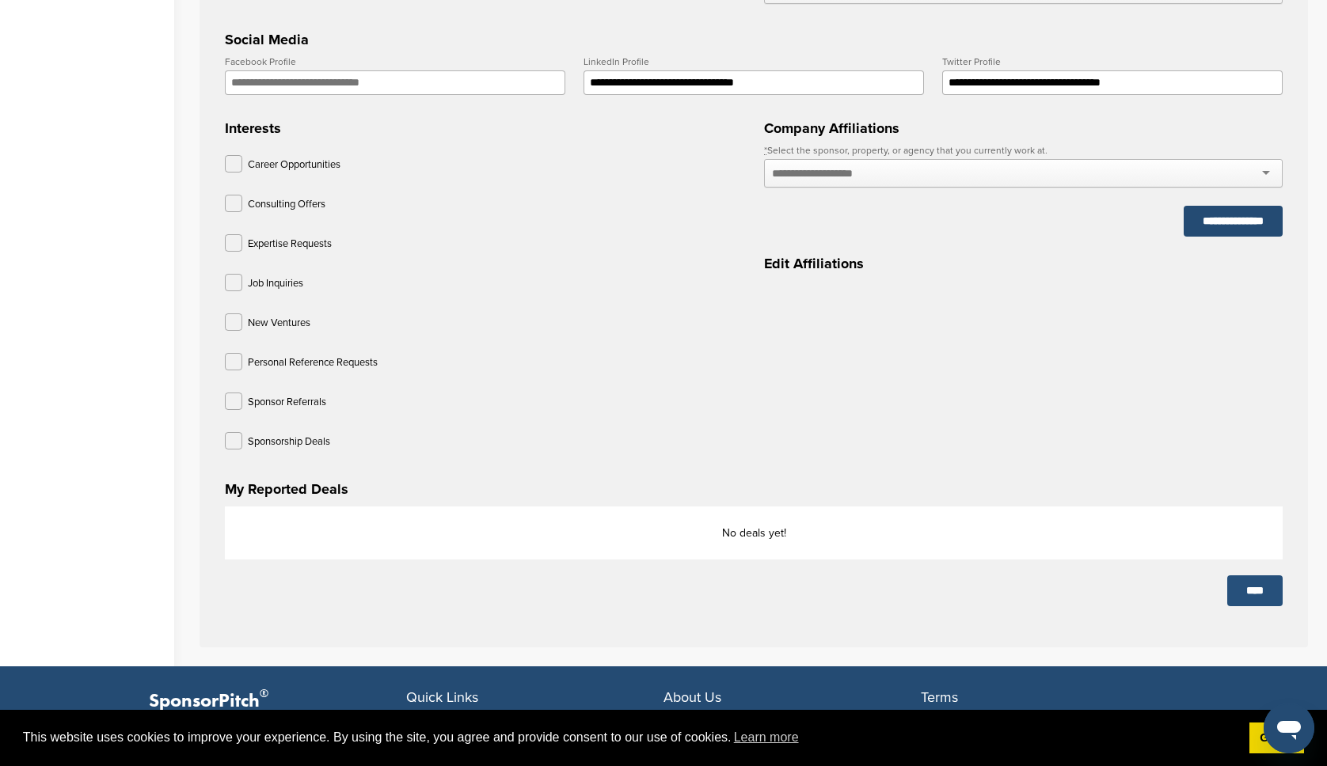
click at [1248, 587] on input "****" at bounding box center [1254, 591] width 55 height 31
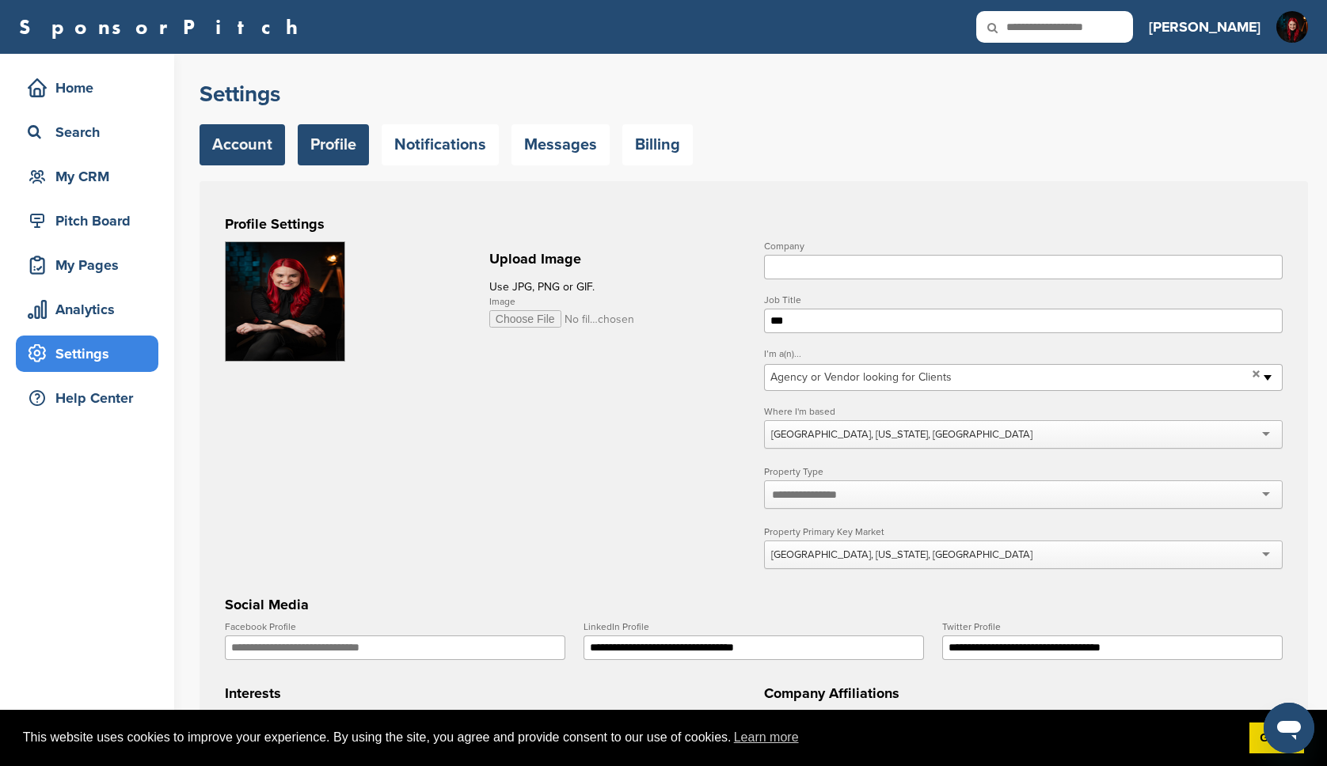
click at [254, 143] on link "Account" at bounding box center [243, 144] width 86 height 41
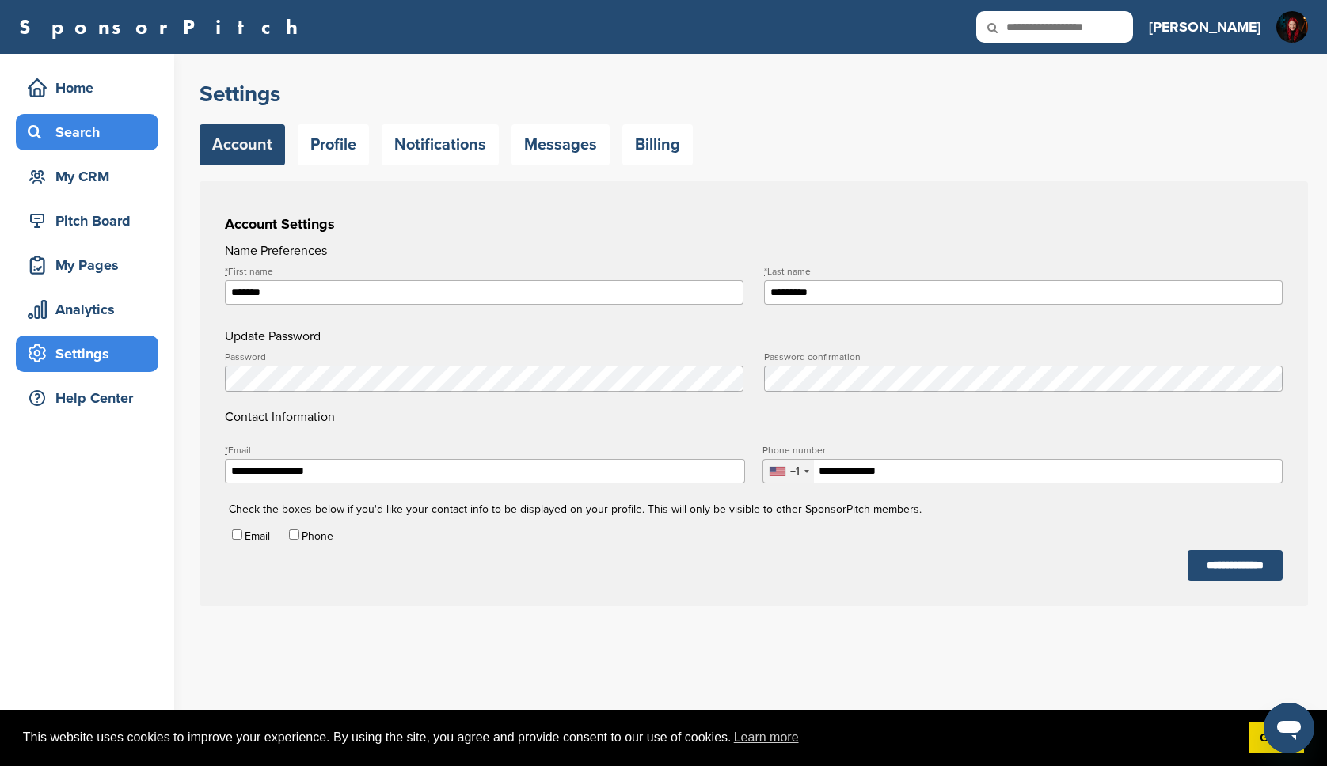
click at [83, 131] on div "Search" at bounding box center [91, 132] width 135 height 29
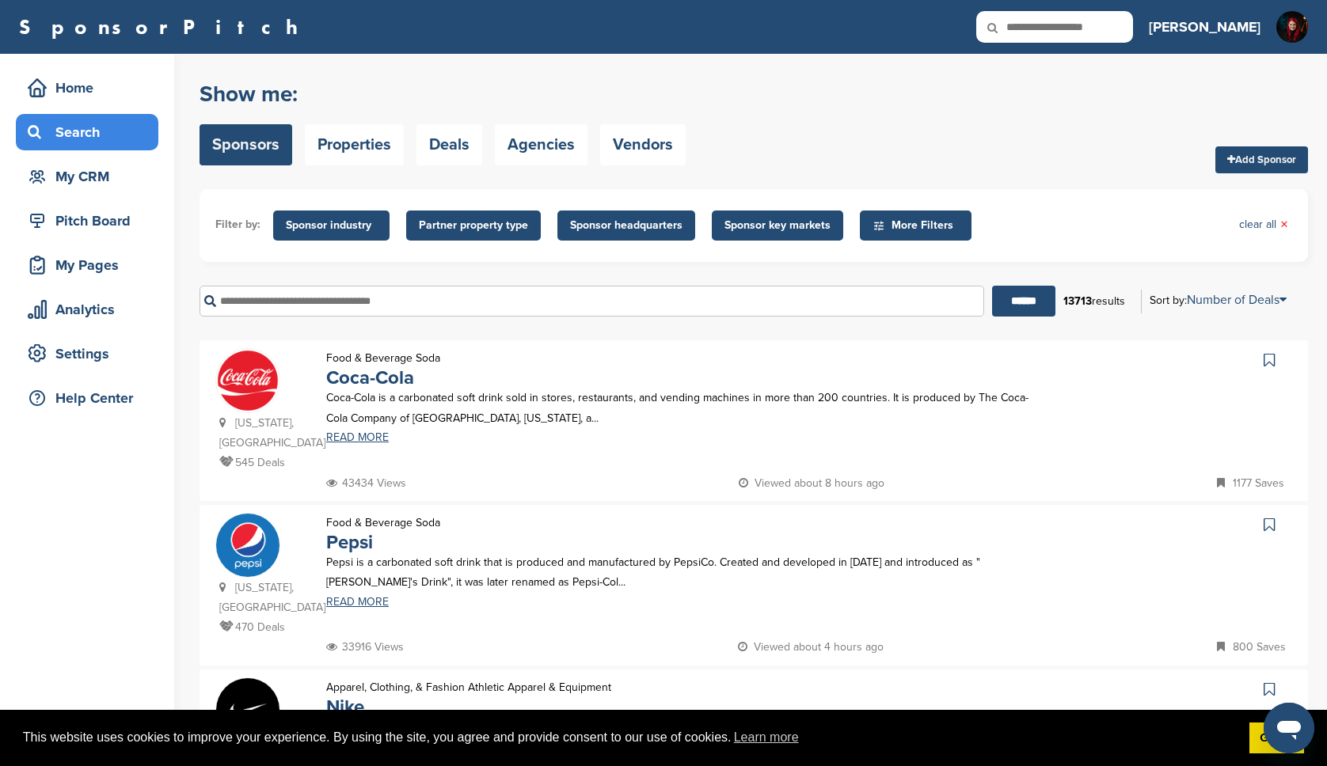
click at [439, 306] on input "text" at bounding box center [592, 301] width 785 height 31
type input "*******"
click at [992, 286] on input "******" at bounding box center [1023, 301] width 63 height 31
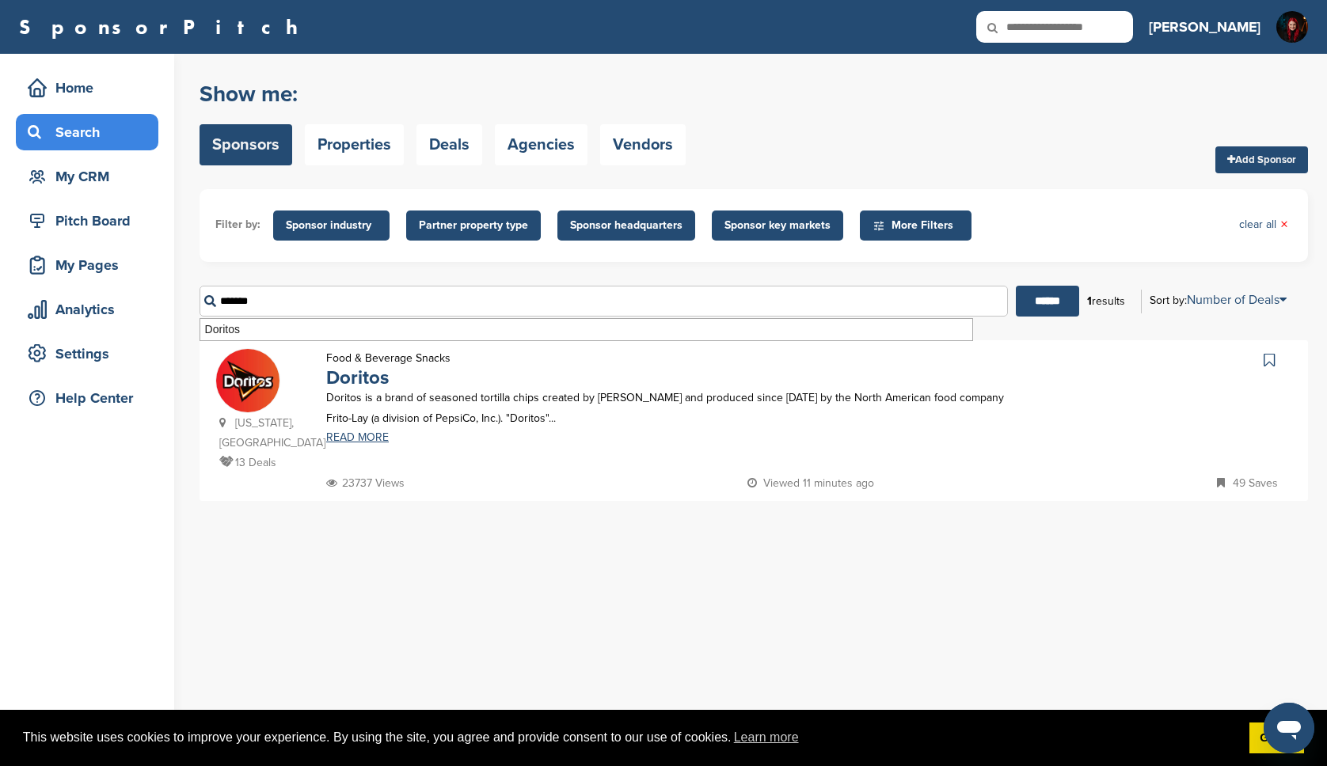
click at [263, 390] on img at bounding box center [247, 380] width 63 height 63
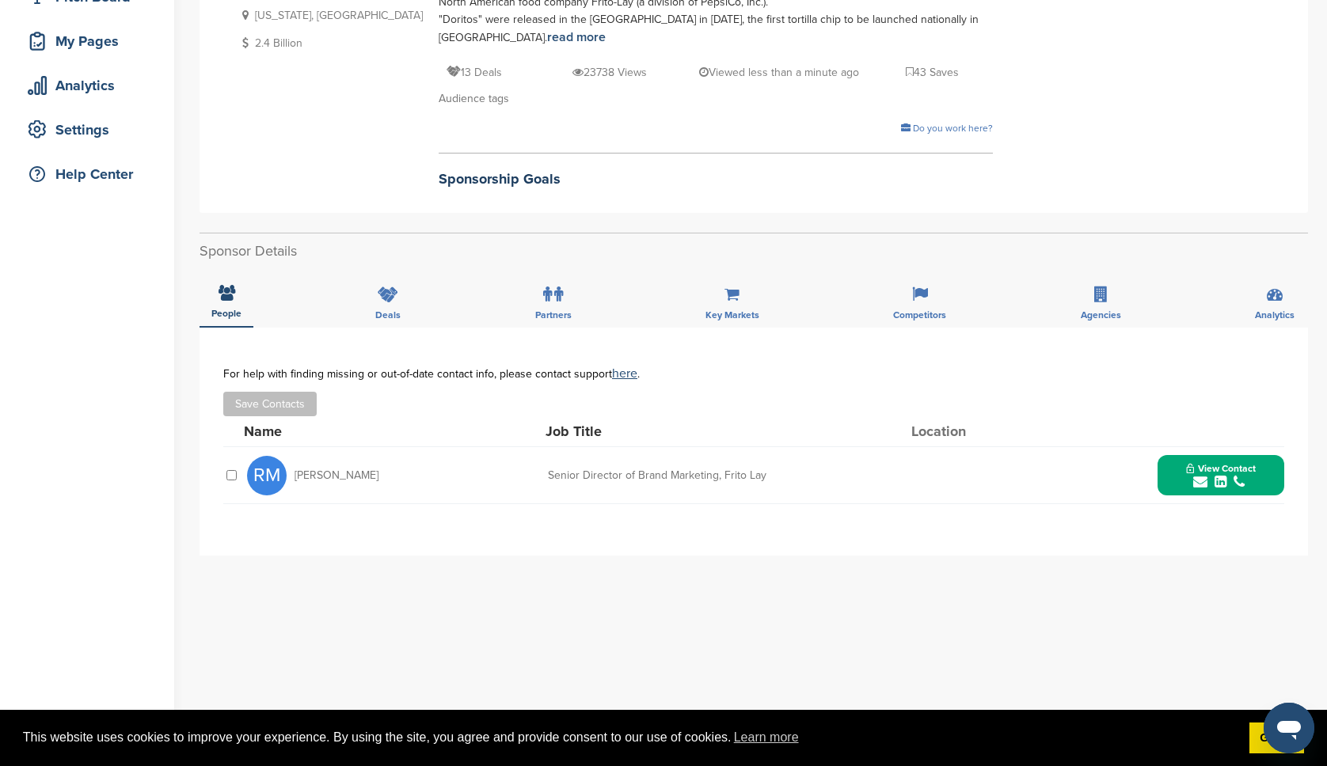
scroll to position [226, 0]
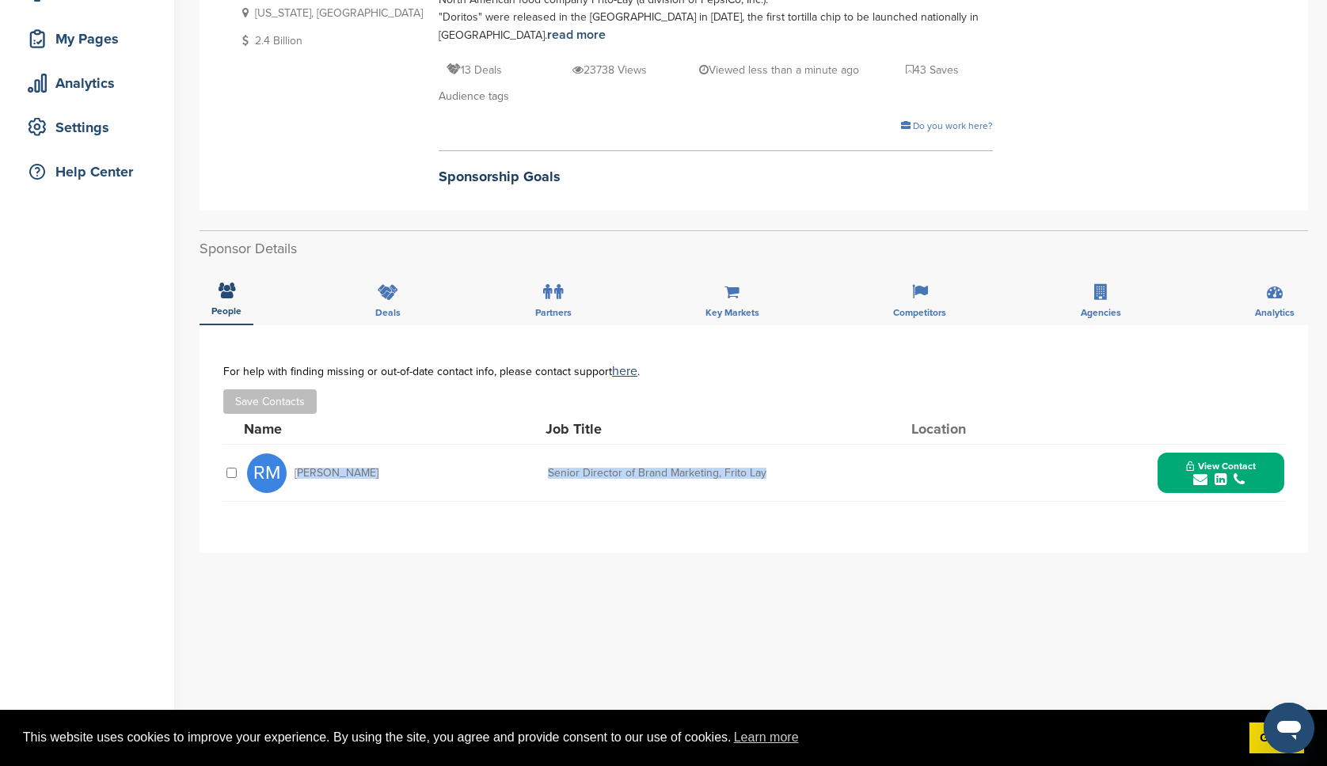
drag, startPoint x: 787, startPoint y: 477, endPoint x: 296, endPoint y: 475, distance: 490.9
click at [296, 475] on div "RM Ryan Matiyow Senior Director of Brand Marketing, Frito Lay View Contact ryan…" at bounding box center [765, 473] width 1037 height 56
copy div "Ryan Matiyow Senior Director of Brand Marketing, Frito Lay"
click at [421, 572] on div "**********" at bounding box center [754, 641] width 1108 height 633
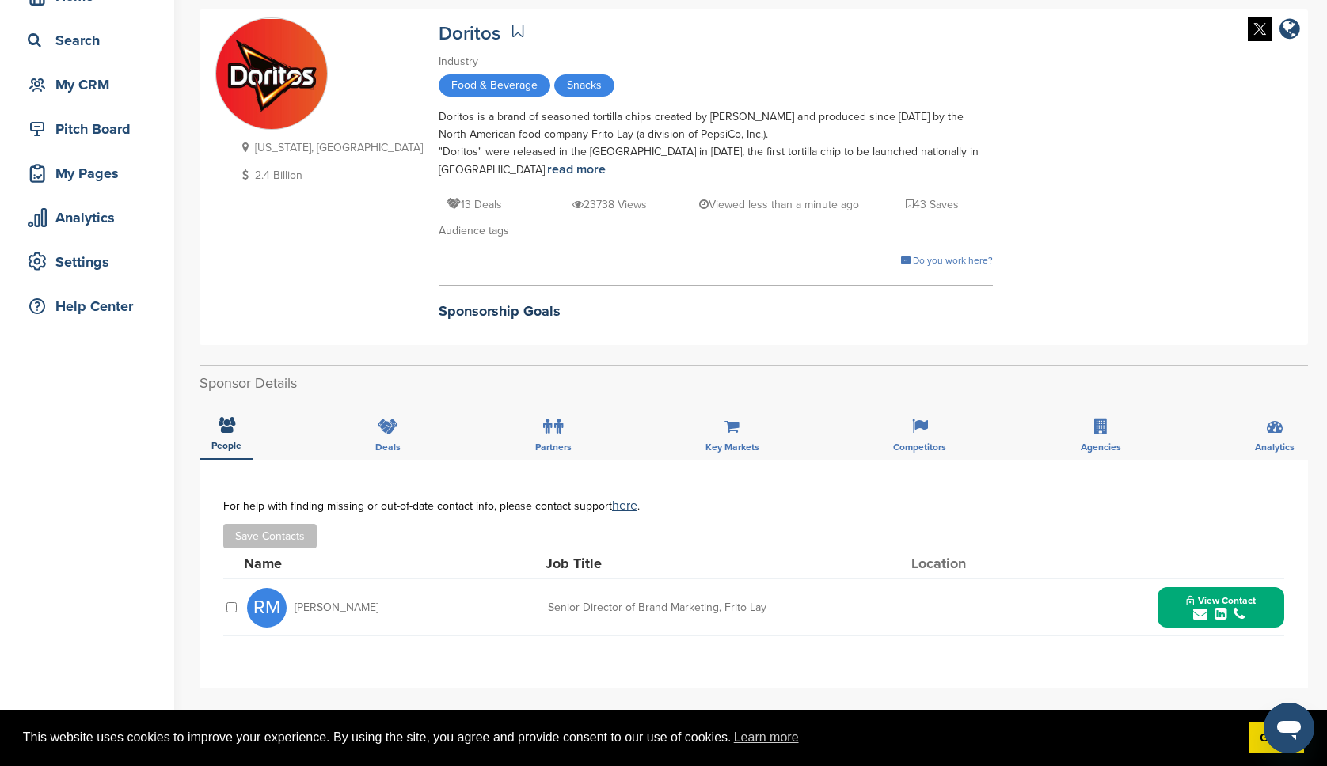
scroll to position [0, 0]
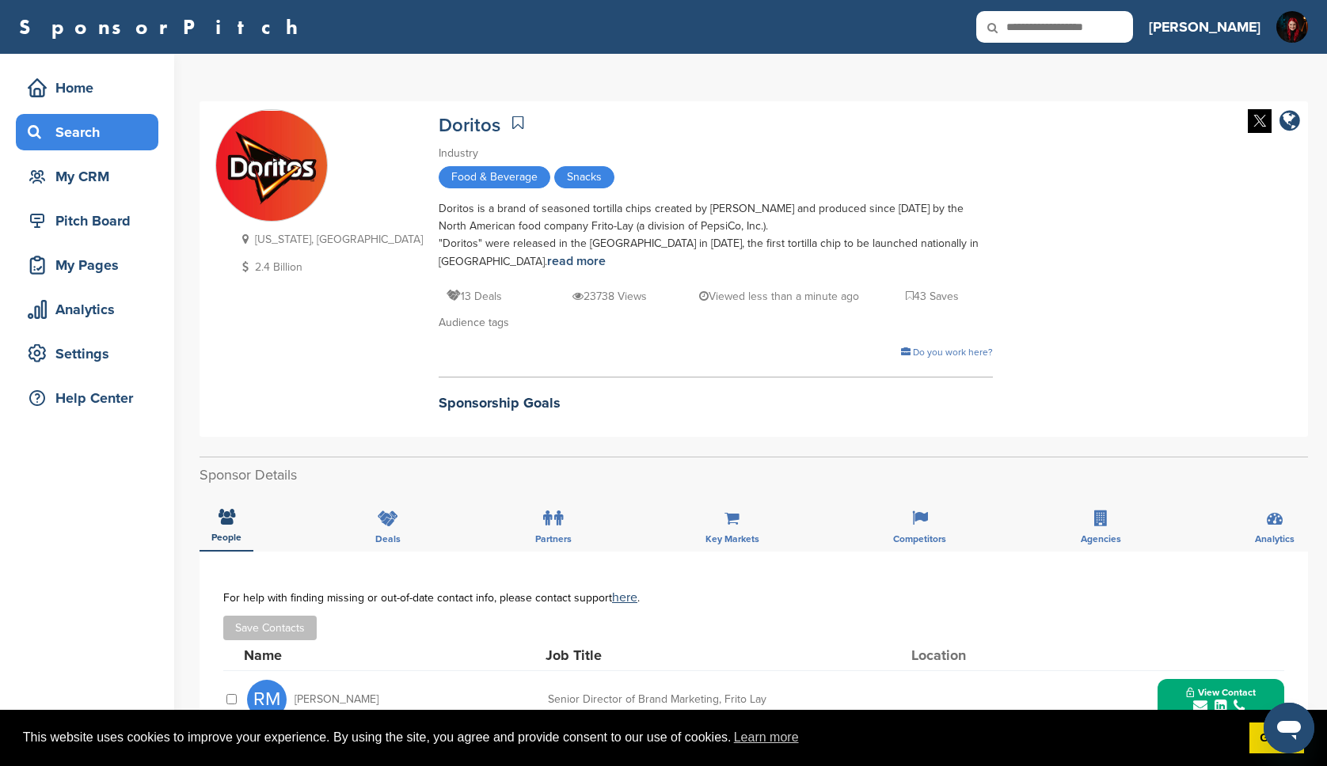
click at [93, 142] on div "Search" at bounding box center [91, 132] width 135 height 29
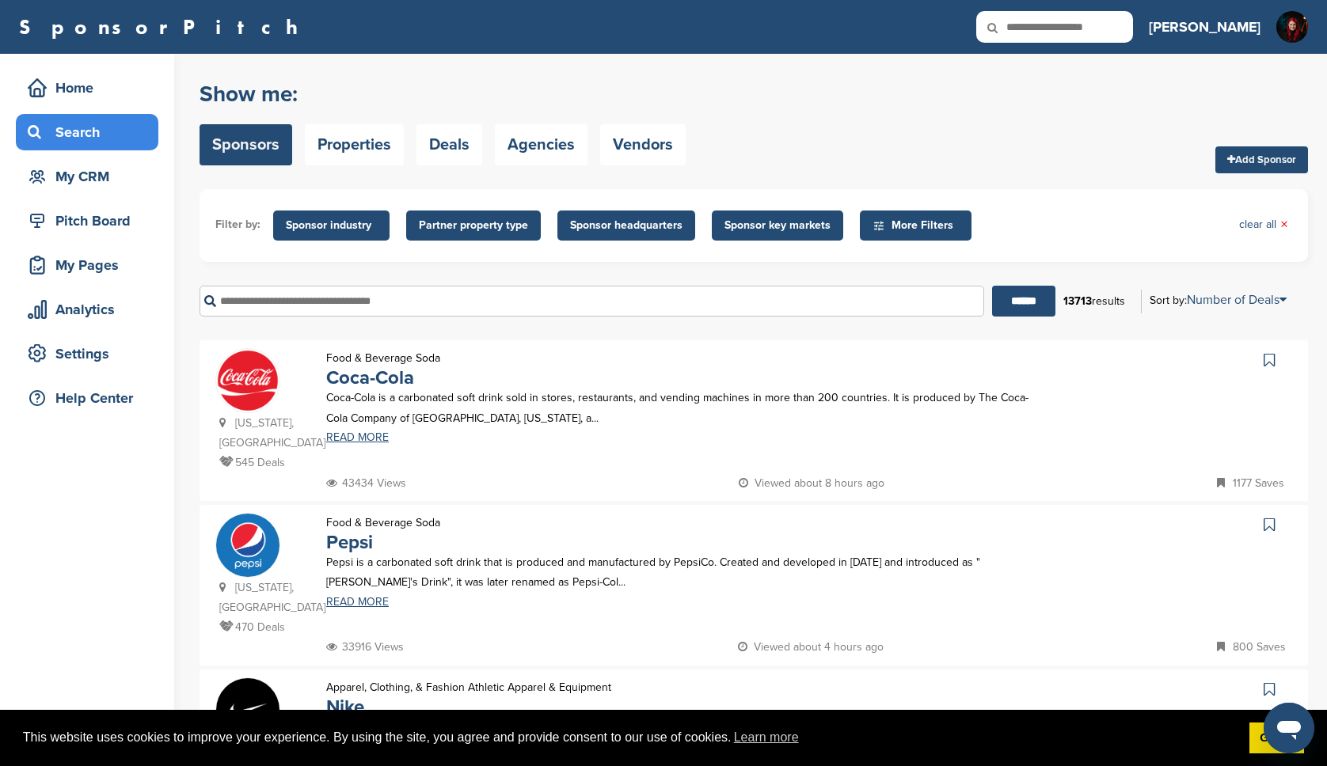
click at [428, 310] on input "text" at bounding box center [592, 301] width 785 height 31
type input "*****"
click at [992, 286] on input "******" at bounding box center [1023, 301] width 63 height 31
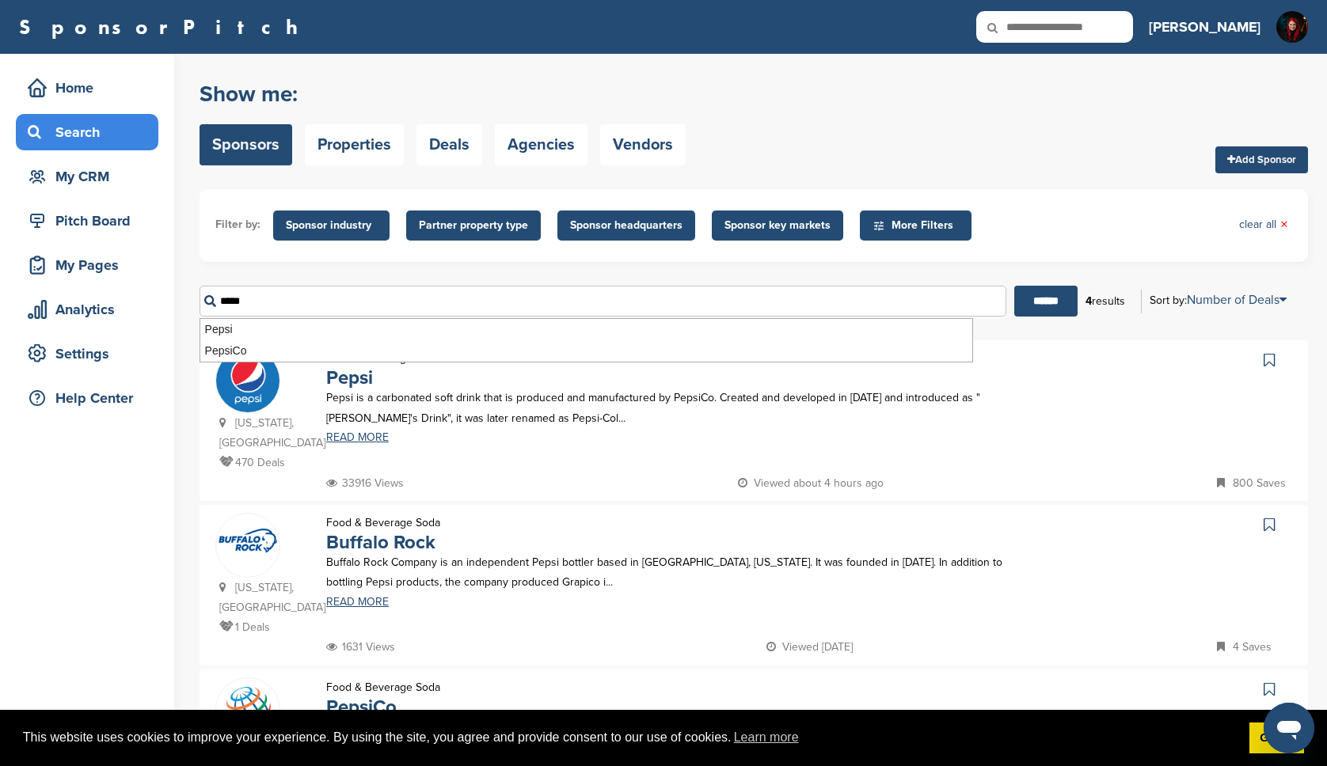
click at [477, 469] on div "Food & Beverage Soda Pepsi Pepsi is a carbonated soft drink that is produced an…" at bounding box center [678, 410] width 736 height 125
click at [266, 375] on img at bounding box center [247, 381] width 63 height 64
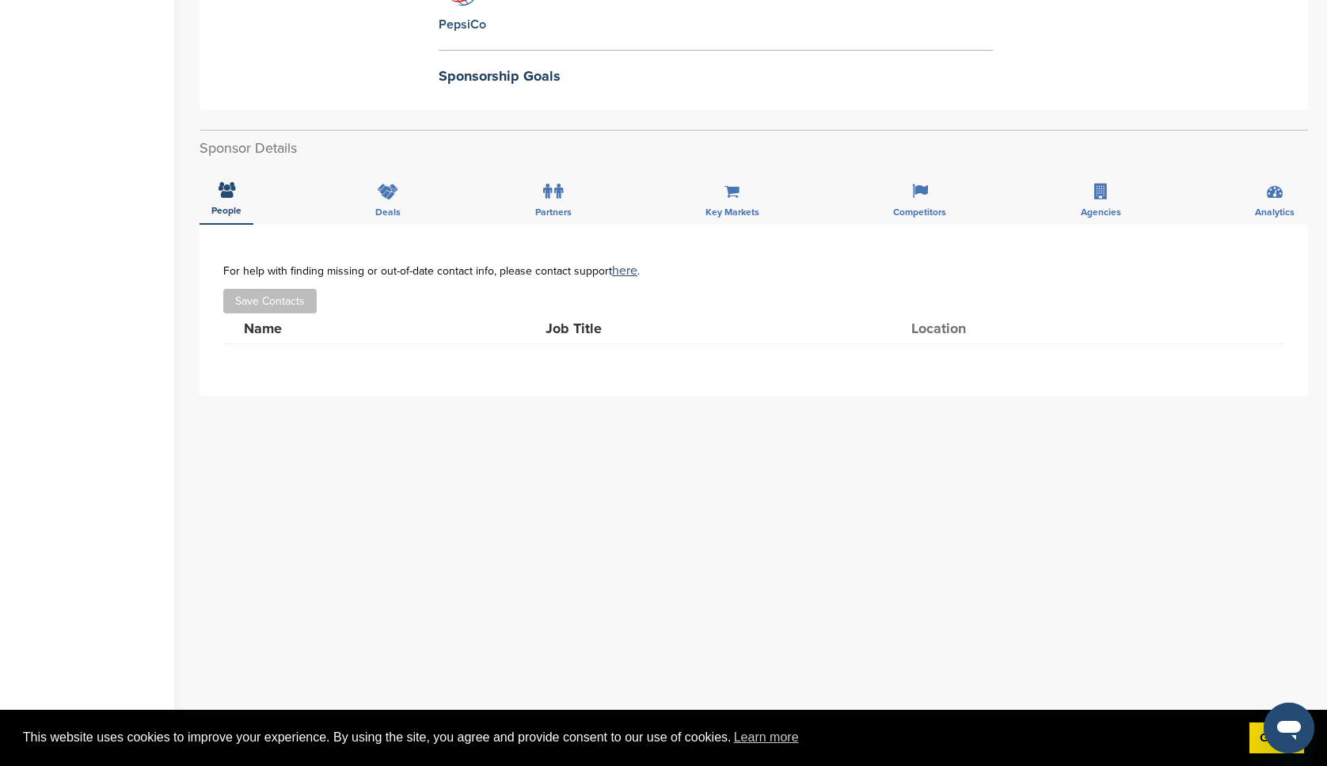
scroll to position [424, 0]
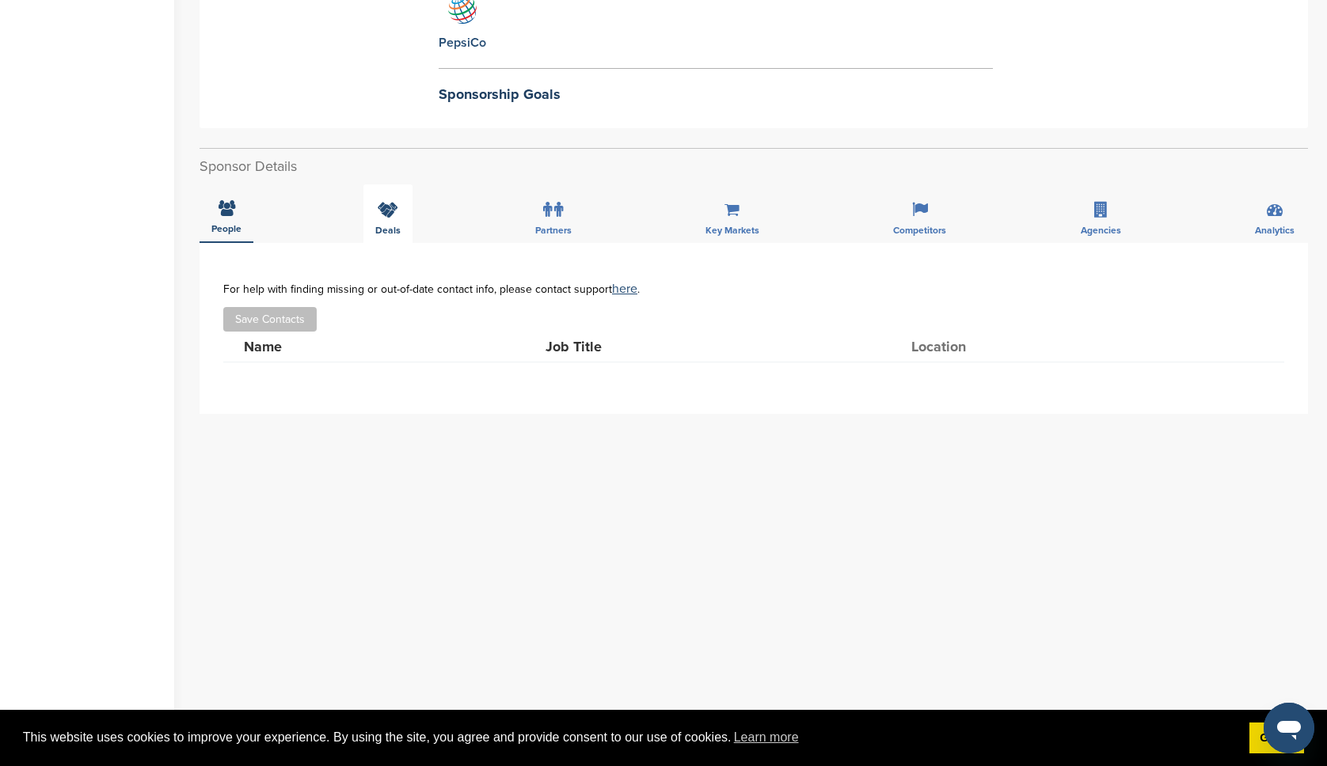
click at [401, 200] on div "Deals" at bounding box center [387, 213] width 49 height 59
click at [549, 215] on icon at bounding box center [547, 210] width 9 height 16
click at [728, 215] on icon at bounding box center [731, 210] width 15 height 16
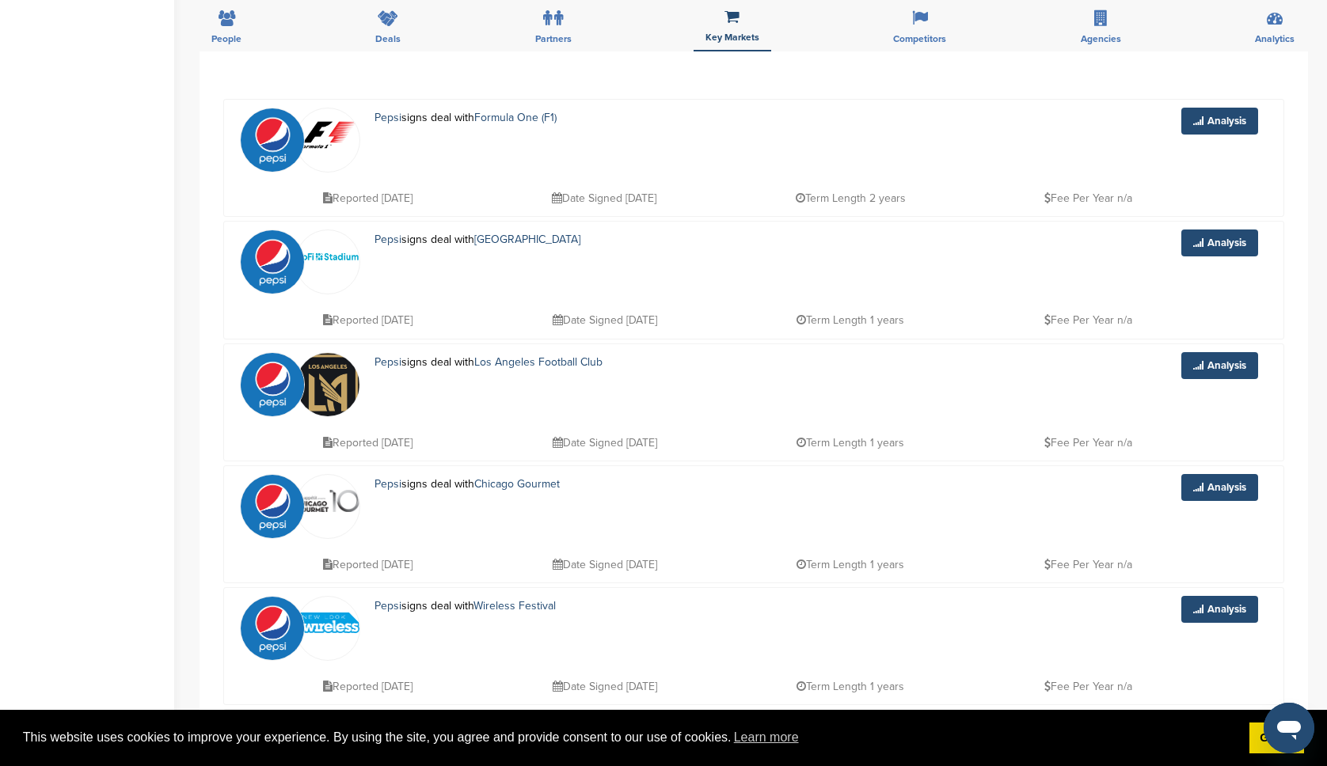
scroll to position [201, 0]
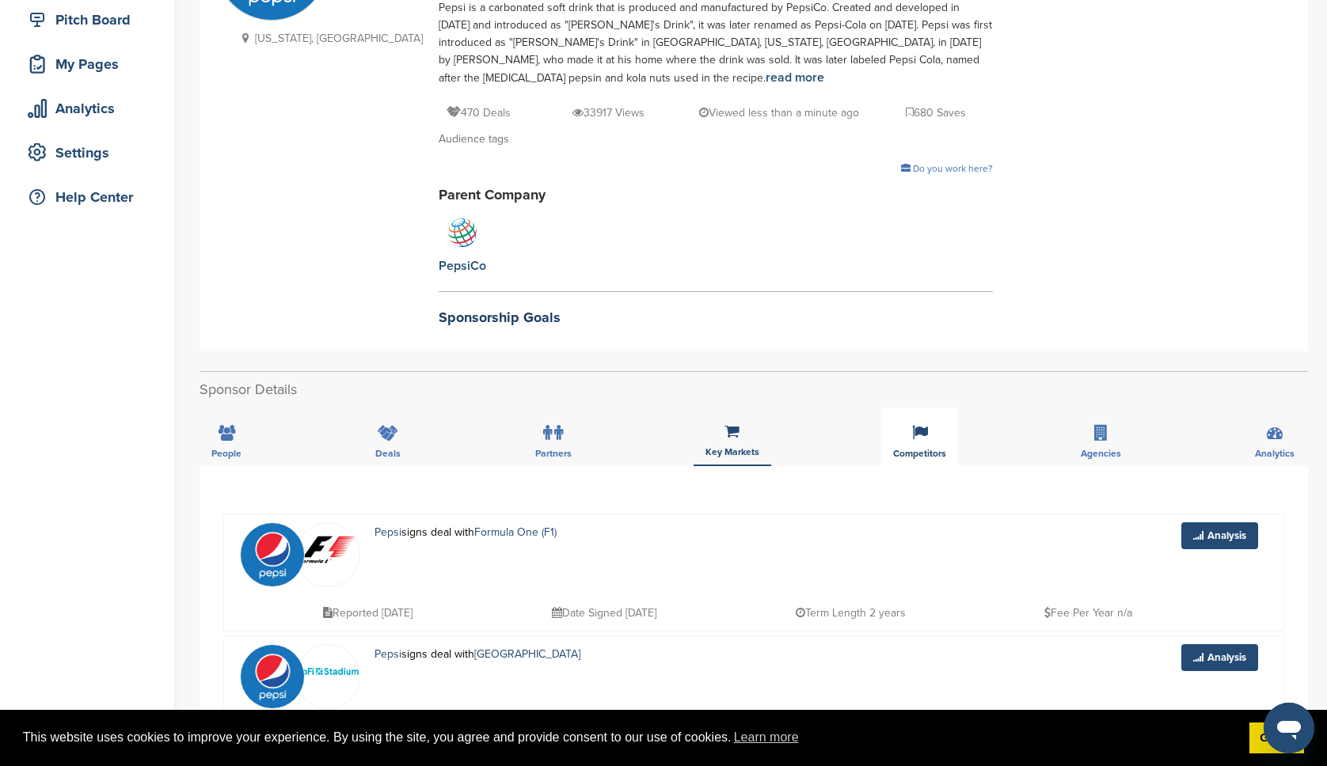
click at [925, 437] on icon at bounding box center [920, 433] width 16 height 16
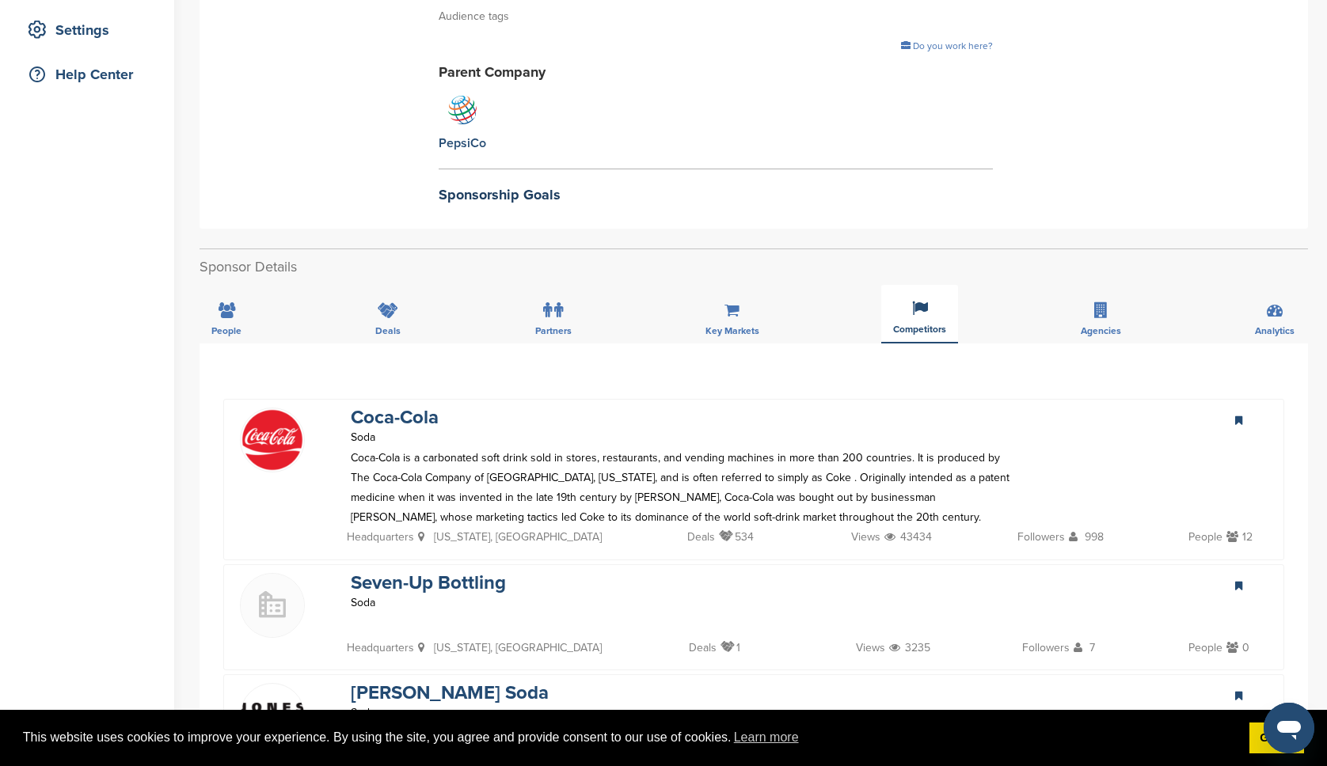
scroll to position [460, 0]
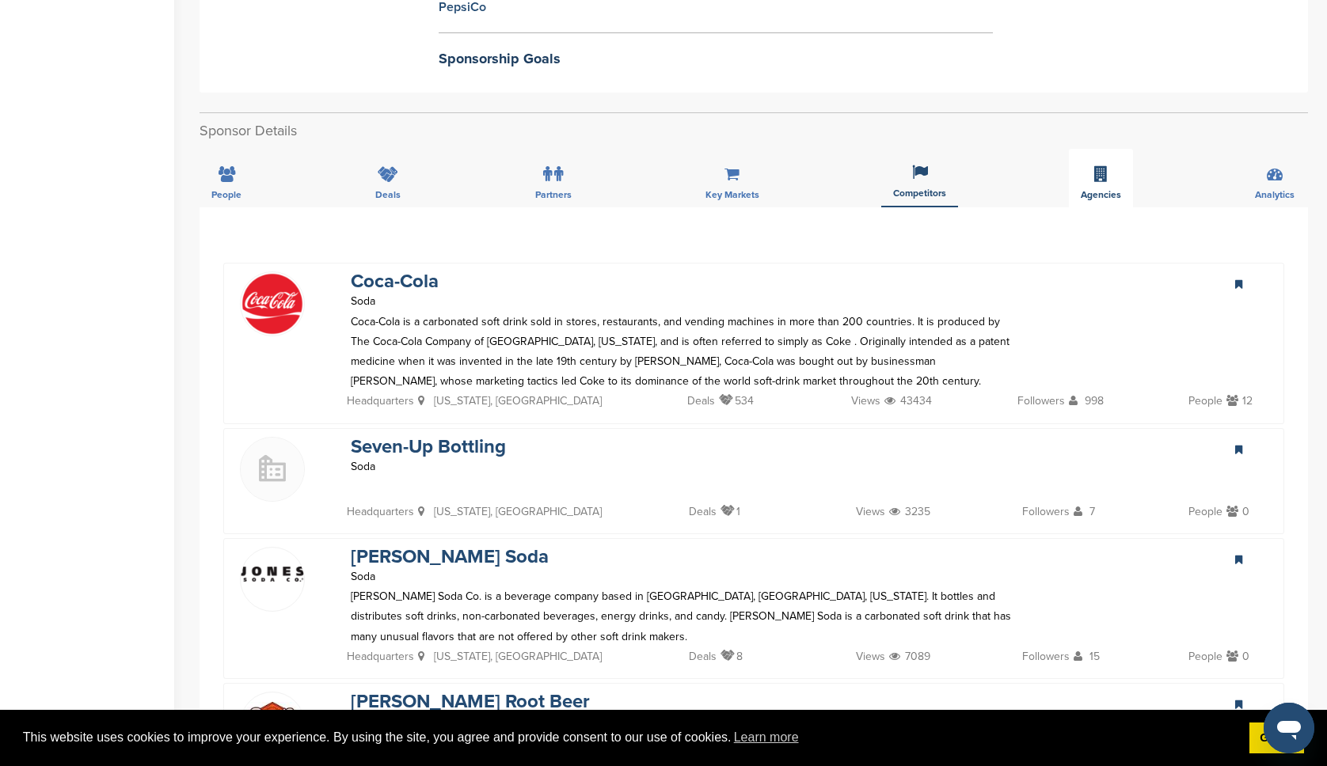
click at [1111, 173] on div "Agencies" at bounding box center [1101, 178] width 64 height 59
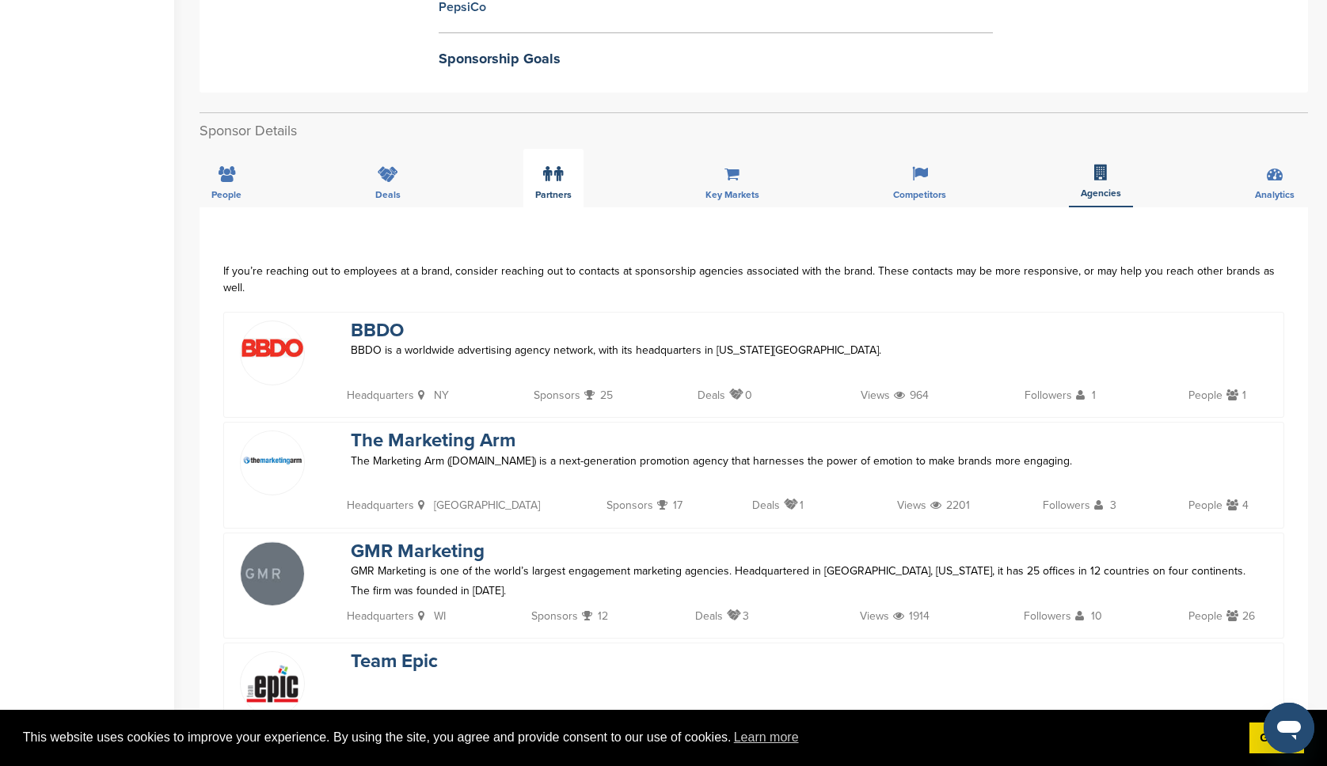
click at [547, 176] on icon at bounding box center [547, 174] width 9 height 16
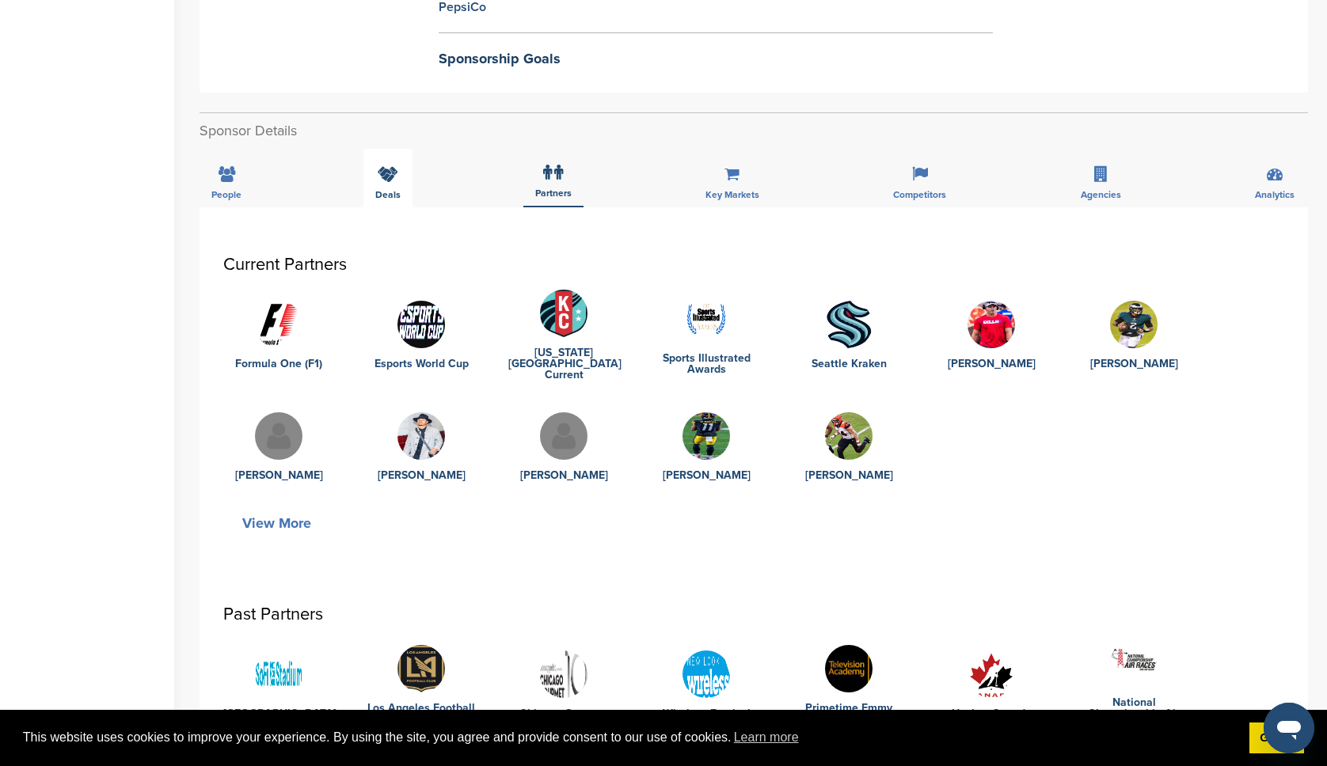
click at [389, 173] on icon at bounding box center [388, 174] width 21 height 16
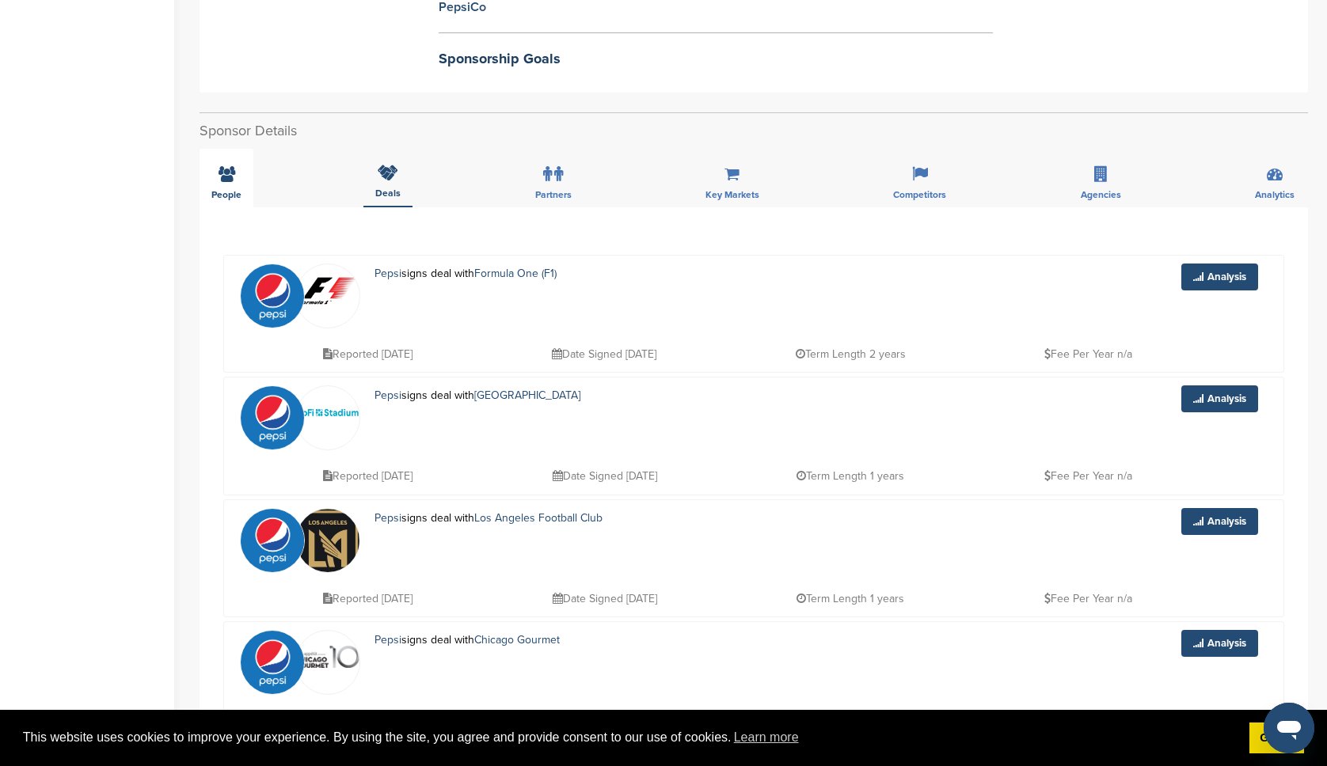
click at [232, 185] on div "People" at bounding box center [227, 178] width 54 height 59
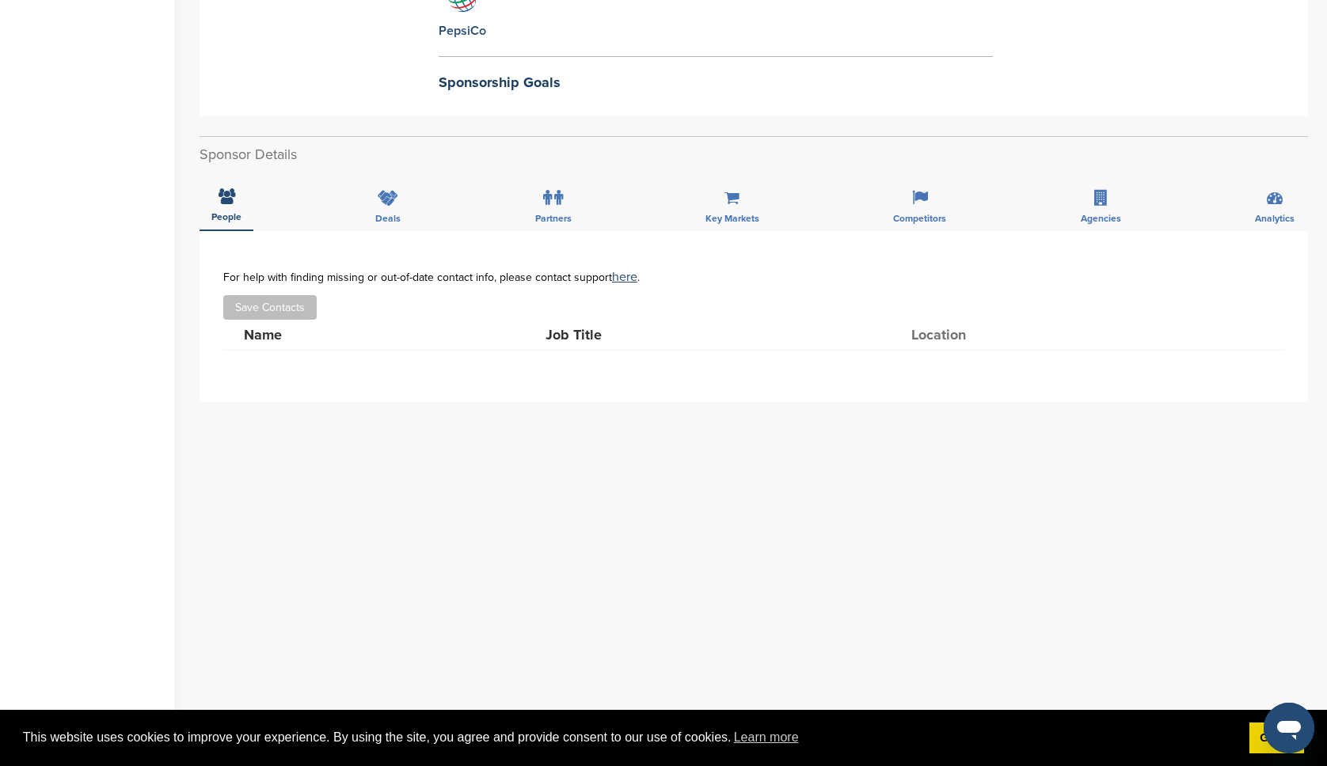
scroll to position [430, 0]
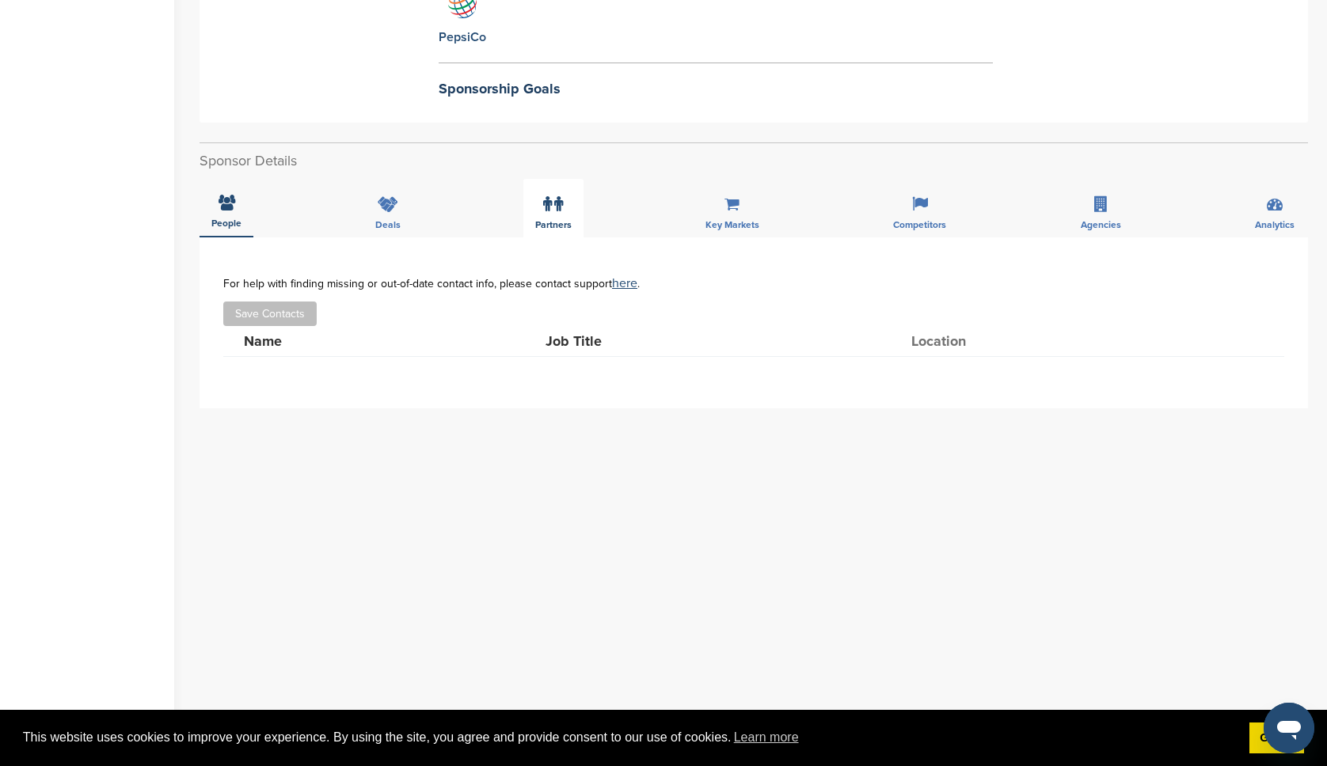
click at [556, 206] on icon at bounding box center [558, 204] width 9 height 16
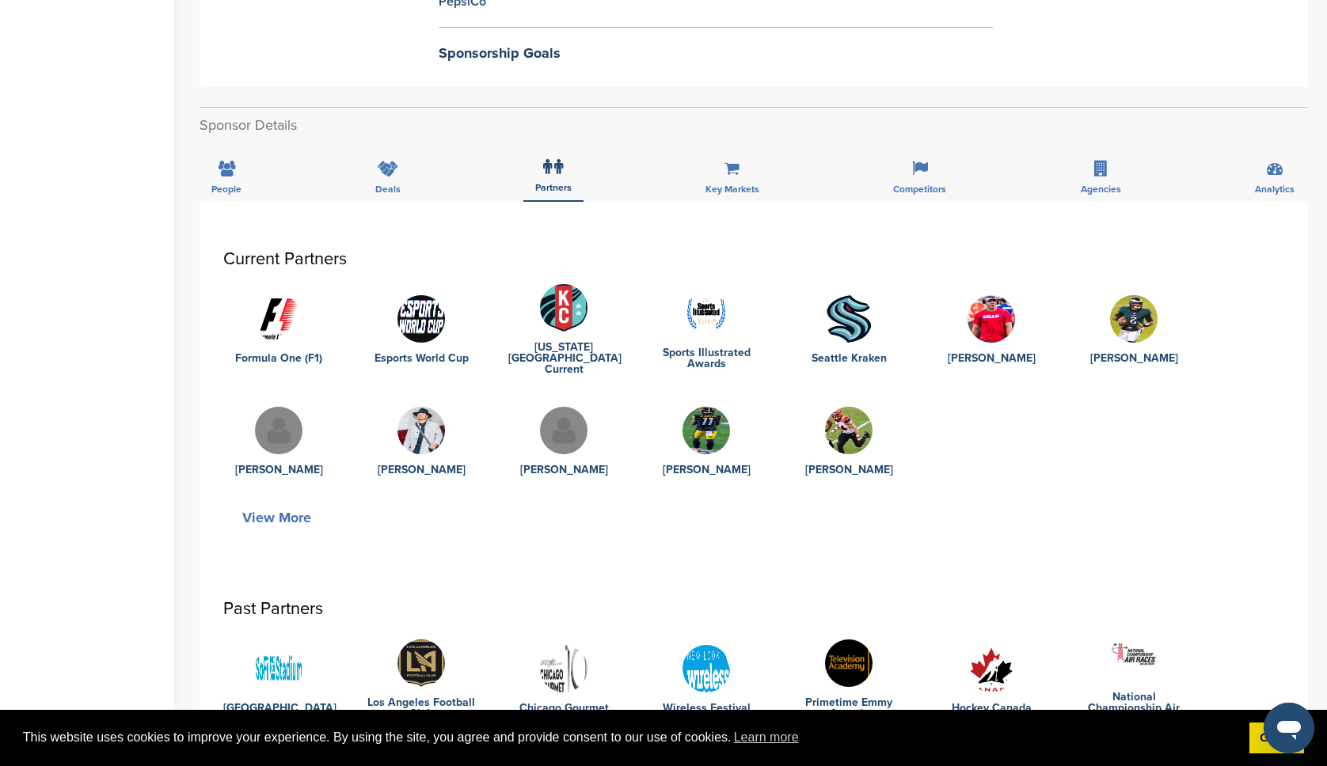
scroll to position [424, 0]
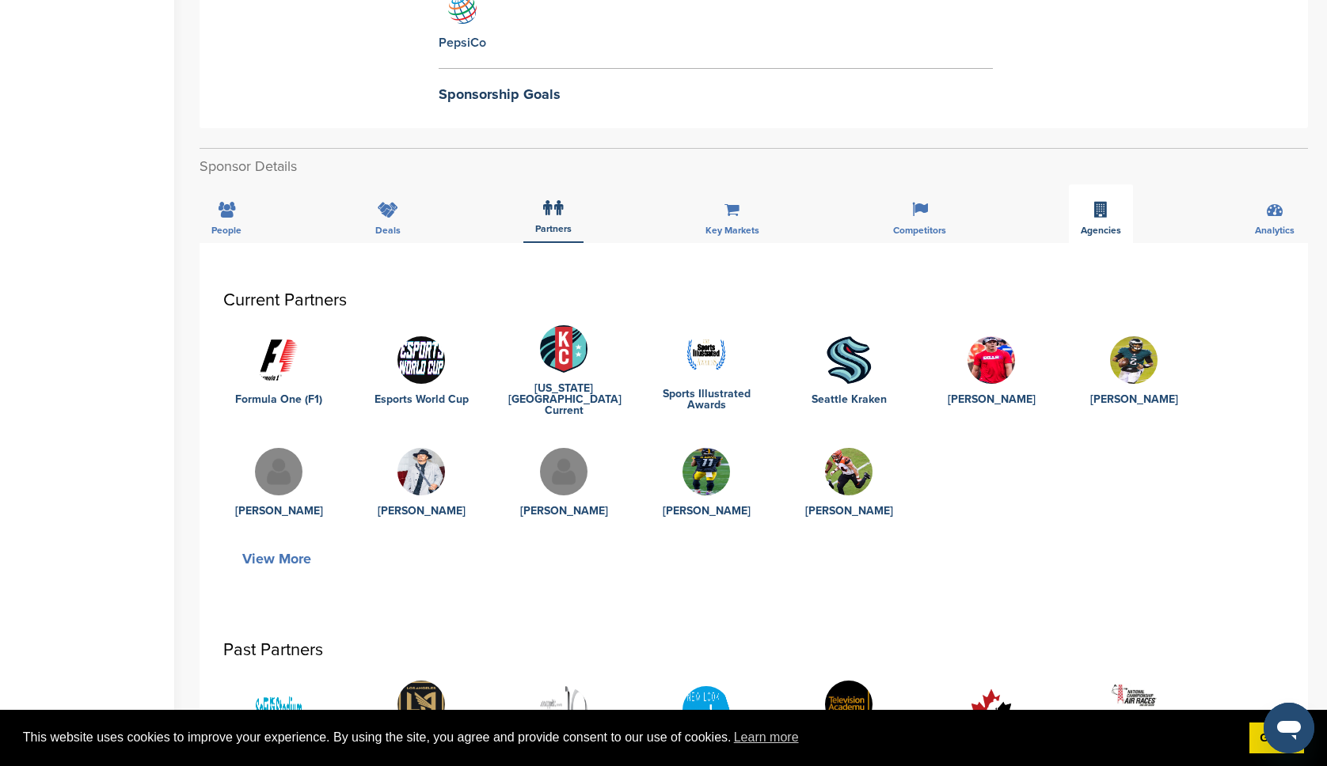
click at [1089, 210] on div "Agencies" at bounding box center [1101, 213] width 64 height 59
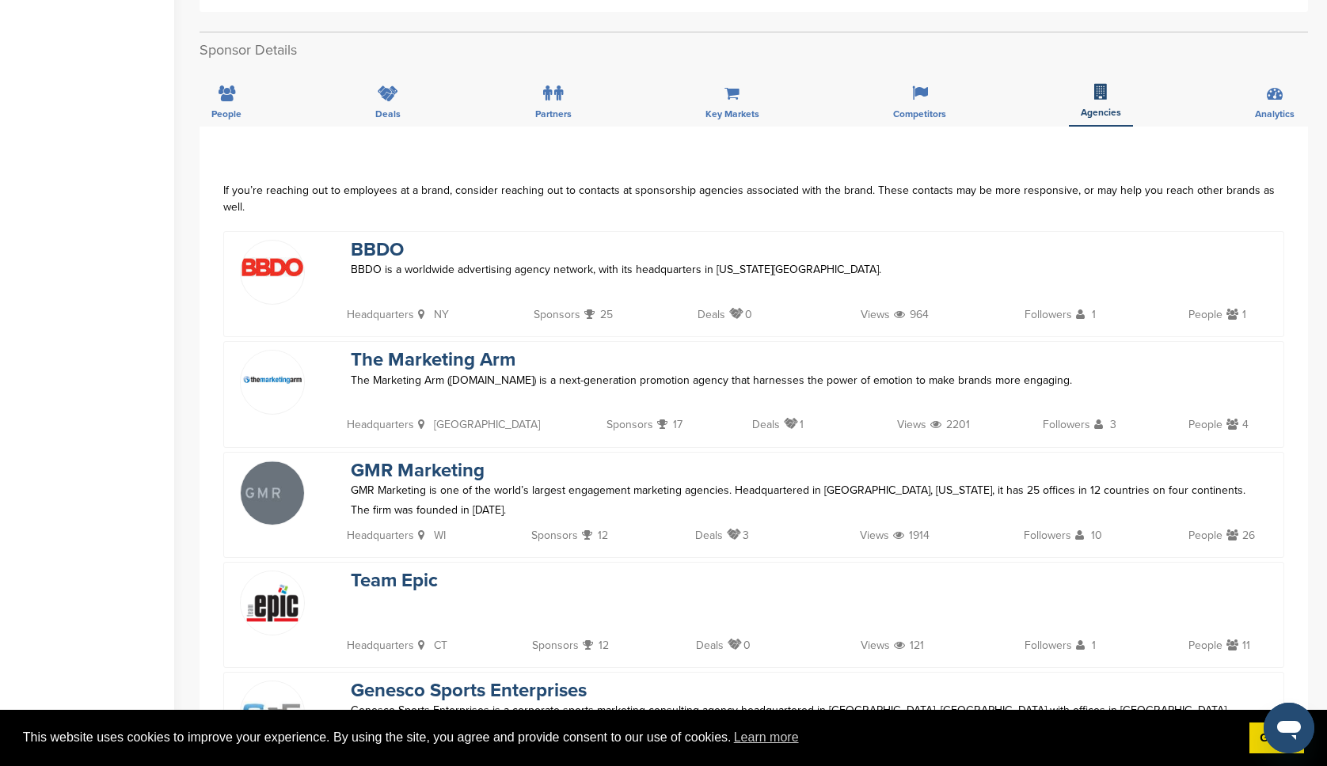
scroll to position [518, 0]
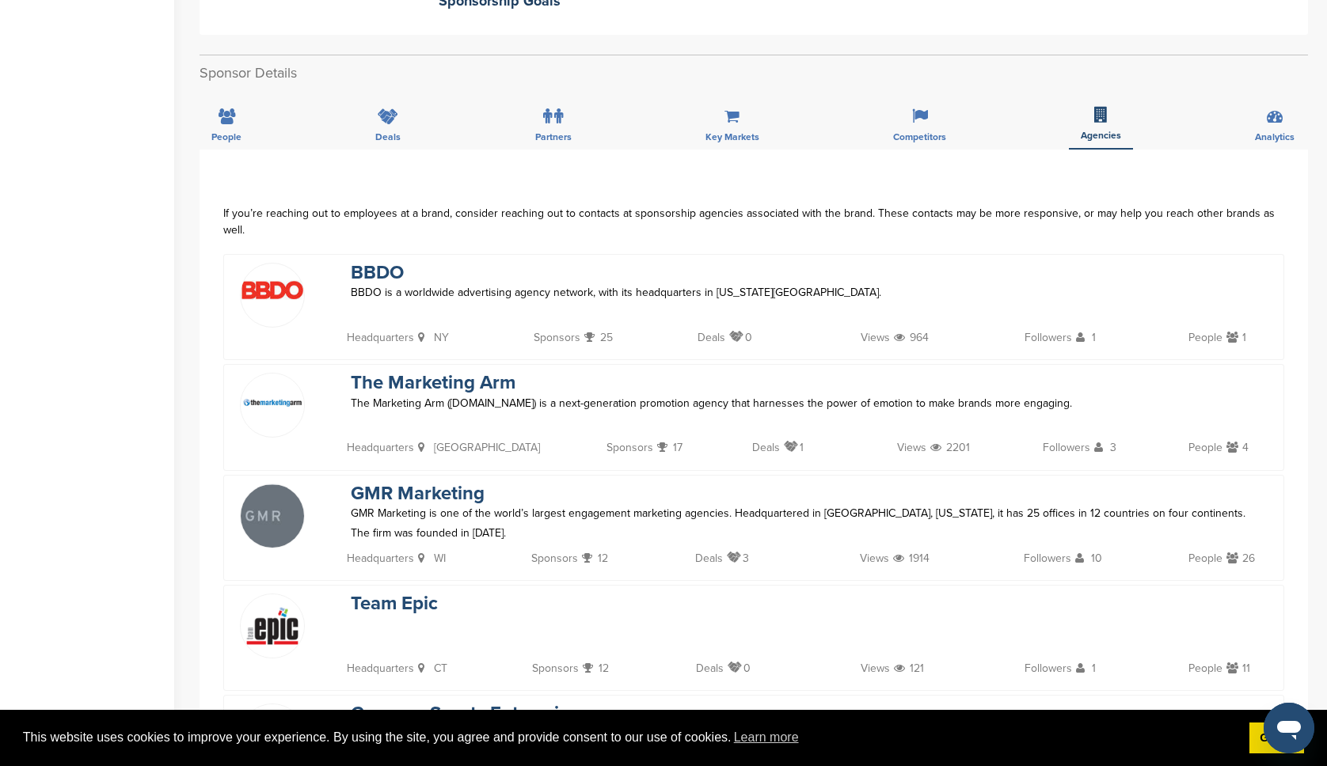
click at [281, 283] on span at bounding box center [272, 289] width 63 height 51
click at [377, 261] on link "BBDO" at bounding box center [377, 272] width 53 height 23
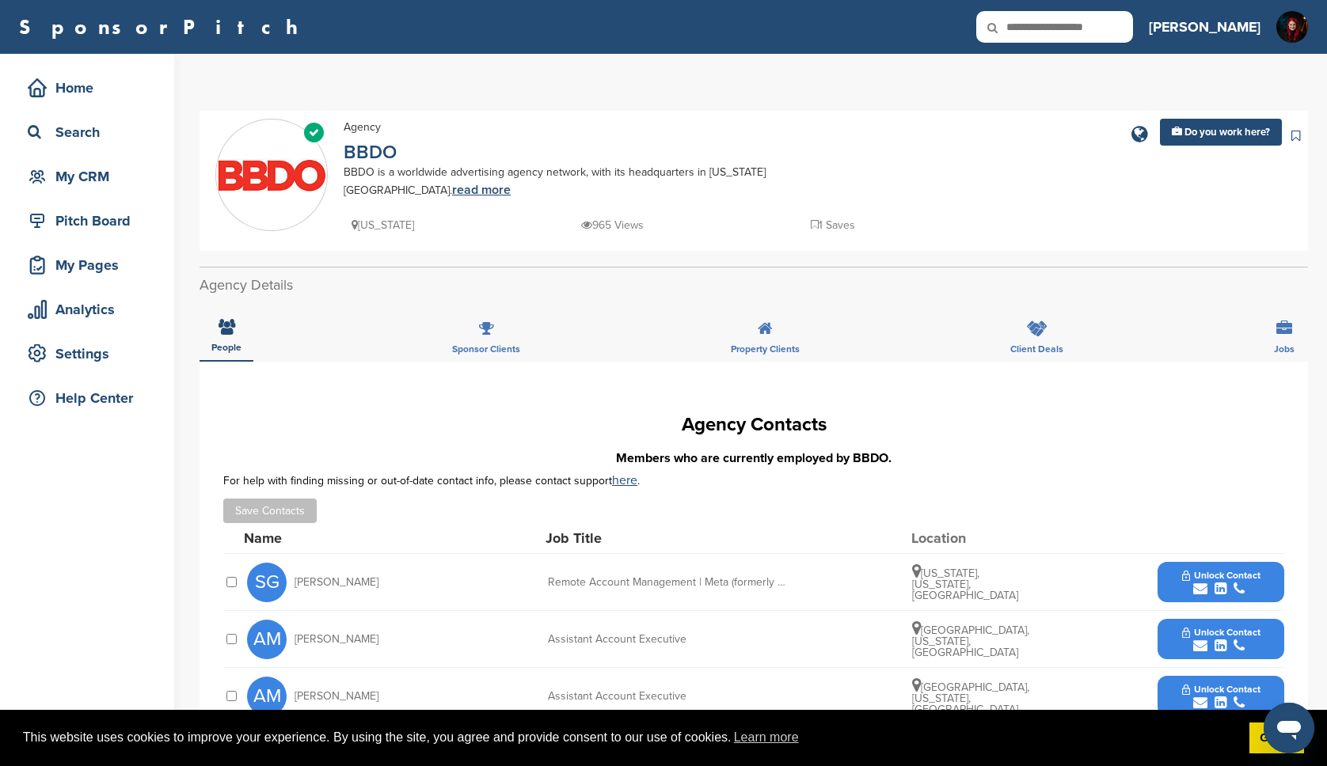
click at [511, 182] on link "read more" at bounding box center [481, 190] width 59 height 16
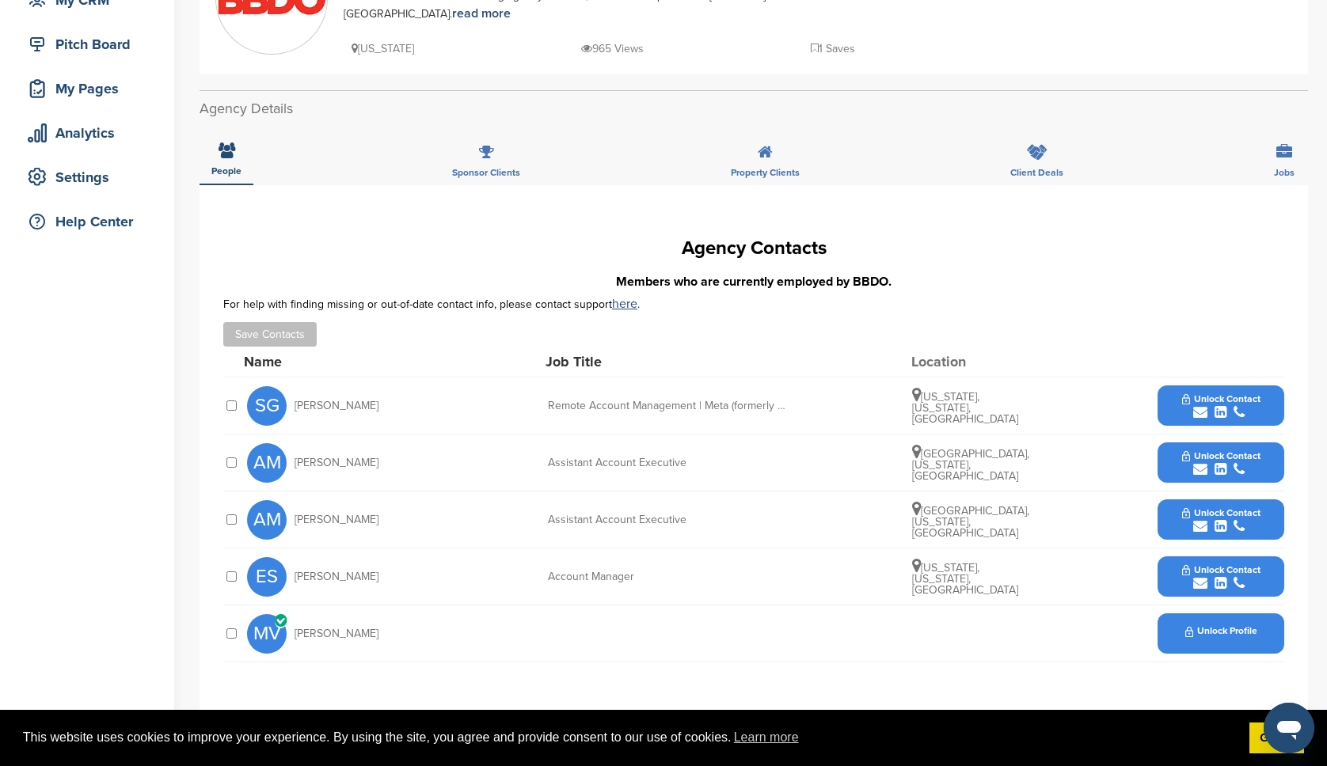
scroll to position [177, 0]
click at [1241, 405] on icon "submit" at bounding box center [1239, 412] width 11 height 14
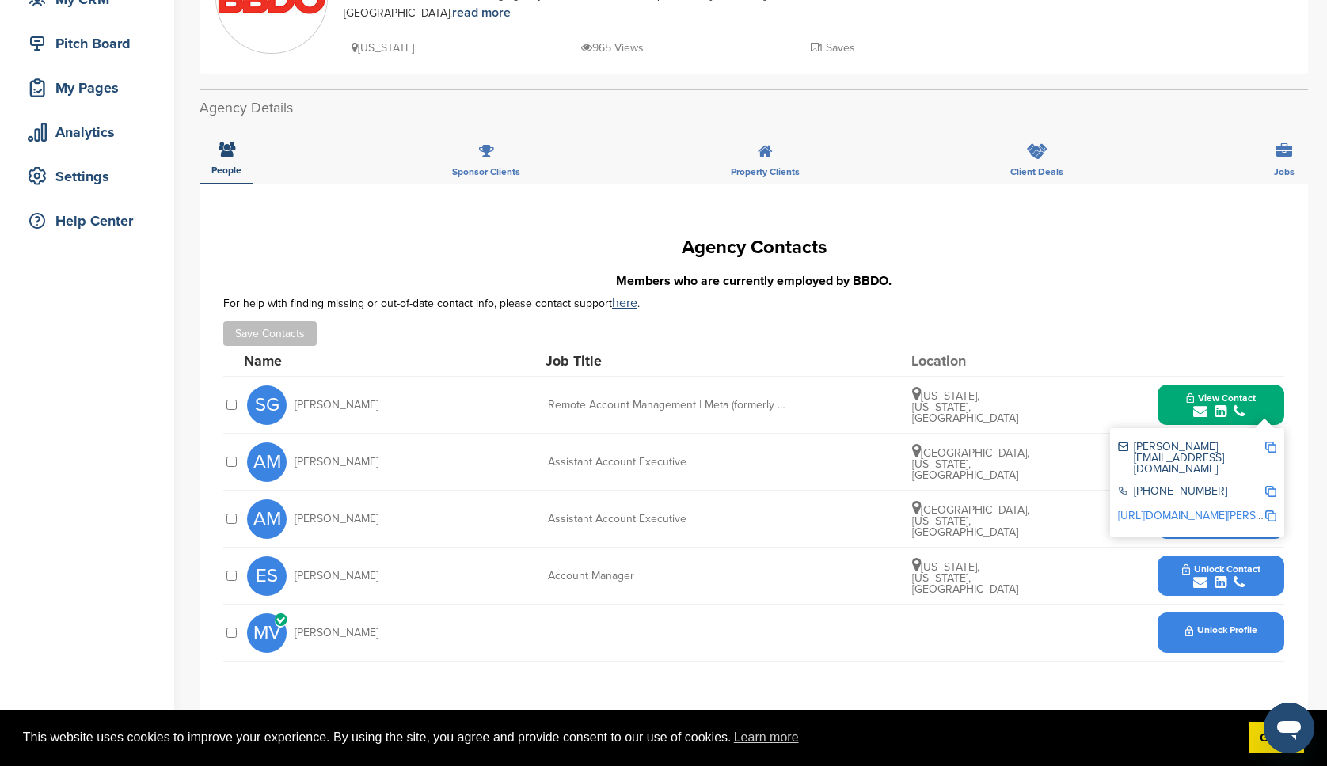
click at [1231, 509] on link "http://www.linkedin.com/in/shamika-gentle-83a047b9" at bounding box center [1214, 515] width 193 height 13
click at [1287, 283] on div "**********" at bounding box center [754, 448] width 1108 height 529
click at [1234, 625] on span "Unlock Profile" at bounding box center [1221, 630] width 72 height 11
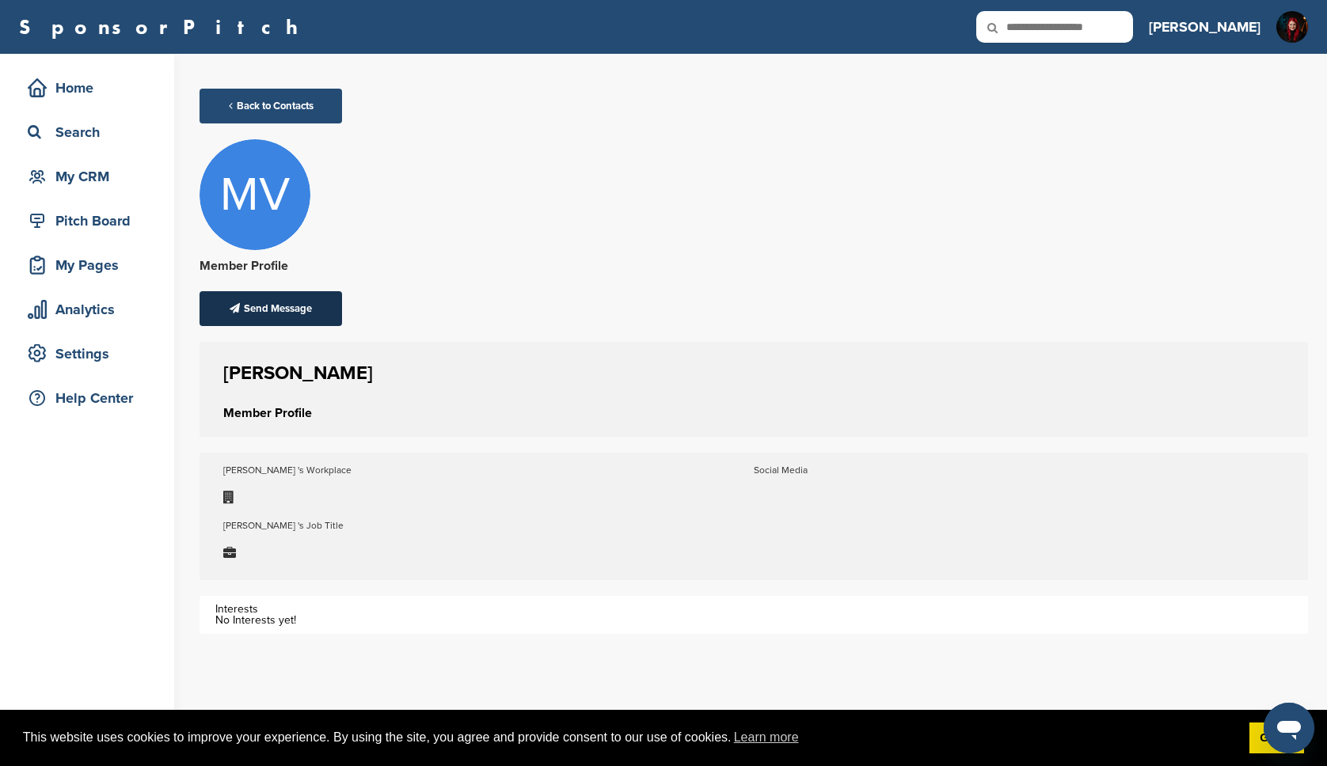
click at [302, 311] on div "Send Message" at bounding box center [271, 308] width 143 height 35
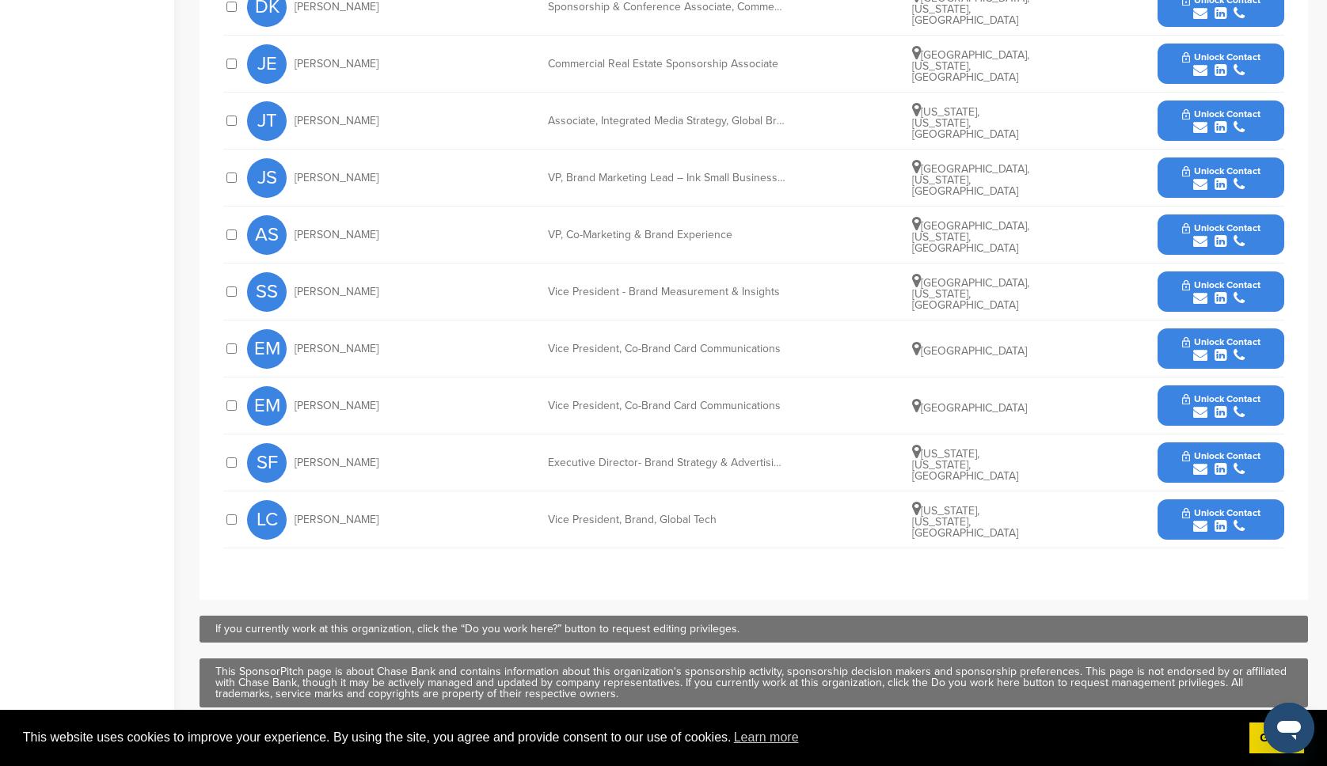
scroll to position [658, 0]
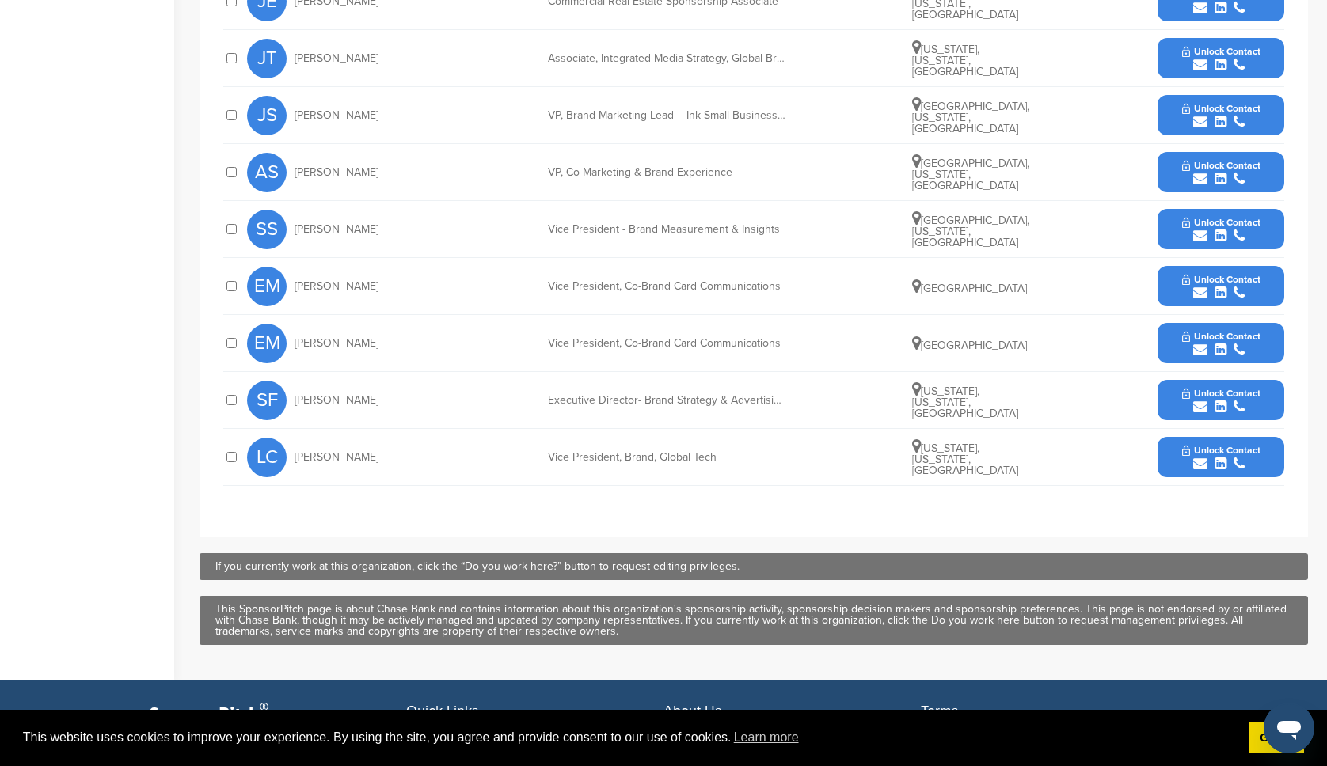
click at [1264, 401] on button "Unlock Contact" at bounding box center [1221, 401] width 116 height 48
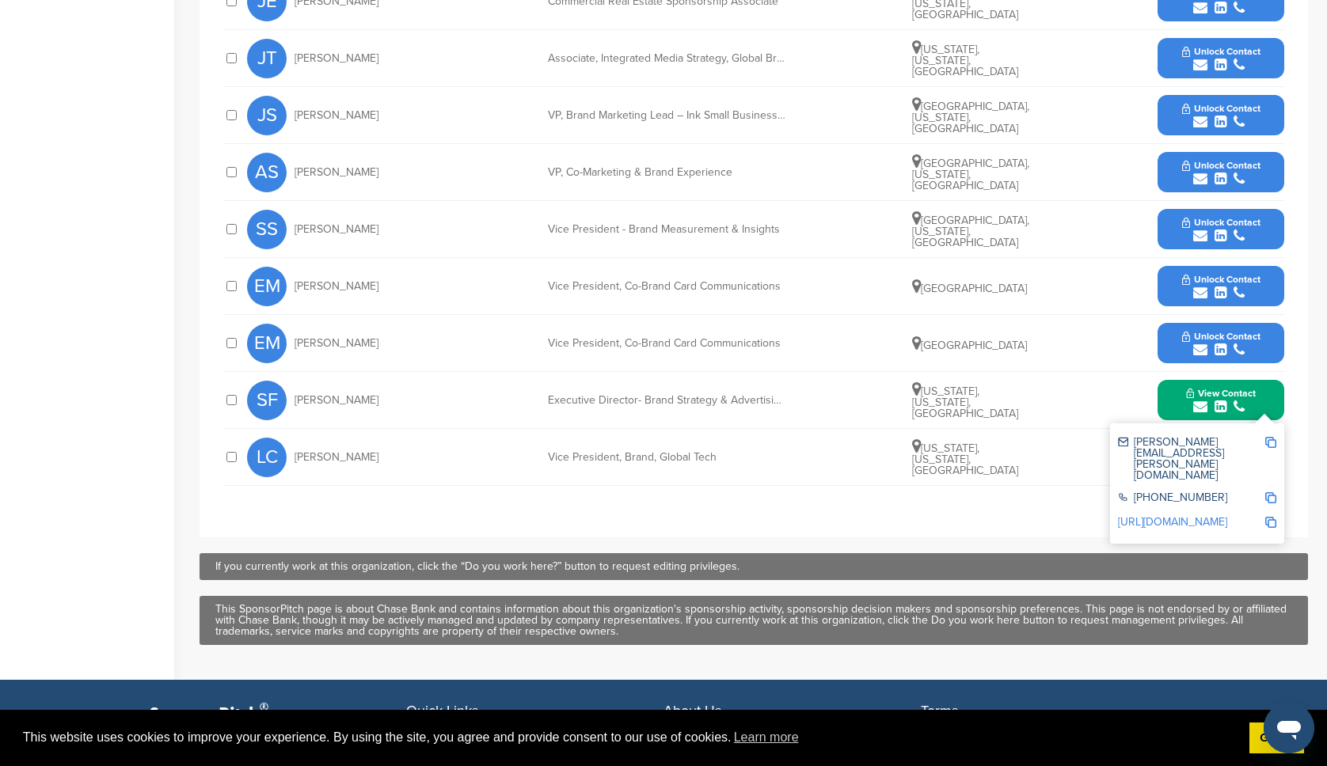
click at [1207, 515] on link "http://www.linkedin.com/in/seanfago" at bounding box center [1172, 521] width 109 height 13
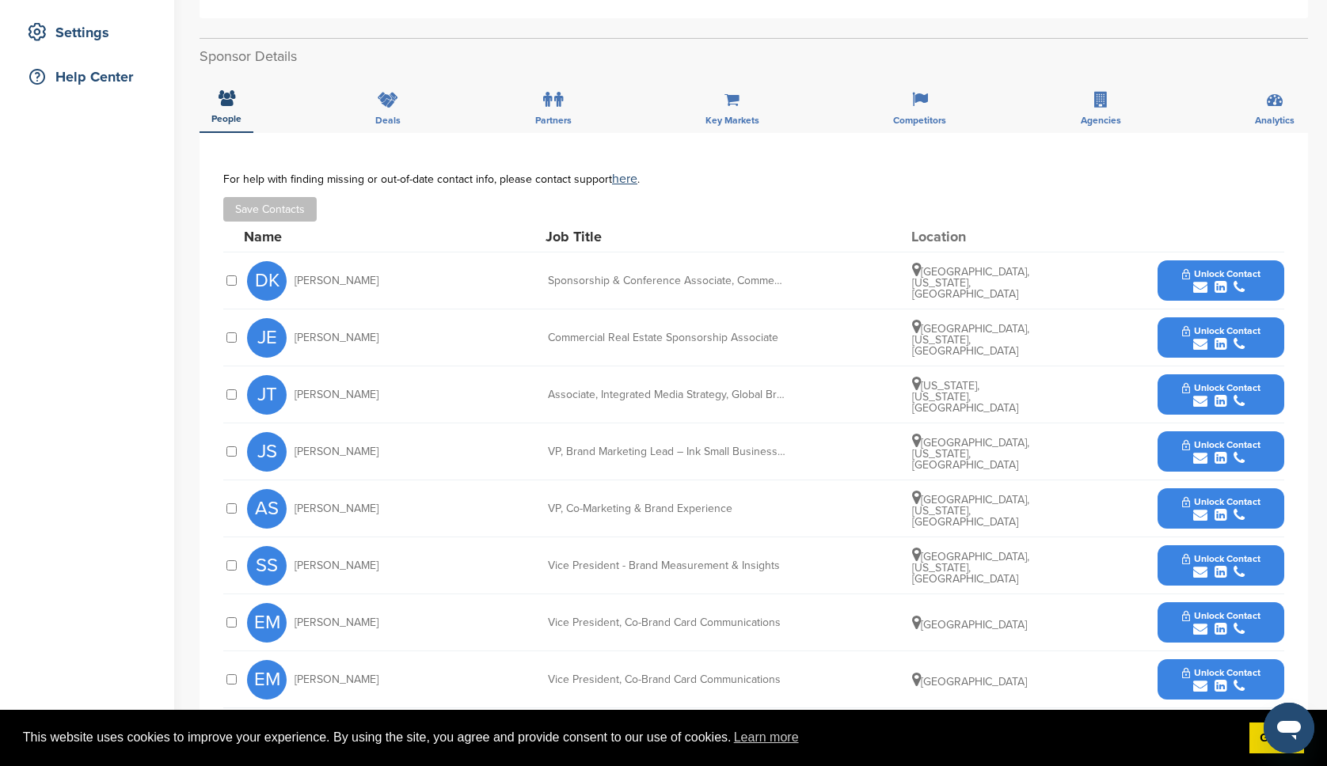
scroll to position [0, 0]
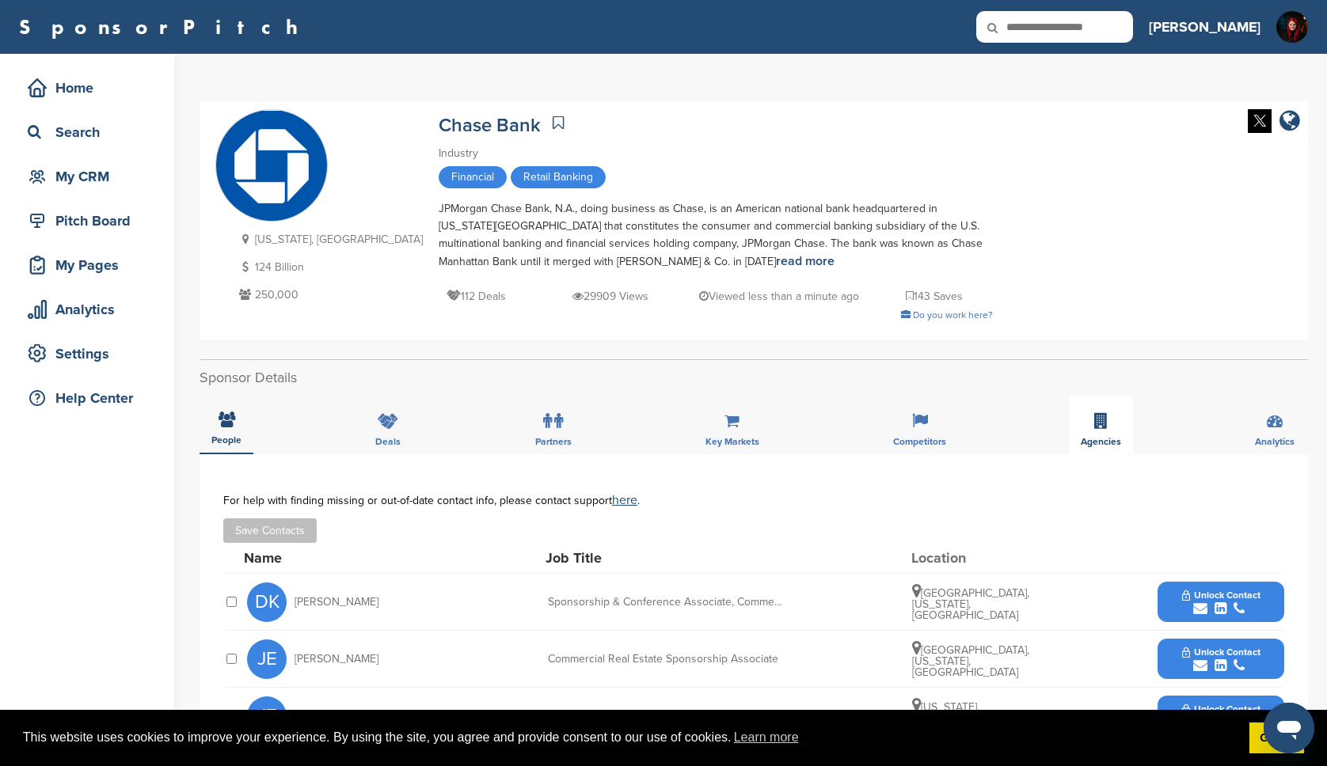
click at [1092, 428] on div "Agencies" at bounding box center [1101, 425] width 64 height 59
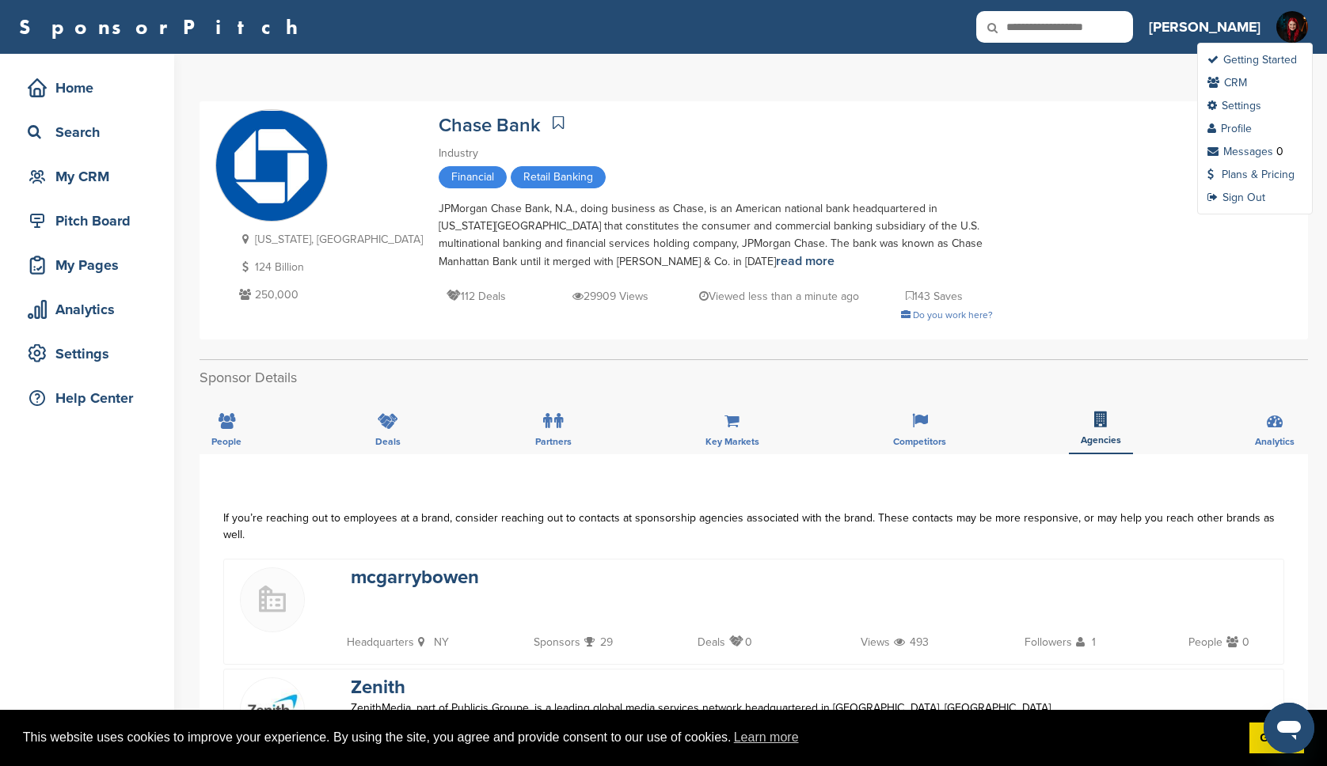
click at [1299, 17] on img at bounding box center [1292, 35] width 32 height 48
click at [1241, 111] on link "Settings" at bounding box center [1234, 105] width 54 height 13
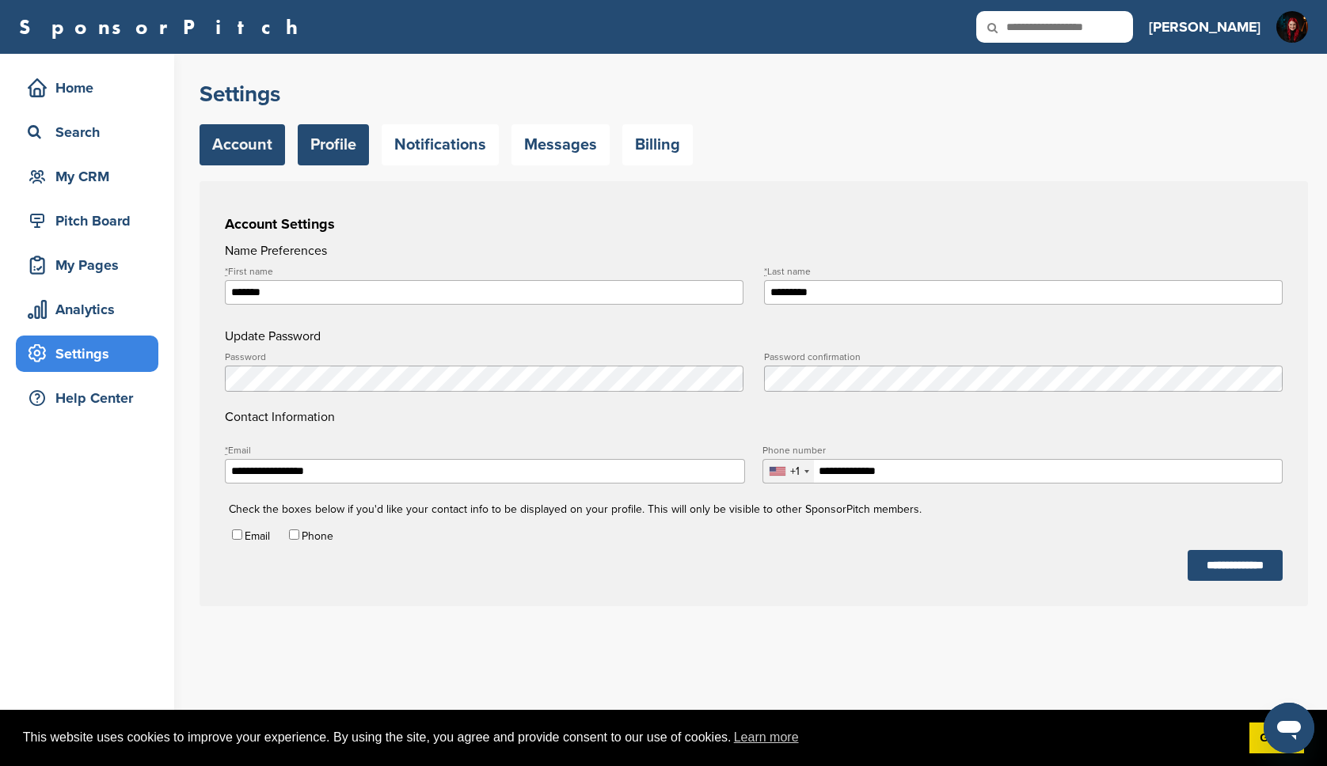
click at [323, 142] on link "Profile" at bounding box center [333, 144] width 71 height 41
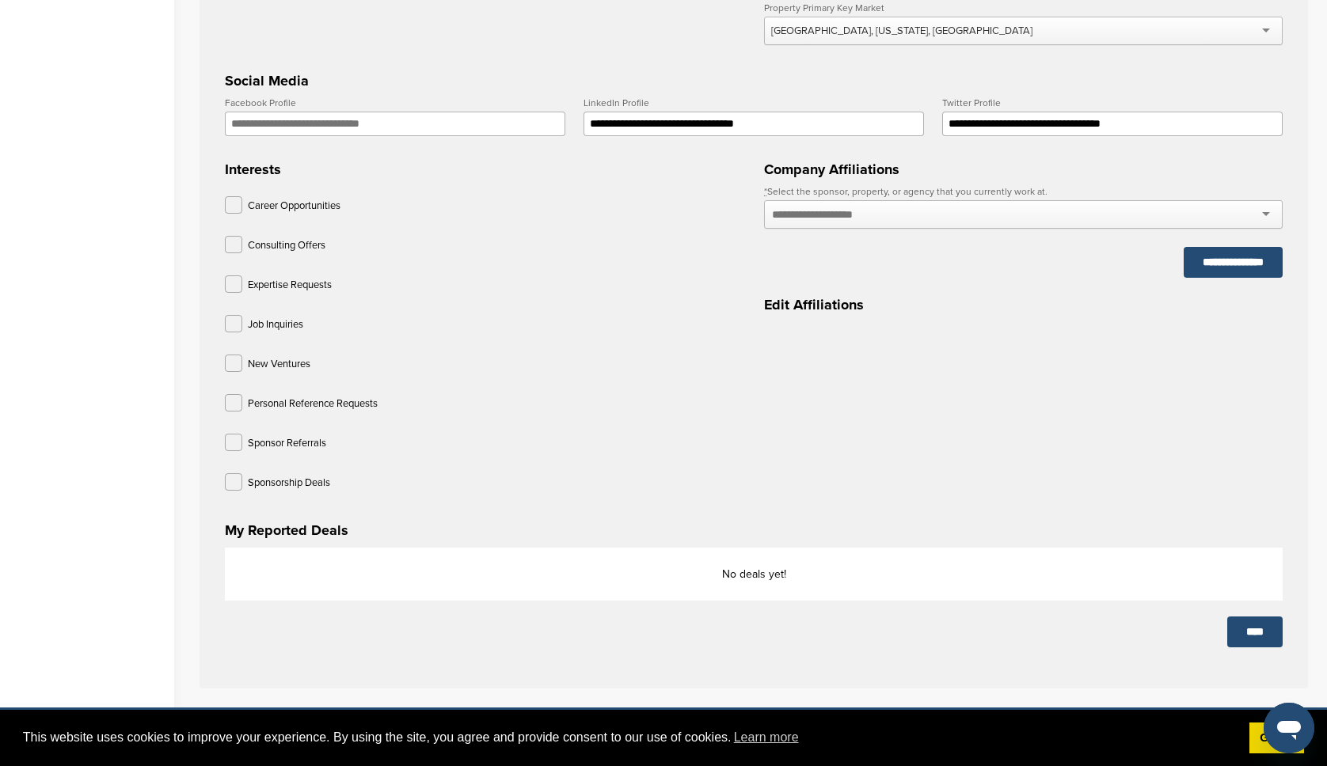
scroll to position [527, 0]
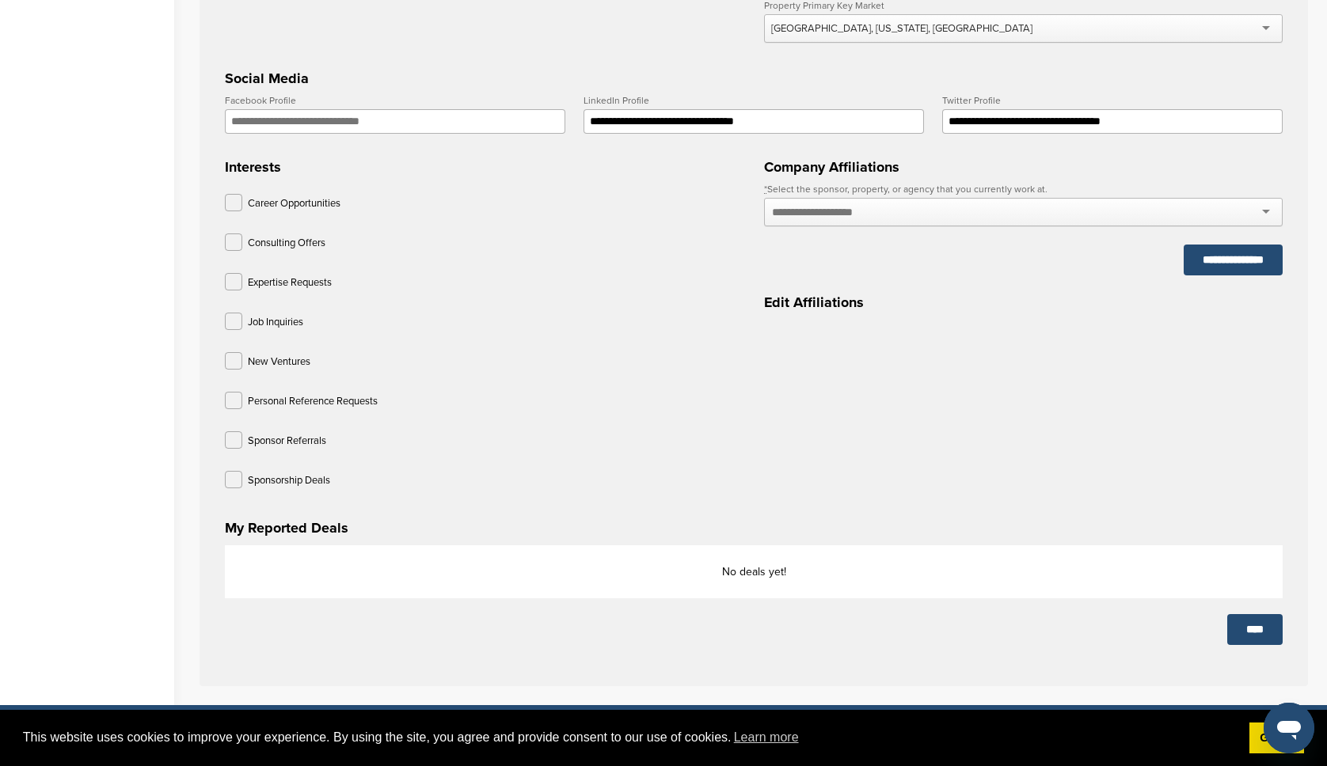
click at [860, 219] on input "text" at bounding box center [830, 212] width 116 height 14
type input "*"
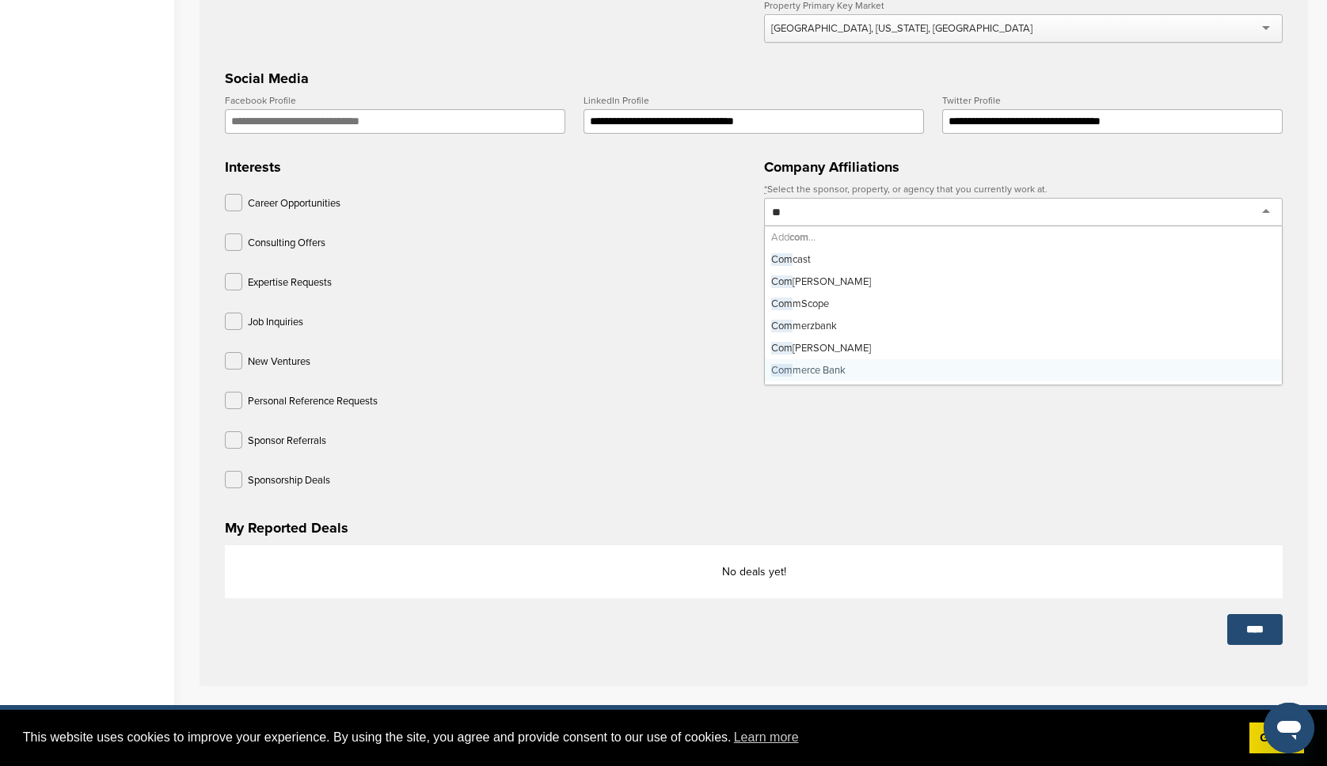
type input "*"
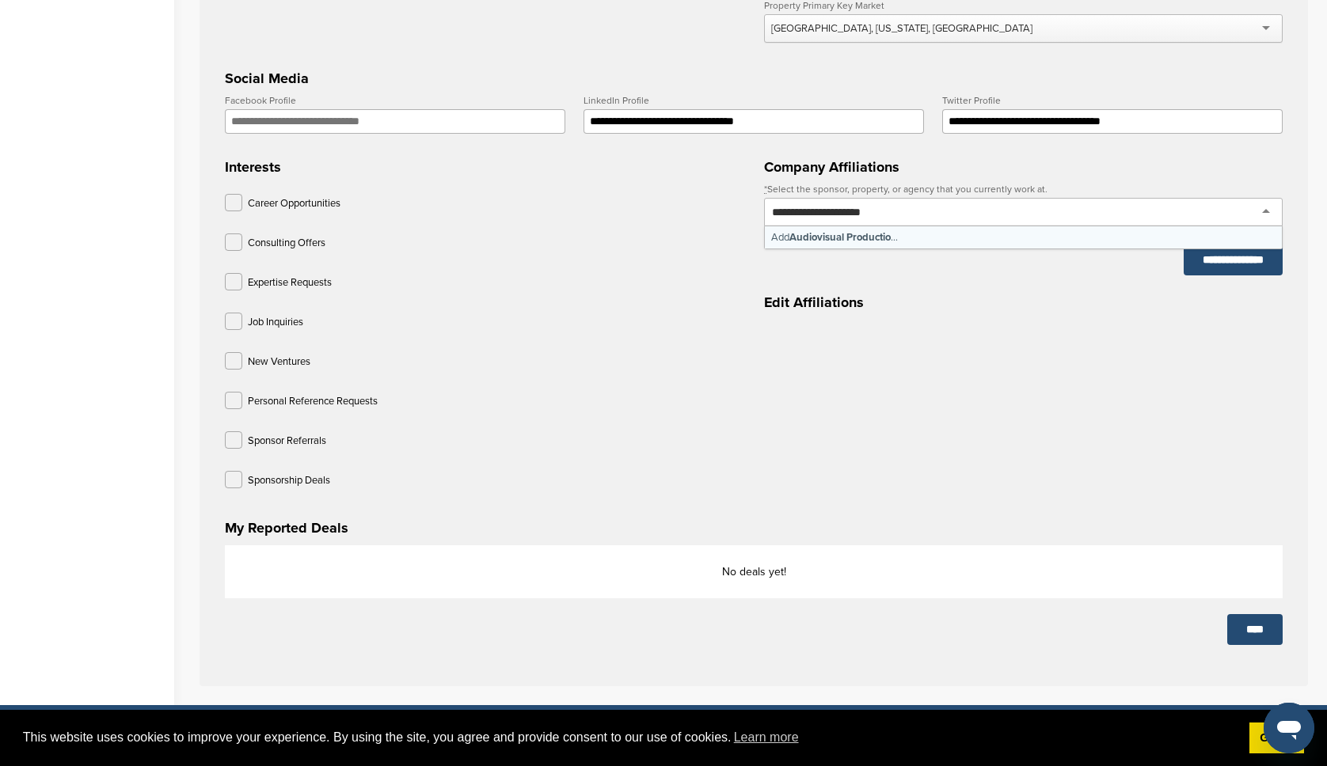
type input "**********"
click at [965, 215] on div "Audiovisual Production" at bounding box center [1023, 212] width 519 height 29
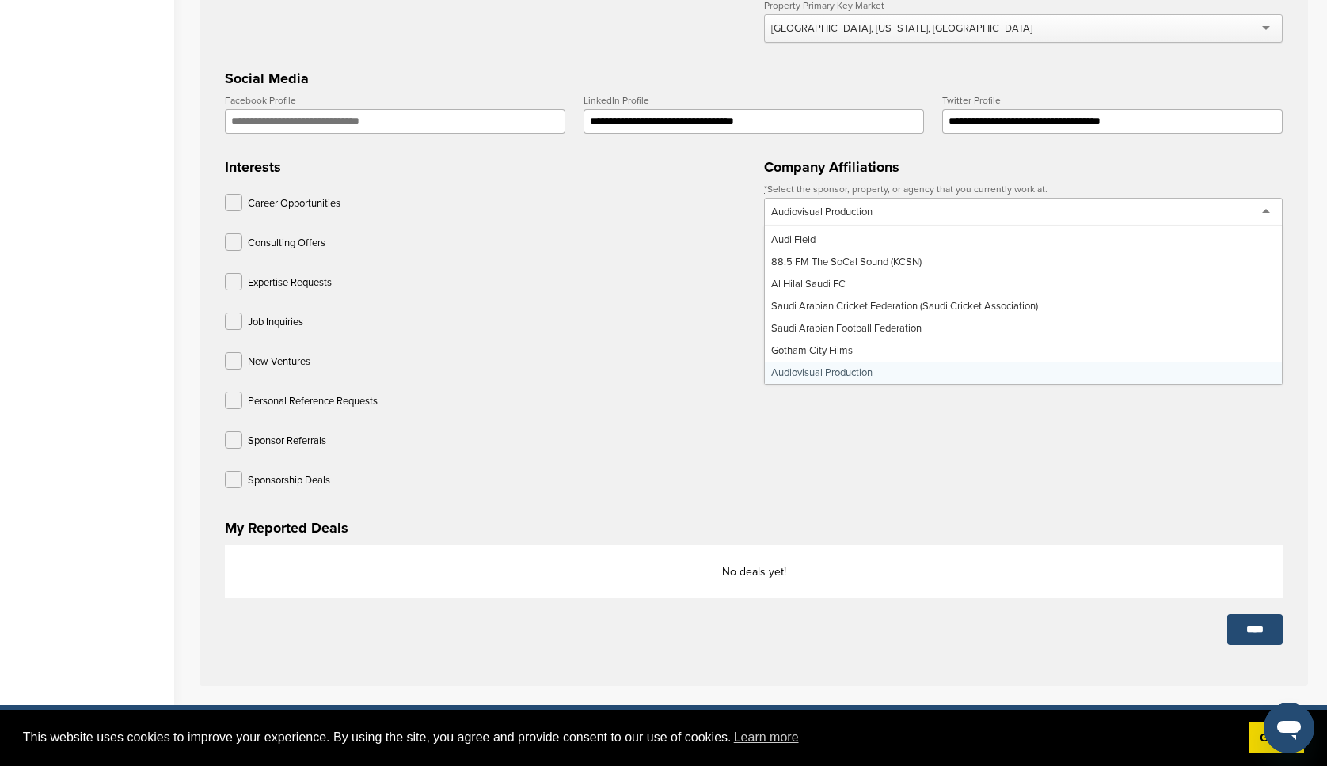
click at [854, 377] on form "**********" at bounding box center [754, 113] width 1058 height 796
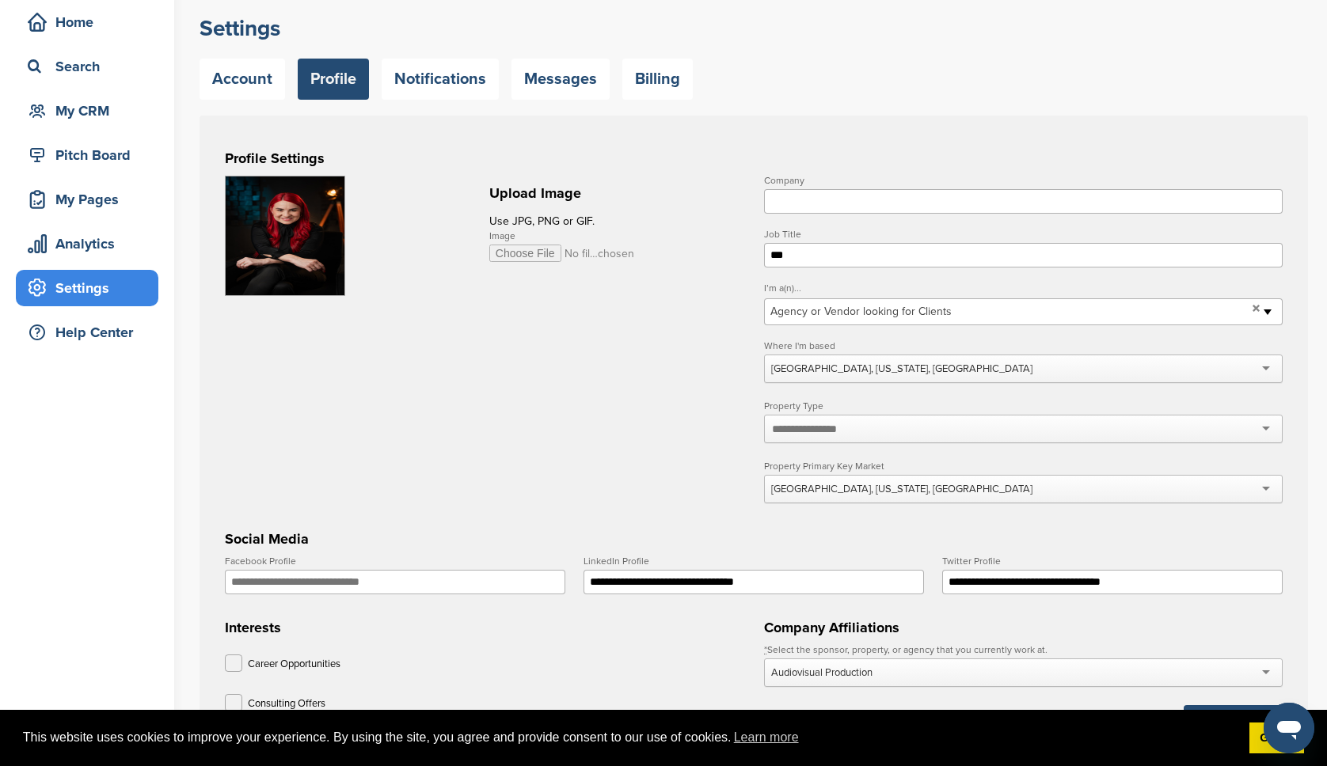
scroll to position [0, 0]
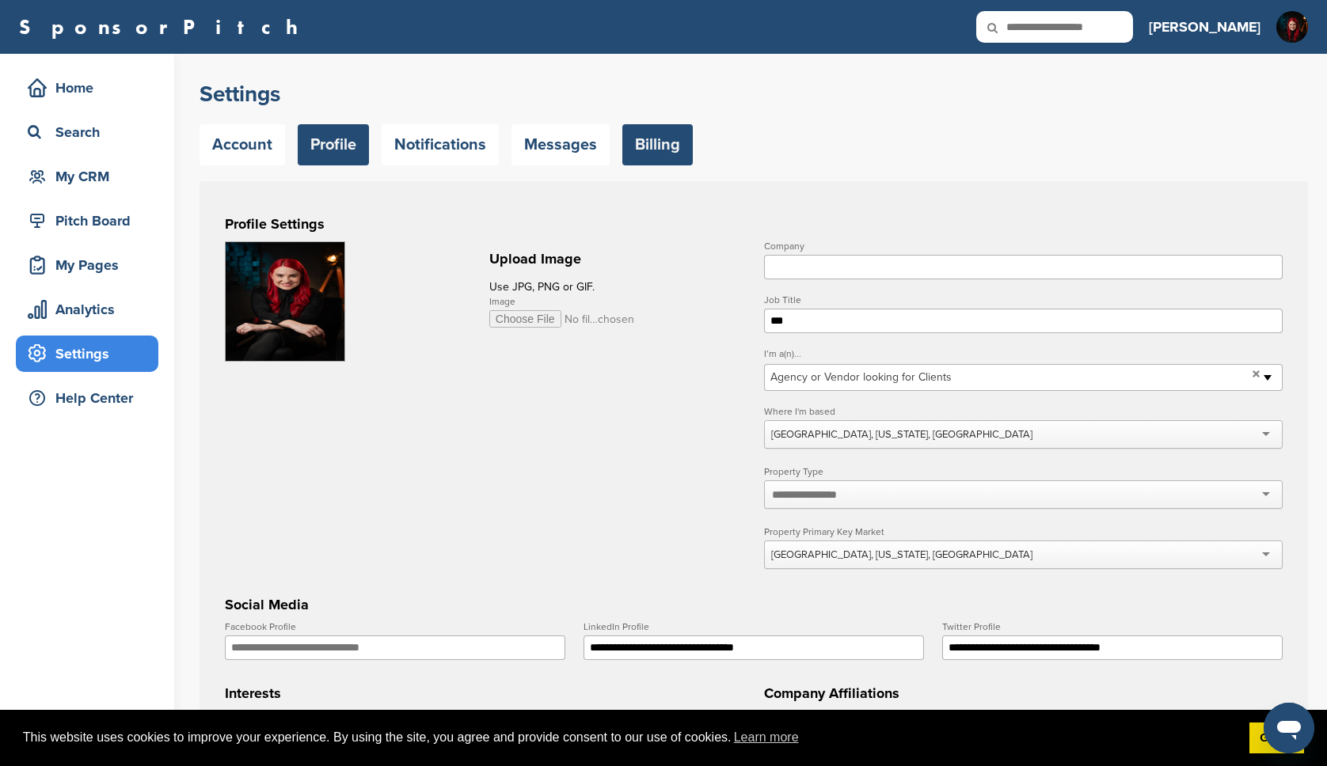
click at [669, 153] on link "Billing" at bounding box center [657, 144] width 70 height 41
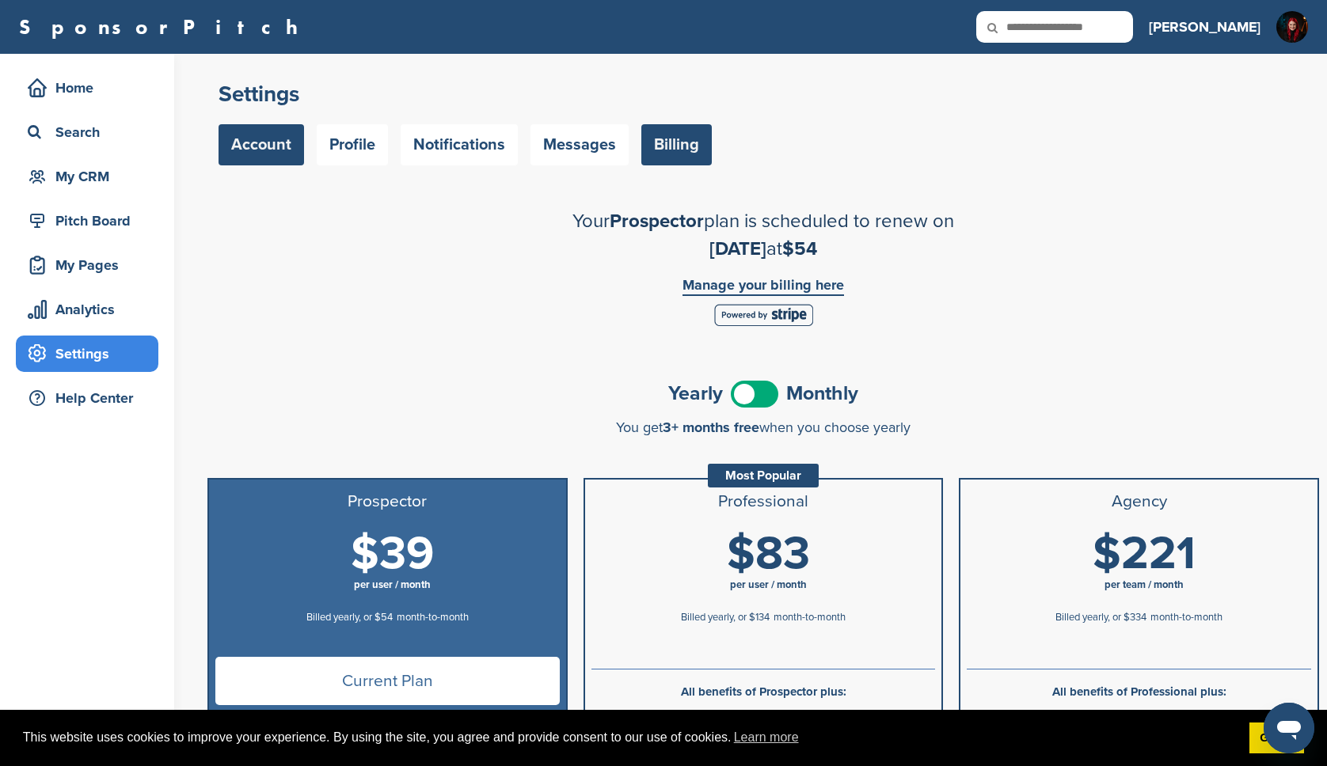
click at [268, 131] on link "Account" at bounding box center [262, 144] width 86 height 41
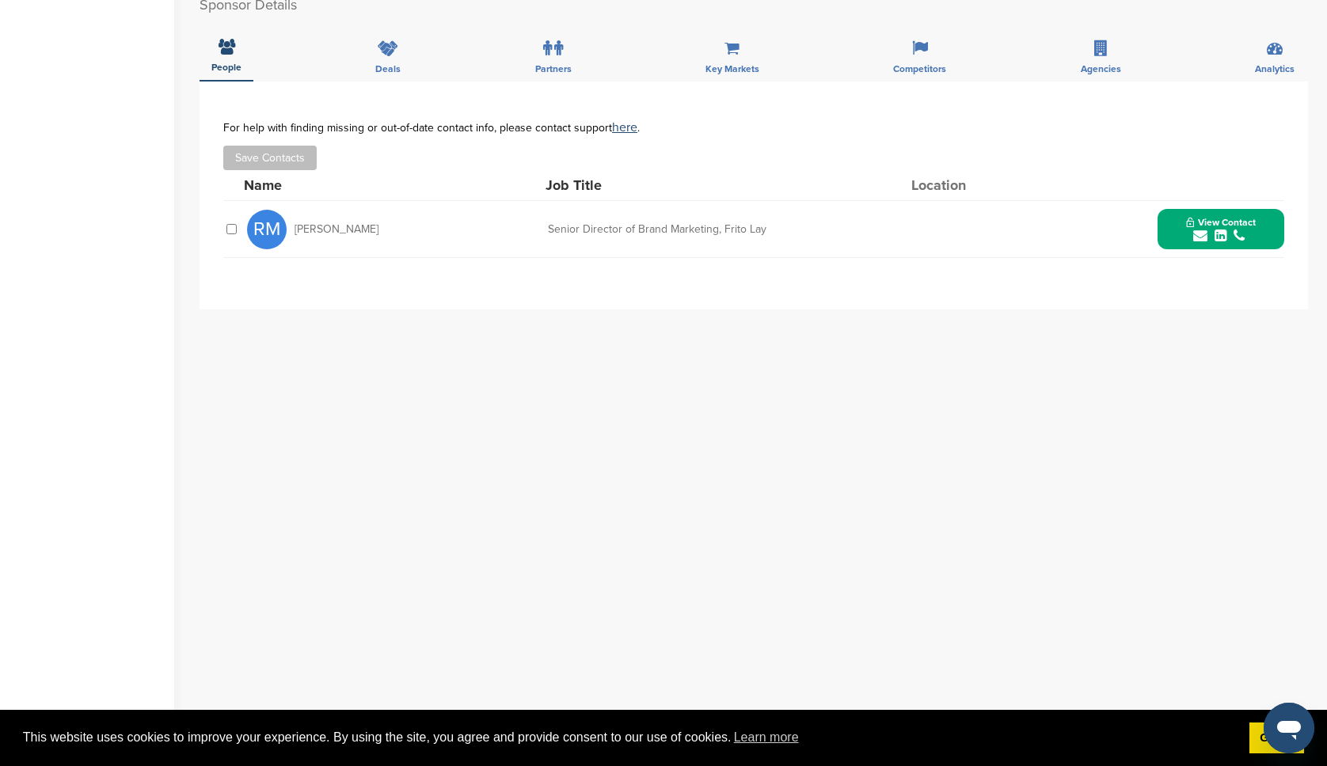
scroll to position [449, 0]
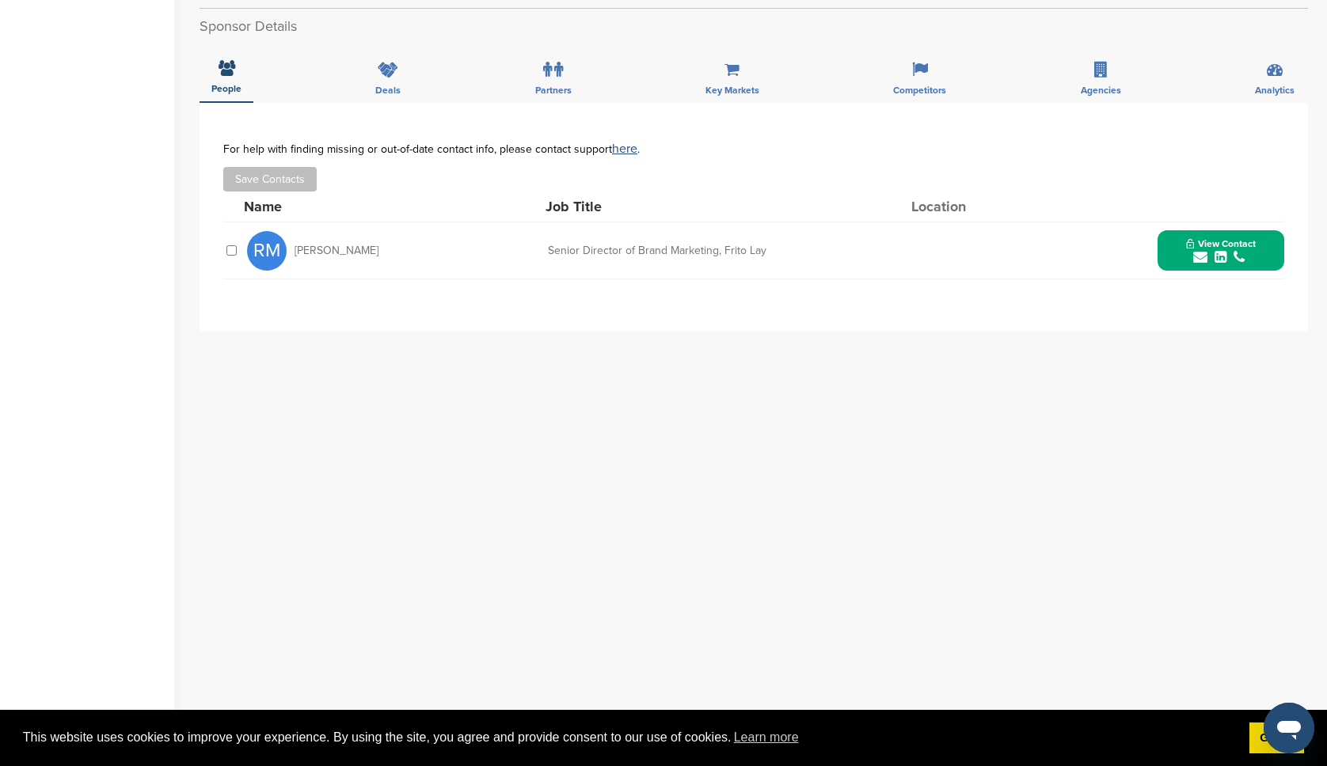
click at [1215, 257] on icon "submit" at bounding box center [1221, 257] width 12 height 14
click at [1272, 292] on img at bounding box center [1270, 292] width 11 height 11
click at [751, 534] on div "**********" at bounding box center [754, 419] width 1108 height 633
click at [1221, 366] on link "https://www.linkedin.com/in/ryan-matiyow-9345941" at bounding box center [1214, 372] width 193 height 13
click at [629, 400] on div "**********" at bounding box center [754, 419] width 1108 height 633
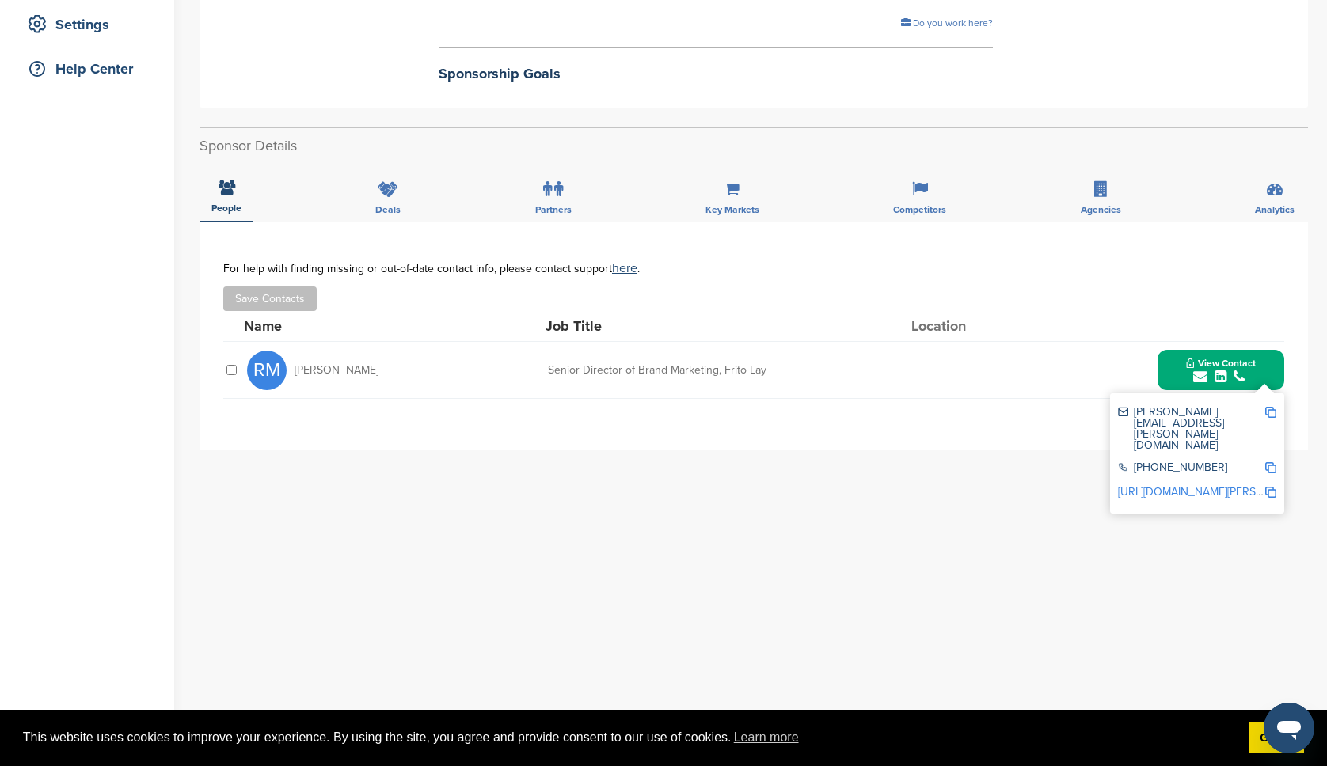
scroll to position [360, 0]
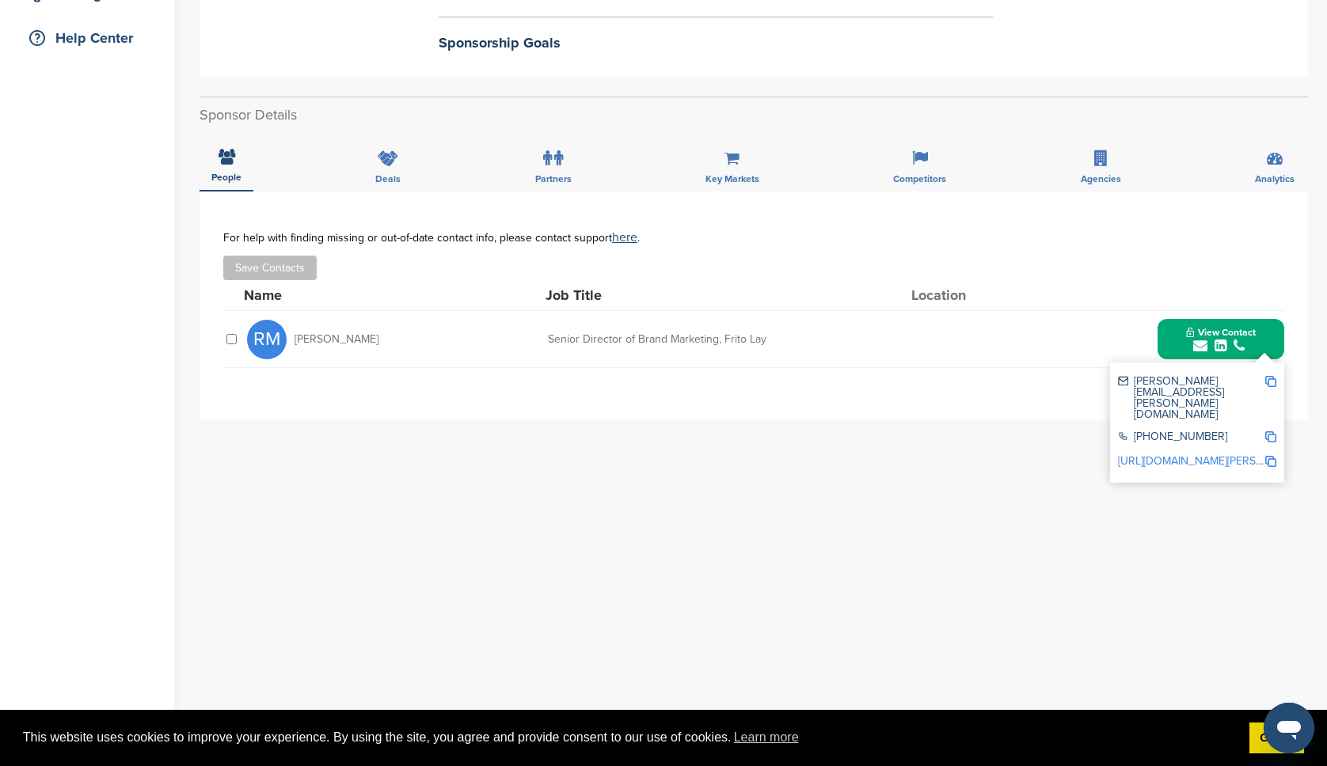
click at [1226, 454] on link "https://www.linkedin.com/in/ryan-matiyow-9345941" at bounding box center [1214, 460] width 193 height 13
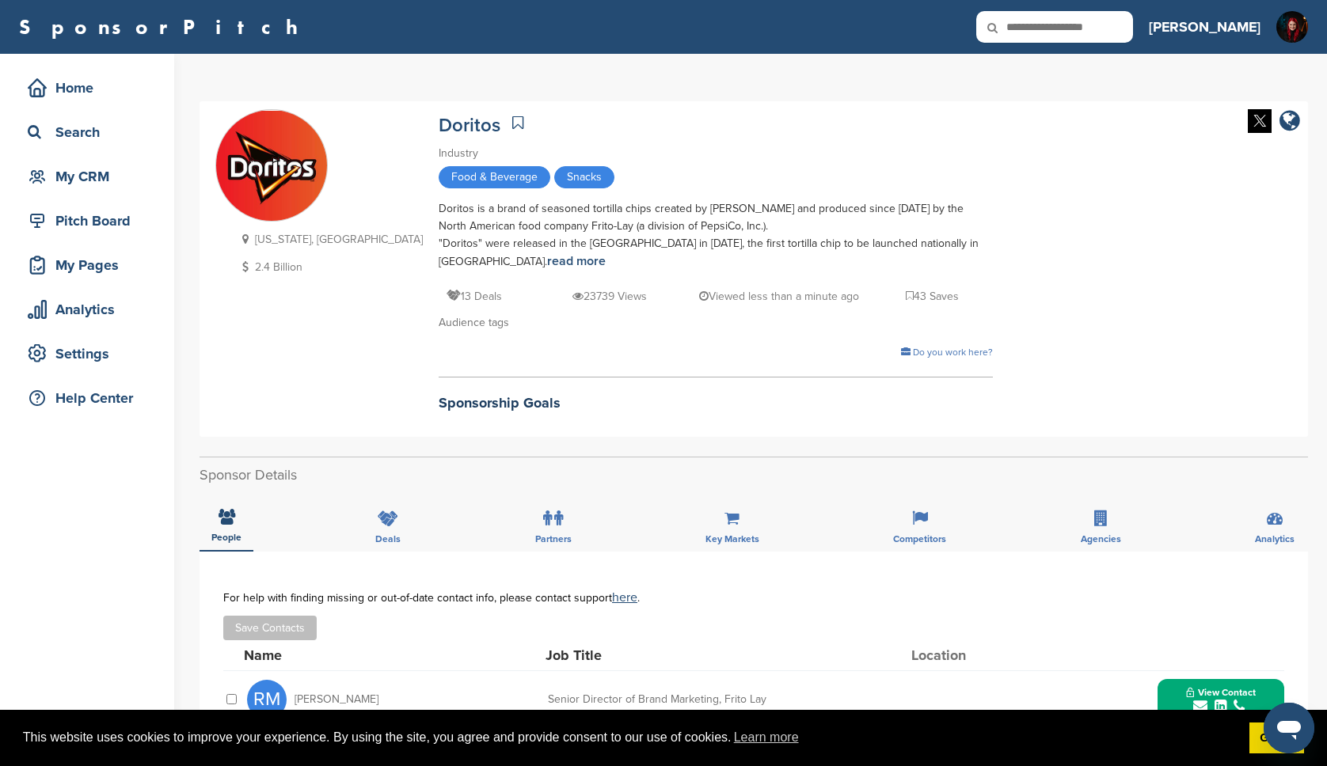
scroll to position [211, 0]
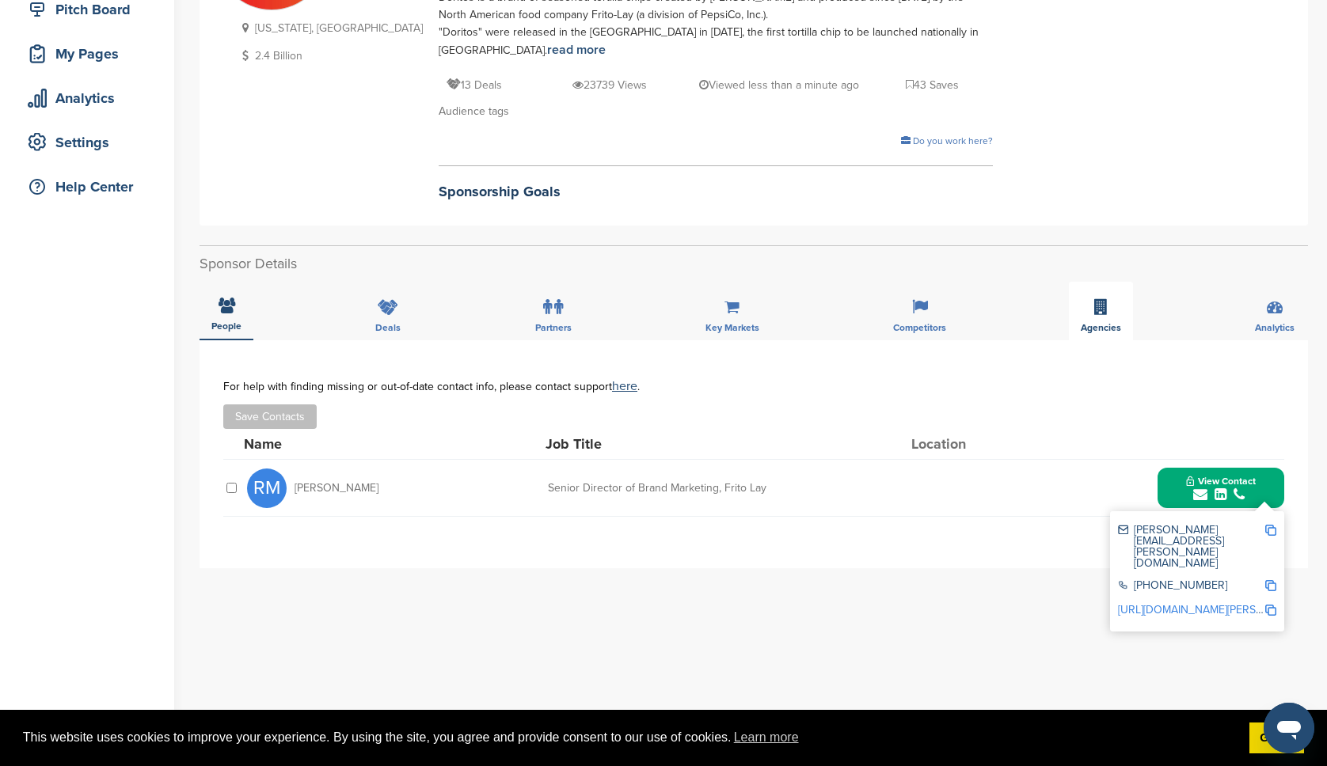
click at [1106, 310] on icon at bounding box center [1100, 307] width 13 height 16
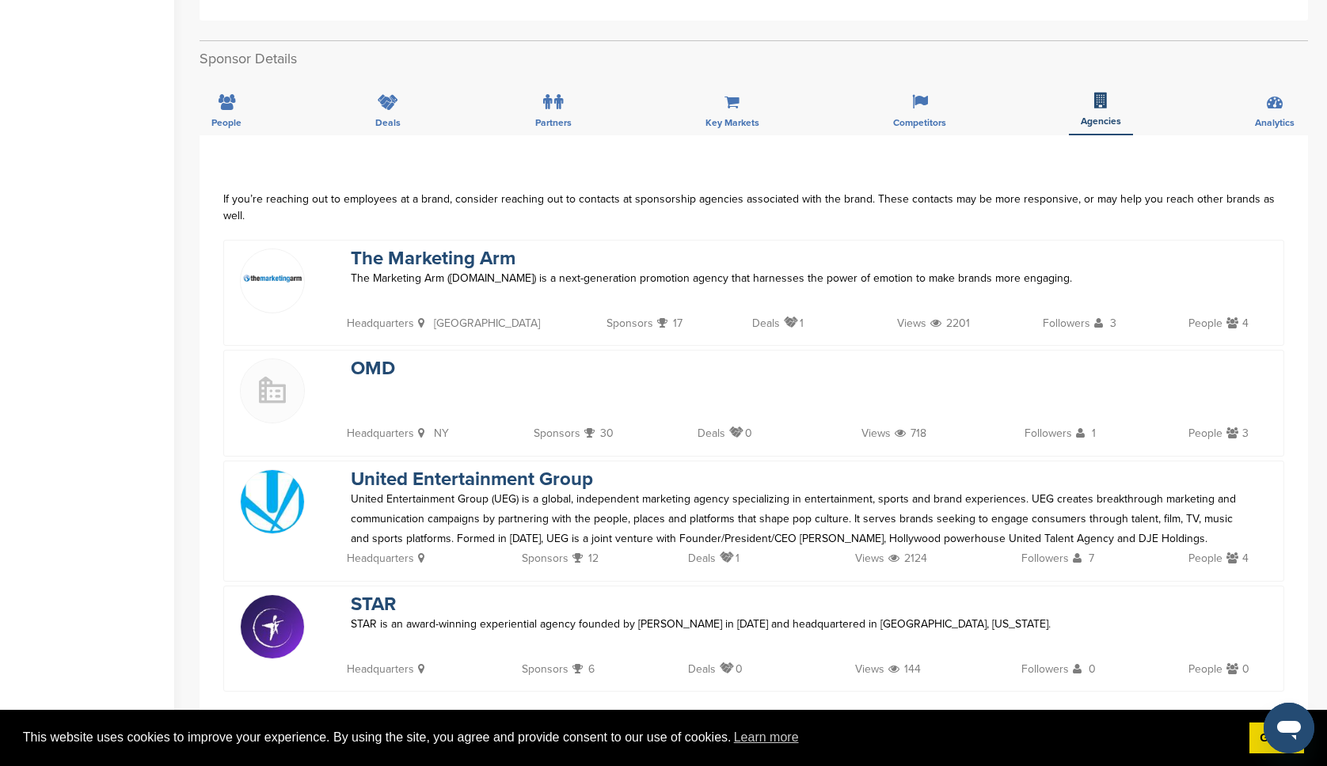
scroll to position [397, 0]
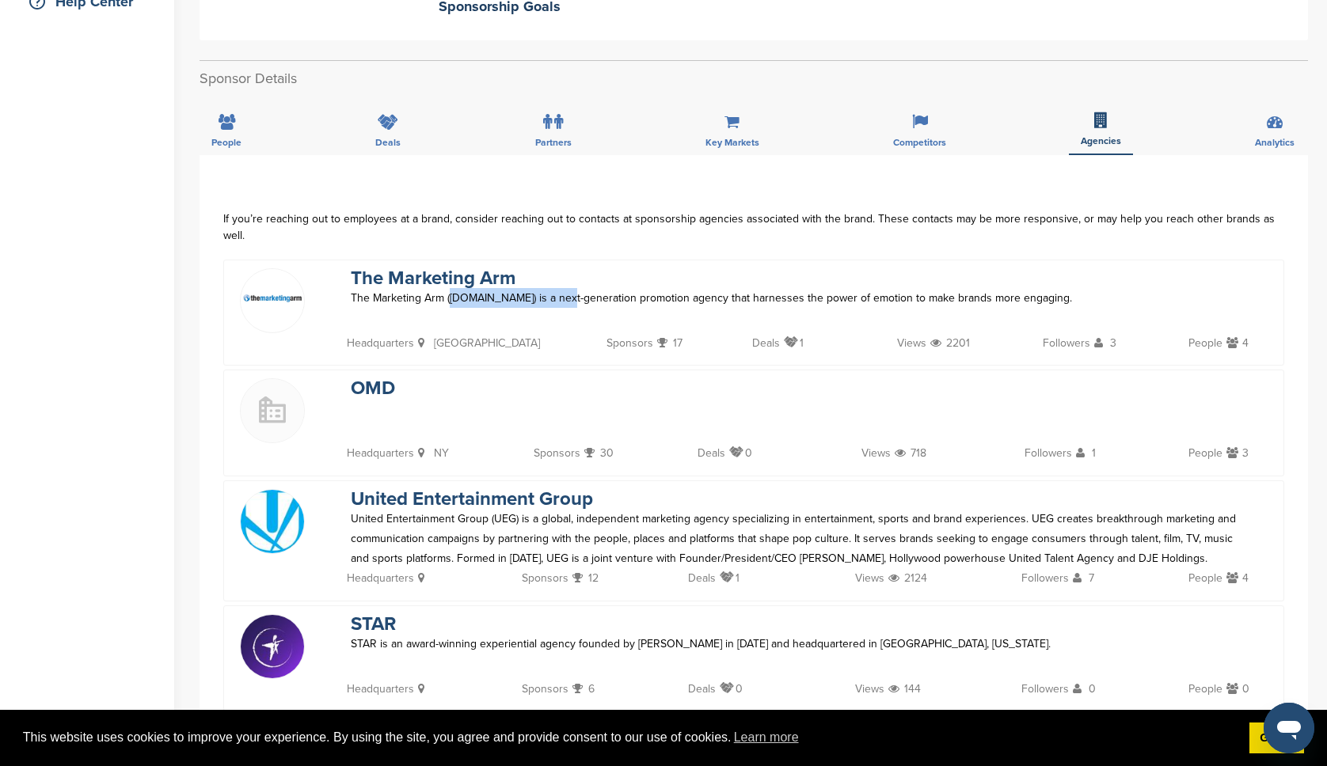
drag, startPoint x: 581, startPoint y: 284, endPoint x: 450, endPoint y: 284, distance: 131.4
click at [450, 288] on p "The Marketing Arm (www.themarketingarm.com) is a next-generation promotion agen…" at bounding box center [801, 298] width 901 height 20
copy p "www.themarketingarm.com"
click at [573, 378] on div "OMD" at bounding box center [801, 410] width 933 height 65
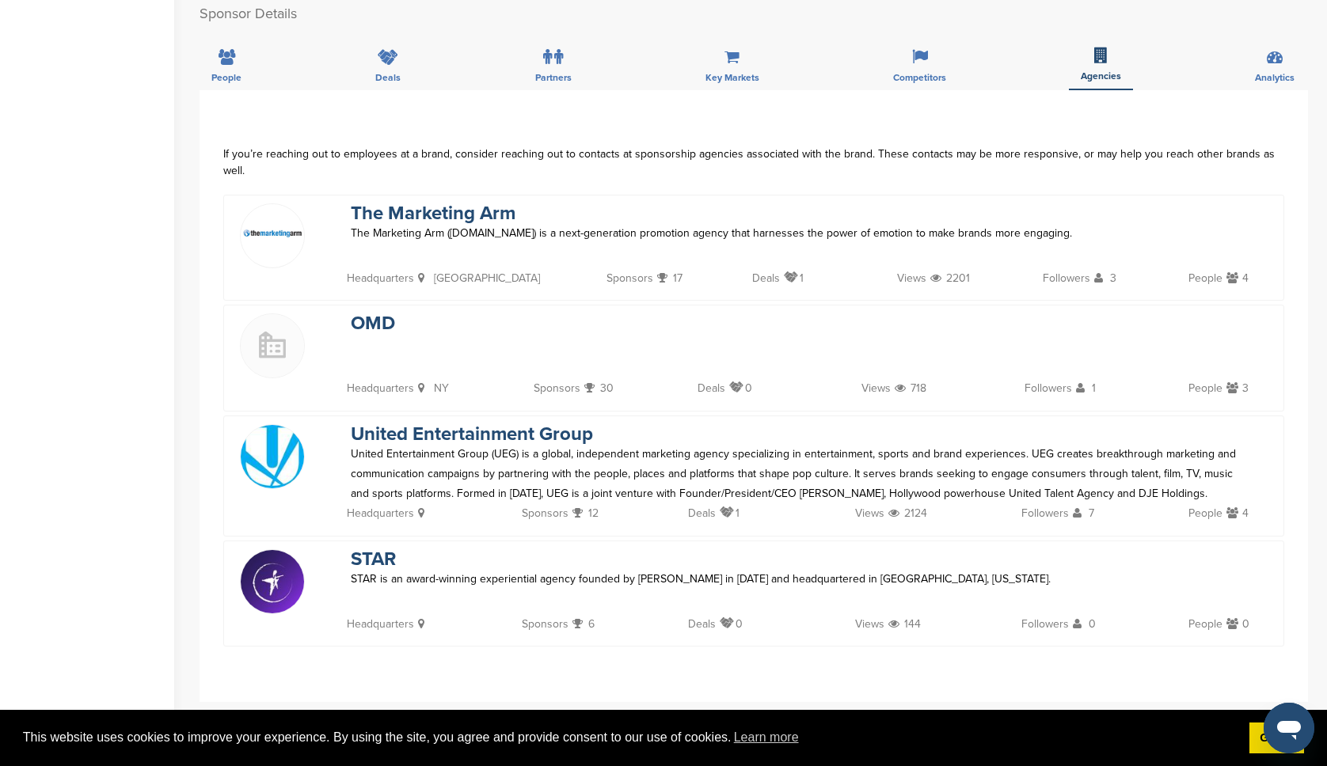
scroll to position [568, 0]
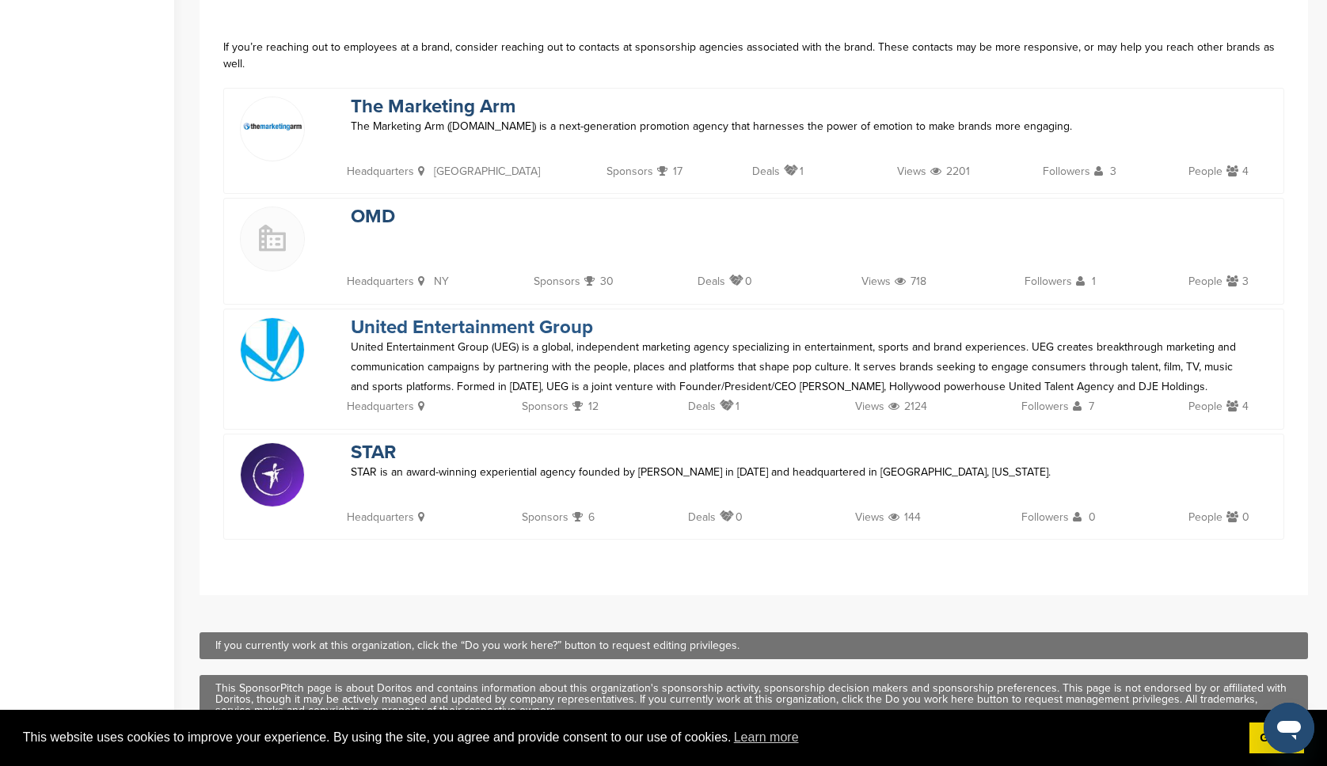
click at [528, 316] on link "United Entertainment Group" at bounding box center [472, 327] width 242 height 23
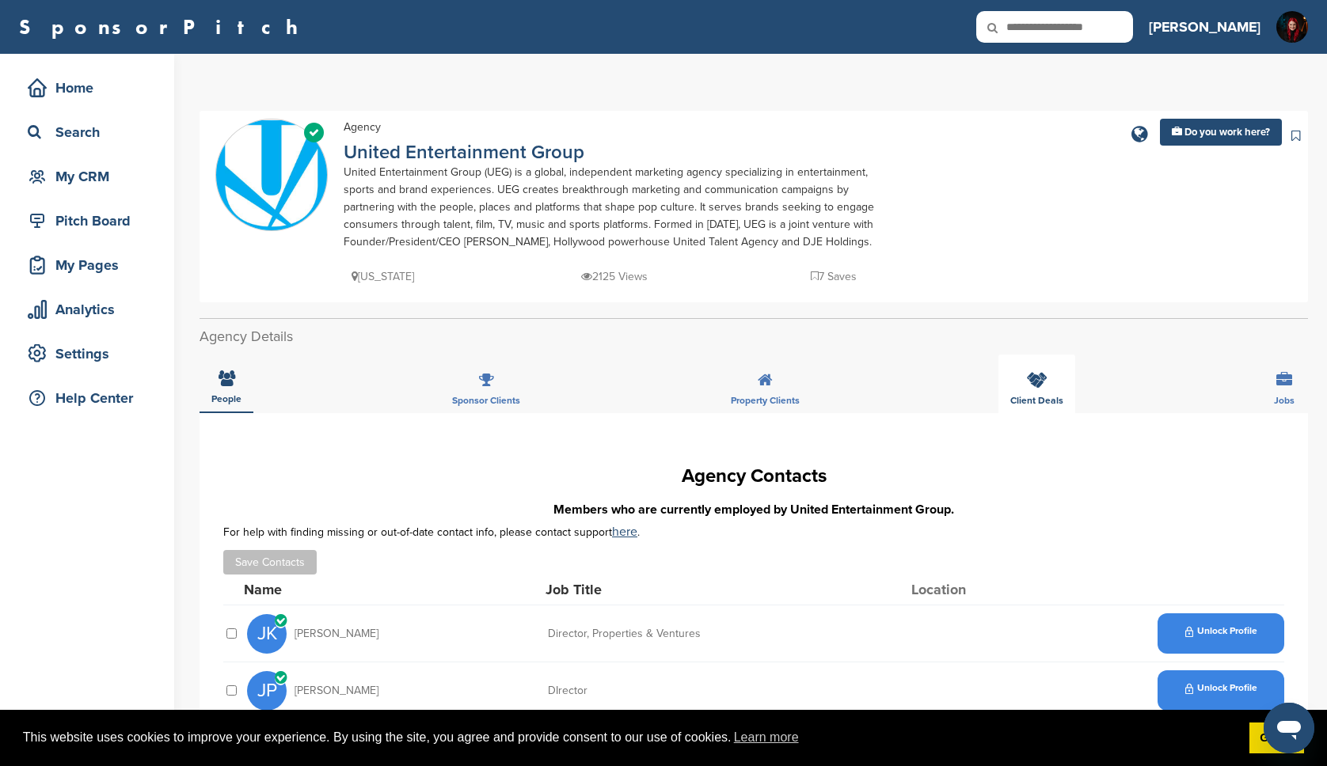
click at [1040, 378] on icon at bounding box center [1037, 380] width 21 height 16
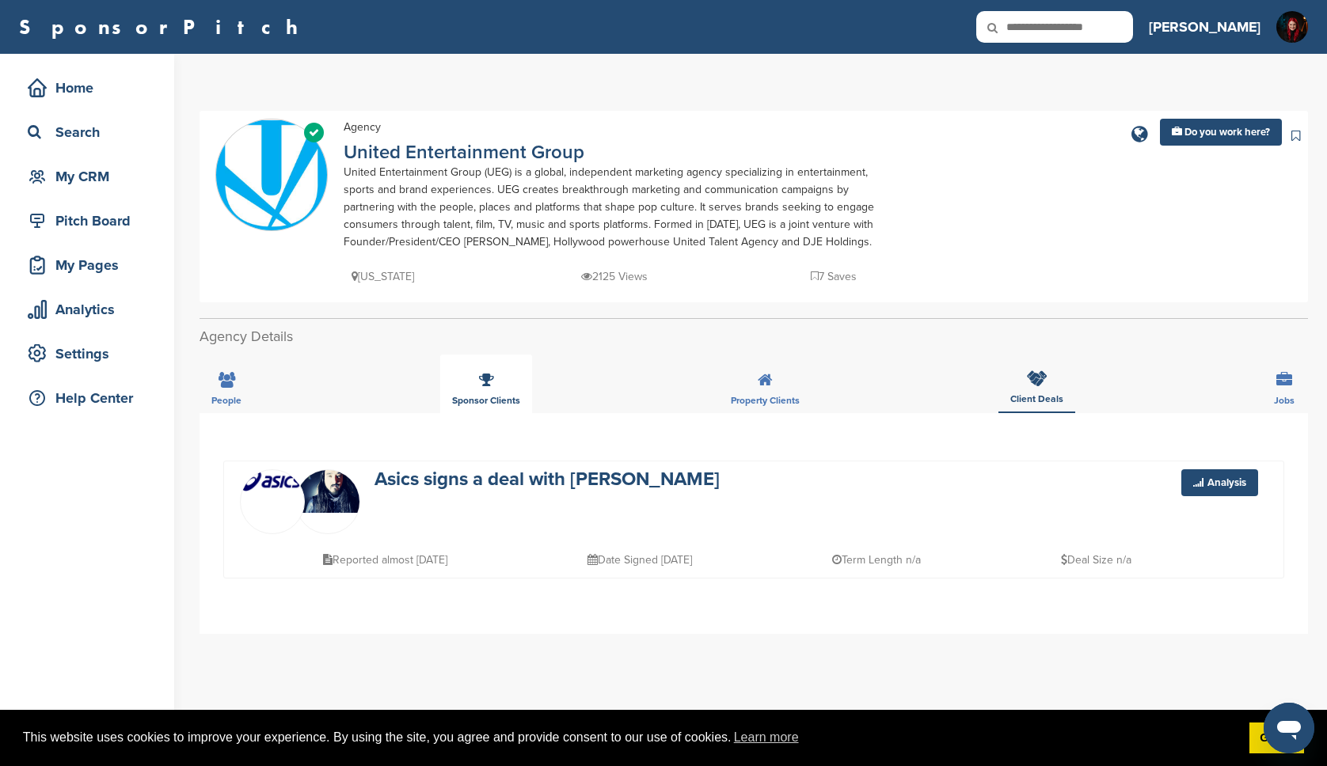
click at [241, 396] on span "Sponsor Clients" at bounding box center [226, 401] width 30 height 10
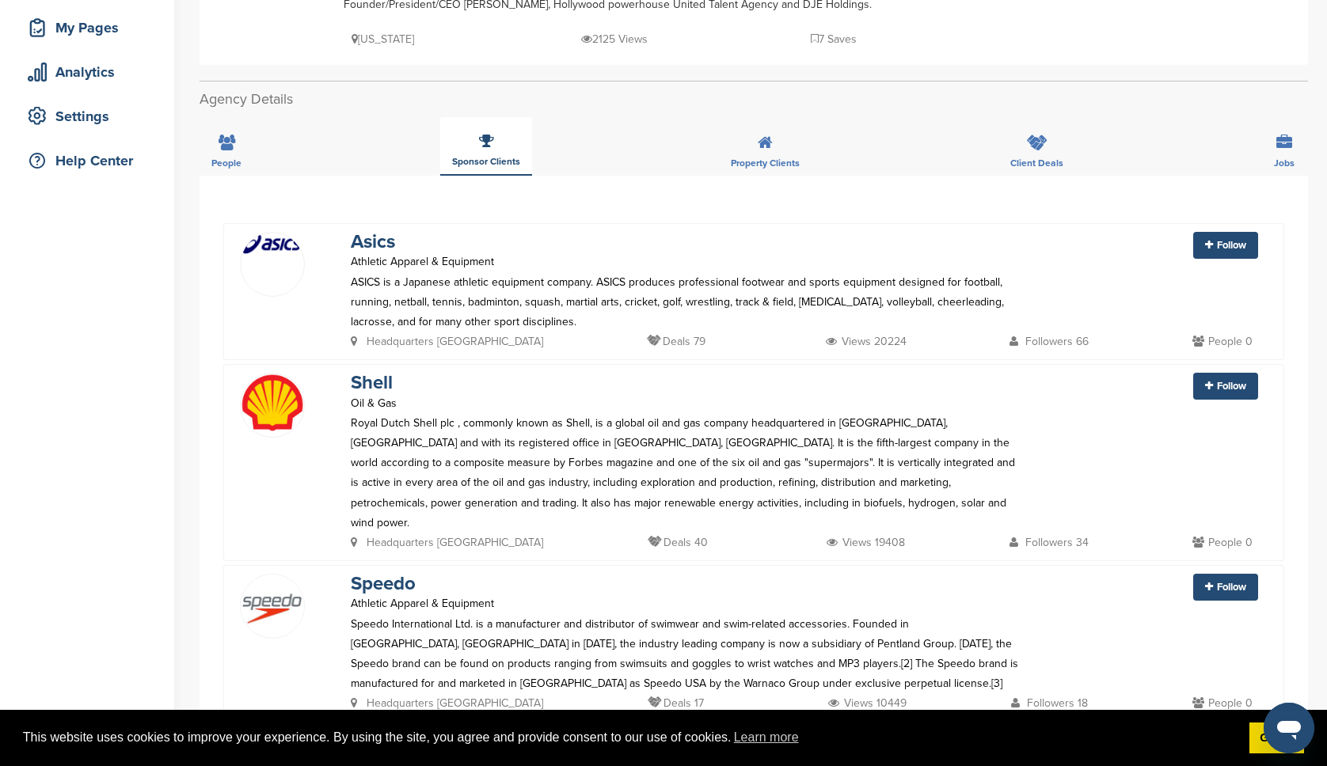
scroll to position [274, 0]
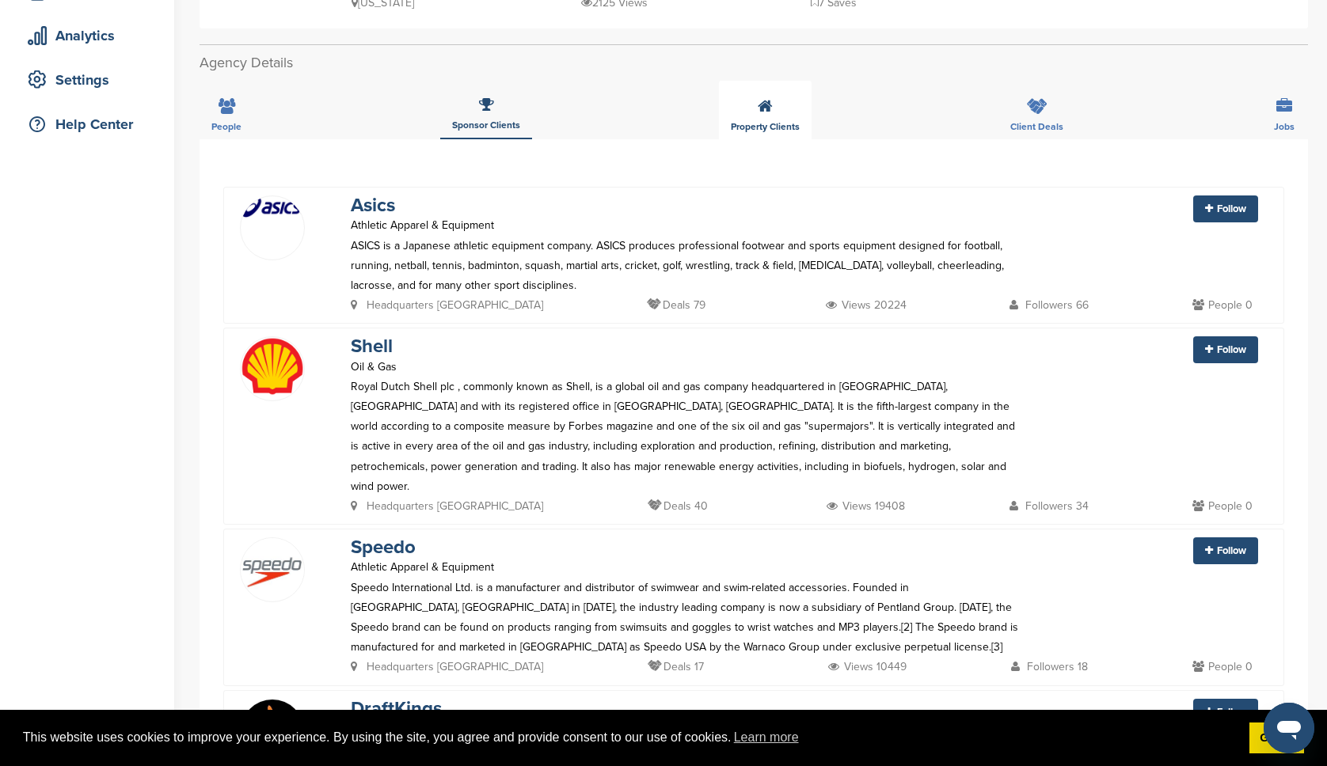
click at [770, 113] on icon at bounding box center [765, 106] width 15 height 16
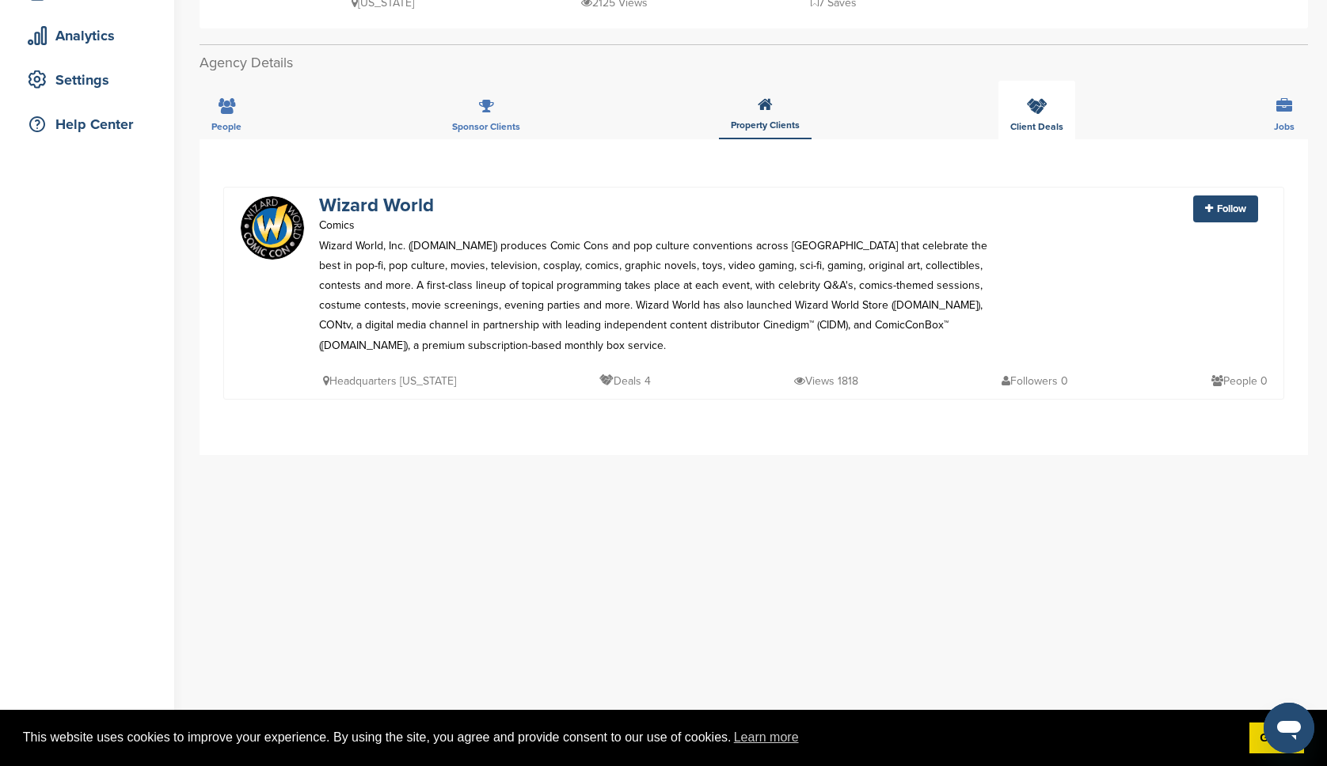
click at [1034, 116] on div "Client Deals" at bounding box center [1036, 110] width 77 height 59
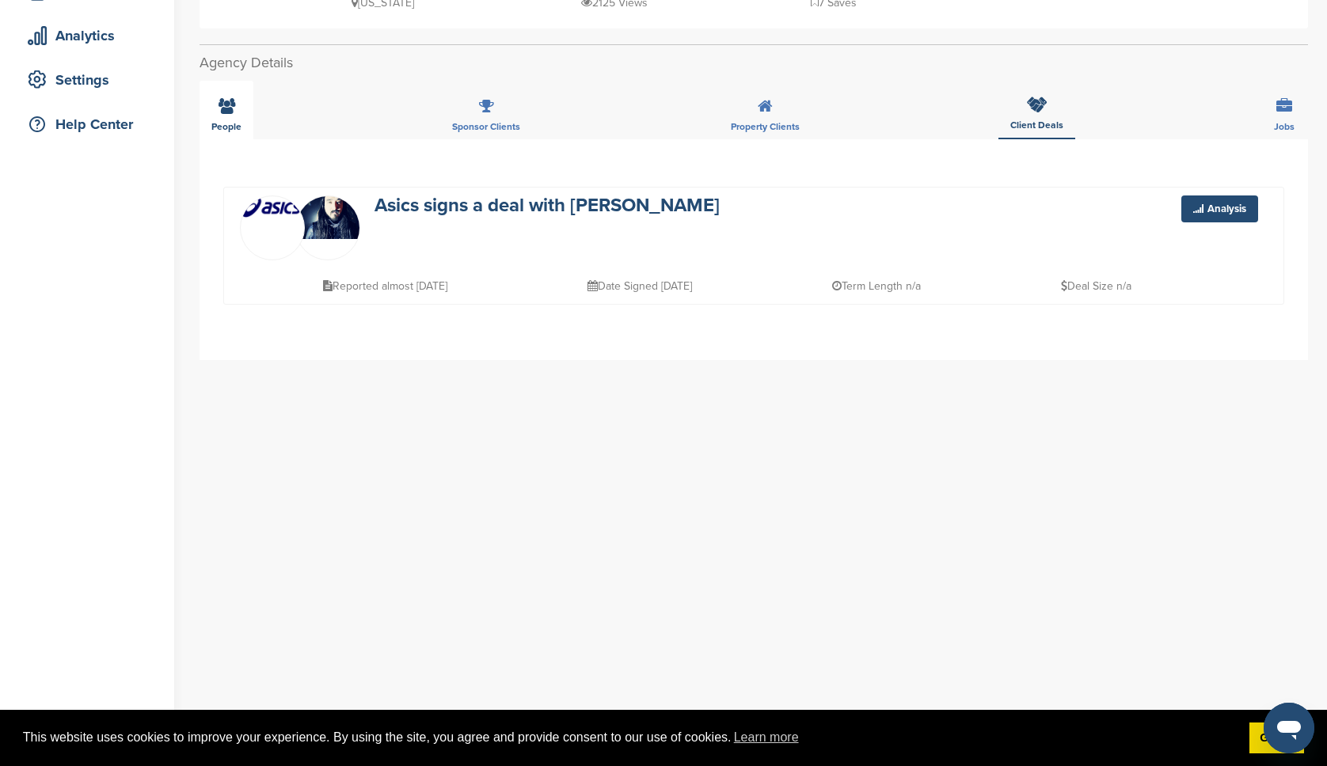
click at [231, 118] on div "People" at bounding box center [227, 110] width 54 height 59
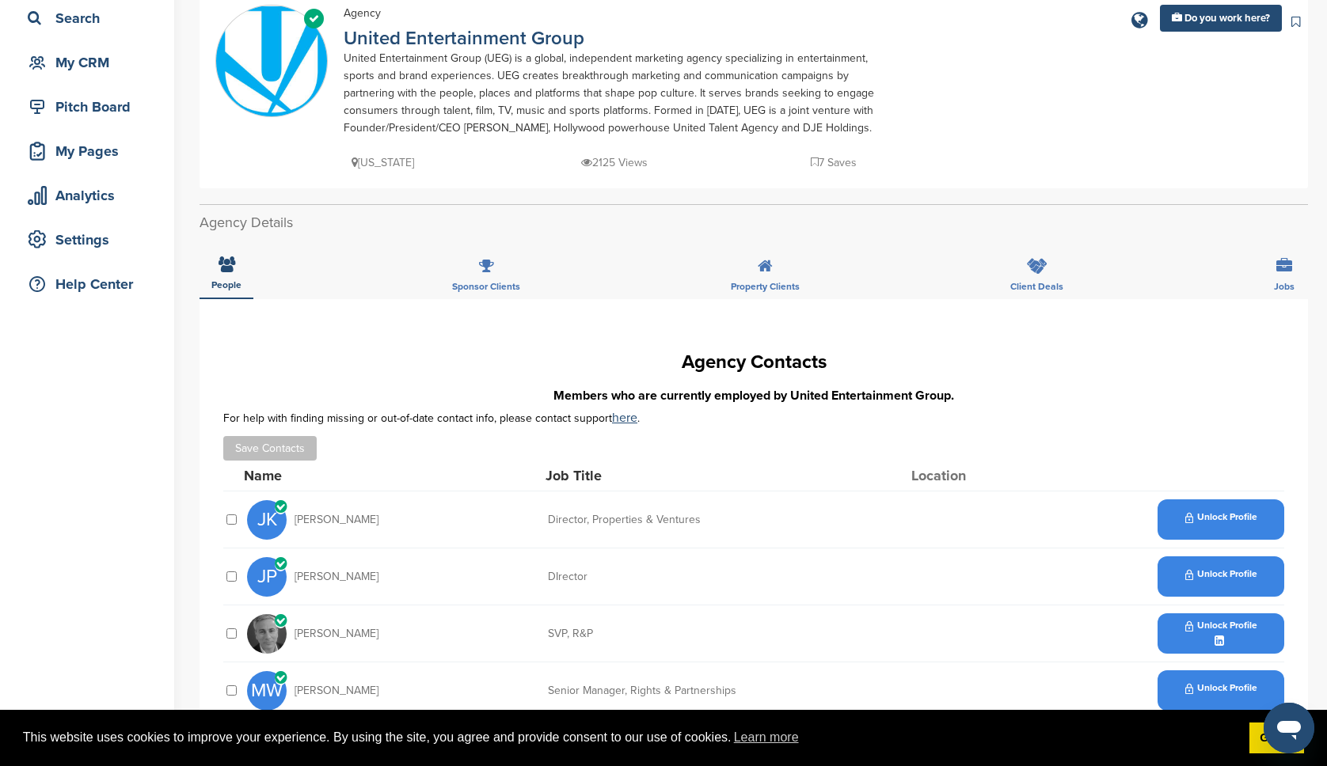
scroll to position [34, 0]
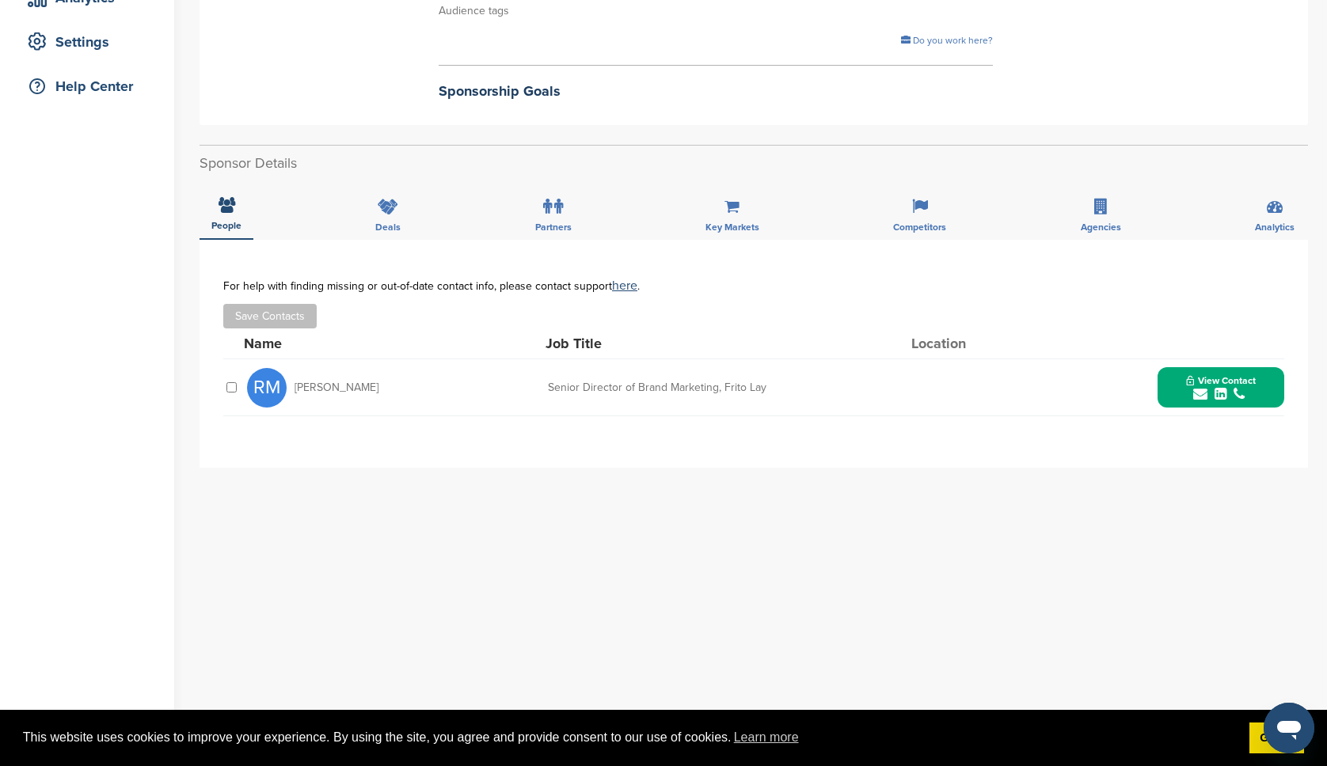
scroll to position [341, 0]
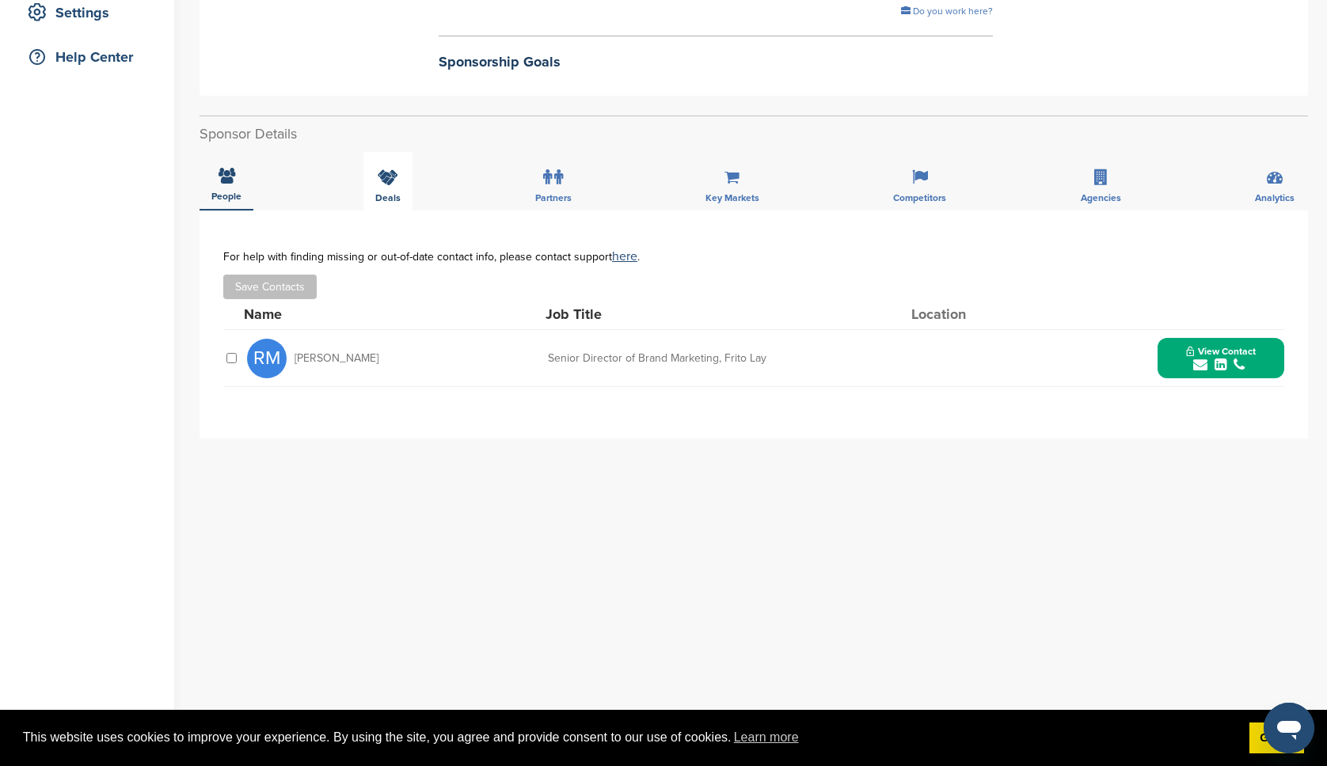
click at [387, 188] on div "Deals" at bounding box center [387, 181] width 49 height 59
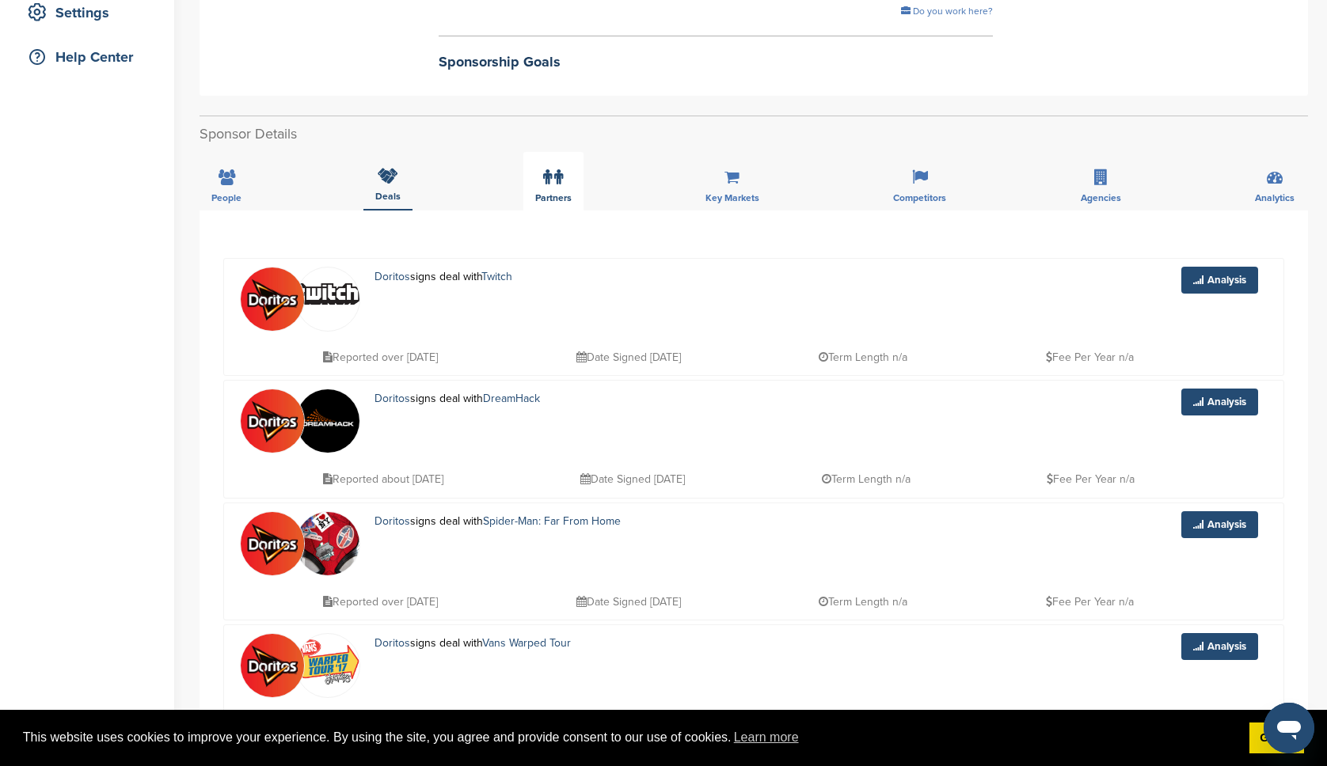
click at [570, 181] on div "Partners" at bounding box center [553, 181] width 60 height 59
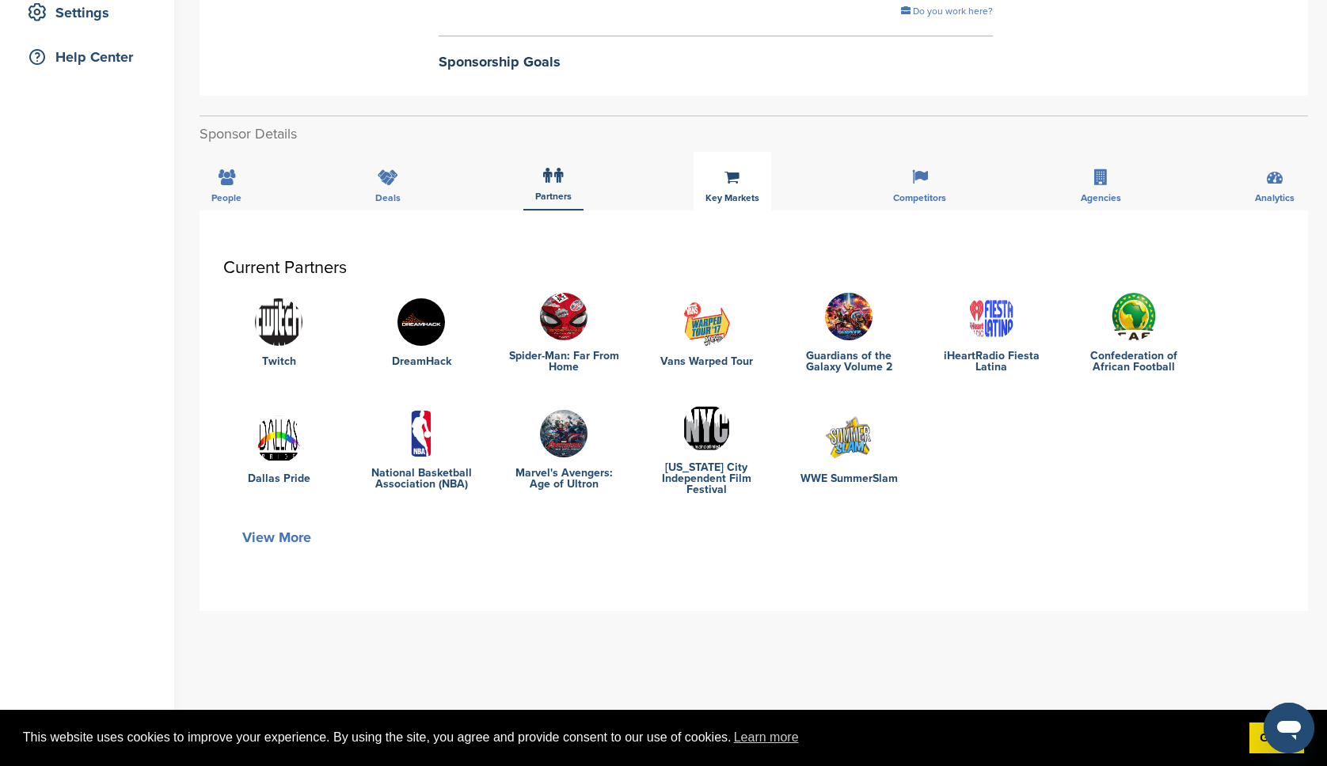
click at [241, 199] on span "Key Markets" at bounding box center [226, 198] width 30 height 10
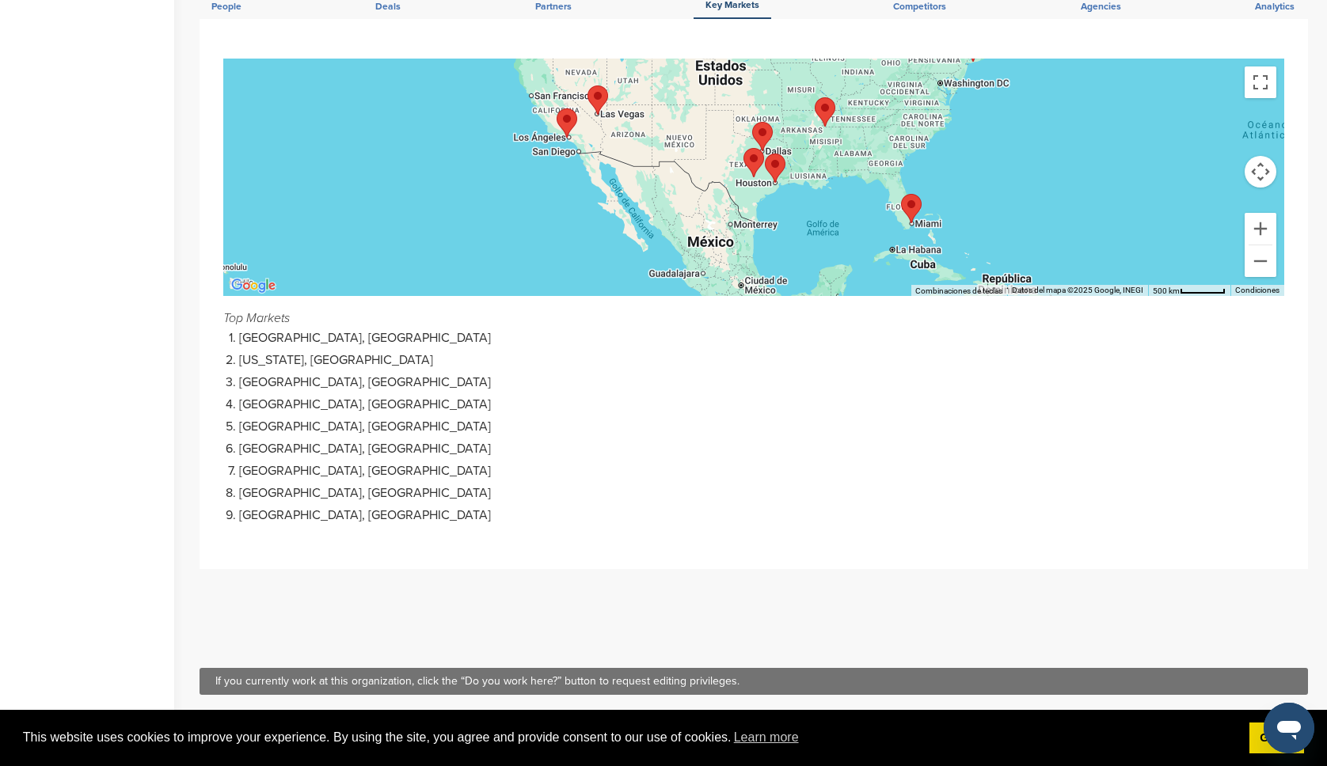
scroll to position [474, 0]
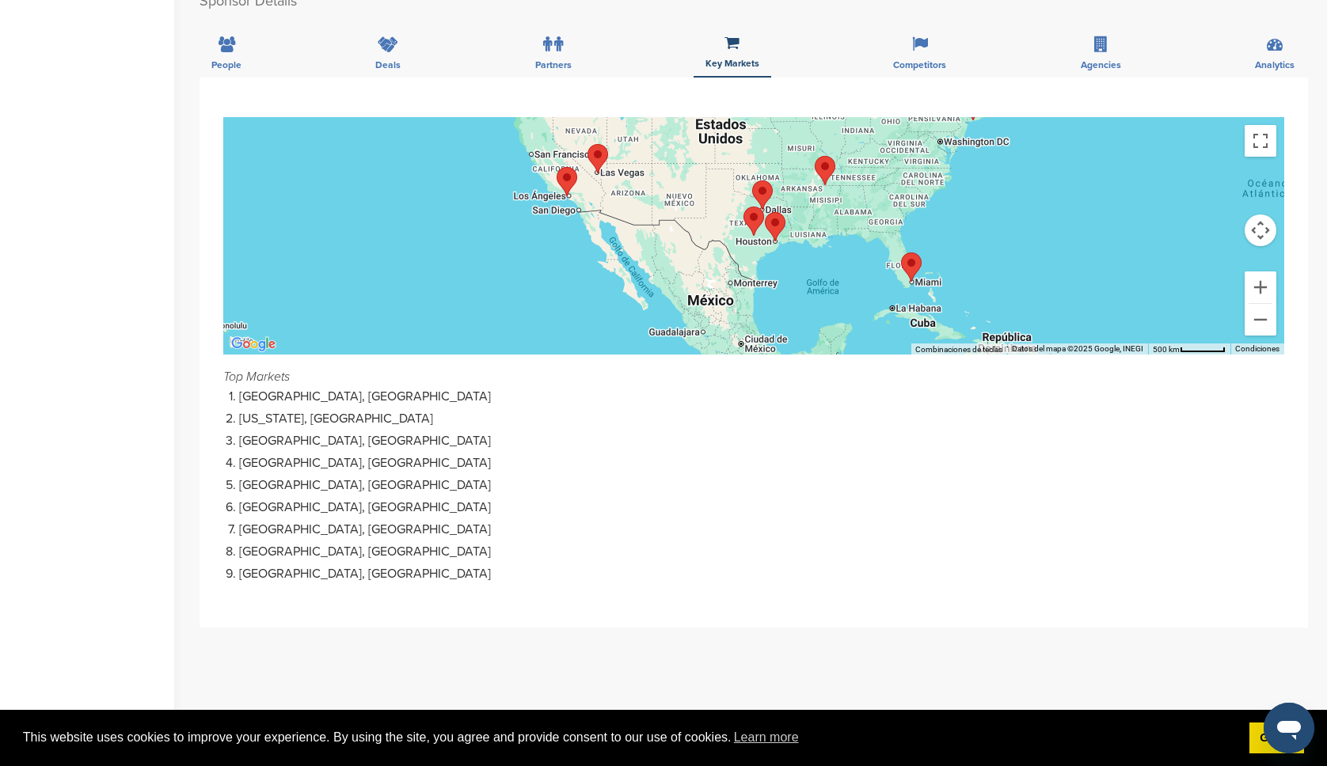
click at [901, 253] on area "Miami" at bounding box center [901, 253] width 0 height 0
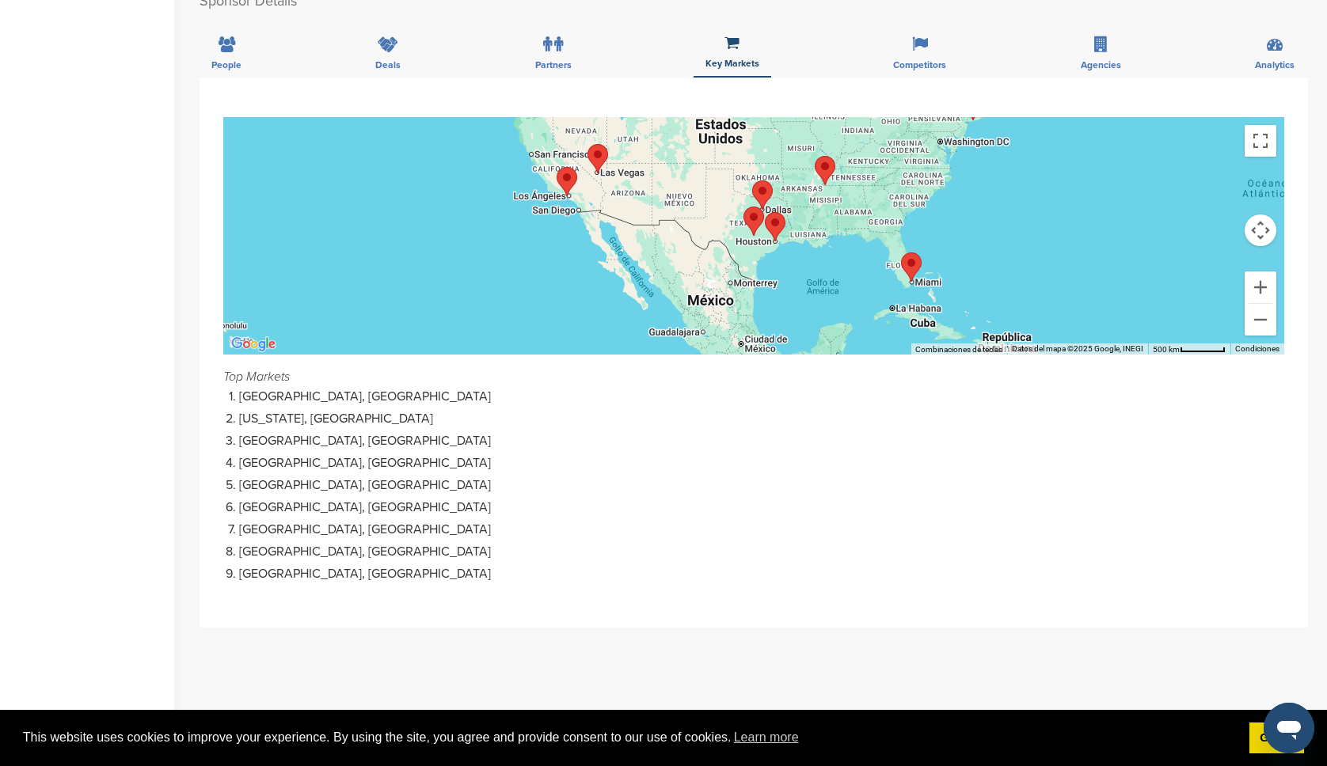
click at [901, 253] on area "Miami" at bounding box center [901, 253] width 0 height 0
click at [913, 59] on div "Competitors" at bounding box center [919, 48] width 77 height 59
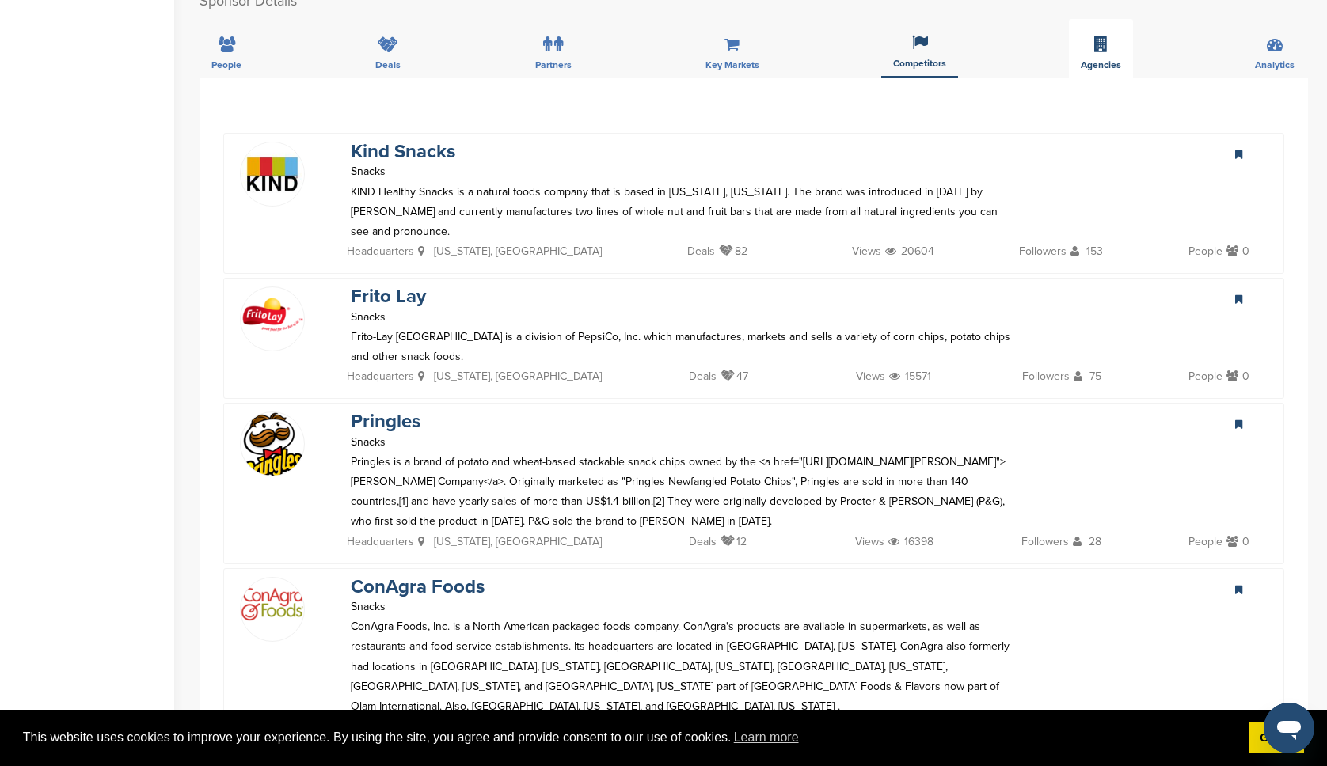
click at [1109, 48] on div "Agencies" at bounding box center [1101, 48] width 64 height 59
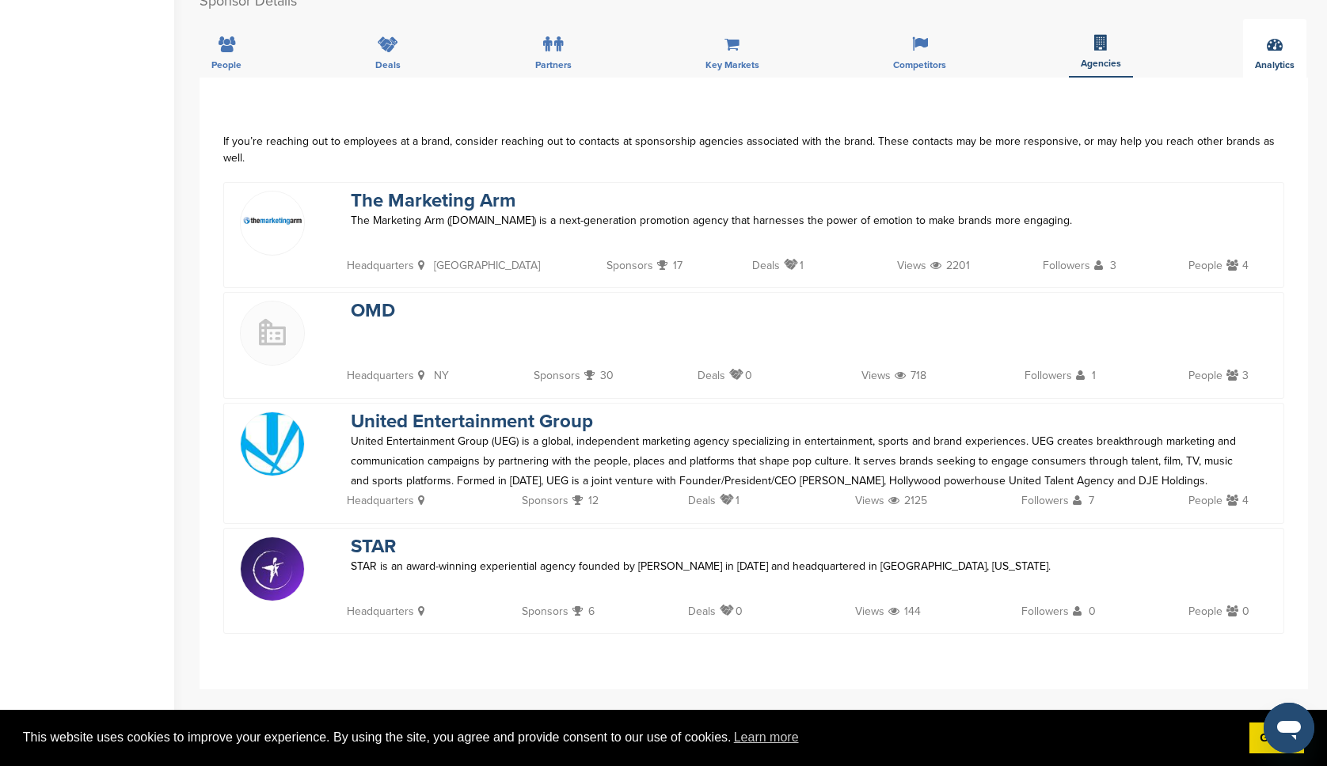
click at [1267, 58] on div "Analytics" at bounding box center [1274, 48] width 63 height 59
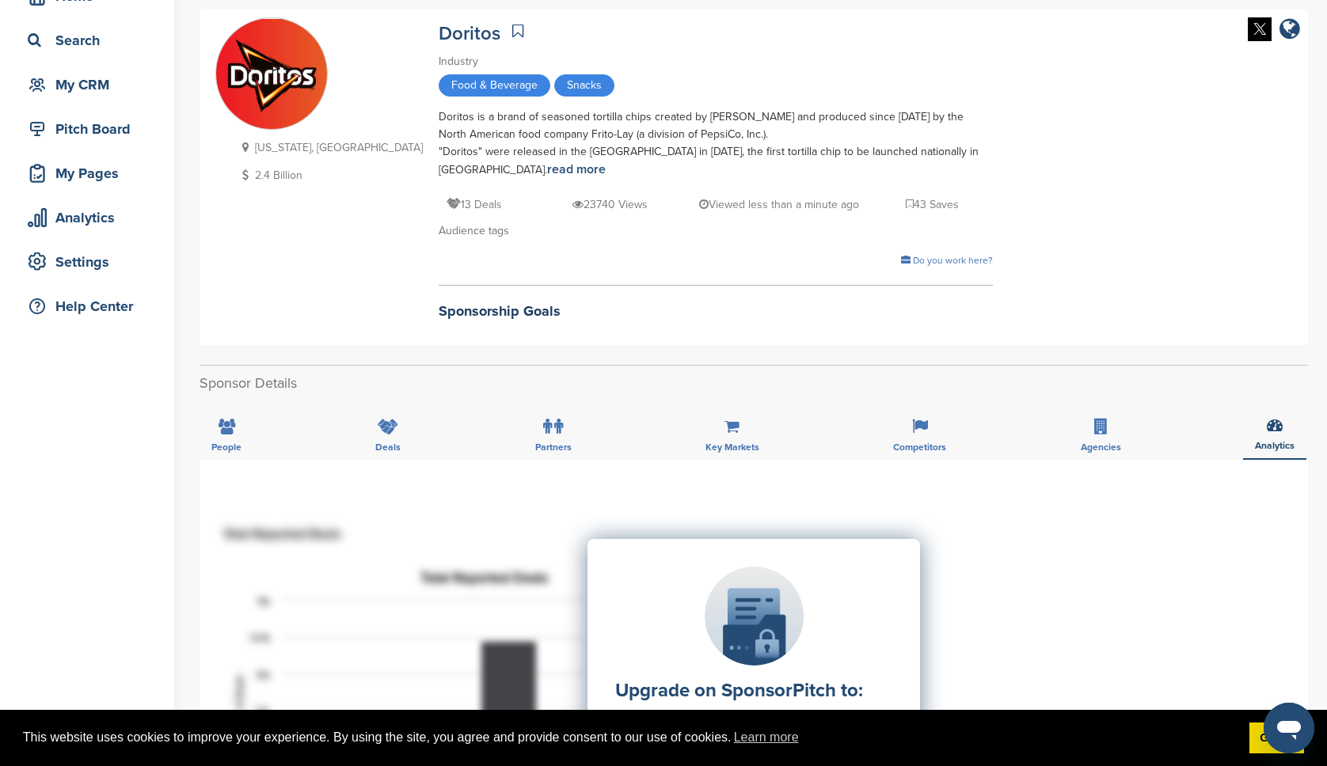
scroll to position [508, 0]
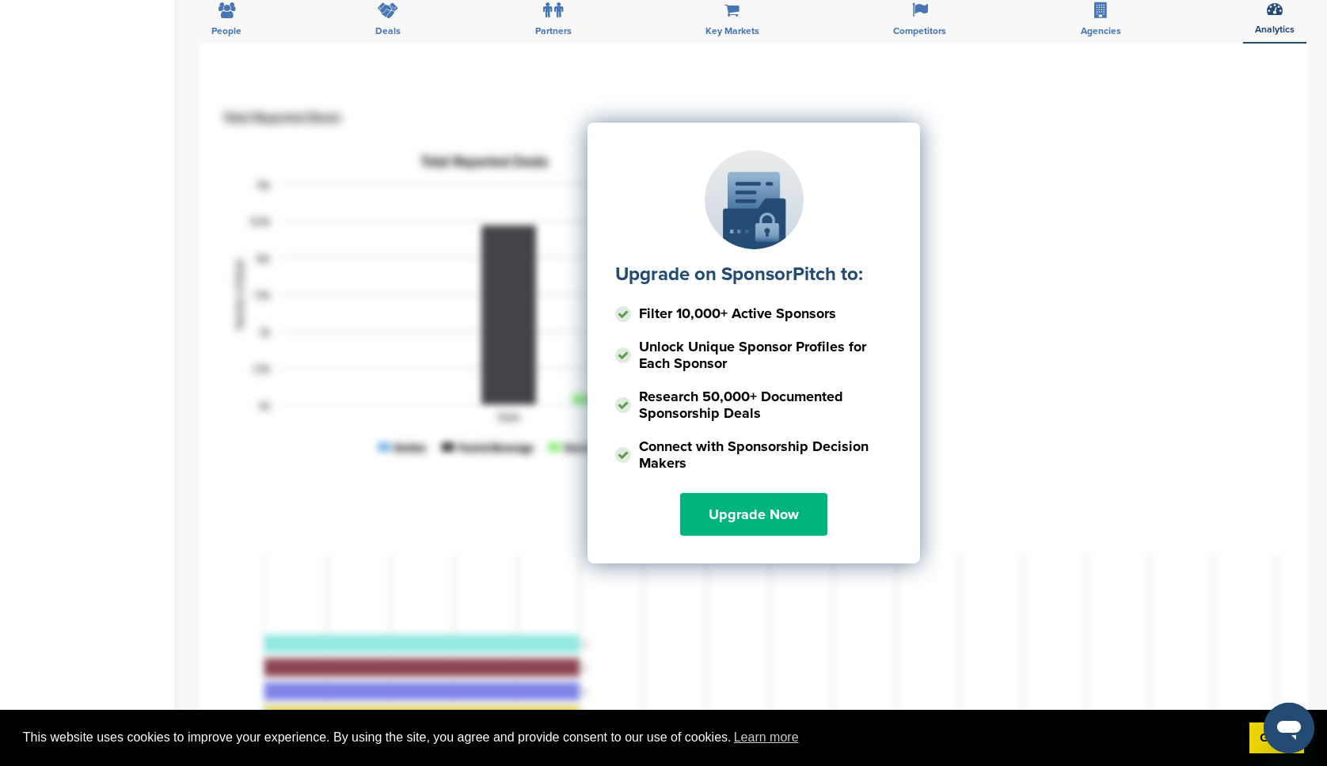
click at [767, 503] on link "Upgrade Now" at bounding box center [753, 514] width 147 height 43
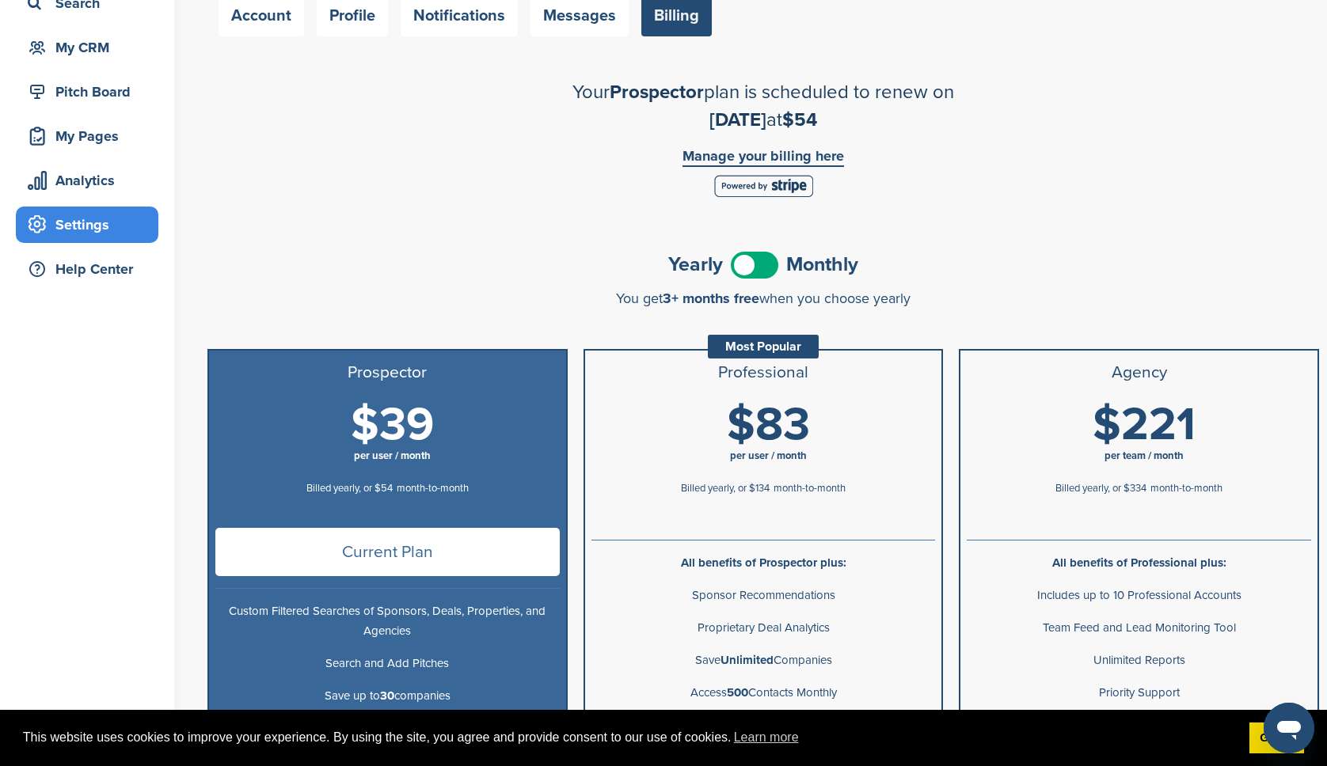
scroll to position [17, 0]
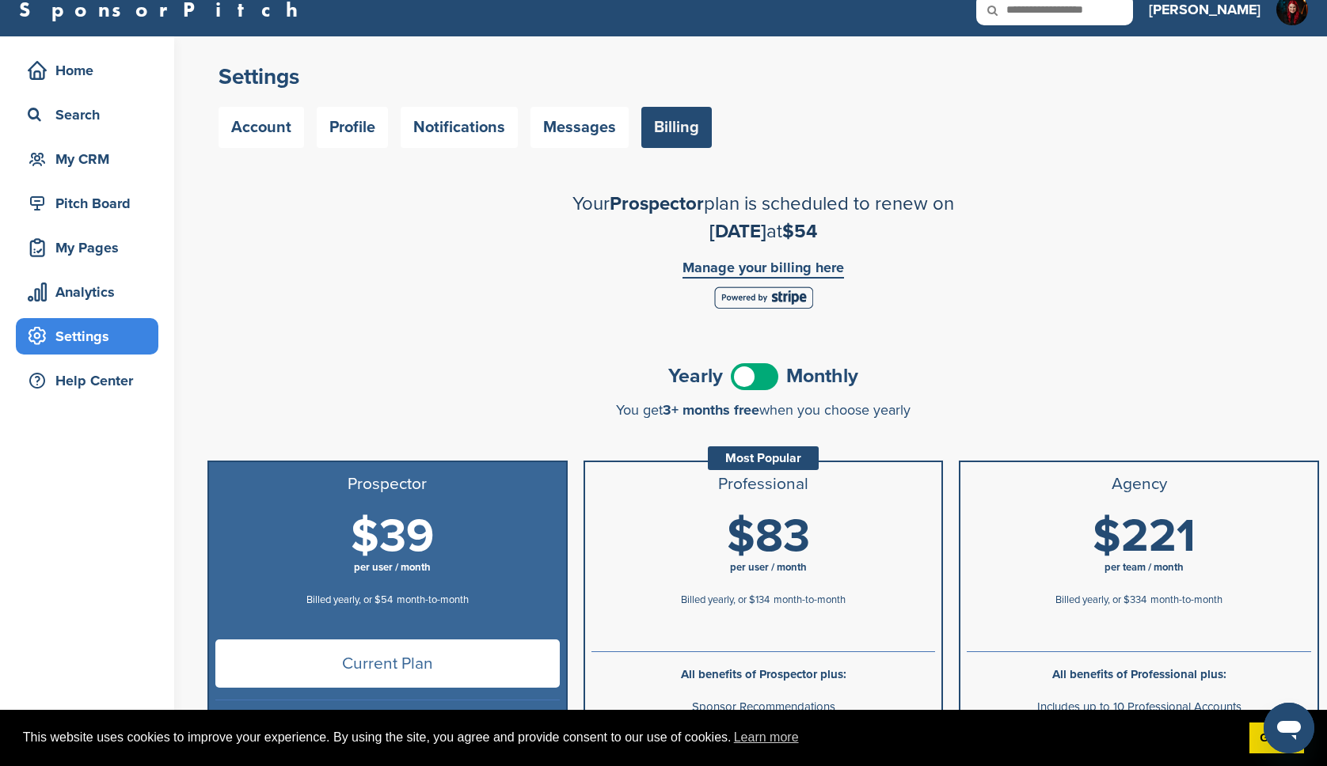
click at [758, 378] on span at bounding box center [755, 376] width 48 height 27
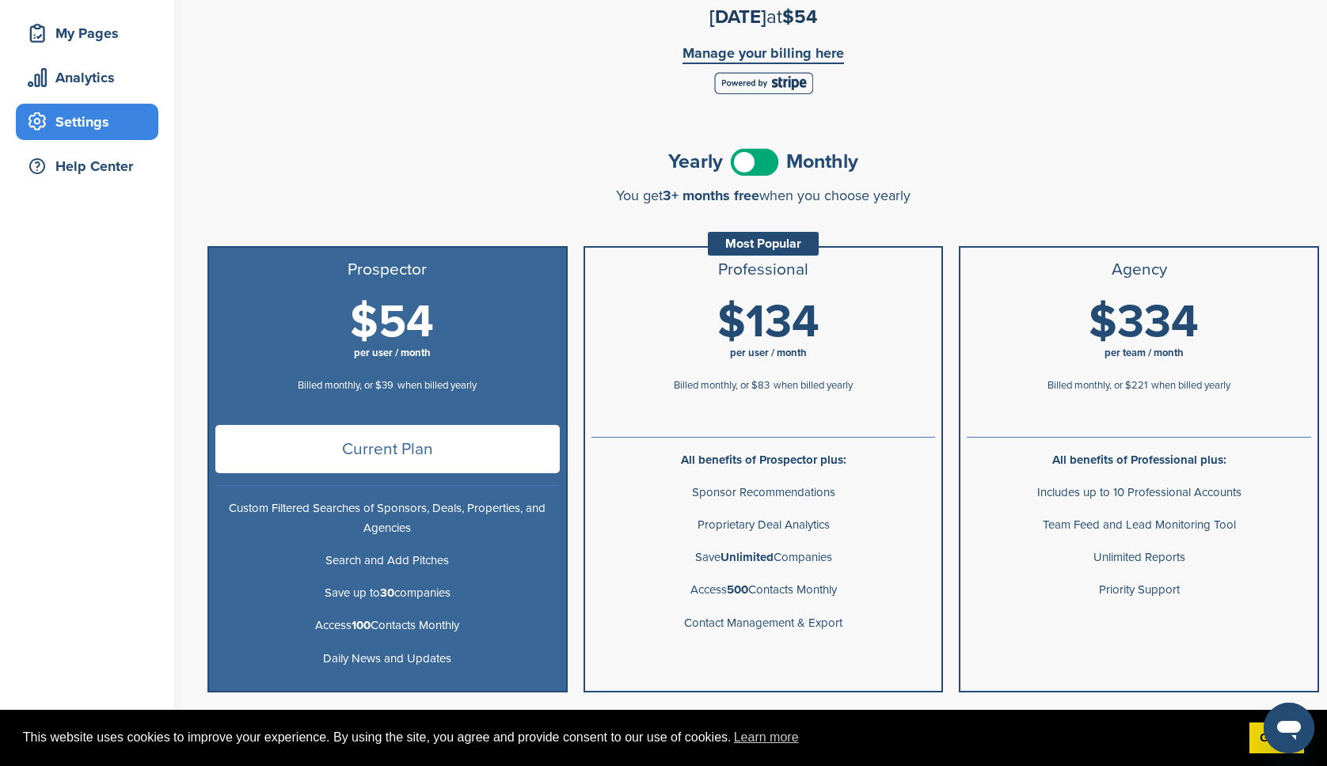
scroll to position [0, 0]
